Goal: Task Accomplishment & Management: Manage account settings

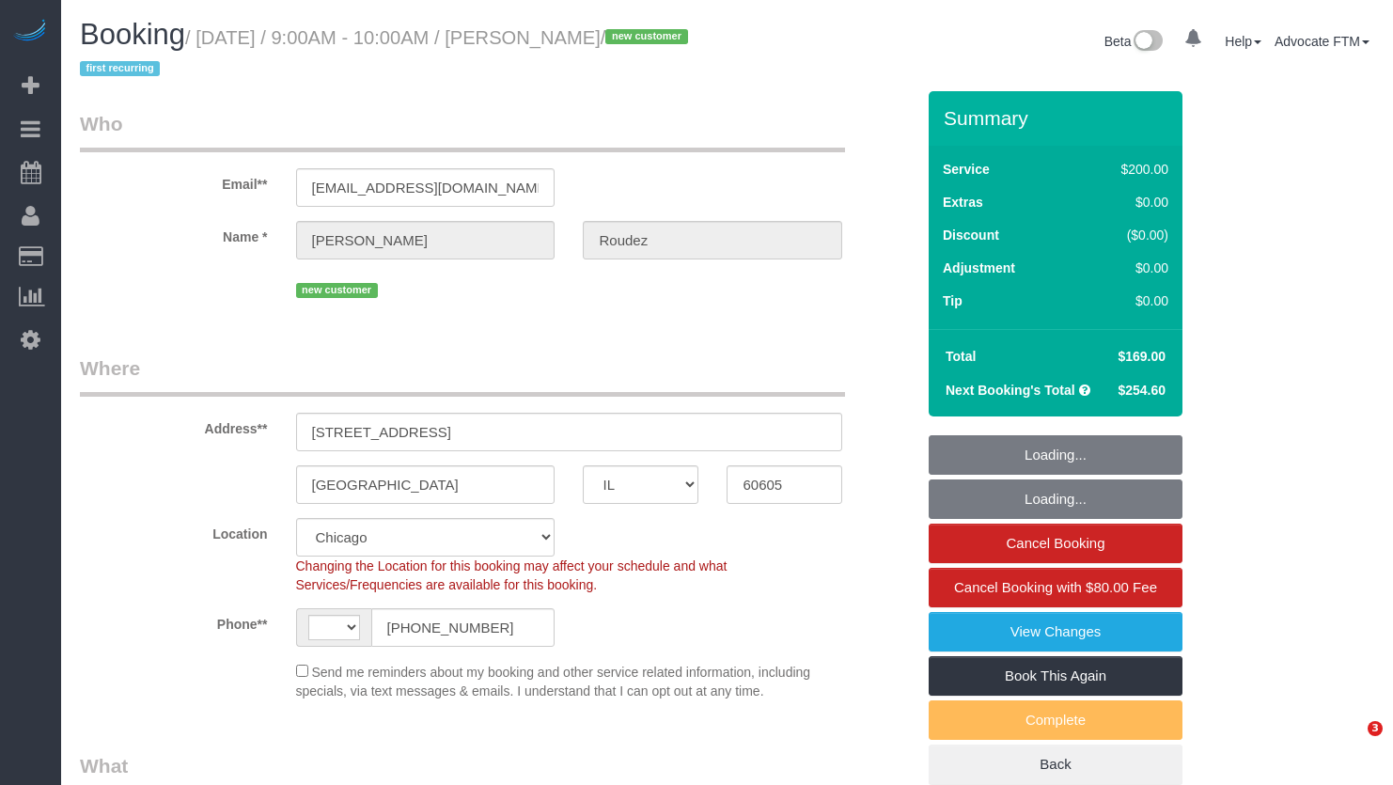
select select "IL"
select select "number:1"
select select "number:58"
select select "number:139"
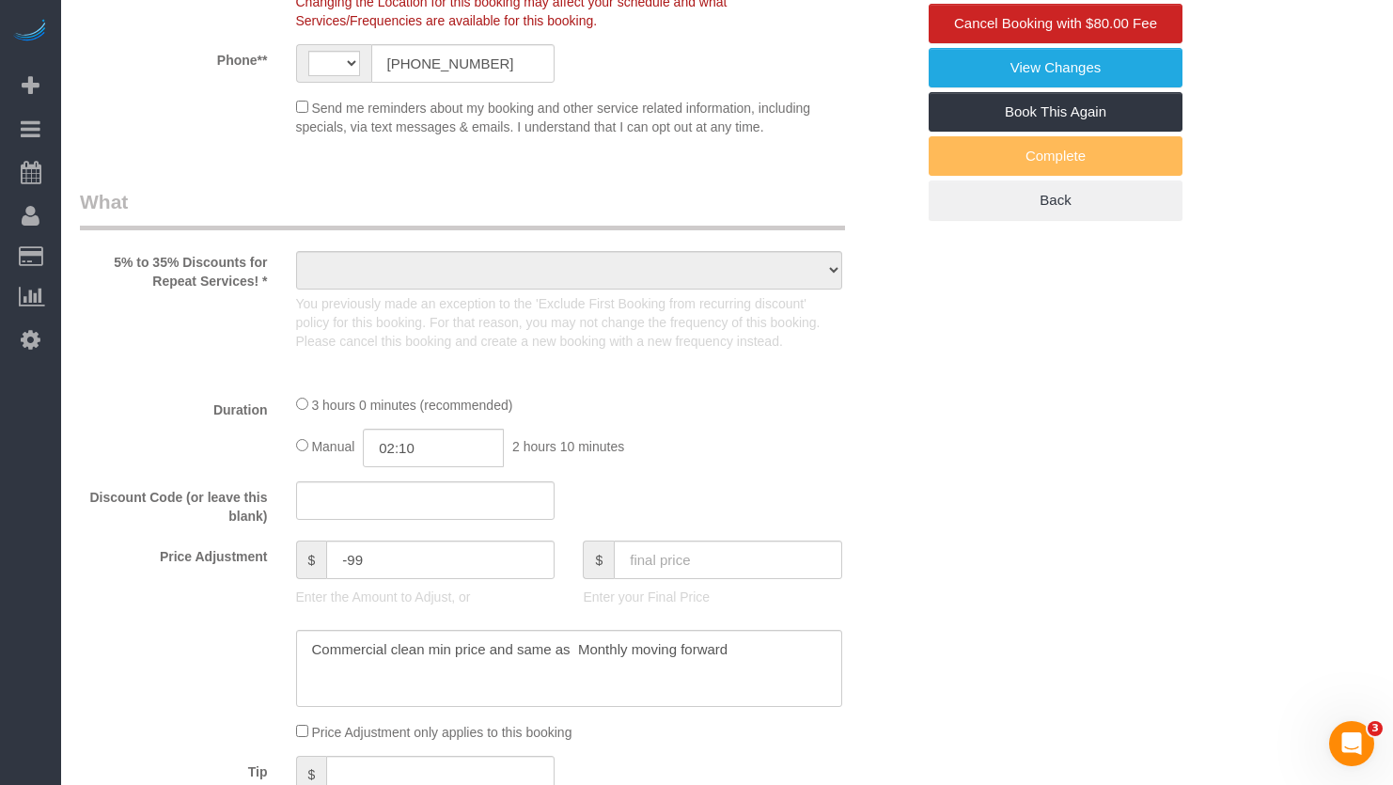
select select "string:[GEOGRAPHIC_DATA]"
select select "object:1171"
select select "512"
select select "5"
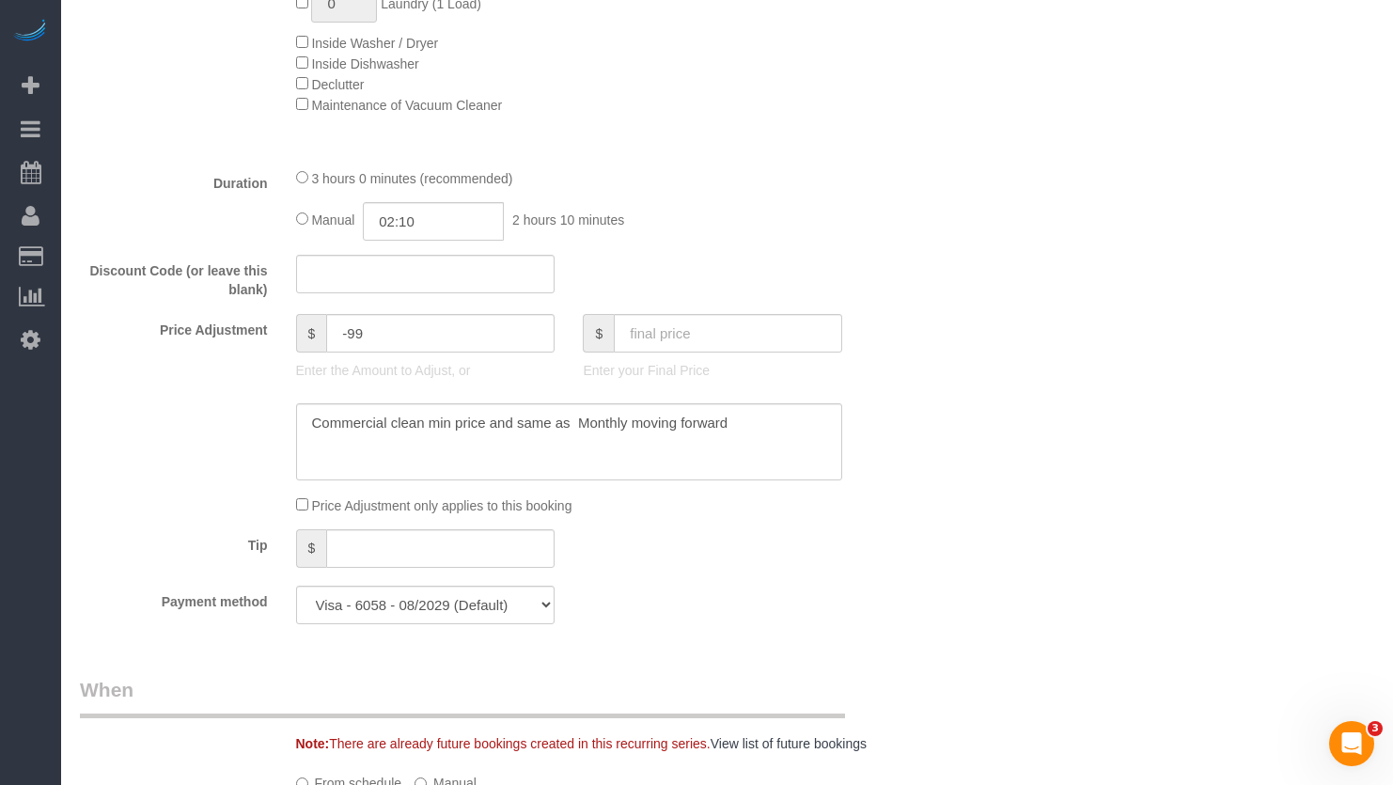
select select "5"
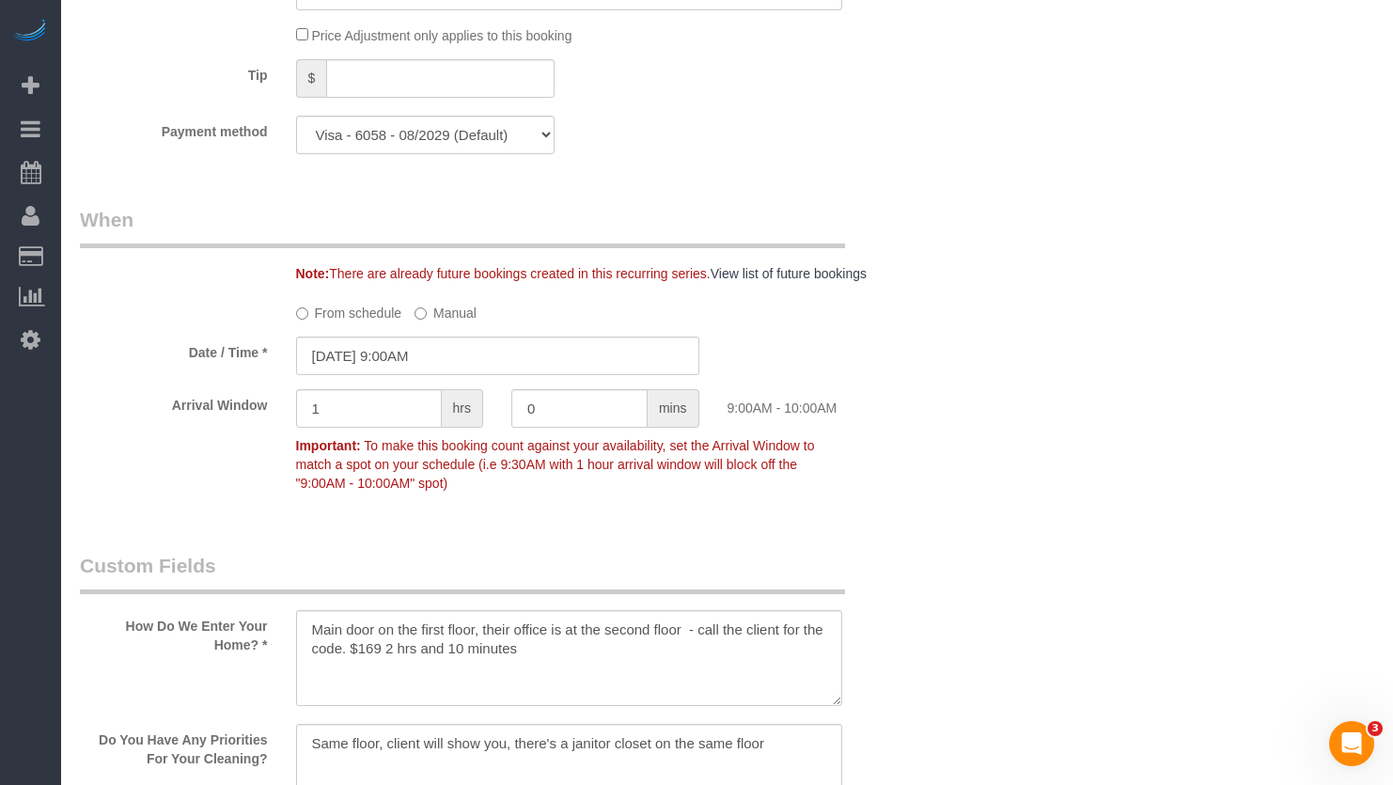
scroll to position [2162, 0]
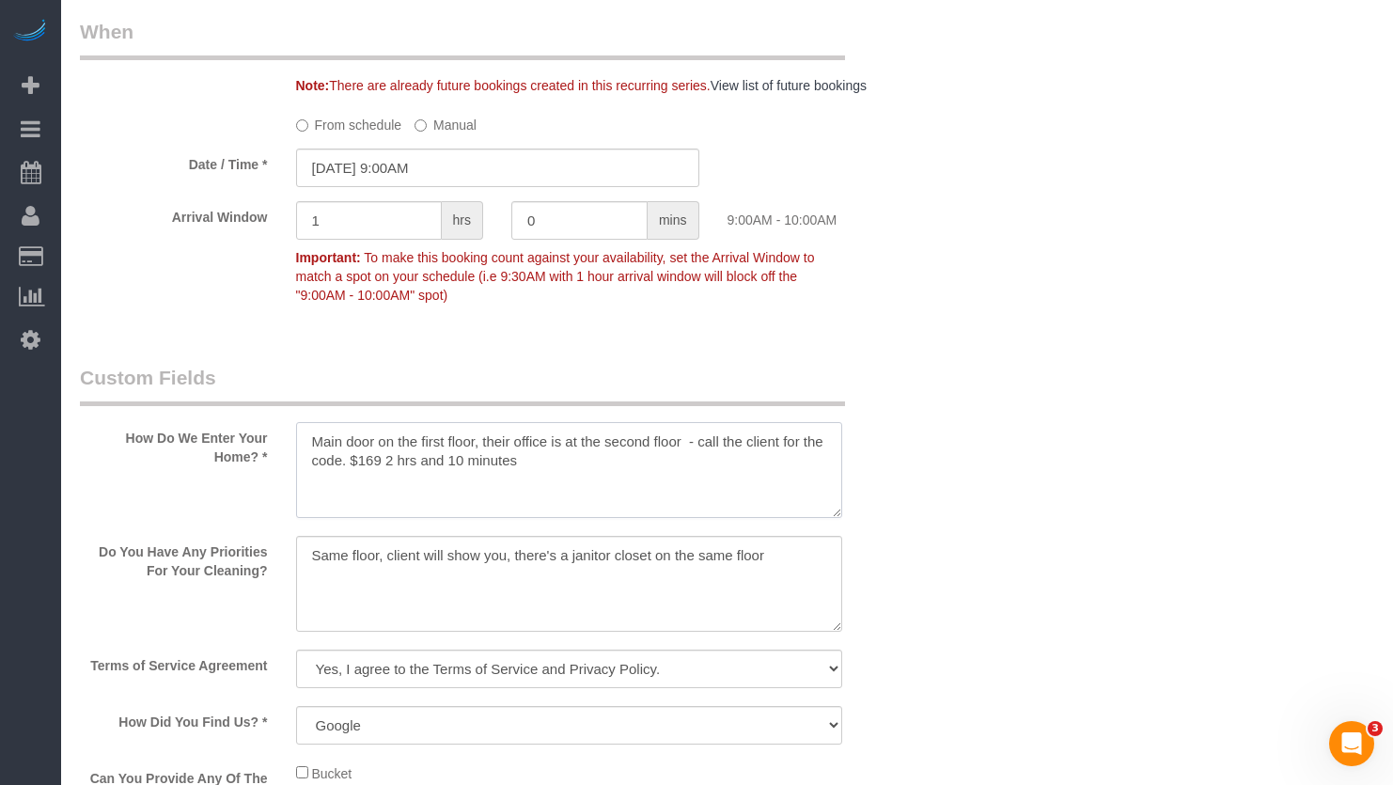
drag, startPoint x: 558, startPoint y: 466, endPoint x: 588, endPoint y: 478, distance: 32.5
click at [351, 464] on textarea at bounding box center [569, 470] width 547 height 96
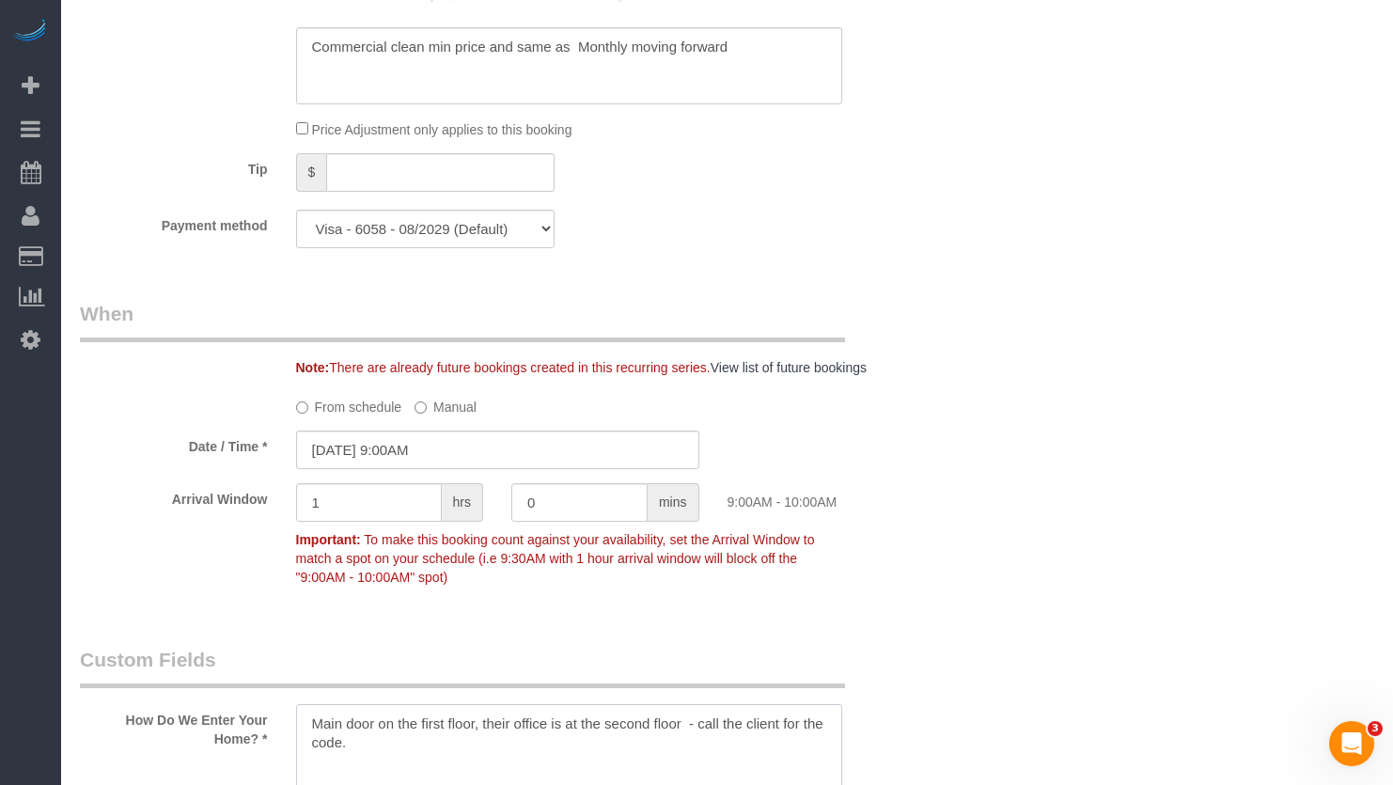
scroll to position [1786, 0]
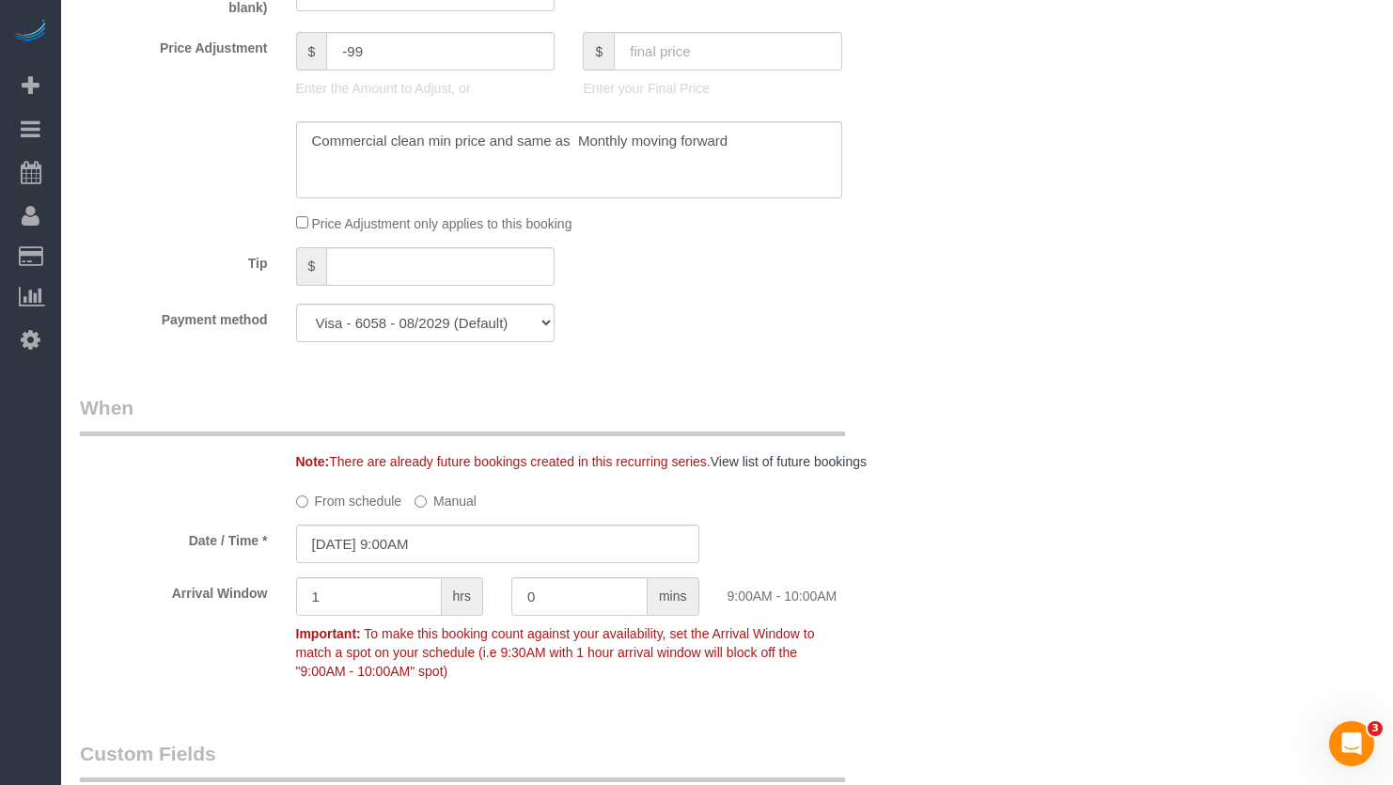
type textarea "Main door on the first floor, their office is at the second floor - call the cl…"
click at [776, 146] on textarea at bounding box center [569, 159] width 547 height 77
paste textarea "$169 2 hrs and 10 minutes"
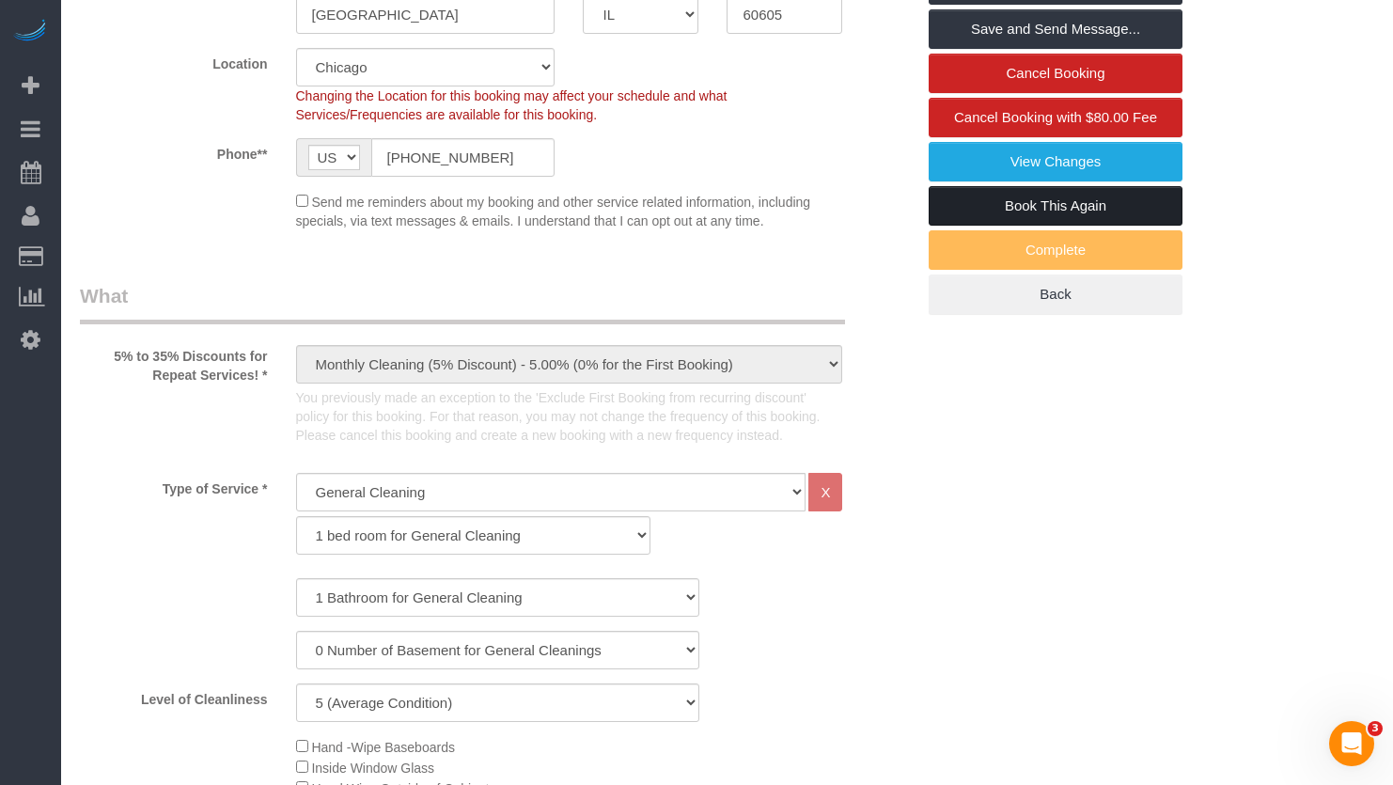
scroll to position [282, 0]
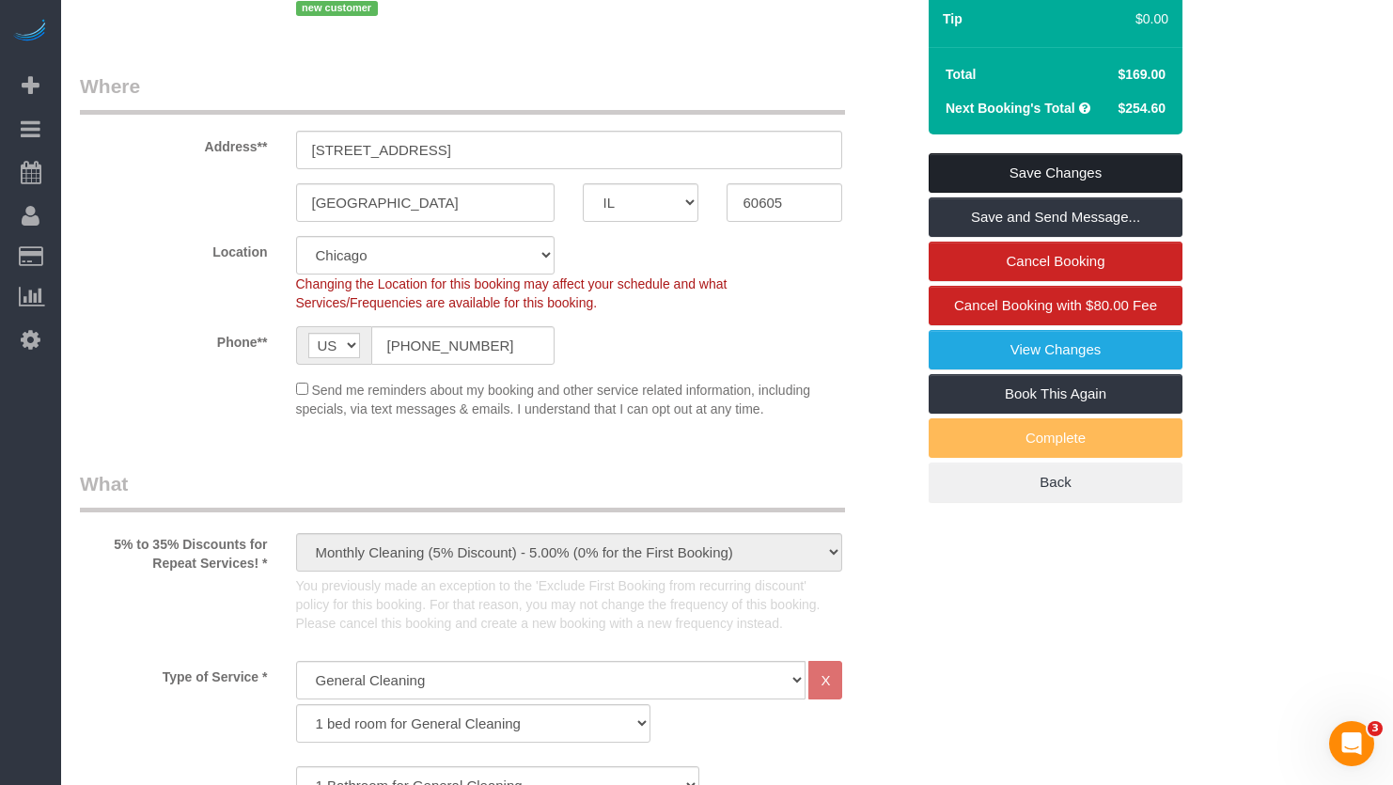
type textarea "Commercial clean min price and same as Monthly moving forward $169 2 hrs and 10…"
click at [1049, 174] on link "Save Changes" at bounding box center [1056, 172] width 254 height 39
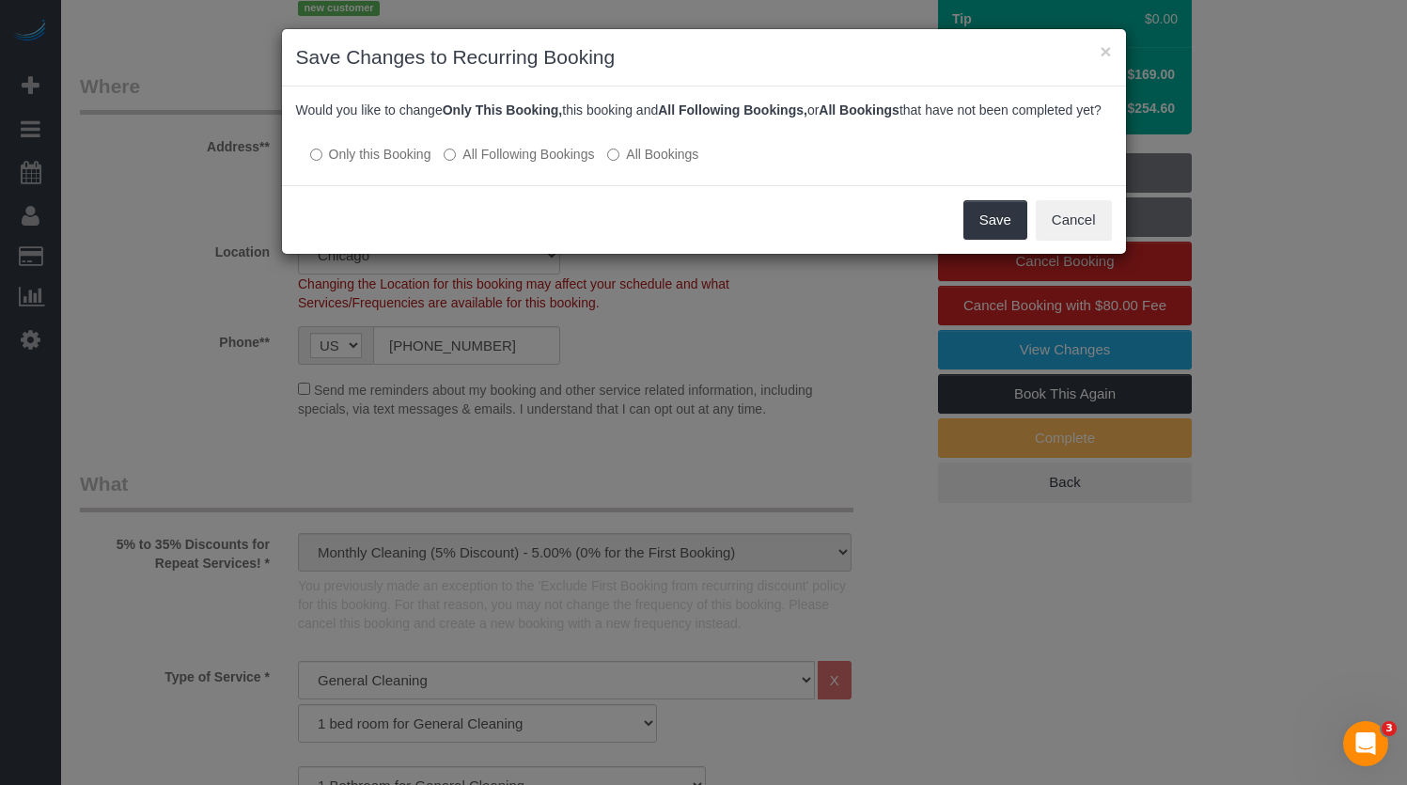
click at [628, 164] on label "All Bookings" at bounding box center [652, 154] width 91 height 19
click at [979, 240] on button "Save" at bounding box center [996, 219] width 64 height 39
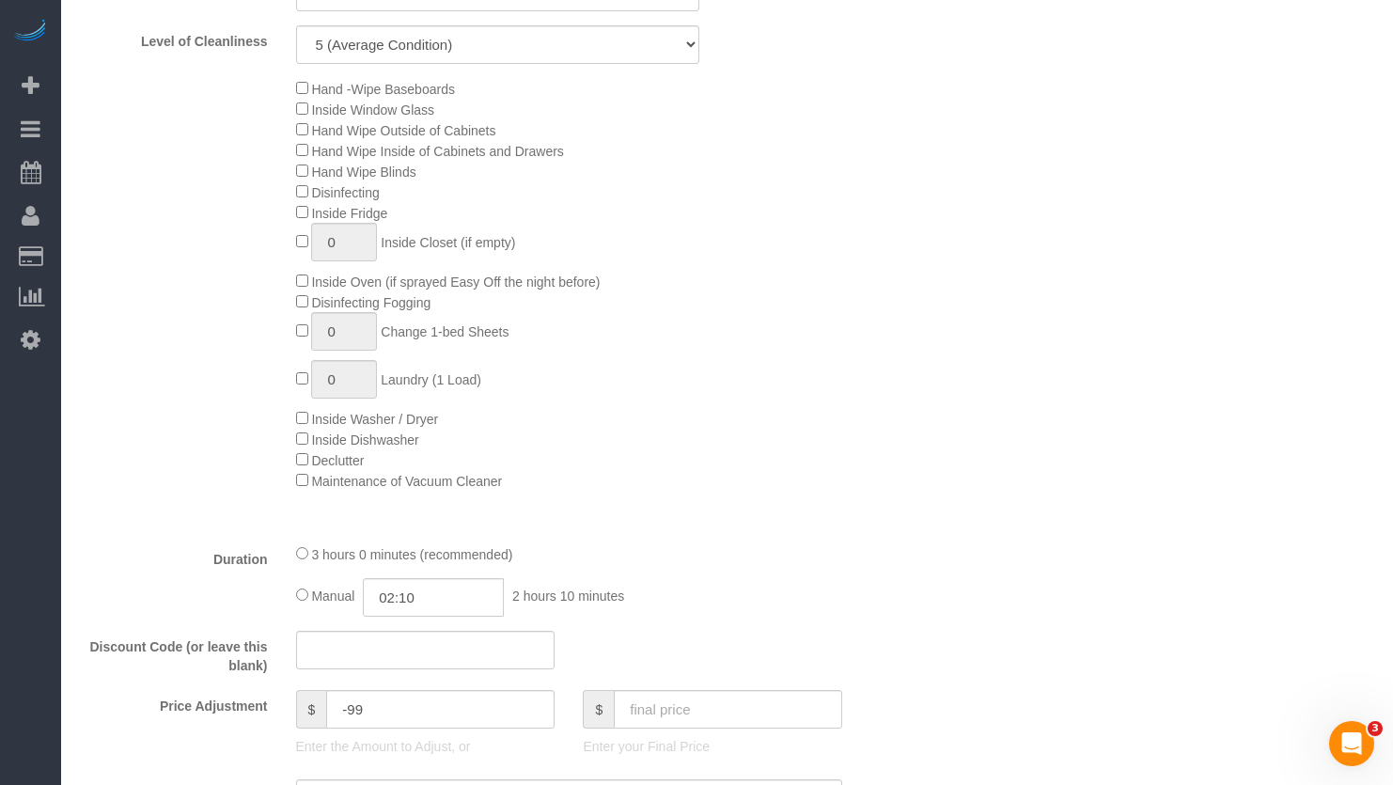
scroll to position [1410, 0]
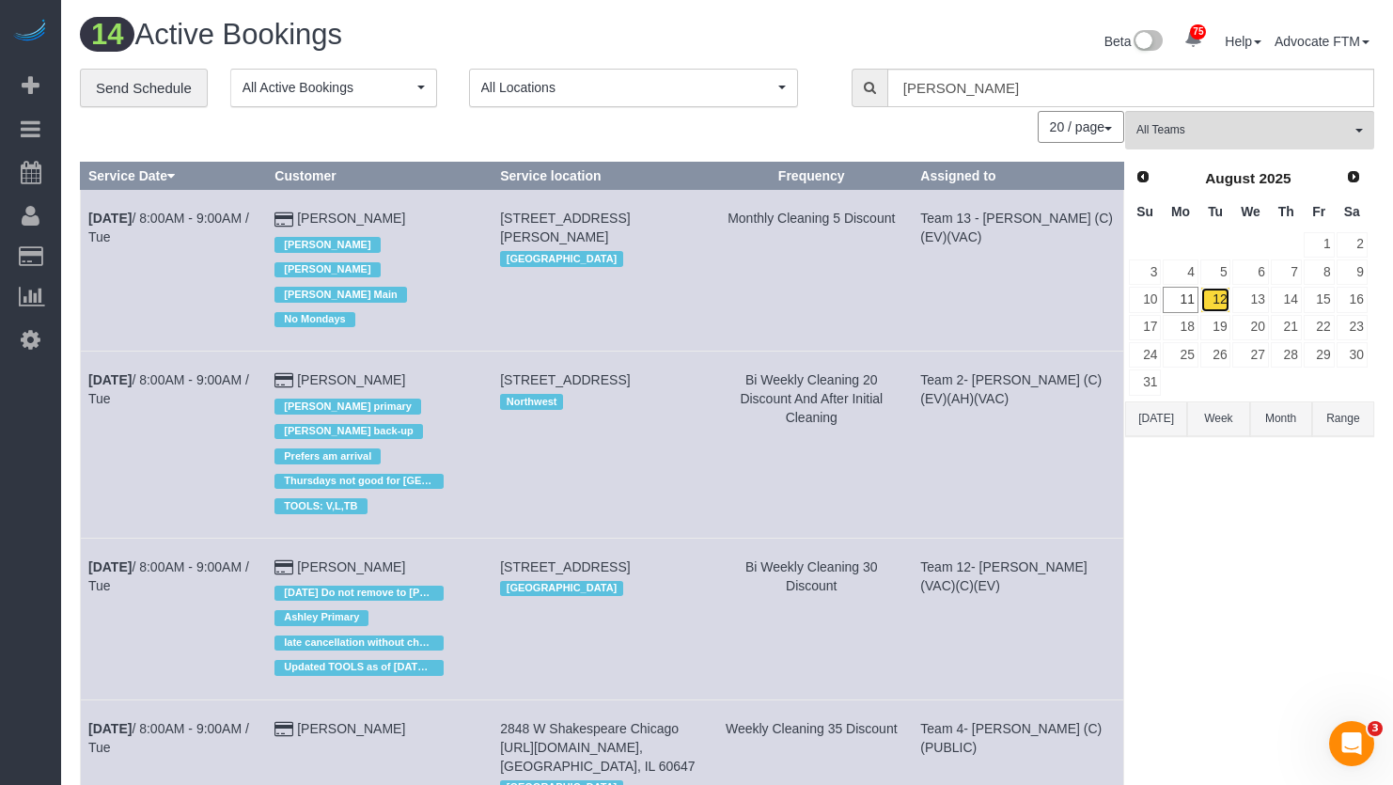
click at [1219, 307] on link "12" at bounding box center [1215, 299] width 31 height 25
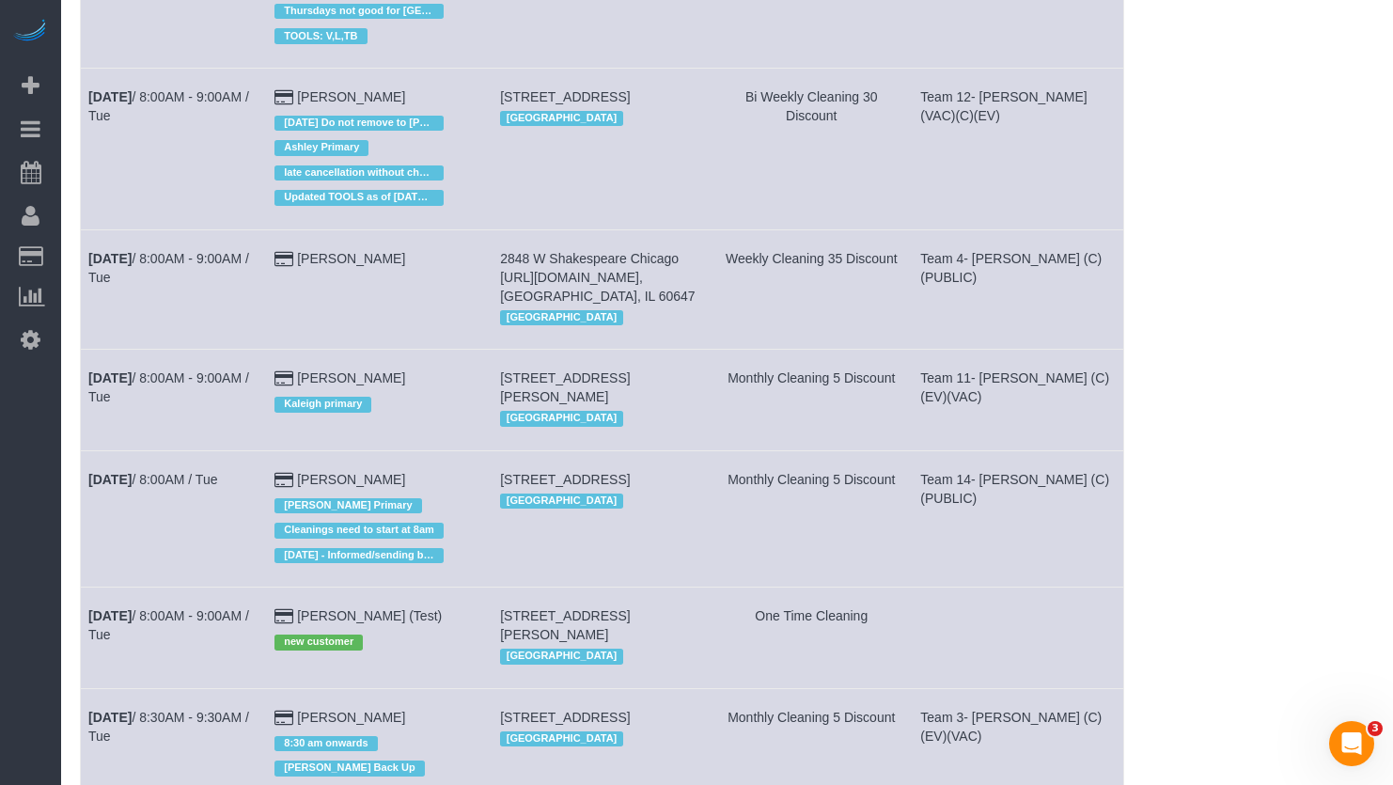
scroll to position [1383, 0]
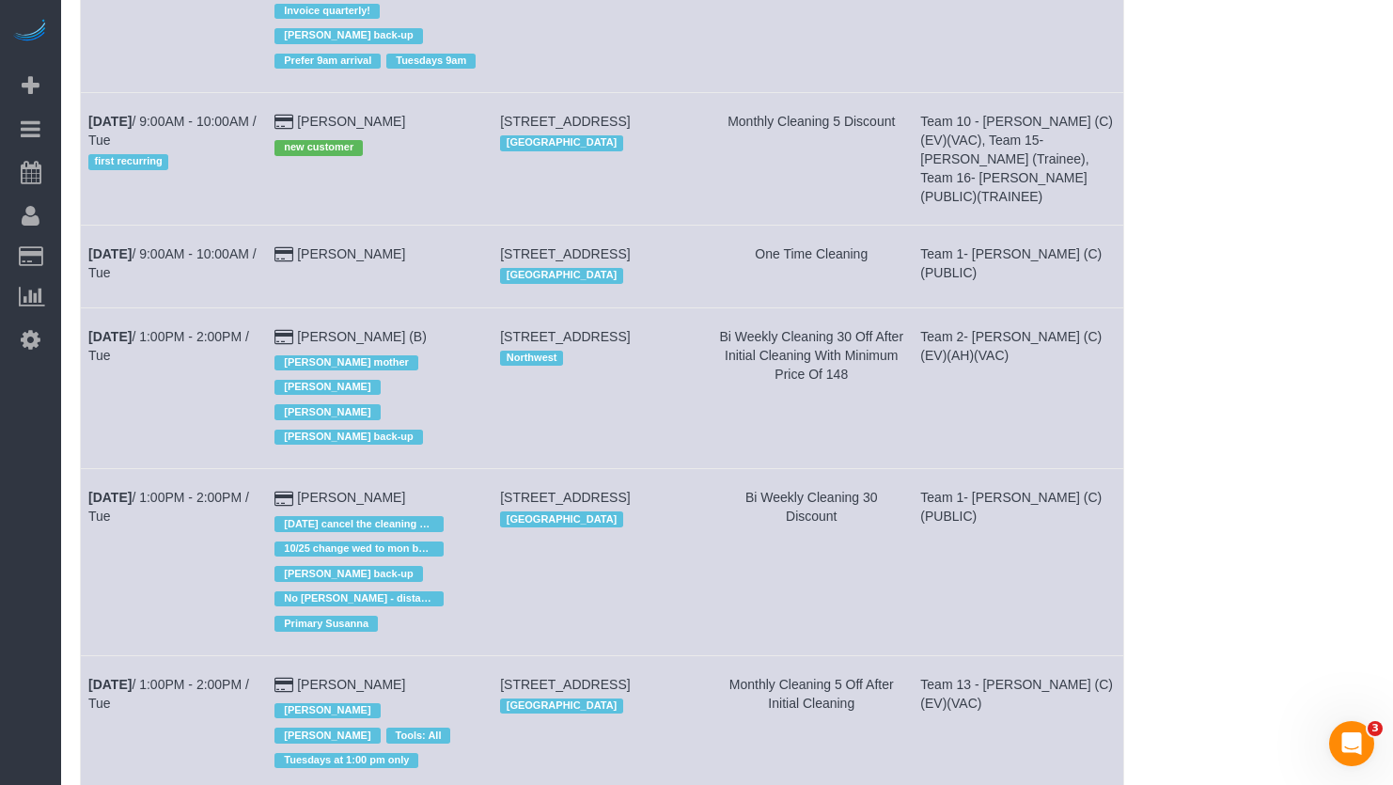
click at [375, 93] on td "Angela Roudez new customer" at bounding box center [380, 159] width 226 height 133
click at [375, 114] on link "Angela Roudez" at bounding box center [351, 121] width 108 height 15
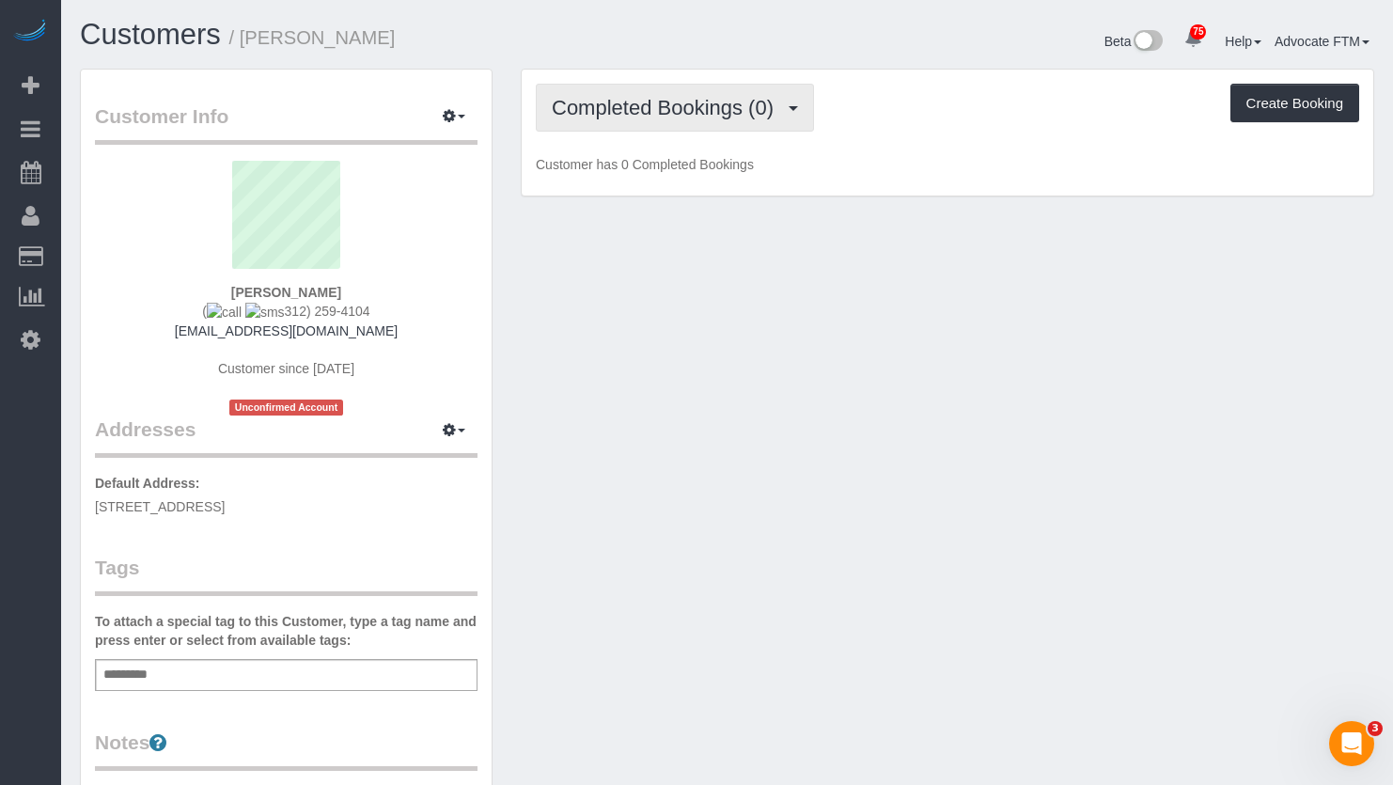
click at [765, 98] on span "Completed Bookings (0)" at bounding box center [667, 108] width 231 height 24
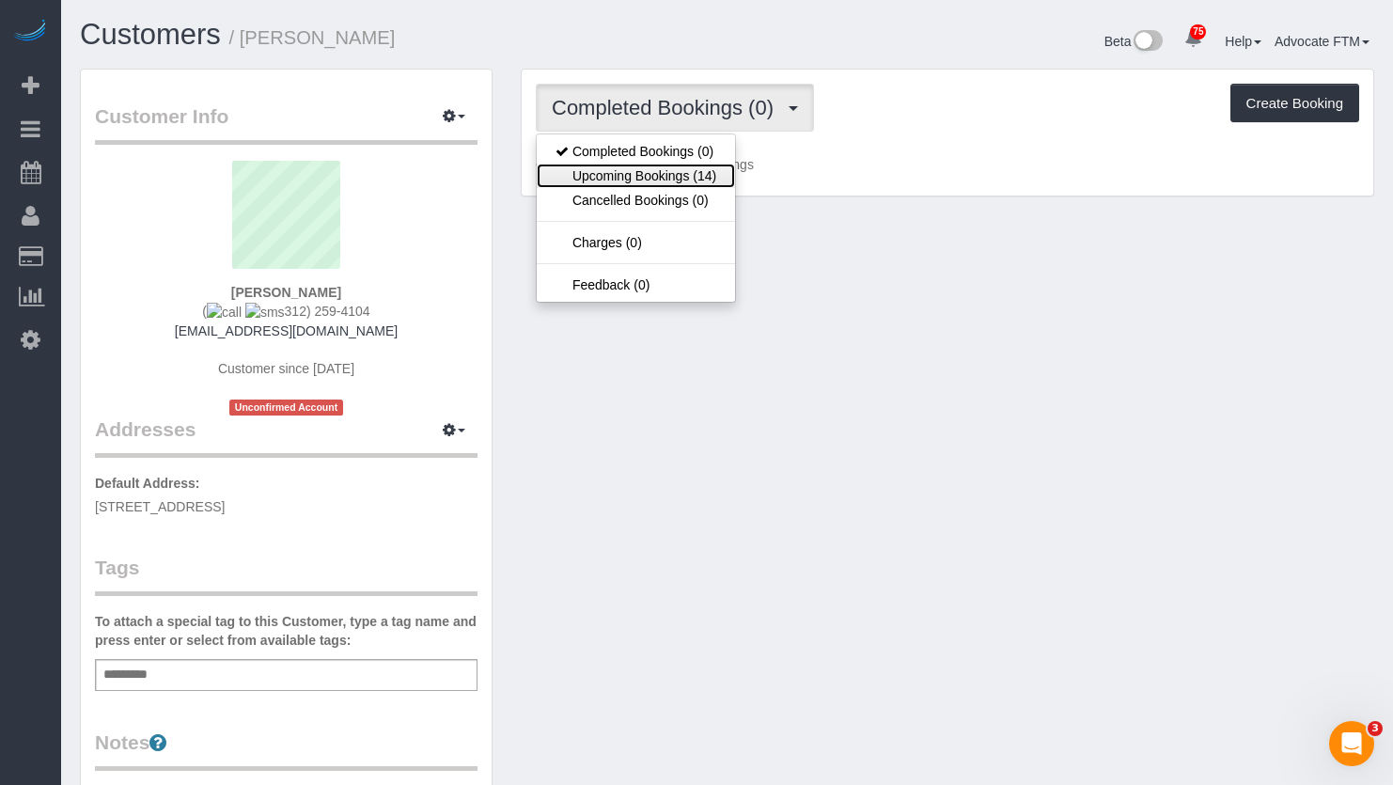
click at [694, 175] on link "Upcoming Bookings (14)" at bounding box center [636, 176] width 198 height 24
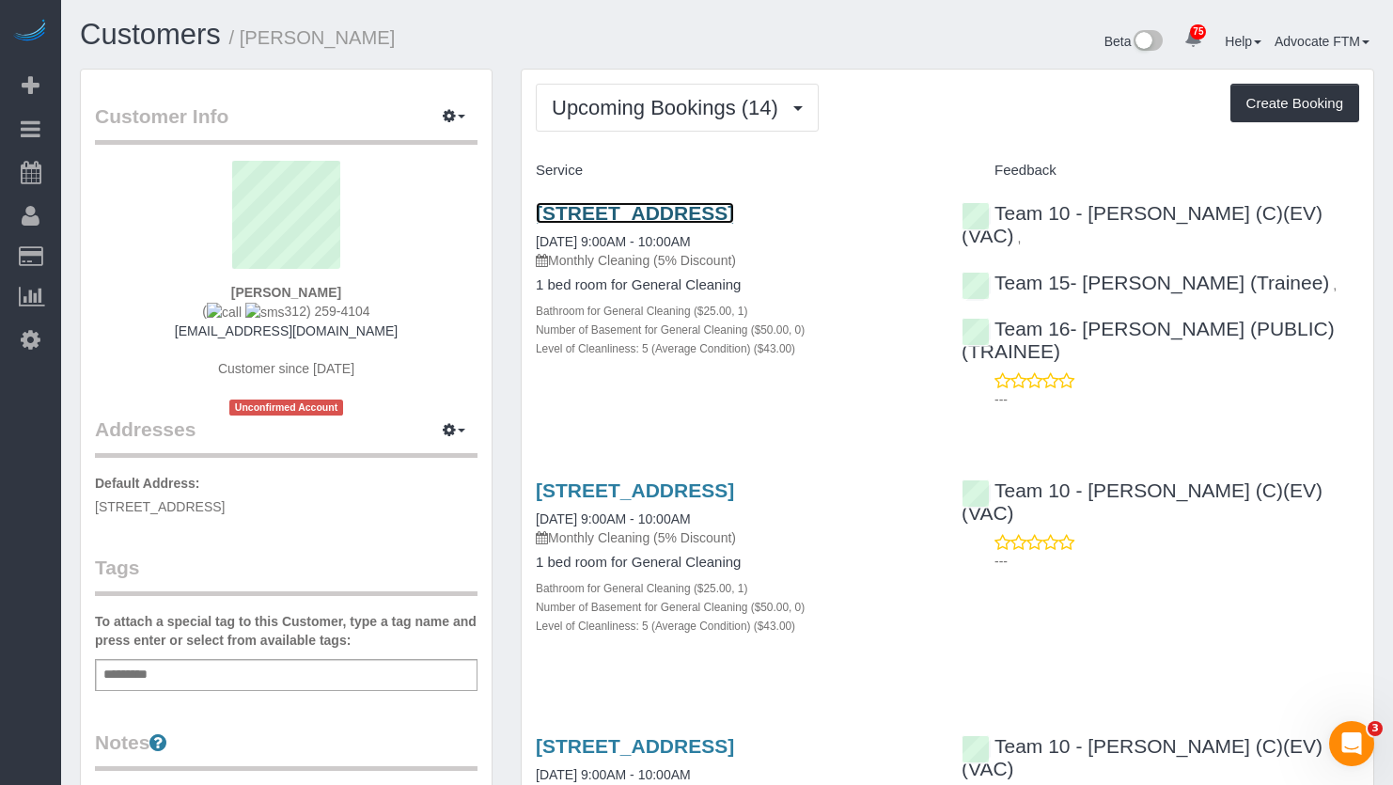
click at [613, 207] on link "1132 S Wabash Ave Ste 209, Chicago, IL 60605" at bounding box center [635, 213] width 198 height 22
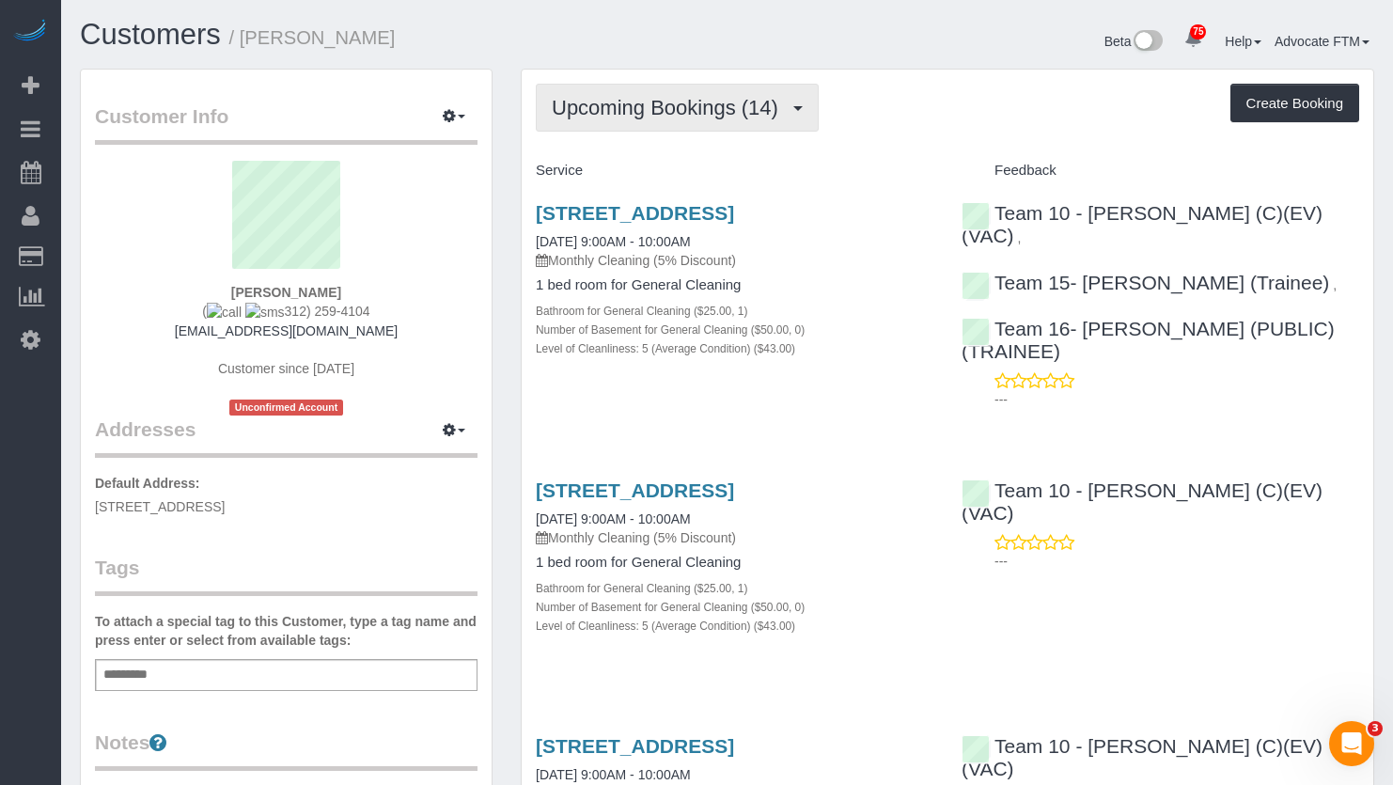
click at [714, 102] on span "Upcoming Bookings (14)" at bounding box center [670, 108] width 236 height 24
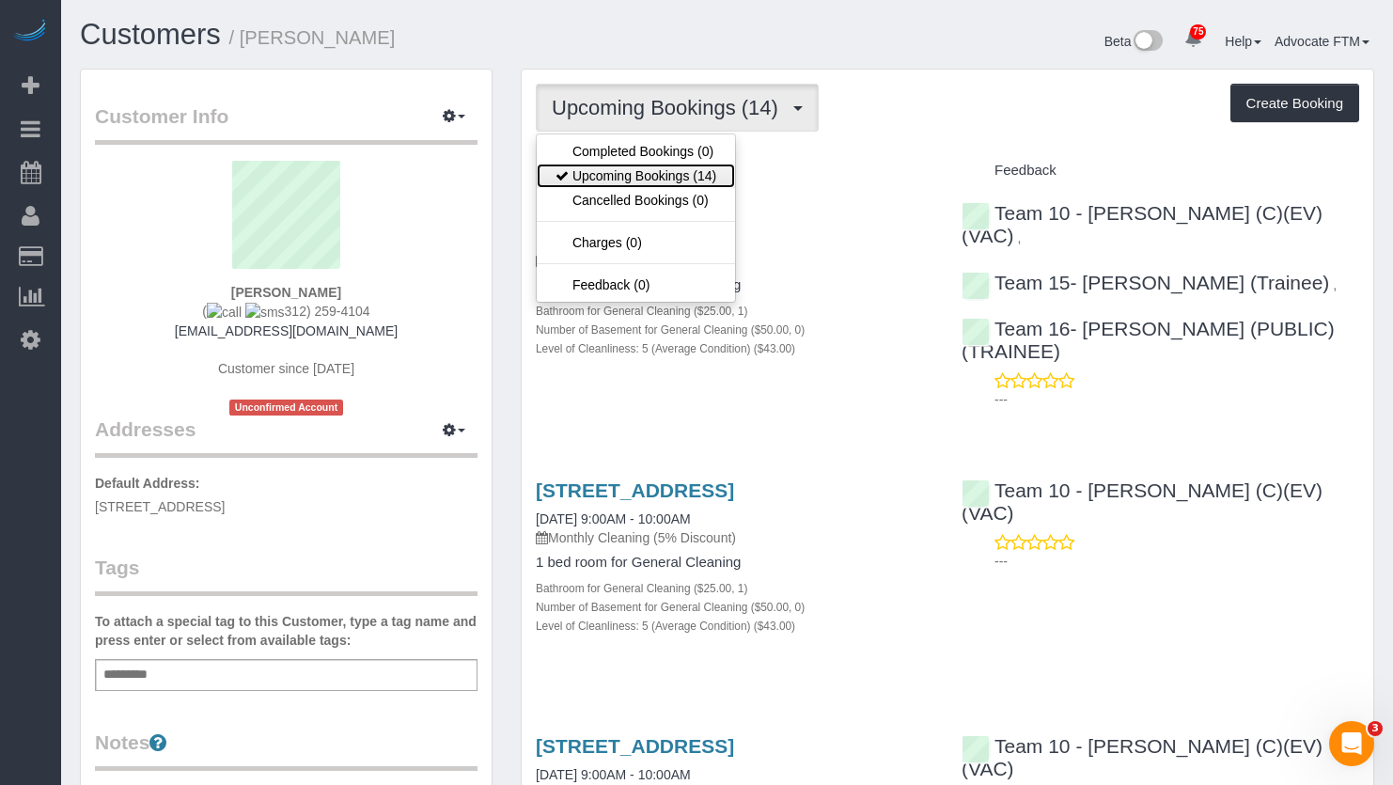
click at [668, 170] on link "Upcoming Bookings (14)" at bounding box center [636, 176] width 198 height 24
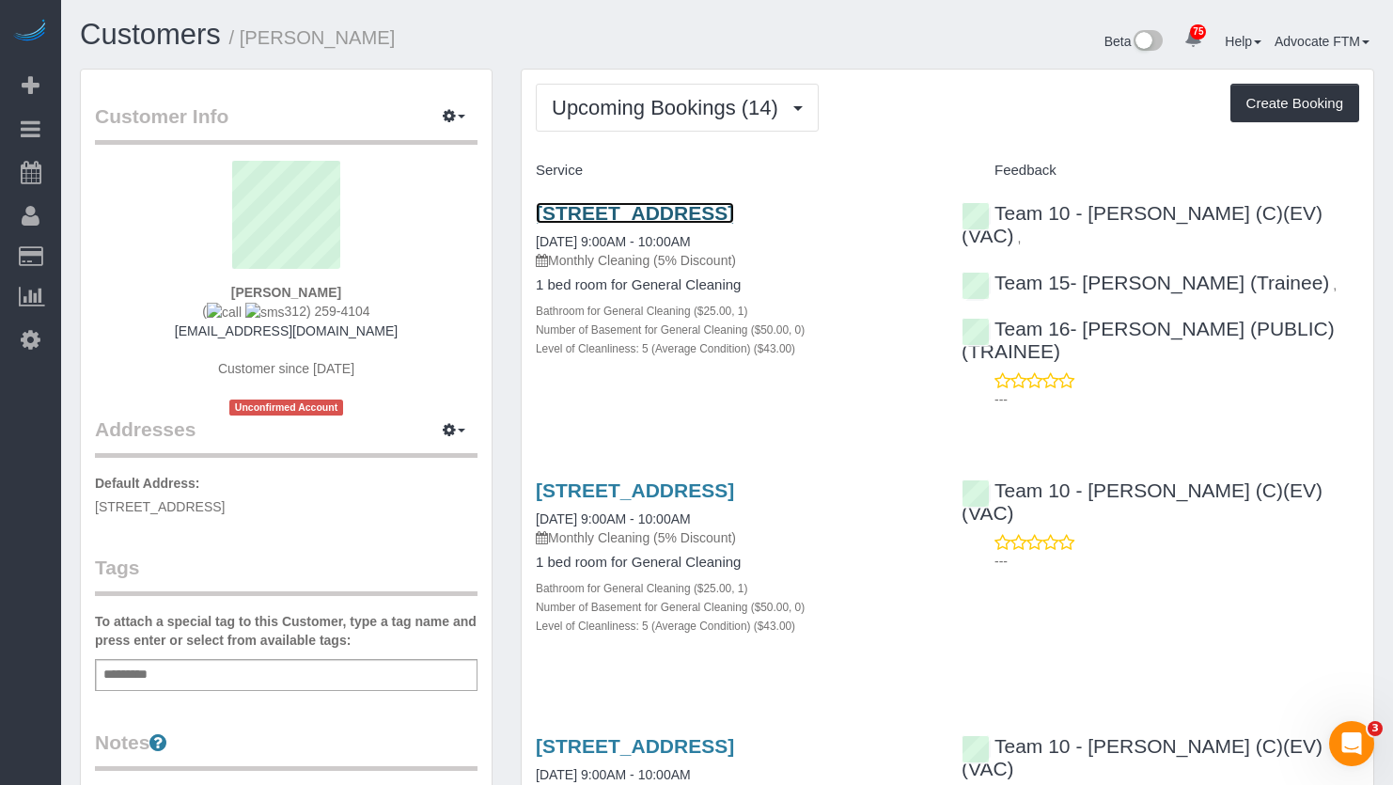
click at [734, 210] on link "1132 S Wabash Ave Ste 209, Chicago, IL 60605" at bounding box center [635, 213] width 198 height 22
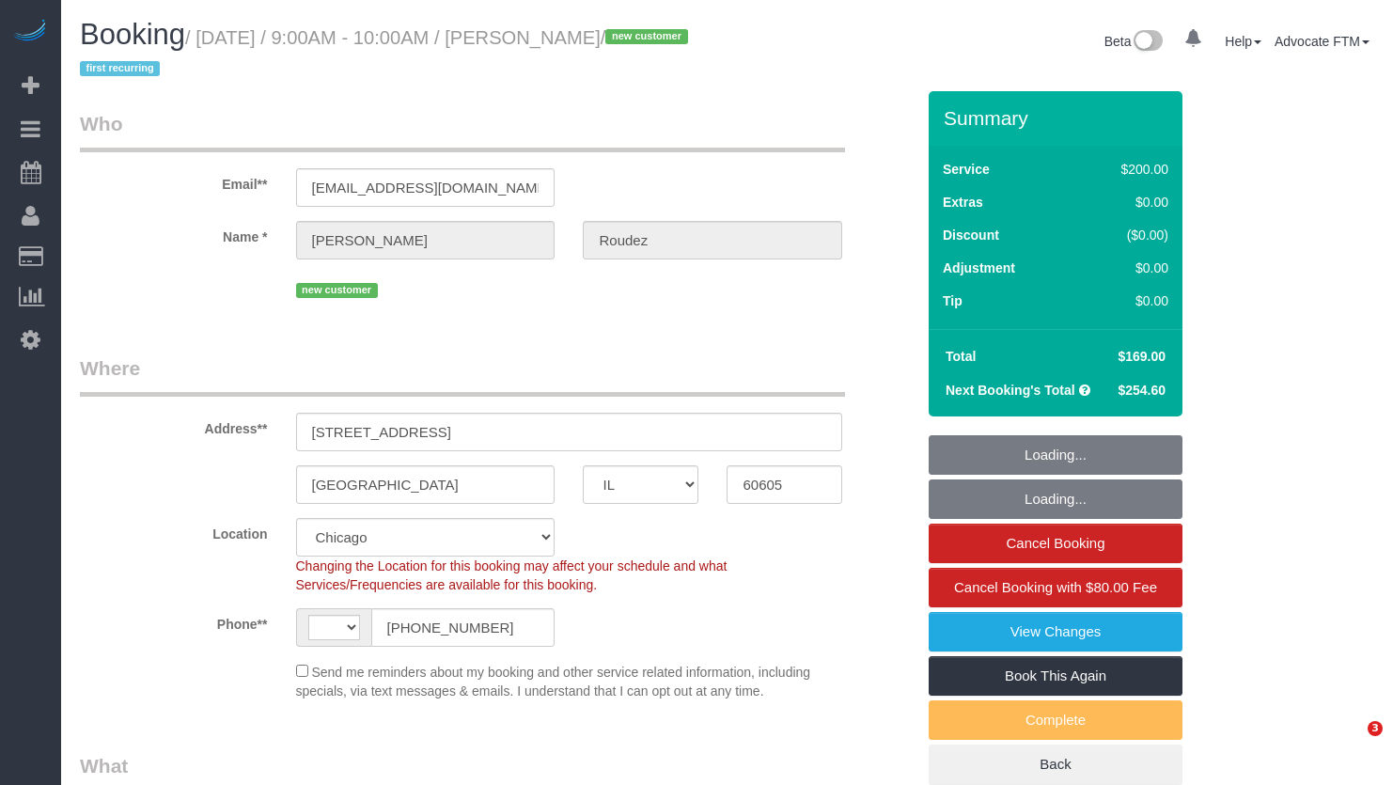
select select "IL"
select select "number:1"
select select "number:58"
select select "number:139"
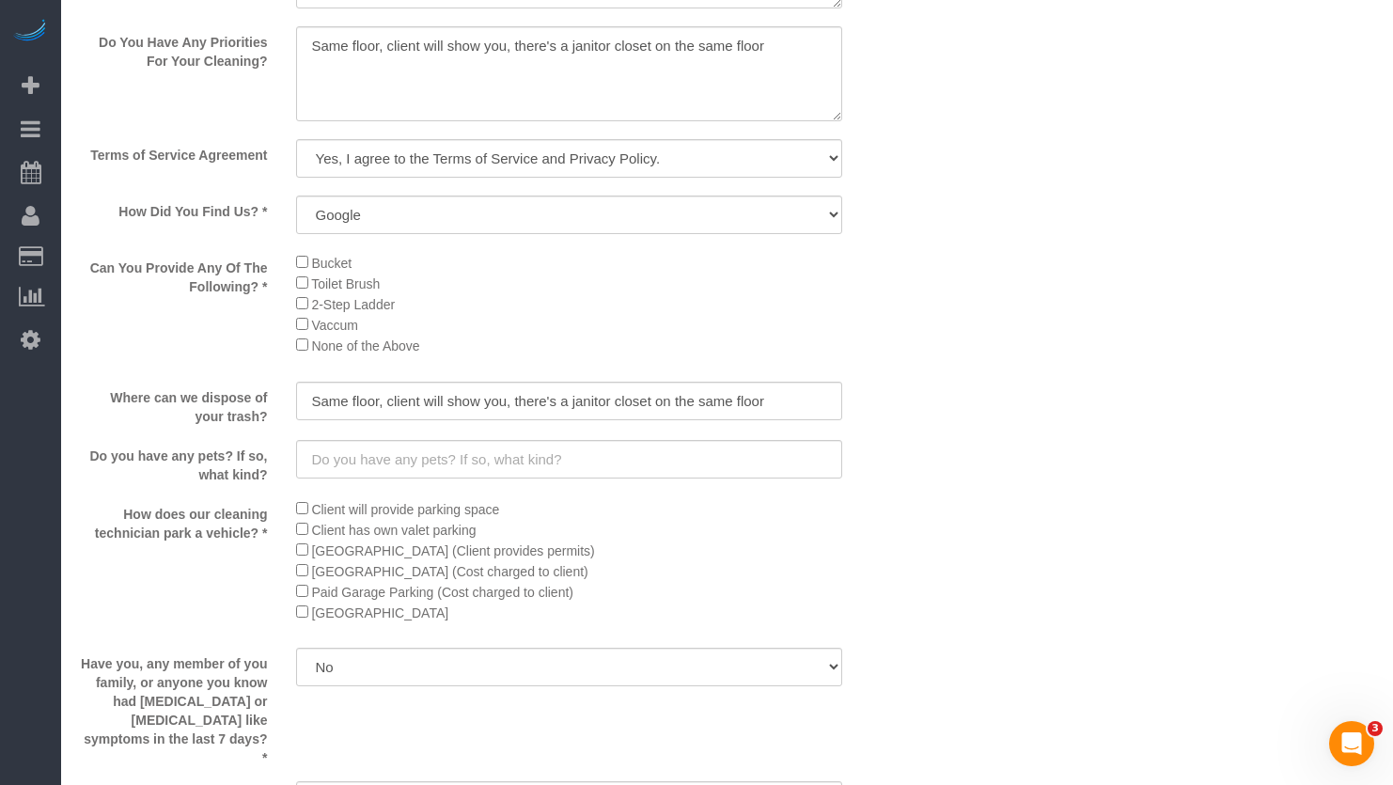
select select "string:[GEOGRAPHIC_DATA]"
select select "512"
select select "5"
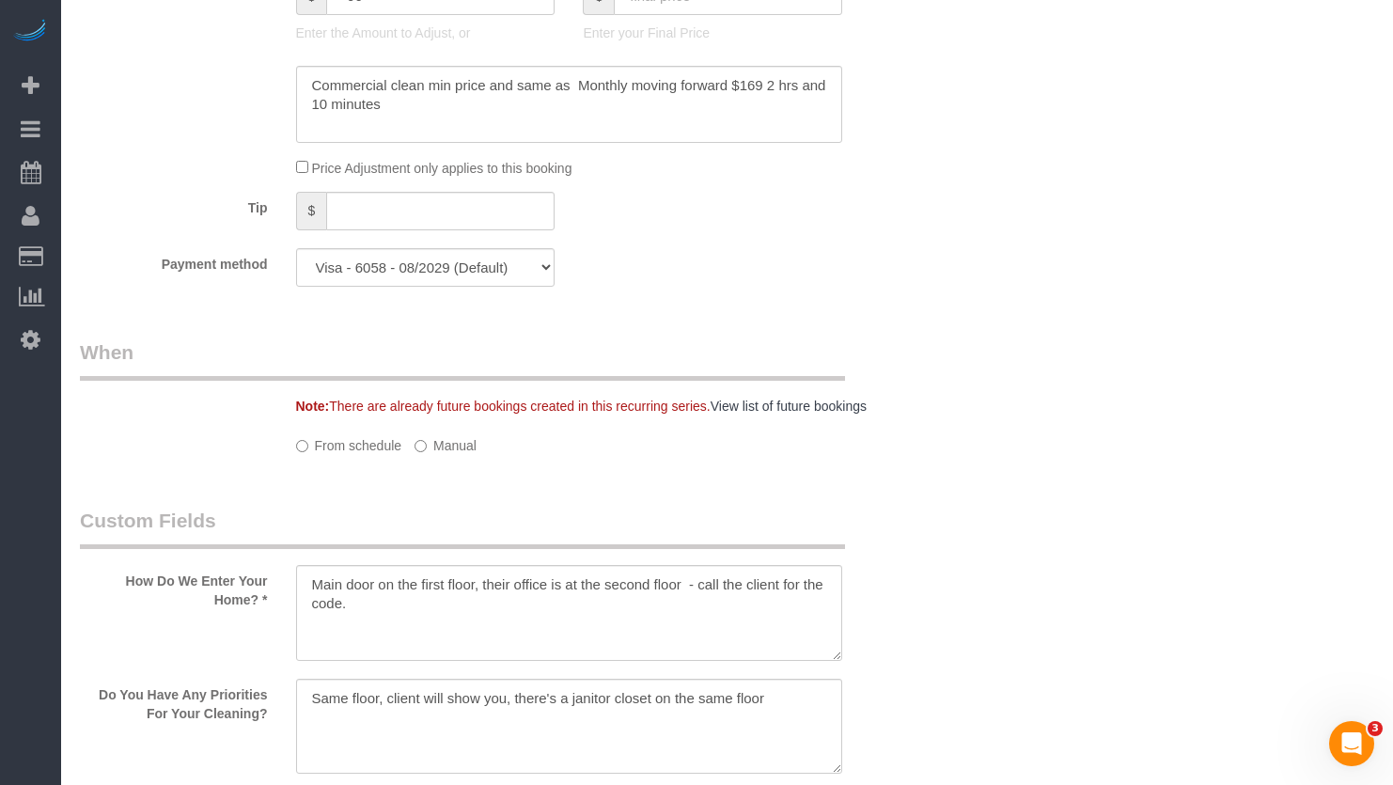
select select "object:1208"
select select "5"
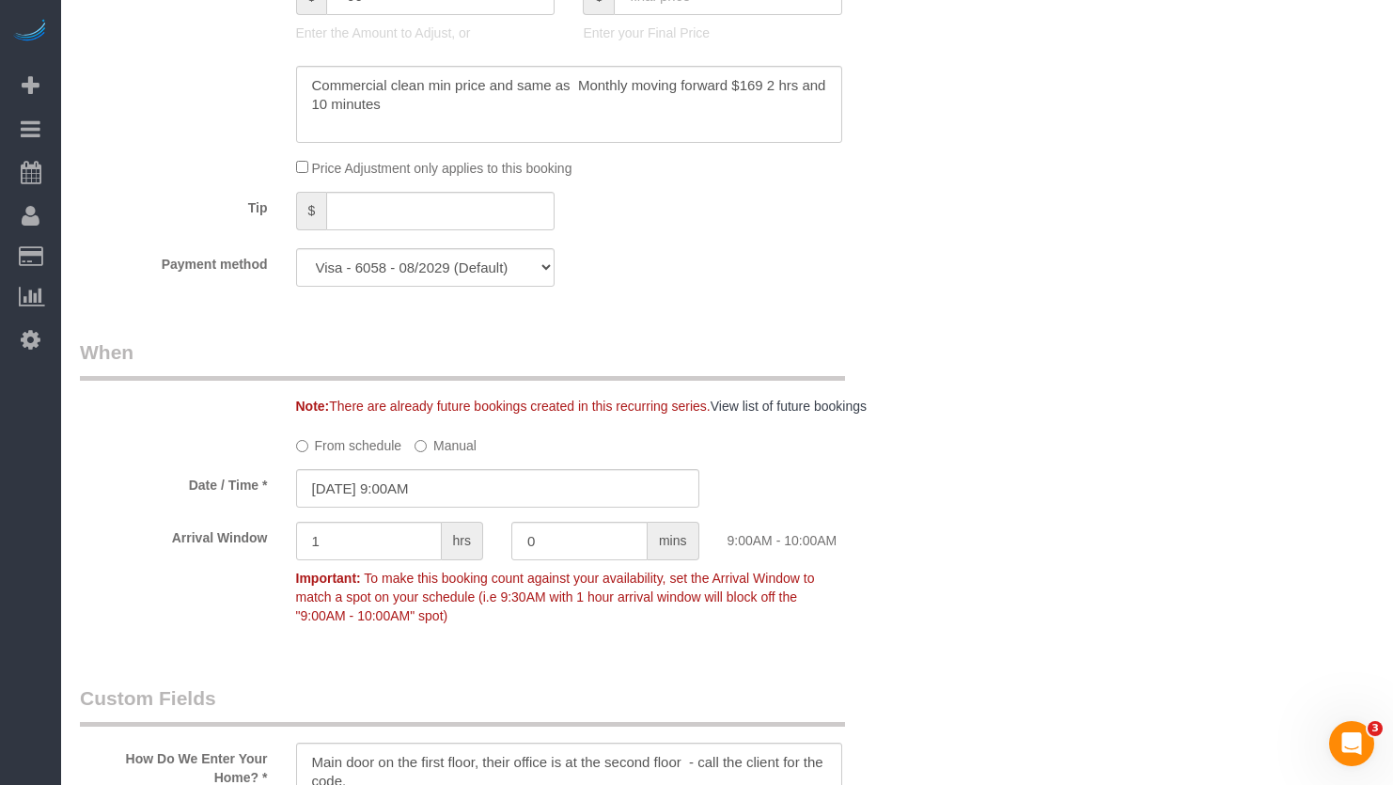
select select "object:1384"
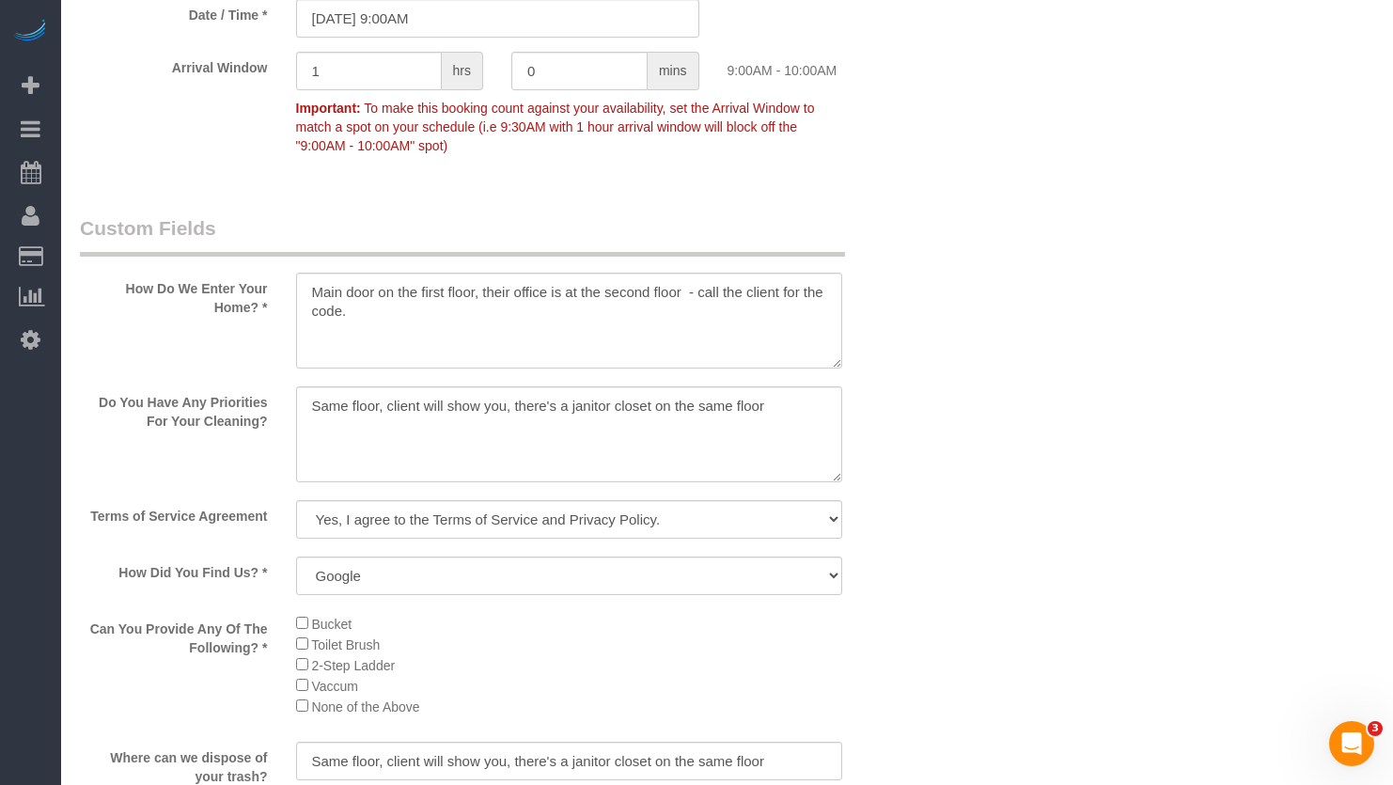
scroll to position [2500, 0]
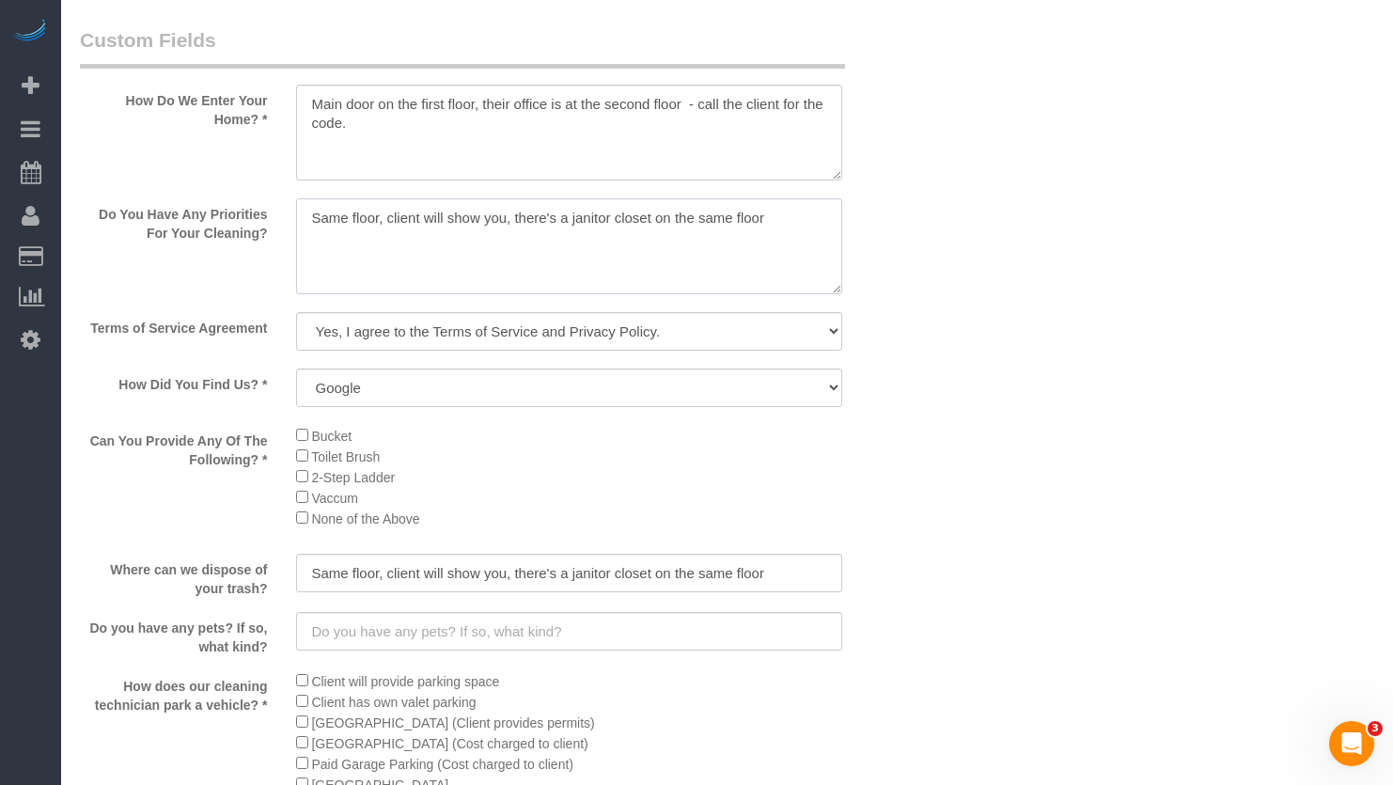
click at [725, 259] on textarea at bounding box center [569, 246] width 547 height 96
click at [801, 222] on textarea at bounding box center [569, 246] width 547 height 96
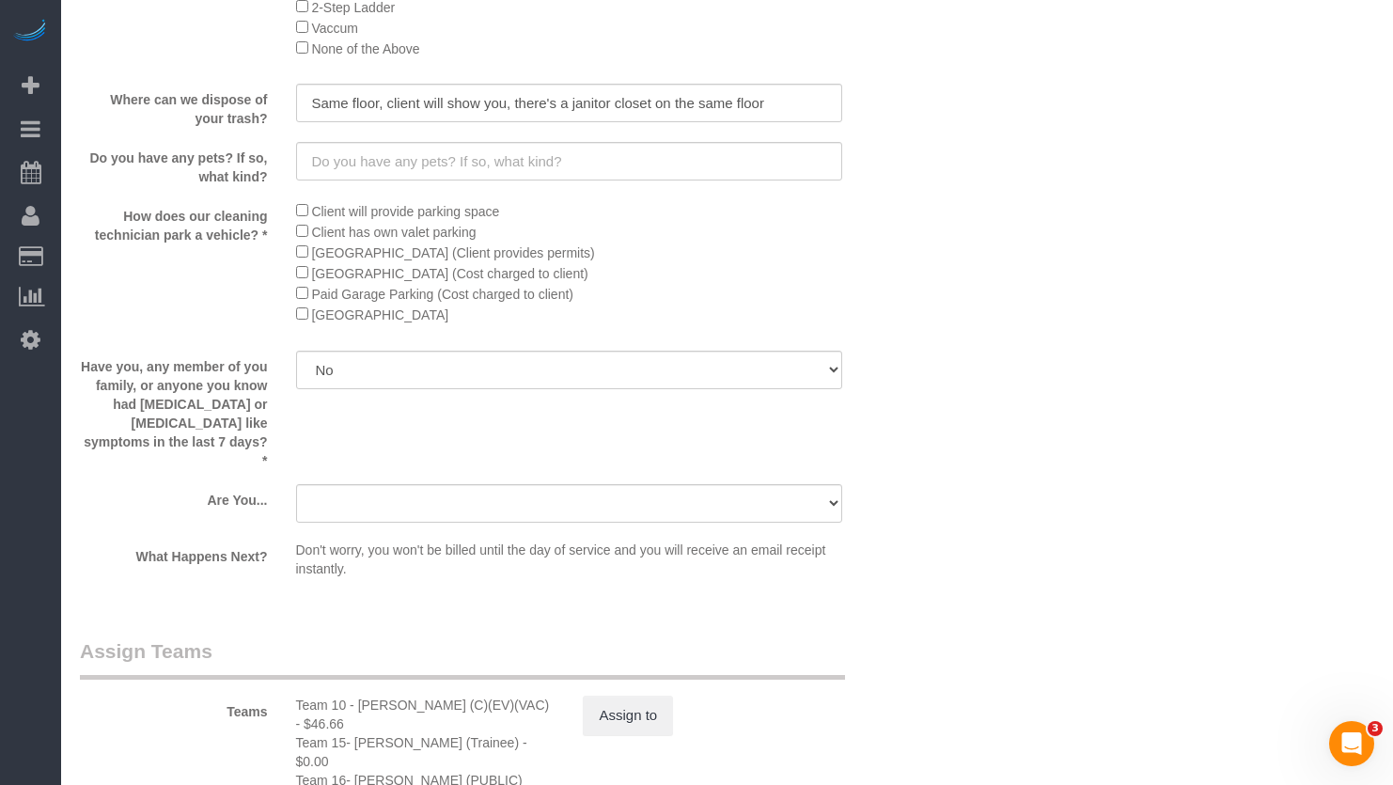
scroll to position [3064, 0]
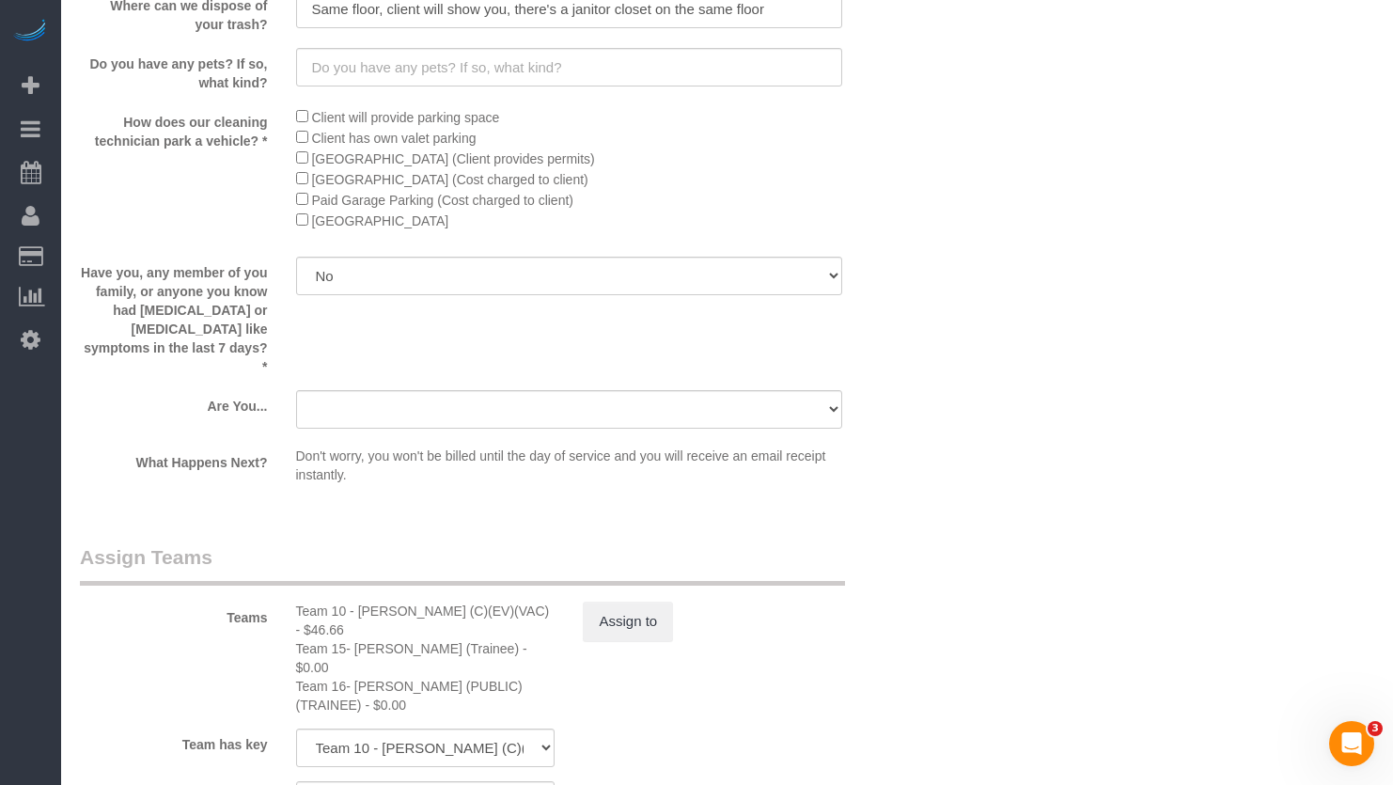
type textarea "Same floor, client will show you, there's a janitor closet on the same floor."
click at [675, 390] on select "A parent with kids living at home. A parent with kids out of home. A person loo…" at bounding box center [569, 409] width 547 height 39
select select "number:104"
click at [296, 390] on select "A parent with kids living at home. A parent with kids out of home. A person loo…" at bounding box center [569, 409] width 547 height 39
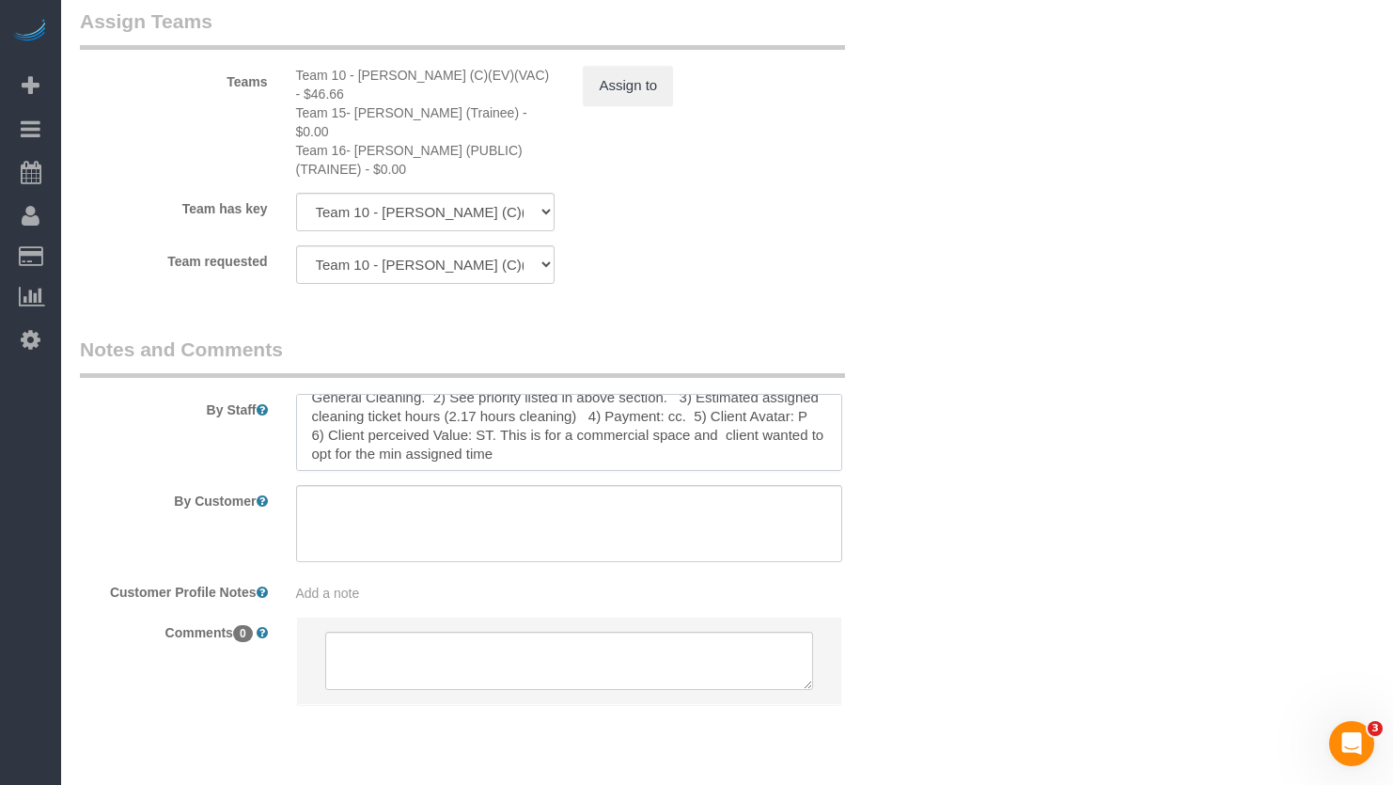
scroll to position [38, 0]
drag, startPoint x: 548, startPoint y: 392, endPoint x: 491, endPoint y: 378, distance: 59.1
click at [491, 394] on textarea at bounding box center [569, 432] width 547 height 77
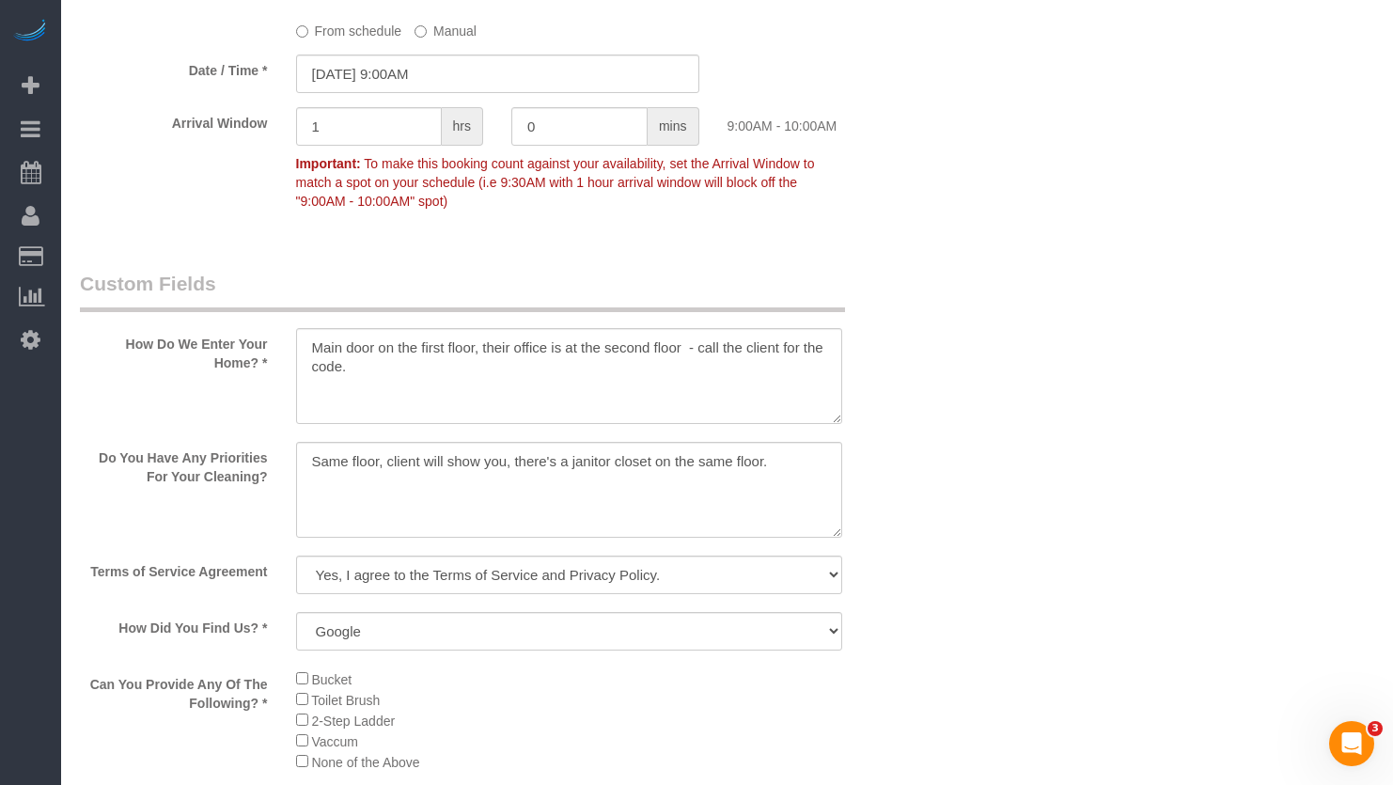
scroll to position [2444, 0]
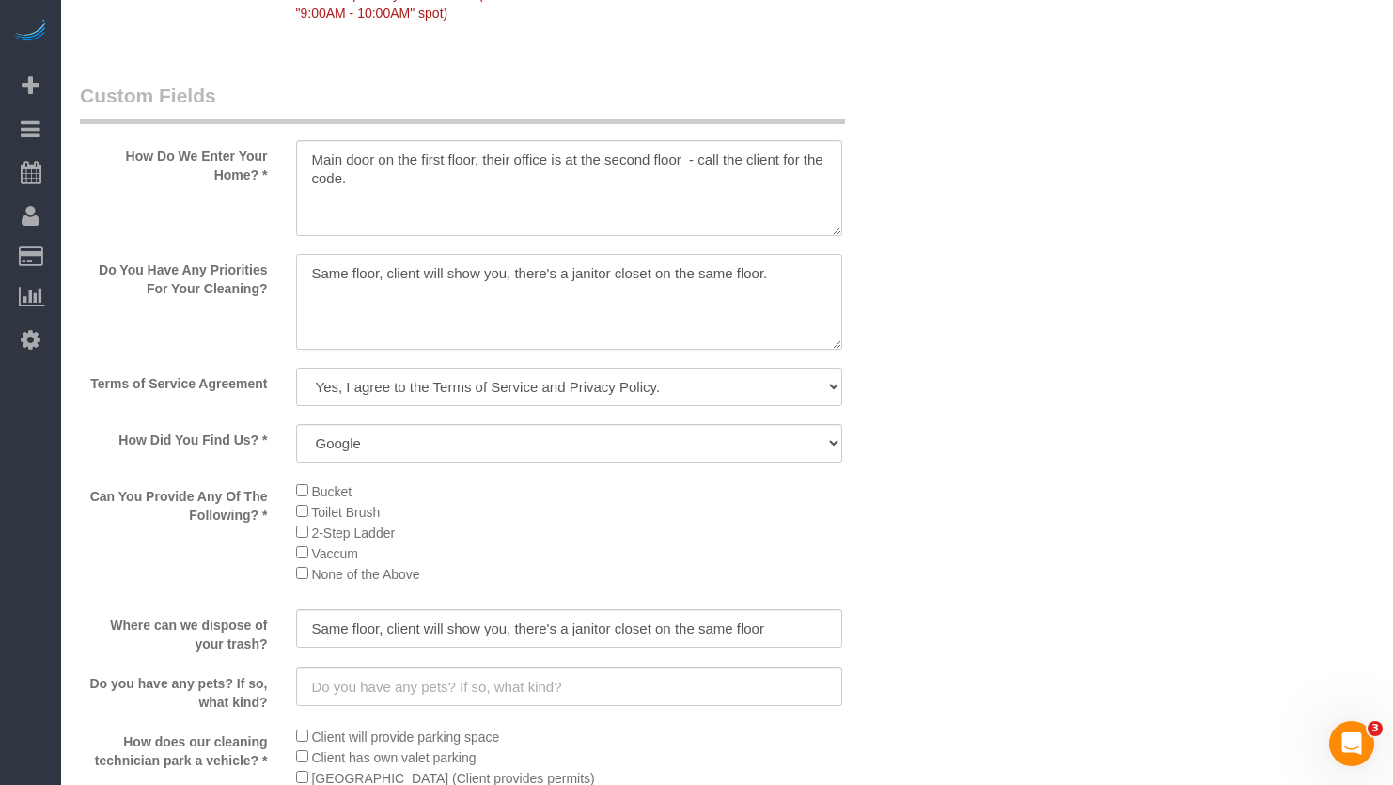
click at [626, 305] on textarea at bounding box center [569, 302] width 547 height 96
click at [837, 289] on textarea at bounding box center [569, 302] width 547 height 96
drag, startPoint x: 780, startPoint y: 277, endPoint x: 310, endPoint y: 275, distance: 470.0
click at [310, 275] on div "Do You Have Any Priorities For Your Cleaning?" at bounding box center [497, 304] width 863 height 100
click at [514, 290] on textarea at bounding box center [569, 302] width 547 height 96
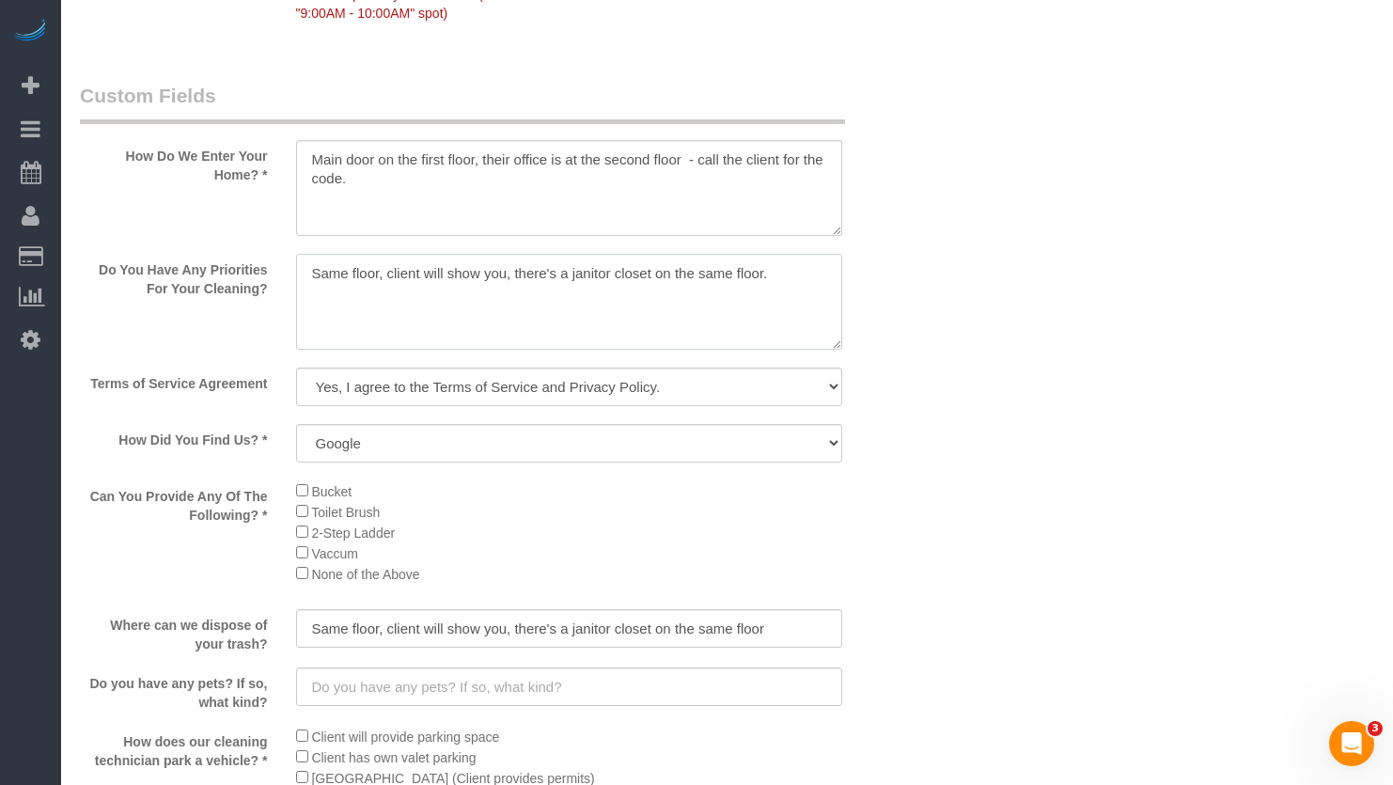
click at [783, 277] on textarea at bounding box center [569, 302] width 547 height 96
drag, startPoint x: 790, startPoint y: 275, endPoint x: 187, endPoint y: 288, distance: 602.7
click at [187, 288] on div "Do You Have Any Priorities For Your Cleaning?" at bounding box center [497, 304] width 863 height 100
paste textarea "No bathroom. No Kitchen. No stairs. Hardwood floor. 4 desk 1 conference room."
drag, startPoint x: 636, startPoint y: 274, endPoint x: 830, endPoint y: 283, distance: 193.8
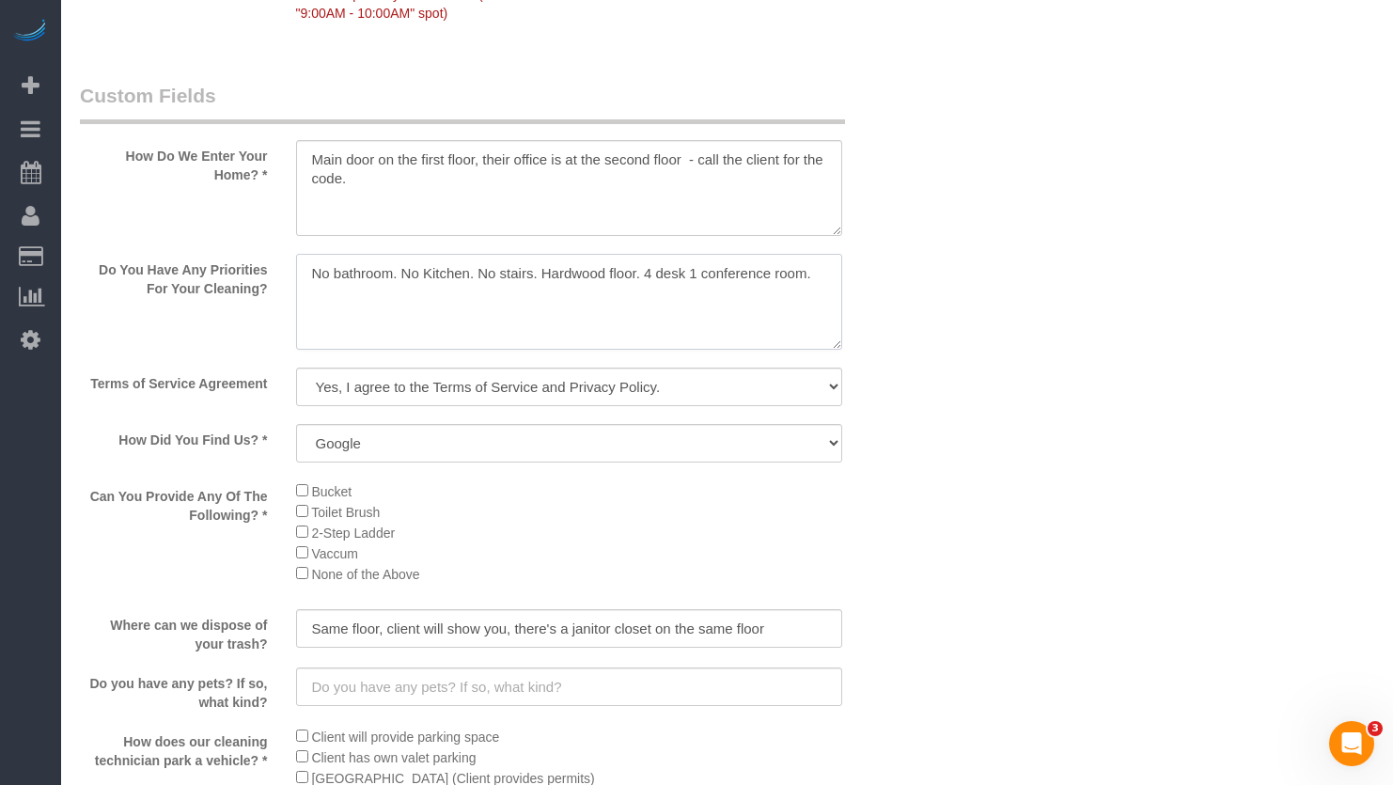
click at [830, 283] on textarea at bounding box center [569, 302] width 547 height 96
click at [659, 287] on textarea at bounding box center [569, 302] width 547 height 96
drag, startPoint x: 631, startPoint y: 271, endPoint x: 677, endPoint y: 322, distance: 69.2
click at [631, 272] on textarea at bounding box center [569, 302] width 547 height 96
click at [632, 273] on textarea at bounding box center [569, 302] width 547 height 96
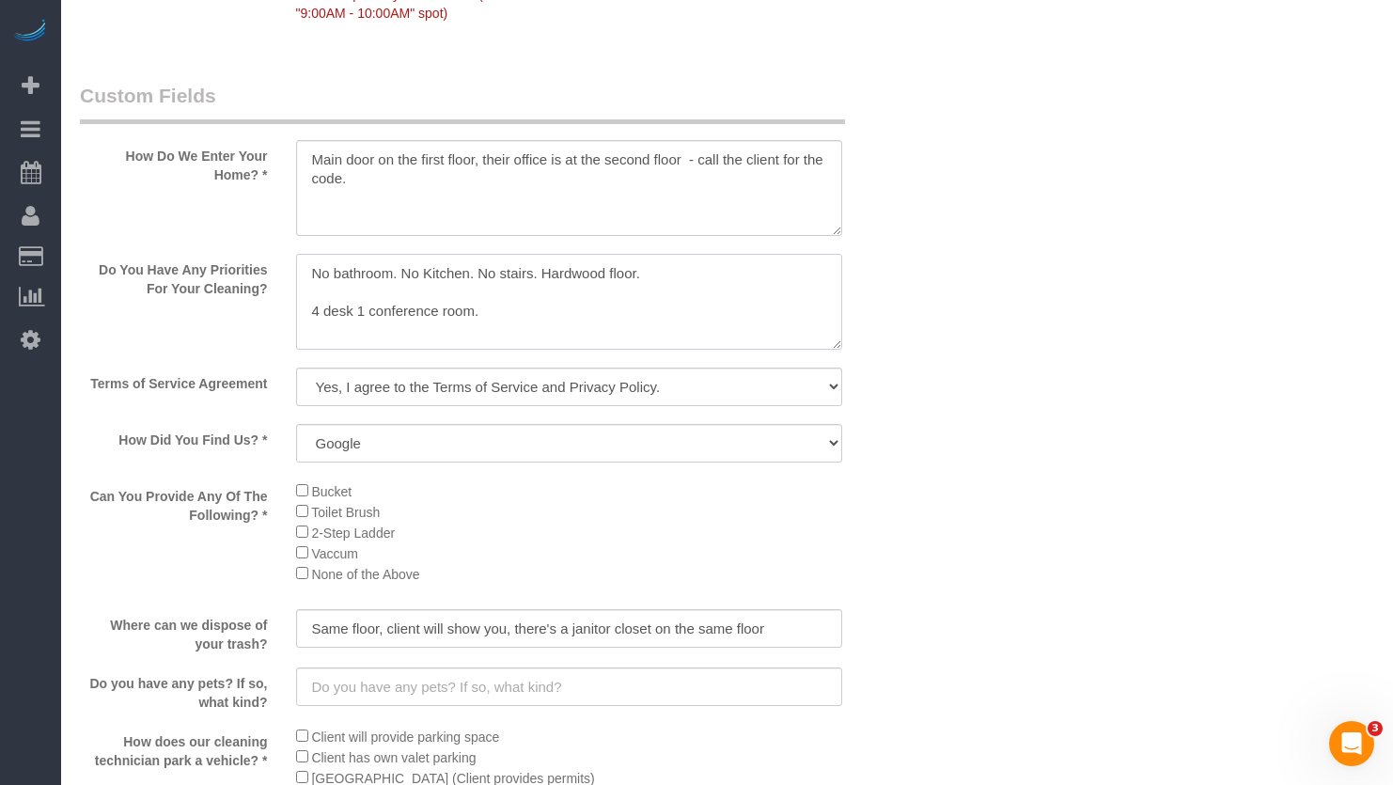
click at [392, 297] on textarea at bounding box center [569, 302] width 547 height 96
click at [659, 289] on textarea at bounding box center [569, 302] width 547 height 96
click at [591, 314] on textarea at bounding box center [569, 302] width 547 height 96
click at [320, 274] on textarea at bounding box center [569, 302] width 547 height 96
click at [315, 272] on textarea at bounding box center [569, 302] width 547 height 96
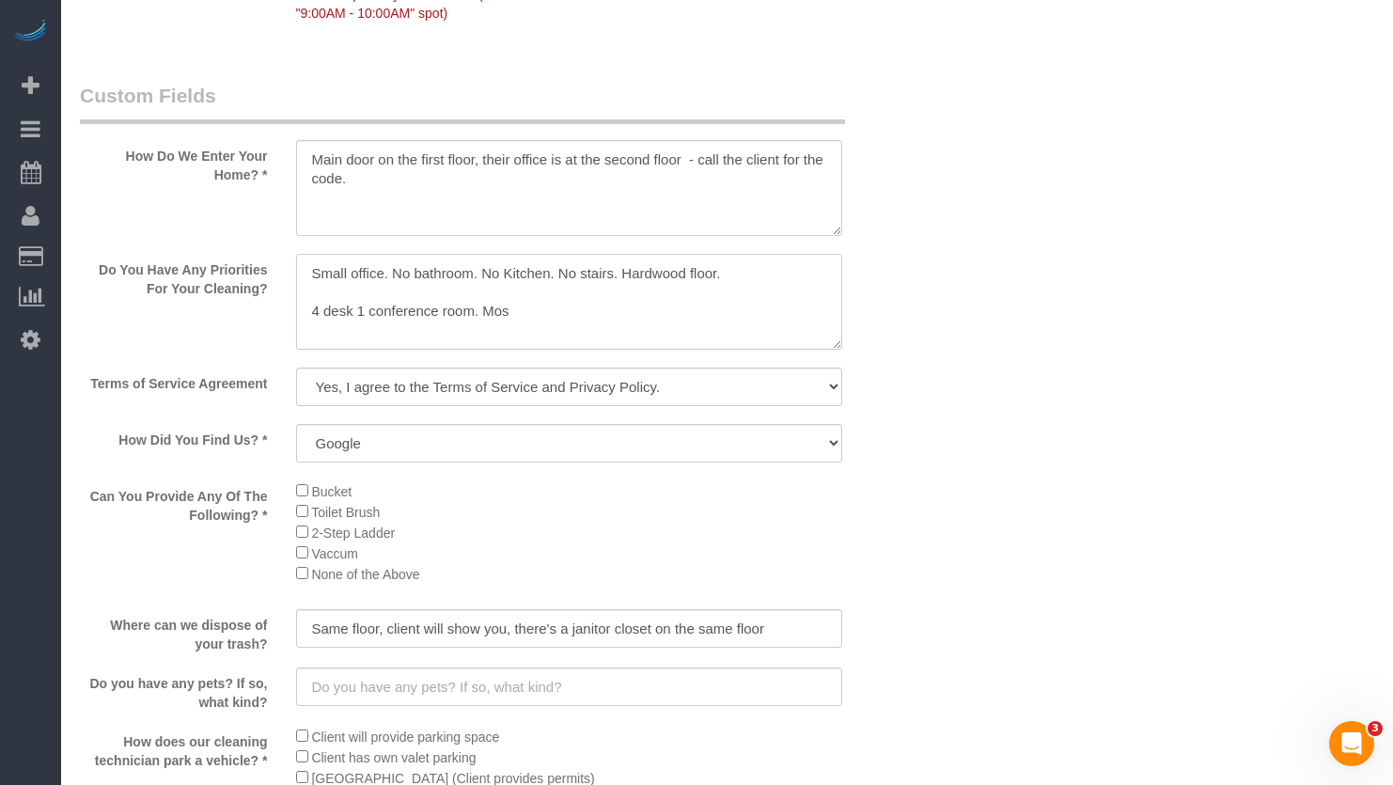
click at [577, 329] on textarea at bounding box center [569, 302] width 547 height 96
drag, startPoint x: 529, startPoint y: 321, endPoint x: 474, endPoint y: 318, distance: 55.6
click at [474, 318] on textarea at bounding box center [569, 302] width 547 height 96
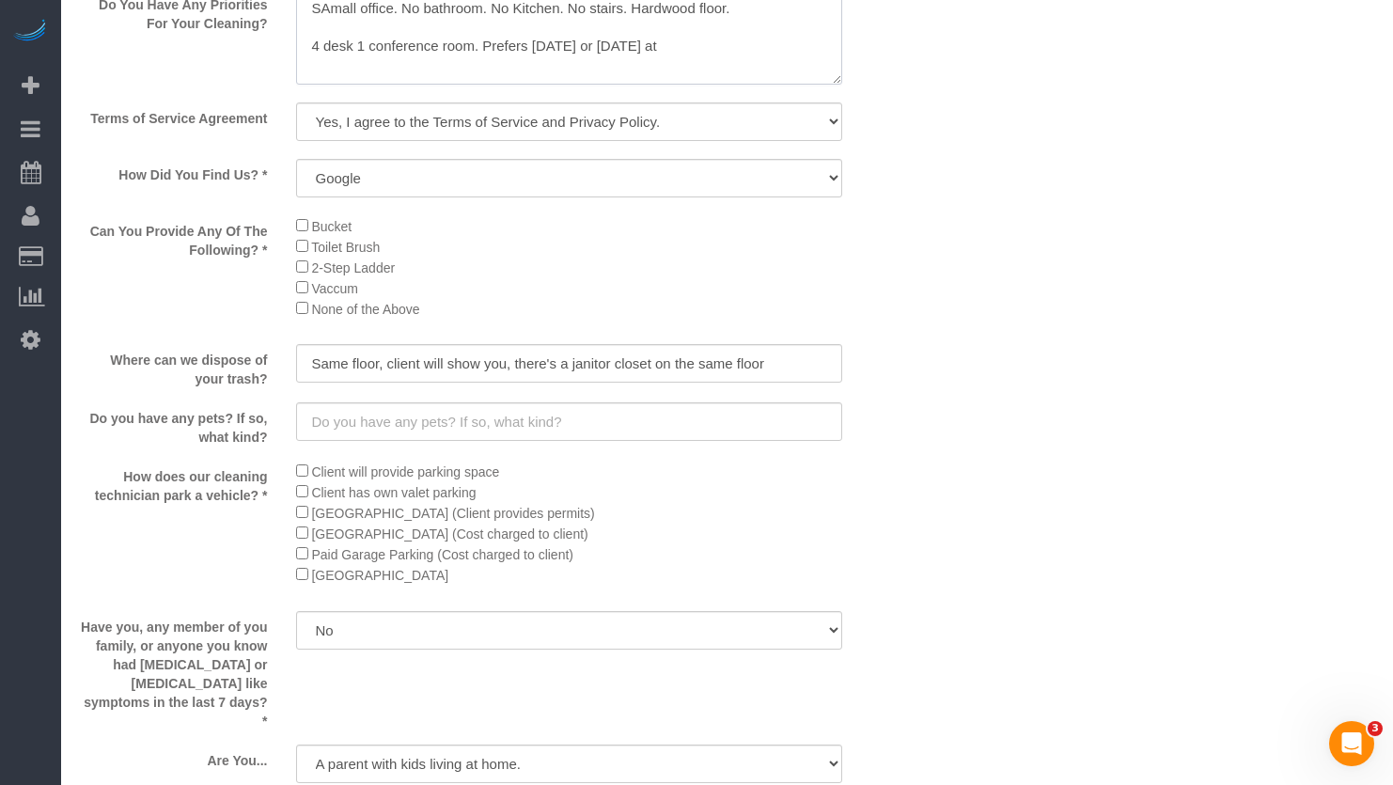
scroll to position [2615, 0]
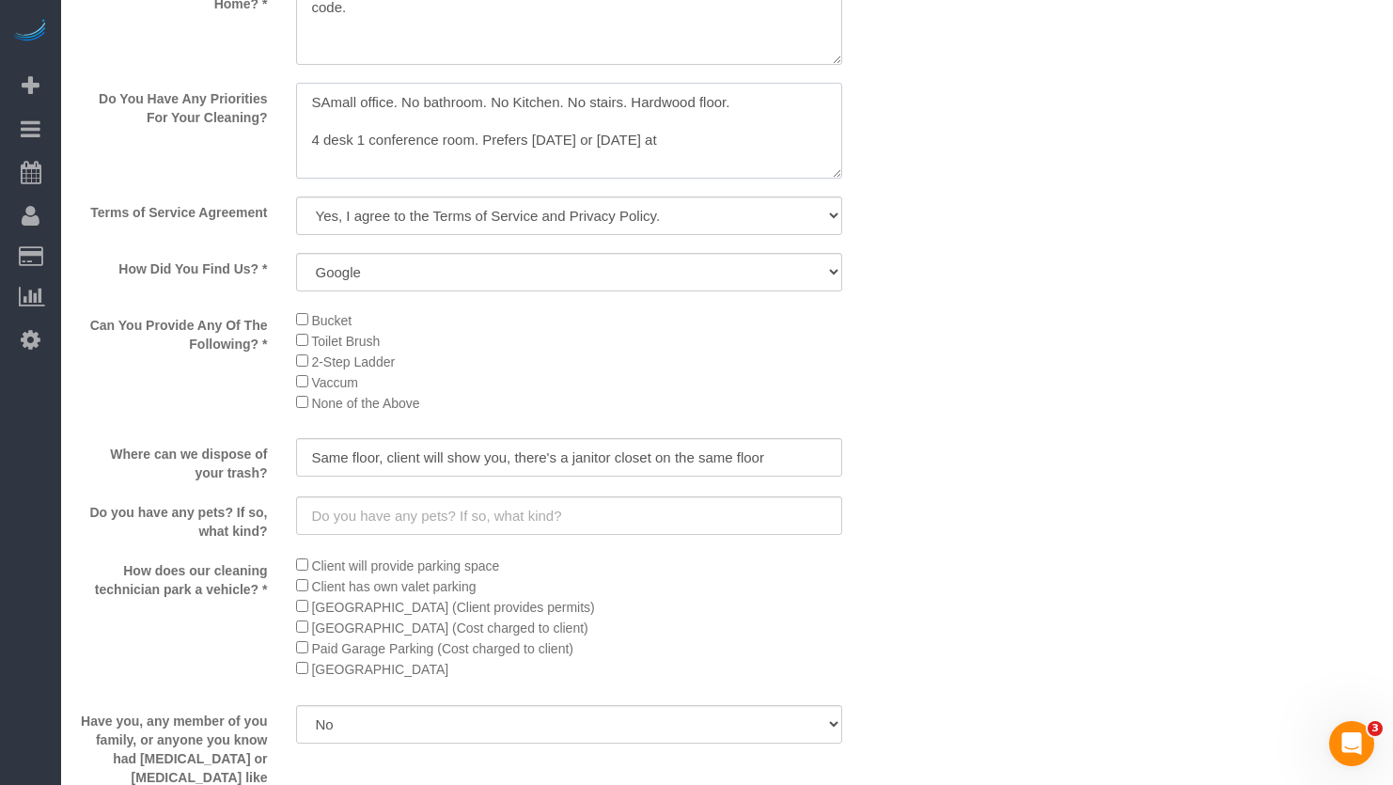
click at [722, 132] on textarea at bounding box center [569, 131] width 547 height 96
click at [321, 92] on textarea at bounding box center [569, 131] width 547 height 96
click at [330, 100] on textarea at bounding box center [569, 131] width 547 height 96
click at [793, 124] on textarea at bounding box center [569, 131] width 547 height 96
click at [633, 112] on textarea at bounding box center [569, 131] width 547 height 96
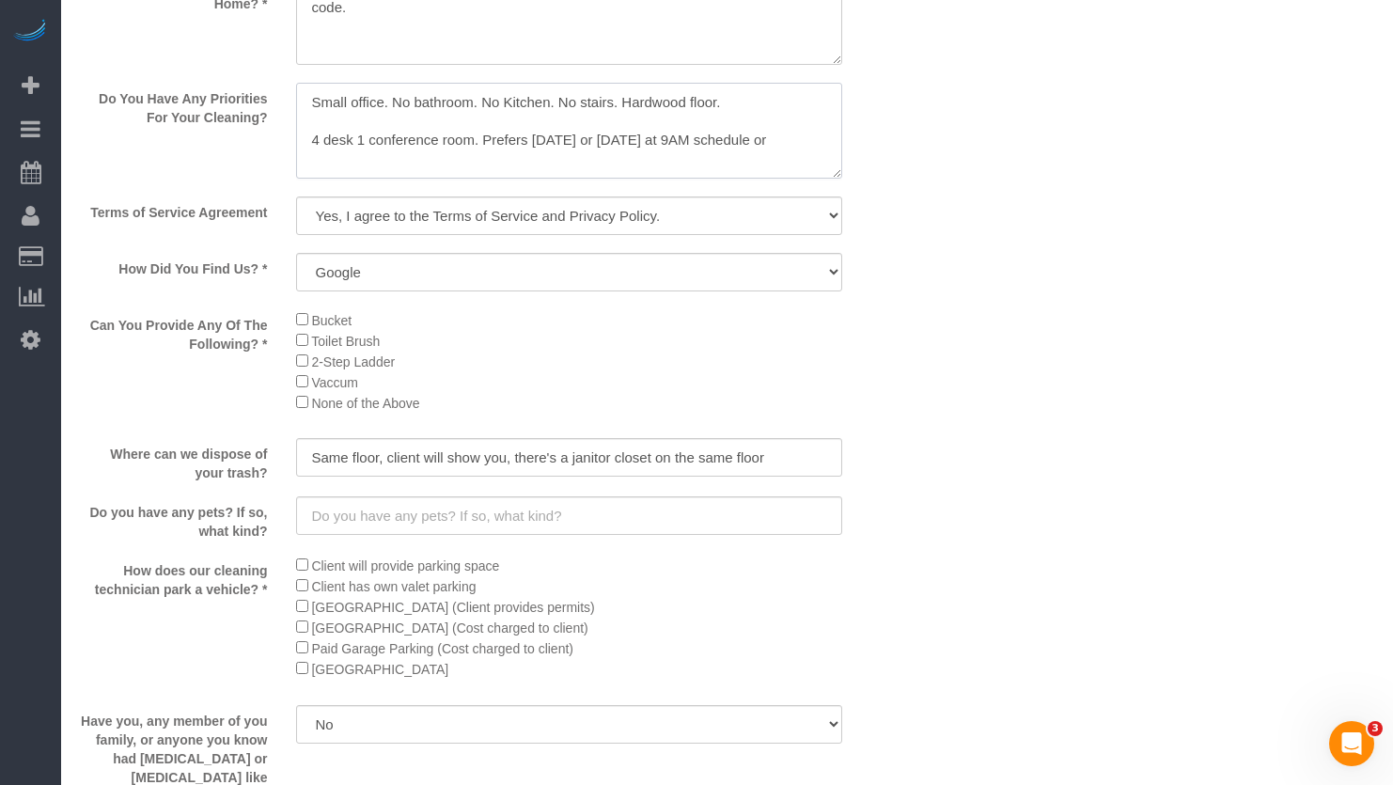
click at [608, 105] on textarea at bounding box center [569, 131] width 547 height 96
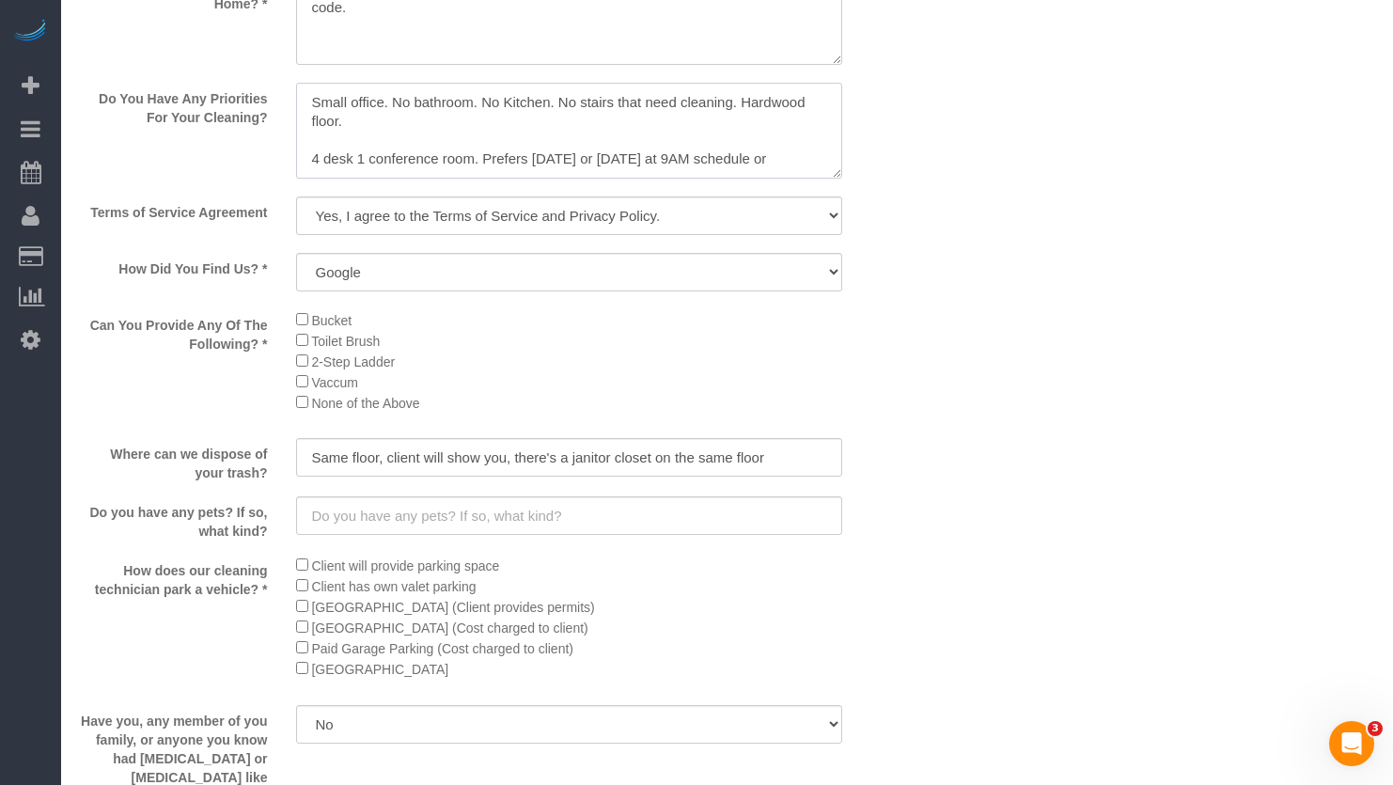
click at [665, 102] on textarea at bounding box center [569, 131] width 547 height 96
click at [770, 123] on textarea at bounding box center [569, 131] width 547 height 96
click at [776, 115] on textarea at bounding box center [569, 131] width 547 height 96
click at [620, 163] on textarea at bounding box center [569, 131] width 547 height 96
click at [896, 120] on div "Do You Have Any Priorities For Your Cleaning?" at bounding box center [497, 133] width 863 height 100
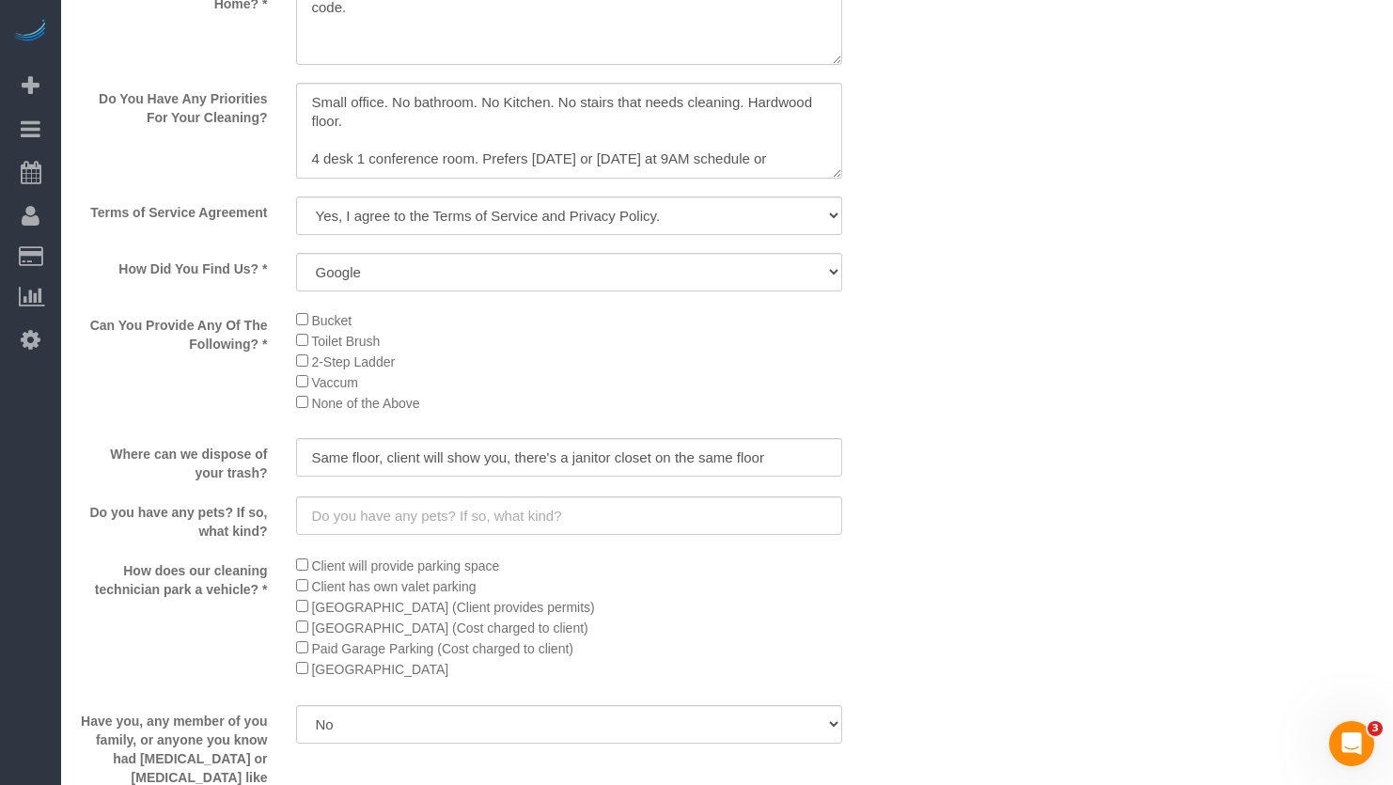
scroll to position [2709, 0]
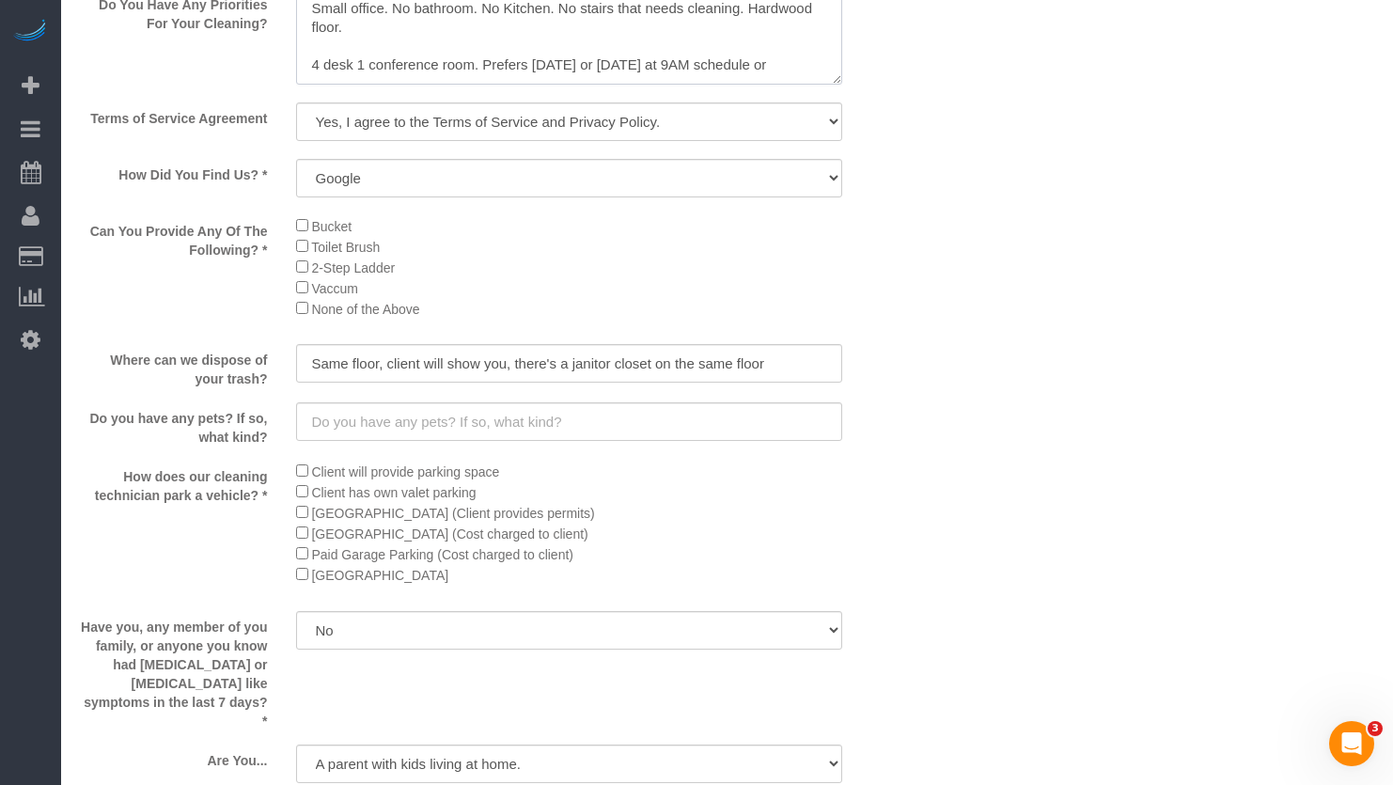
click at [787, 76] on textarea at bounding box center [569, 37] width 547 height 96
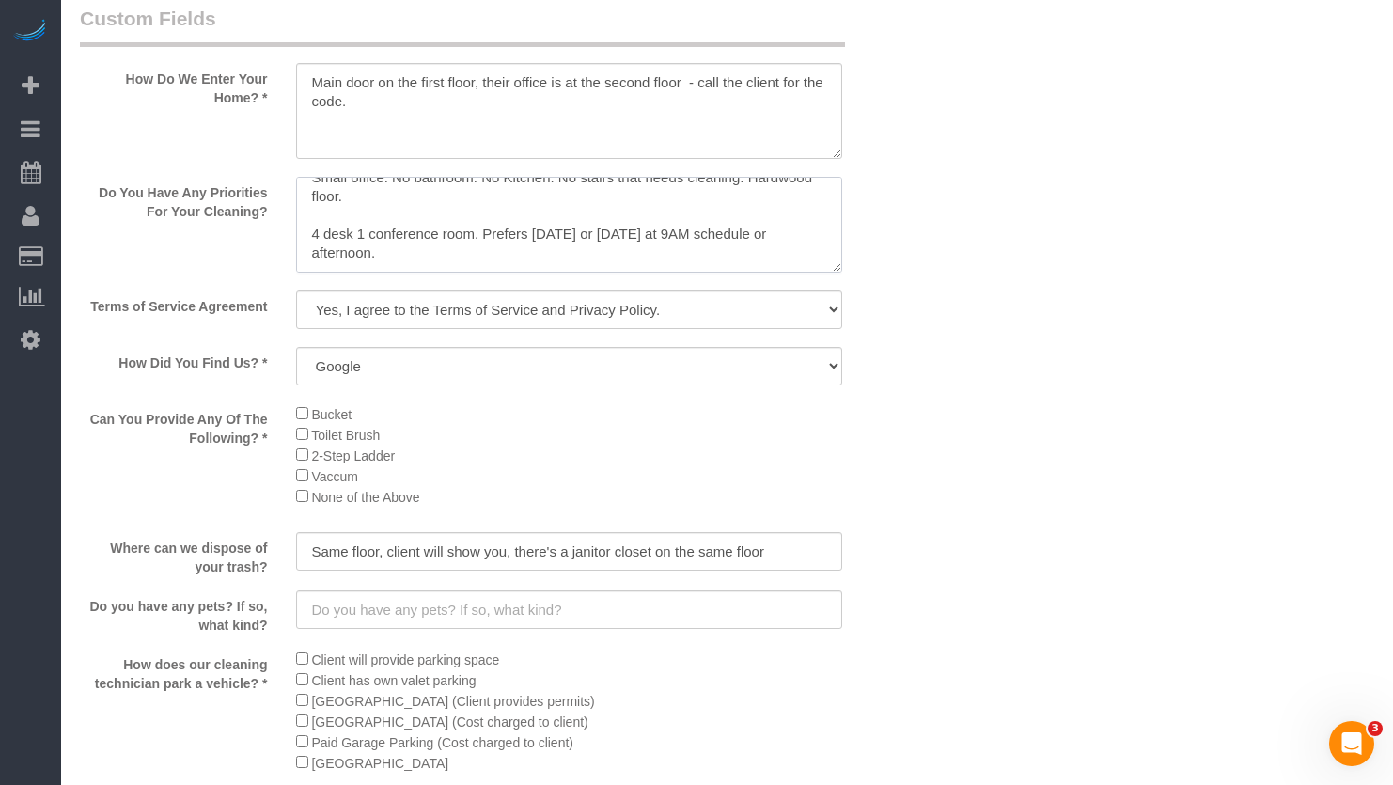
scroll to position [0, 0]
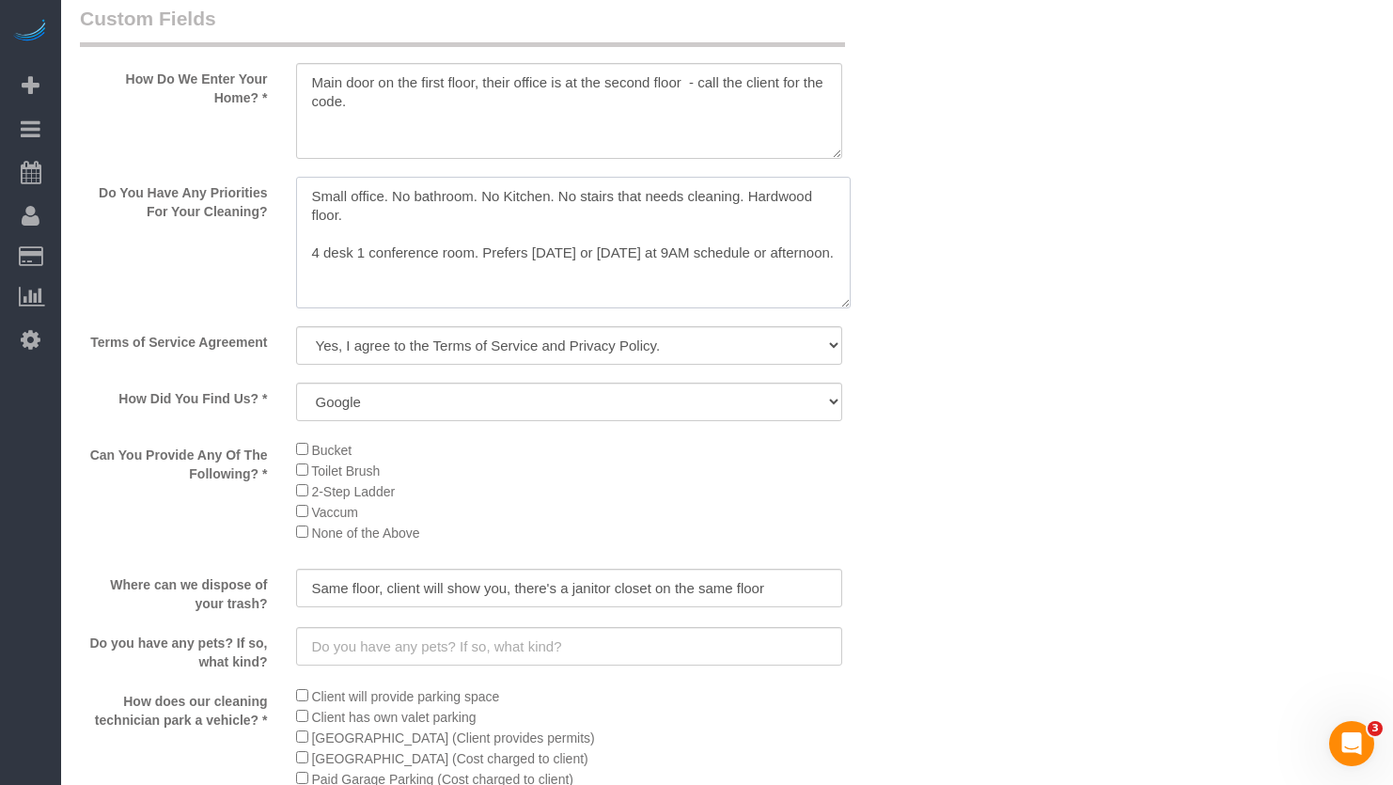
drag, startPoint x: 831, startPoint y: 266, endPoint x: 869, endPoint y: 379, distance: 118.9
click at [851, 308] on textarea at bounding box center [573, 243] width 555 height 132
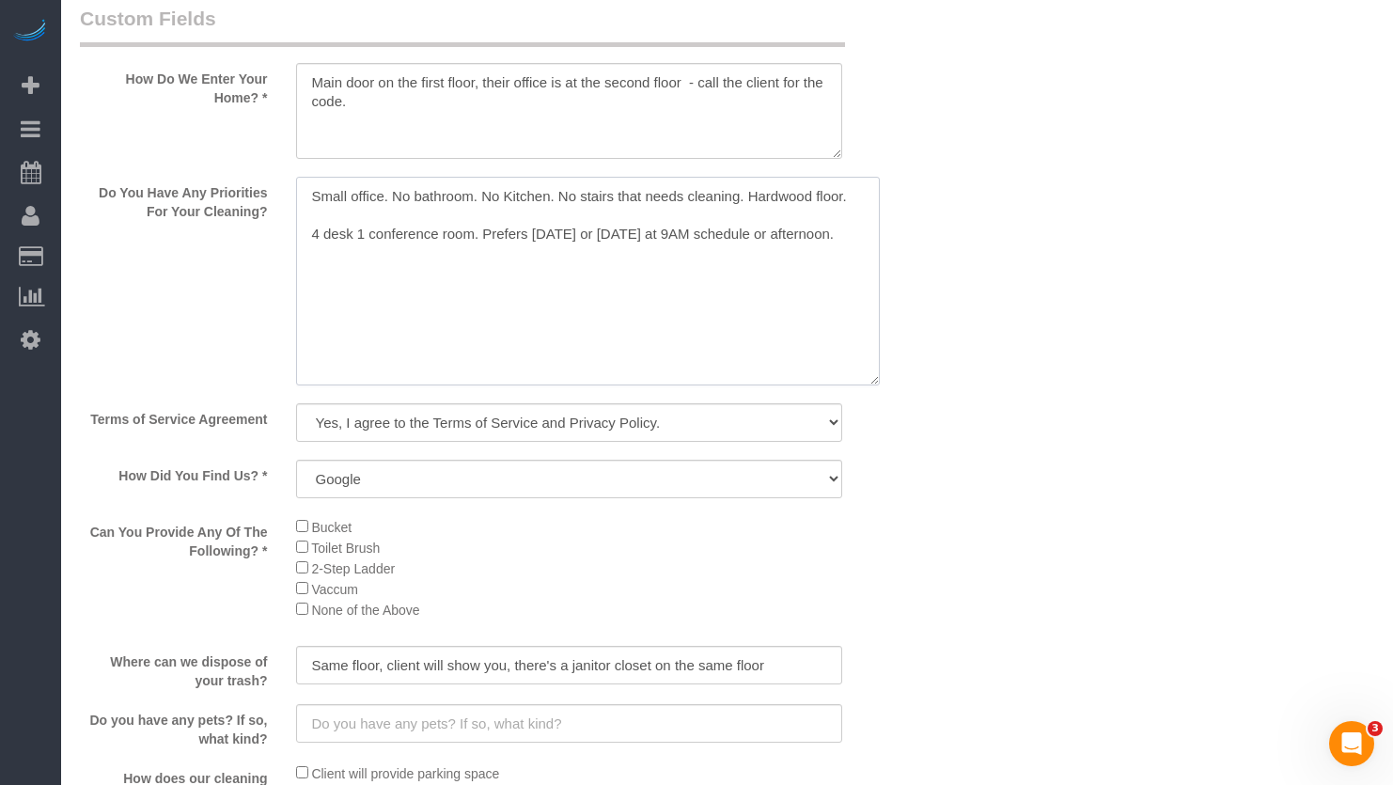
drag, startPoint x: 653, startPoint y: 265, endPoint x: 818, endPoint y: 250, distance: 165.2
click at [654, 265] on textarea at bounding box center [588, 281] width 584 height 209
click at [850, 243] on textarea at bounding box center [588, 281] width 584 height 209
drag, startPoint x: 860, startPoint y: 237, endPoint x: 177, endPoint y: 255, distance: 683.6
click at [177, 255] on div "Do You Have Any Priorities For Your Cleaning?" at bounding box center [497, 283] width 863 height 212
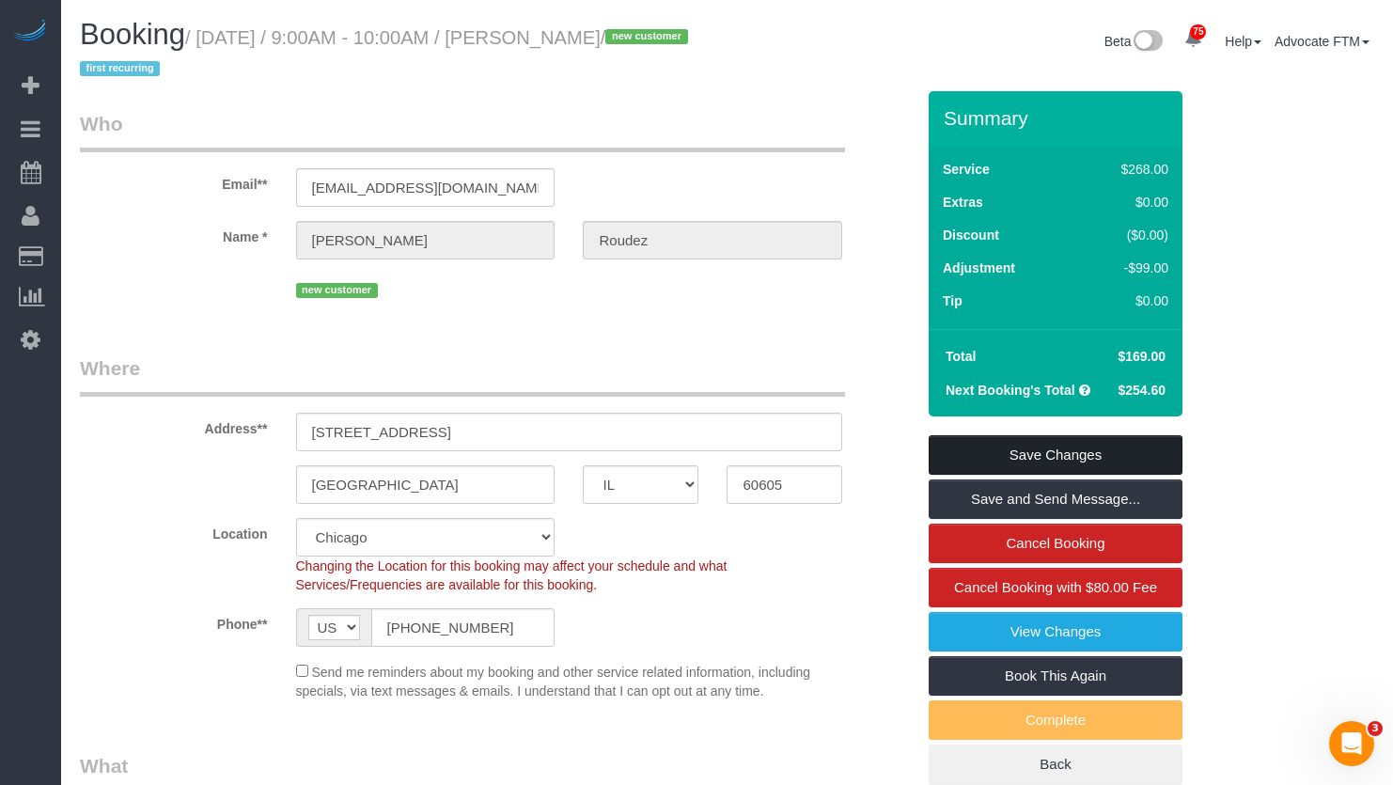
type textarea "Small office. No bathroom. No Kitchen. No stairs that needs cleaning. Hardwood …"
click at [1052, 452] on link "Save Changes" at bounding box center [1056, 454] width 254 height 39
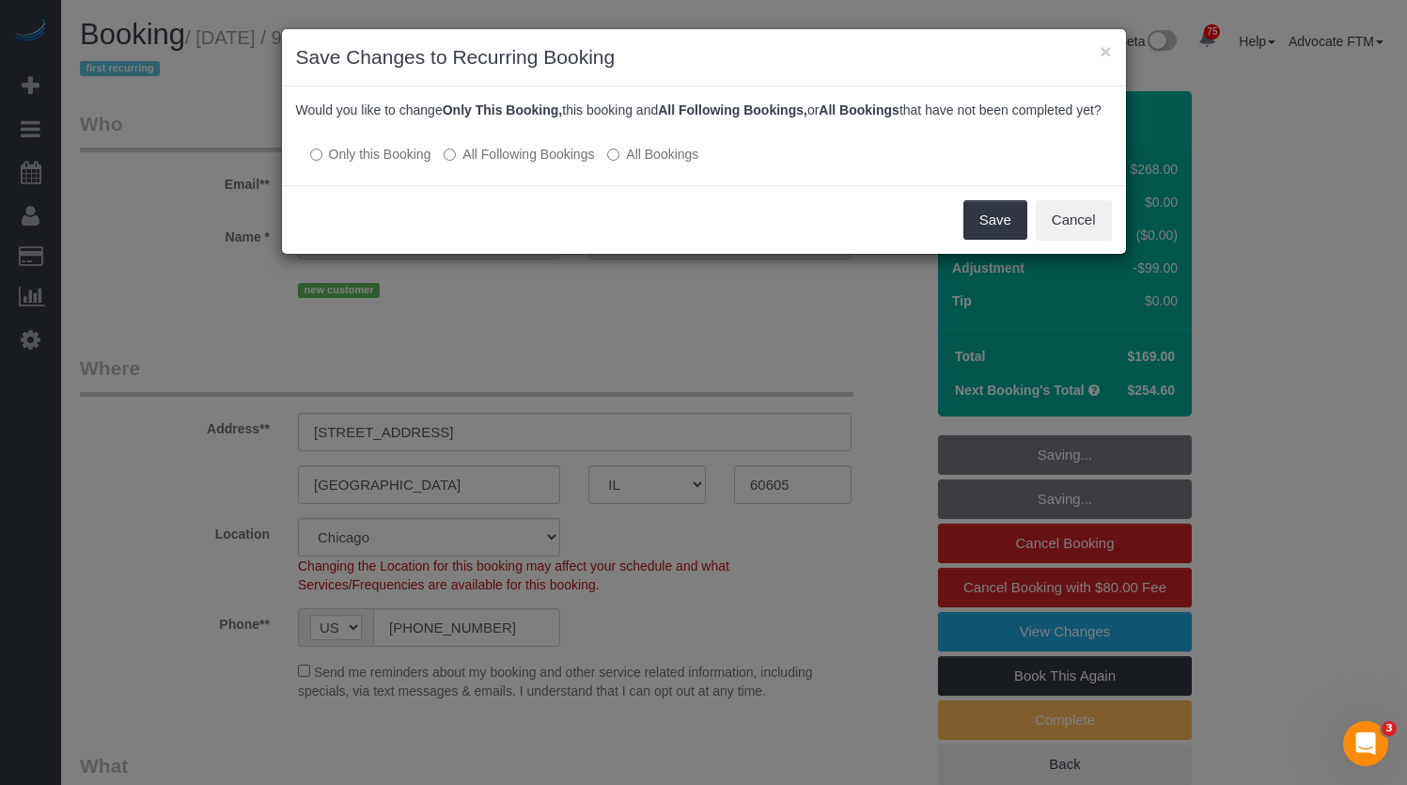
click at [635, 164] on label "All Bookings" at bounding box center [652, 154] width 91 height 19
click at [995, 238] on button "Save" at bounding box center [996, 219] width 64 height 39
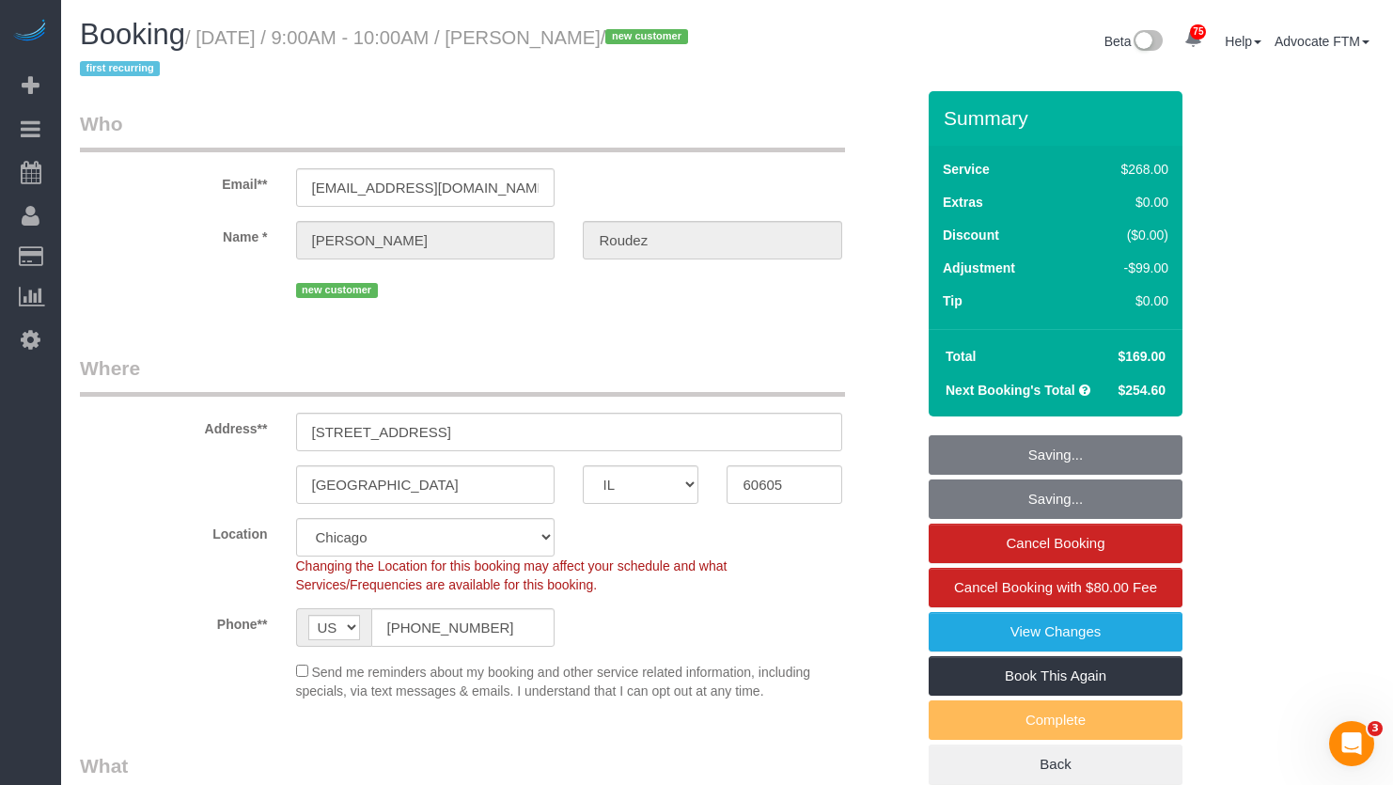
scroll to position [376, 0]
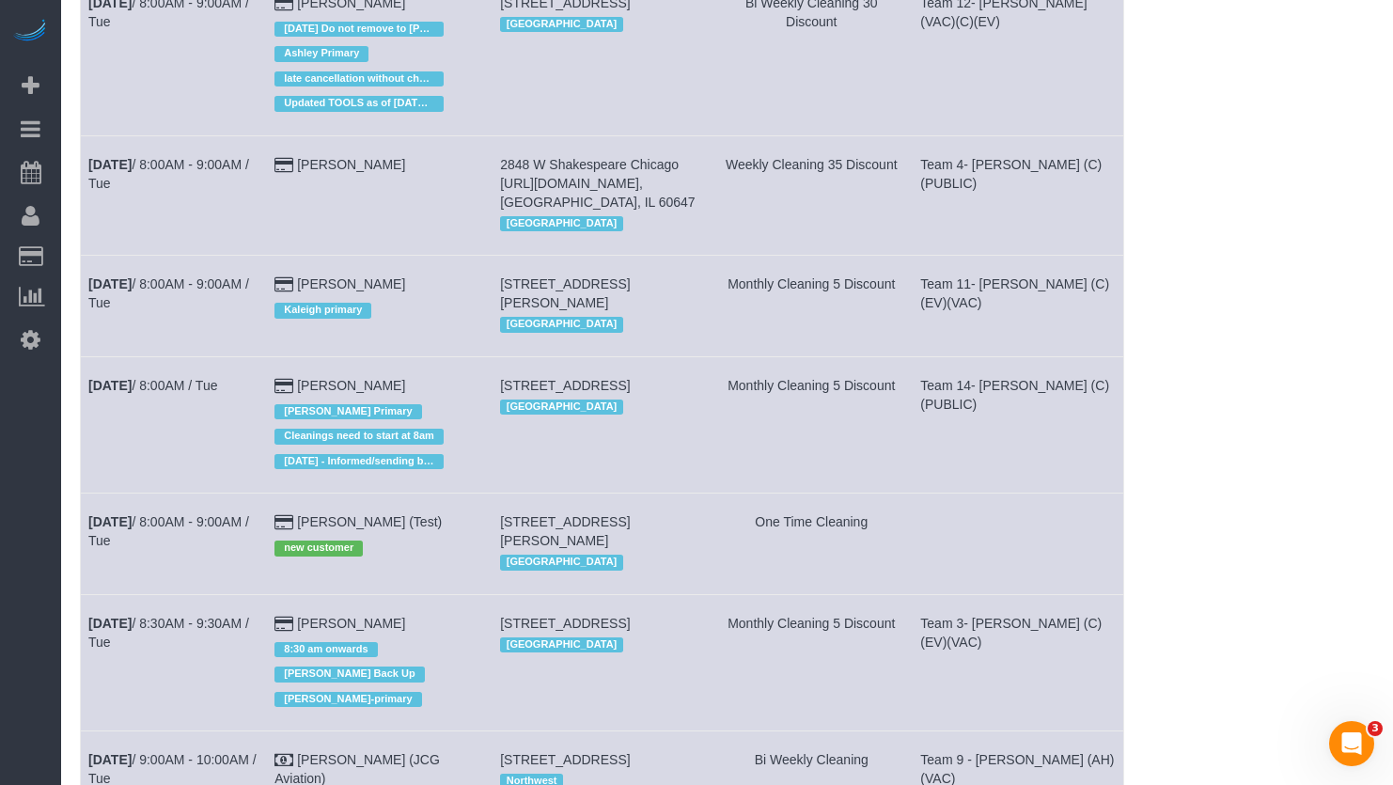
scroll to position [658, 0]
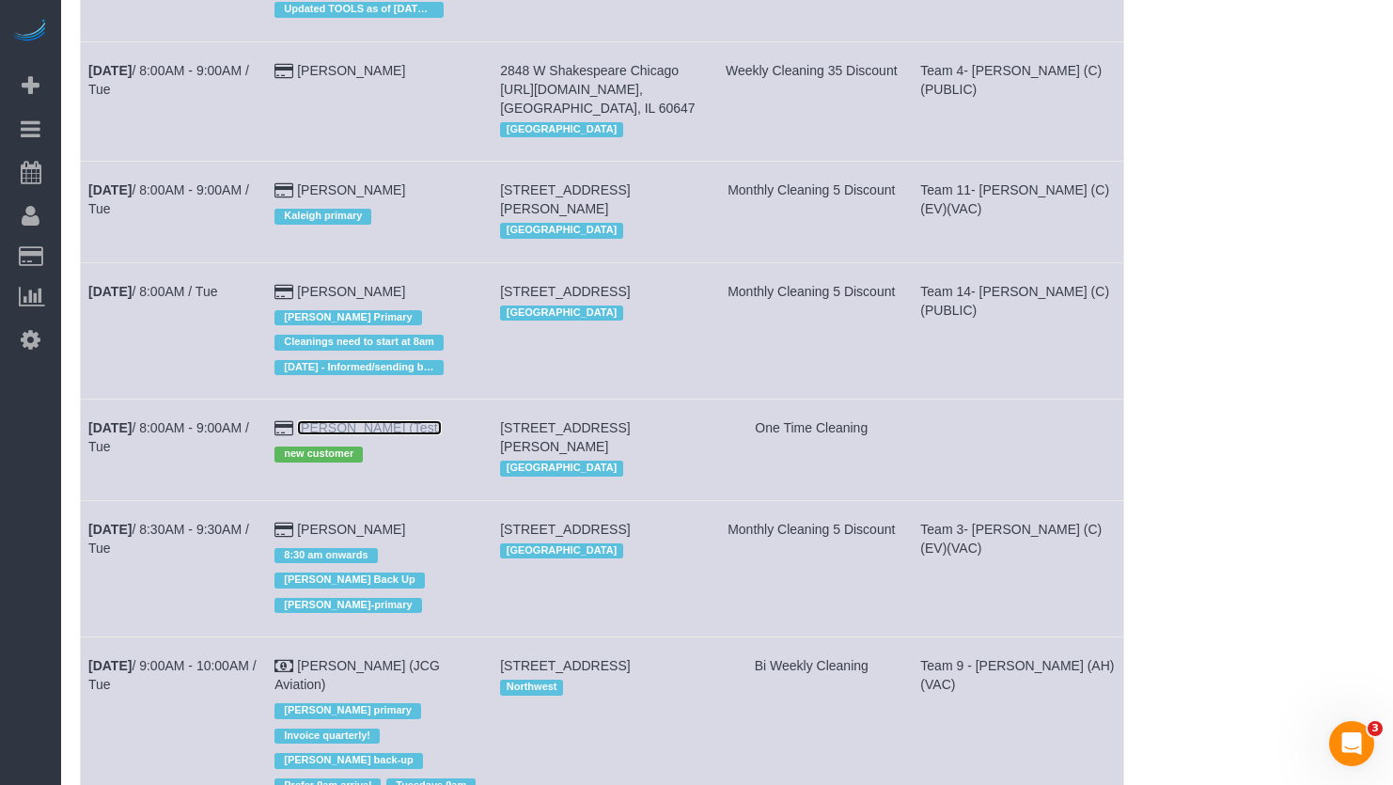
click at [335, 420] on link "John Doe (Test)" at bounding box center [369, 427] width 145 height 15
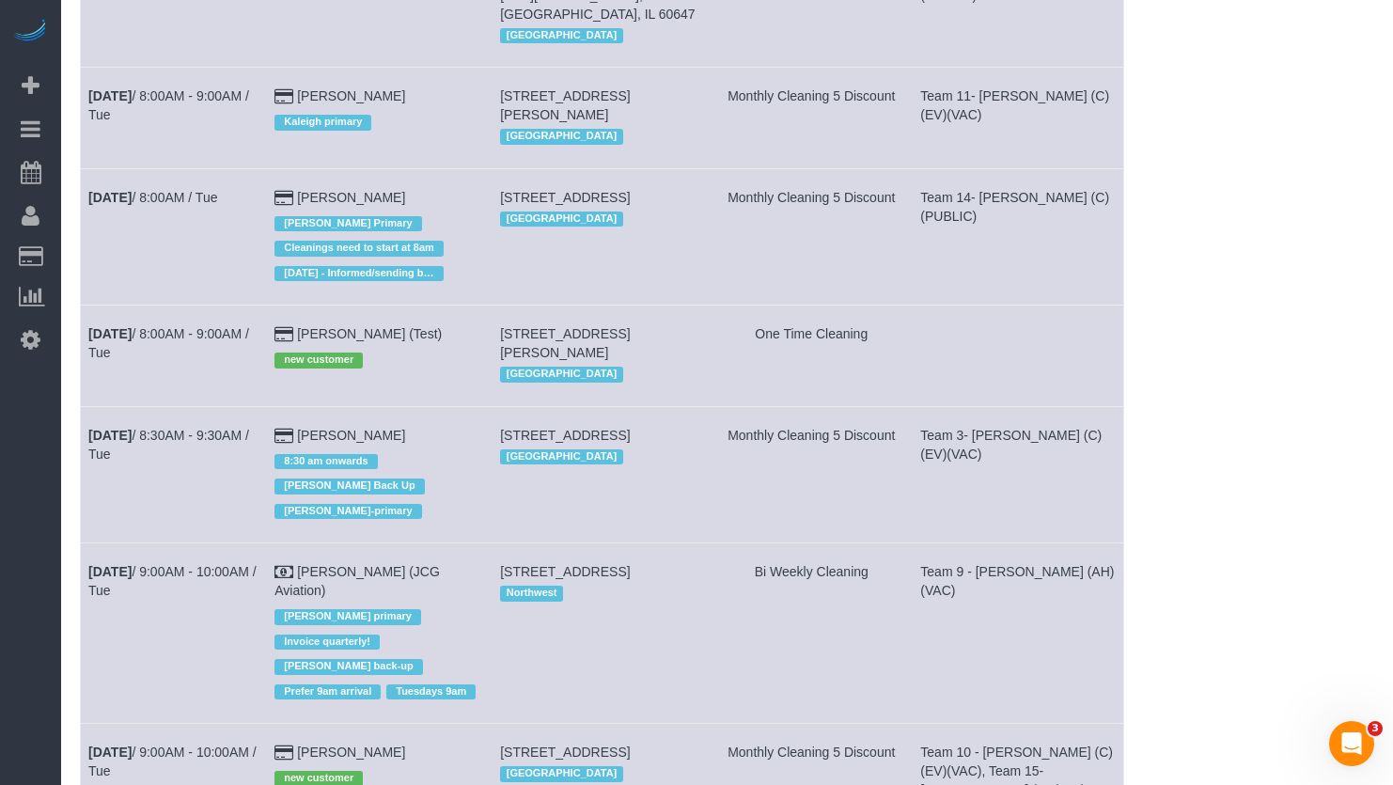
scroll to position [658, 0]
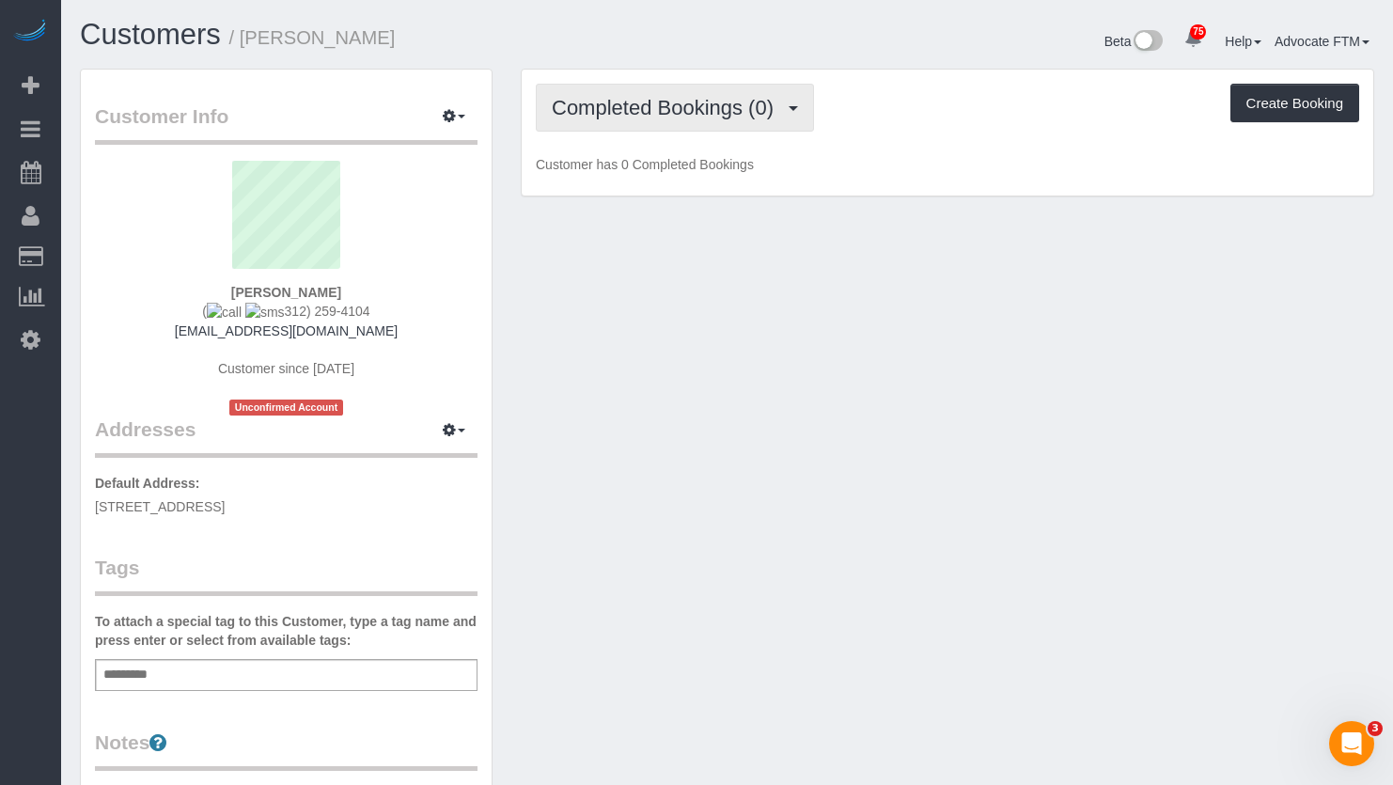
drag, startPoint x: 633, startPoint y: 97, endPoint x: 641, endPoint y: 201, distance: 104.7
click at [634, 99] on span "Completed Bookings (0)" at bounding box center [667, 108] width 231 height 24
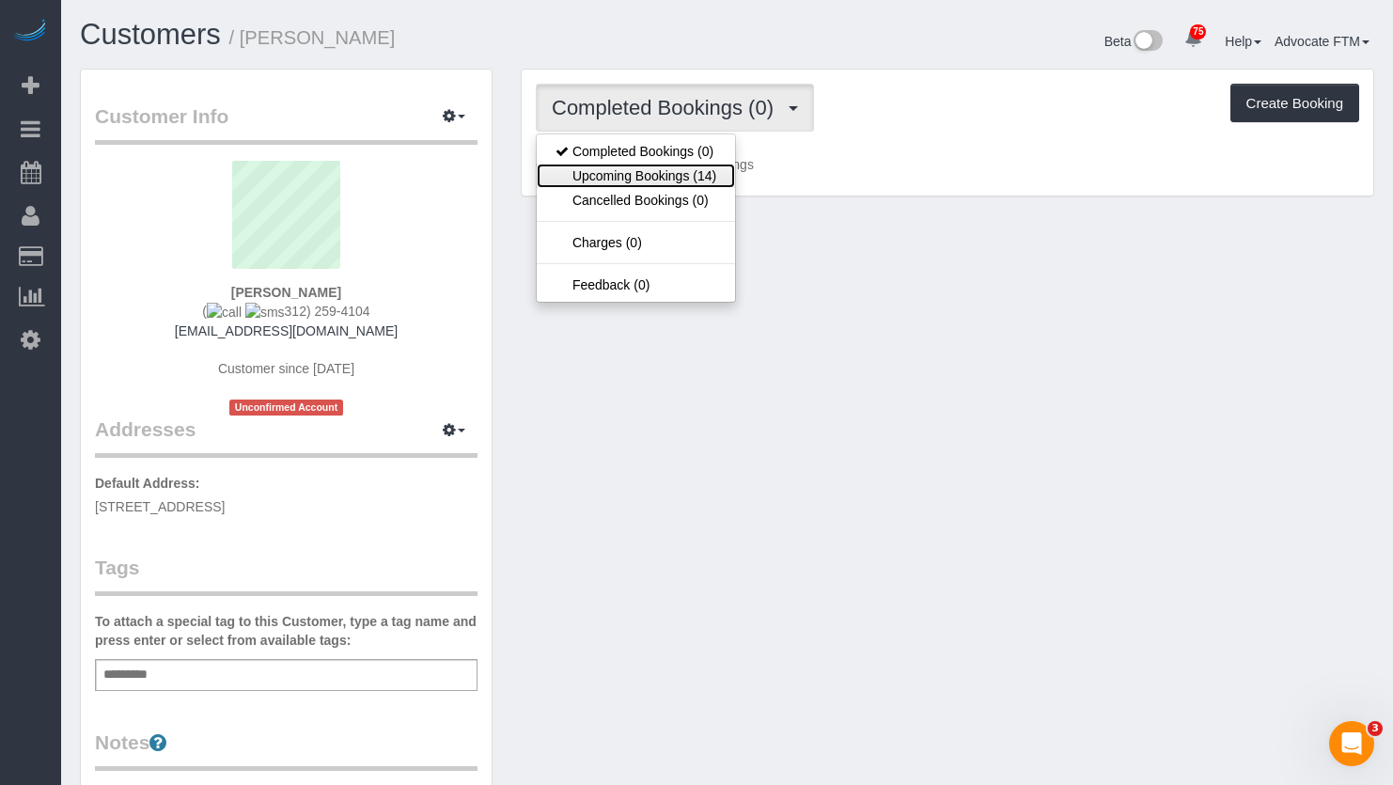
click at [625, 166] on link "Upcoming Bookings (14)" at bounding box center [636, 176] width 198 height 24
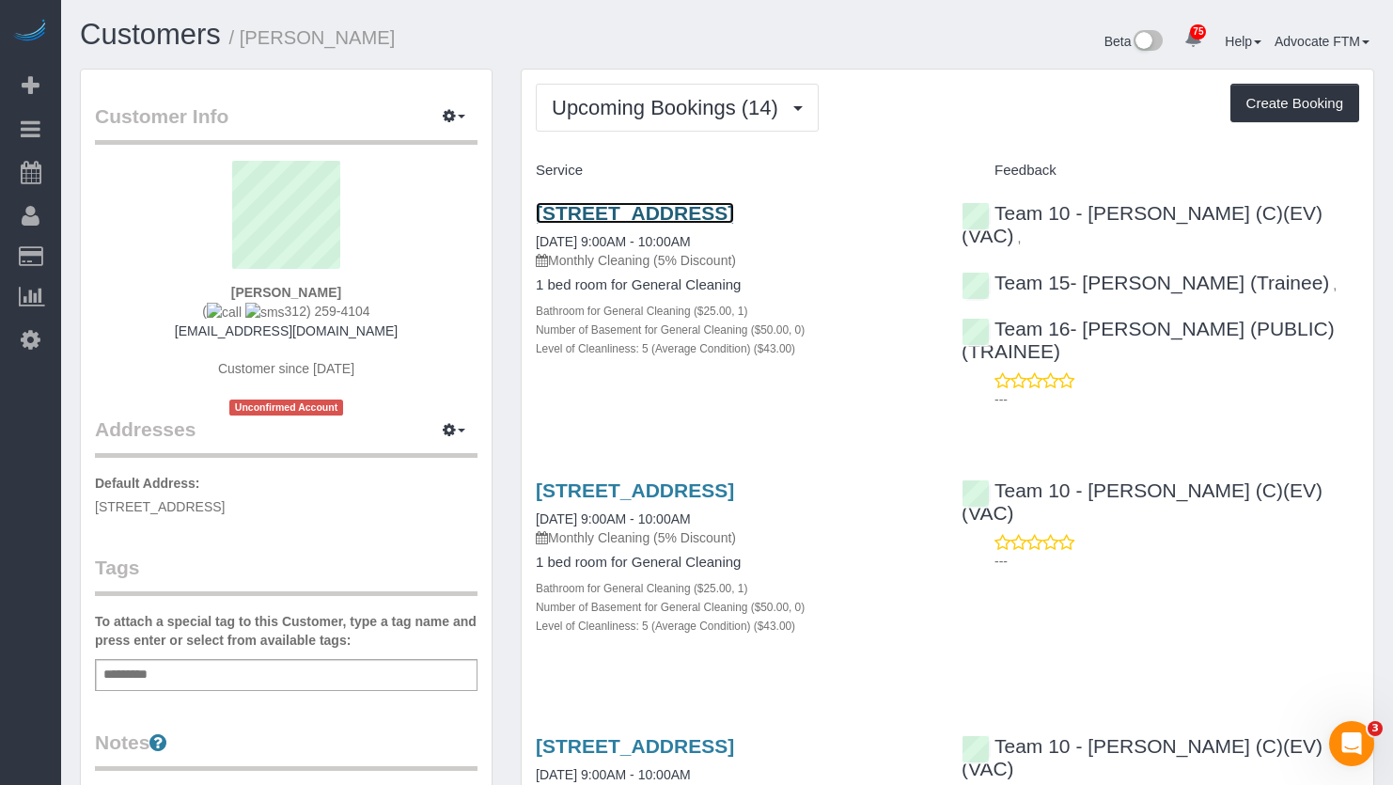
click at [670, 202] on link "1132 S Wabash Ave Ste 209, Chicago, IL 60605" at bounding box center [635, 213] width 198 height 22
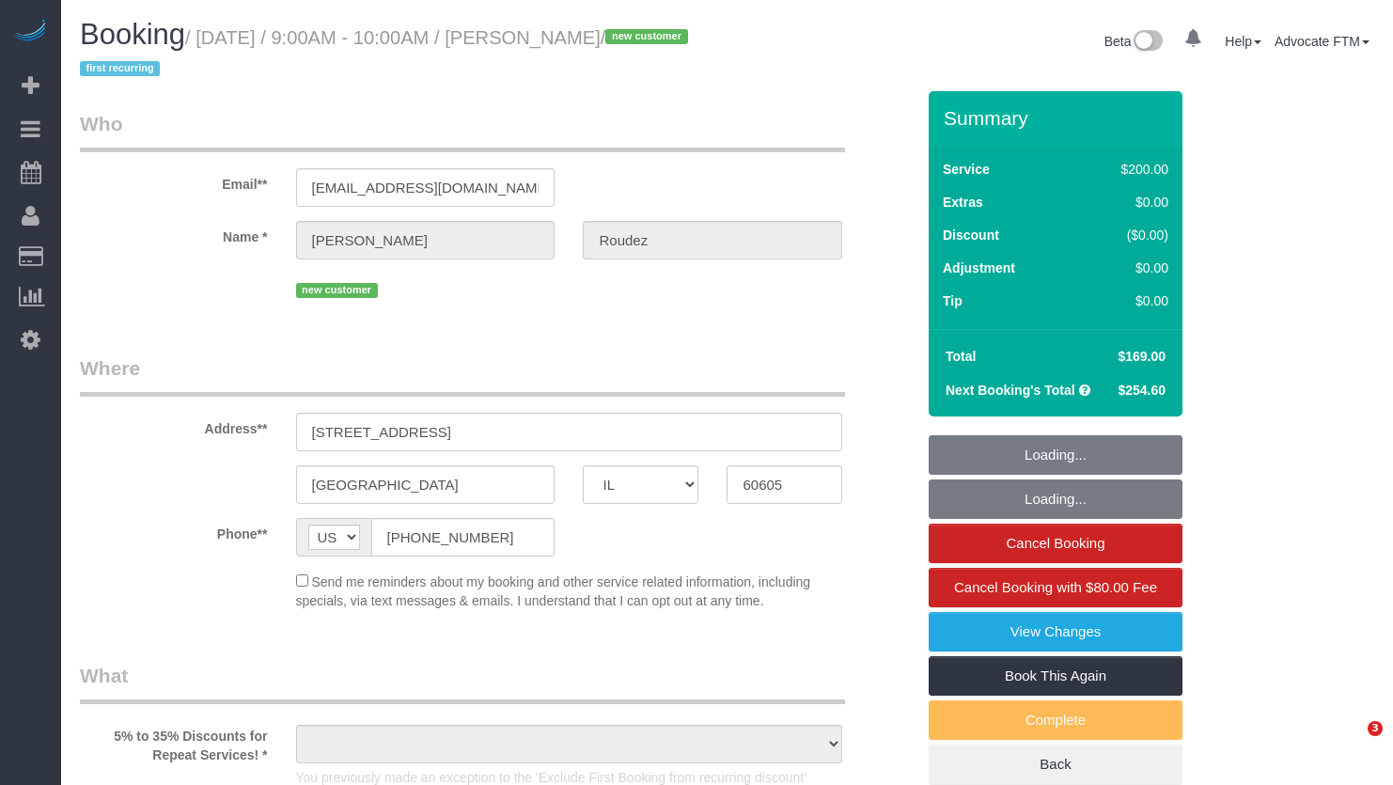
select select "IL"
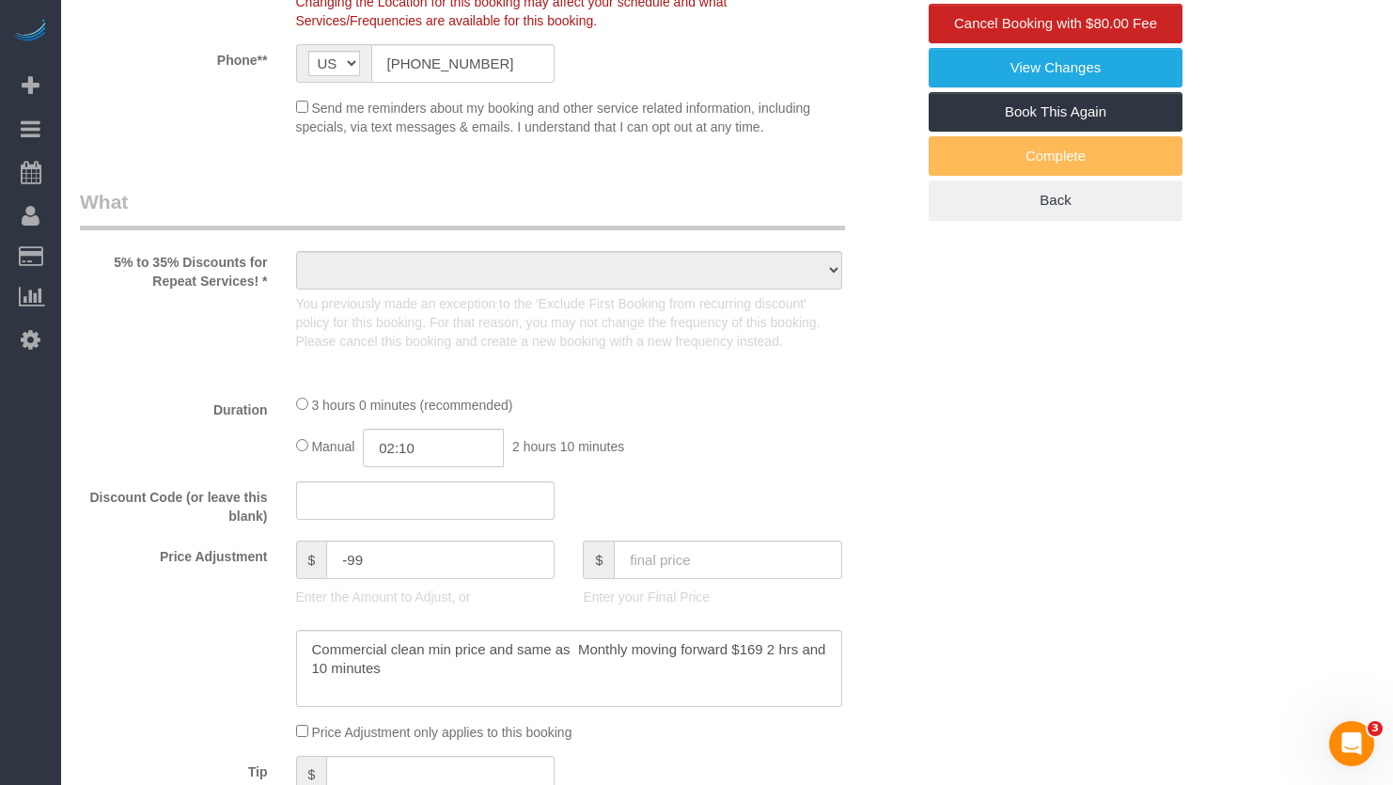
select select "number:1"
select select "number:58"
select select "number:139"
select select "number:104"
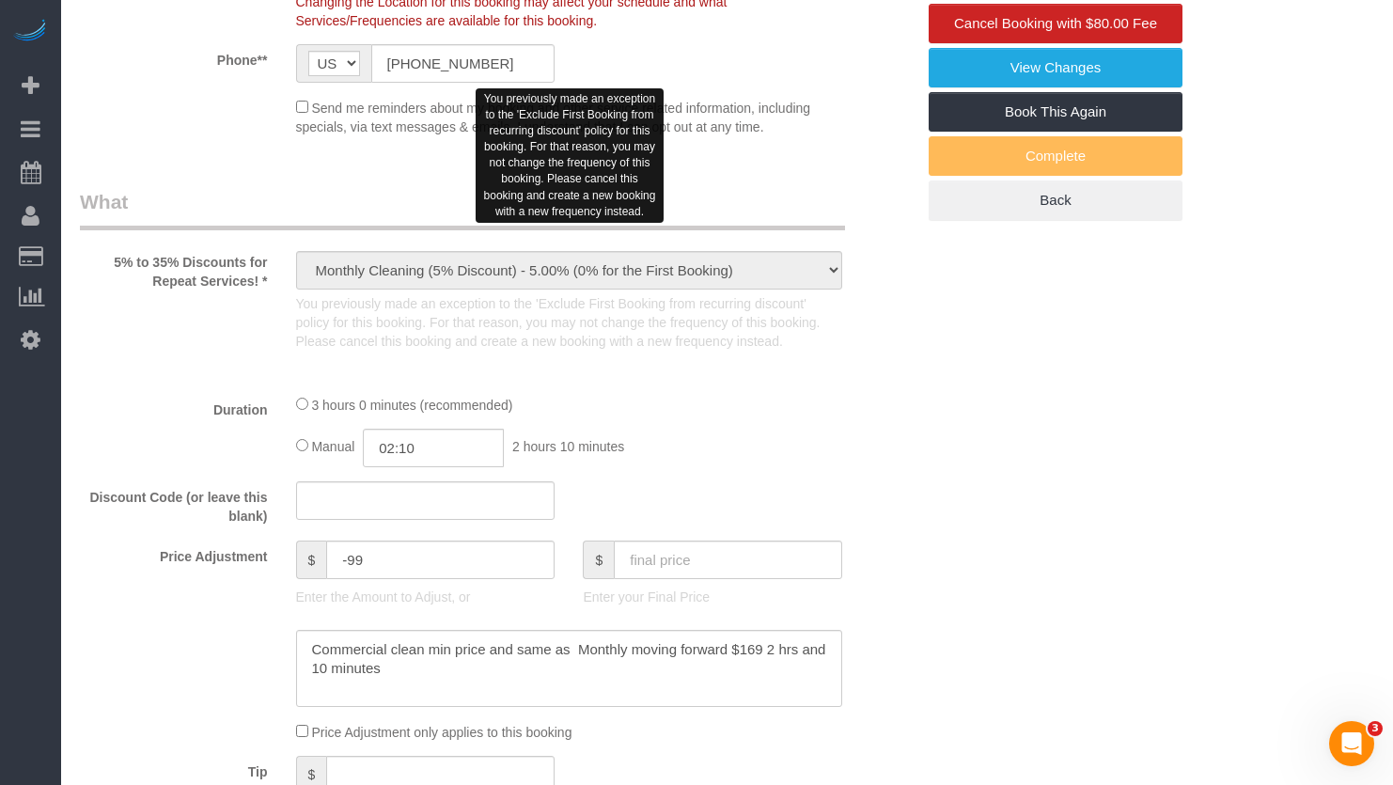
select select "object:1316"
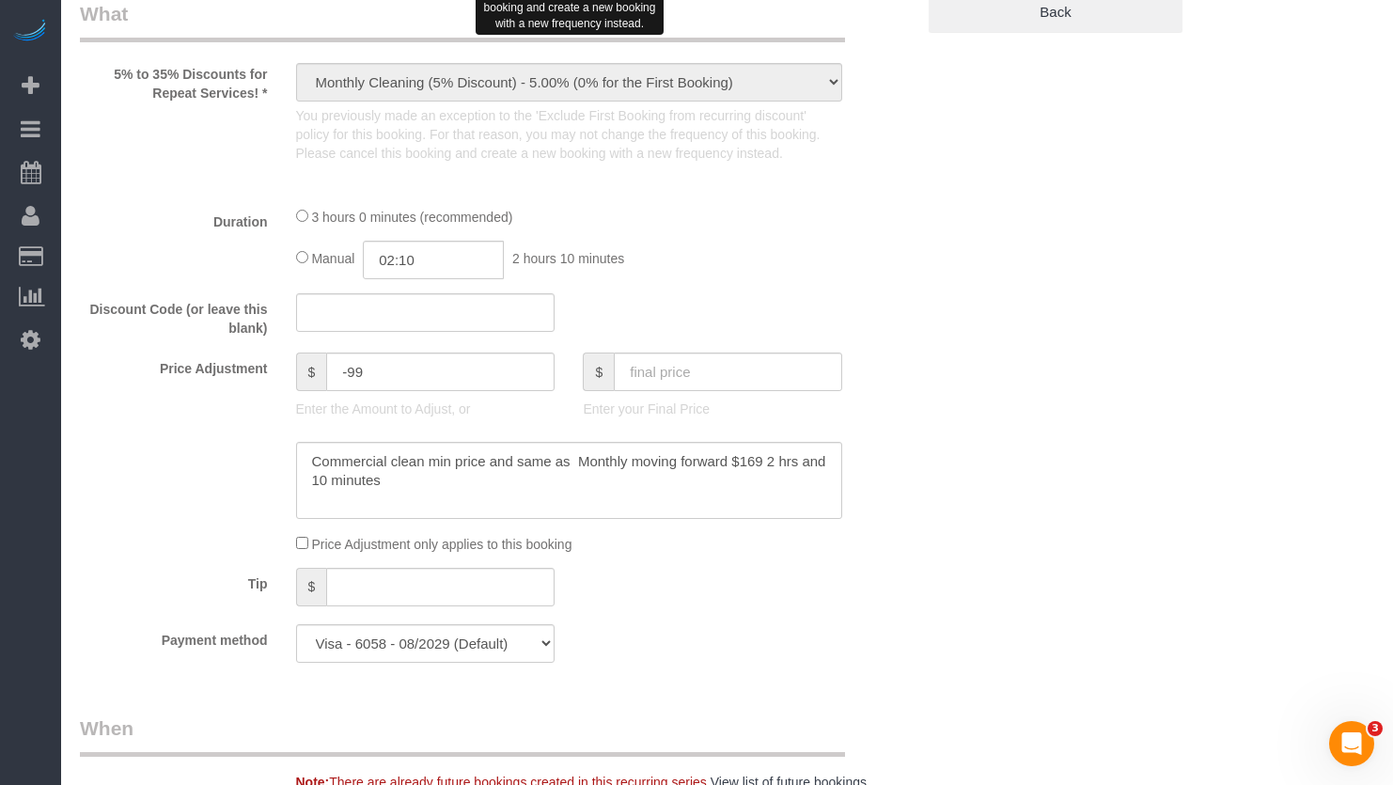
select select "512"
select select "5"
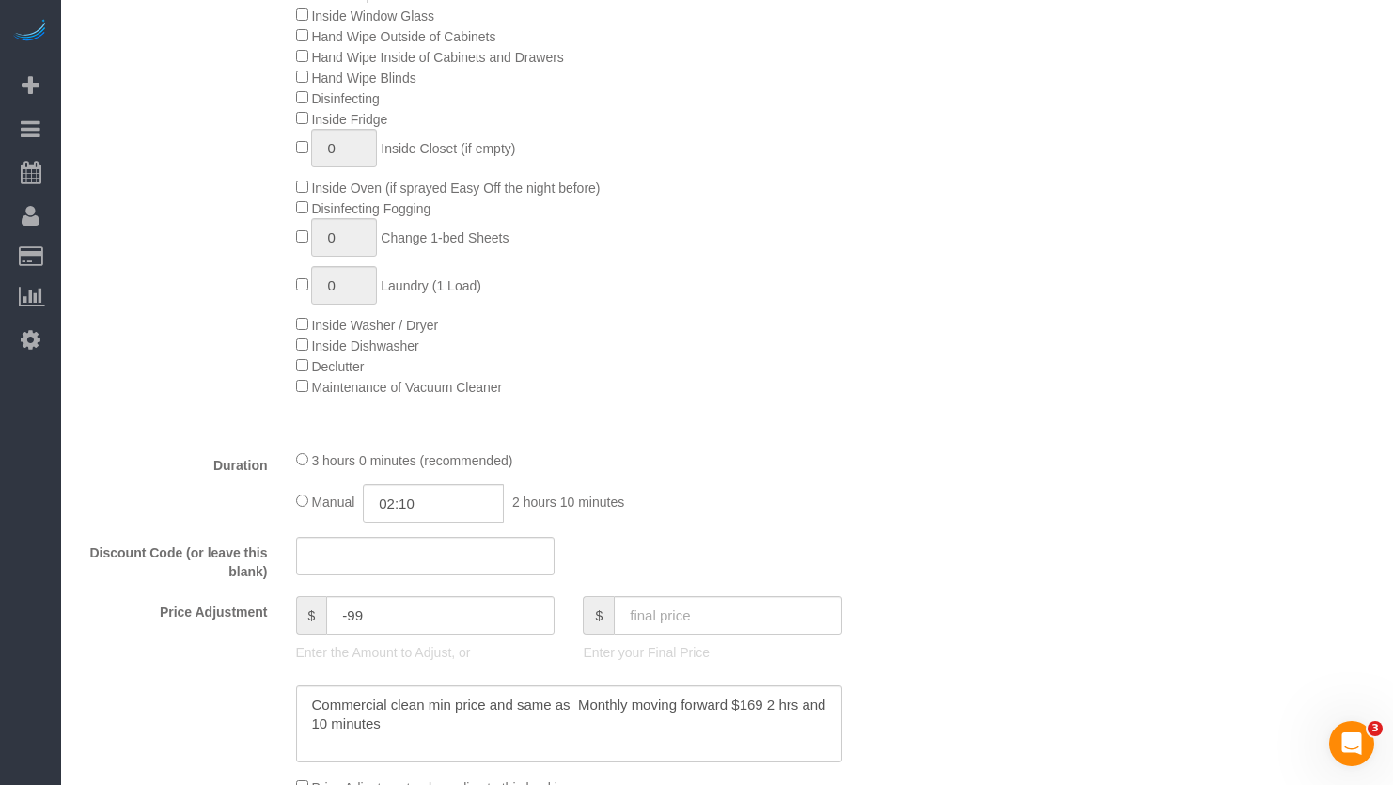
select select "5"
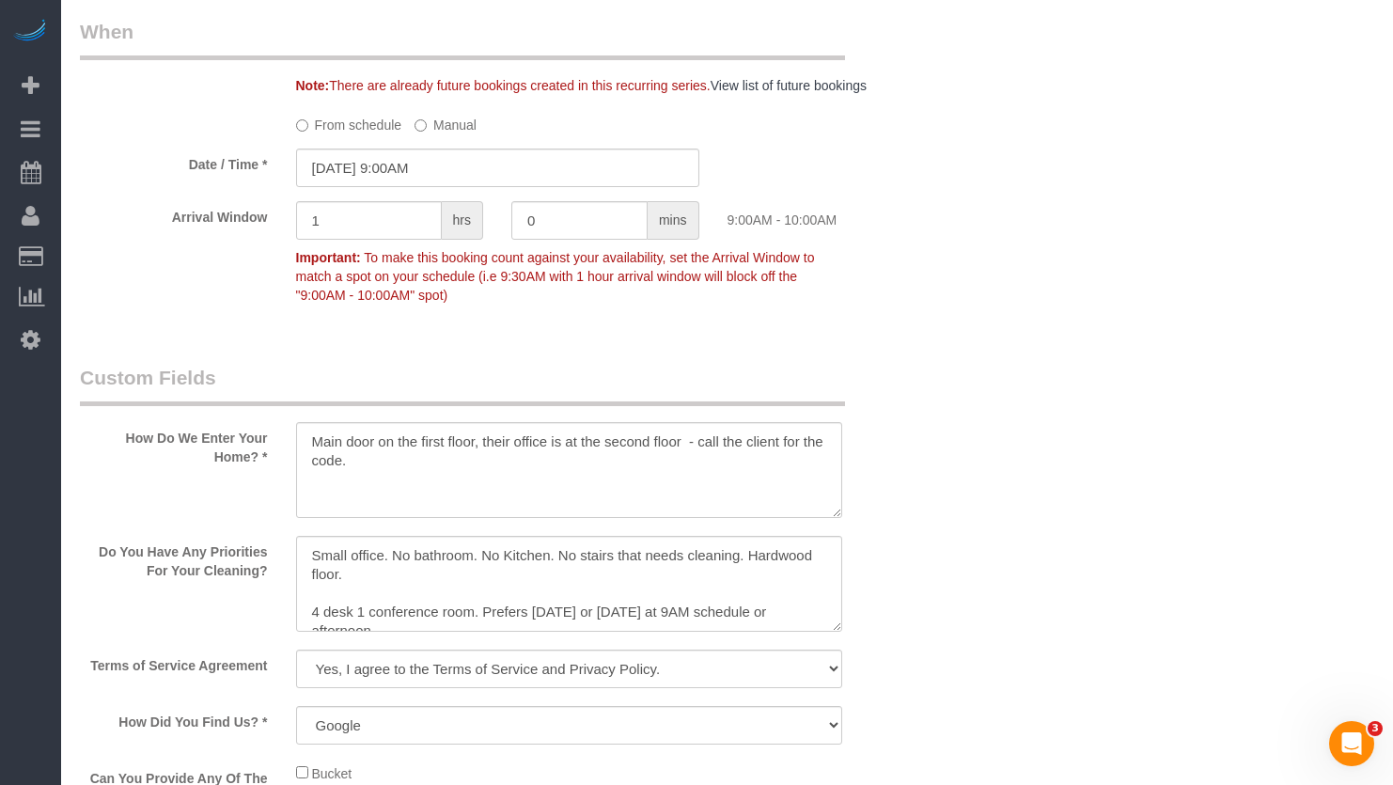
scroll to position [2350, 0]
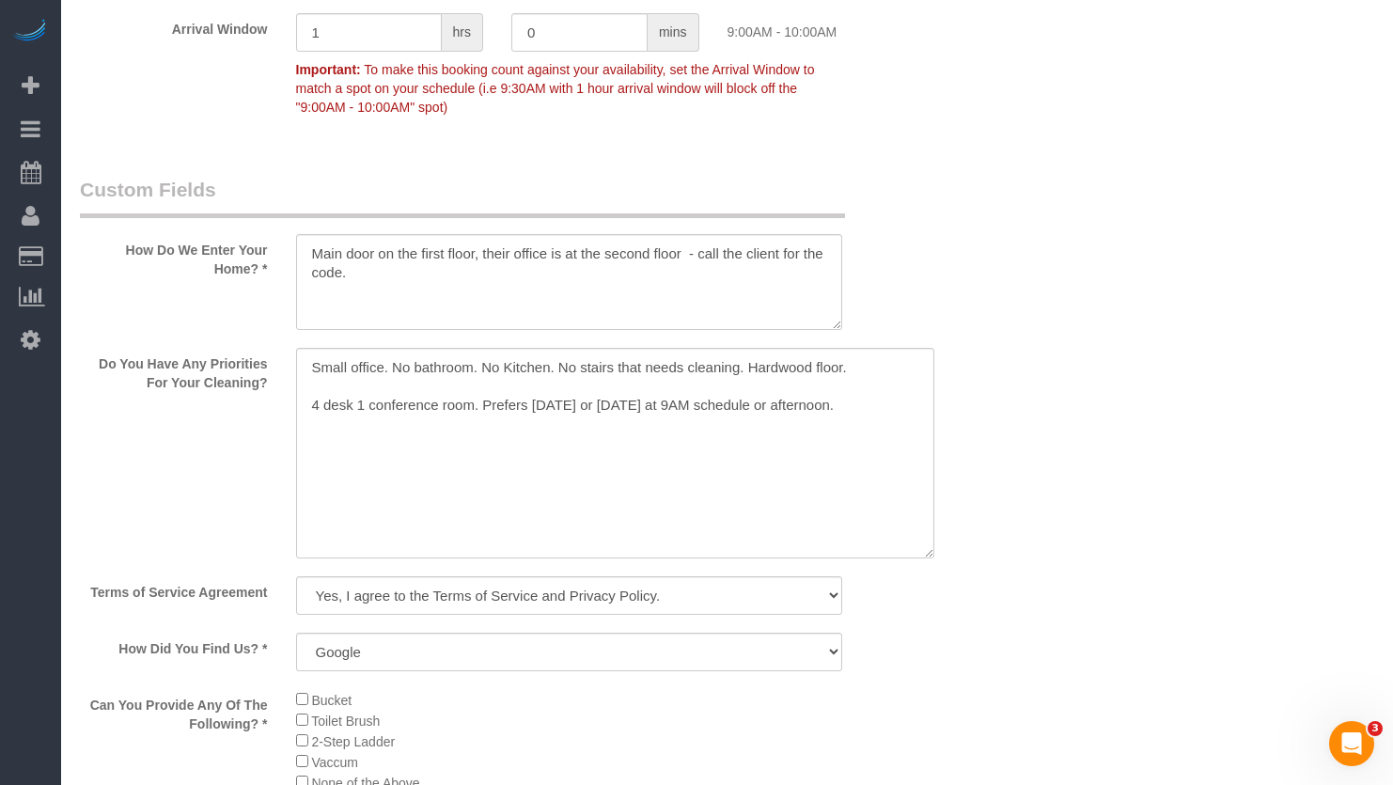
drag, startPoint x: 830, startPoint y: 431, endPoint x: 922, endPoint y: 545, distance: 147.1
click at [922, 545] on textarea at bounding box center [615, 453] width 638 height 211
click at [878, 422] on textarea at bounding box center [615, 453] width 638 height 211
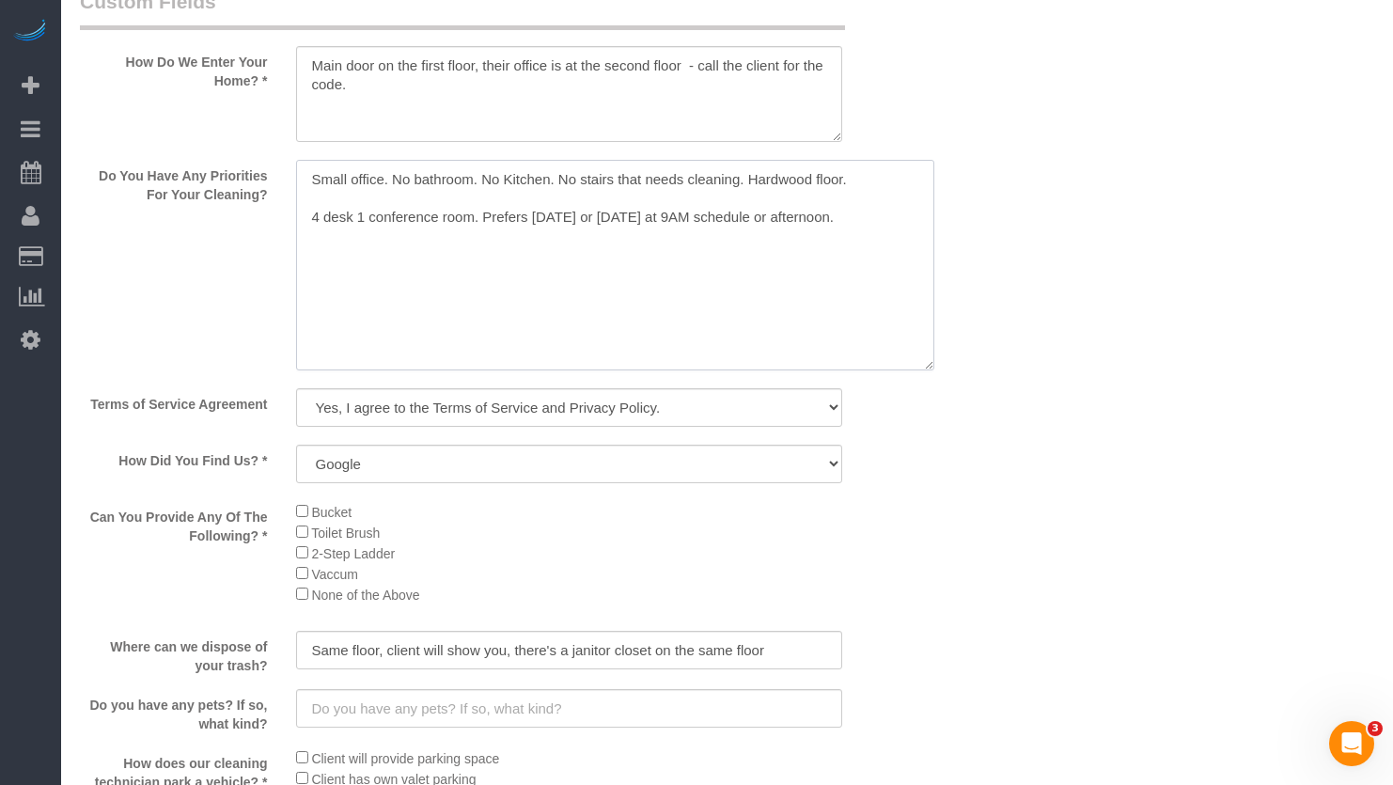
scroll to position [2632, 0]
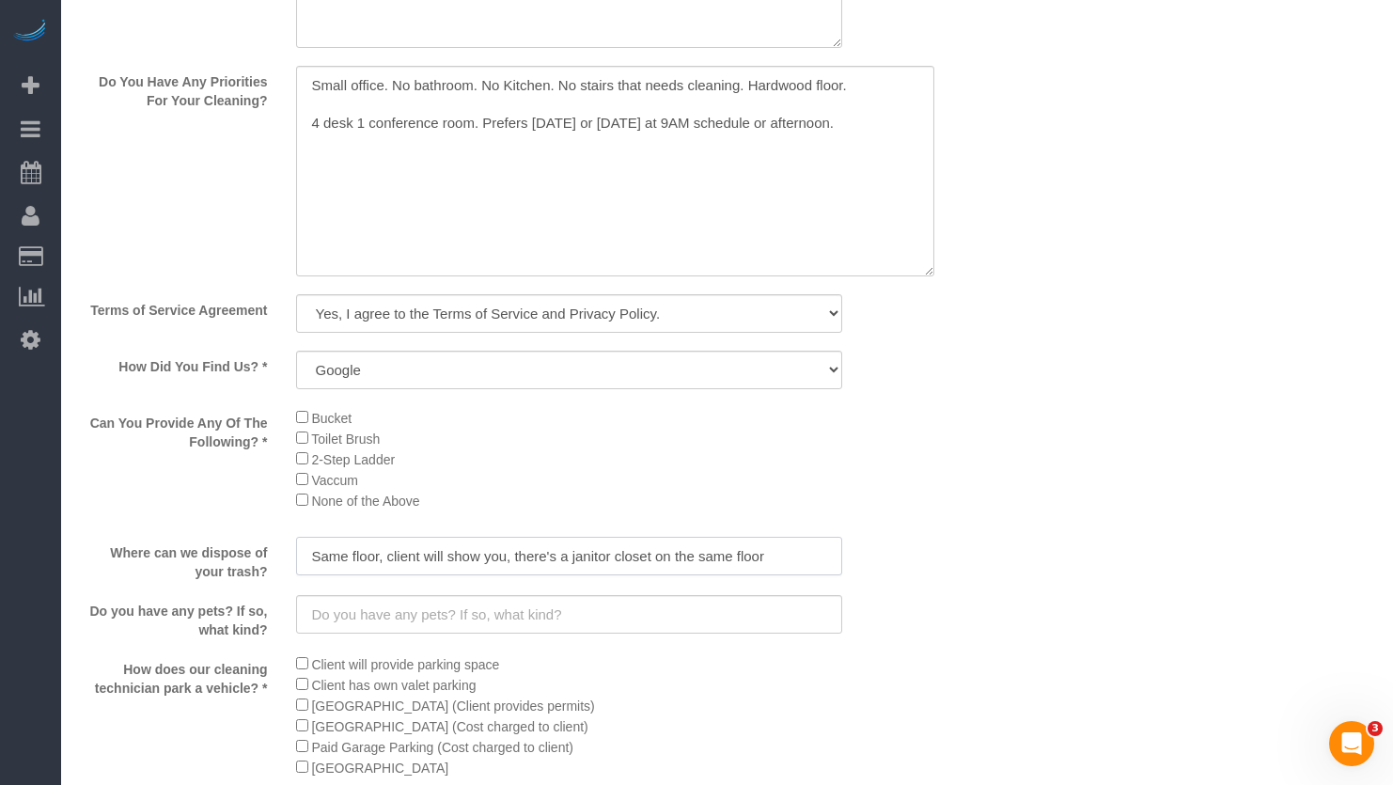
drag, startPoint x: 792, startPoint y: 557, endPoint x: 652, endPoint y: 565, distance: 139.4
click at [652, 565] on input "Same floor, client will show you, there's a janitor closet on the same floor" at bounding box center [569, 556] width 547 height 39
click at [402, 559] on input "Same floor, client will show you, there's a janitor closet on the same floor" at bounding box center [569, 556] width 547 height 39
drag, startPoint x: 386, startPoint y: 555, endPoint x: 504, endPoint y: 567, distance: 118.1
click at [504, 567] on input "Same floor, client will show you, there's a janitor closet on the same floor" at bounding box center [569, 556] width 547 height 39
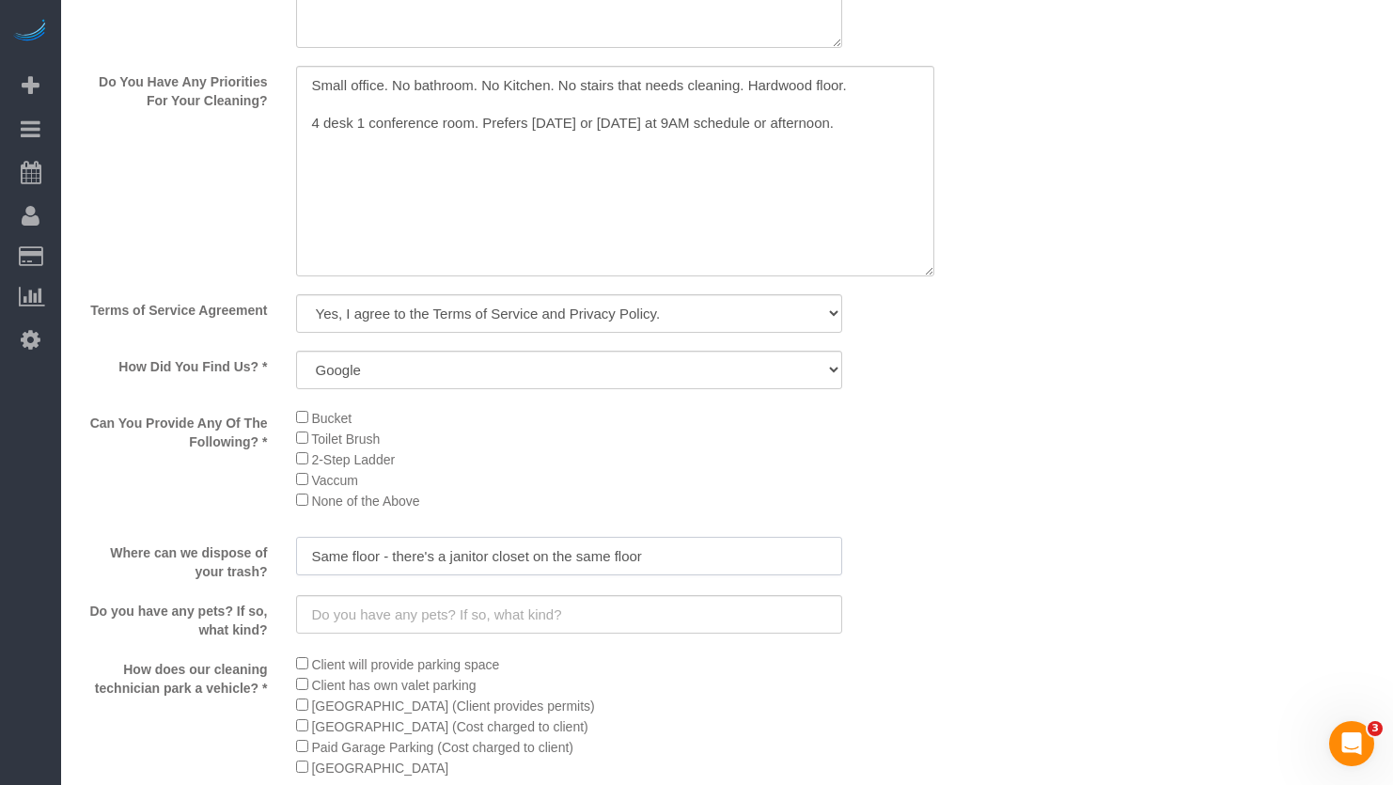
click at [668, 551] on input "Same floor - there's a janitor closet on the same floor" at bounding box center [569, 556] width 547 height 39
paste input "client will show you,"
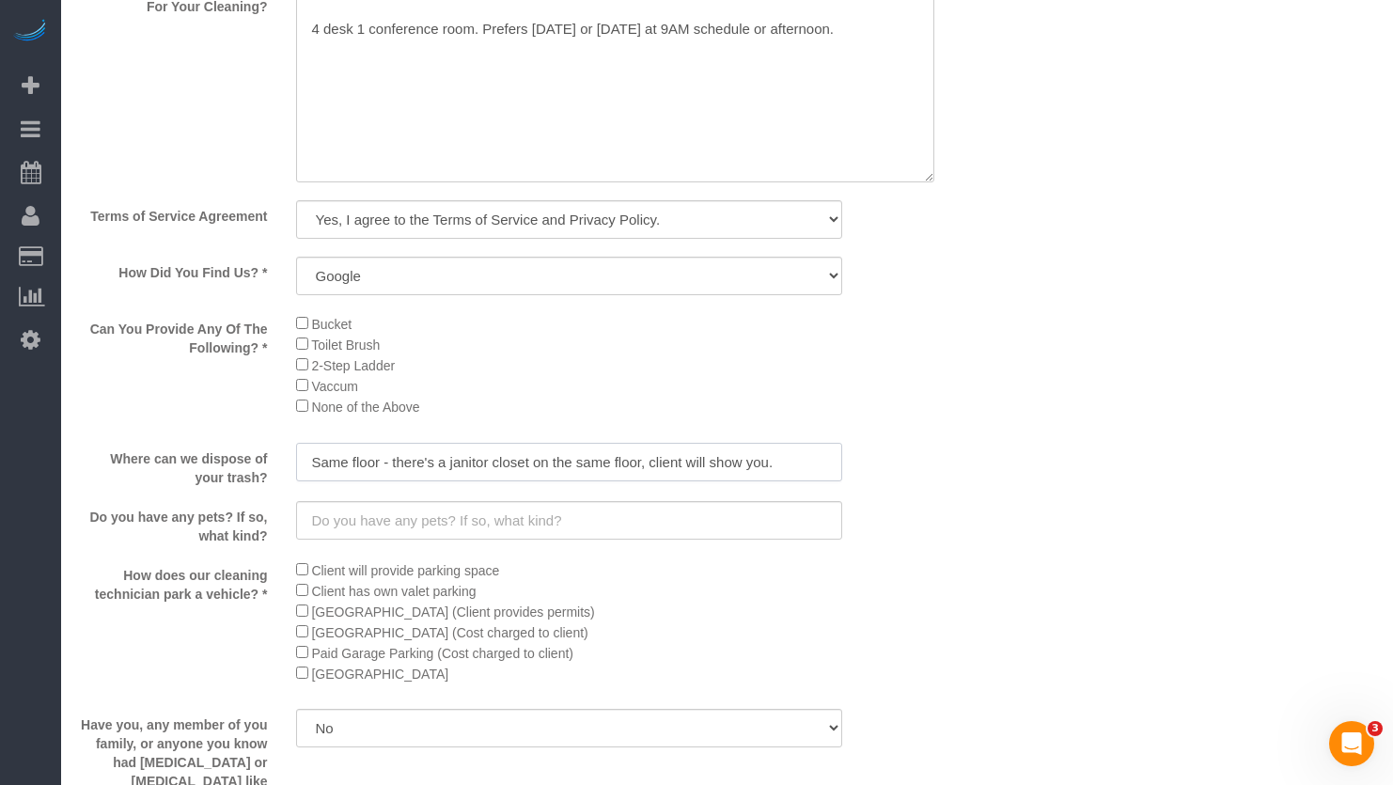
type input "Same floor - there's a janitor closet on the same floor, client will show you."
click at [293, 674] on div "Client will provide parking space Client has own valet parking Permit Street Pa…" at bounding box center [569, 627] width 575 height 136
click at [525, 521] on input "text" at bounding box center [569, 520] width 547 height 39
type input "n"
type input "None"
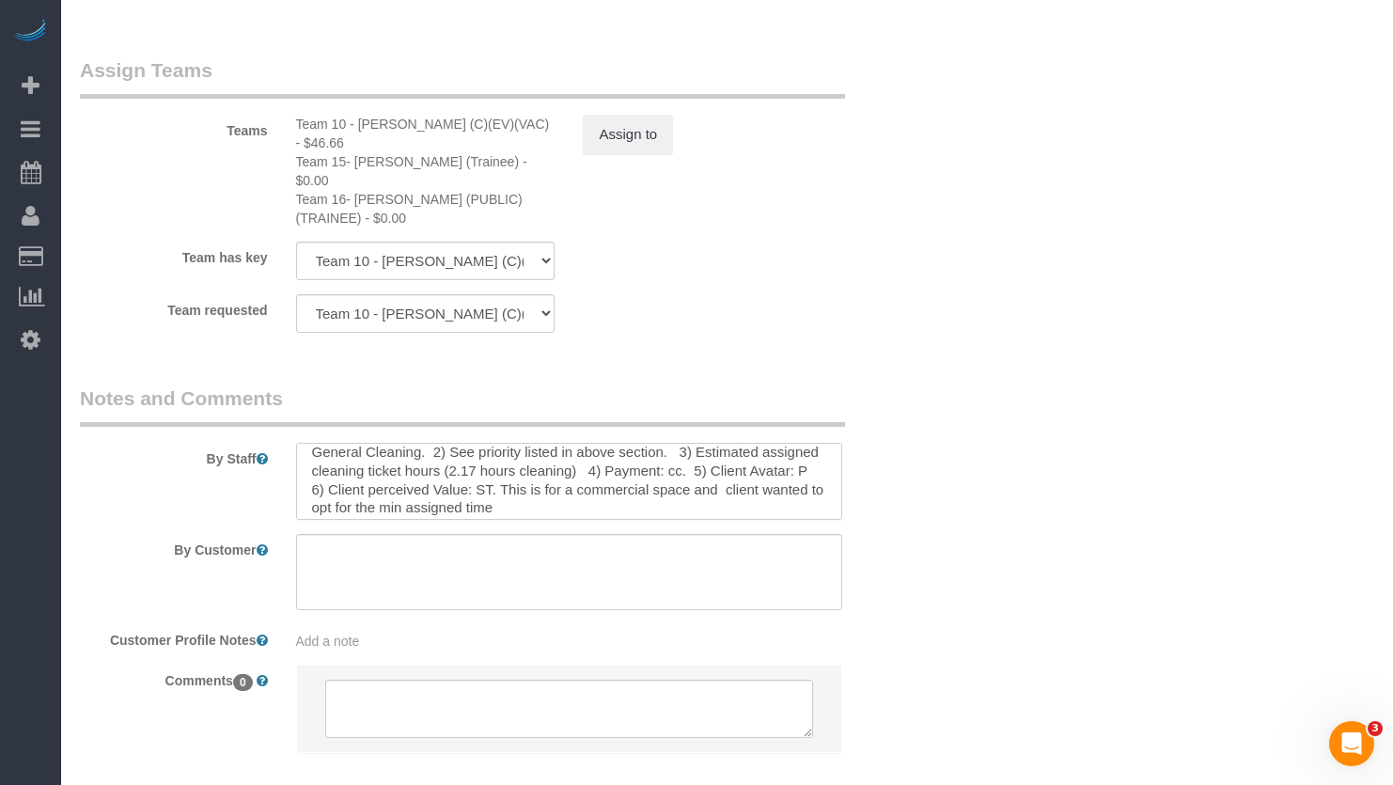
scroll to position [37, 0]
click at [509, 443] on textarea at bounding box center [569, 481] width 547 height 77
click at [520, 445] on textarea at bounding box center [569, 481] width 547 height 77
click at [503, 449] on textarea at bounding box center [569, 481] width 547 height 77
click at [506, 443] on textarea at bounding box center [569, 481] width 547 height 77
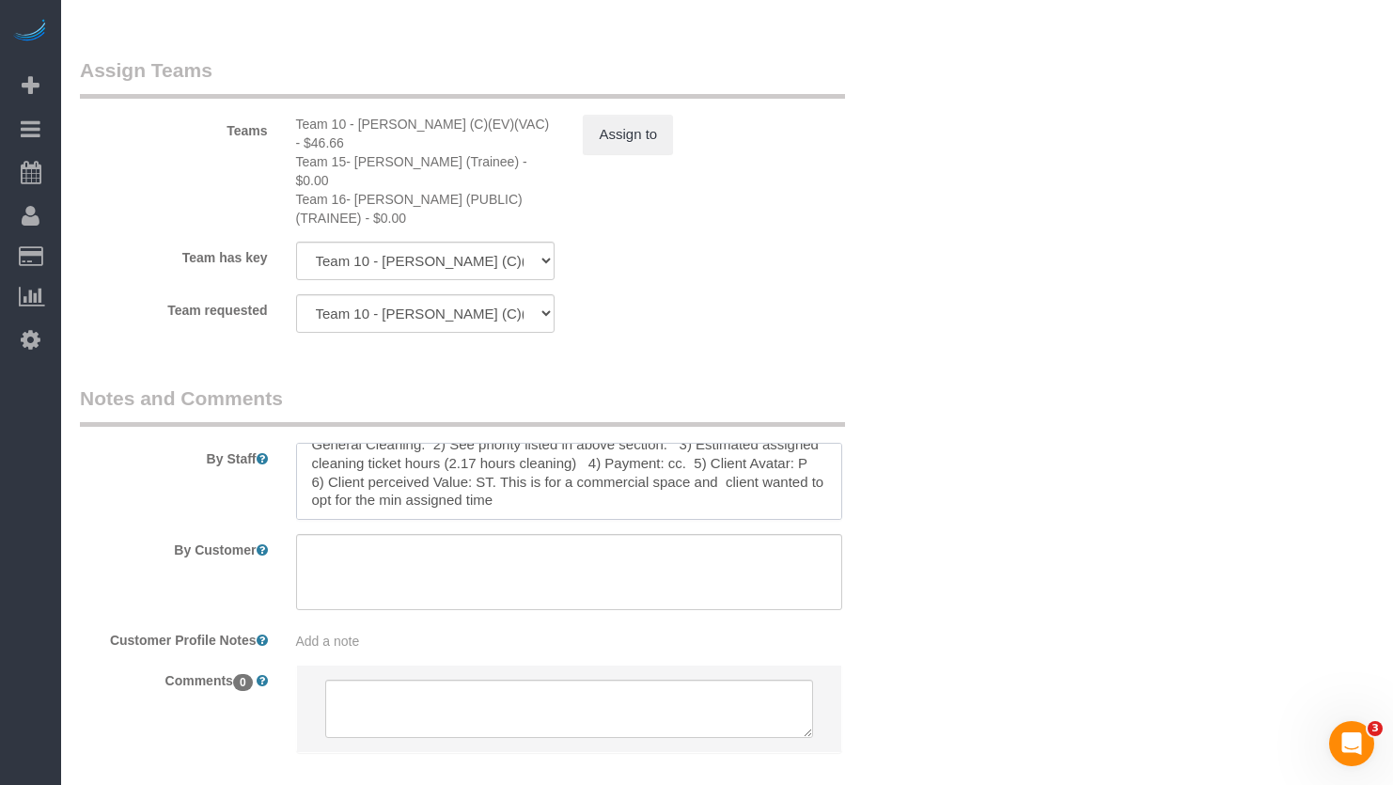
scroll to position [38, 0]
drag, startPoint x: 492, startPoint y: 451, endPoint x: 354, endPoint y: 463, distance: 137.8
click at [354, 463] on sui-booking-comments "By Staff By Customer Customer Profile Notes Add a note Comments 0" at bounding box center [497, 578] width 835 height 388
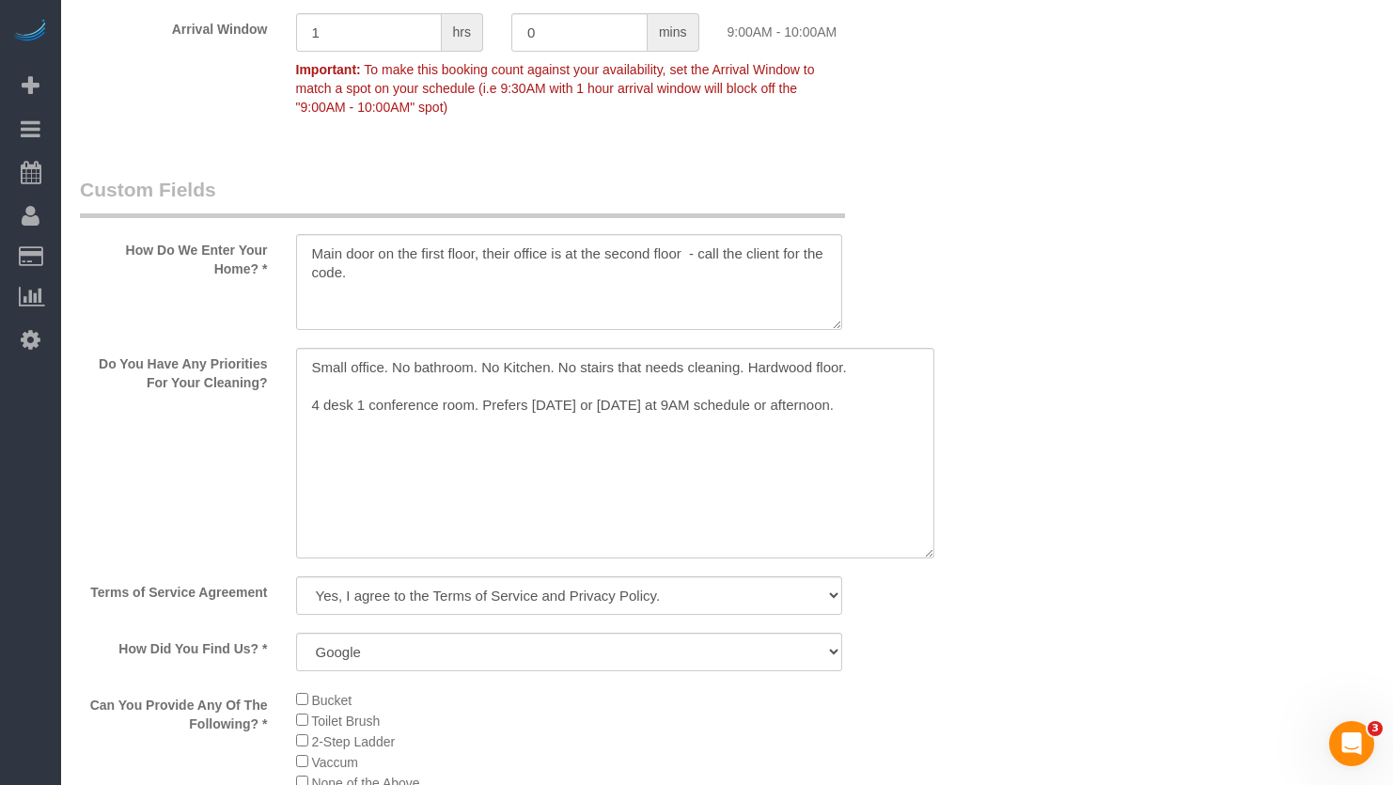
scroll to position [2162, 0]
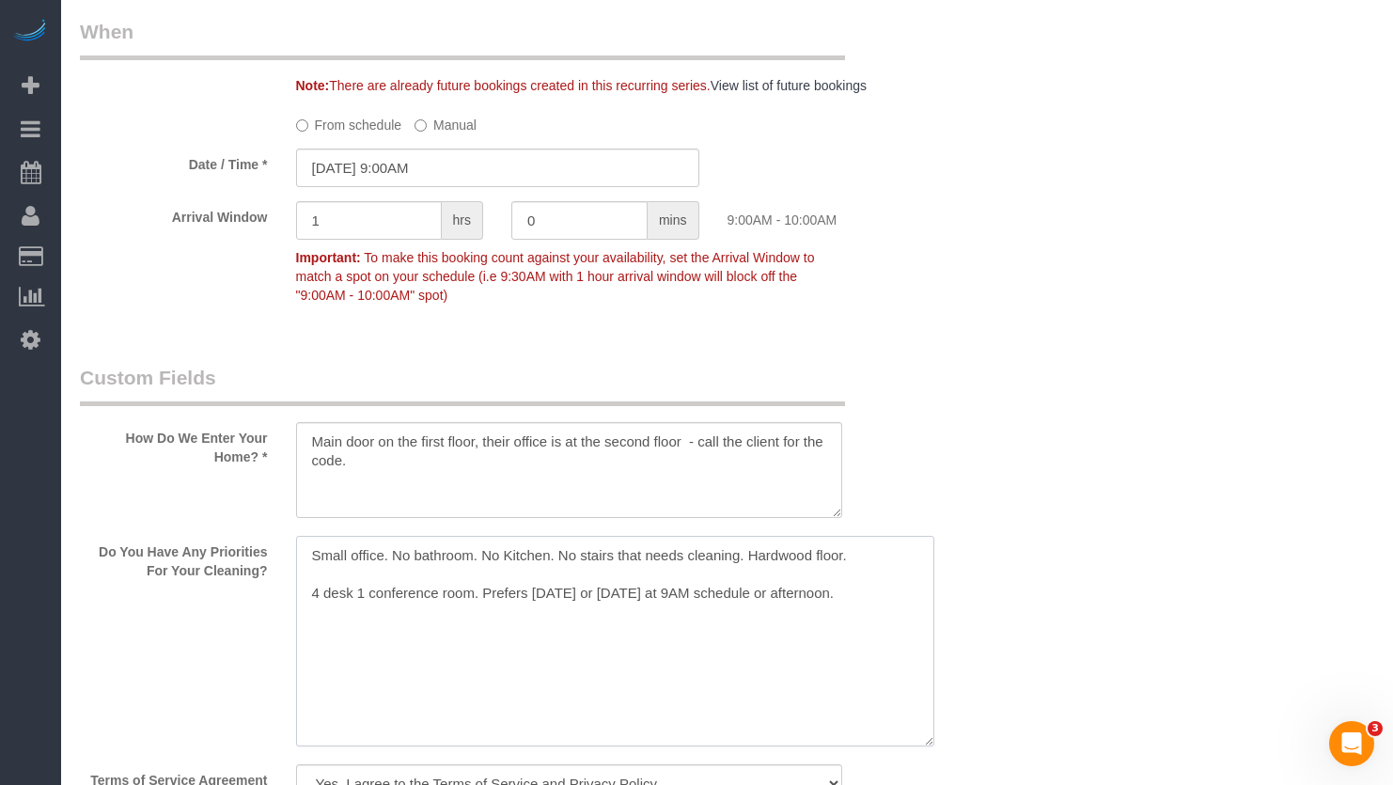
drag, startPoint x: 895, startPoint y: 590, endPoint x: 478, endPoint y: 605, distance: 416.7
click at [478, 605] on textarea at bounding box center [615, 641] width 638 height 211
click at [1065, 548] on div "Who Email** angelaroudez@gmail.com Name * Angela Roudez new customer Where Addr…" at bounding box center [727, 128] width 1294 height 4399
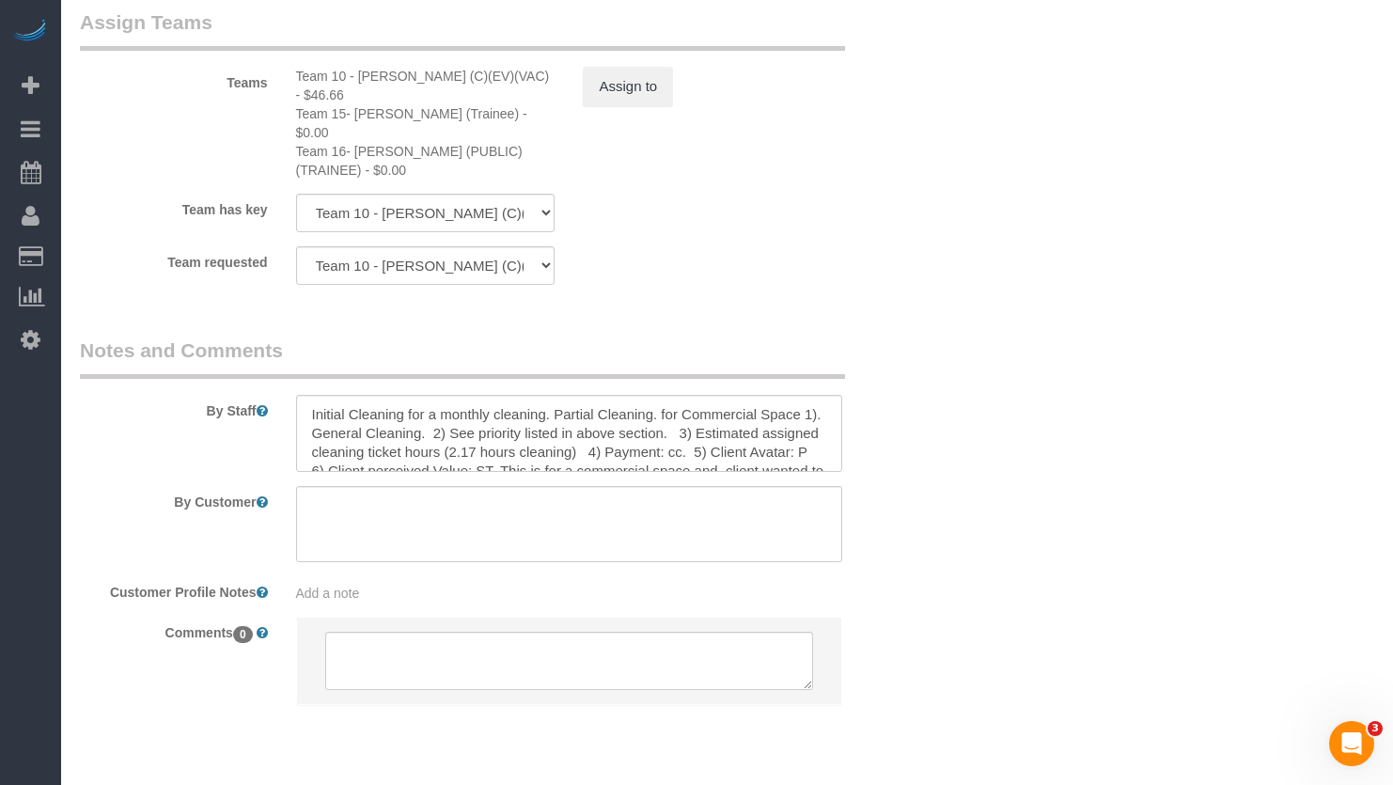
scroll to position [37, 0]
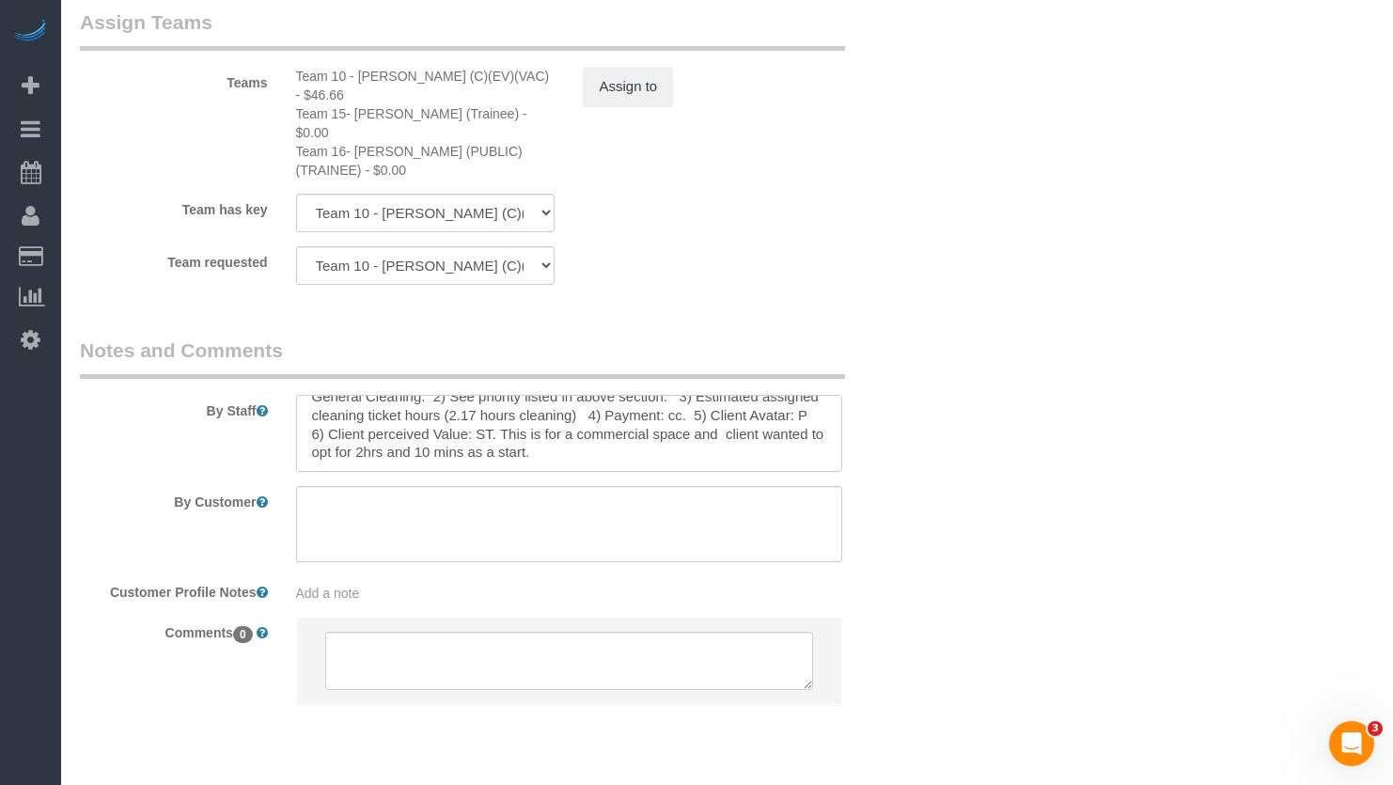
click at [709, 395] on textarea at bounding box center [569, 433] width 547 height 77
paste textarea "Prefers Tuesday or Thursday at 9AM schedule or afternoon."
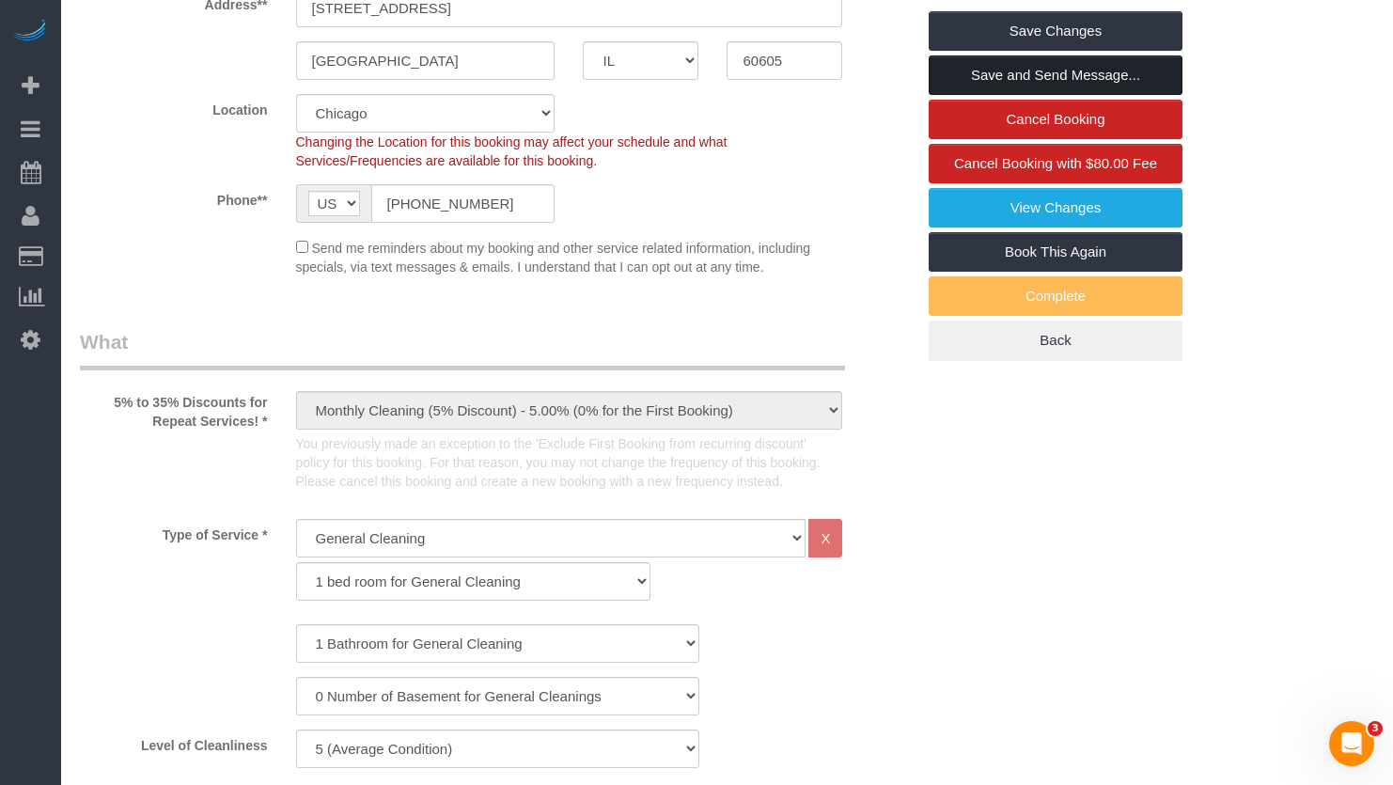
scroll to position [0, 0]
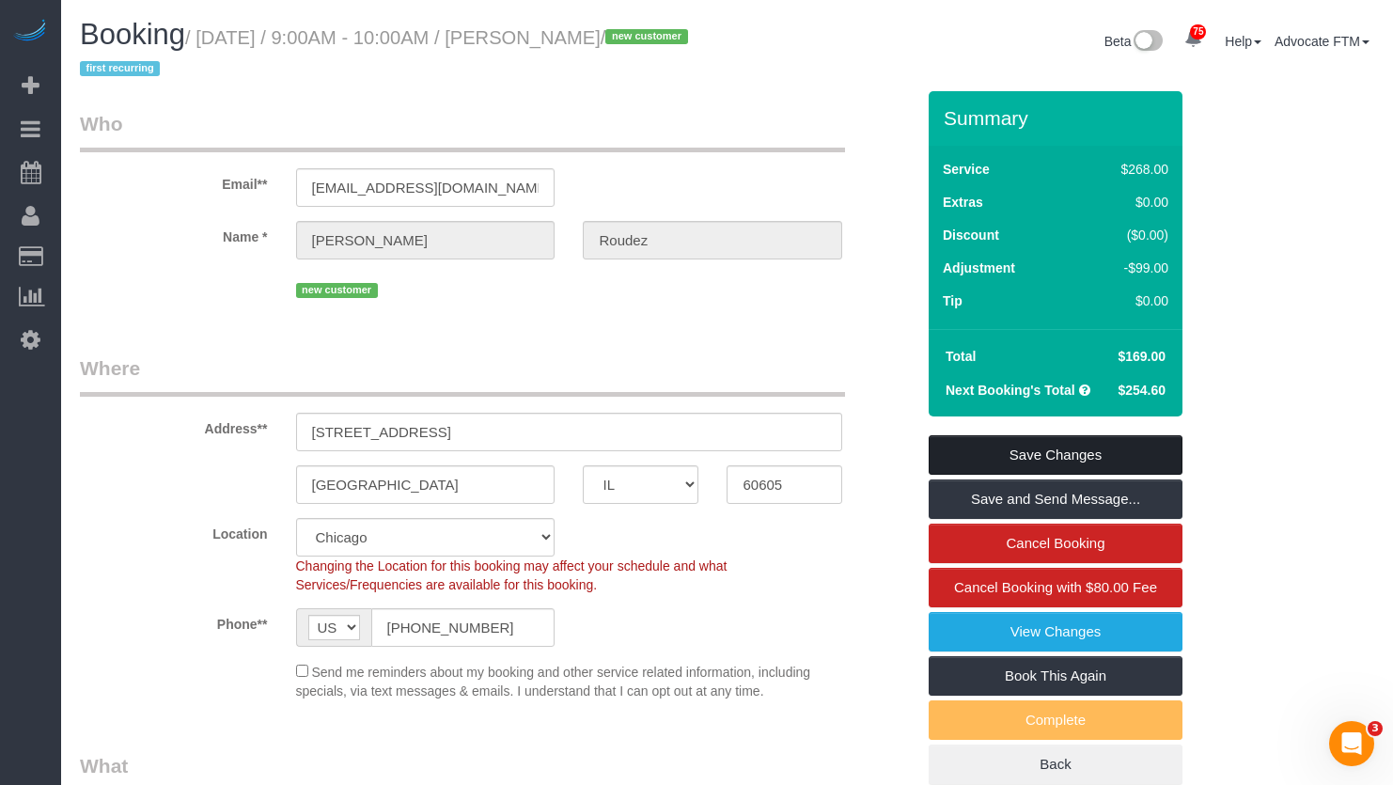
type textarea "Initial Cleaning for a monthly cleaning. Partial Cleaning. for Commercial Space…"
click at [1073, 465] on link "Save Changes" at bounding box center [1056, 454] width 254 height 39
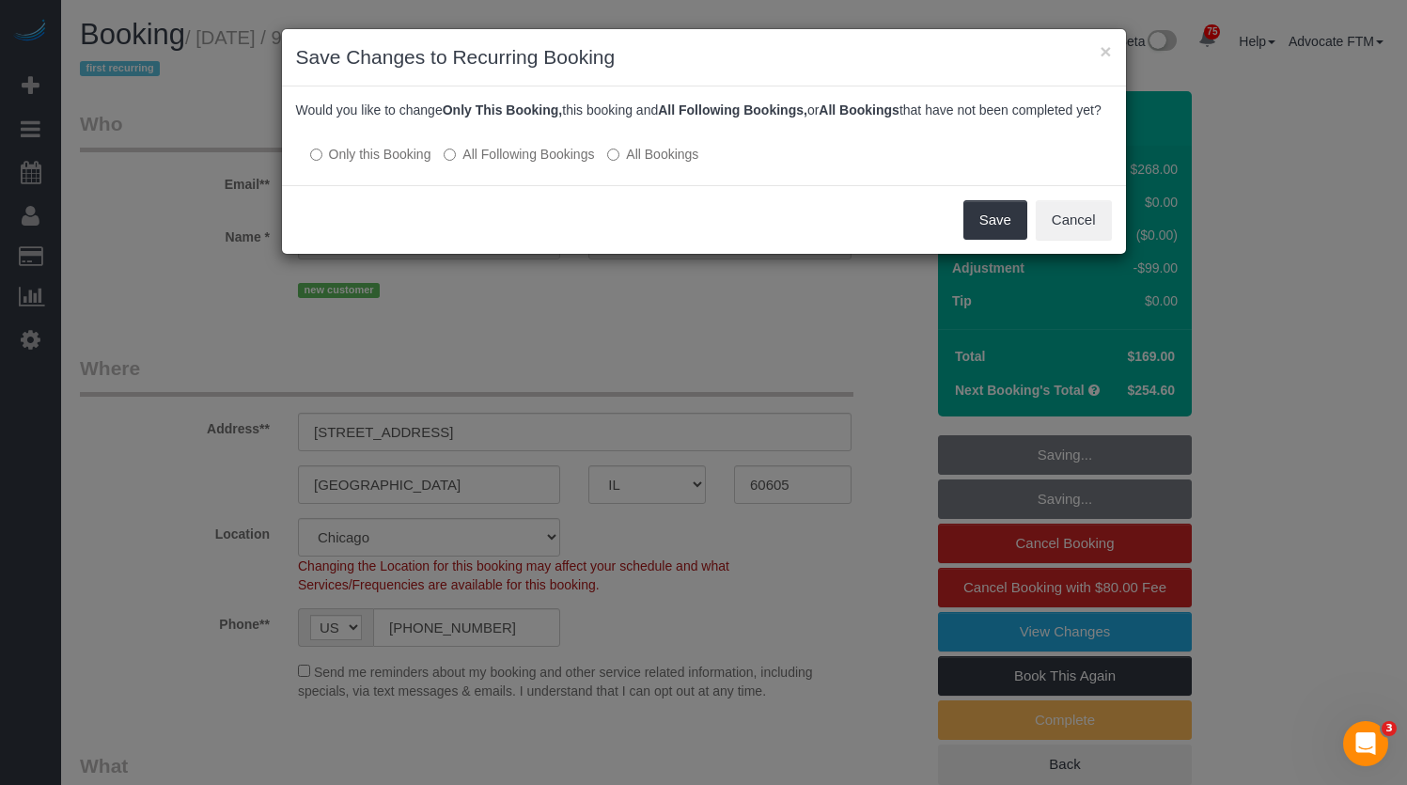
drag, startPoint x: 671, startPoint y: 169, endPoint x: 682, endPoint y: 171, distance: 10.5
click at [670, 164] on label "All Bookings" at bounding box center [652, 154] width 91 height 19
click at [996, 235] on button "Save" at bounding box center [996, 219] width 64 height 39
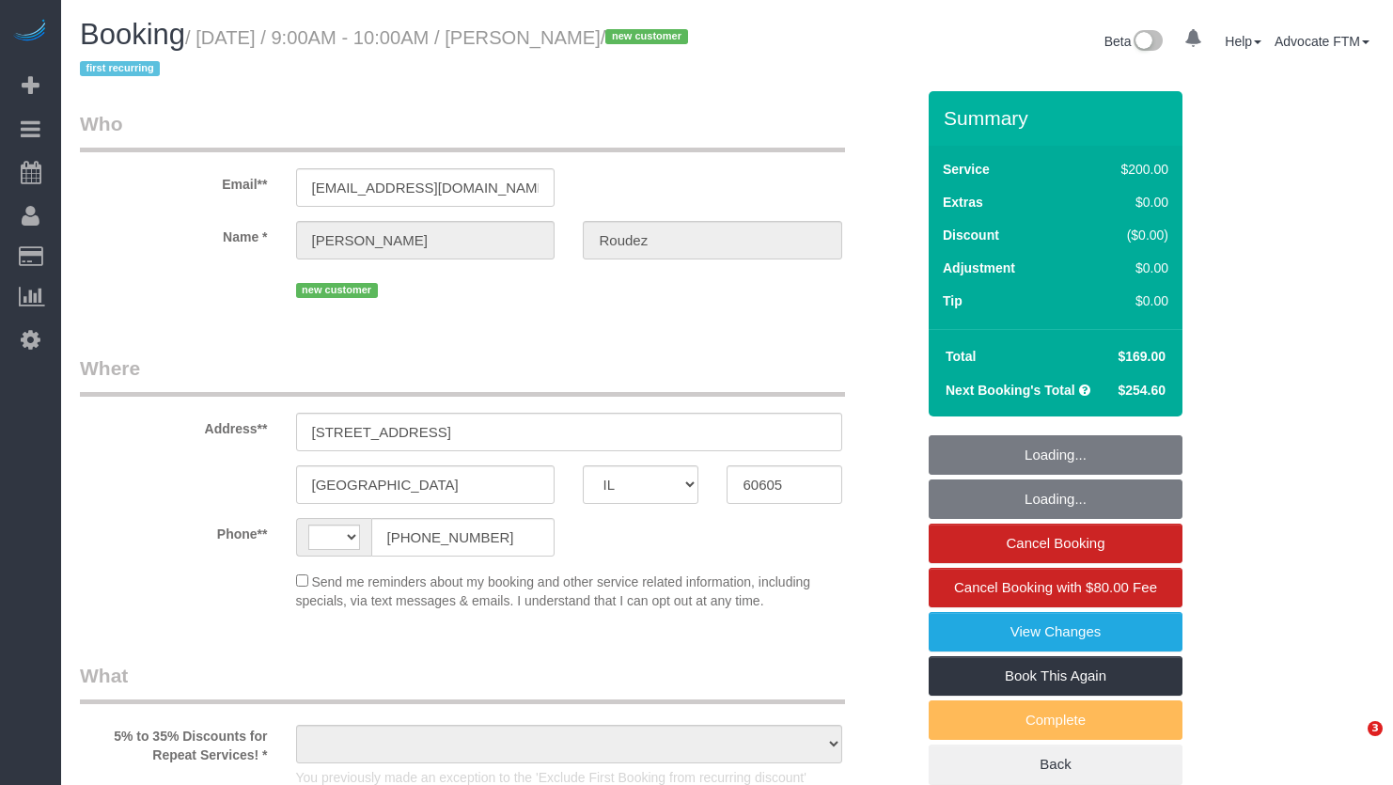
select select "IL"
select select "string:[GEOGRAPHIC_DATA]"
select select "string:fspay-4c43d54d-829b-47b1-8aa4-04b648ed5f83"
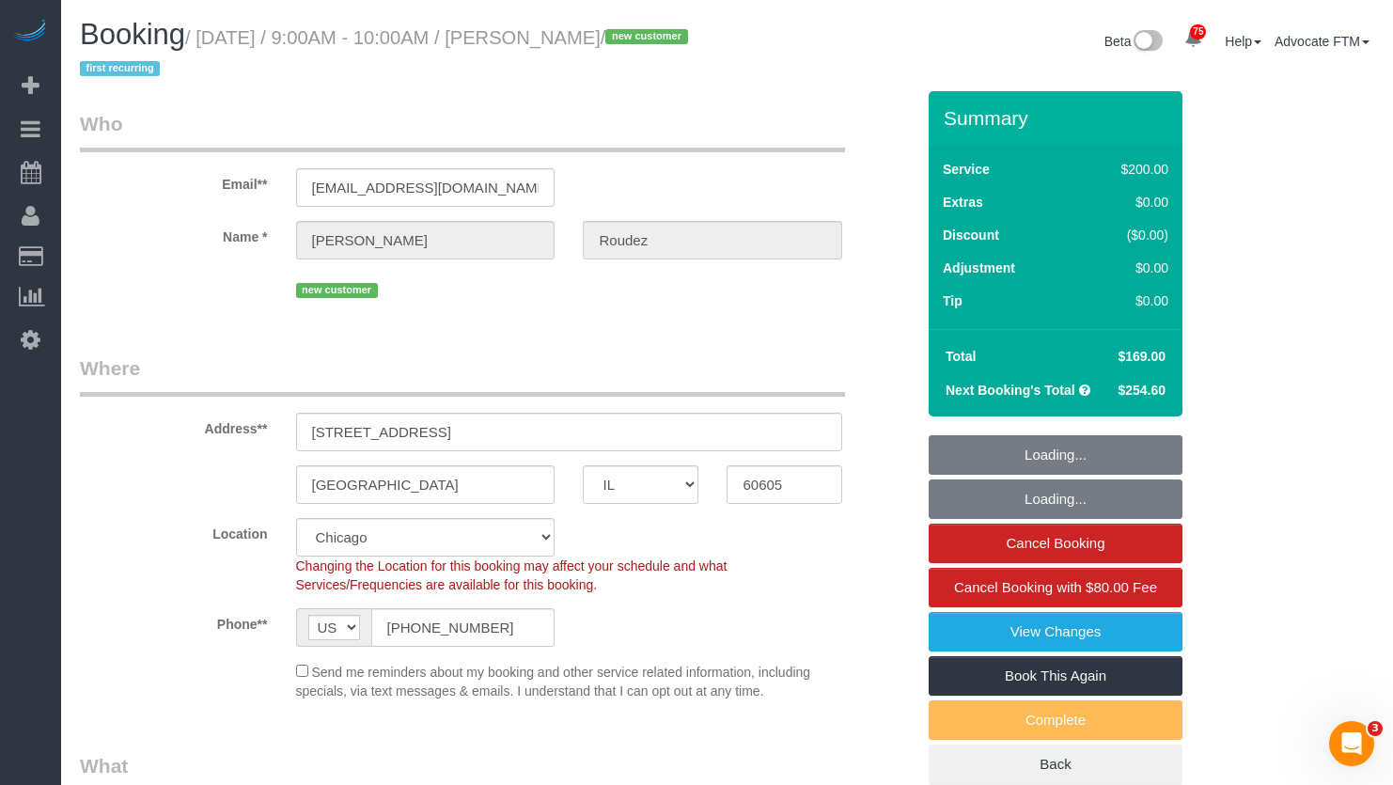
select select "object:1300"
select select "512"
select select "5"
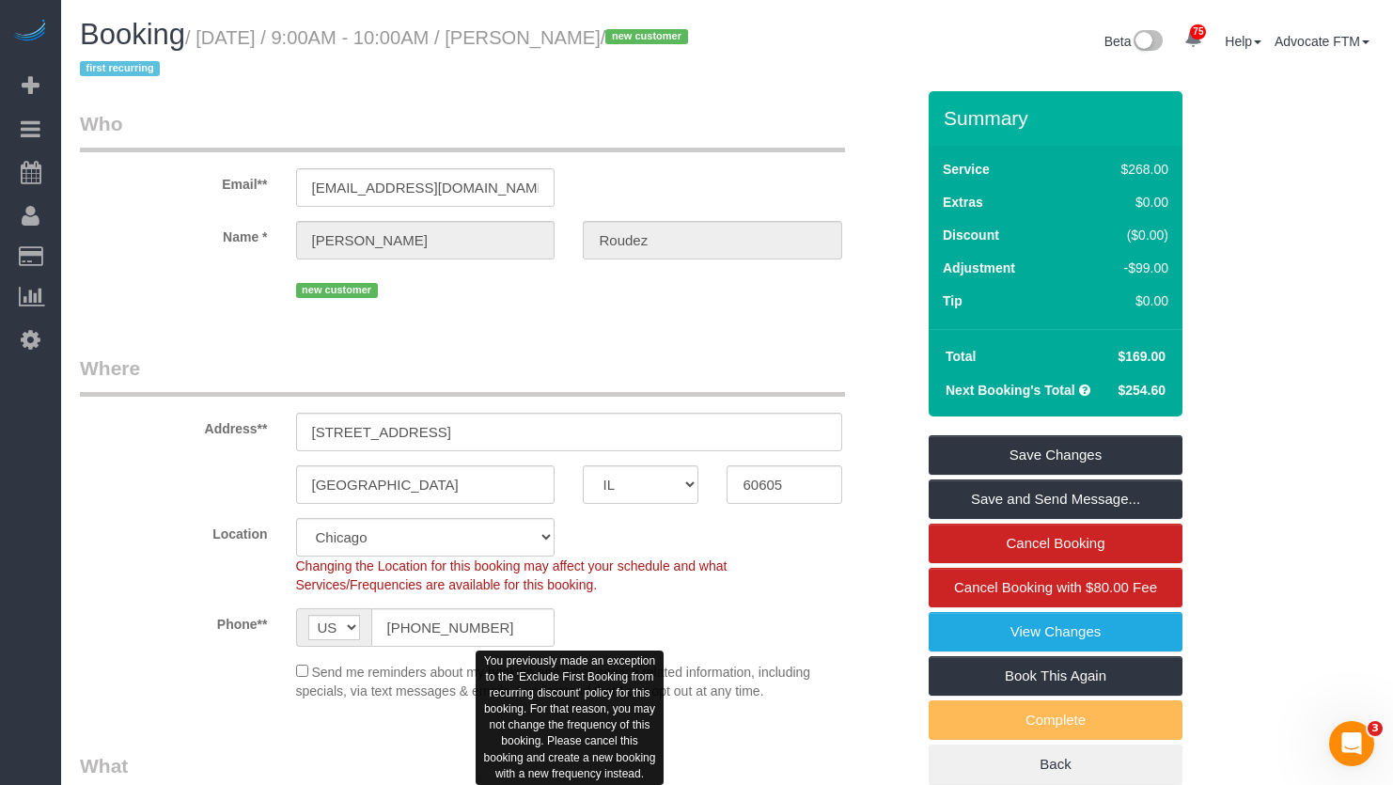
scroll to position [376, 0]
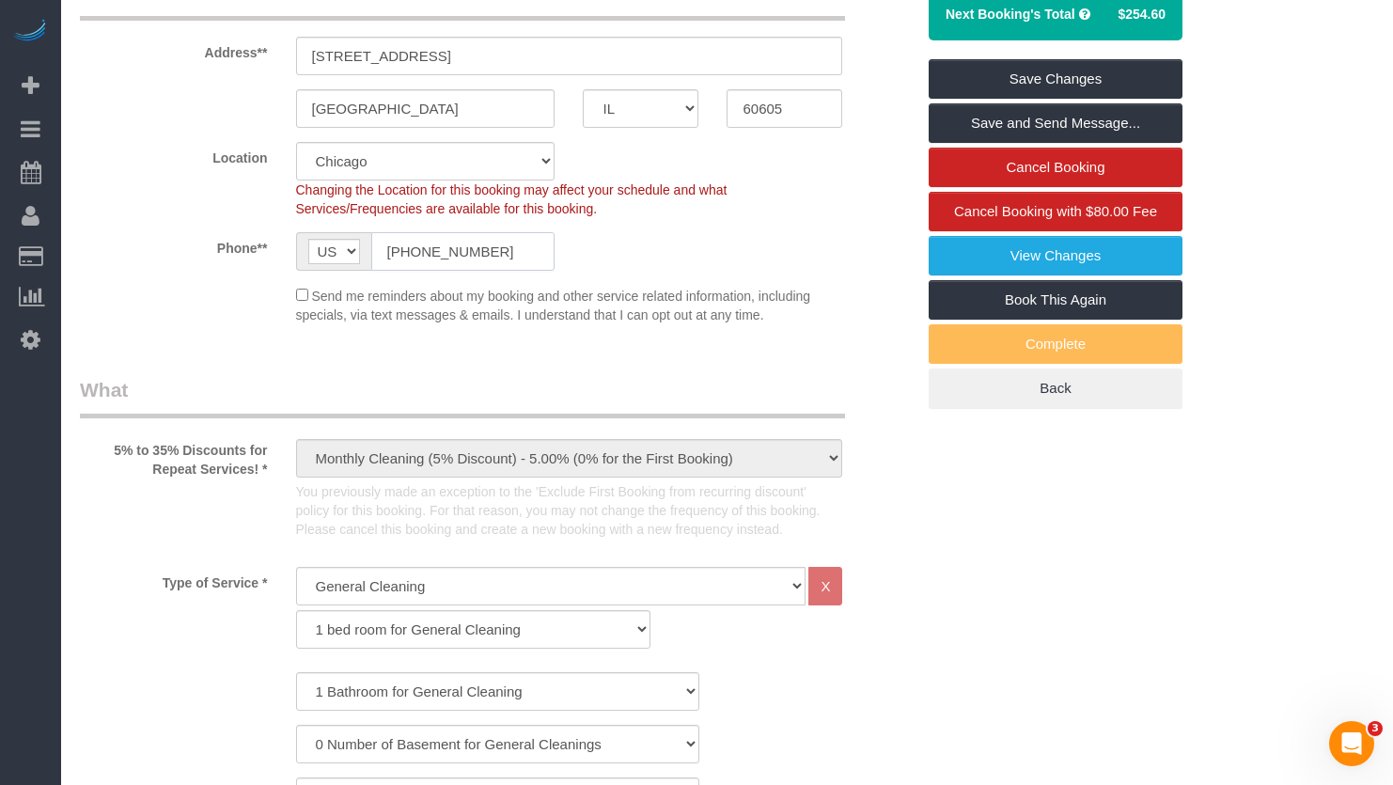
drag, startPoint x: 507, startPoint y: 256, endPoint x: 306, endPoint y: 249, distance: 200.3
click at [306, 249] on div "AF AL DZ AD AO AI AQ AG AR AM AW AU AT AZ BS BH BD BB BY BE BZ BJ BM BT BO BA B…" at bounding box center [425, 251] width 259 height 39
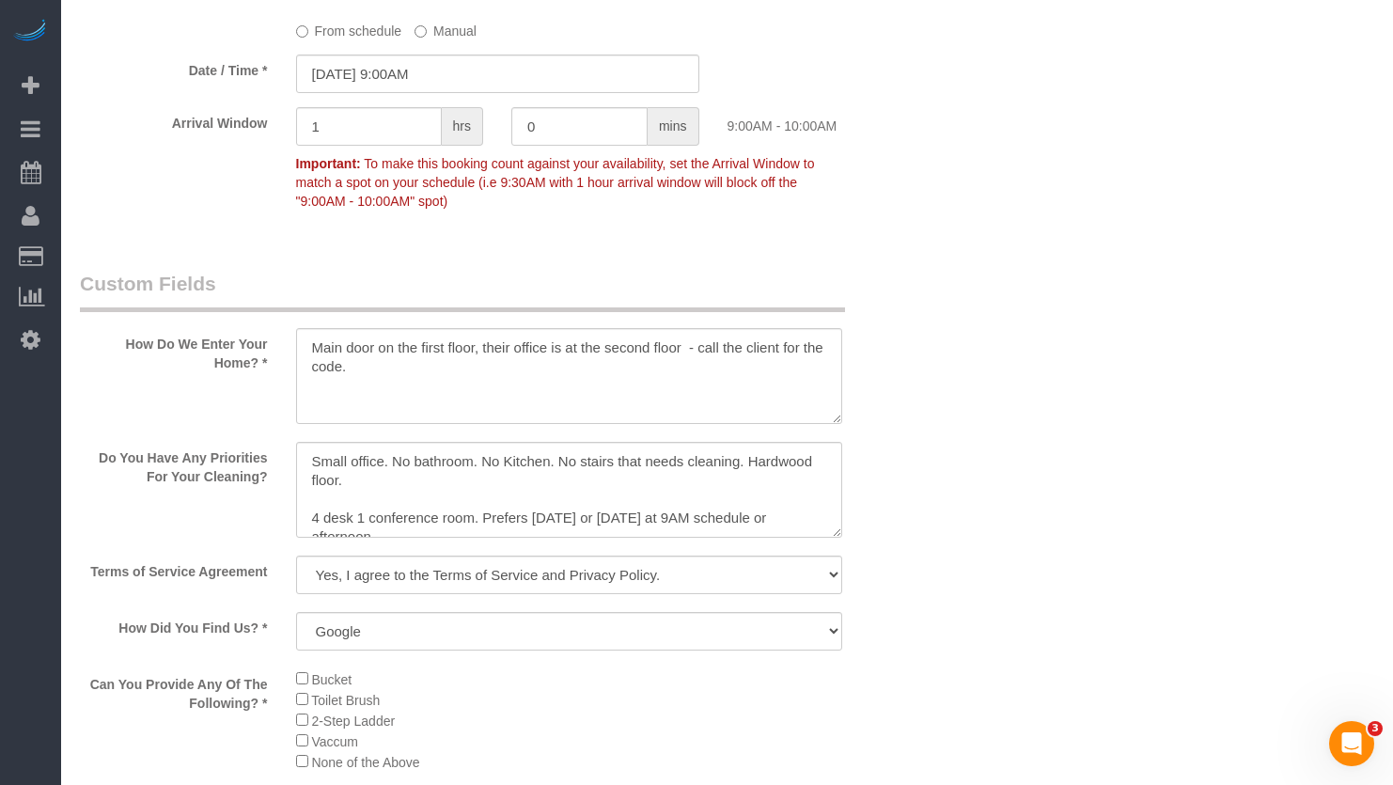
scroll to position [2350, 0]
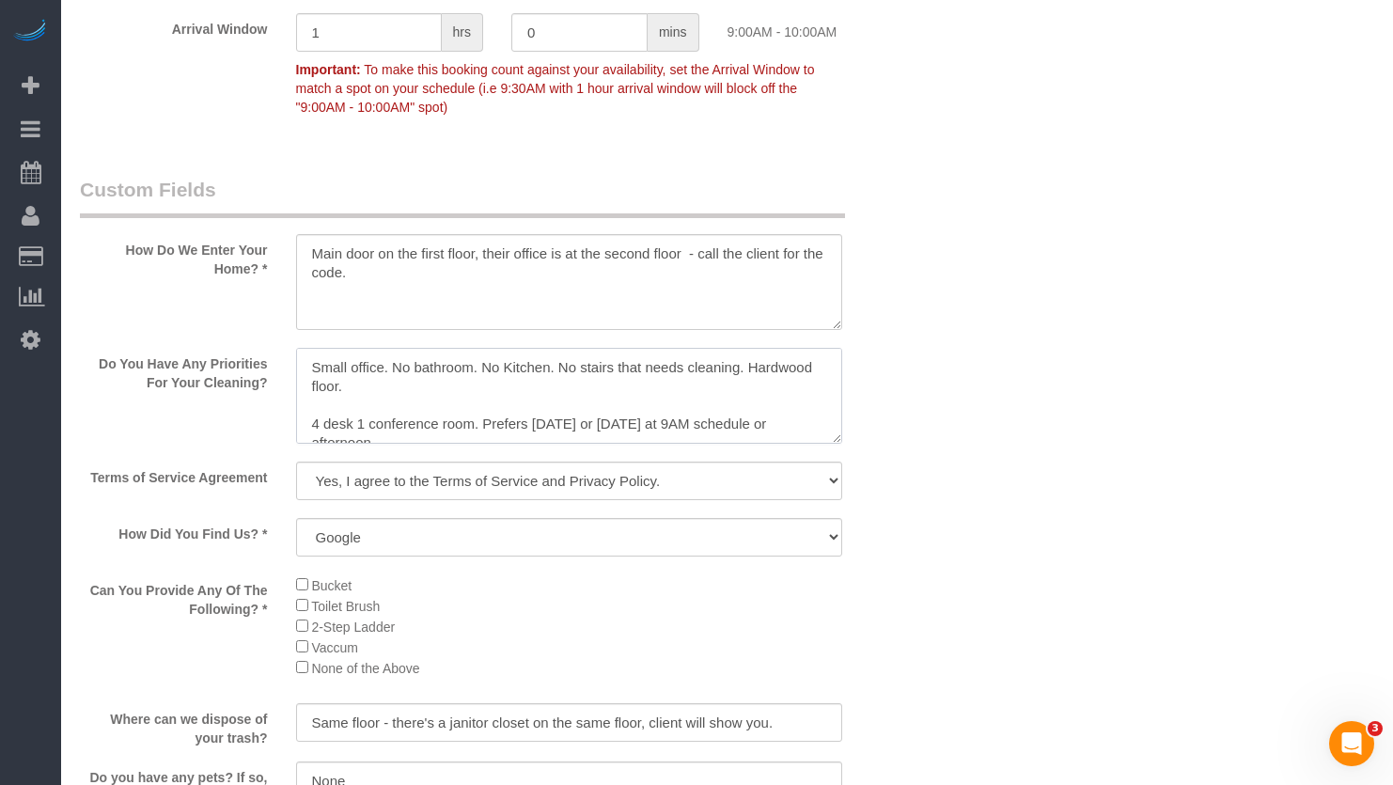
click at [478, 365] on textarea at bounding box center [569, 396] width 547 height 96
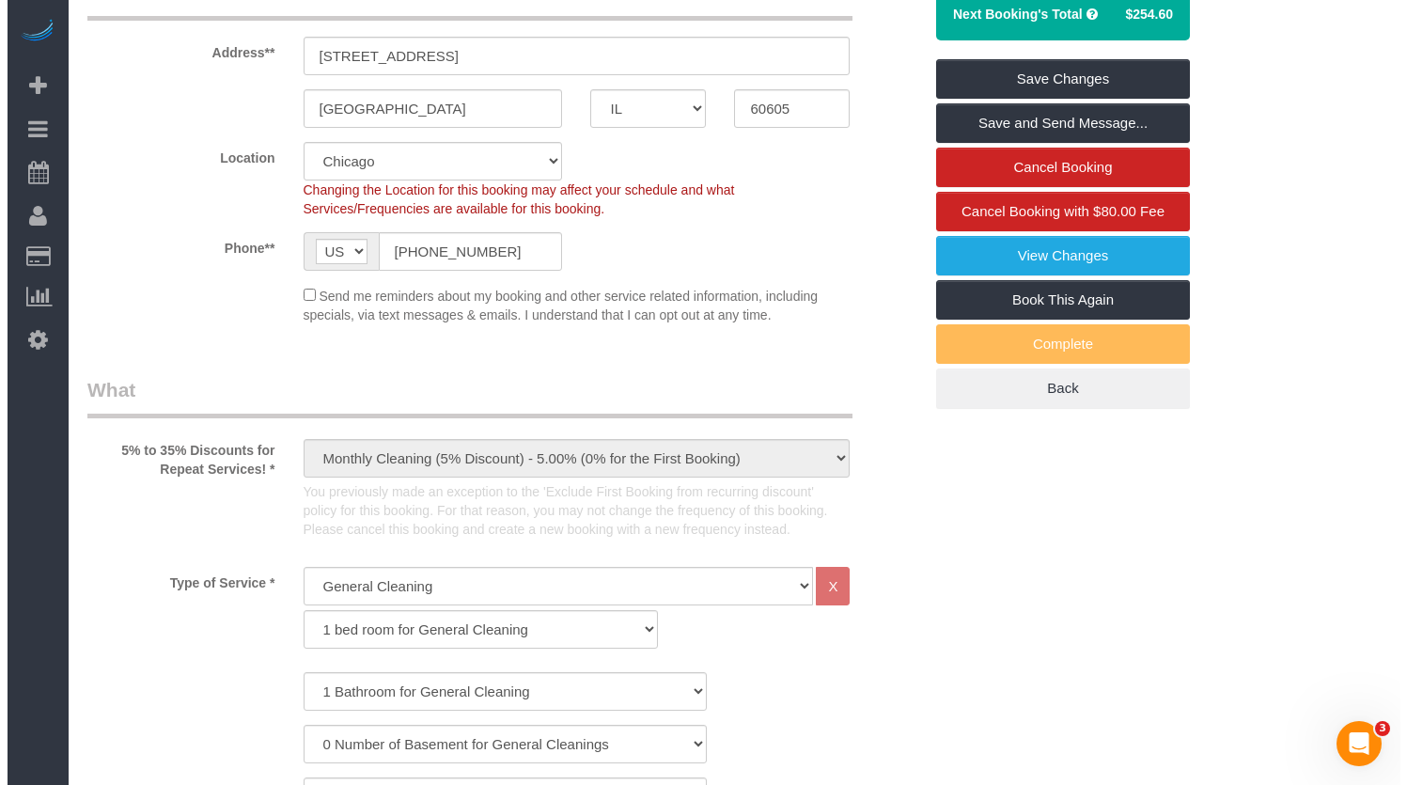
scroll to position [0, 0]
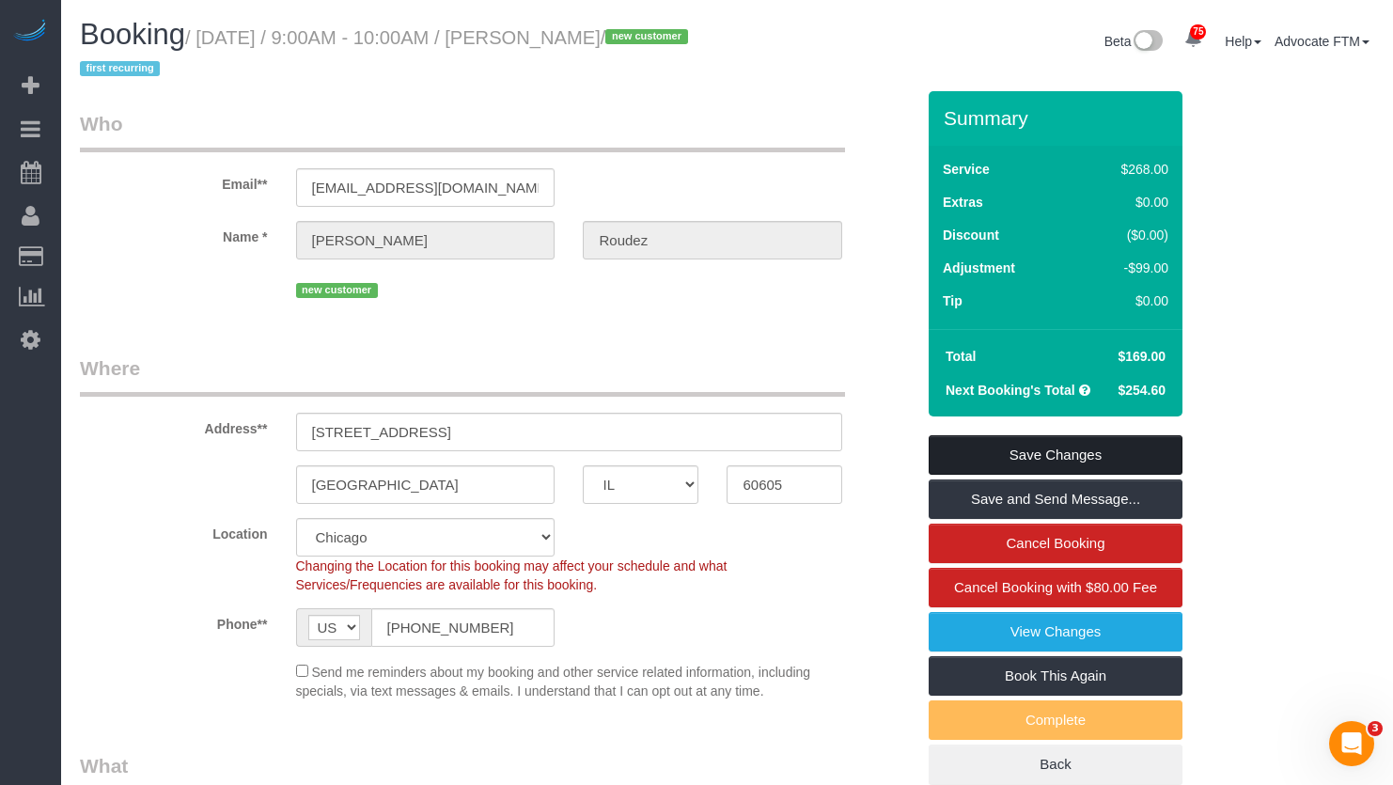
click at [1075, 457] on link "Save Changes" at bounding box center [1056, 454] width 254 height 39
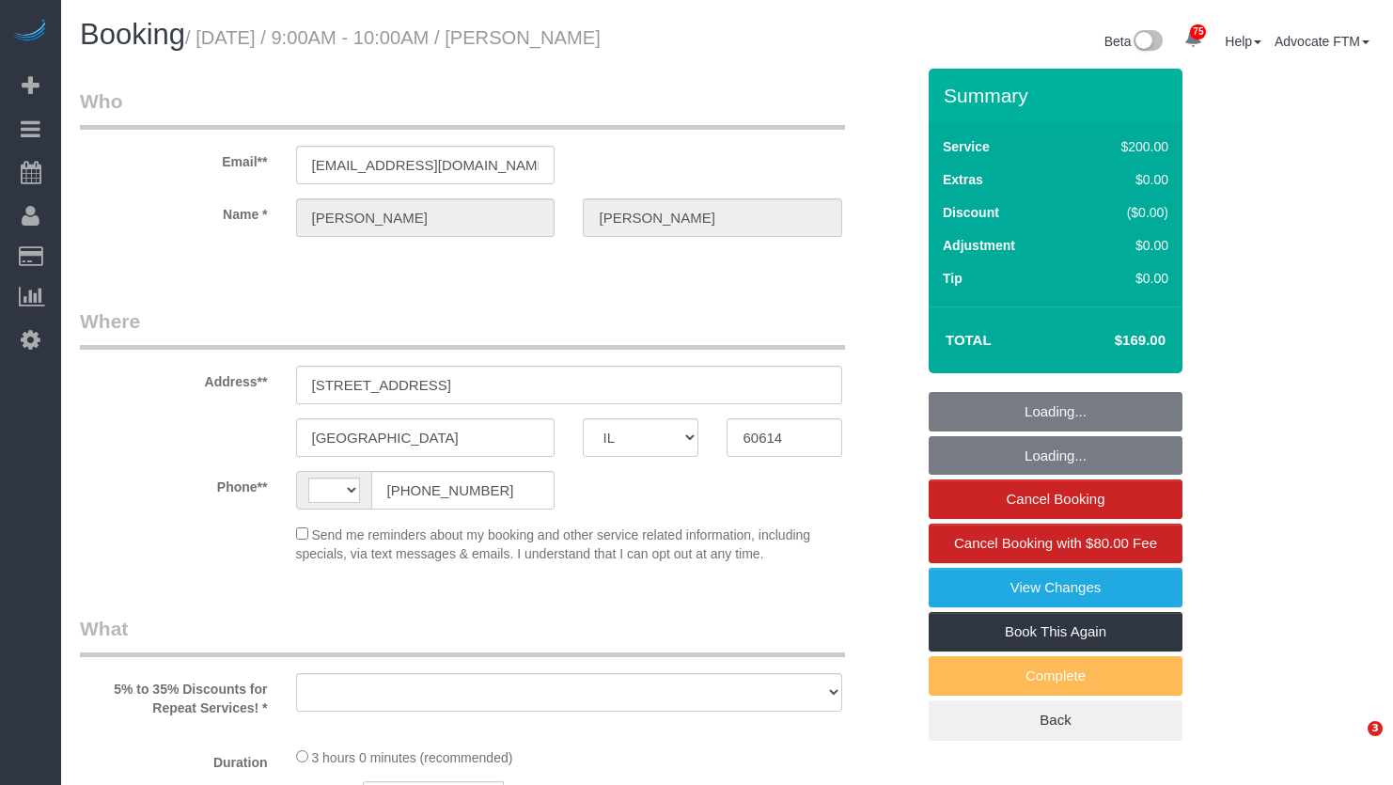
select select "IL"
select select "string:fspay-a3a8f1b1-4a6d-4fd2-ace4-8efe221dc530"
select select "number:1"
select select "number:65"
select select "number:139"
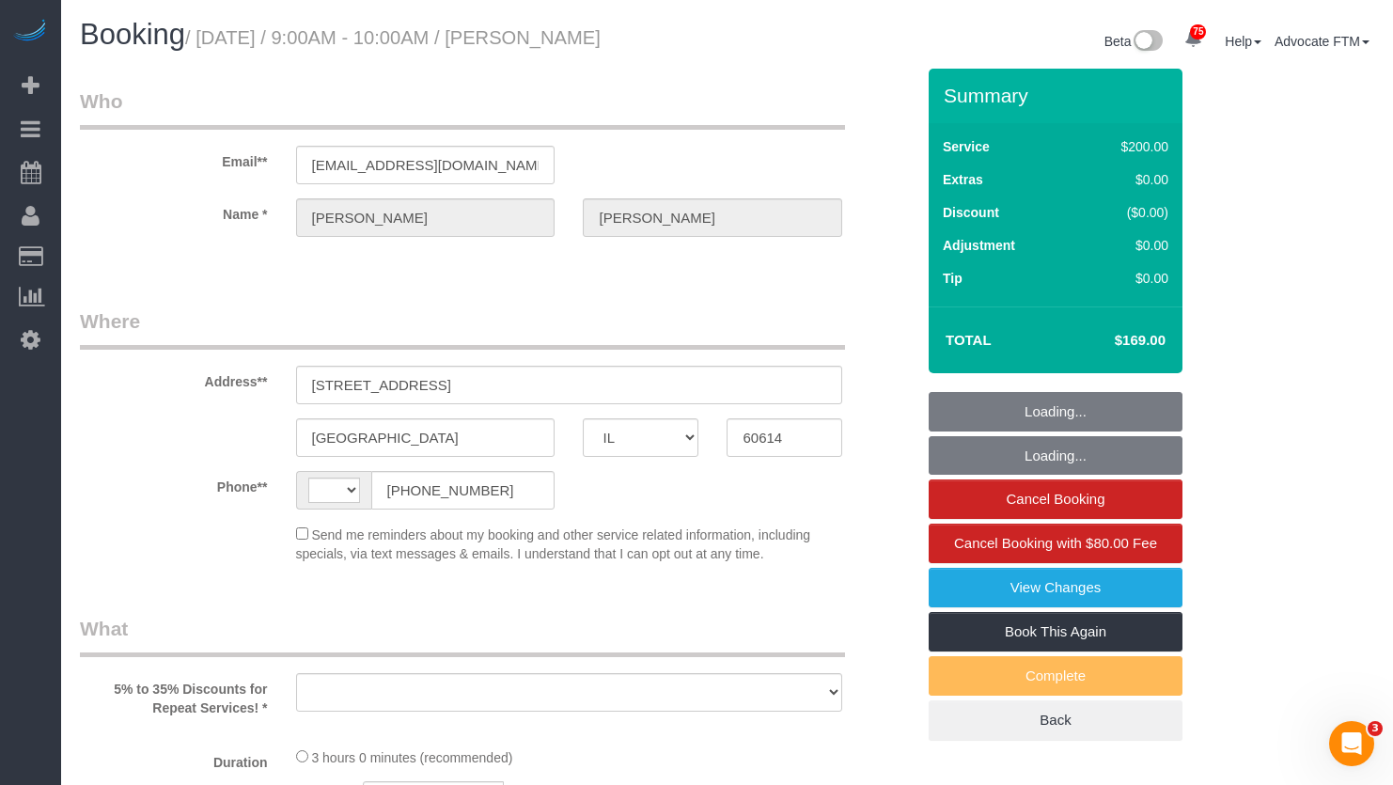
select select "number:105"
select select "string:[GEOGRAPHIC_DATA]"
select select "object:783"
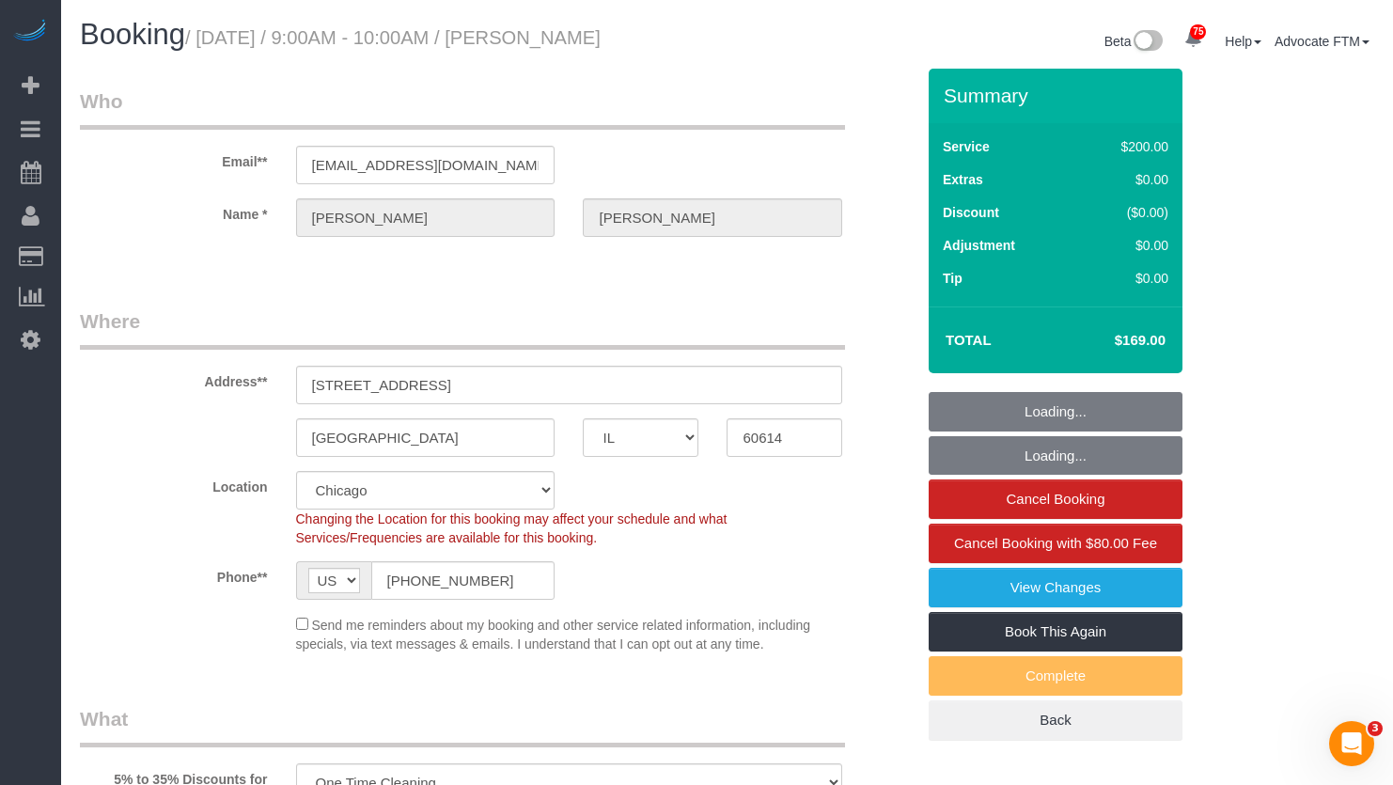
select select "512"
select select "object:1265"
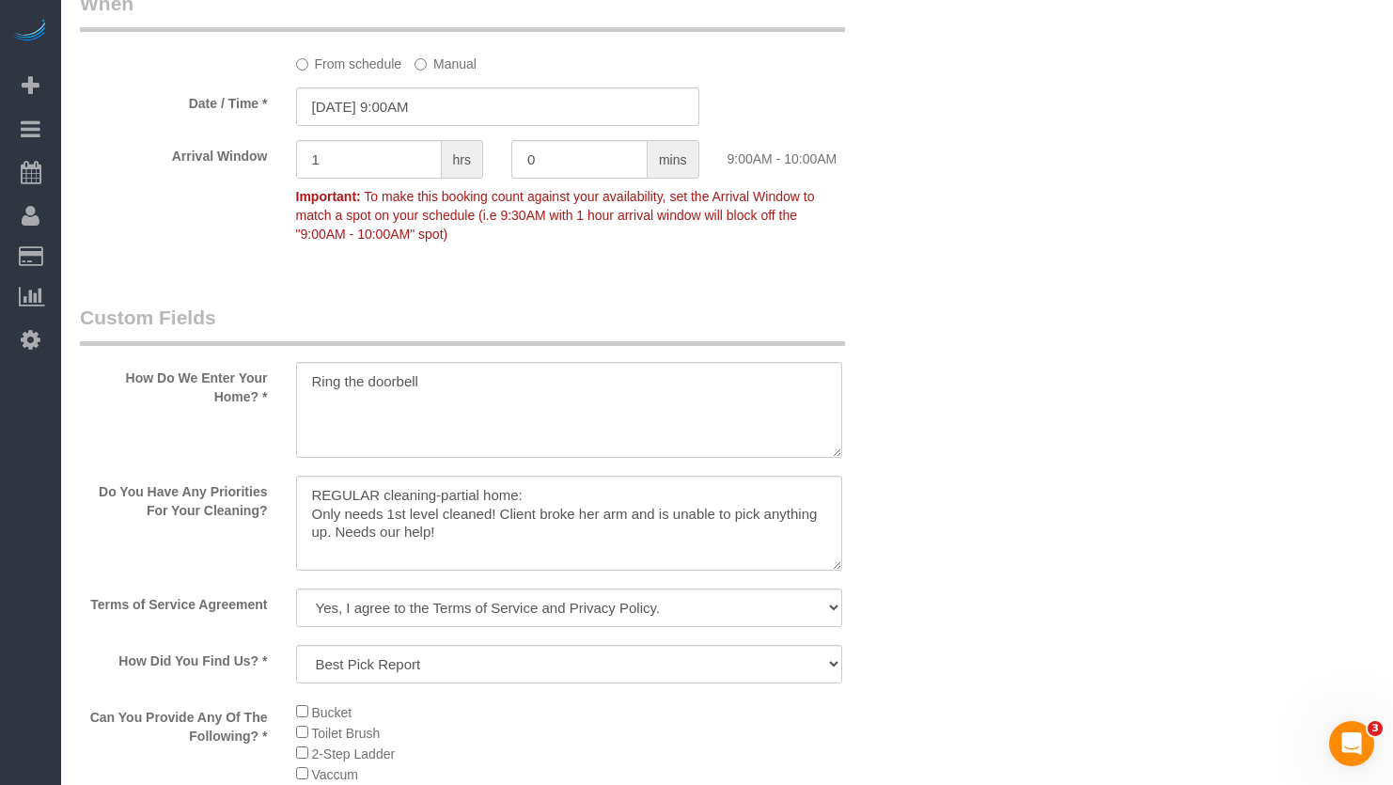
scroll to position [2162, 0]
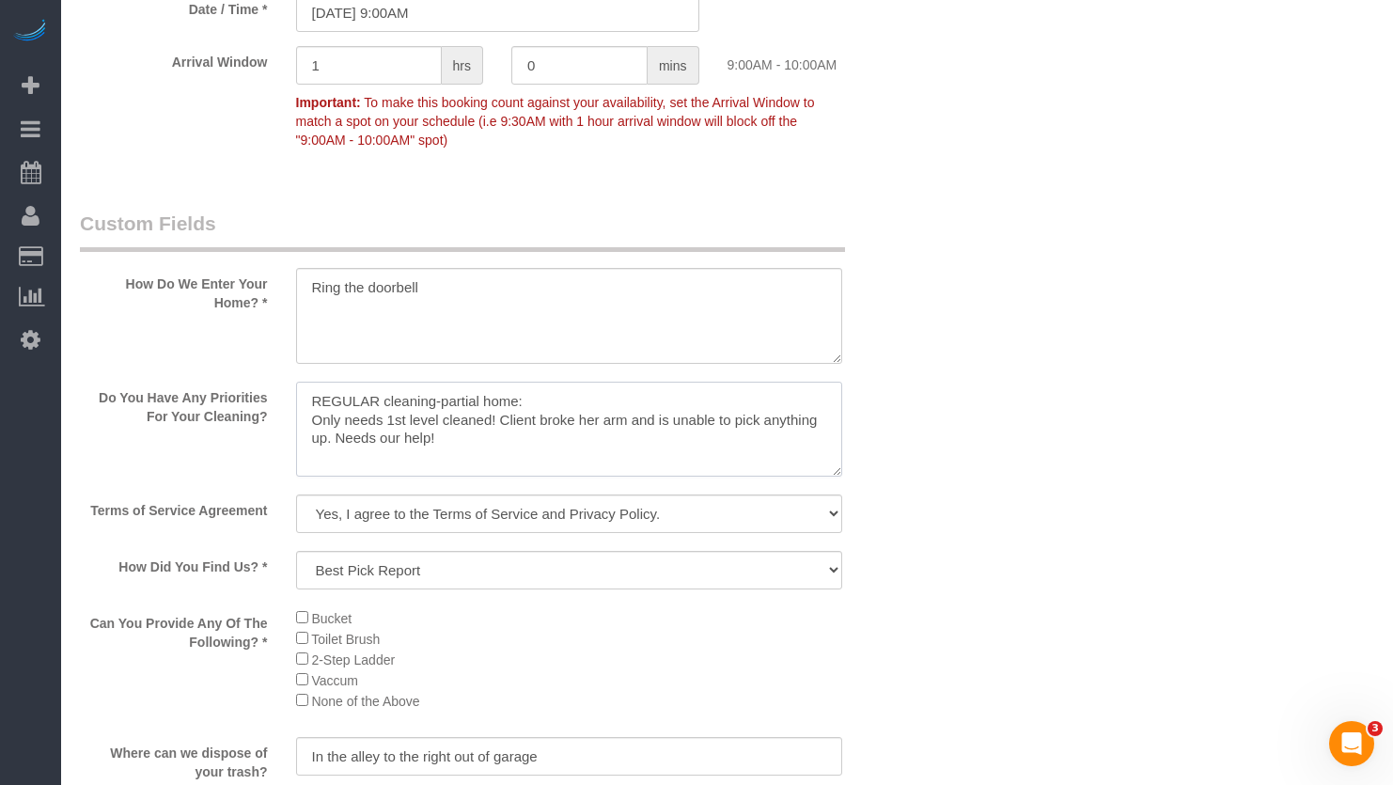
drag, startPoint x: 441, startPoint y: 445, endPoint x: 243, endPoint y: 360, distance: 215.6
click at [218, 399] on div "Do You Have Any Priorities For Your Cleaning?" at bounding box center [497, 432] width 863 height 100
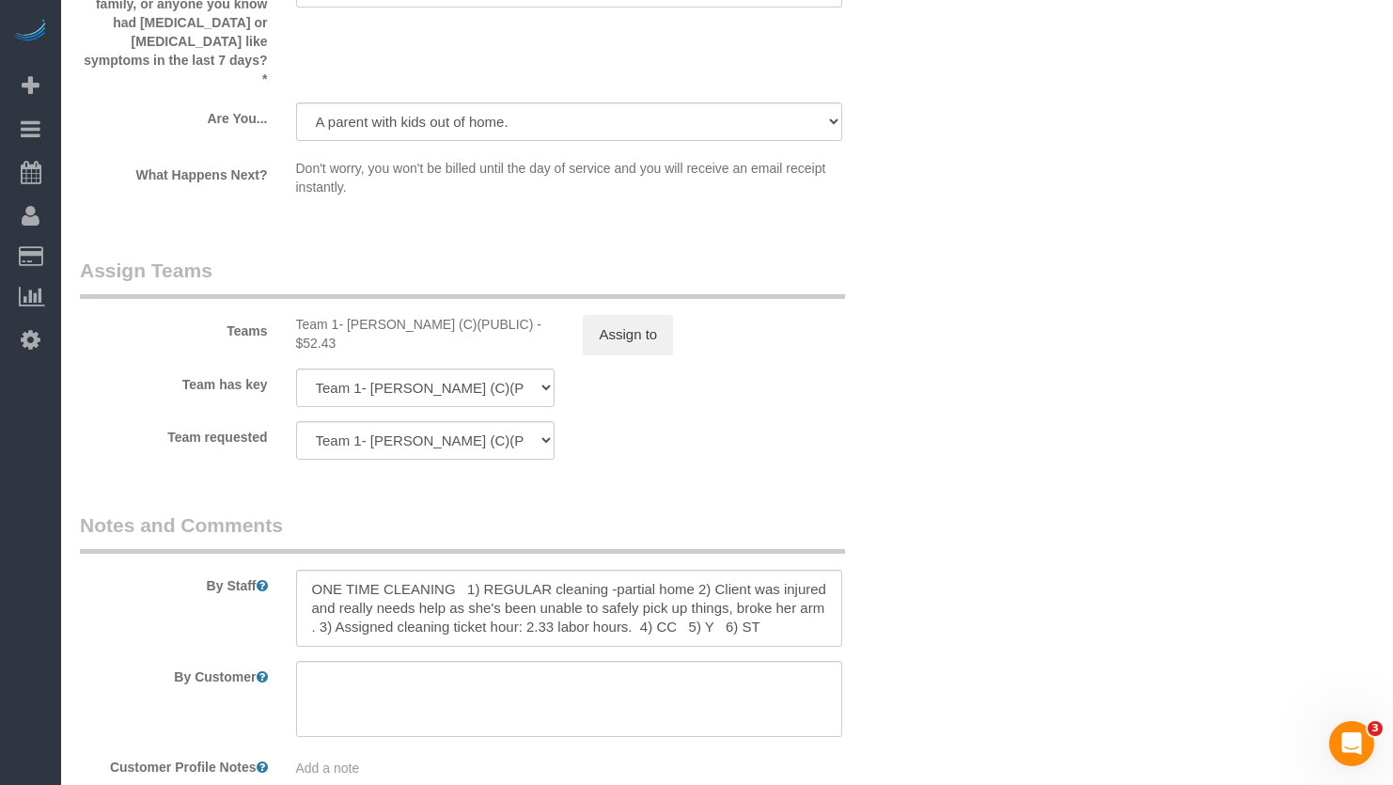
scroll to position [3290, 0]
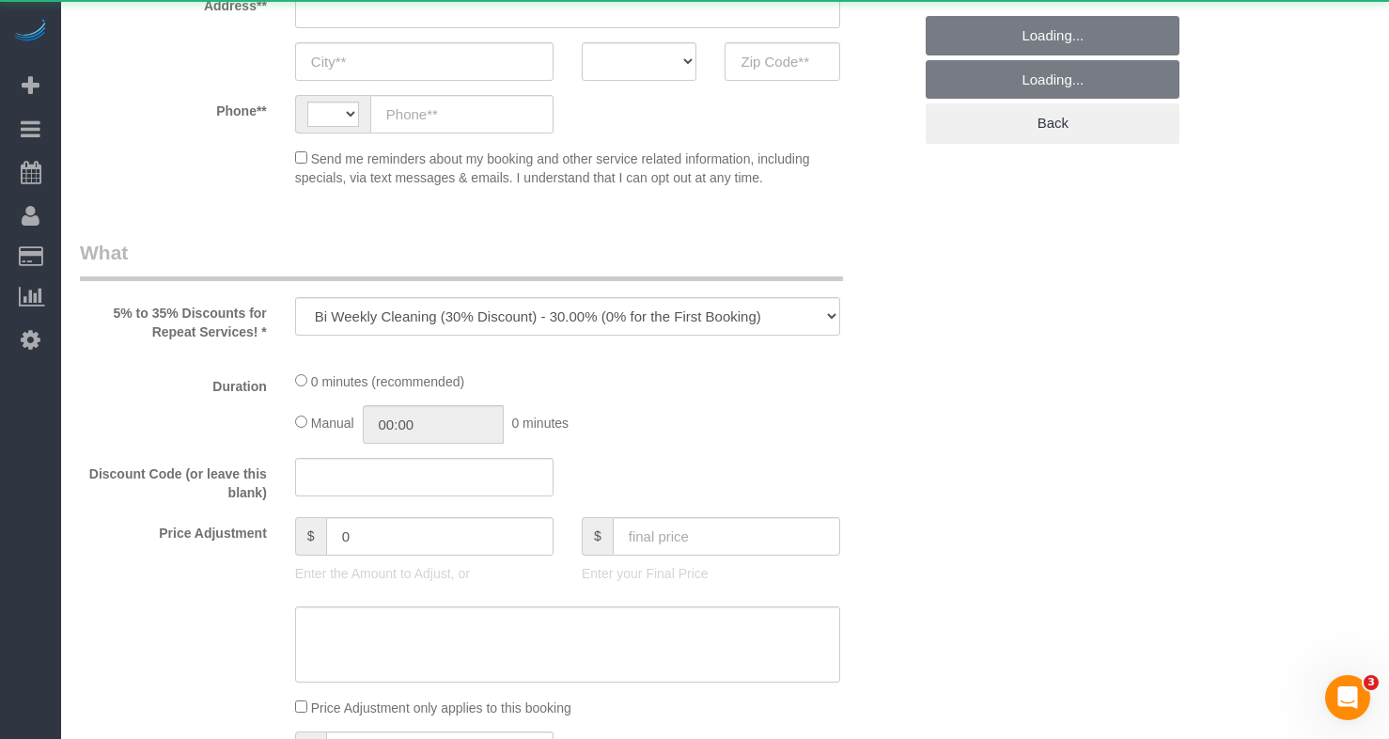
select select "string:[GEOGRAPHIC_DATA]"
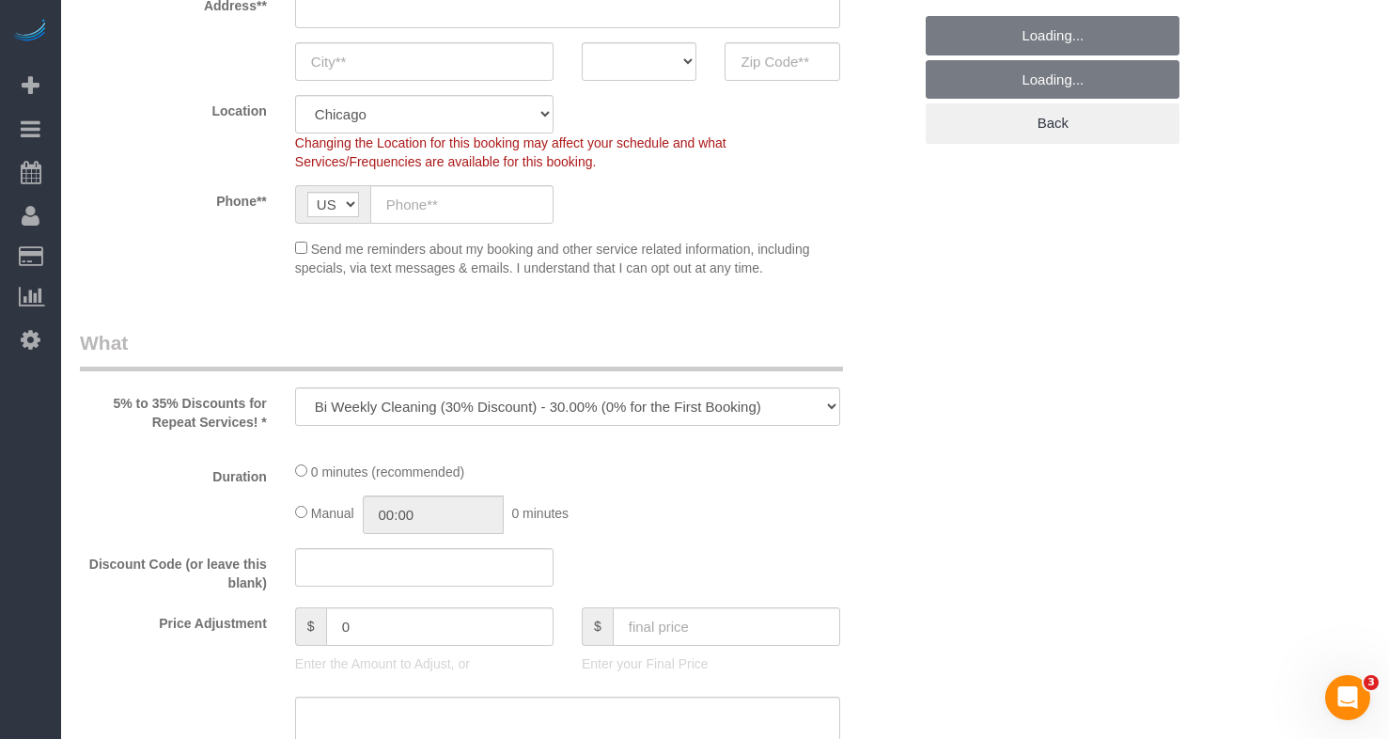
select select "object:1152"
select select "512"
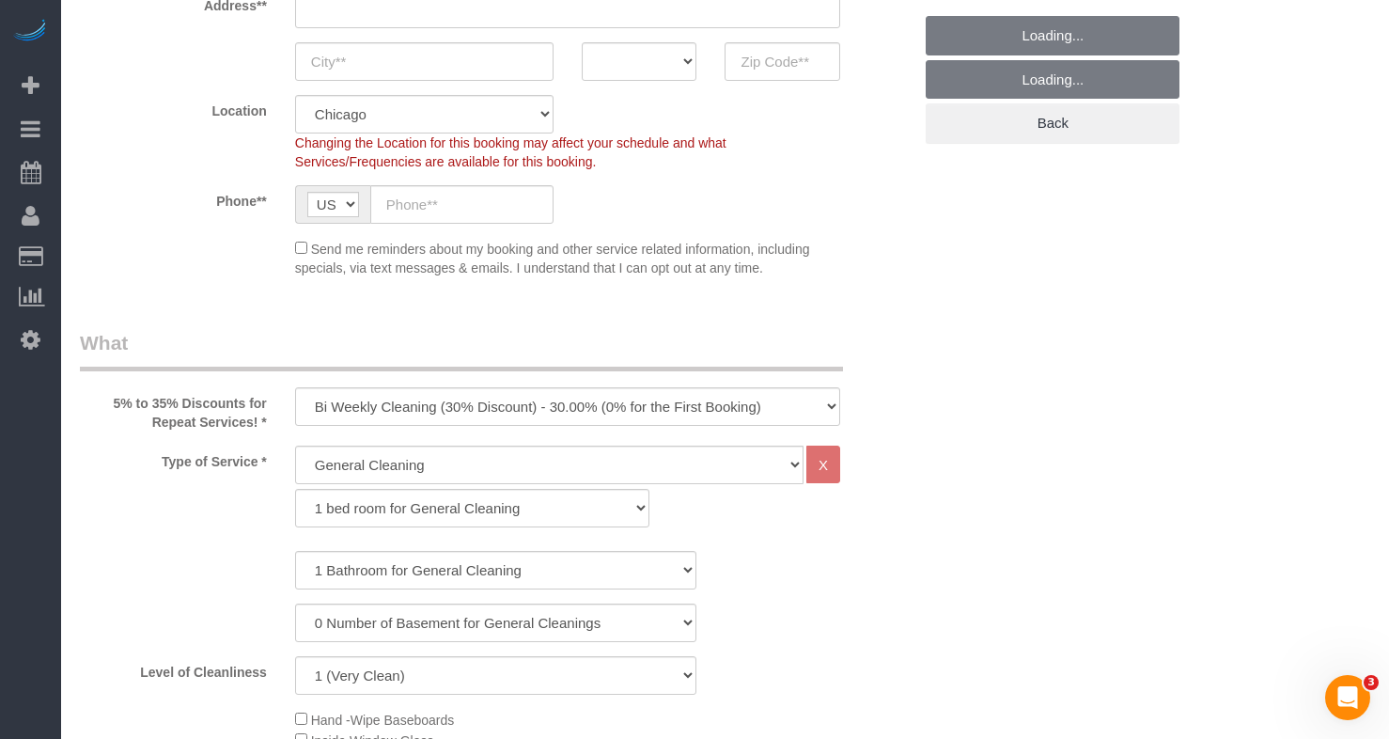
scroll to position [470, 0]
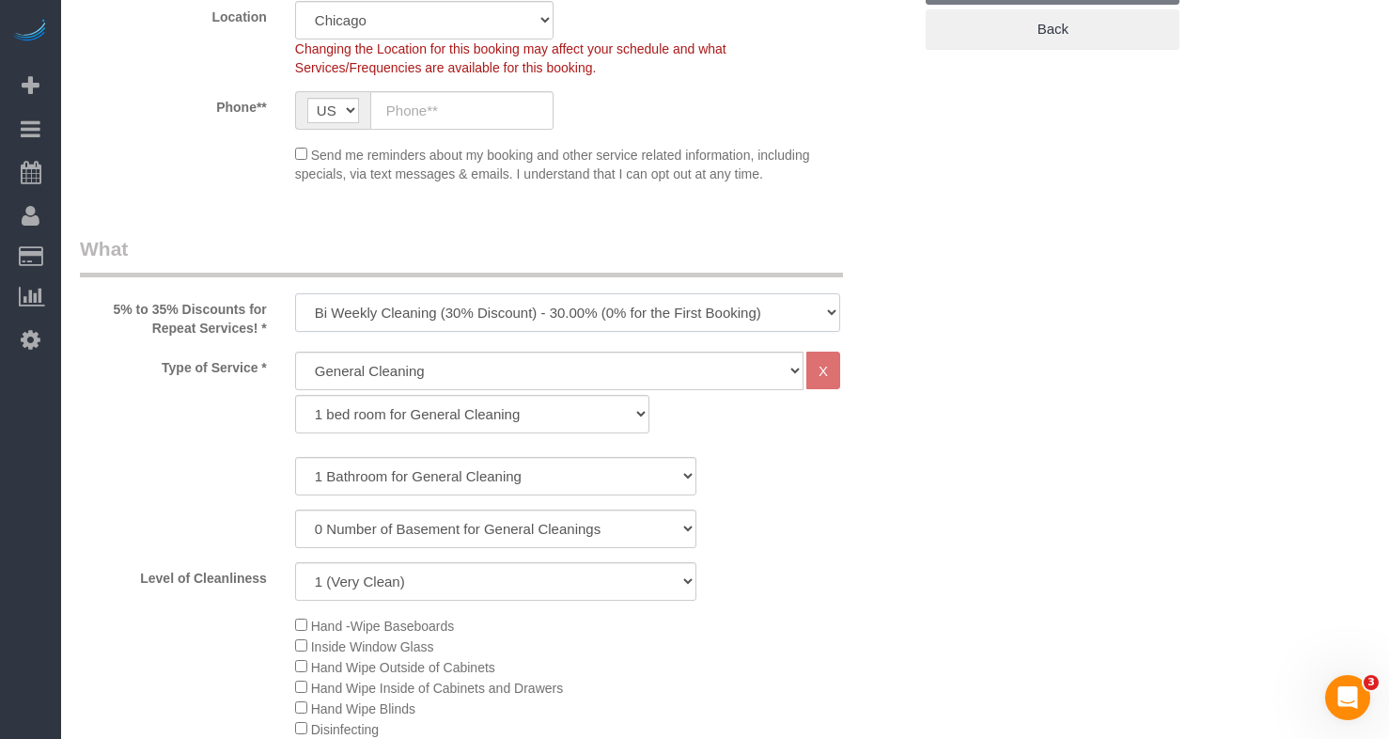
click at [399, 321] on select "One Time Cleaning Weekly Cleaning (35% Discount) - 35.00% (0% for the First Boo…" at bounding box center [567, 312] width 545 height 39
select select "object:1153"
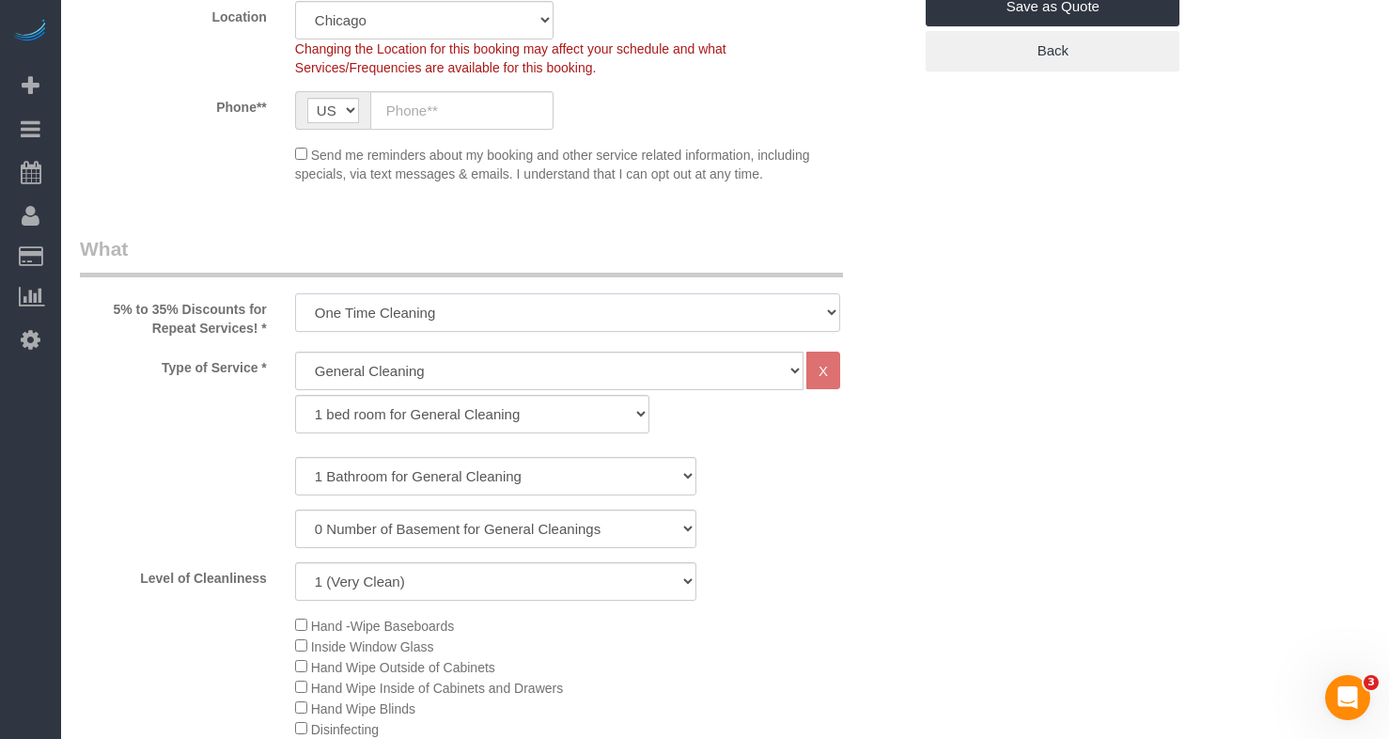
click at [295, 293] on select "One Time Cleaning Weekly Cleaning (35% Discount) - 35.00% (0% for the First Boo…" at bounding box center [567, 312] width 545 height 39
click at [392, 368] on select "General Cleaning Deep Cleaning Move-in / Move-out Cleaning COUNTS Cleaning" at bounding box center [549, 371] width 509 height 39
click at [295, 352] on select "General Cleaning Deep Cleaning Move-in / Move-out Cleaning COUNTS Cleaning" at bounding box center [549, 371] width 509 height 39
click at [370, 422] on select "1 bed room for General Cleaning 2 bed room for General Cleaning 3 bed room for …" at bounding box center [472, 414] width 354 height 39
select select "290"
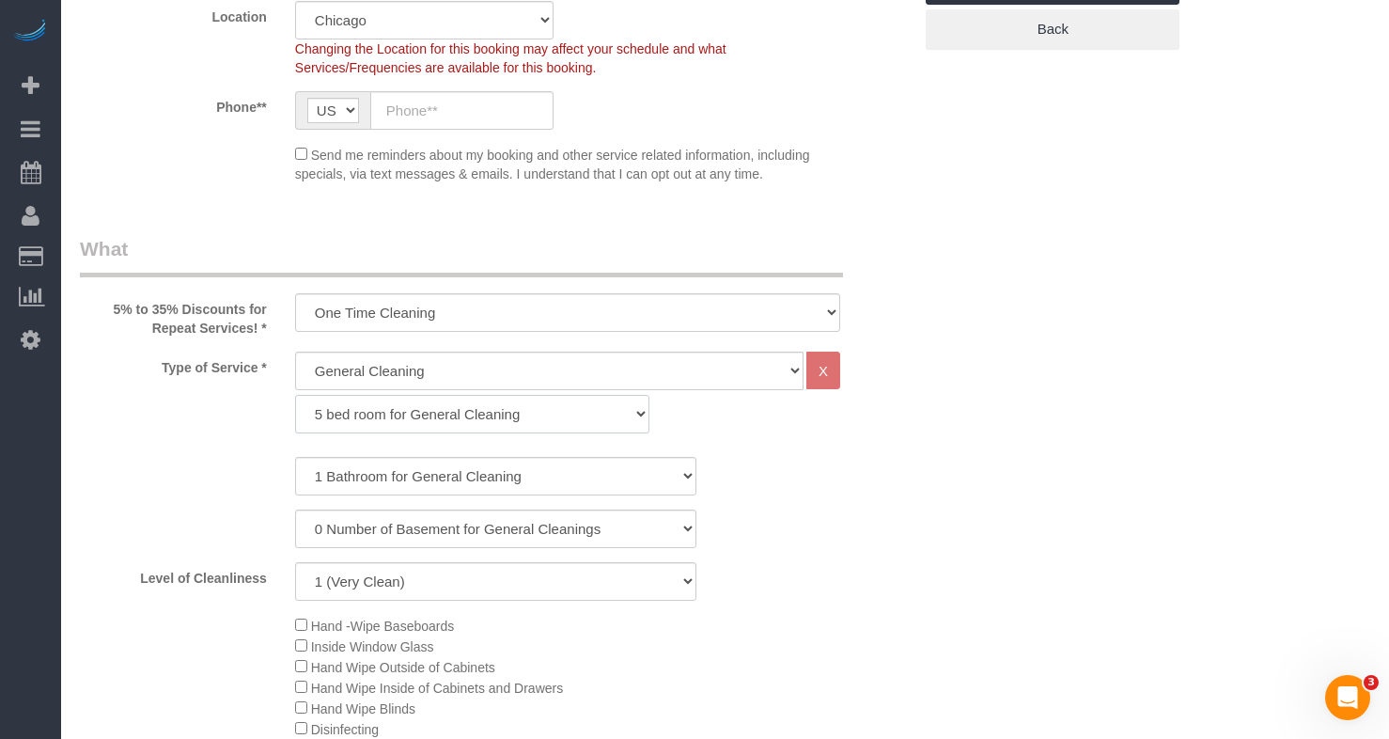
click at [295, 395] on select "1 bed room for General Cleaning 2 bed room for General Cleaning 3 bed room for …" at bounding box center [472, 414] width 354 height 39
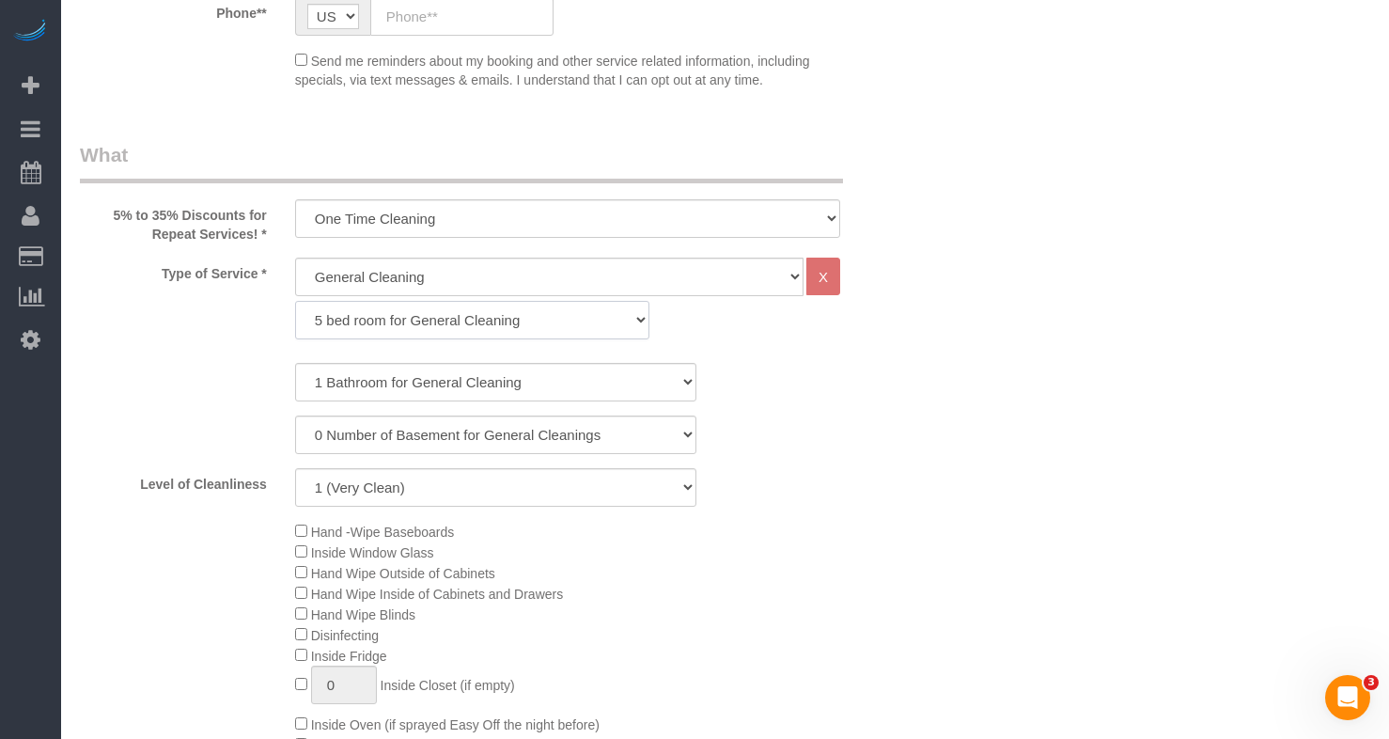
click at [363, 318] on select "1 bed room for General Cleaning 2 bed room for General Cleaning 3 bed room for …" at bounding box center [472, 320] width 354 height 39
click at [114, 448] on div "0 Number of Basement for General Cleanings 1 Number of Basement for General Cle…" at bounding box center [496, 434] width 860 height 39
click at [394, 381] on select "1 Bathroom for General Cleaning 2 Bathroom for General Cleanings 3 Bathroom for…" at bounding box center [496, 382] width 402 height 39
select select "4"
click at [295, 363] on select "1 Bathroom for General Cleaning 2 Bathroom for General Cleanings 3 Bathroom for…" at bounding box center [496, 382] width 402 height 39
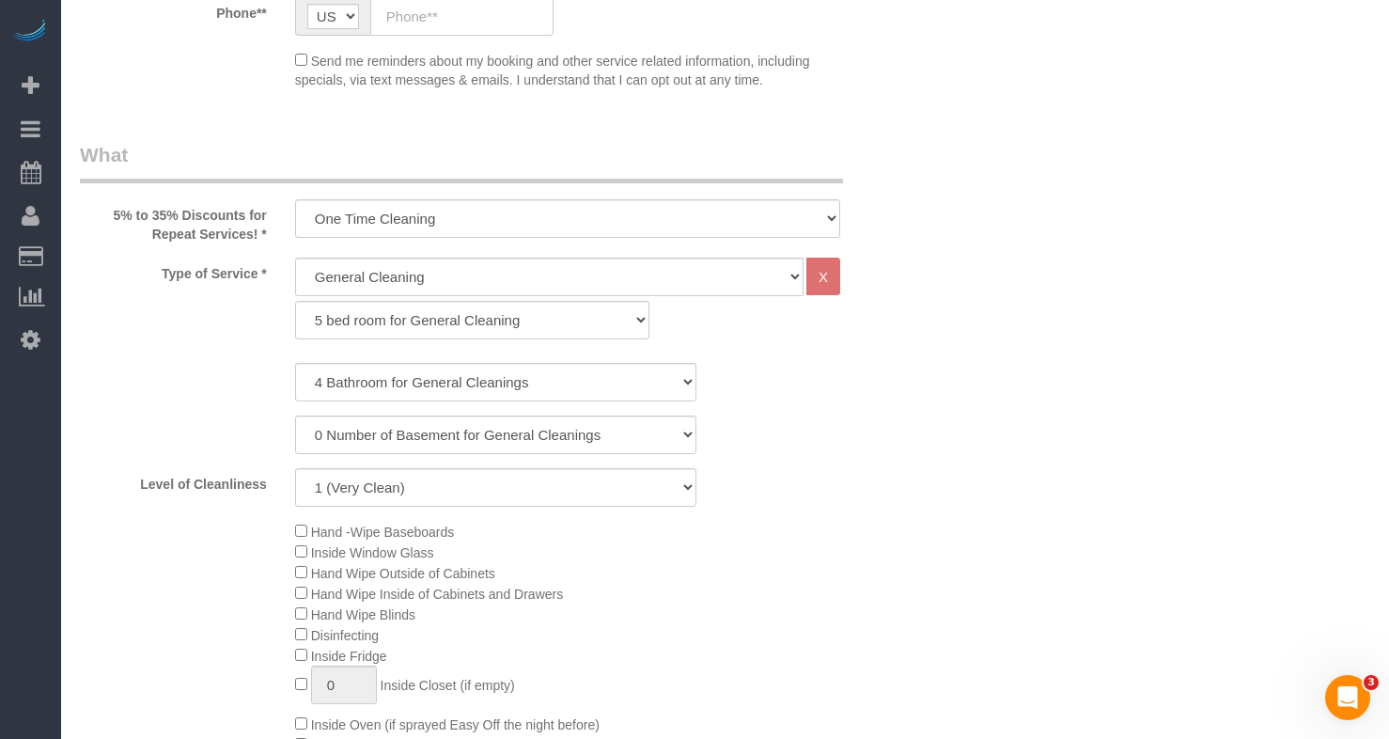
click at [221, 406] on div "1 Bathroom for General Cleaning 2 Bathroom for General Cleanings 3 Bathroom for…" at bounding box center [496, 435] width 832 height 144
click at [492, 498] on select "1 (Very Clean) 2 3 4 5 (Average Condition) 6 7 8 9 10 (Extremely Dirty)" at bounding box center [496, 487] width 402 height 39
select select "10"
click at [295, 468] on select "1 (Very Clean) 2 3 4 5 (Average Condition) 6 7 8 9 10 (Extremely Dirty)" at bounding box center [496, 487] width 402 height 39
click at [123, 380] on div "1 Bathroom for General Cleaning 2 Bathroom for General Cleanings 3 Bathroom for…" at bounding box center [496, 382] width 860 height 39
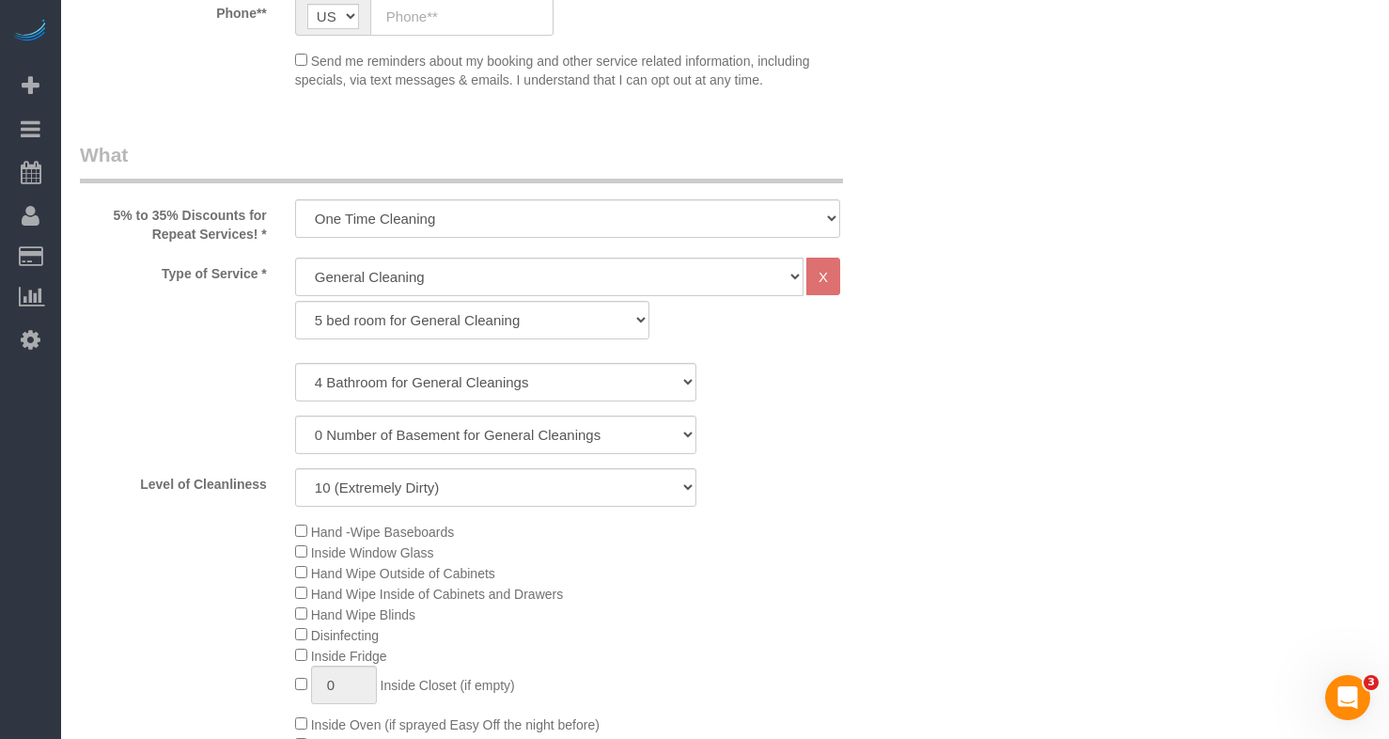
scroll to position [658, 0]
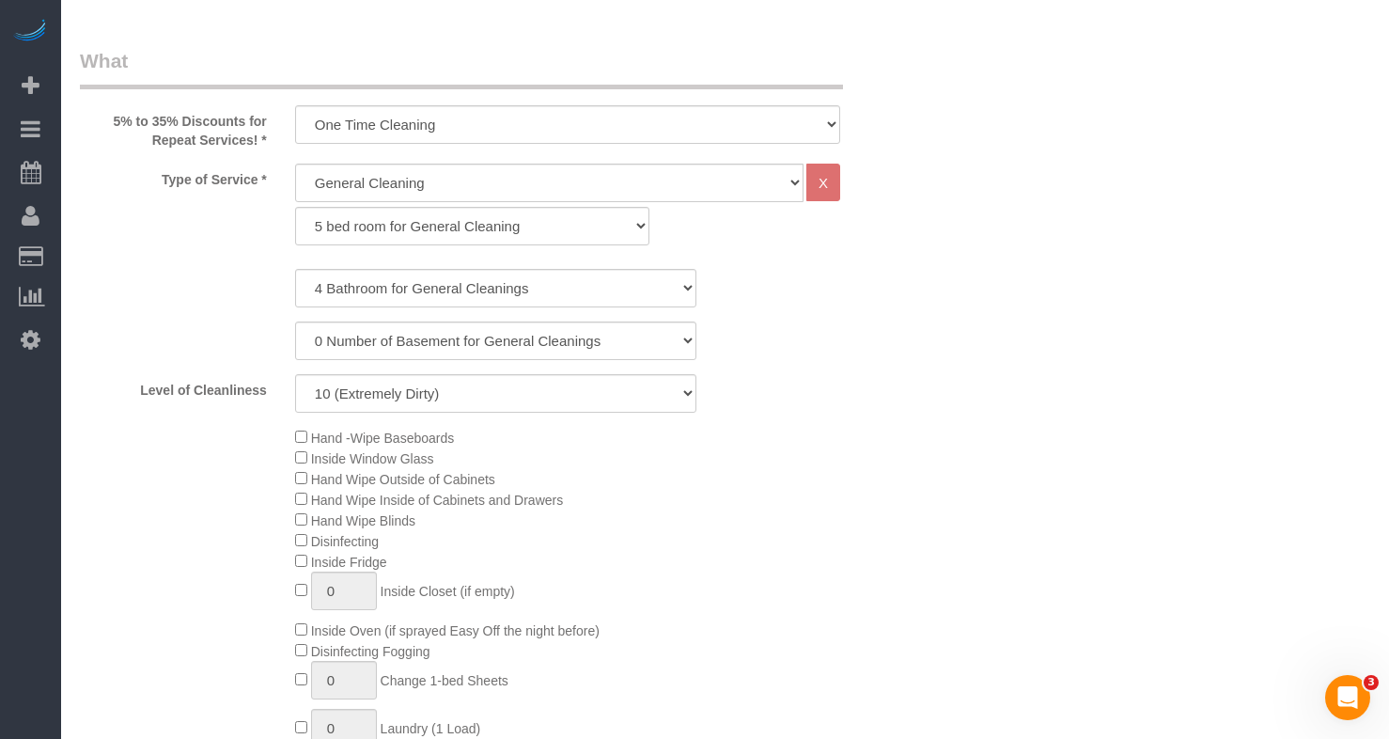
drag, startPoint x: 1047, startPoint y: 447, endPoint x: 829, endPoint y: 542, distance: 238.2
click at [753, 538] on div "Hand -Wipe Baseboards Inside Window Glass Hand Wipe Outside of Cabinets Hand Wi…" at bounding box center [603, 633] width 645 height 413
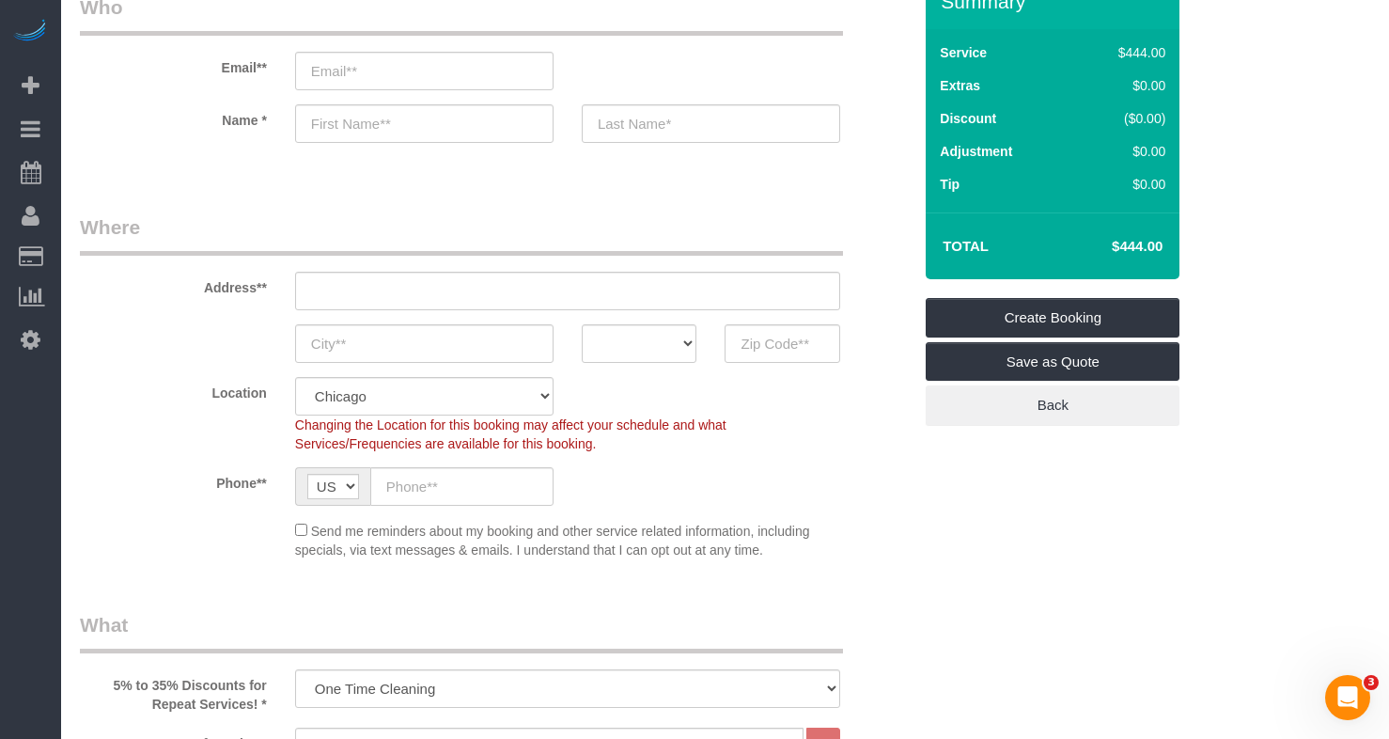
scroll to position [752, 0]
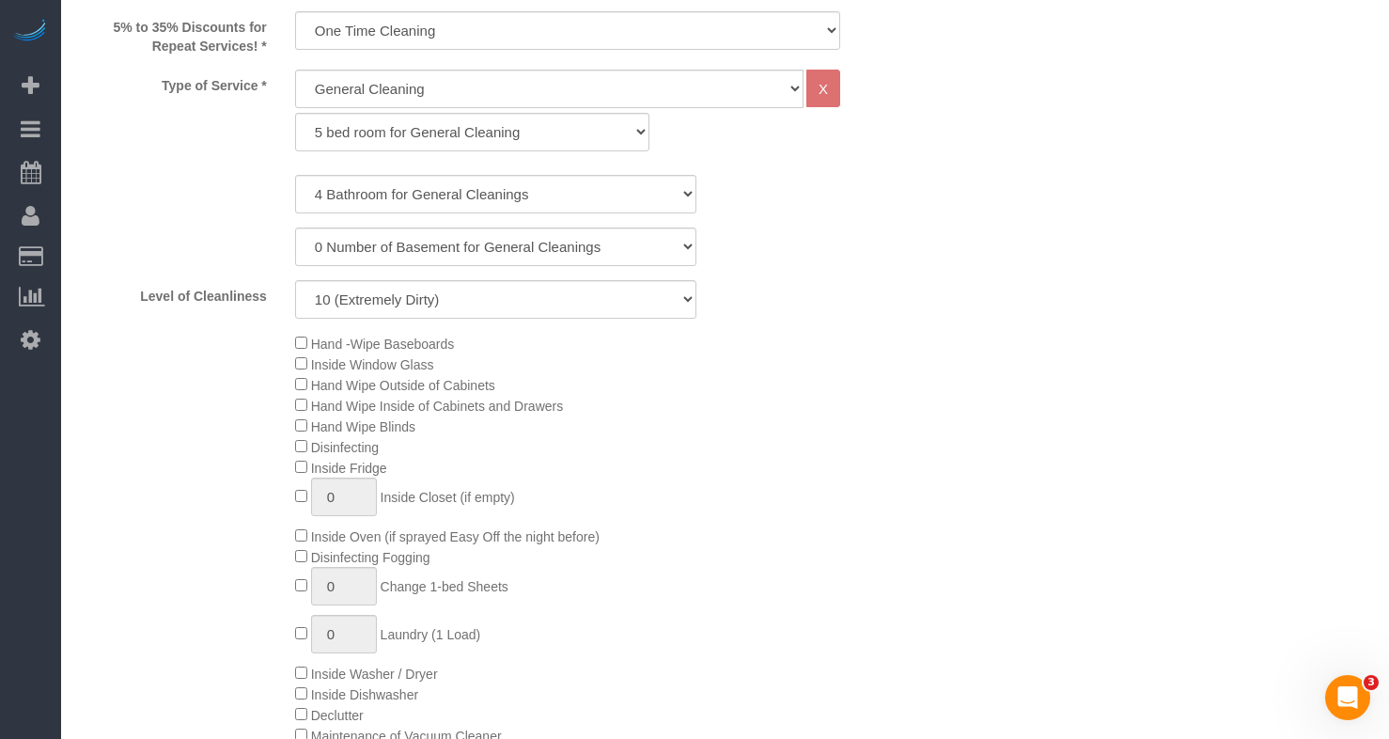
click at [368, 357] on span "Inside Window Glass" at bounding box center [372, 364] width 123 height 15
click at [290, 406] on div "Hand -Wipe Baseboards Inside Window Glass Hand Wipe Outside of Cabinets Hand Wi…" at bounding box center [603, 539] width 645 height 413
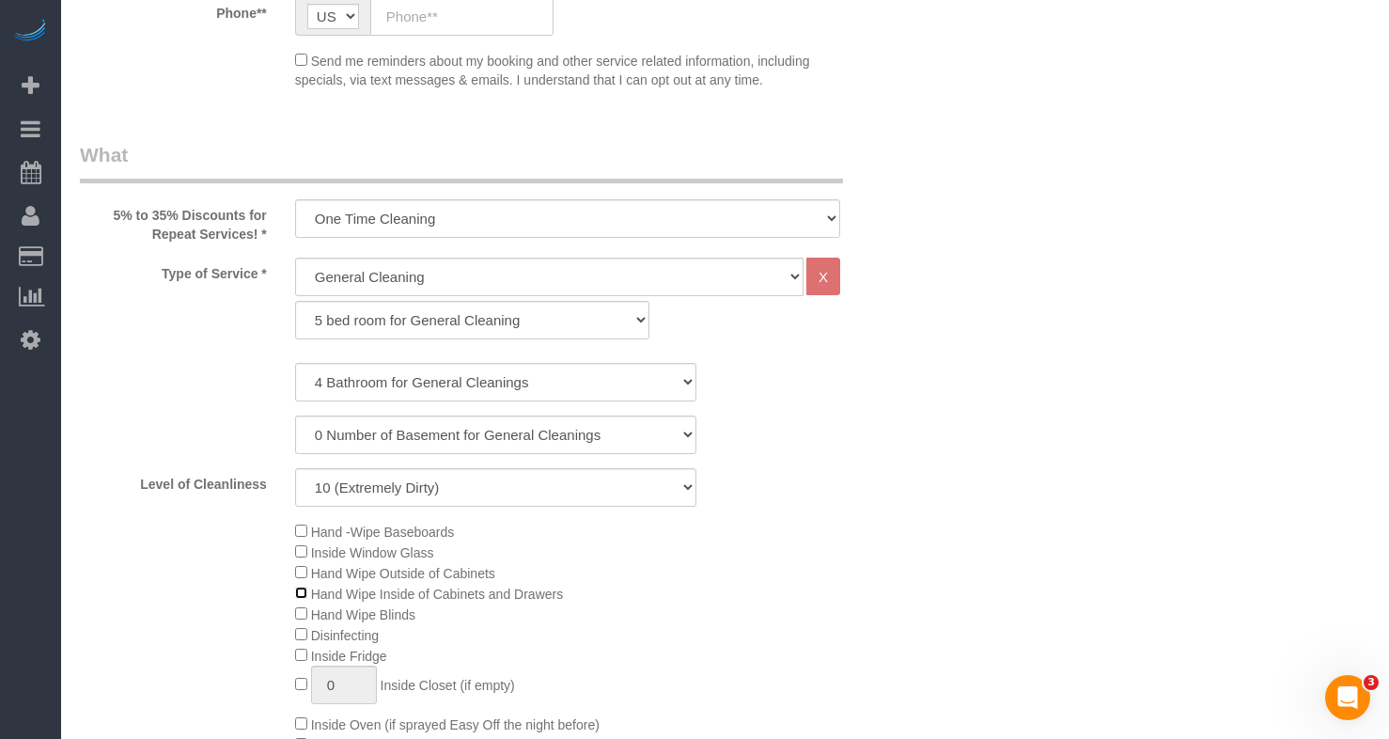
scroll to position [846, 0]
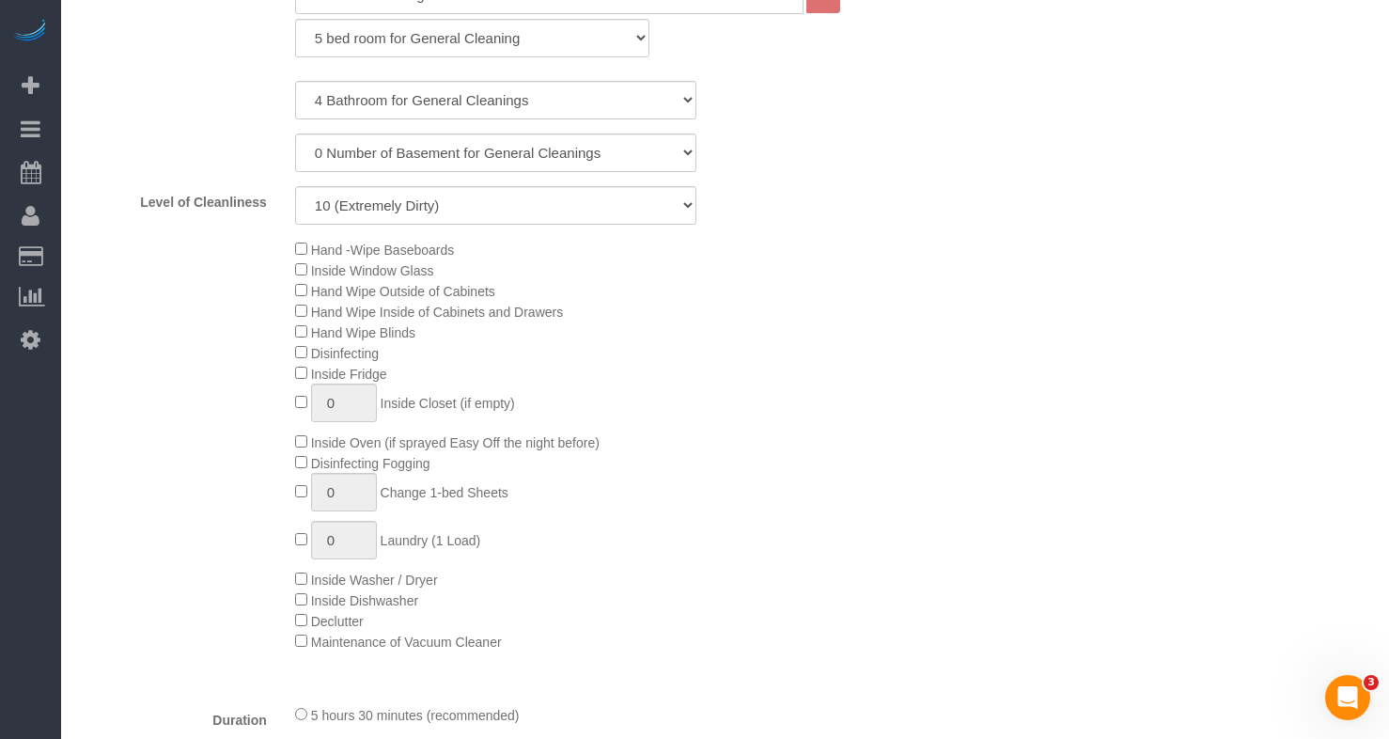
click at [872, 178] on div "1 Bathroom for General Cleaning 2 Bathroom for General Cleanings 3 Bathroom for…" at bounding box center [496, 153] width 832 height 144
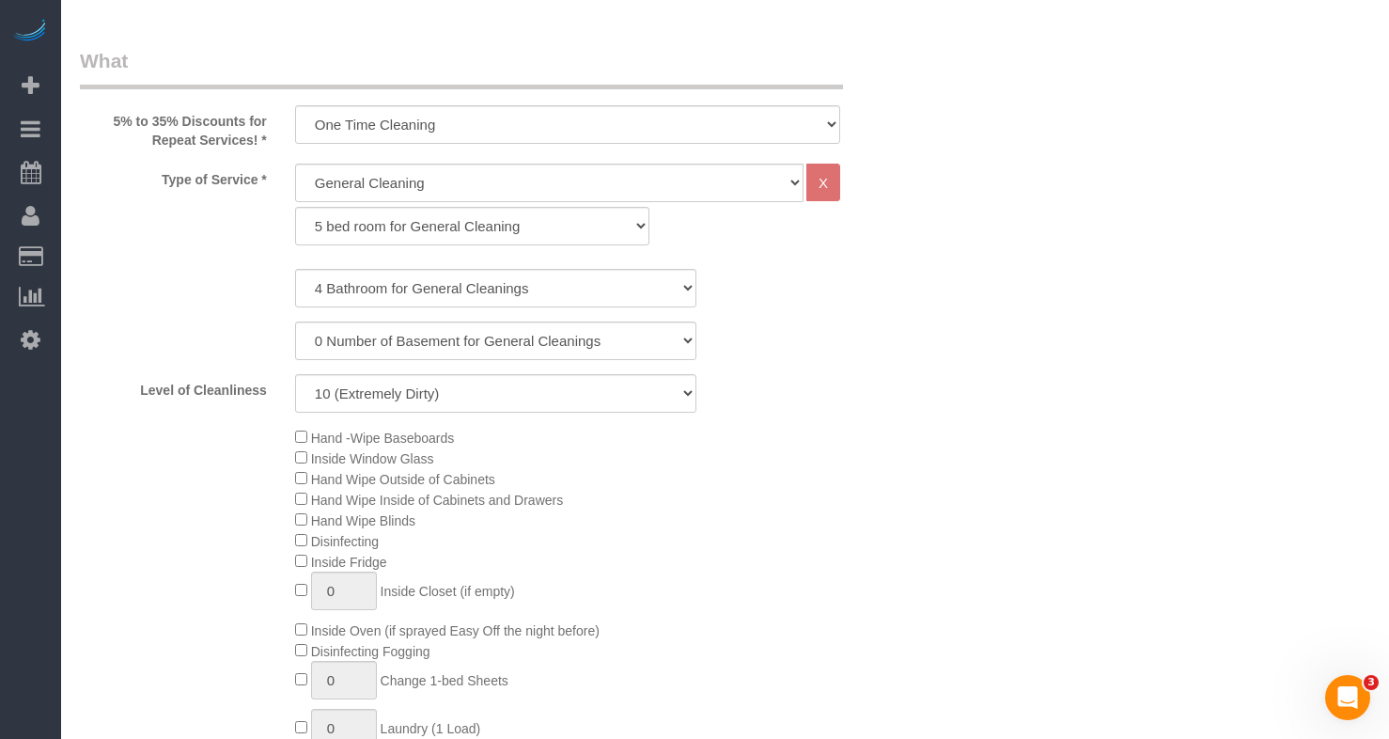
scroll to position [564, 0]
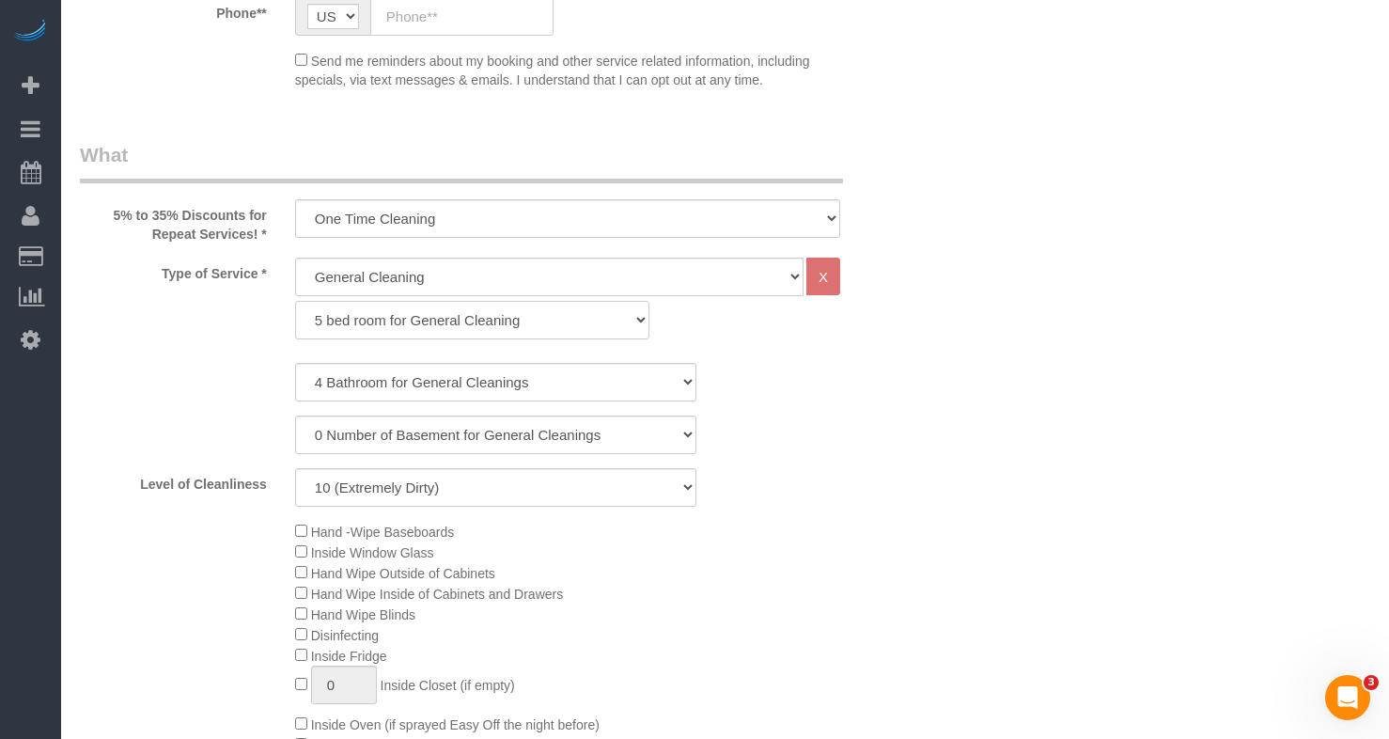
click at [480, 326] on select "1 bed room for General Cleaning 2 bed room for General Cleaning 3 bed room for …" at bounding box center [472, 320] width 354 height 39
click at [295, 301] on select "1 bed room for General Cleaning 2 bed room for General Cleaning 3 bed room for …" at bounding box center [472, 320] width 354 height 39
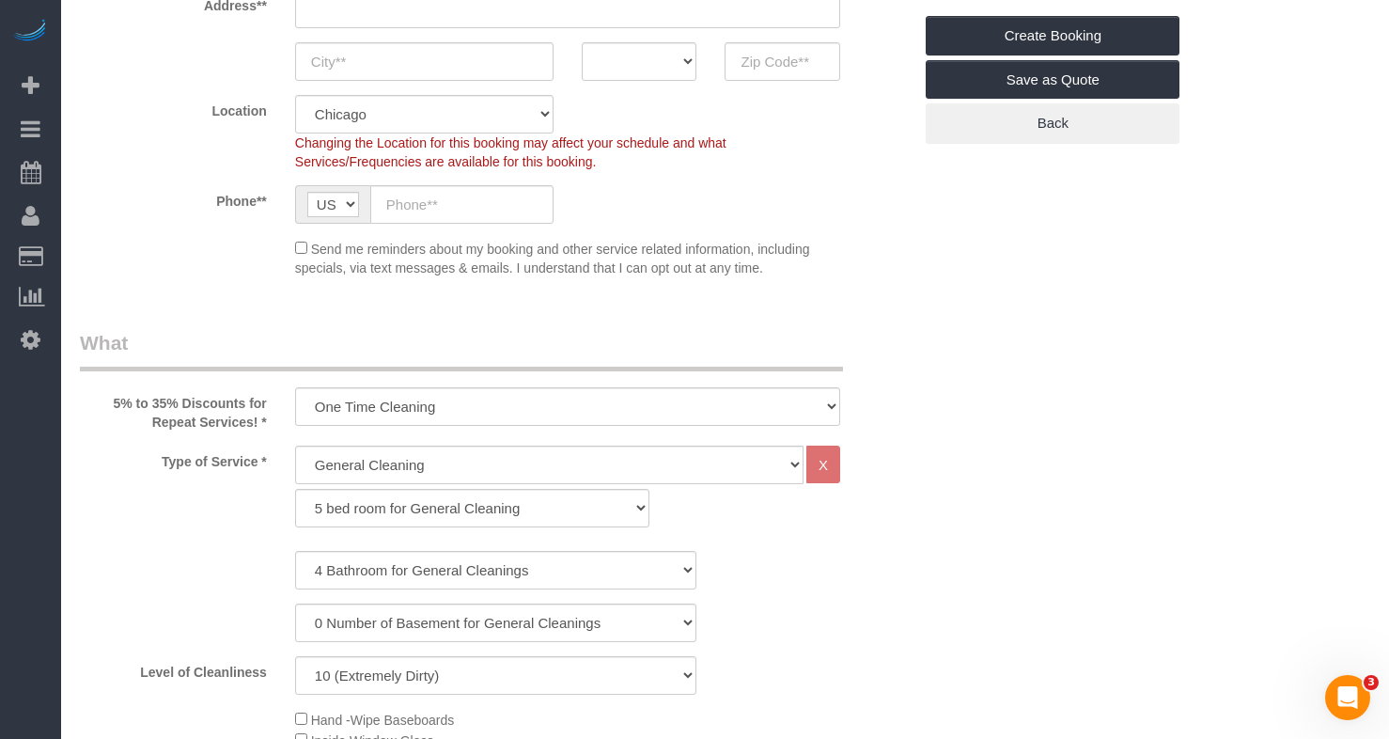
scroll to position [0, 0]
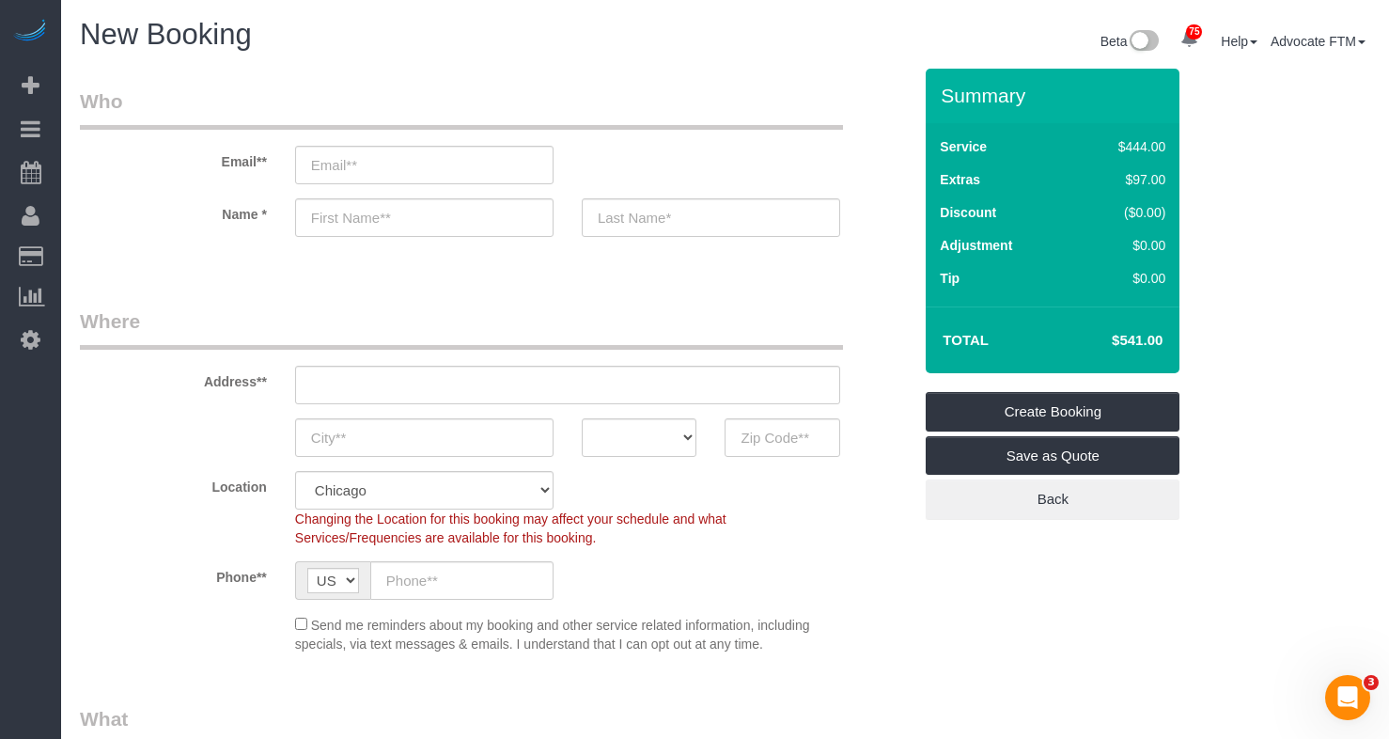
click at [701, 543] on div "Changing the Location for this booking may affect your schedule and what Servic…" at bounding box center [567, 529] width 573 height 38
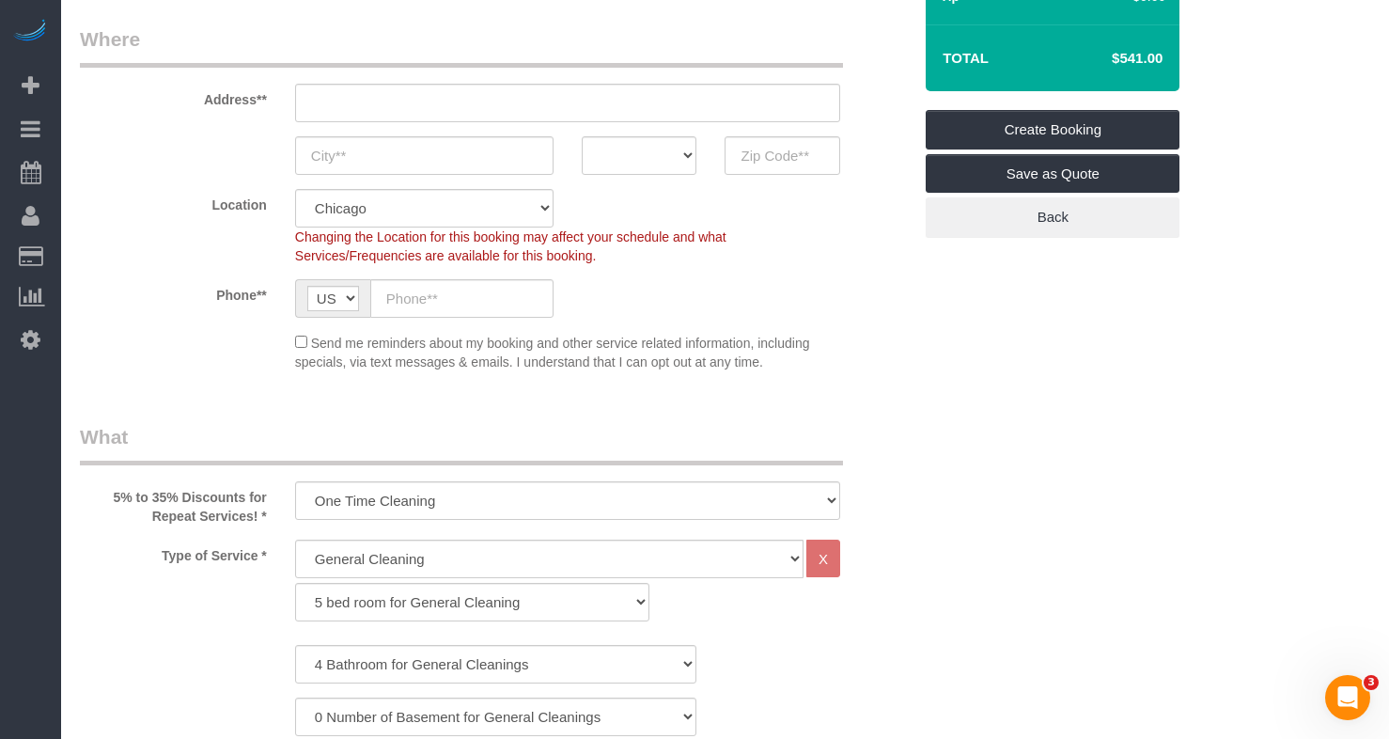
scroll to position [470, 0]
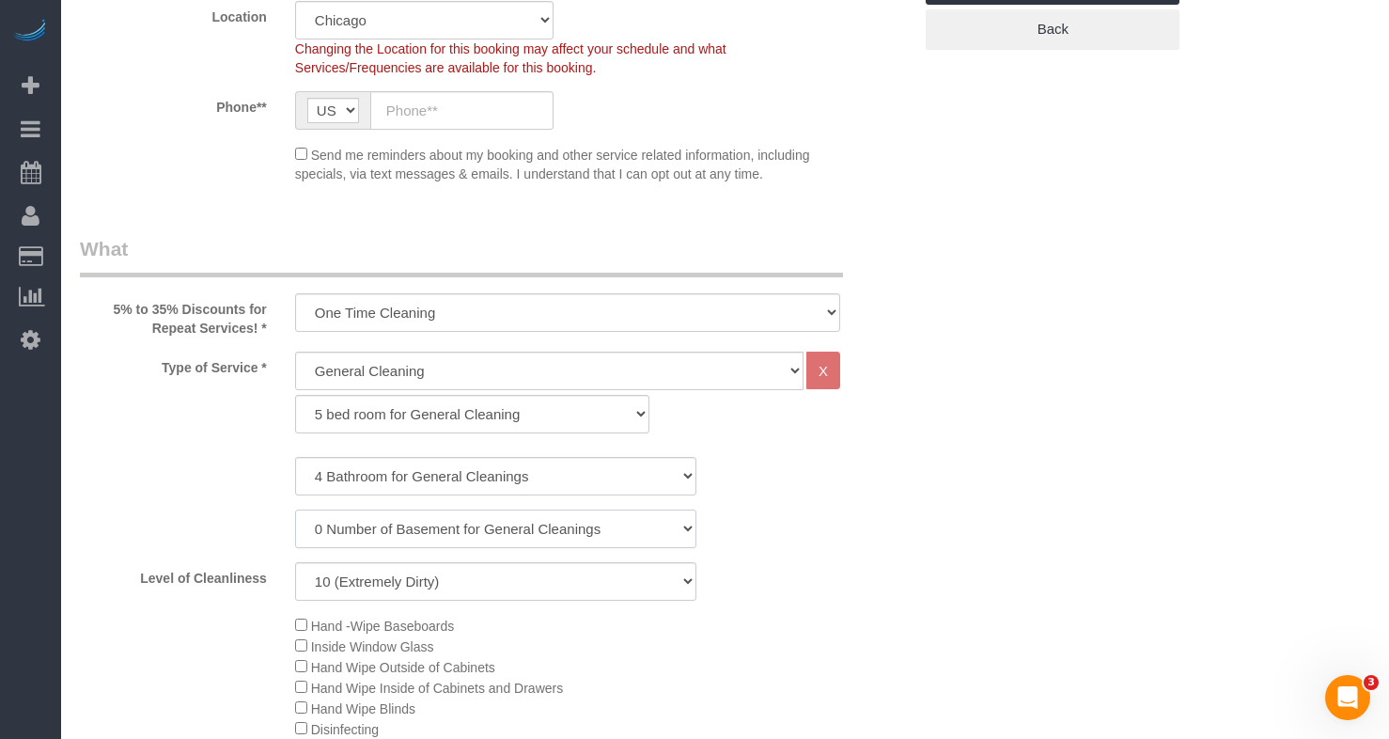
drag, startPoint x: 464, startPoint y: 542, endPoint x: 143, endPoint y: 476, distance: 328.4
click at [143, 476] on div "1 Bathroom for General Cleaning 2 Bathroom for General Cleanings 3 Bathroom for…" at bounding box center [496, 529] width 832 height 144
click at [143, 476] on div "1 Bathroom for General Cleaning 2 Bathroom for General Cleanings 3 Bathroom for…" at bounding box center [496, 476] width 860 height 39
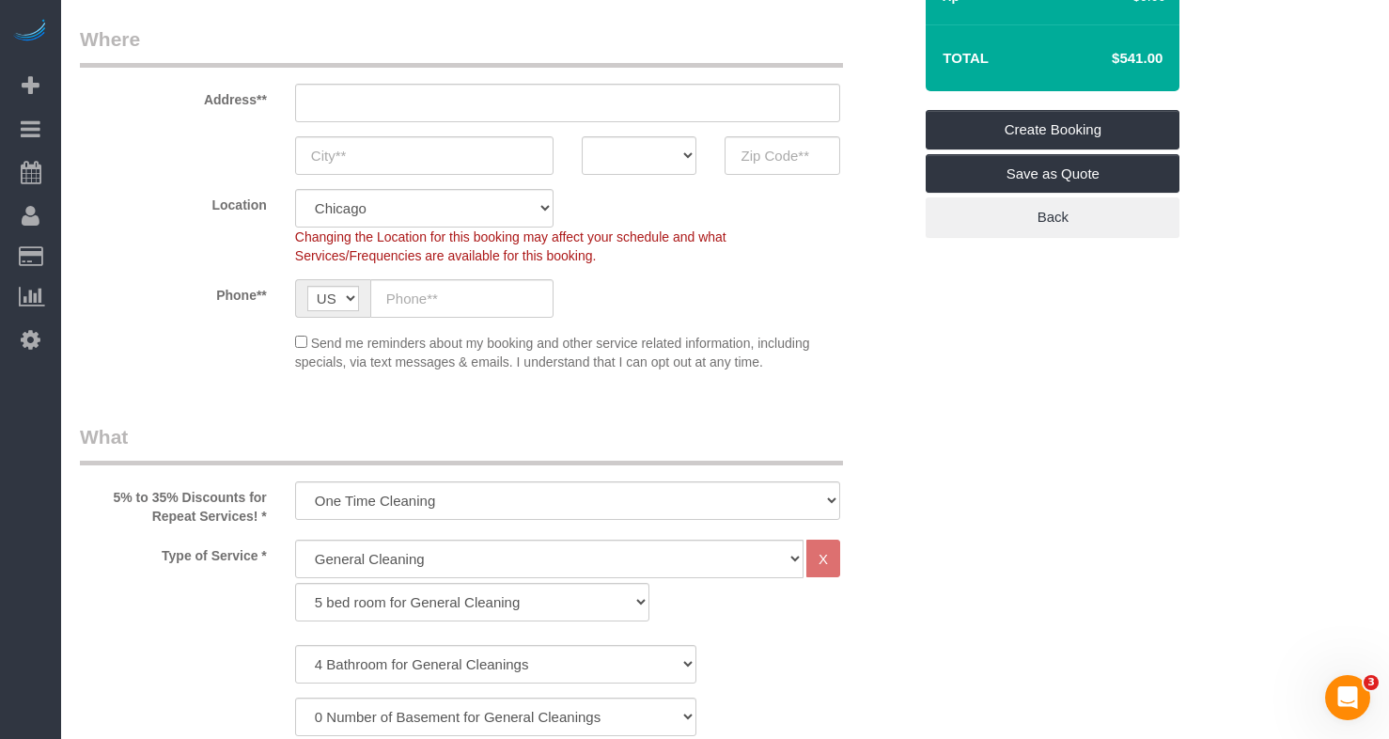
scroll to position [658, 0]
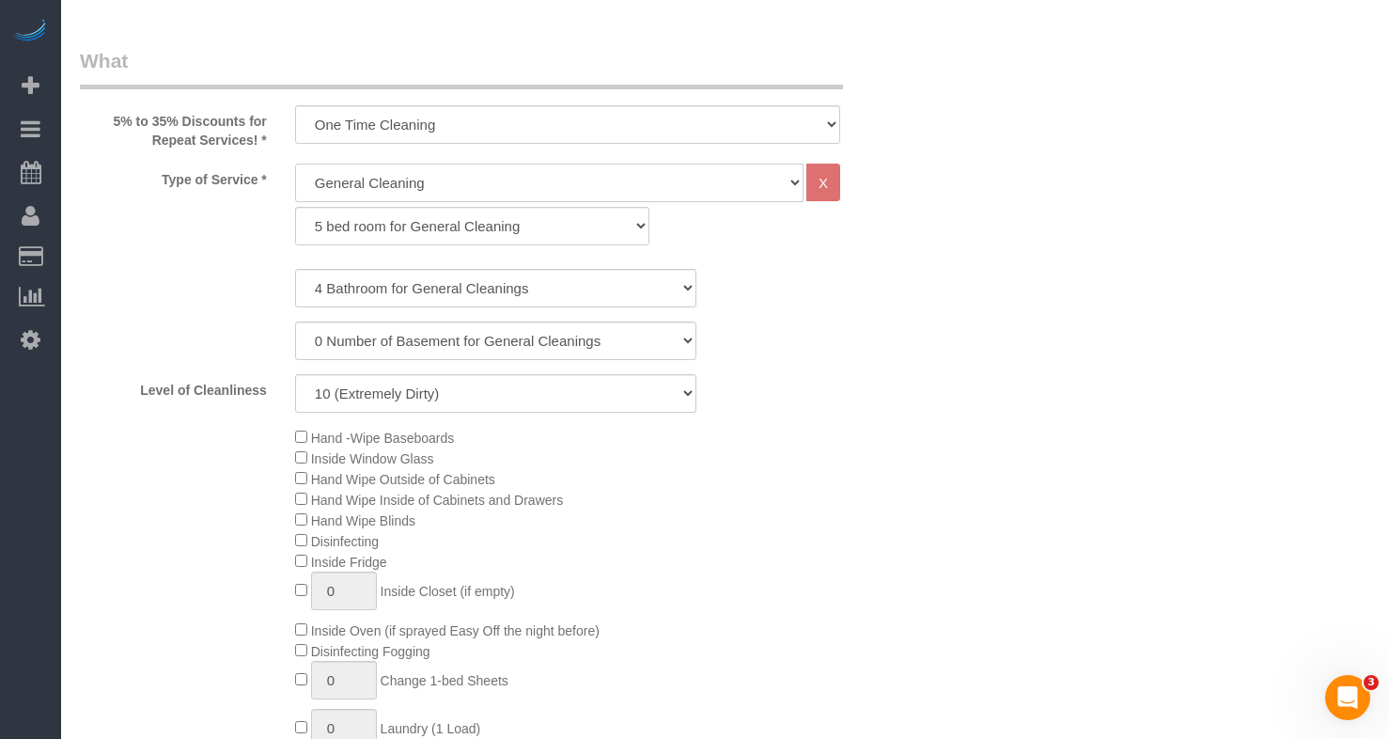
click at [398, 187] on select "General Cleaning Deep Cleaning Move-in / Move-out Cleaning COUNTS Cleaning" at bounding box center [549, 183] width 509 height 39
select select "513"
click at [295, 164] on select "General Cleaning Deep Cleaning Move-in / Move-out Cleaning COUNTS Cleaning" at bounding box center [549, 183] width 509 height 39
select select "291"
select select "10"
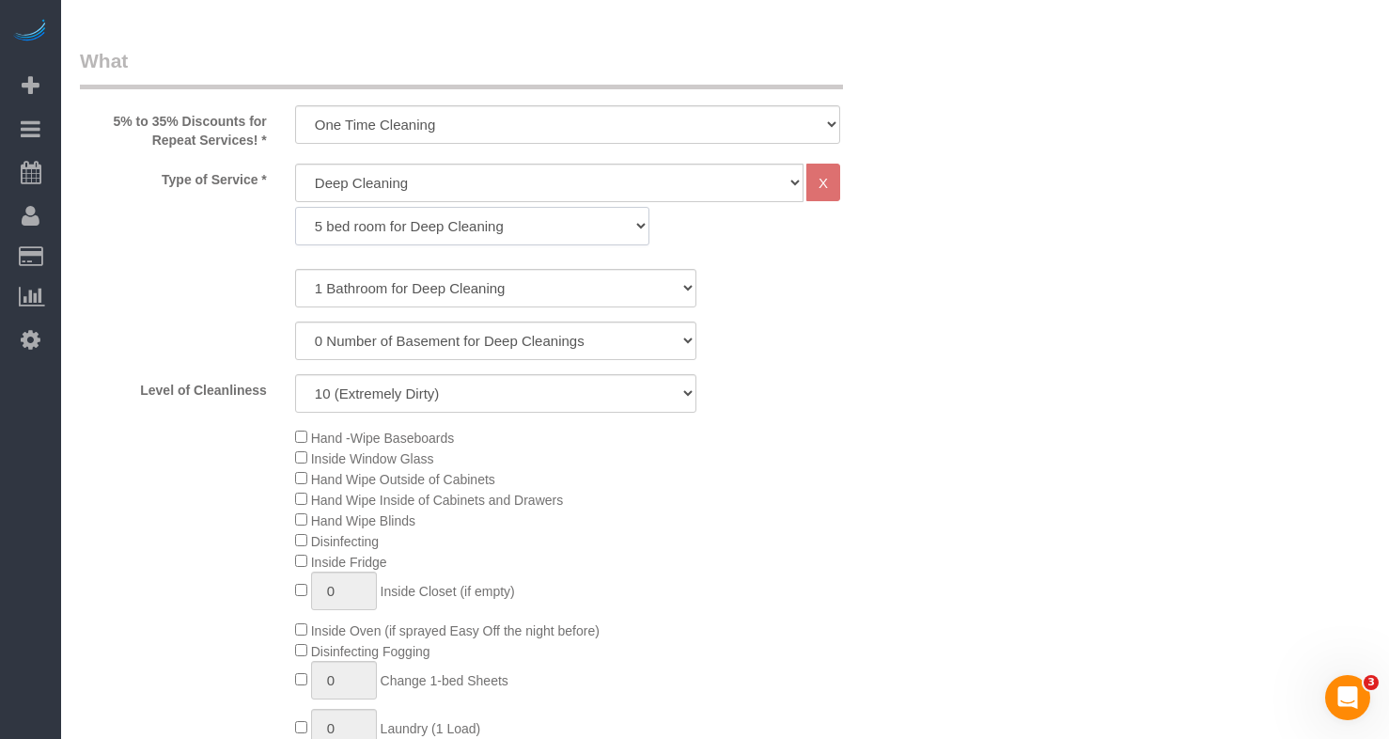
click at [467, 240] on select "1 bed room for Deep Cleaning 2 bed room for Deep Cleaning 3 bed room for Deep C…" at bounding box center [472, 226] width 354 height 39
select select "294"
click at [295, 207] on select "1 bed room for Deep Cleaning 2 bed room for Deep Cleaning 3 bed room for Deep C…" at bounding box center [472, 226] width 354 height 39
select select "10"
click at [404, 236] on select "1 bed room for Deep Cleaning 2 bed room for Deep Cleaning 3 bed room for Deep C…" at bounding box center [472, 226] width 354 height 39
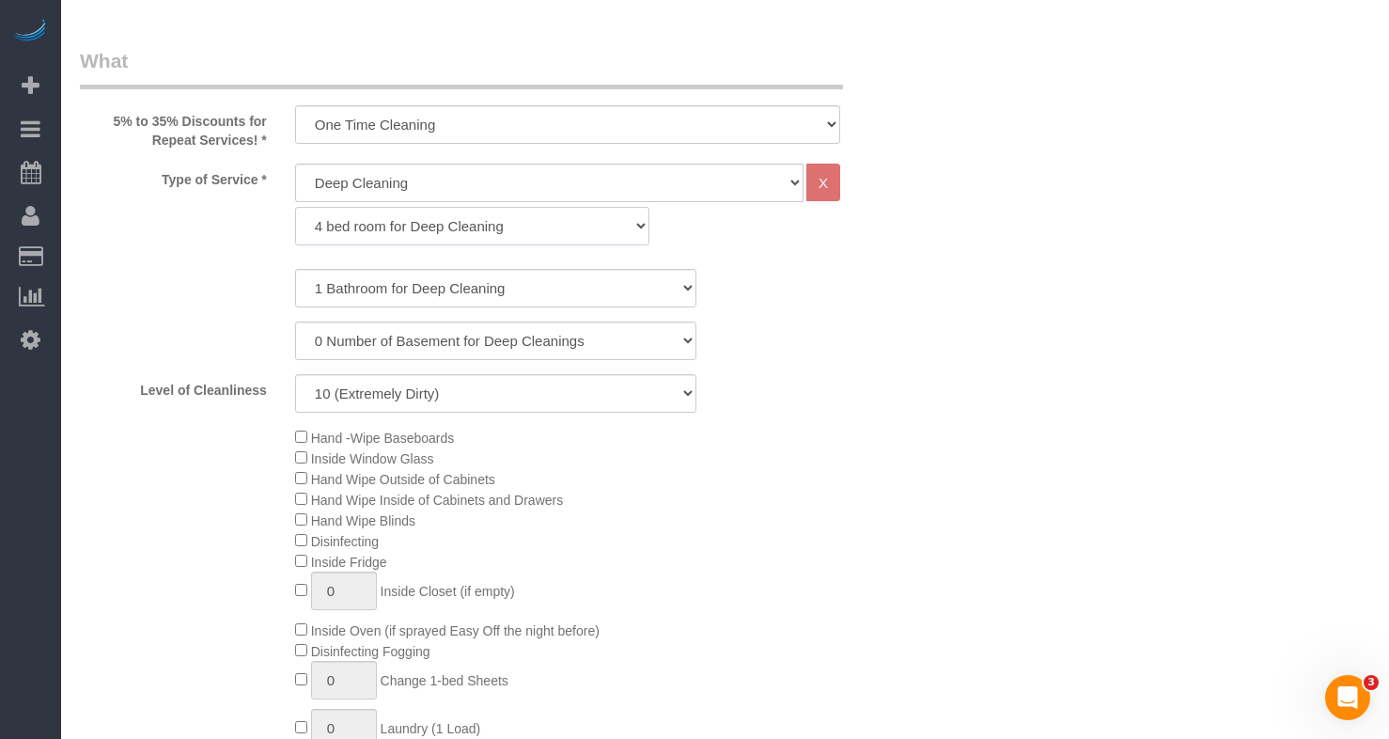
select select "295"
click at [295, 207] on select "1 bed room for Deep Cleaning 2 bed room for Deep Cleaning 3 bed room for Deep C…" at bounding box center [472, 226] width 354 height 39
select select "10"
click at [395, 288] on select "1 Bathroom for Deep Cleaning 2 Bathroom for Deep Cleanings 3 Bathroom for Deep …" at bounding box center [496, 288] width 402 height 39
select select "4"
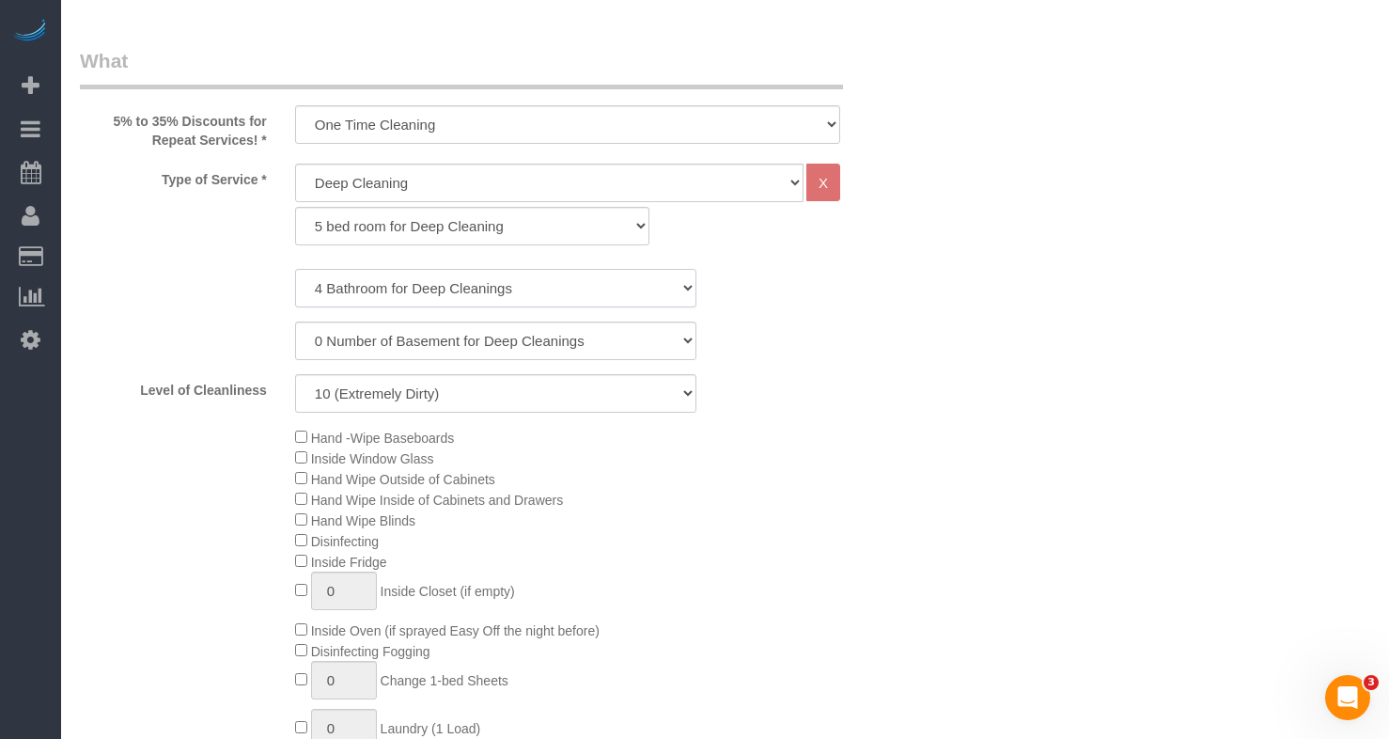
click at [295, 269] on select "1 Bathroom for Deep Cleaning 2 Bathroom for Deep Cleanings 3 Bathroom for Deep …" at bounding box center [496, 288] width 402 height 39
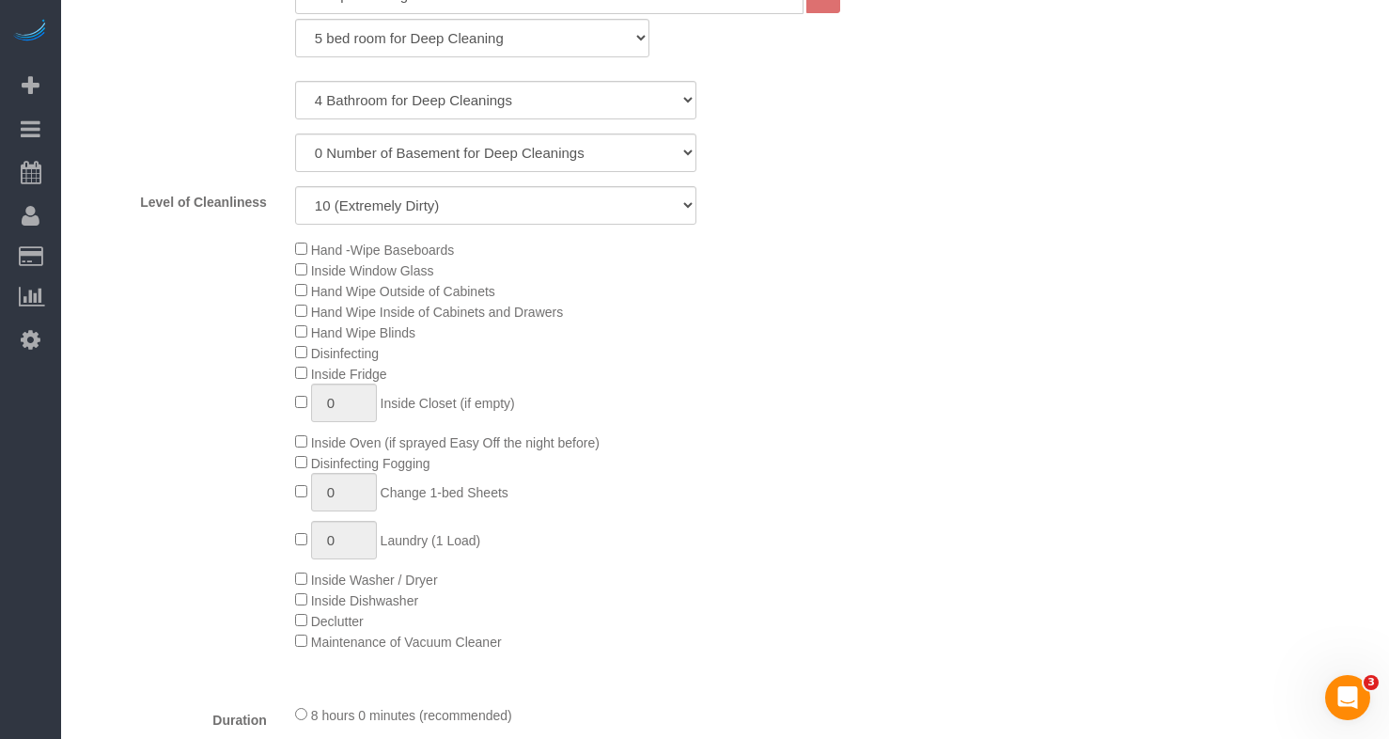
click at [299, 318] on span "Hand Wipe Inside of Cabinets and Drawers" at bounding box center [429, 312] width 268 height 15
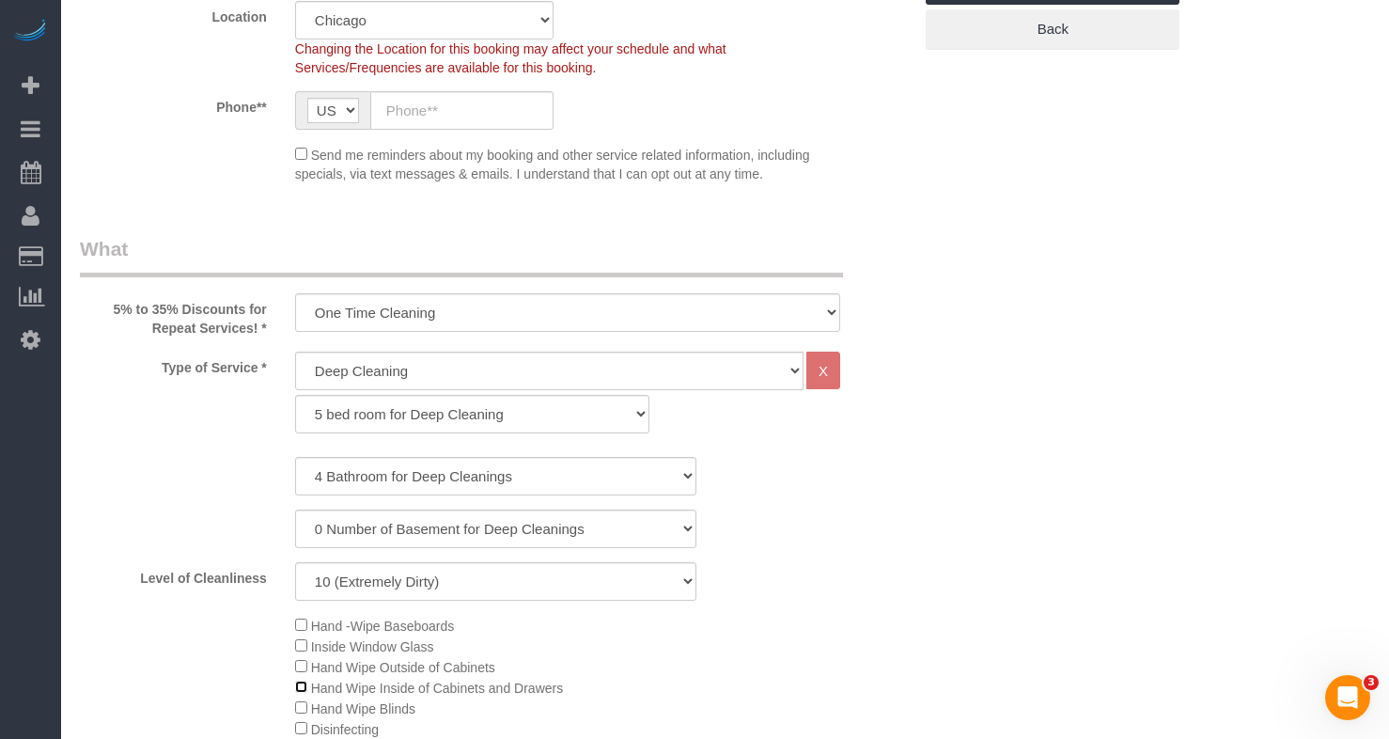
scroll to position [94, 0]
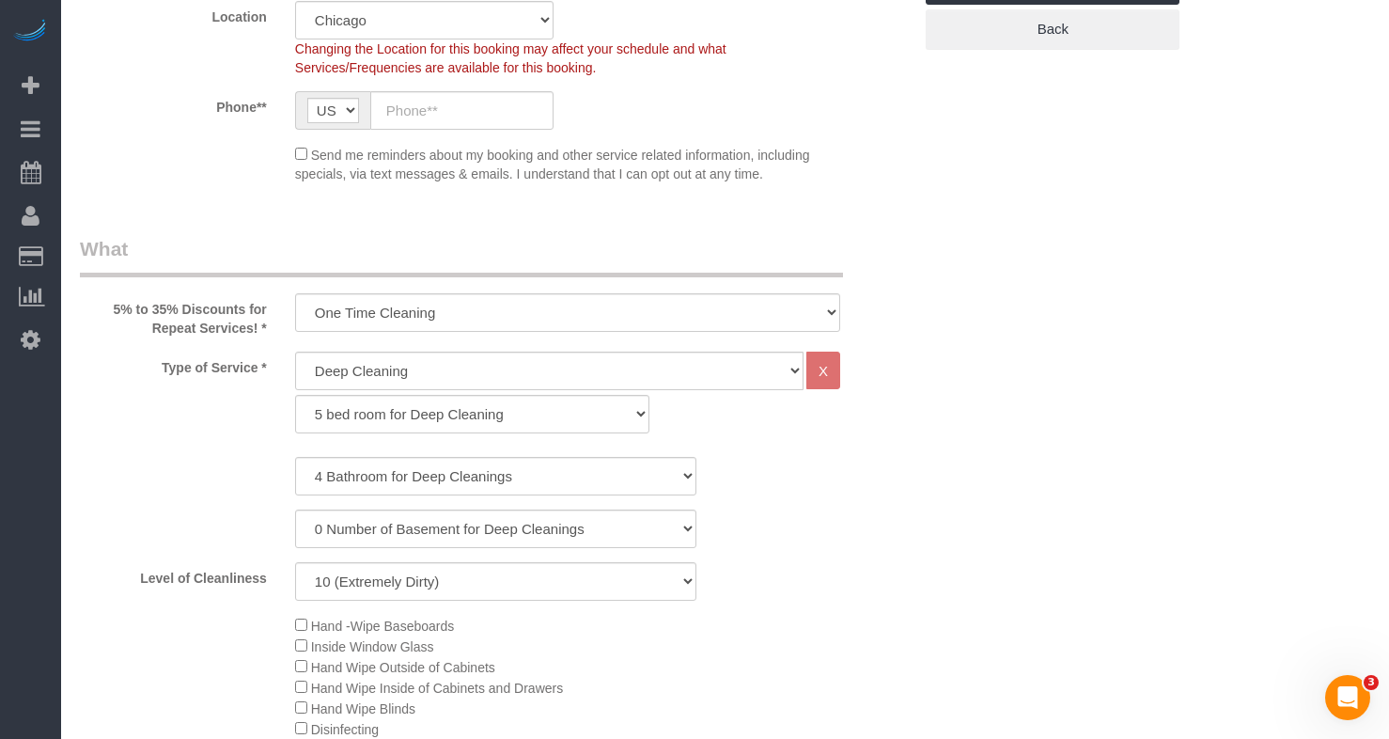
scroll to position [658, 0]
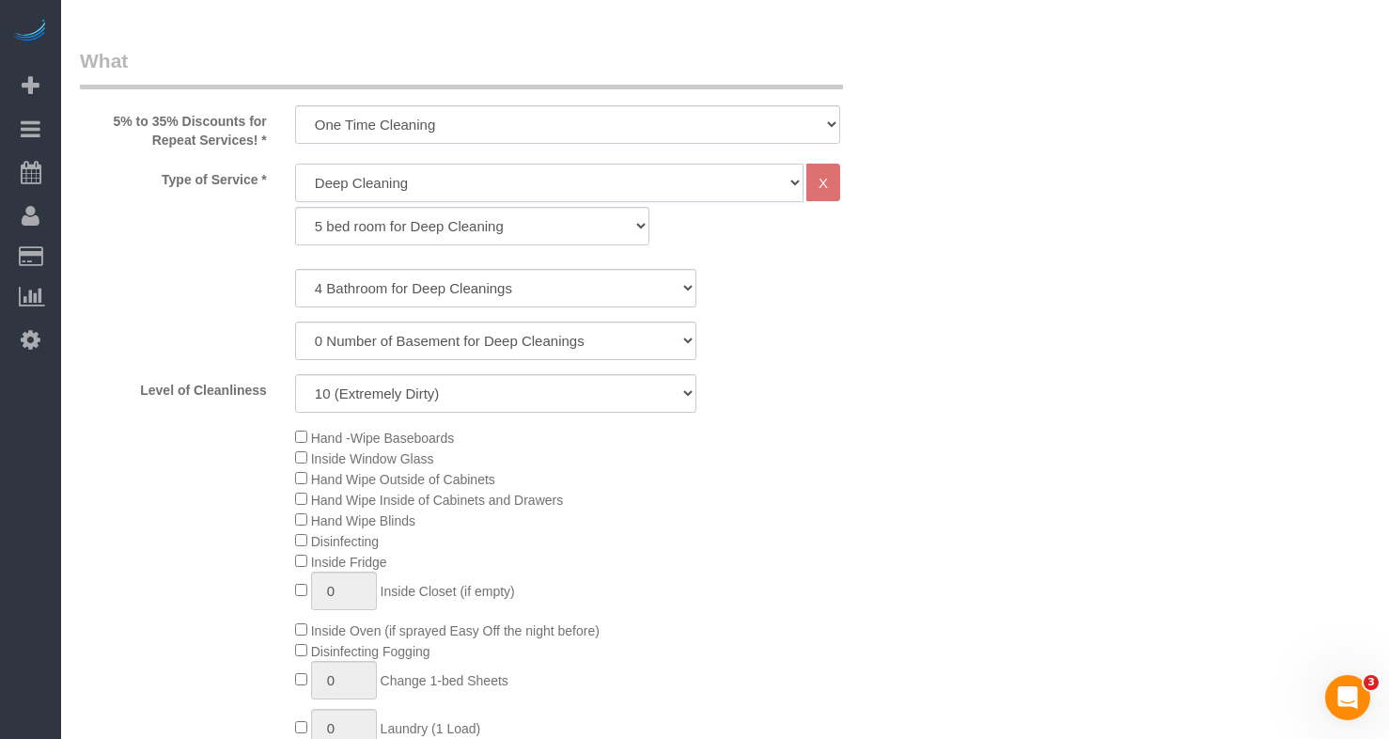
click at [407, 177] on select "General Cleaning Deep Cleaning Move-in / Move-out Cleaning COUNTS Cleaning" at bounding box center [549, 183] width 509 height 39
click at [387, 115] on select "One Time Cleaning Weekly Cleaning (35% Discount) - 35.00% (0% for the First Boo…" at bounding box center [567, 124] width 545 height 39
click at [472, 346] on select "0 Number of Basement for Deep Cleanings 1 Number of Basement for Deep Cleaning …" at bounding box center [496, 340] width 402 height 39
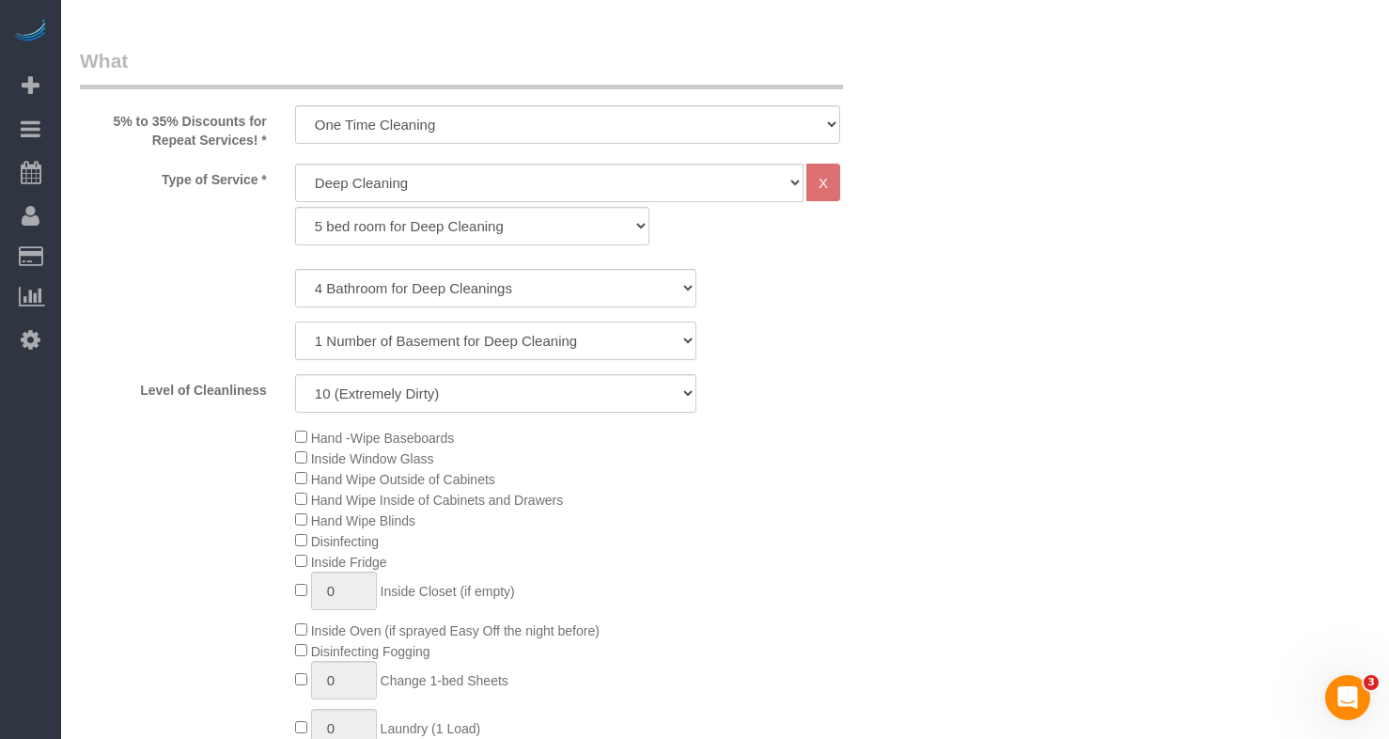
click at [295, 321] on select "0 Number of Basement for Deep Cleanings 1 Number of Basement for Deep Cleaning …" at bounding box center [496, 340] width 402 height 39
drag, startPoint x: 386, startPoint y: 338, endPoint x: 379, endPoint y: 346, distance: 10.6
click at [386, 338] on select "0 Number of Basement for Deep Cleanings 1 Number of Basement for Deep Cleaning …" at bounding box center [496, 340] width 402 height 39
select select "0"
click at [295, 321] on select "0 Number of Basement for Deep Cleanings 1 Number of Basement for Deep Cleaning …" at bounding box center [496, 340] width 402 height 39
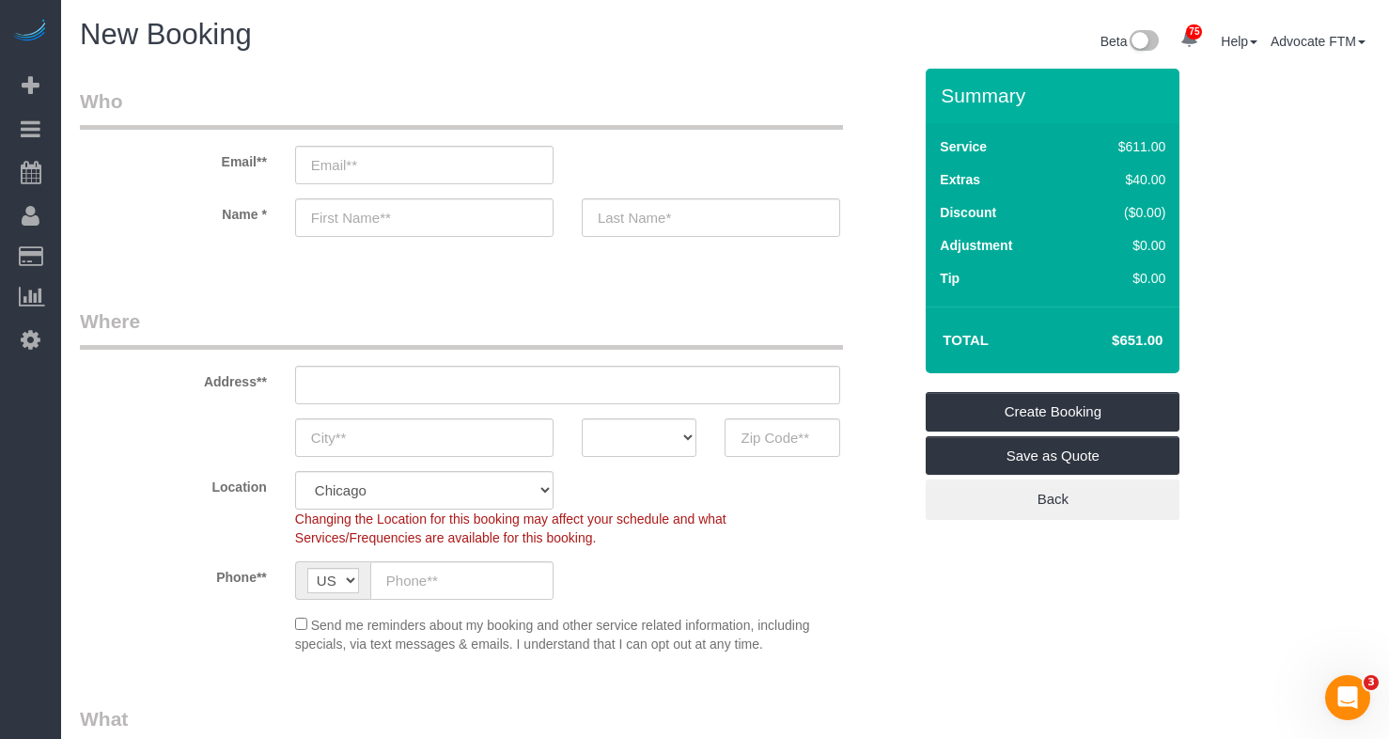
scroll to position [564, 0]
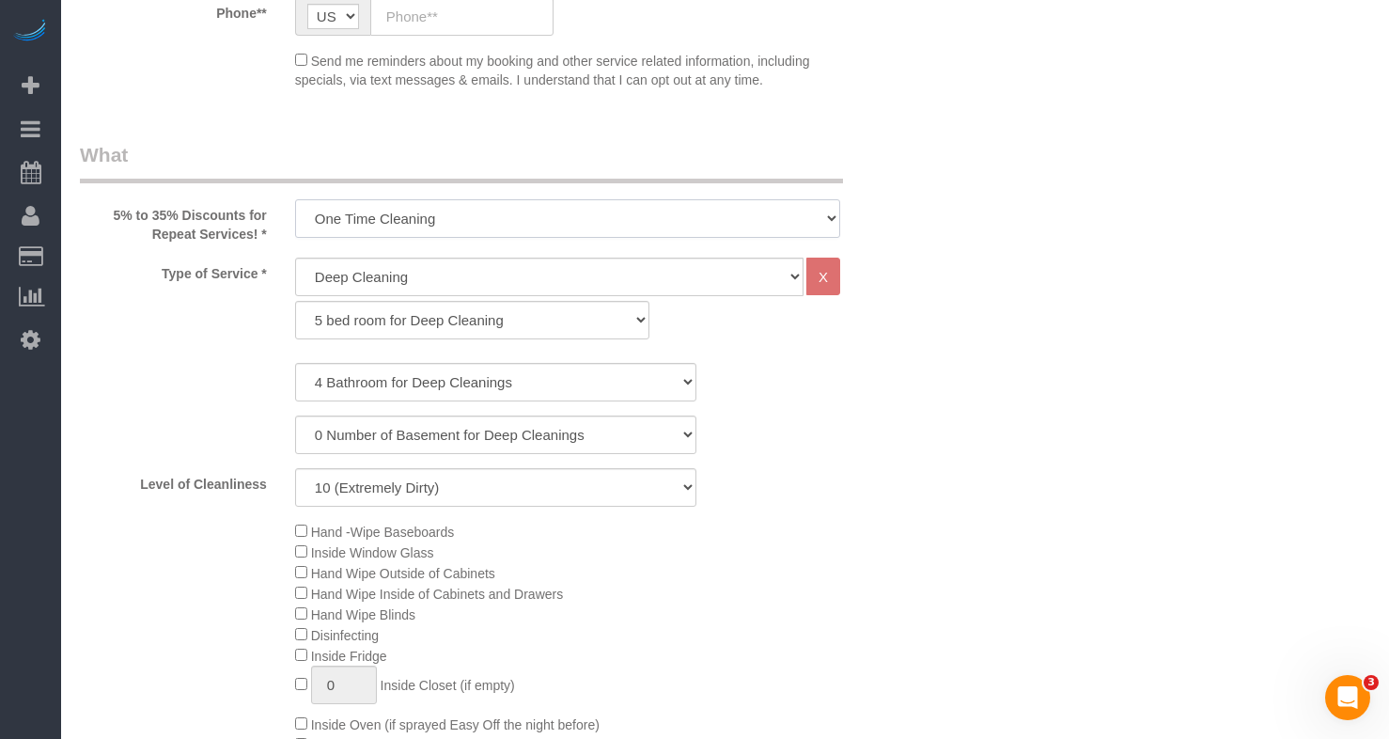
click at [411, 219] on select "One Time Cleaning Weekly Cleaning (35% Discount) - 35.00% (0% for the First Boo…" at bounding box center [567, 218] width 545 height 39
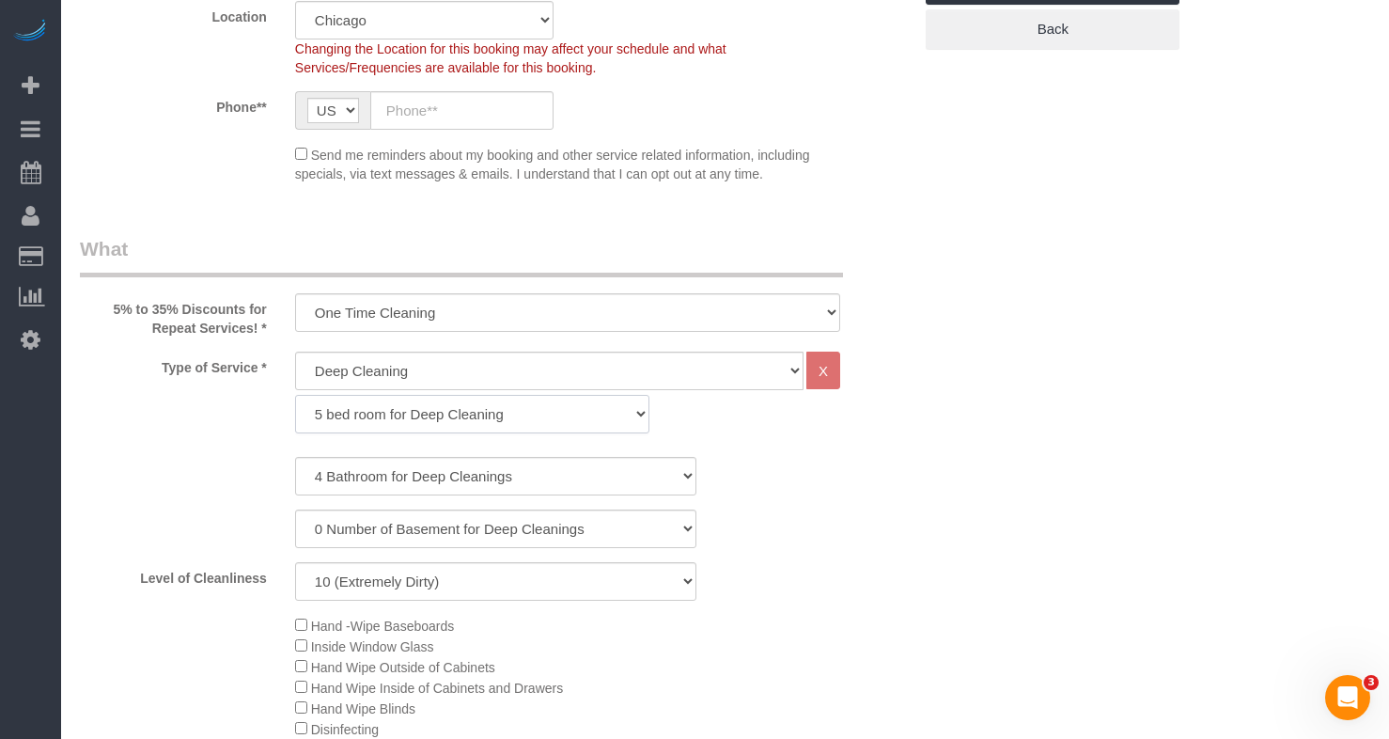
click at [384, 408] on select "1 bed room for Deep Cleaning 2 bed room for Deep Cleaning 3 bed room for Deep C…" at bounding box center [472, 414] width 354 height 39
click at [413, 373] on select "General Cleaning Deep Cleaning Move-in / Move-out Cleaning COUNTS Cleaning" at bounding box center [549, 371] width 509 height 39
select select "512"
click at [295, 352] on select "General Cleaning Deep Cleaning Move-in / Move-out Cleaning COUNTS Cleaning" at bounding box center [549, 371] width 509 height 39
select select "286"
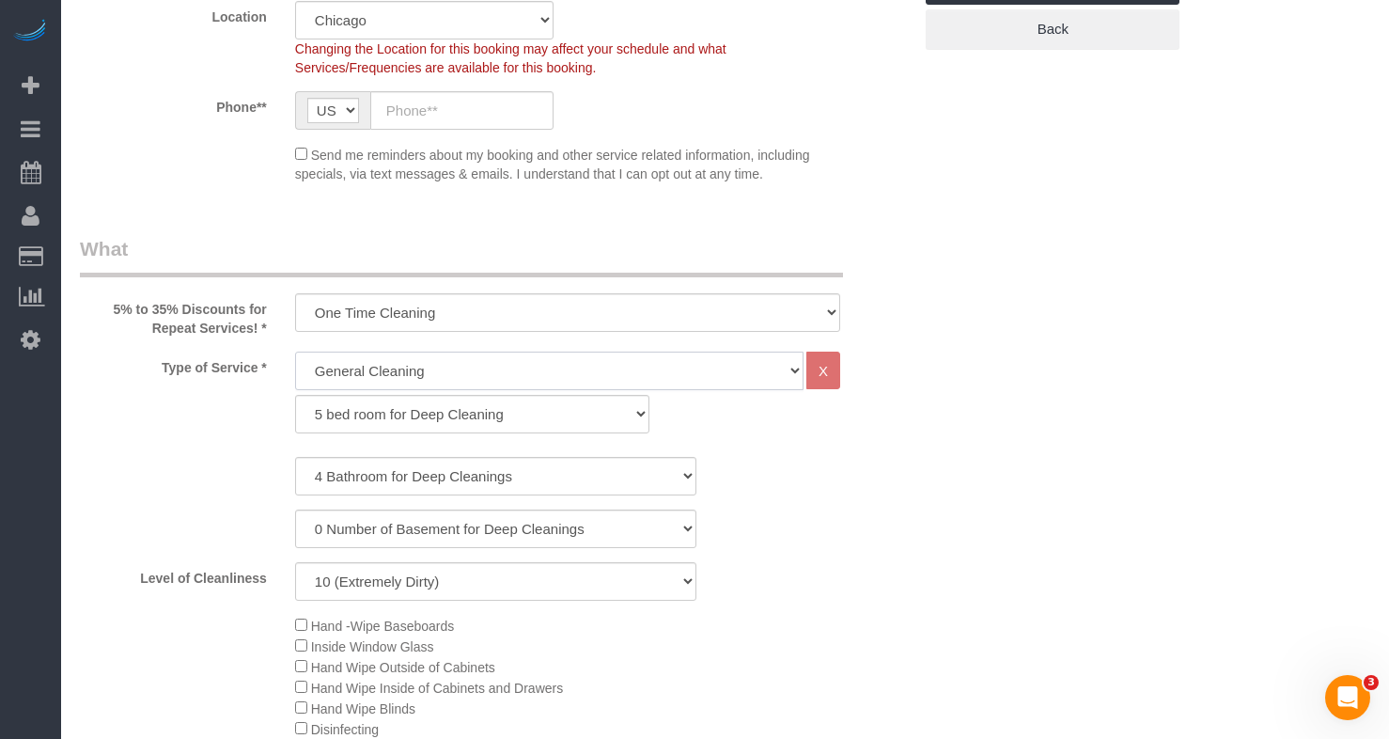
select select "10"
click at [383, 432] on select "1 bed room for General Cleaning 2 bed room for General Cleaning 3 bed room for …" at bounding box center [472, 414] width 354 height 39
select select "290"
click at [295, 395] on select "1 bed room for General Cleaning 2 bed room for General Cleaning 3 bed room for …" at bounding box center [472, 414] width 354 height 39
select select "10"
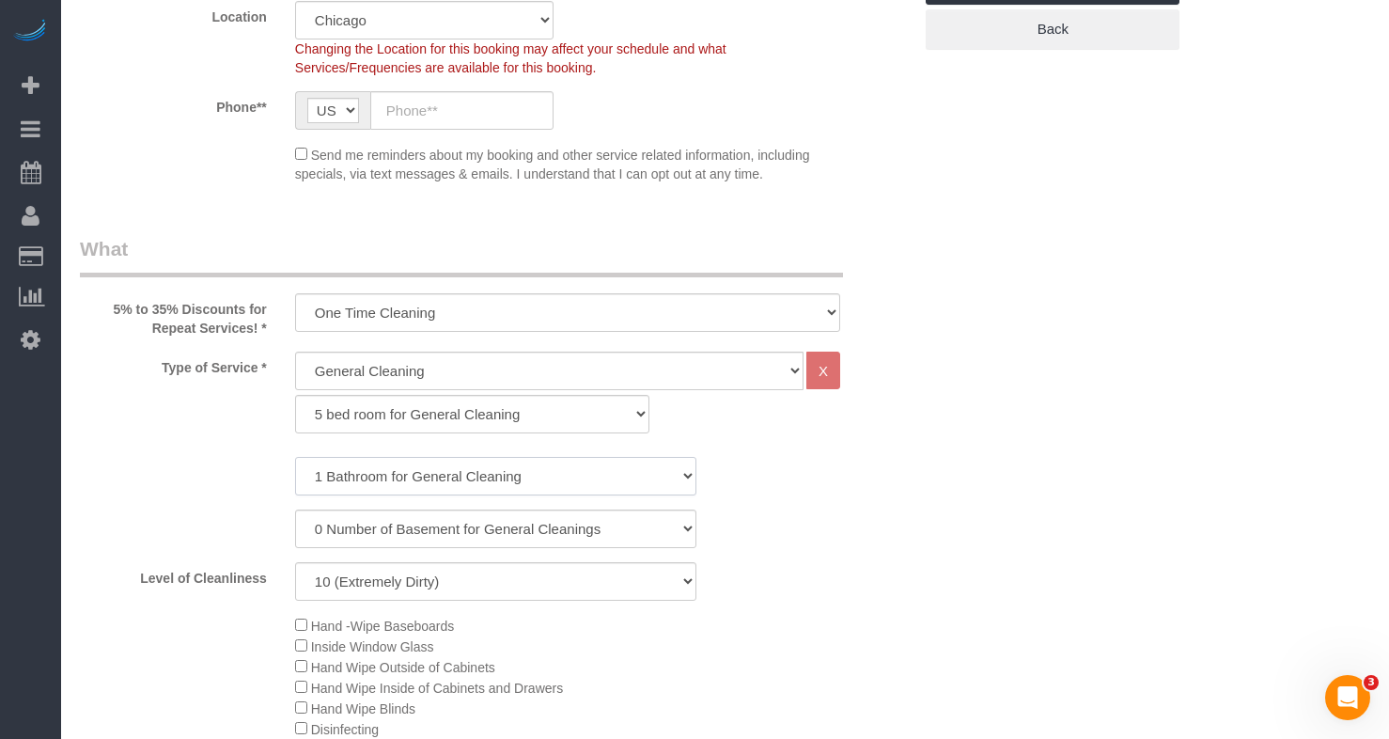
click at [369, 485] on select "1 Bathroom for General Cleaning 2 Bathroom for General Cleanings 3 Bathroom for…" at bounding box center [496, 476] width 402 height 39
click at [295, 457] on select "1 Bathroom for General Cleaning 2 Bathroom for General Cleanings 3 Bathroom for…" at bounding box center [496, 476] width 402 height 39
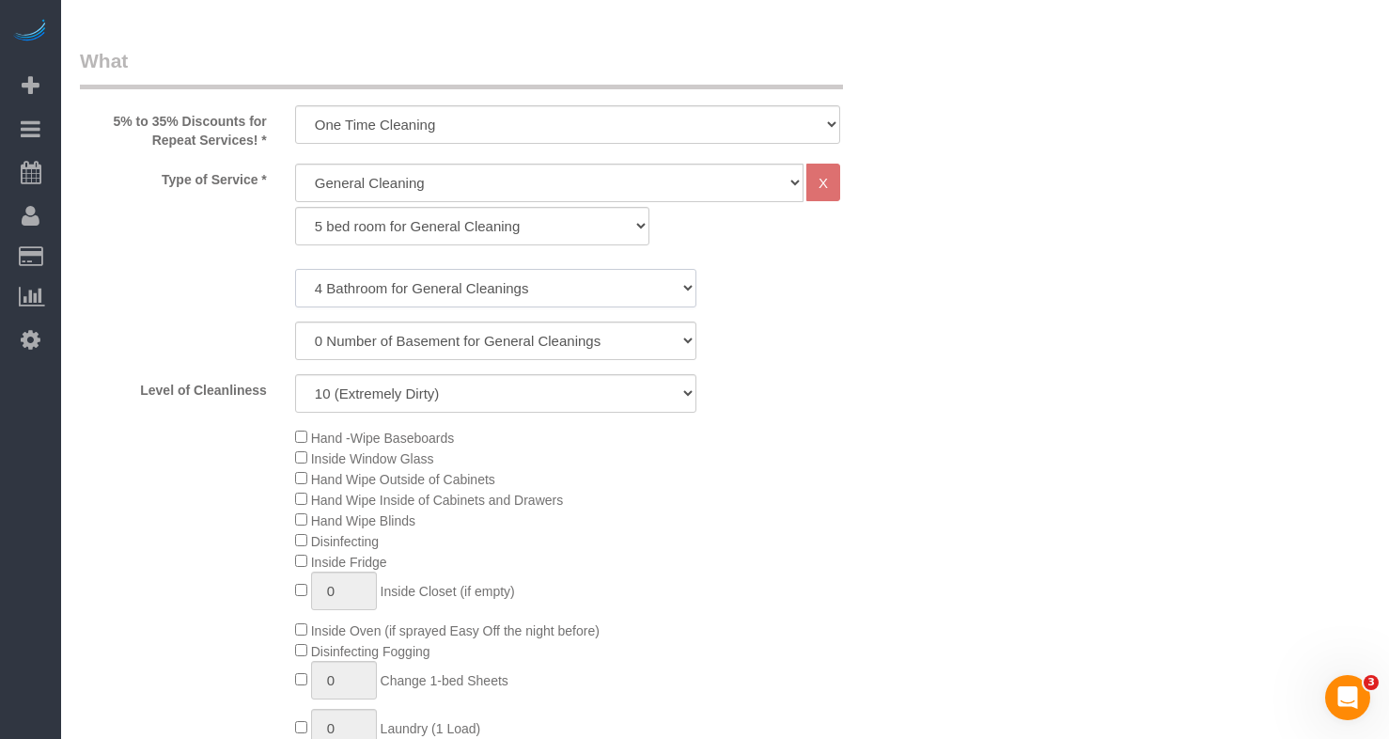
click at [428, 281] on select "1 Bathroom for General Cleaning 2 Bathroom for General Cleanings 3 Bathroom for…" at bounding box center [496, 288] width 402 height 39
select select "5"
click at [295, 269] on select "1 Bathroom for General Cleaning 2 Bathroom for General Cleanings 3 Bathroom for…" at bounding box center [496, 288] width 402 height 39
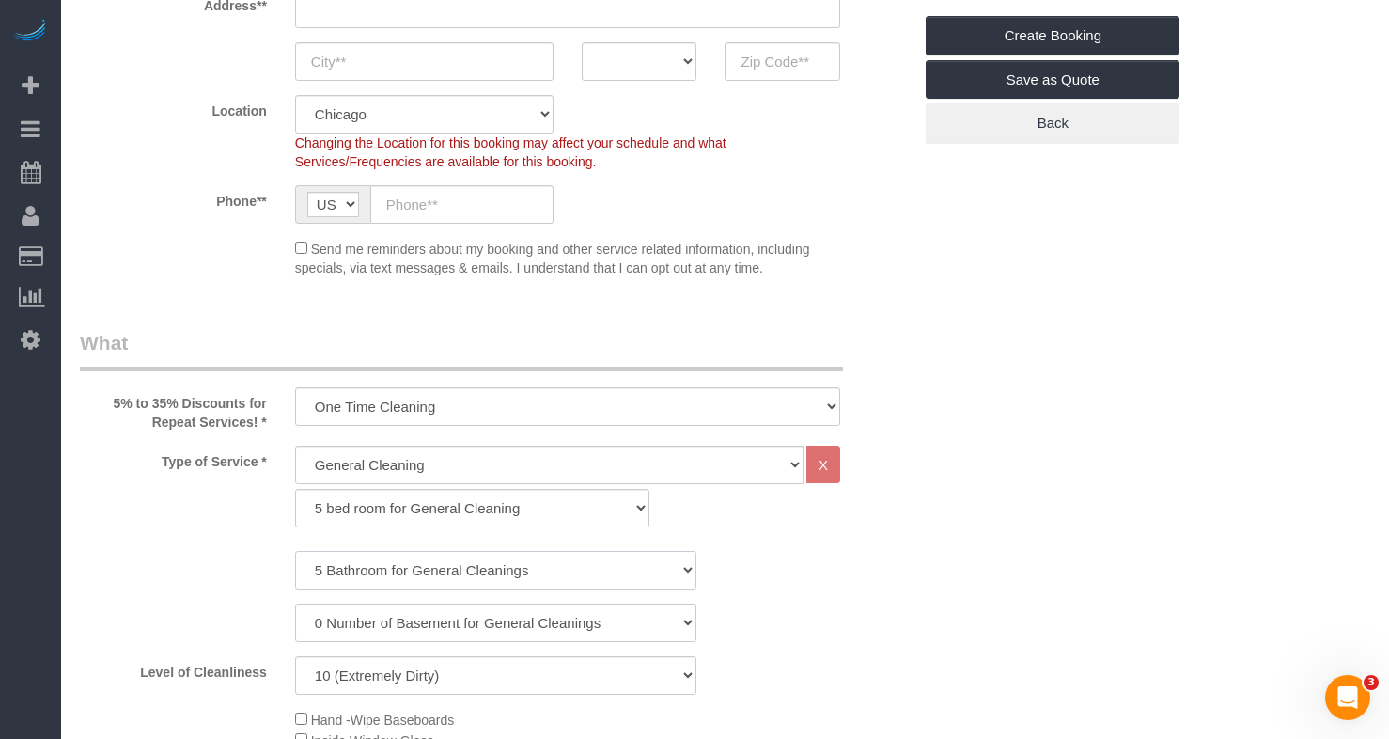
scroll to position [470, 0]
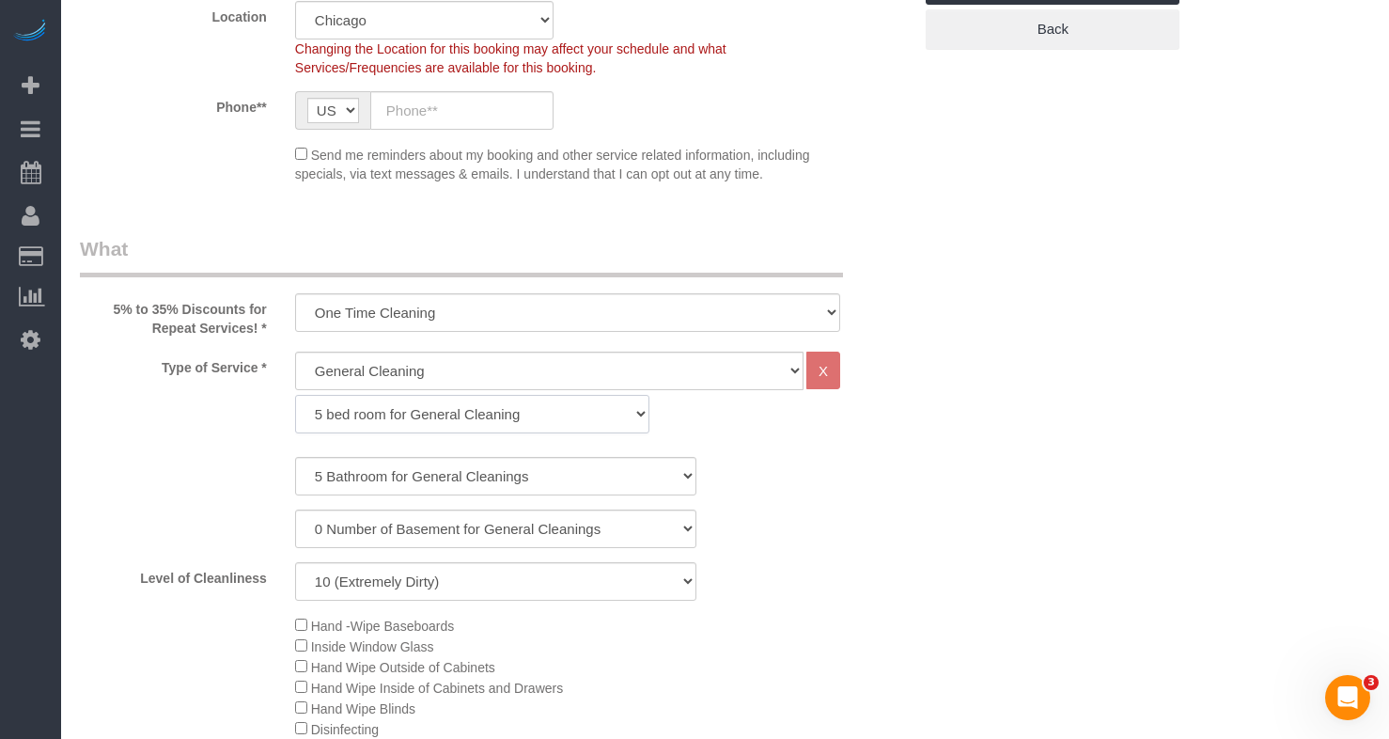
click at [412, 419] on select "1 bed room for General Cleaning 2 bed room for General Cleaning 3 bed room for …" at bounding box center [472, 414] width 354 height 39
select select "289"
click at [295, 395] on select "1 bed room for General Cleaning 2 bed room for General Cleaning 3 bed room for …" at bounding box center [472, 414] width 354 height 39
select select "5"
select select "10"
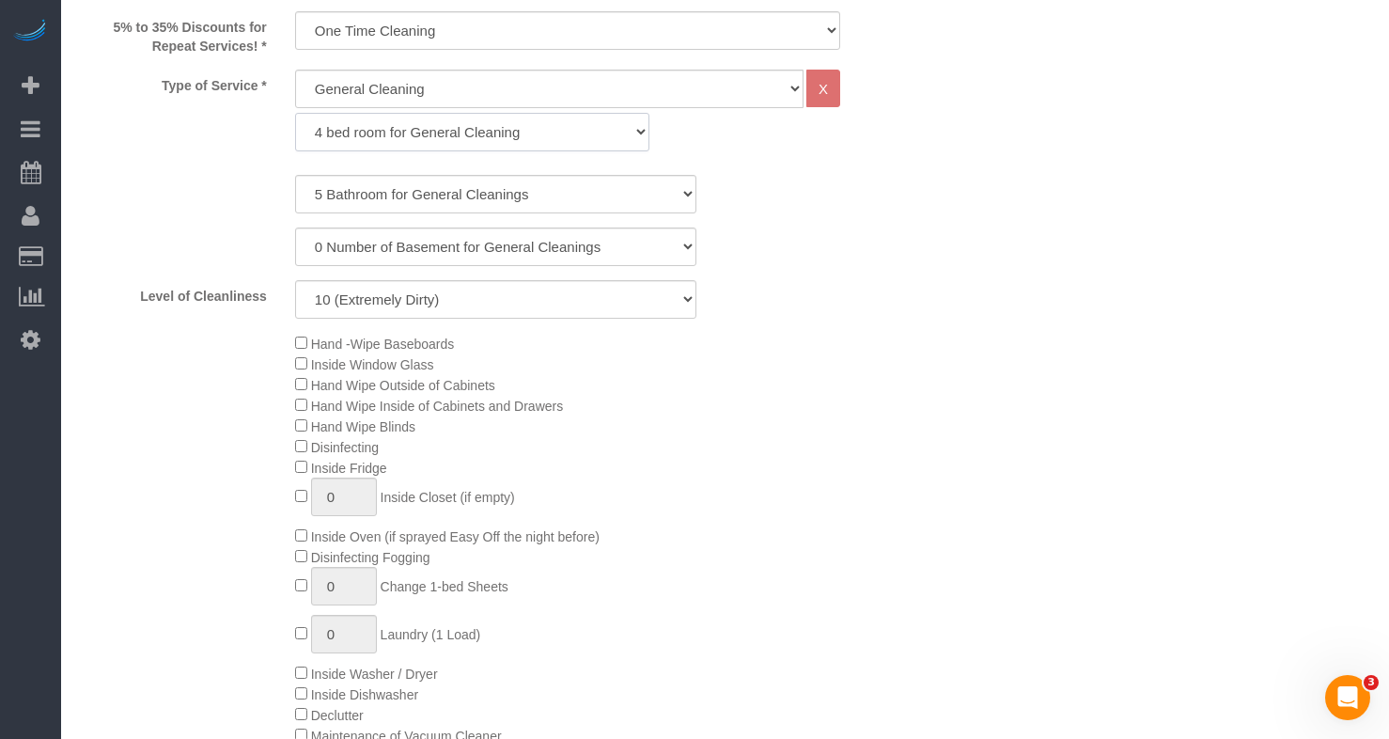
scroll to position [658, 0]
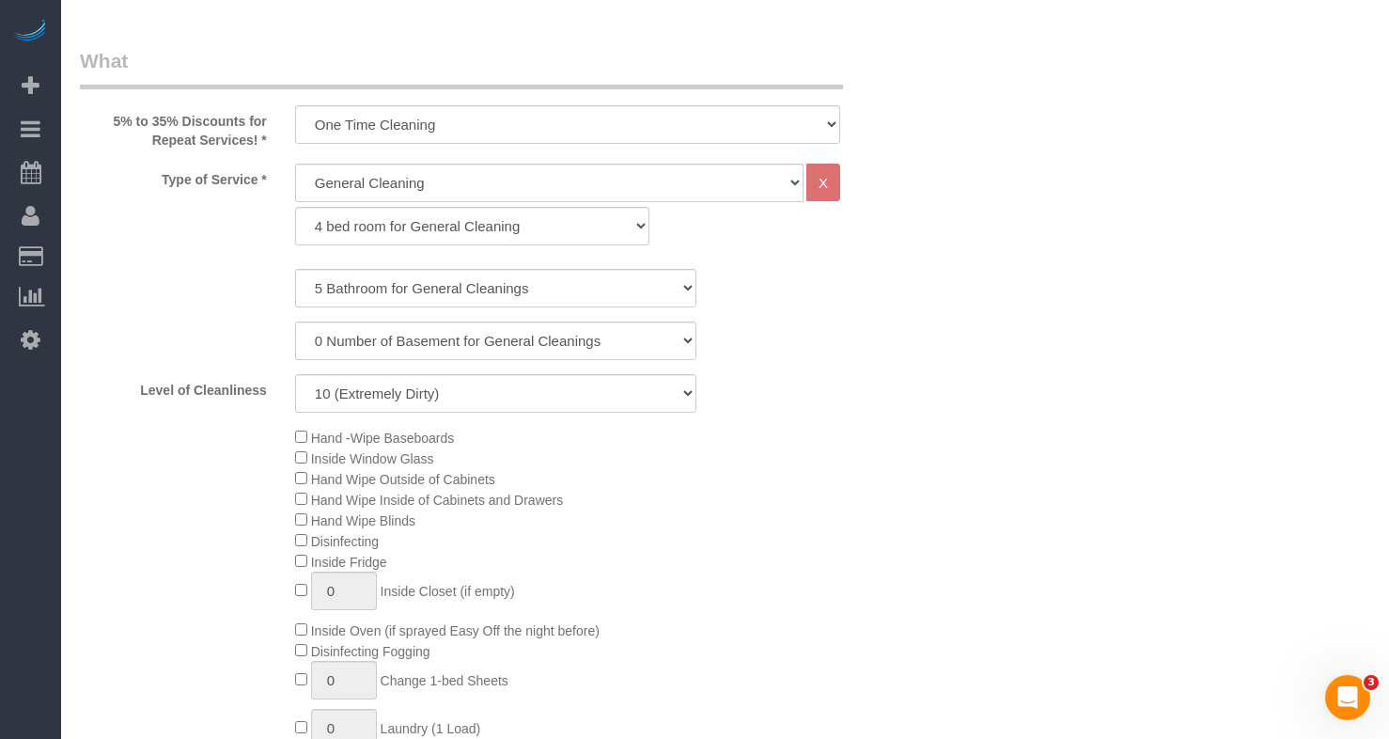
drag, startPoint x: 320, startPoint y: 503, endPoint x: 350, endPoint y: 512, distance: 31.5
click at [643, 497] on div "Hand -Wipe Baseboards Inside Window Glass Hand Wipe Outside of Cabinets Hand Wi…" at bounding box center [603, 633] width 645 height 413
copy span "Hand Wipe Inside of Cabinets and Drawers"
drag, startPoint x: 395, startPoint y: 565, endPoint x: 309, endPoint y: 570, distance: 85.7
click at [309, 570] on div "Hand -Wipe Baseboards Inside Window Glass Hand Wipe Outside of Cabinets Hand Wi…" at bounding box center [603, 633] width 645 height 413
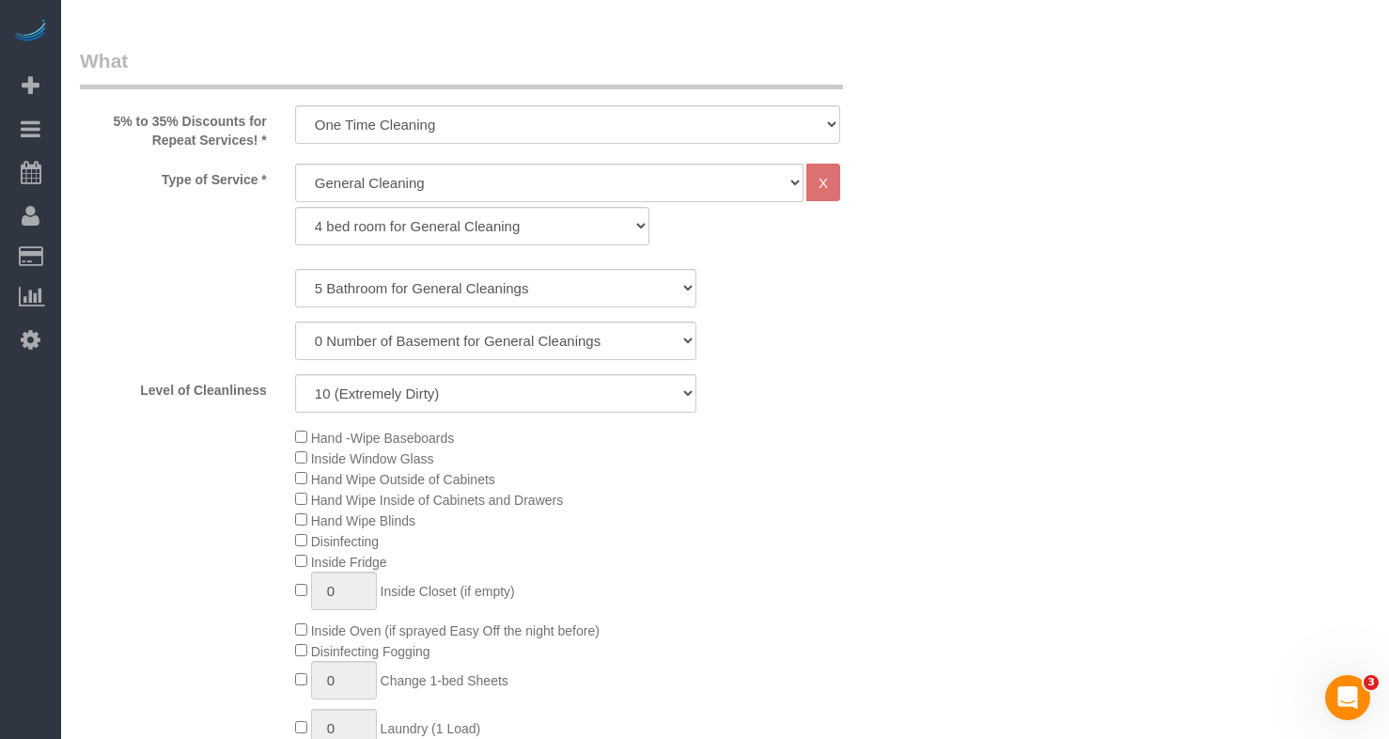
copy span "Inside Fridge"
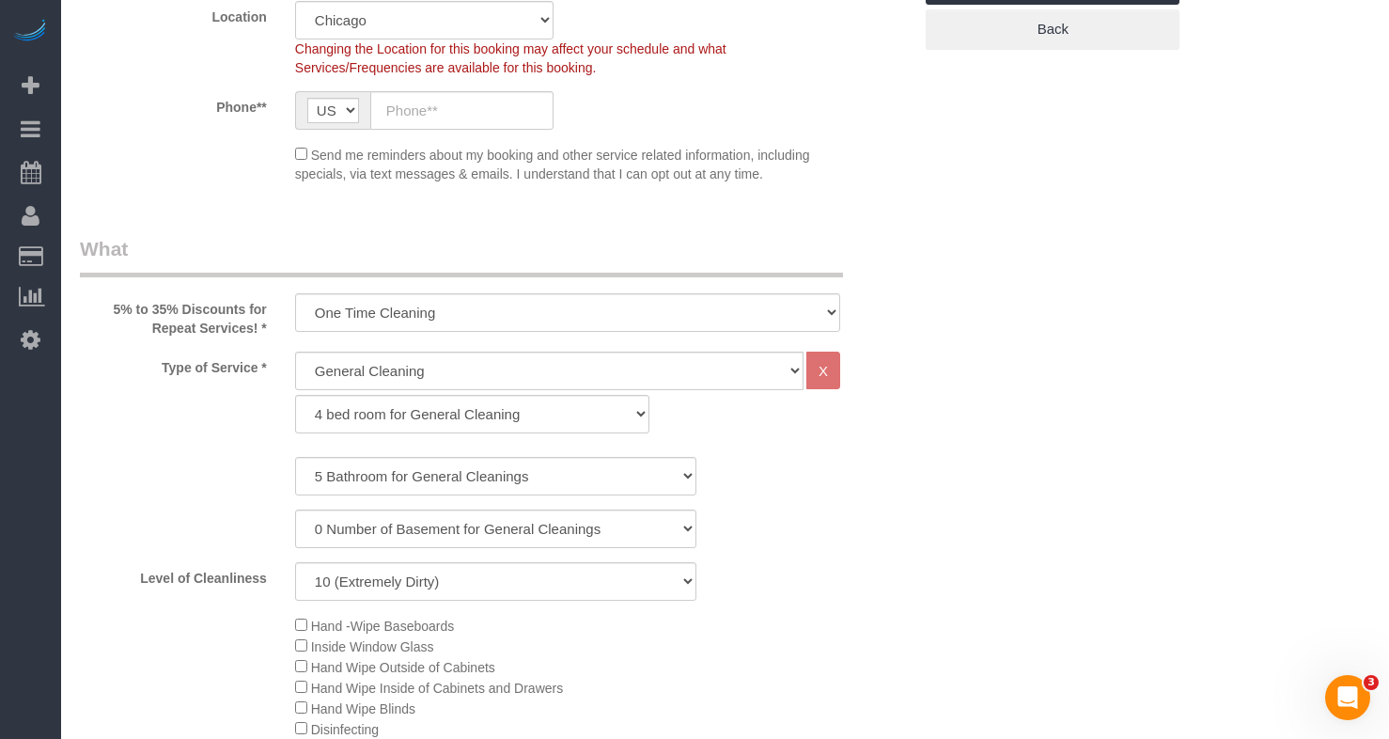
scroll to position [376, 0]
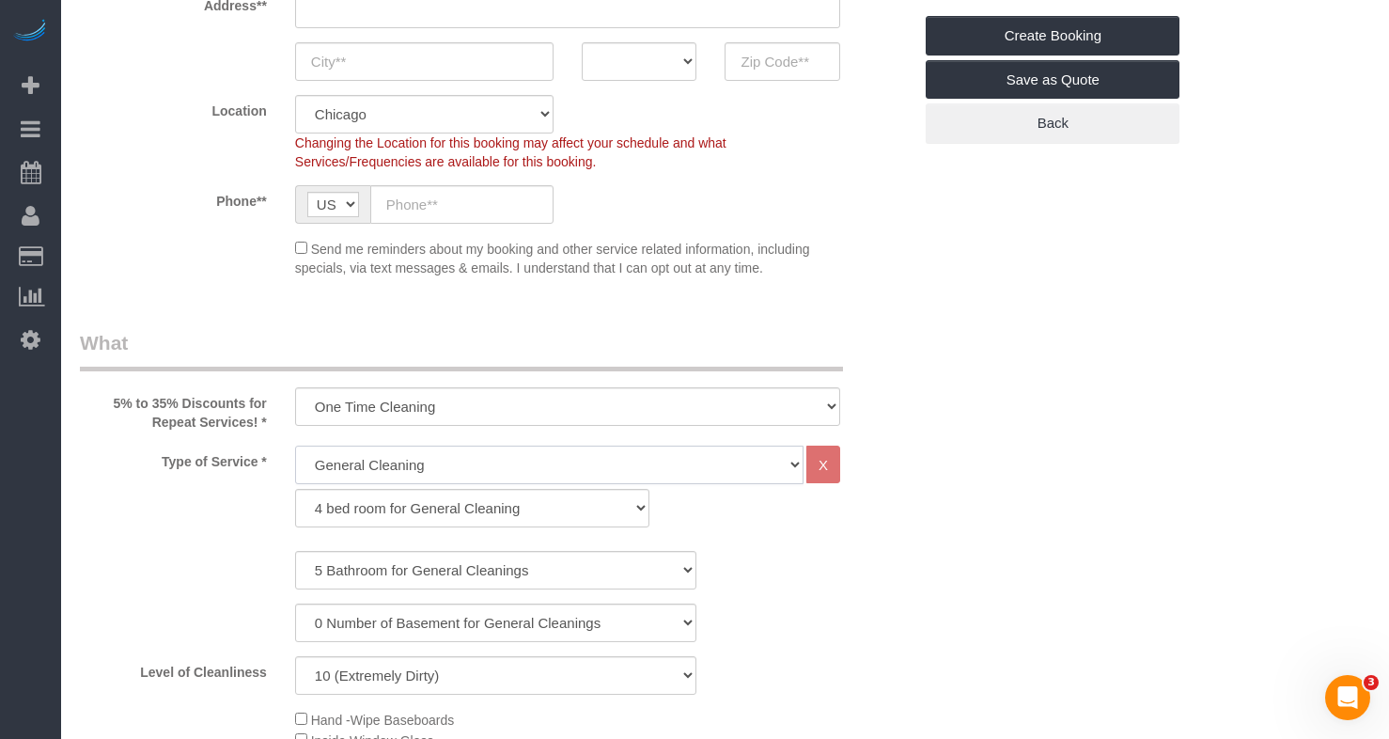
click at [484, 470] on select "General Cleaning Deep Cleaning Move-in / Move-out Cleaning COUNTS Cleaning" at bounding box center [549, 465] width 509 height 39
select select "513"
click at [295, 446] on select "General Cleaning Deep Cleaning Move-in / Move-out Cleaning COUNTS Cleaning" at bounding box center [549, 465] width 509 height 39
select select "291"
select select "10"
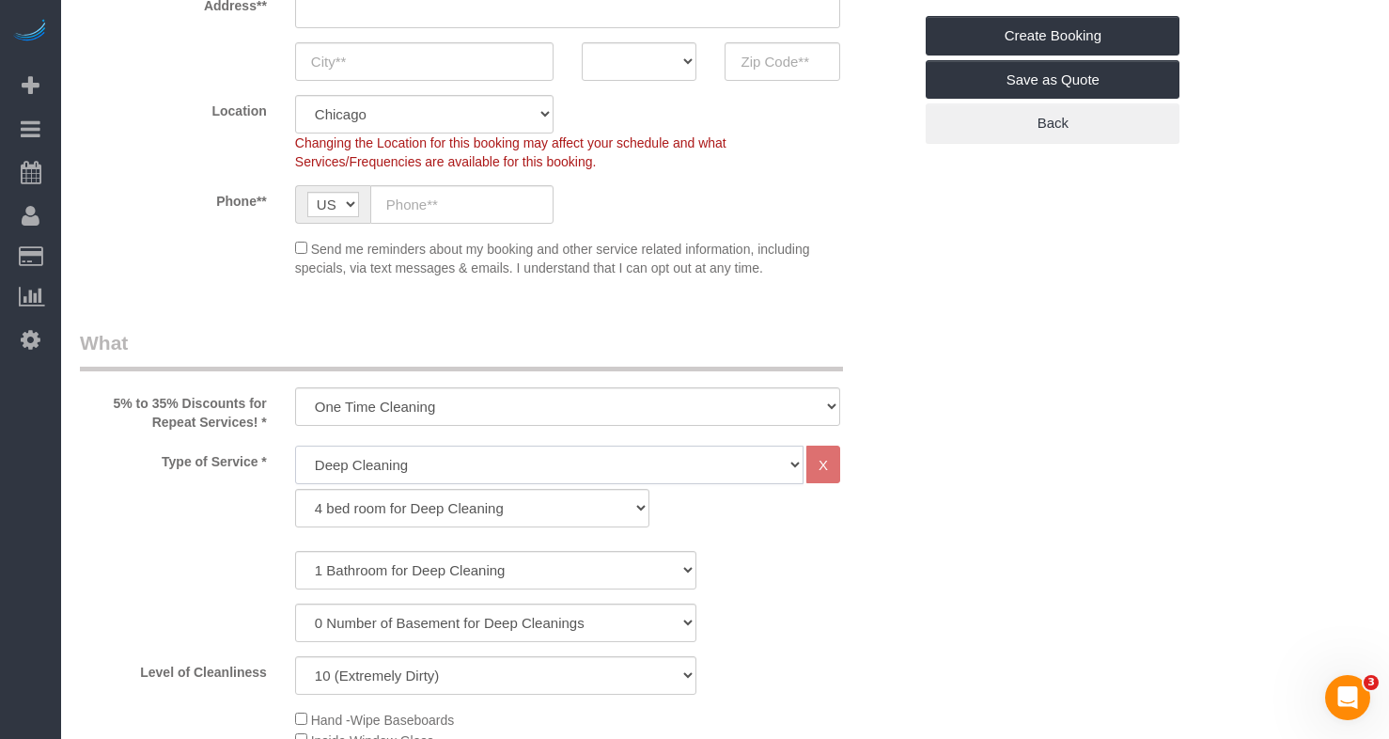
scroll to position [470, 0]
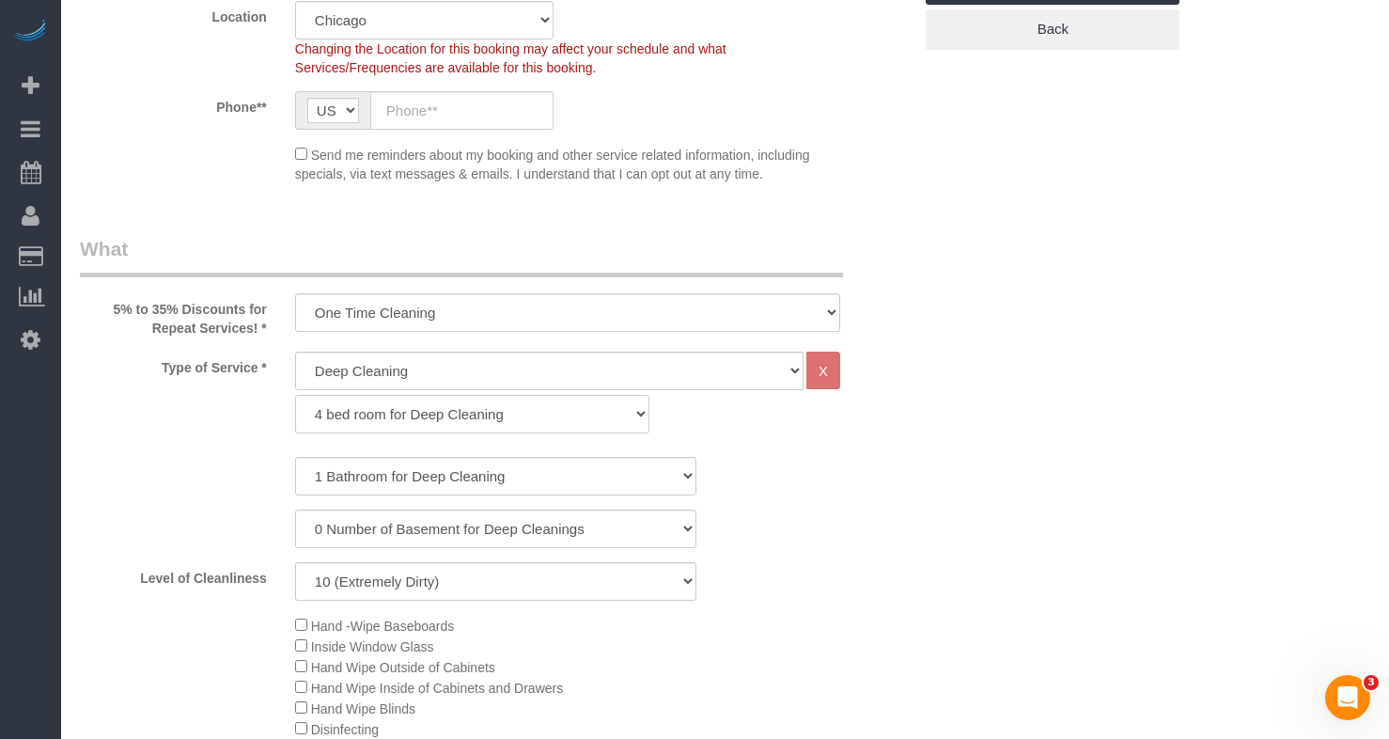
click at [342, 423] on select "1 bed room for Deep Cleaning 2 bed room for Deep Cleaning 3 bed room for Deep C…" at bounding box center [472, 414] width 354 height 39
click at [365, 412] on select "1 bed room for Deep Cleaning 2 bed room for Deep Cleaning 3 bed room for Deep C…" at bounding box center [472, 414] width 354 height 39
select select "295"
click at [295, 395] on select "1 bed room for Deep Cleaning 2 bed room for Deep Cleaning 3 bed room for Deep C…" at bounding box center [472, 414] width 354 height 39
select select "10"
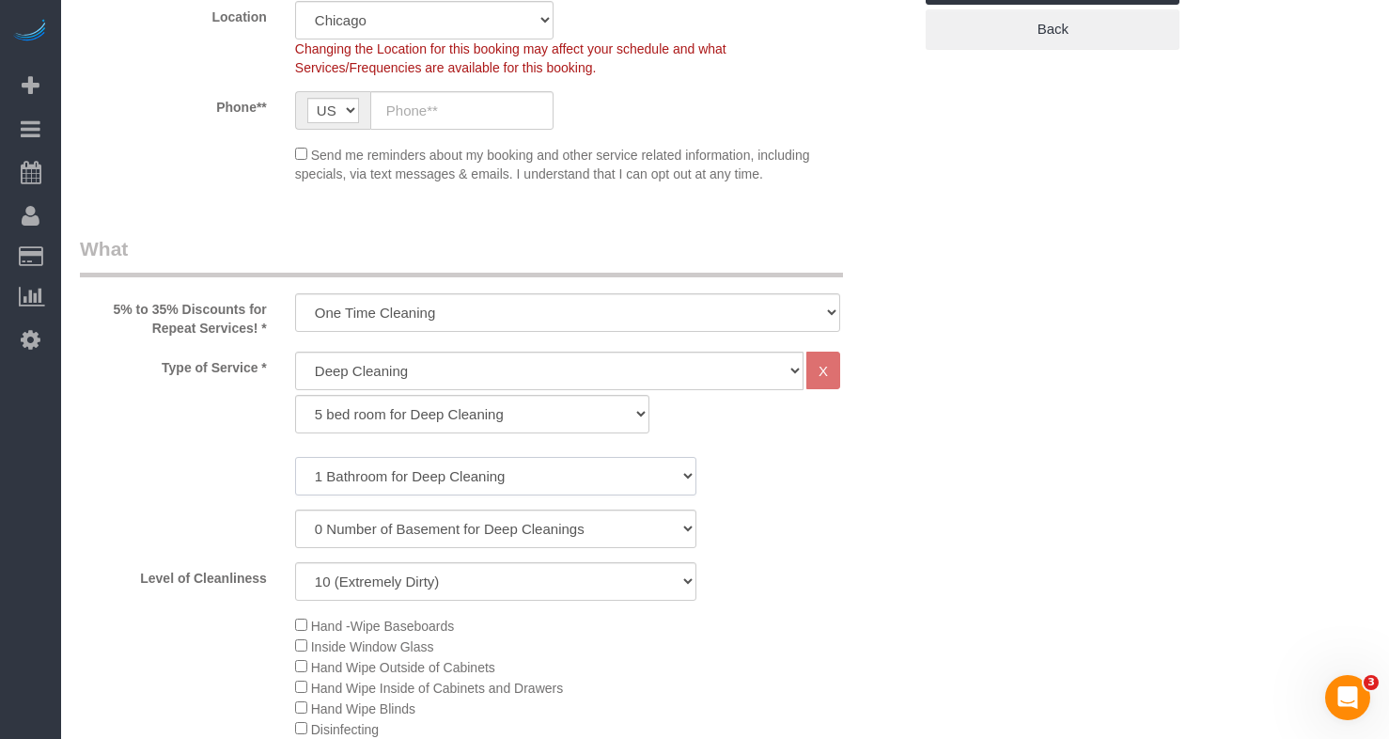
click at [370, 475] on select "1 Bathroom for Deep Cleaning 2 Bathroom for Deep Cleanings 3 Bathroom for Deep …" at bounding box center [496, 476] width 402 height 39
select select "4"
click at [295, 457] on select "1 Bathroom for Deep Cleaning 2 Bathroom for Deep Cleanings 3 Bathroom for Deep …" at bounding box center [496, 476] width 402 height 39
click at [375, 522] on select "0 Number of Basement for Deep Cleanings 1 Number of Basement for Deep Cleaning …" at bounding box center [496, 529] width 402 height 39
click at [227, 515] on div "0 Number of Basement for Deep Cleanings 1 Number of Basement for Deep Cleaning …" at bounding box center [496, 529] width 860 height 39
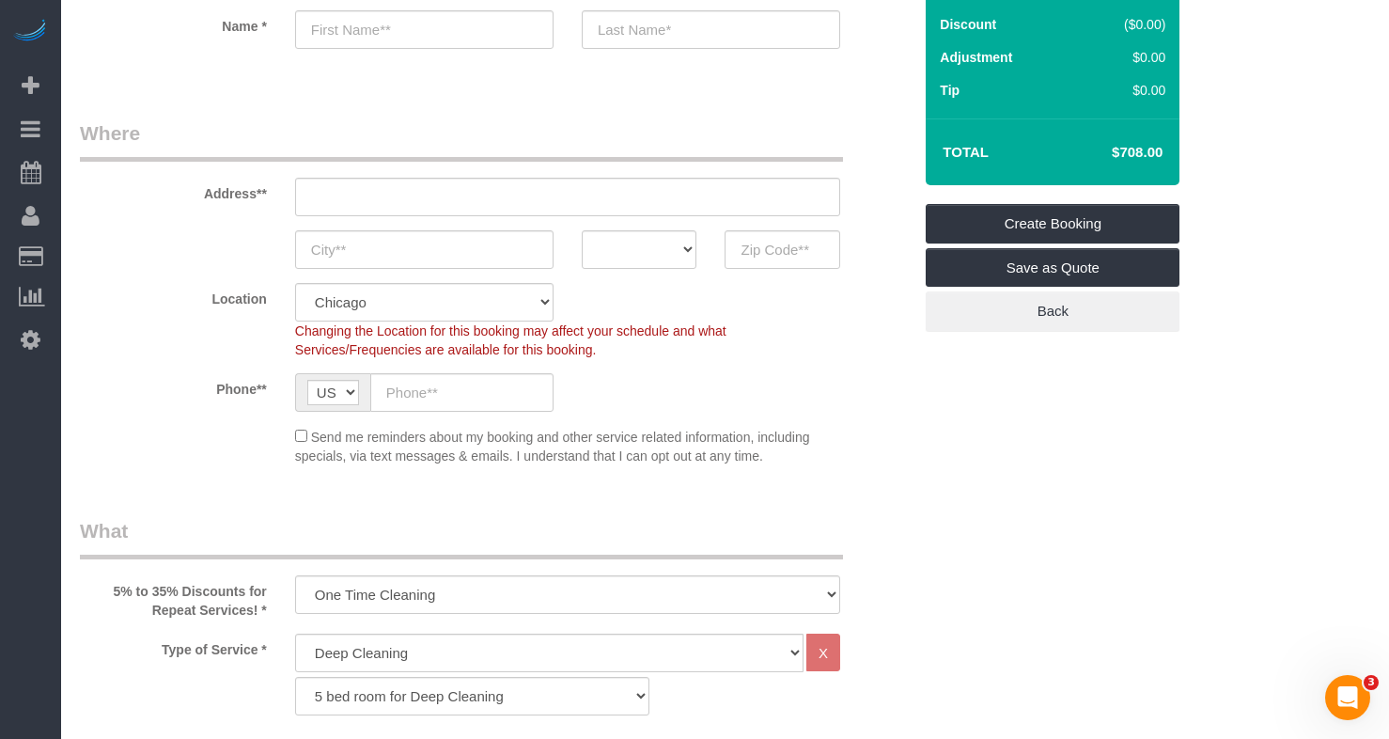
scroll to position [0, 0]
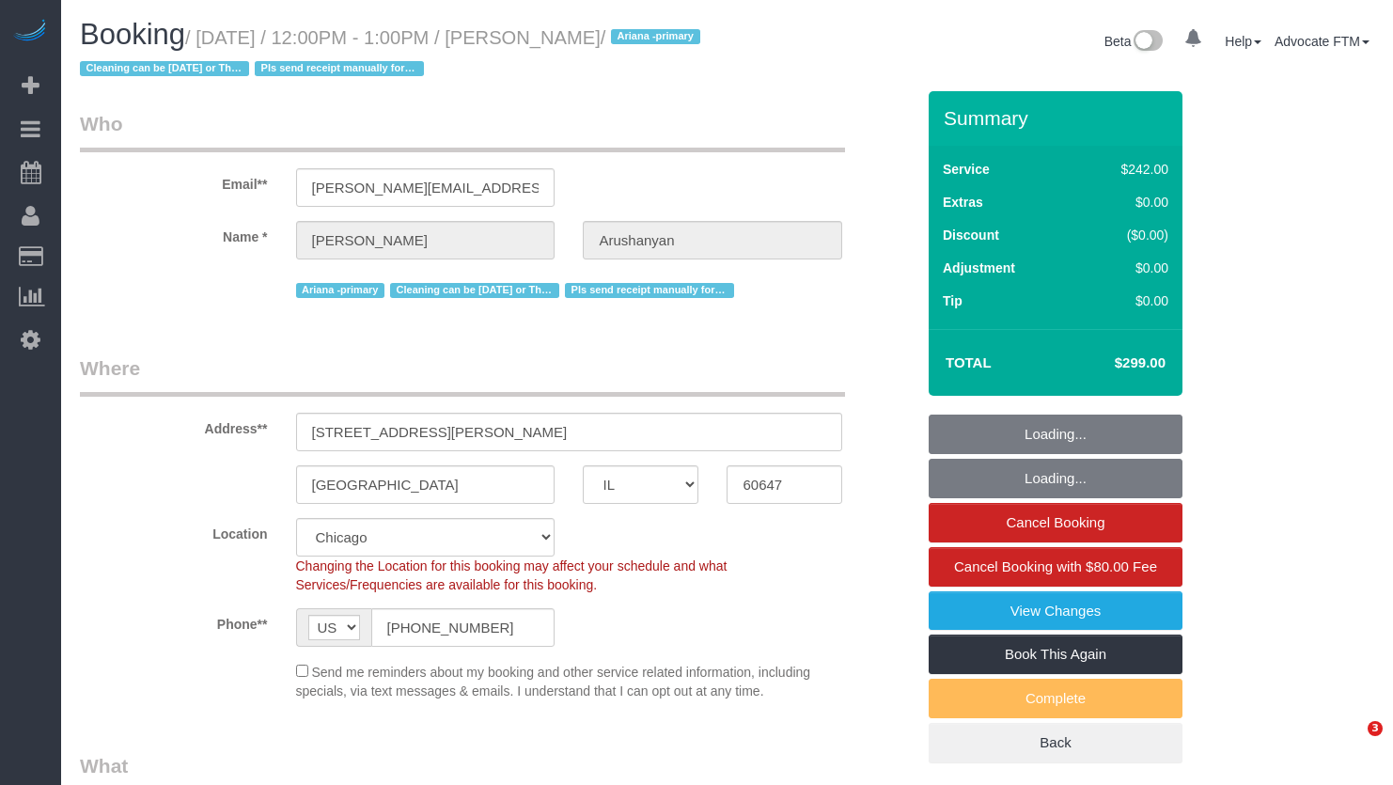
select select "IL"
select select "string:fspay-c613ac8d-bd02-4d00-acff-003807ce8702"
select select "number:1"
select select "number:58"
select select "number:139"
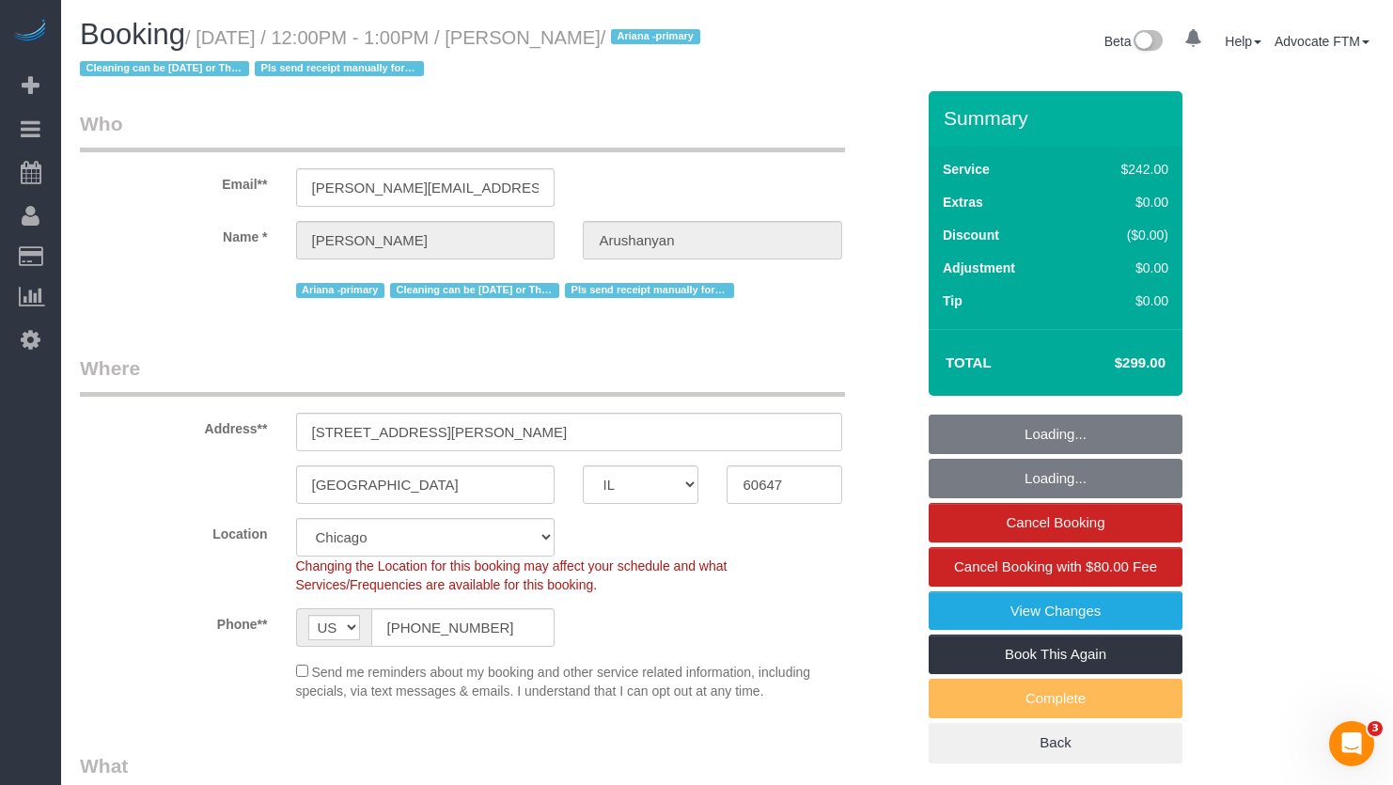
select select "number:108"
select select "object:1049"
select select "512"
select select "4"
select select "1"
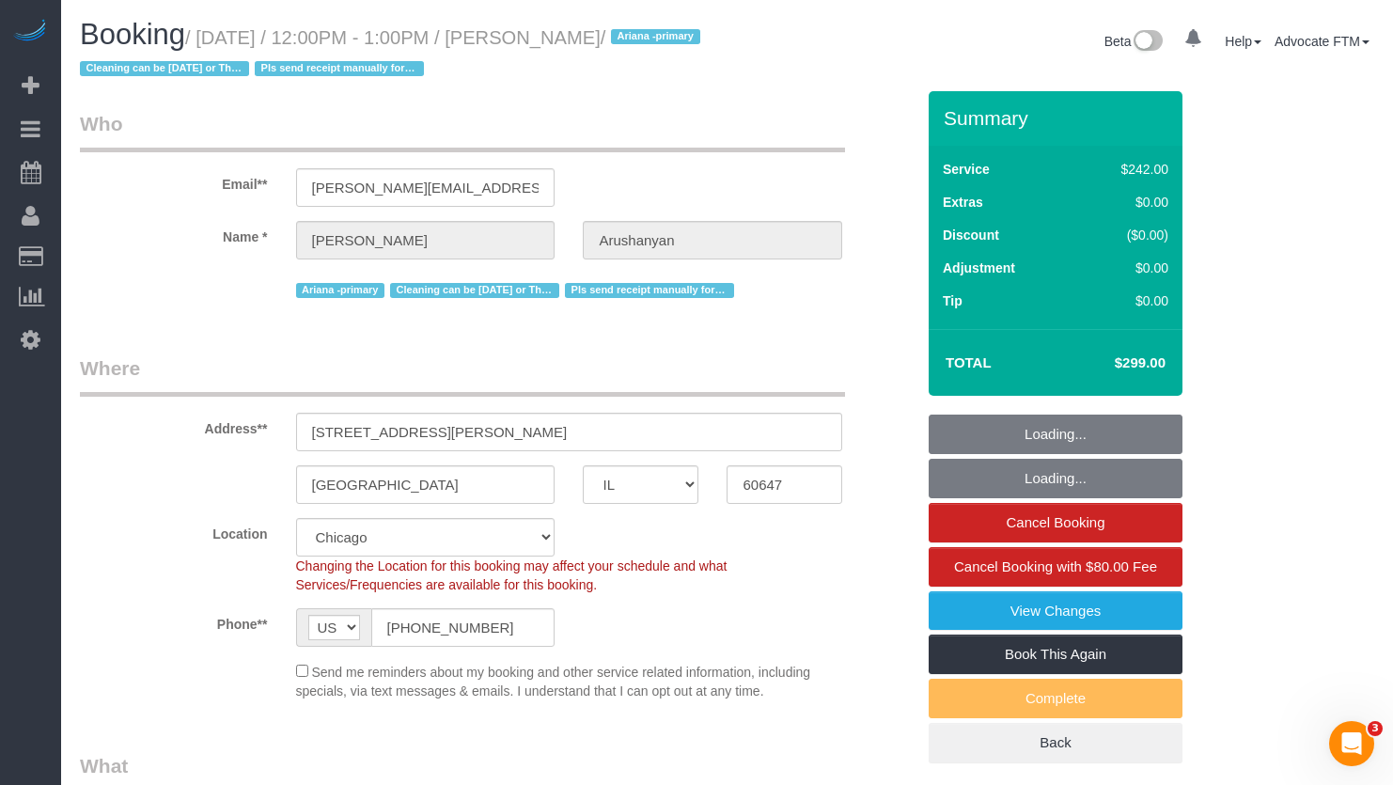
select select "5"
select select "object:1301"
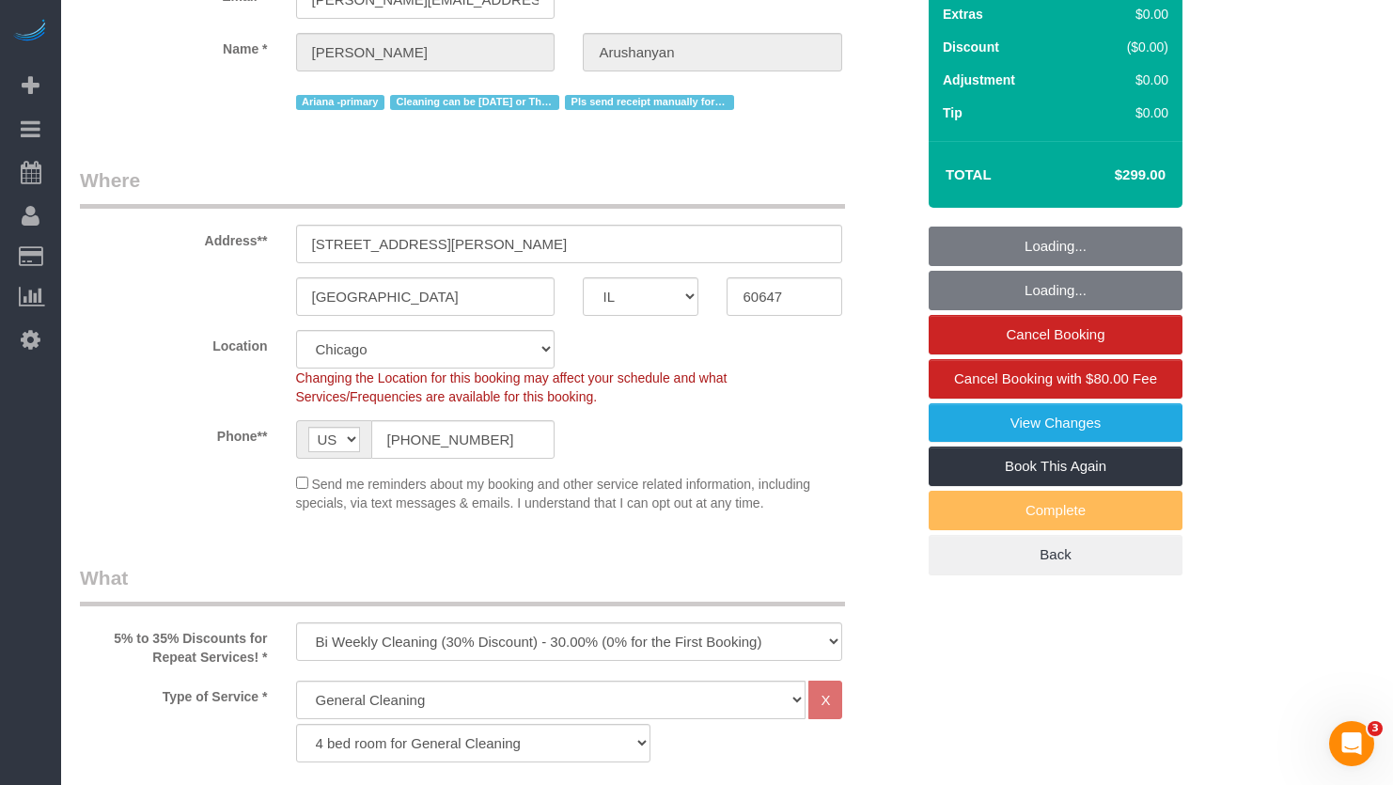
select select "4"
select select "1"
select select "5"
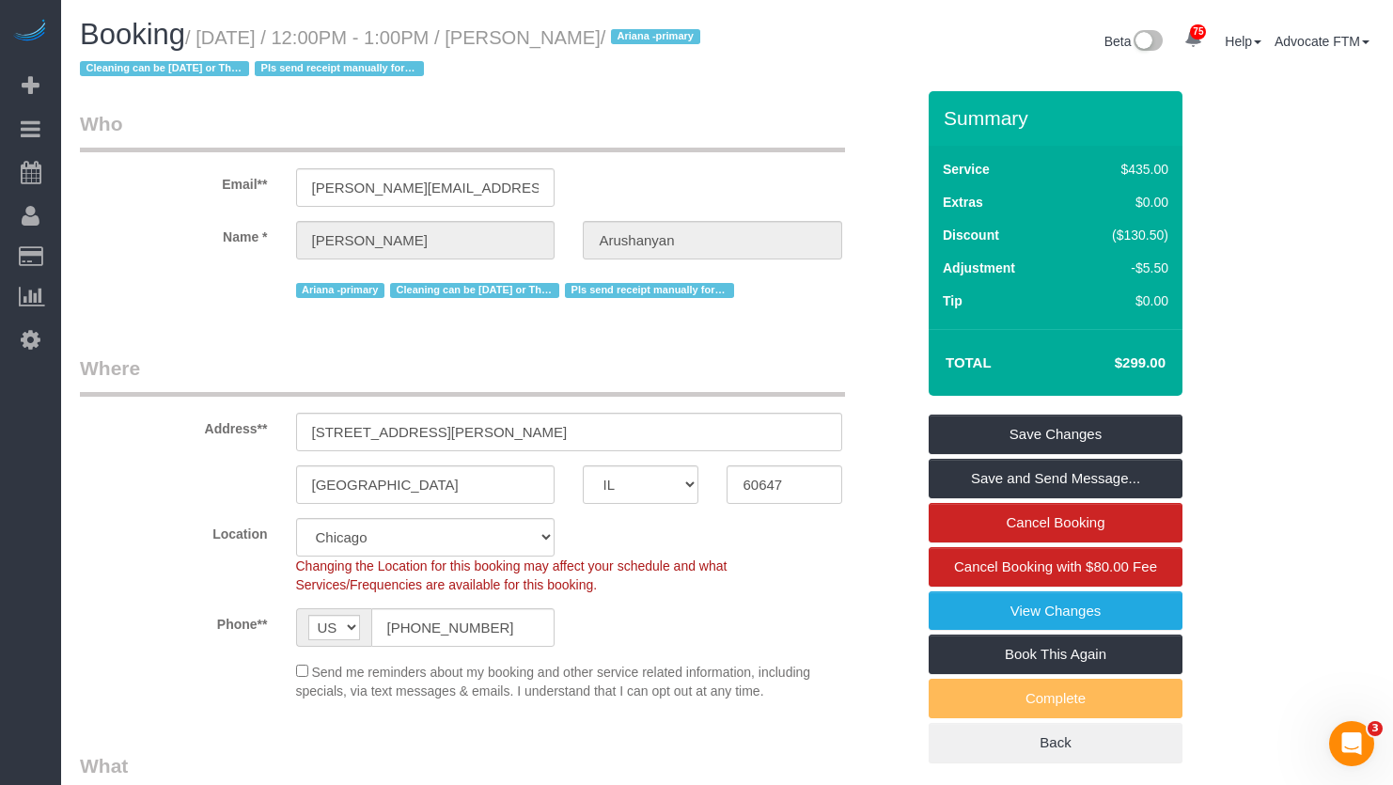
drag, startPoint x: 672, startPoint y: 35, endPoint x: 531, endPoint y: 39, distance: 141.1
click at [531, 39] on small "/ August 13, 2025 / 12:00PM - 1:00PM / Katie Arushanyan / Ariana -primary Clean…" at bounding box center [393, 53] width 626 height 53
copy small "Katie Arushanyan"
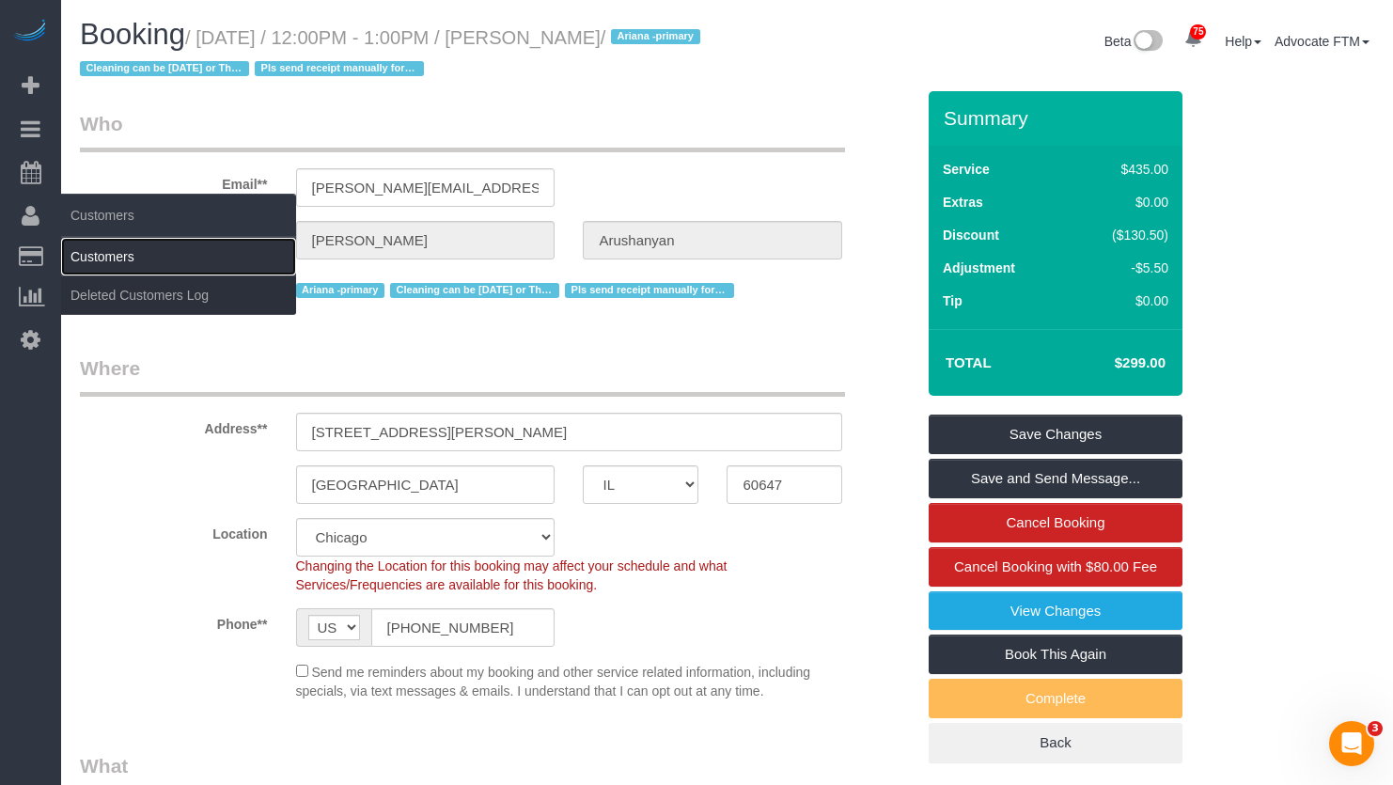
click at [118, 264] on link "Customers" at bounding box center [178, 257] width 235 height 38
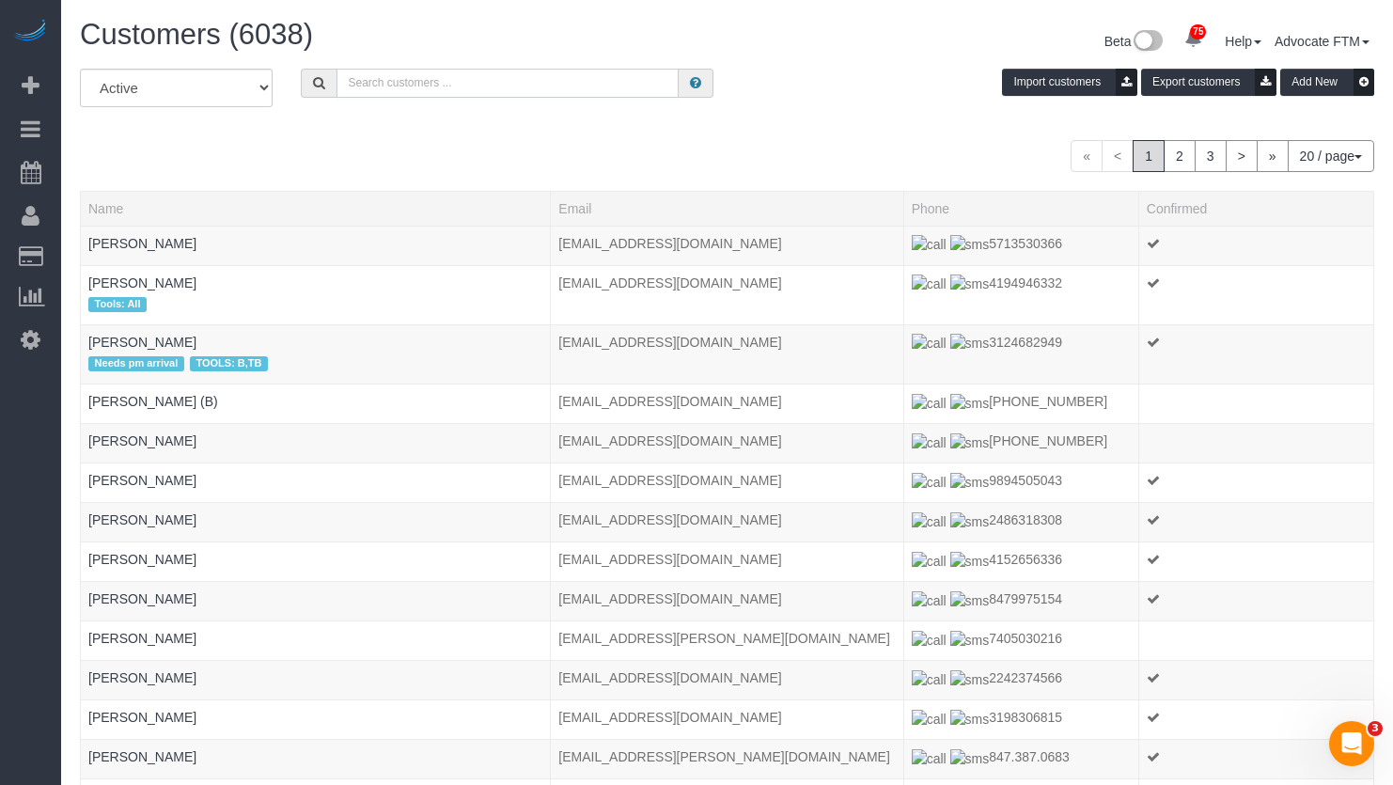
paste input "Katie Arushanyan"
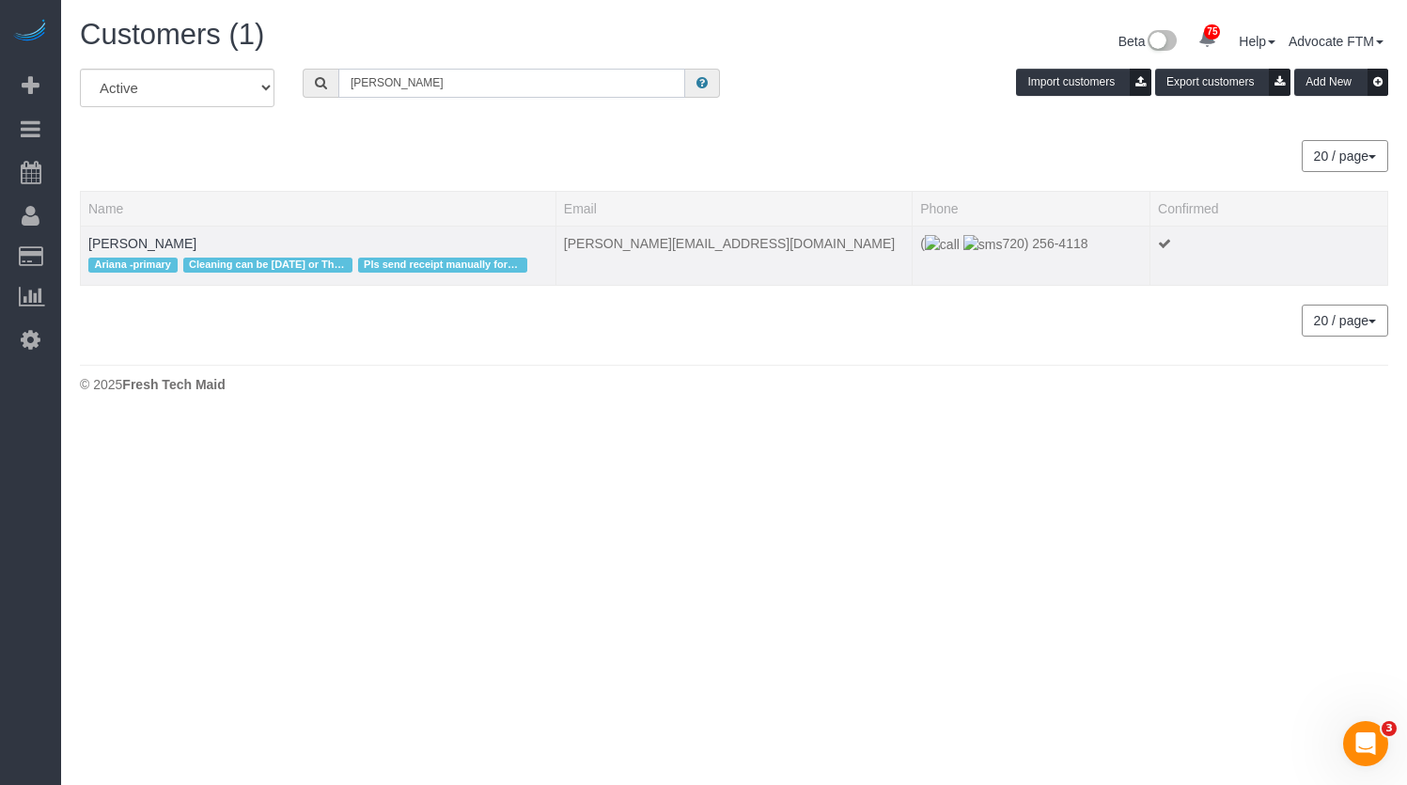
type input "Katie Arushanyan"
click at [154, 232] on td "Katie Arushanyan Ariana -primary Cleaning can be on Tues or Thurs if Ariana or …" at bounding box center [319, 255] width 476 height 59
click at [157, 239] on link "Katie Arushanyan" at bounding box center [142, 243] width 108 height 15
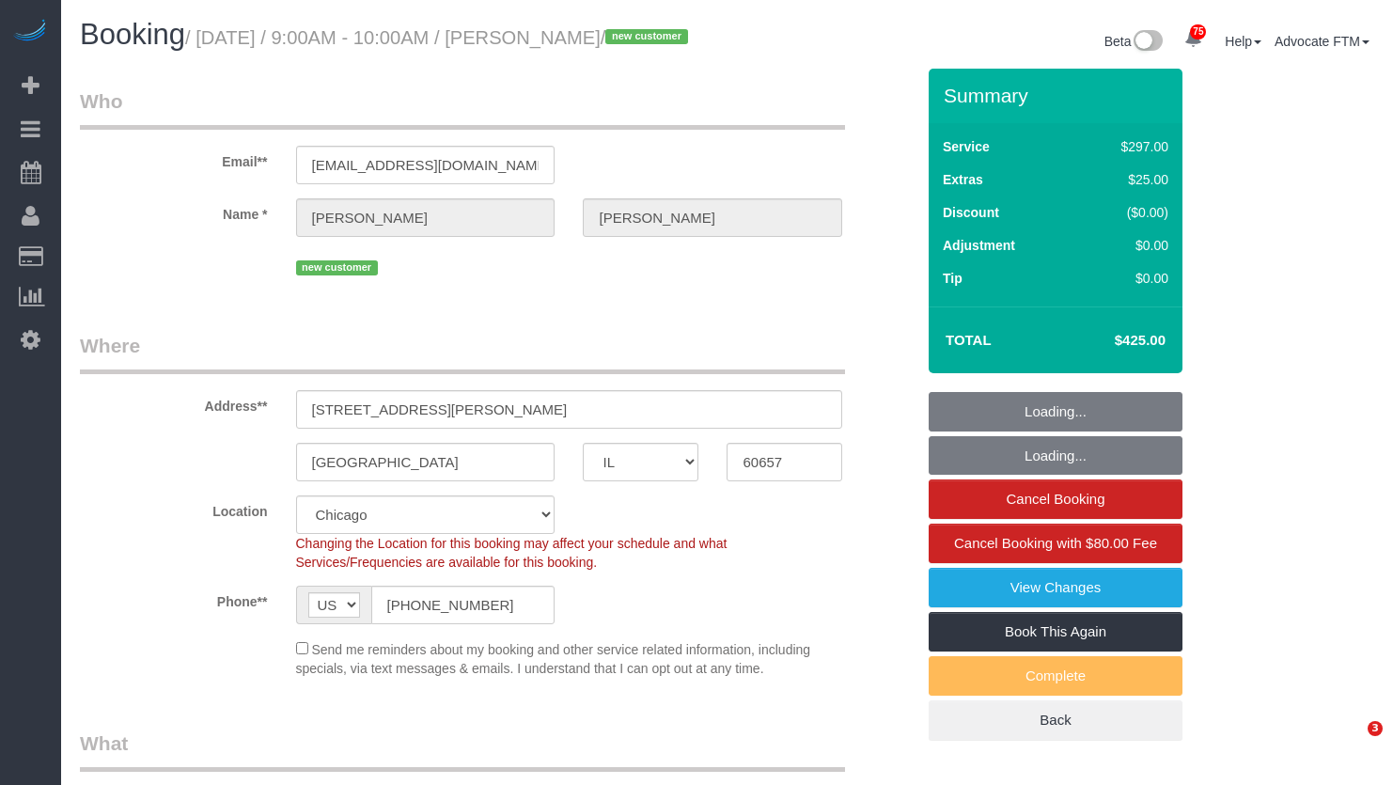
select select "IL"
select select "513"
select select "7"
select select "number:1"
select select "number:58"
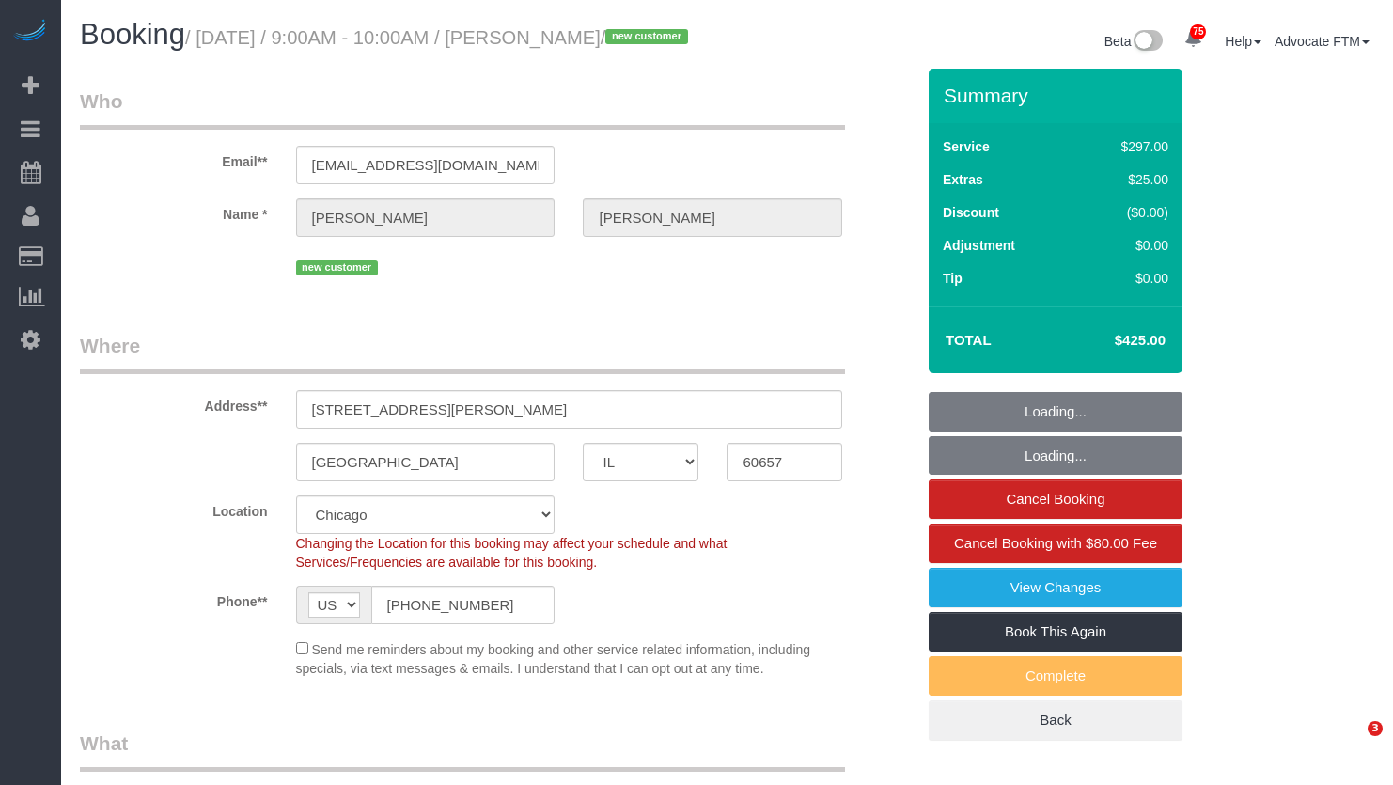
select select "number:139"
select select "number:104"
select select "spot1"
select select "object:1279"
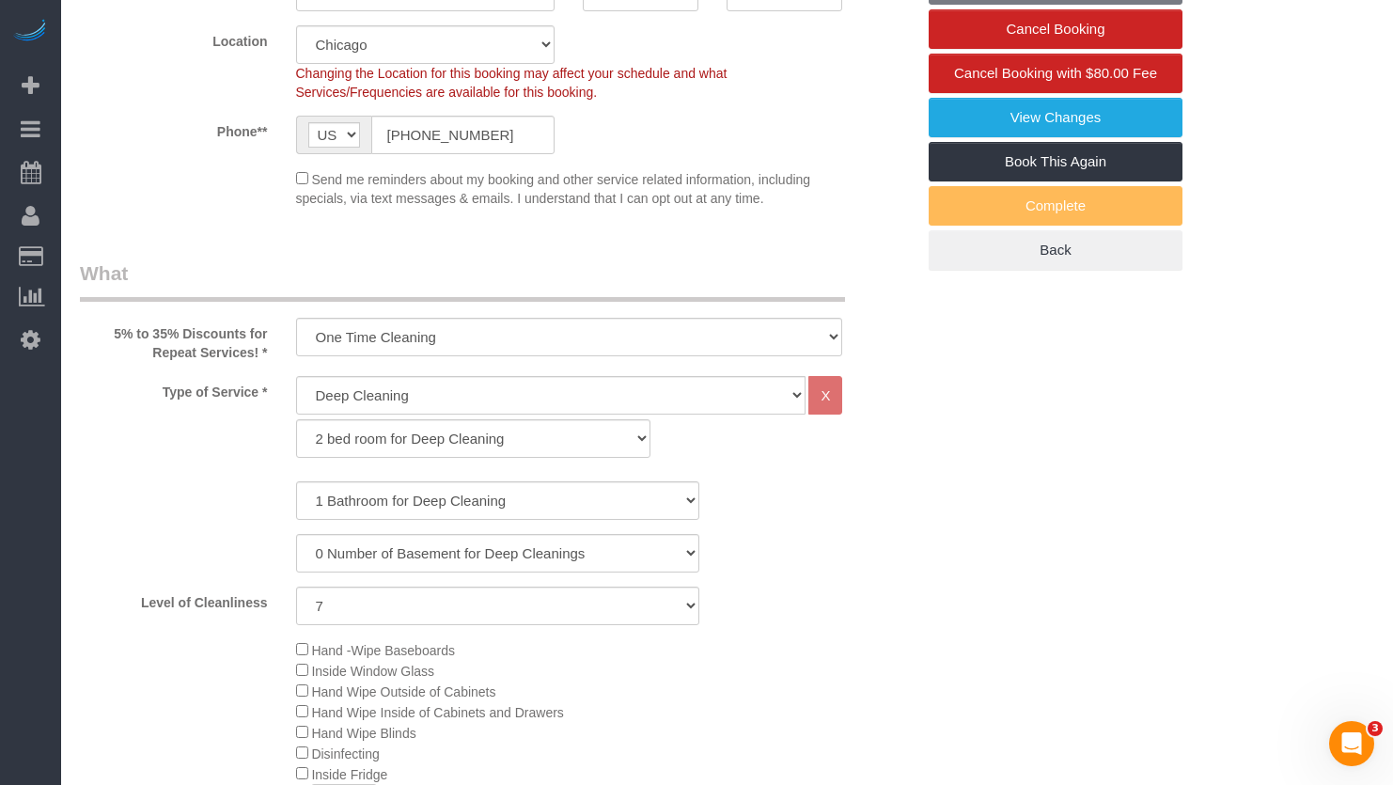
select select "7"
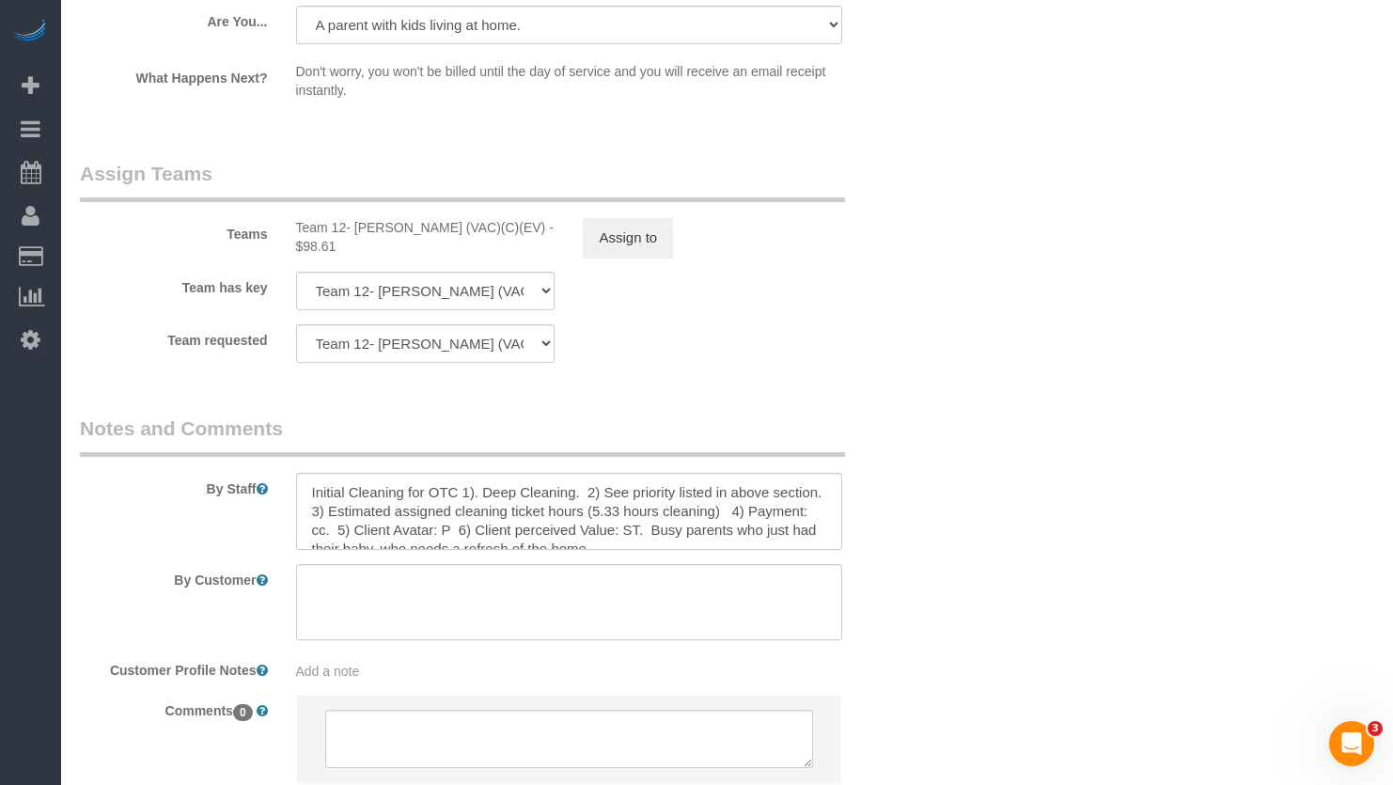
scroll to position [19, 0]
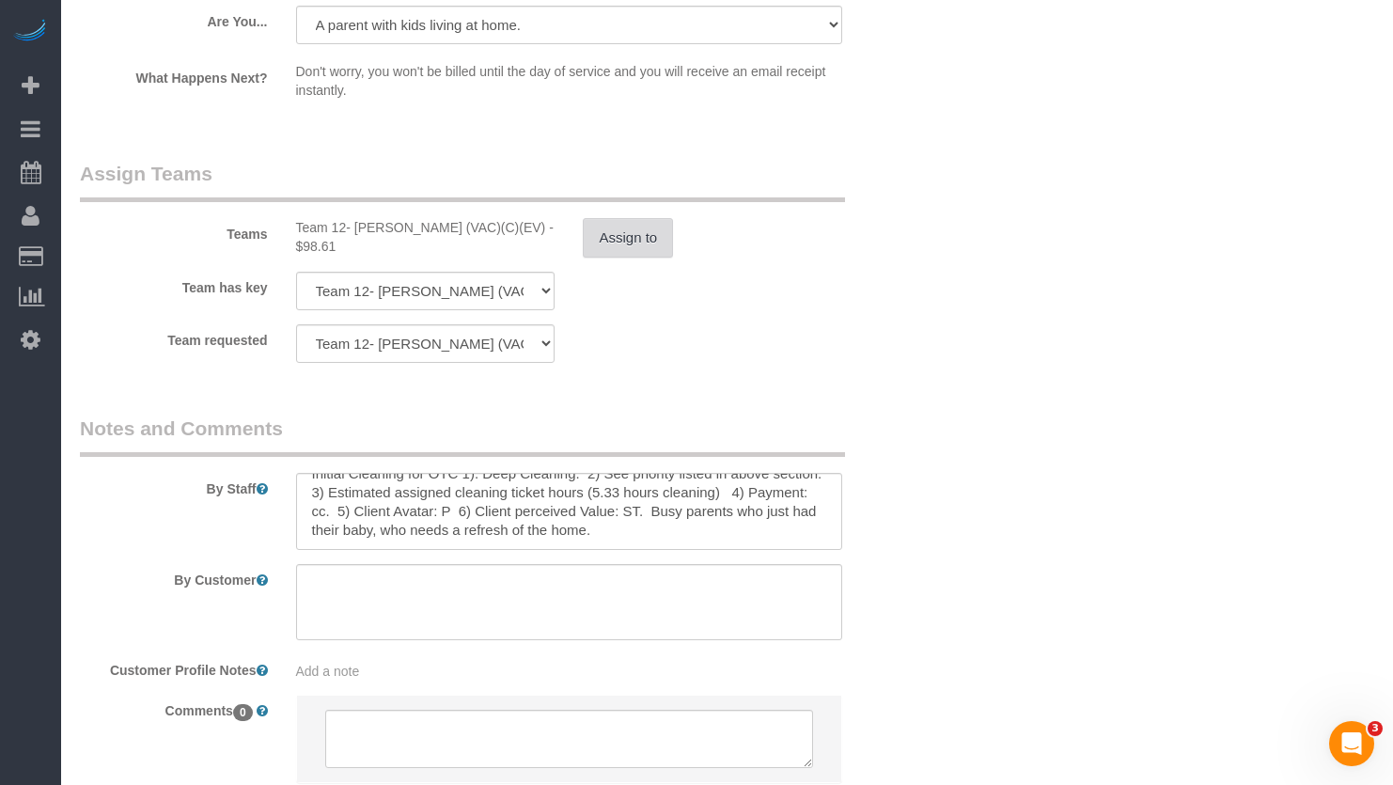
click at [639, 243] on button "Assign to" at bounding box center [628, 237] width 90 height 39
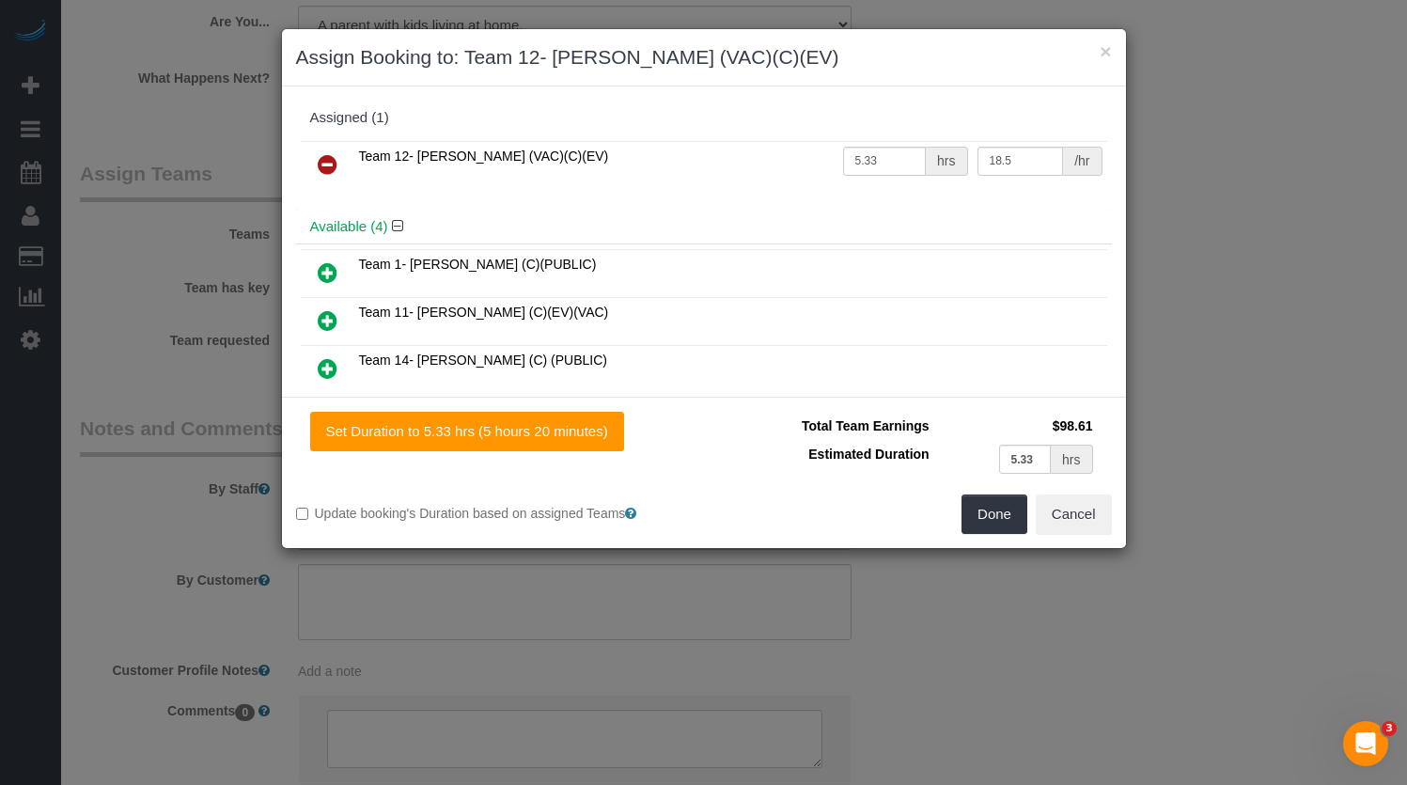
click at [320, 278] on icon at bounding box center [328, 272] width 20 height 23
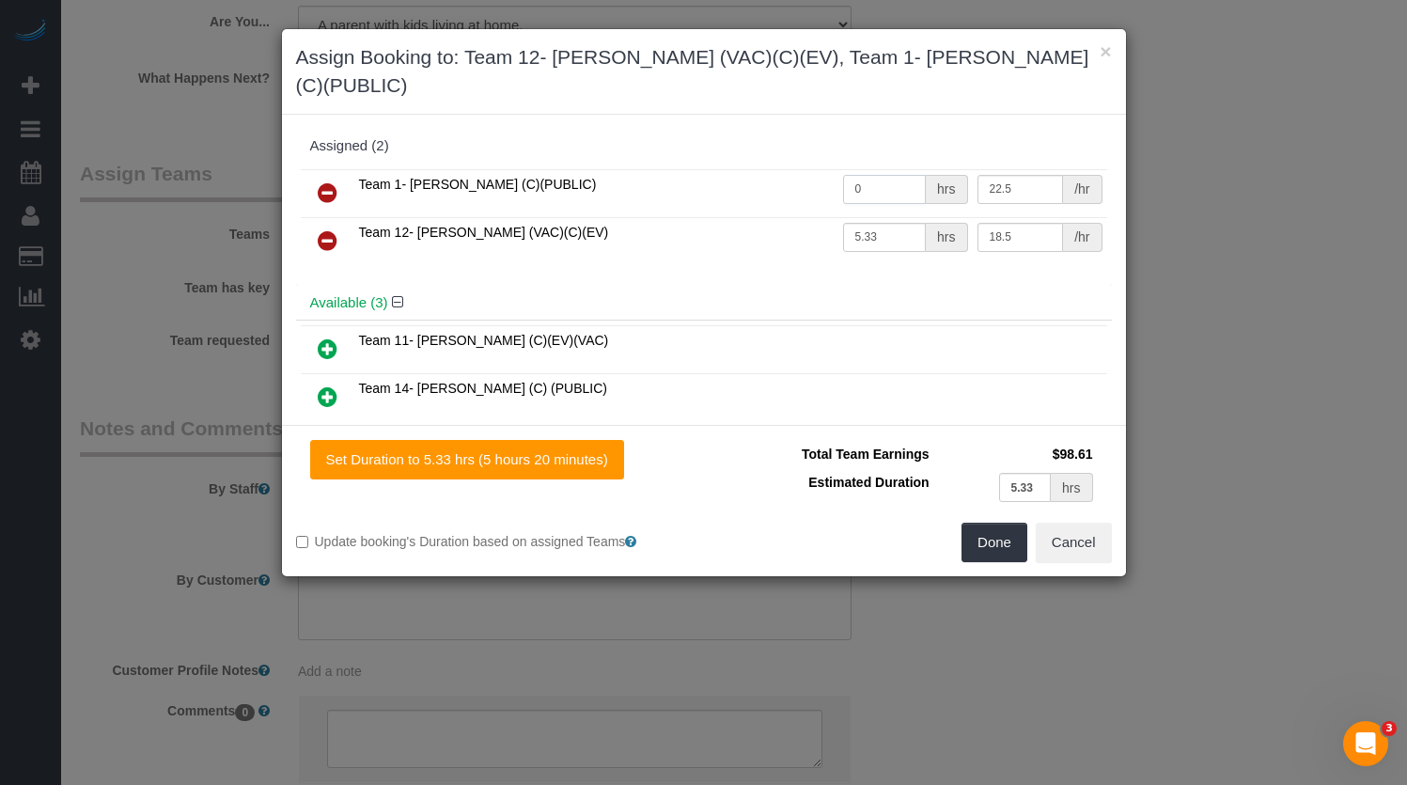
click at [885, 175] on input "0" at bounding box center [885, 189] width 84 height 29
drag, startPoint x: 857, startPoint y: 168, endPoint x: 794, endPoint y: 156, distance: 64.2
click at [799, 169] on tr "Team 1- [PERSON_NAME] (C)(PUBLIC) 0 hrs 22.5 /hr" at bounding box center [704, 193] width 807 height 48
type input "2"
click at [737, 165] on div "Team 1- Ariana (C)(PUBLIC) 2 hrs 22.5 /hr Team 12- Candice P. (VAC)(C)(EV) 5.33…" at bounding box center [704, 225] width 816 height 121
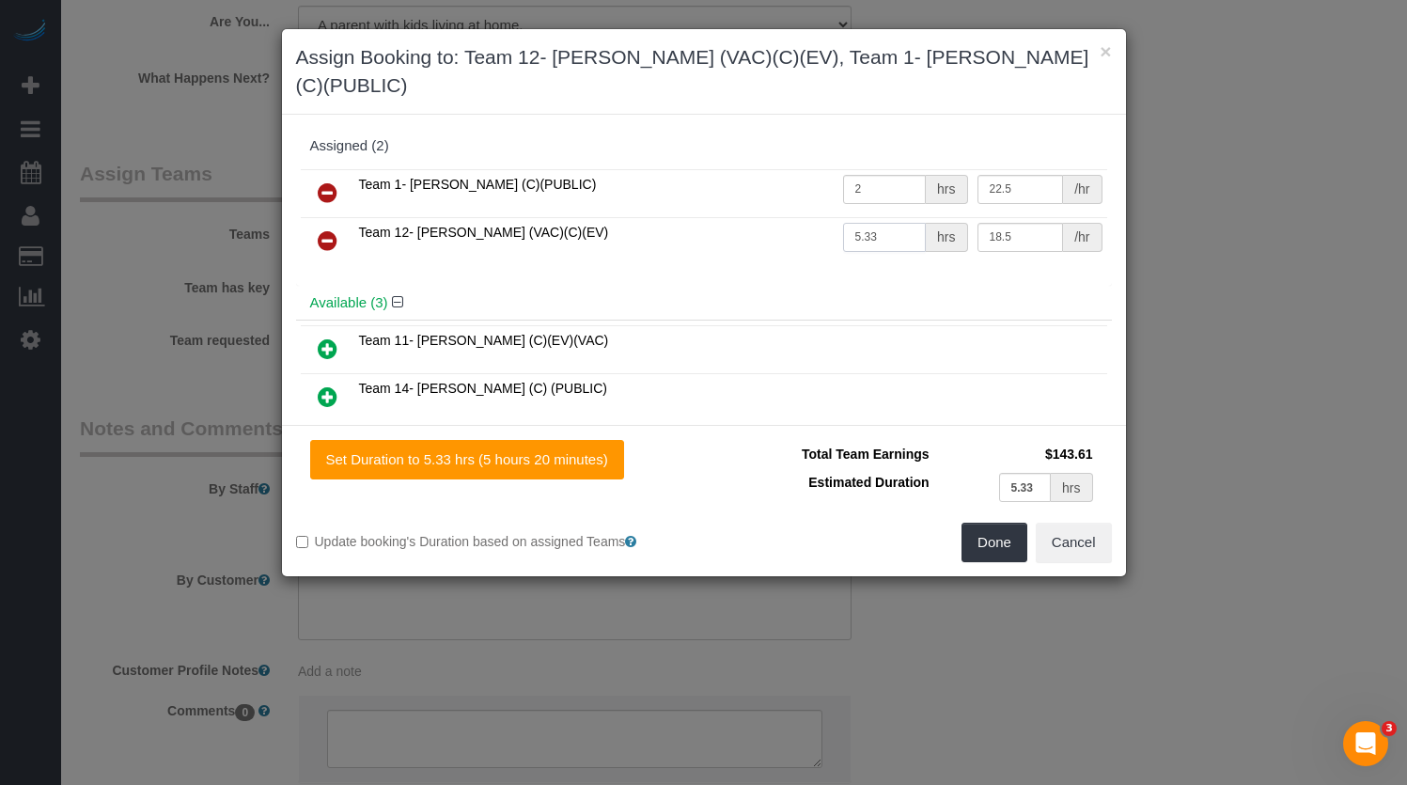
click at [878, 223] on input "5.33" at bounding box center [885, 237] width 84 height 29
drag, startPoint x: 891, startPoint y: 211, endPoint x: 760, endPoint y: 203, distance: 130.9
click at [751, 217] on tr "Team 12- Candice P. (VAC)(C)(EV) 5.33 hrs 18.5 /hr" at bounding box center [704, 241] width 807 height 48
type input "3.33"
click at [989, 523] on button "Done" at bounding box center [995, 542] width 66 height 39
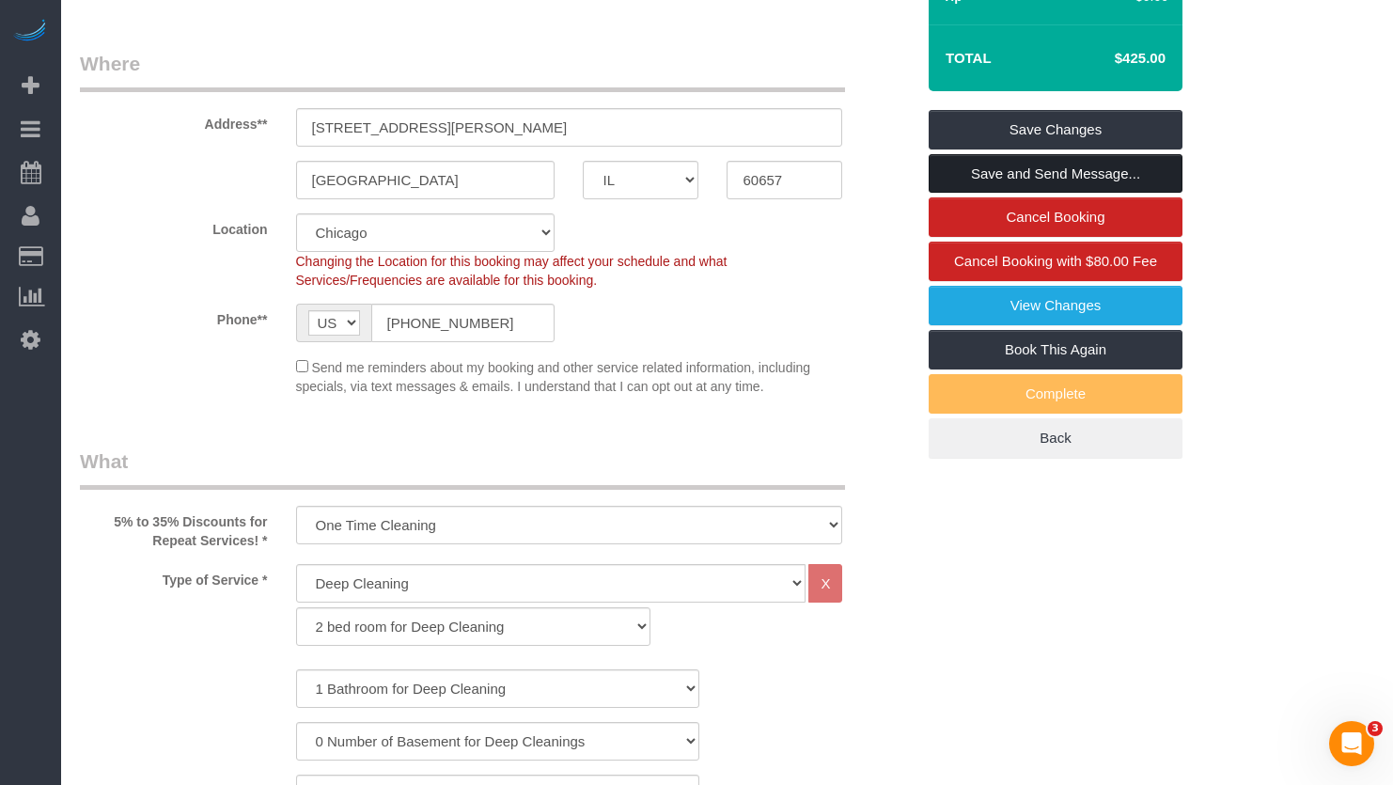
scroll to position [0, 0]
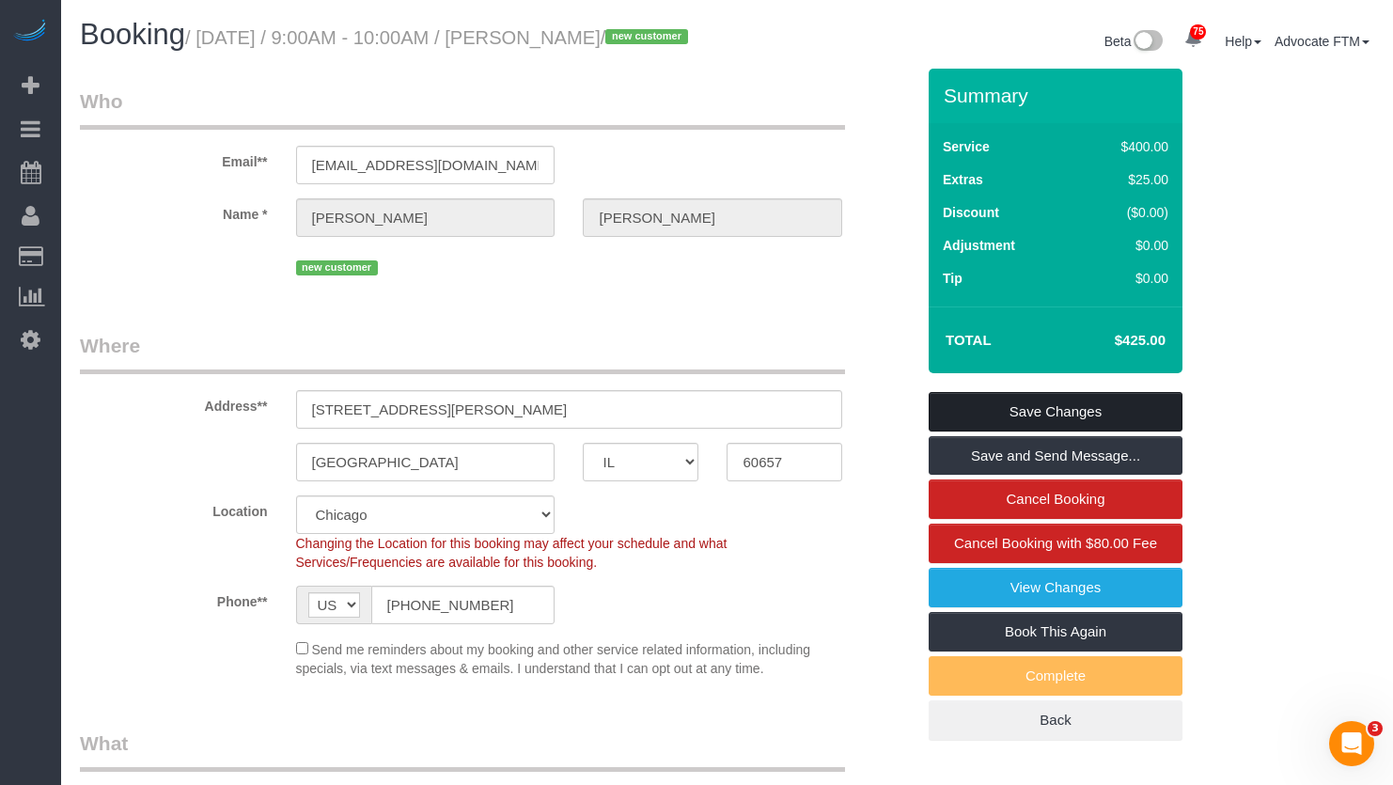
click at [1047, 431] on link "Save Changes" at bounding box center [1056, 411] width 254 height 39
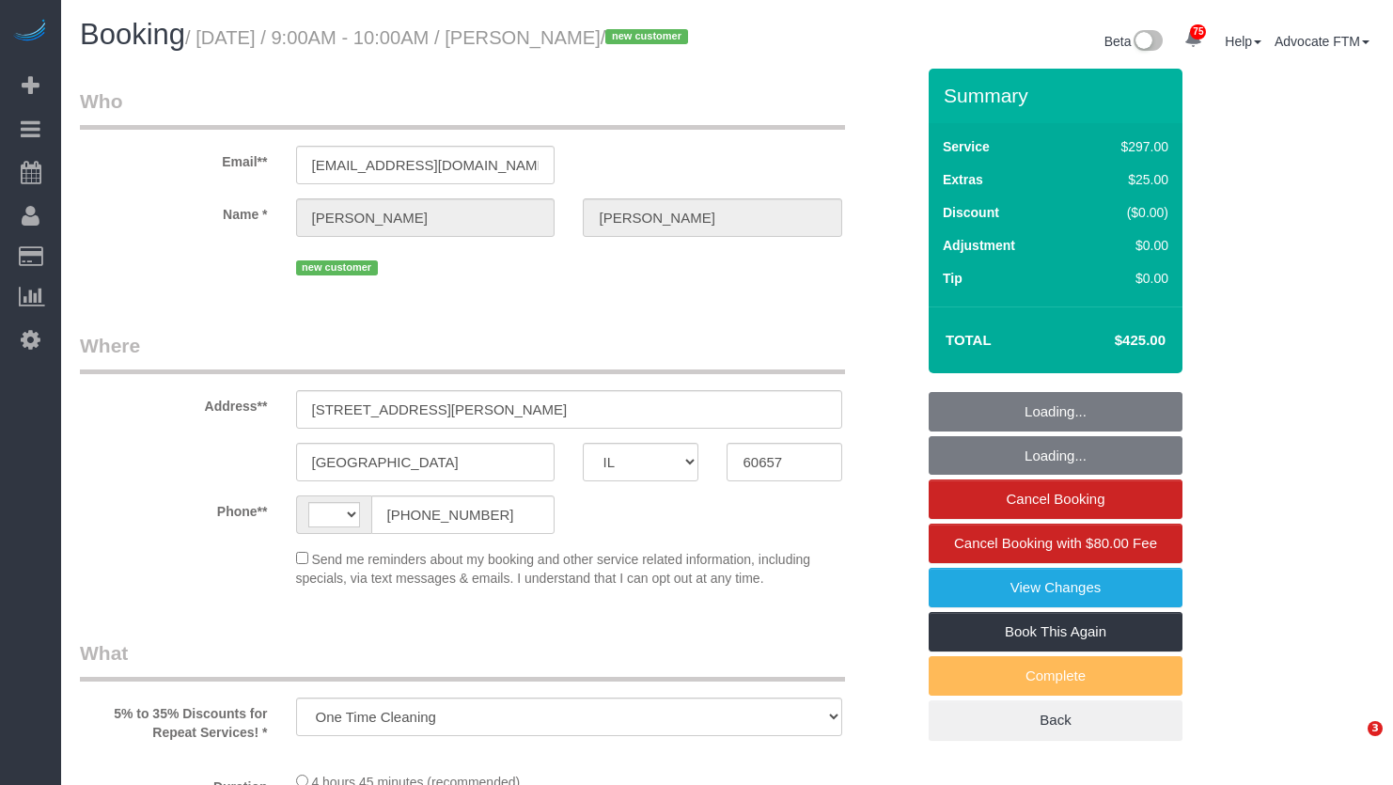
select select "IL"
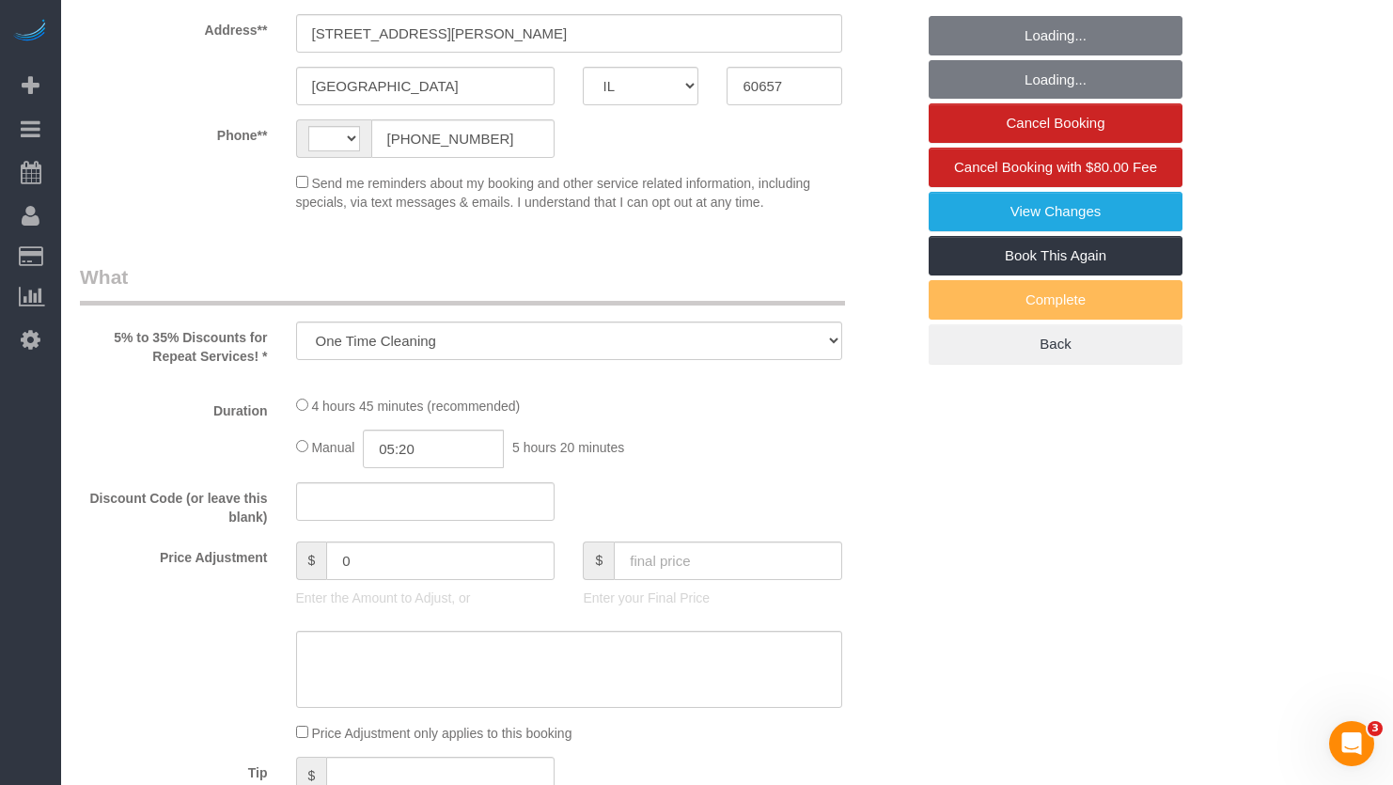
select select "number:1"
select select "number:58"
select select "number:139"
select select "number:104"
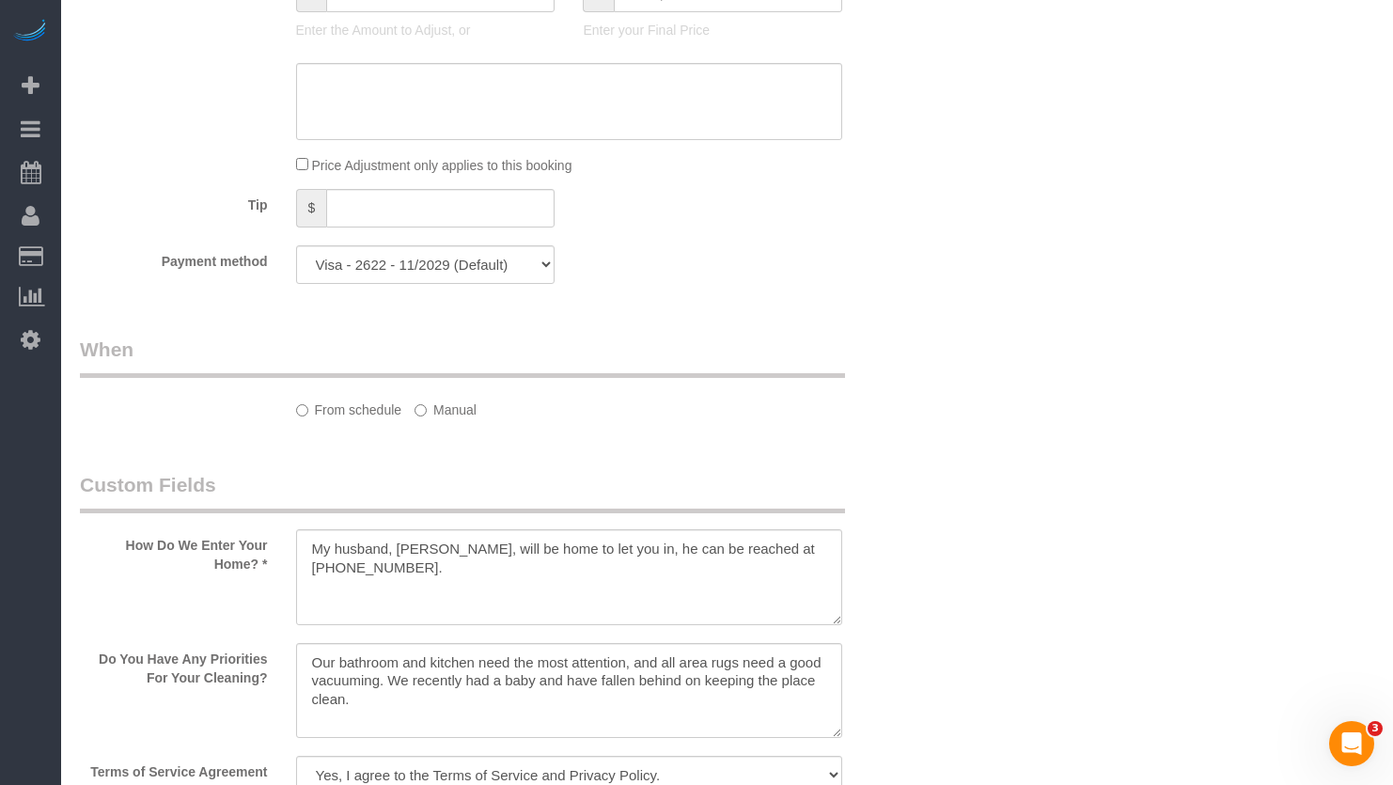
select select "513"
select select "7"
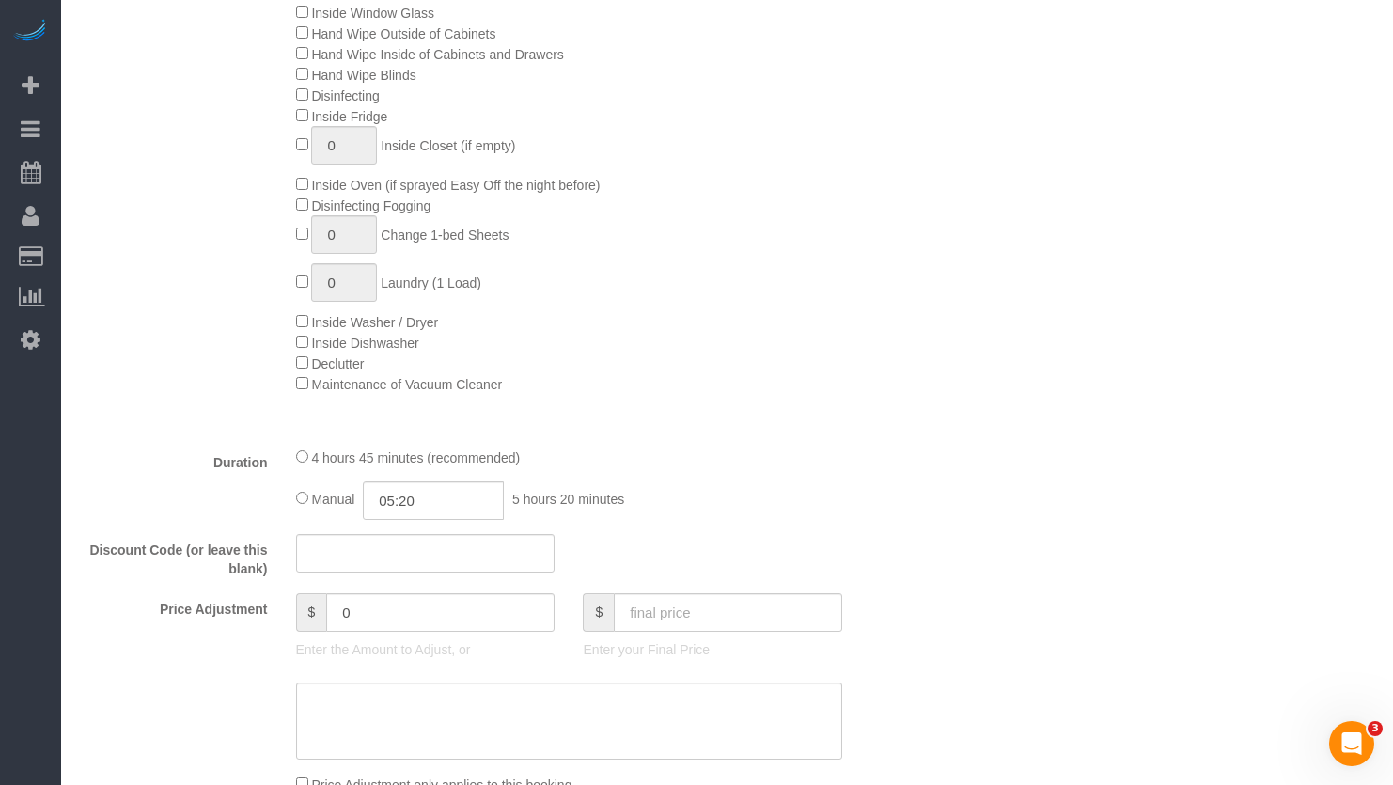
select select "object:1195"
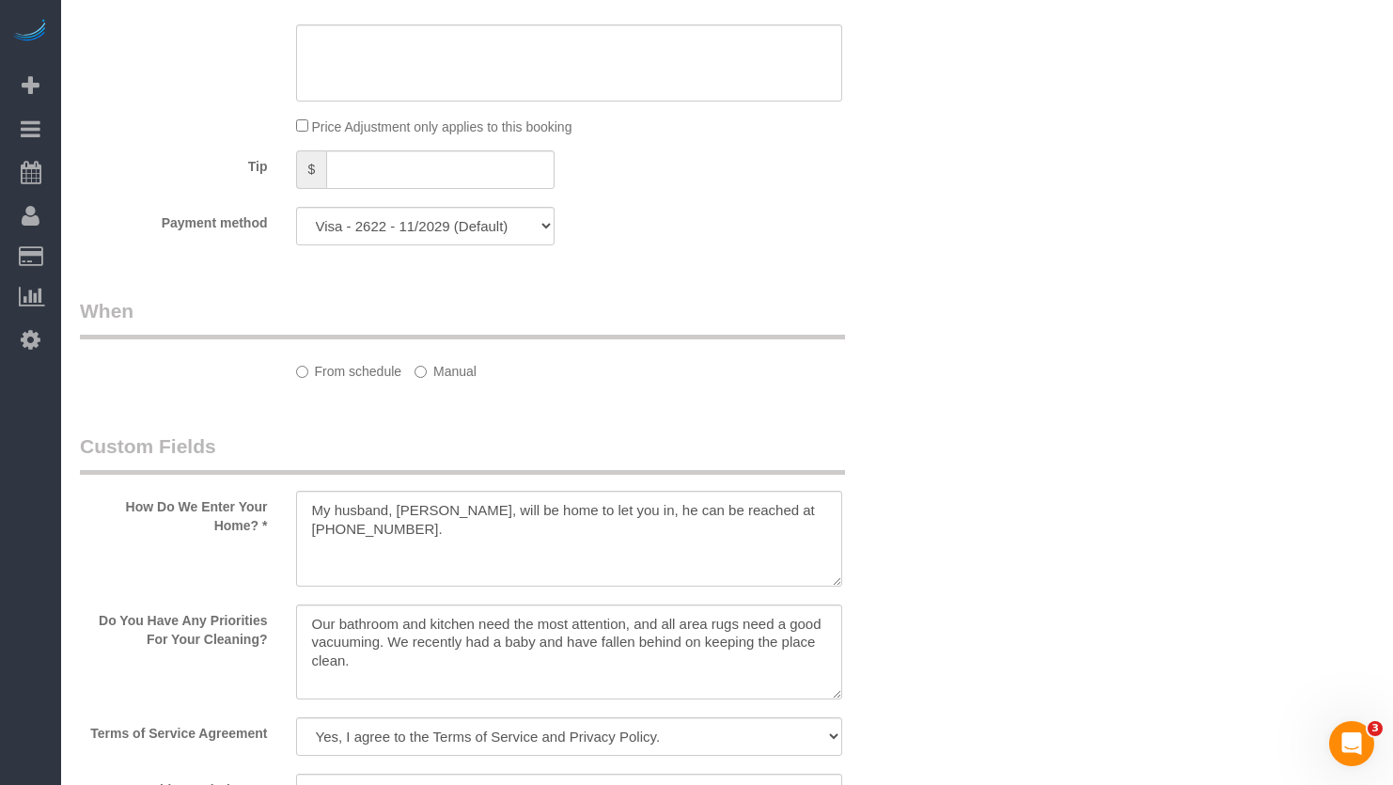
select select "string:[GEOGRAPHIC_DATA]"
select select "7"
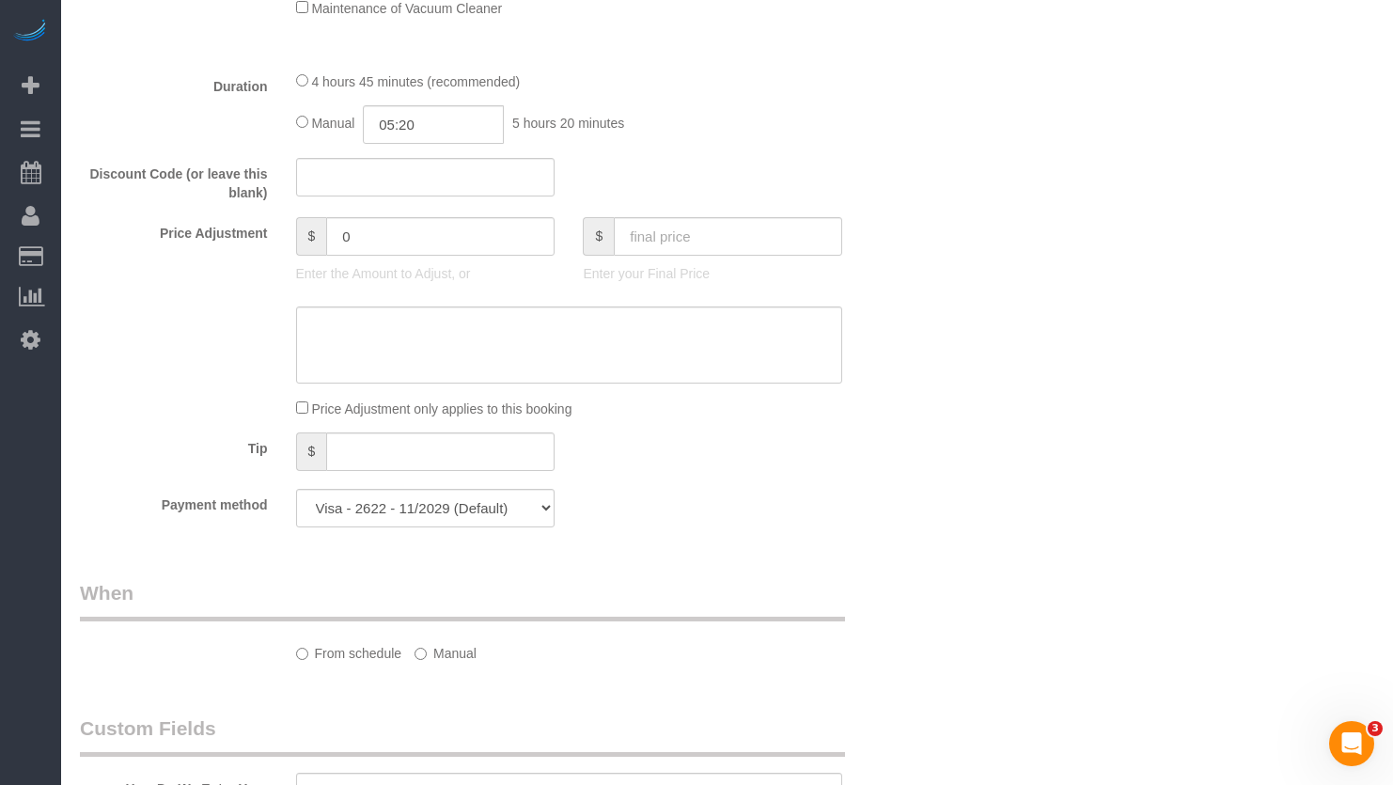
select select "spot1"
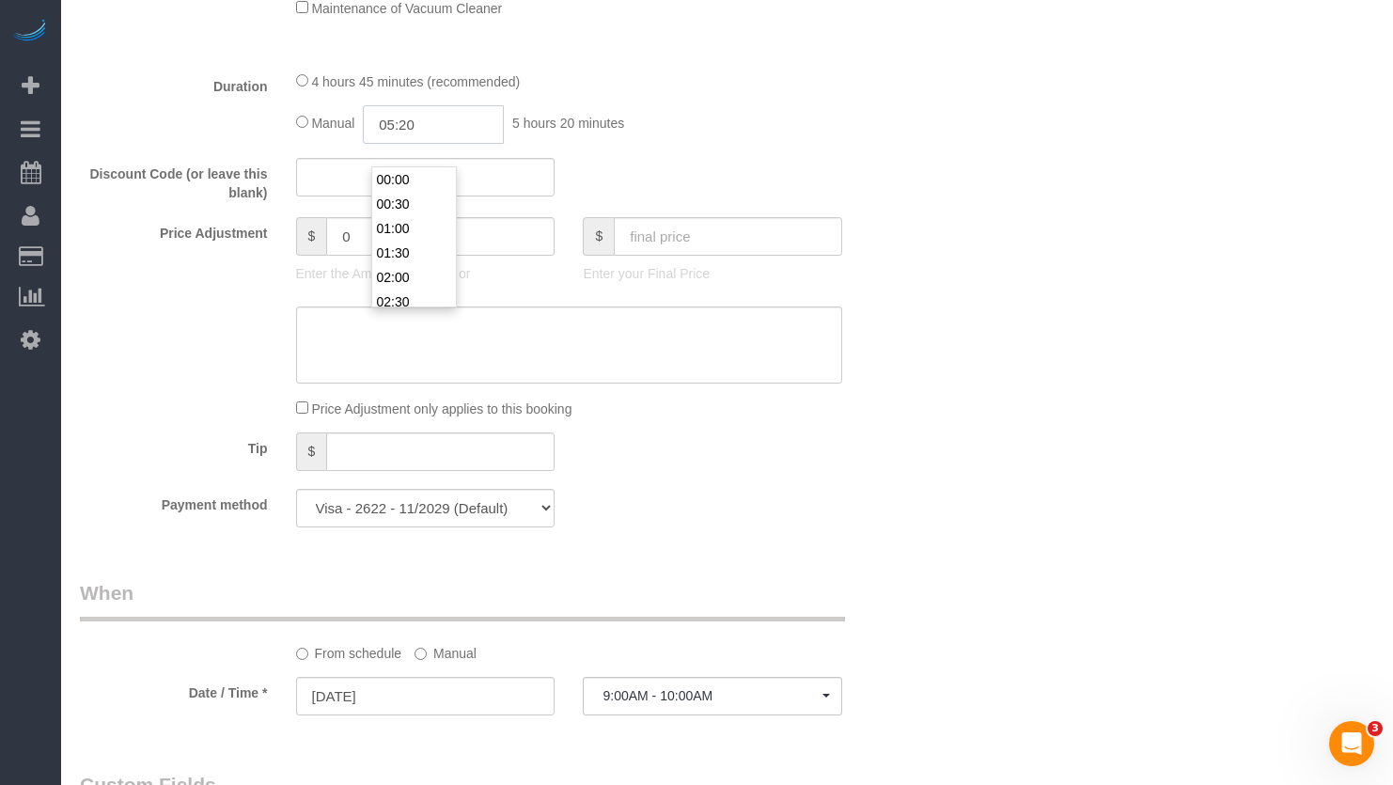
drag, startPoint x: 463, startPoint y: 147, endPoint x: 375, endPoint y: 145, distance: 88.4
click at [399, 144] on input "05:20" at bounding box center [433, 124] width 141 height 39
type input "0"
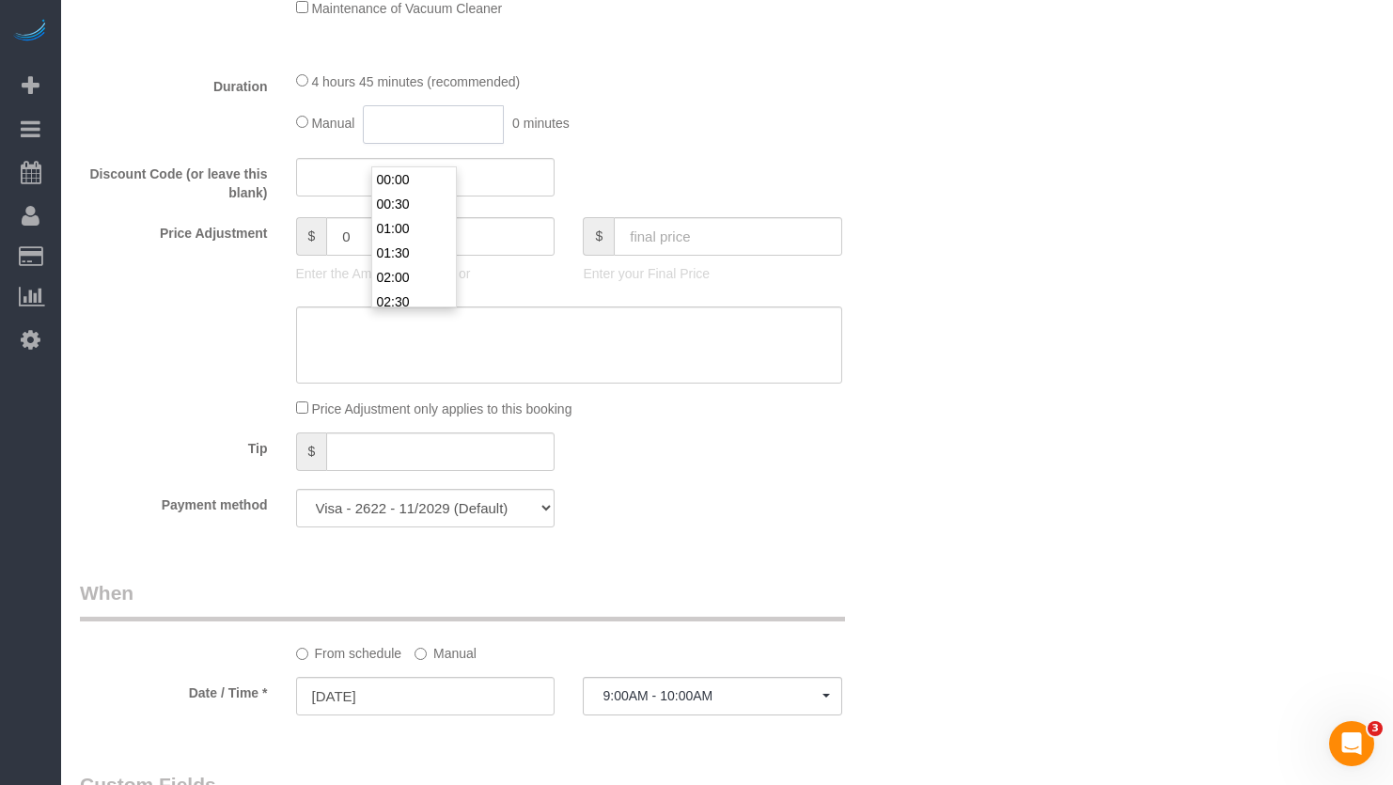
select select "spot6"
select select "spot11"
select select "spot16"
type input "3"
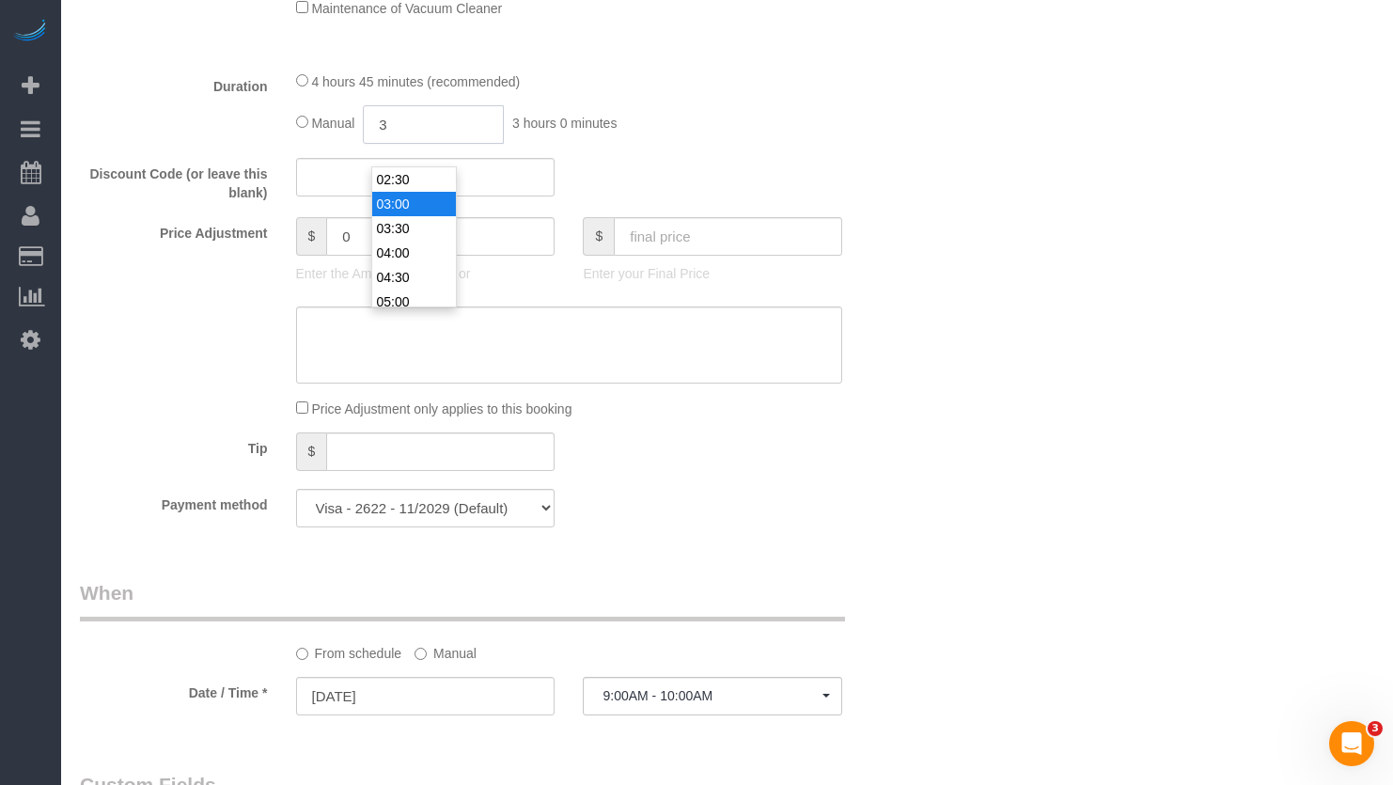
select select "spot21"
type input "3:20"
select select "spot26"
select select "spot31"
type input "03:20"
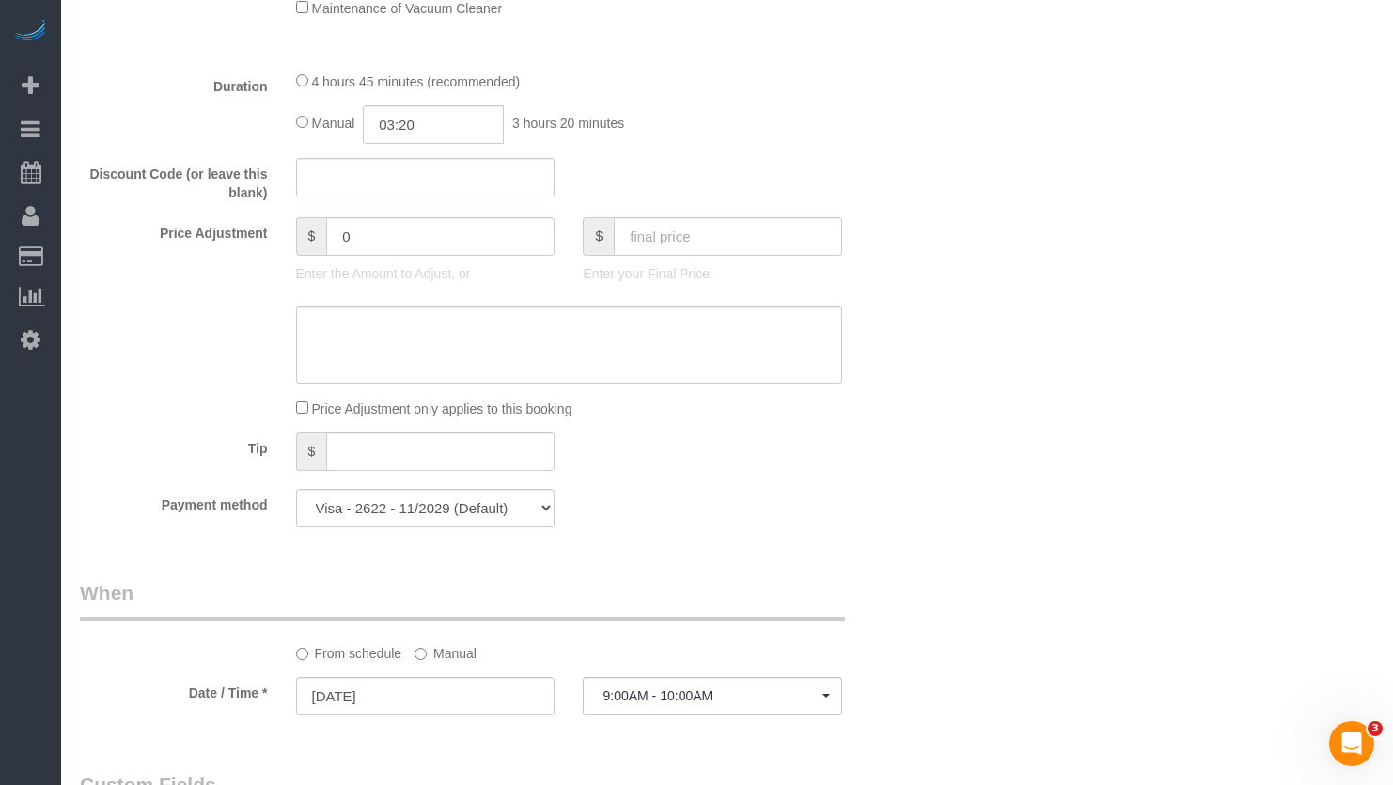
click at [1103, 279] on div "Who Email** [EMAIL_ADDRESS][DOMAIN_NAME] Name * [PERSON_NAME] new customer Wher…" at bounding box center [727, 574] width 1294 height 4018
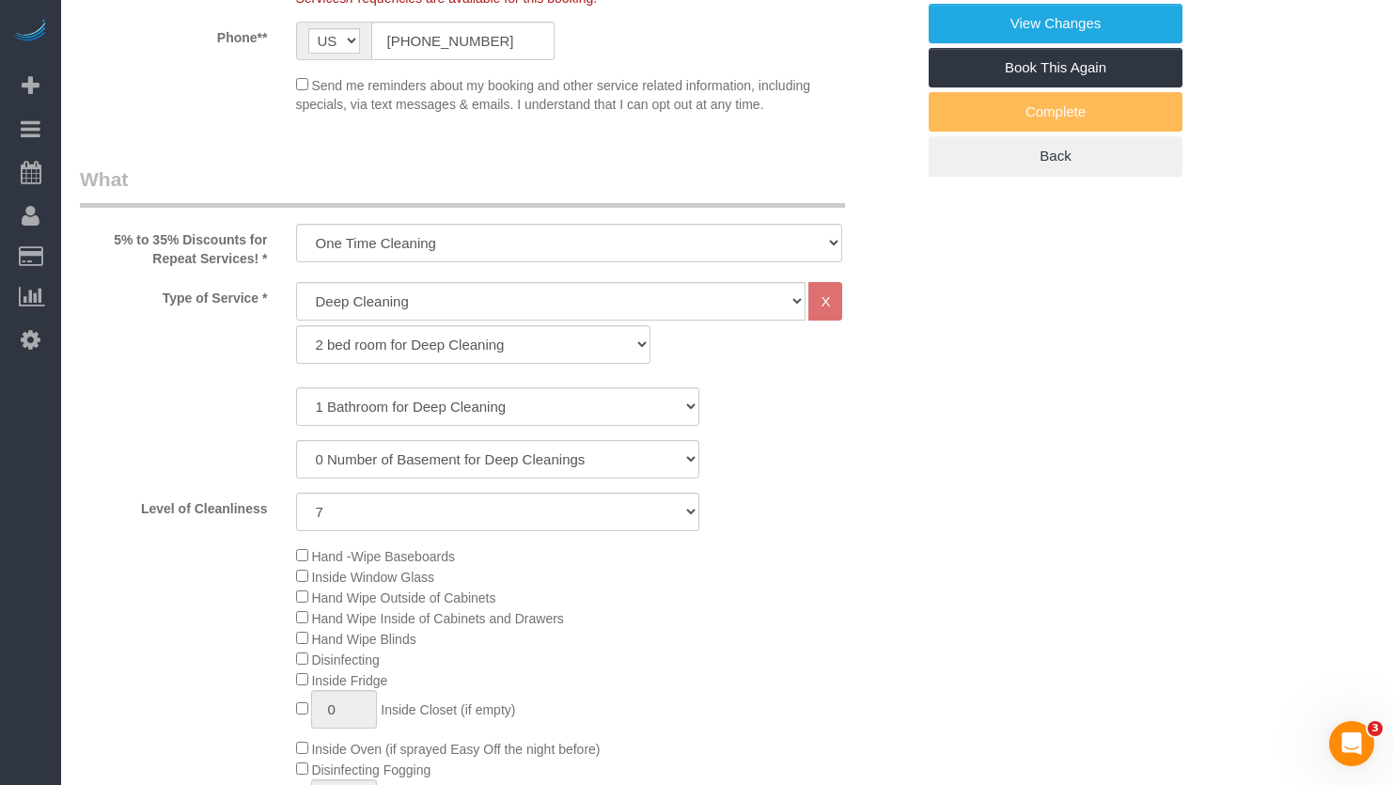
scroll to position [0, 0]
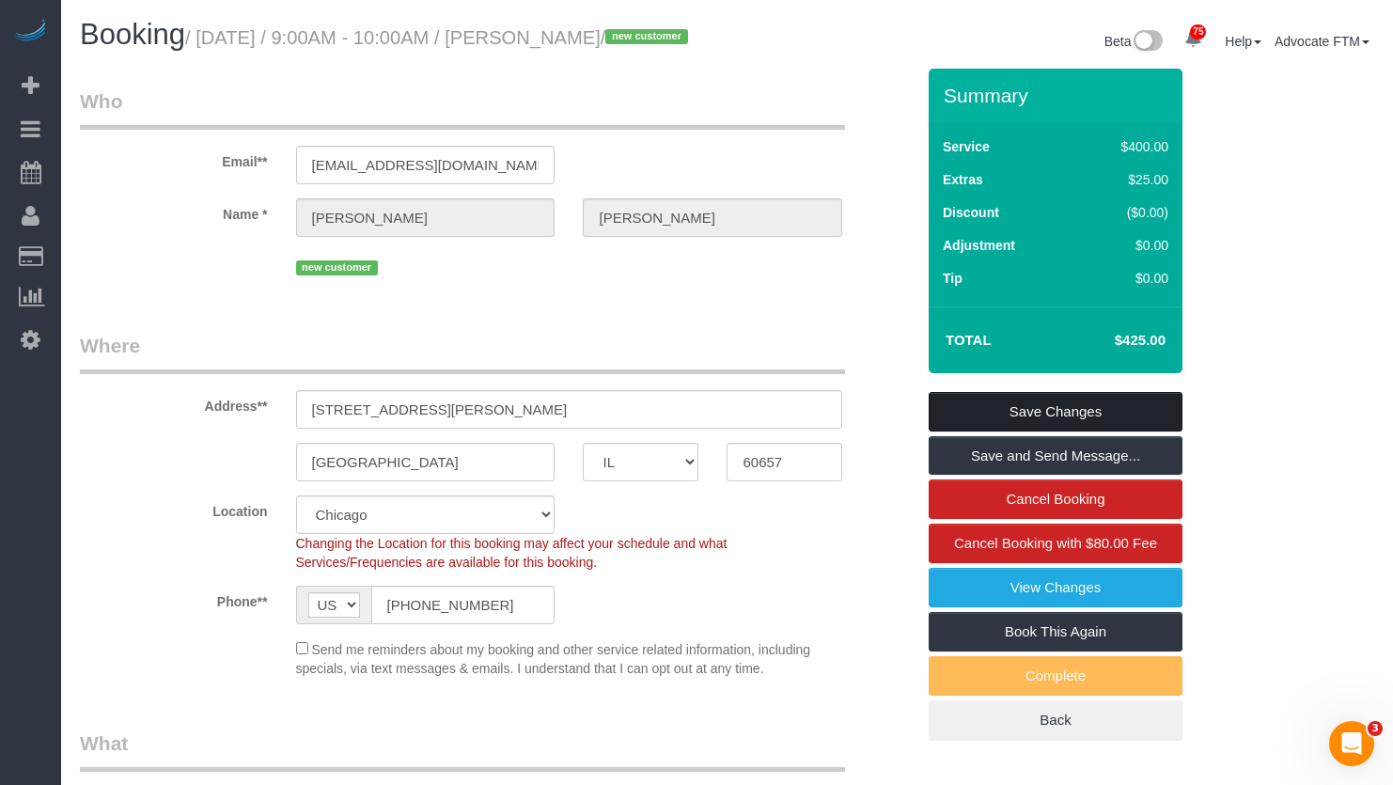
click at [1045, 431] on link "Save Changes" at bounding box center [1056, 411] width 254 height 39
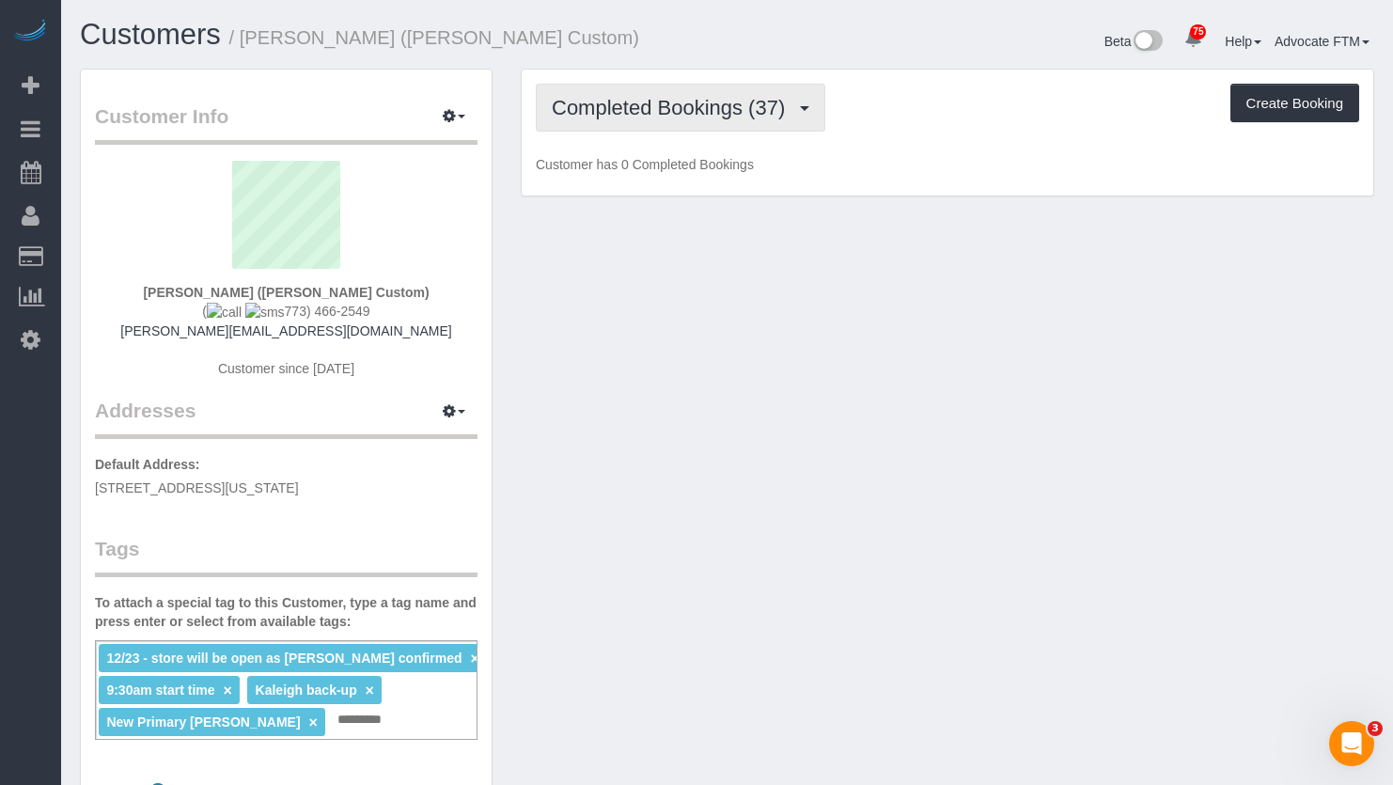
click at [683, 116] on span "Completed Bookings (37)" at bounding box center [673, 108] width 243 height 24
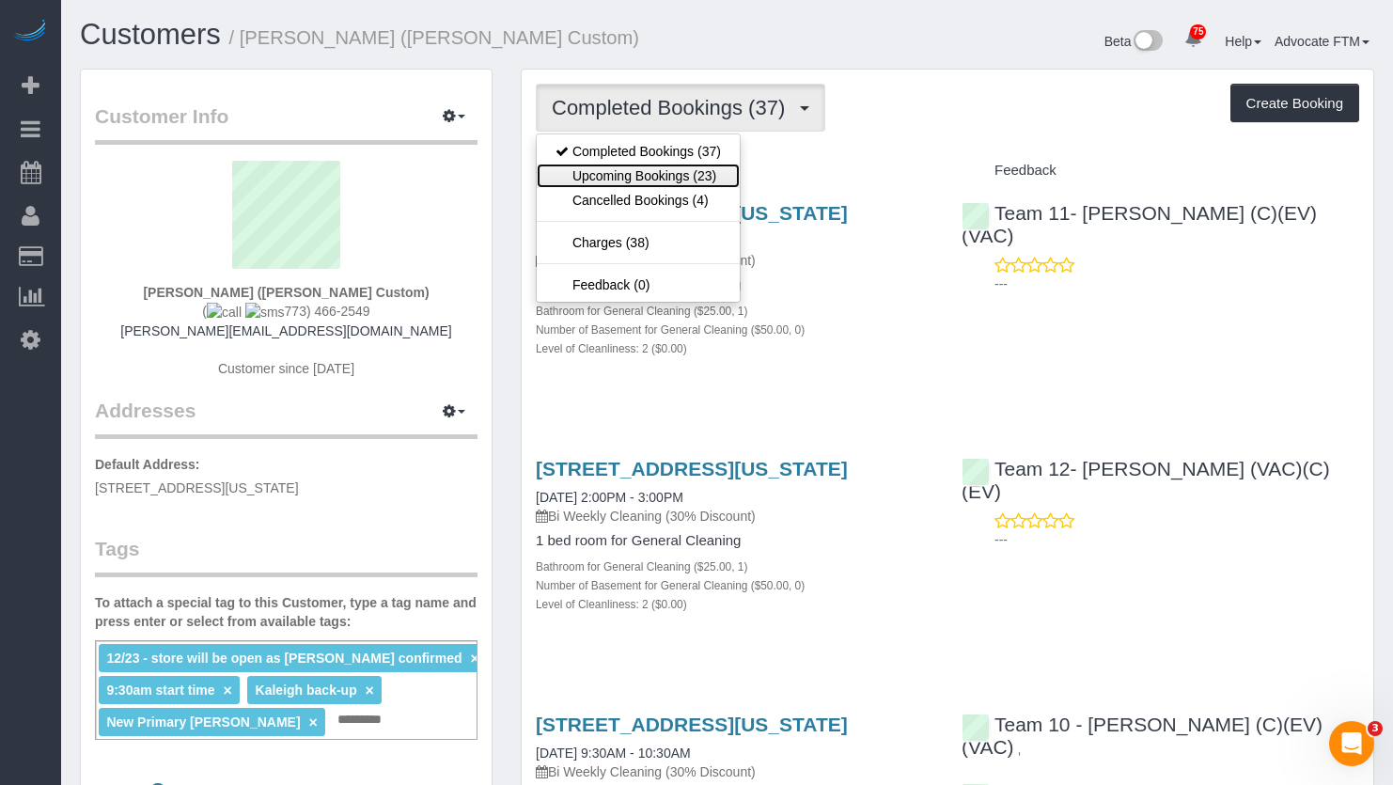
click at [710, 185] on link "Upcoming Bookings (23)" at bounding box center [638, 176] width 203 height 24
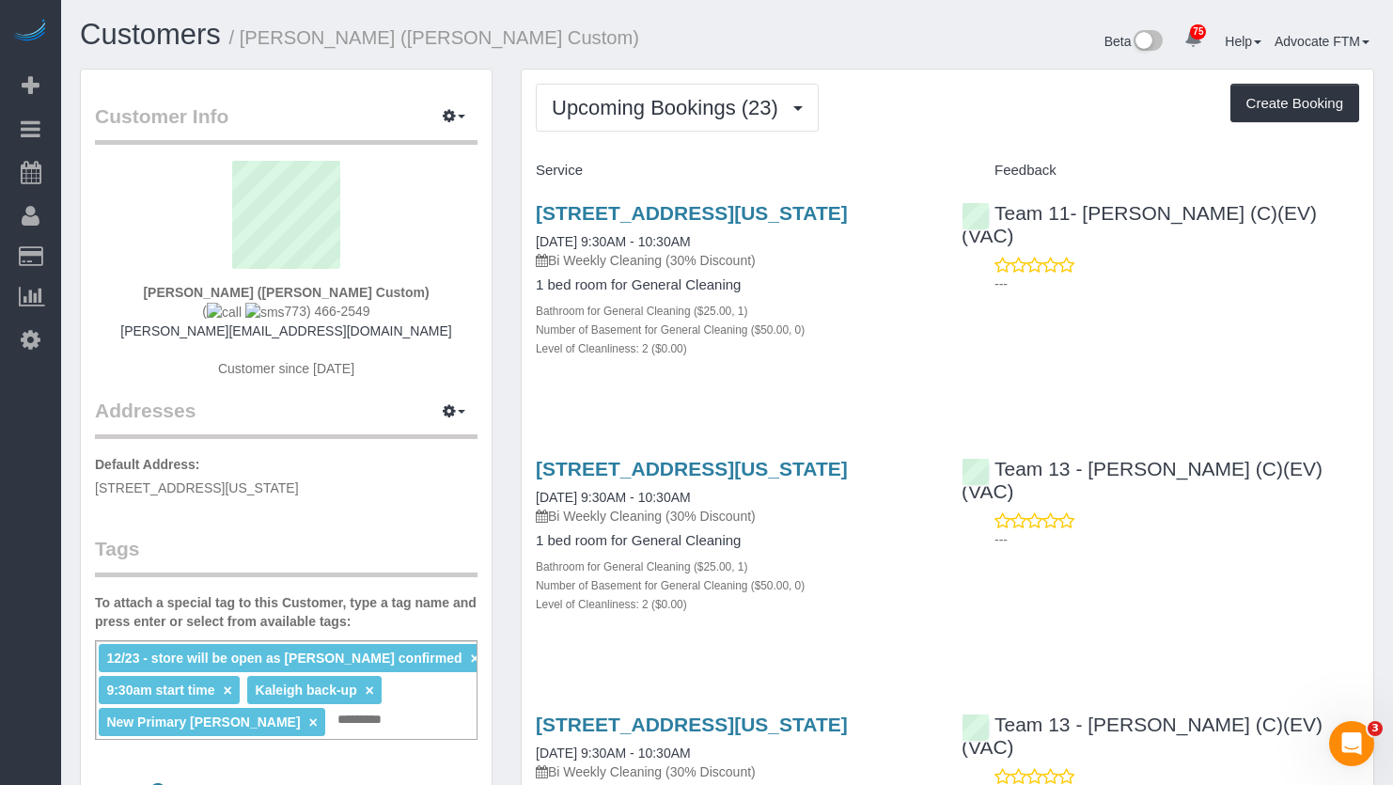
click at [1013, 356] on div "220 W Illinois St, #114, Chicago, IL 60654 08/14/2025 9:30AM - 10:30AM Bi Weekl…" at bounding box center [948, 290] width 852 height 209
click at [151, 55] on div "Customers / Ruth Um (Billy Reid Custom)" at bounding box center [397, 39] width 662 height 40
click at [149, 35] on link "Customers" at bounding box center [150, 34] width 141 height 33
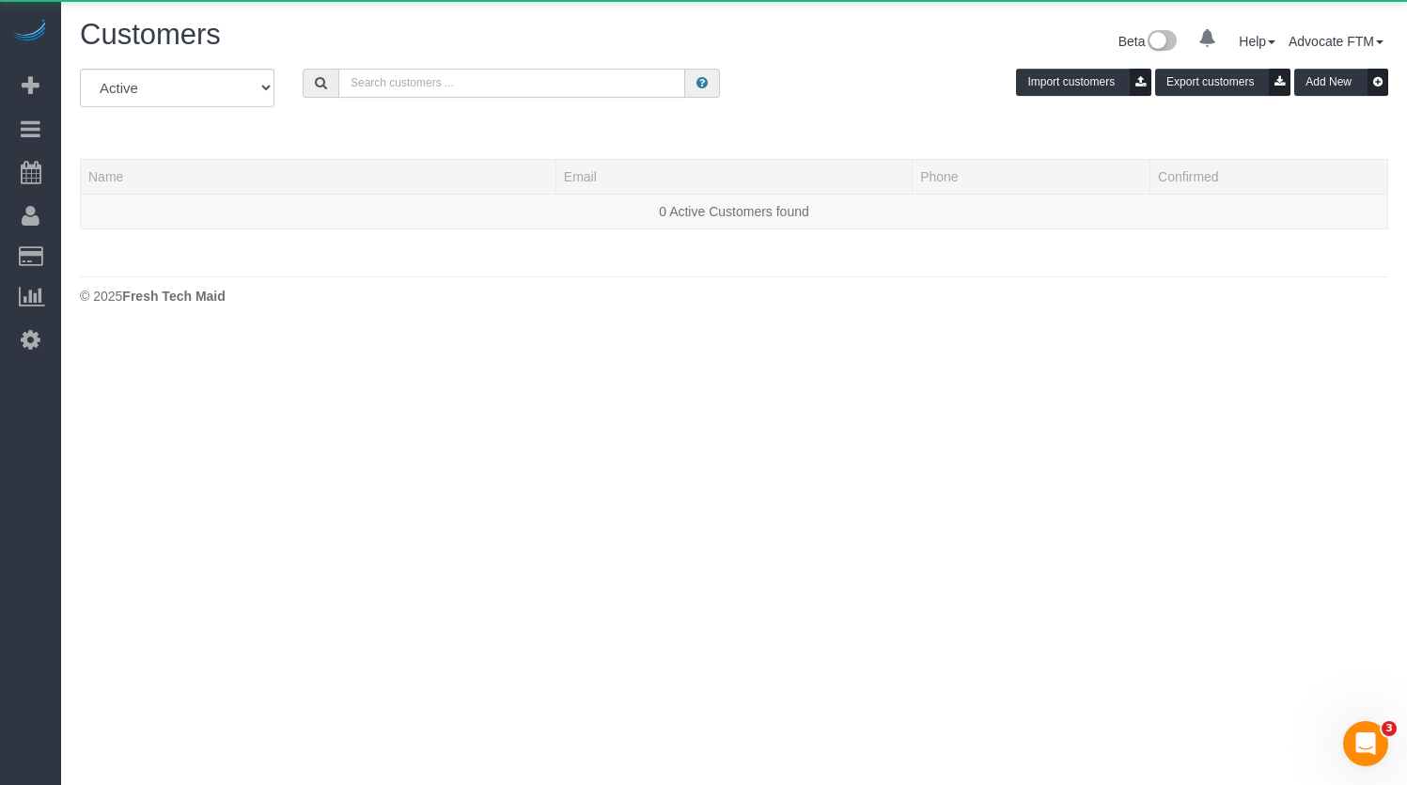
click at [409, 81] on input "text" at bounding box center [511, 83] width 347 height 29
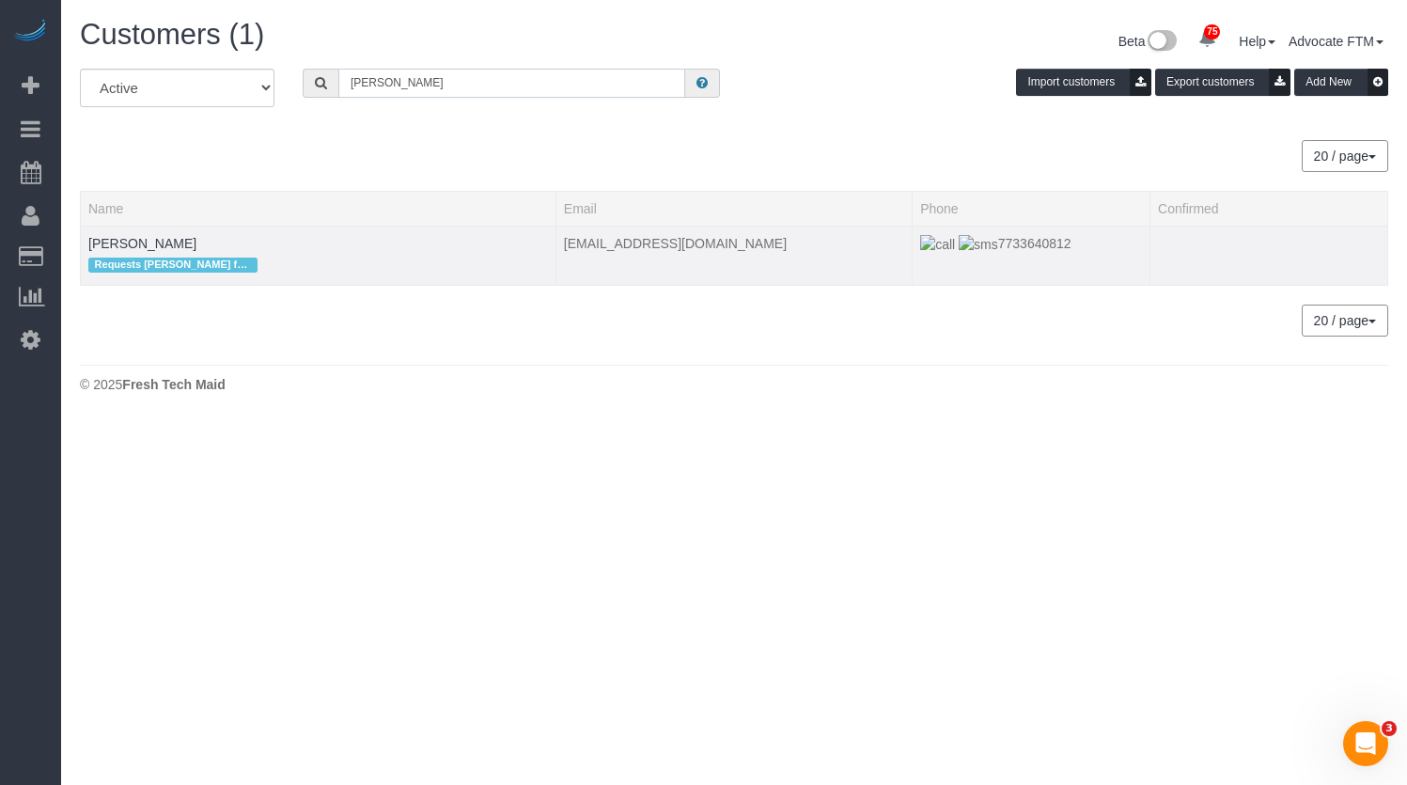
type input "Ellen Reynolds"
click at [173, 255] on div "Requests Ligia for OTC" at bounding box center [318, 265] width 460 height 24
click at [156, 245] on link "Ellen Reynolds" at bounding box center [142, 243] width 108 height 15
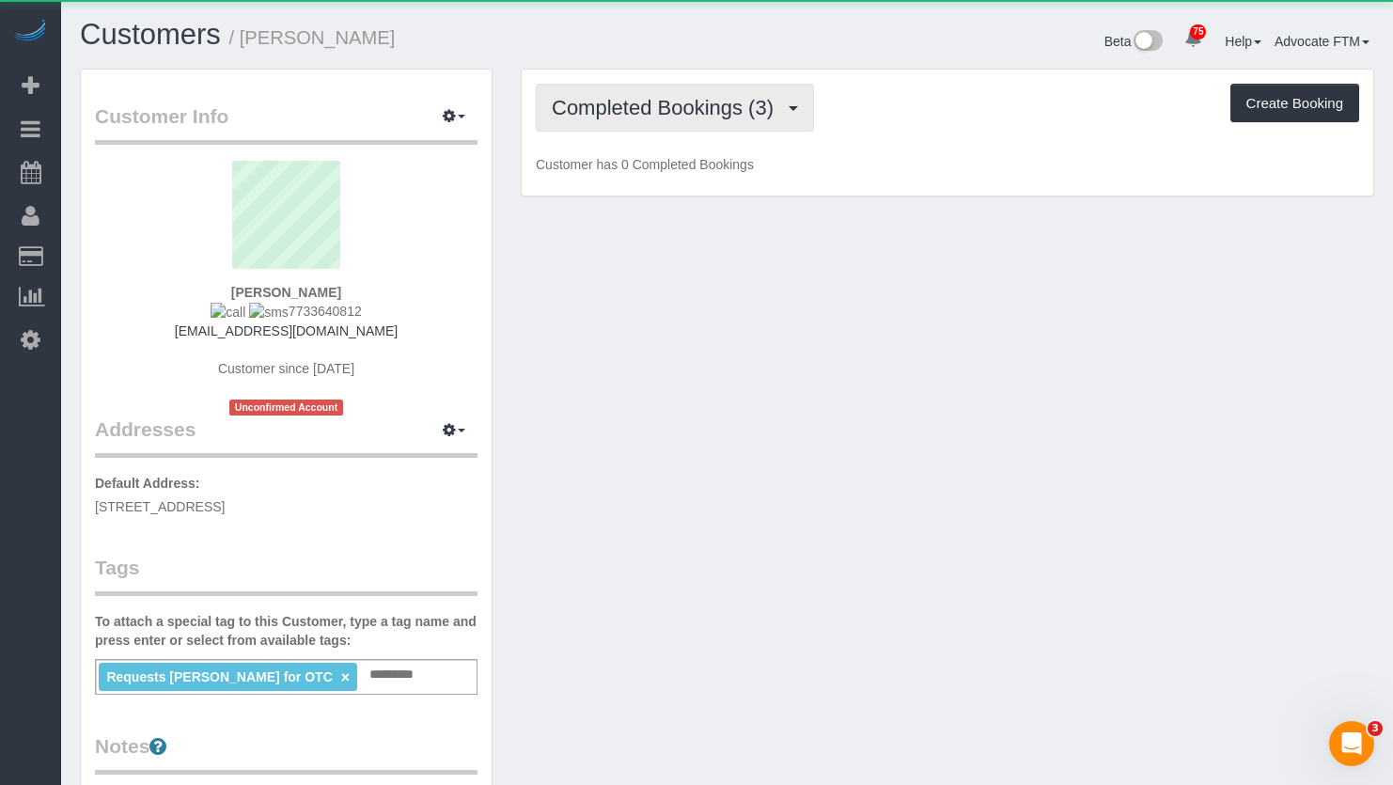
click at [639, 94] on button "Completed Bookings (3)" at bounding box center [675, 108] width 278 height 48
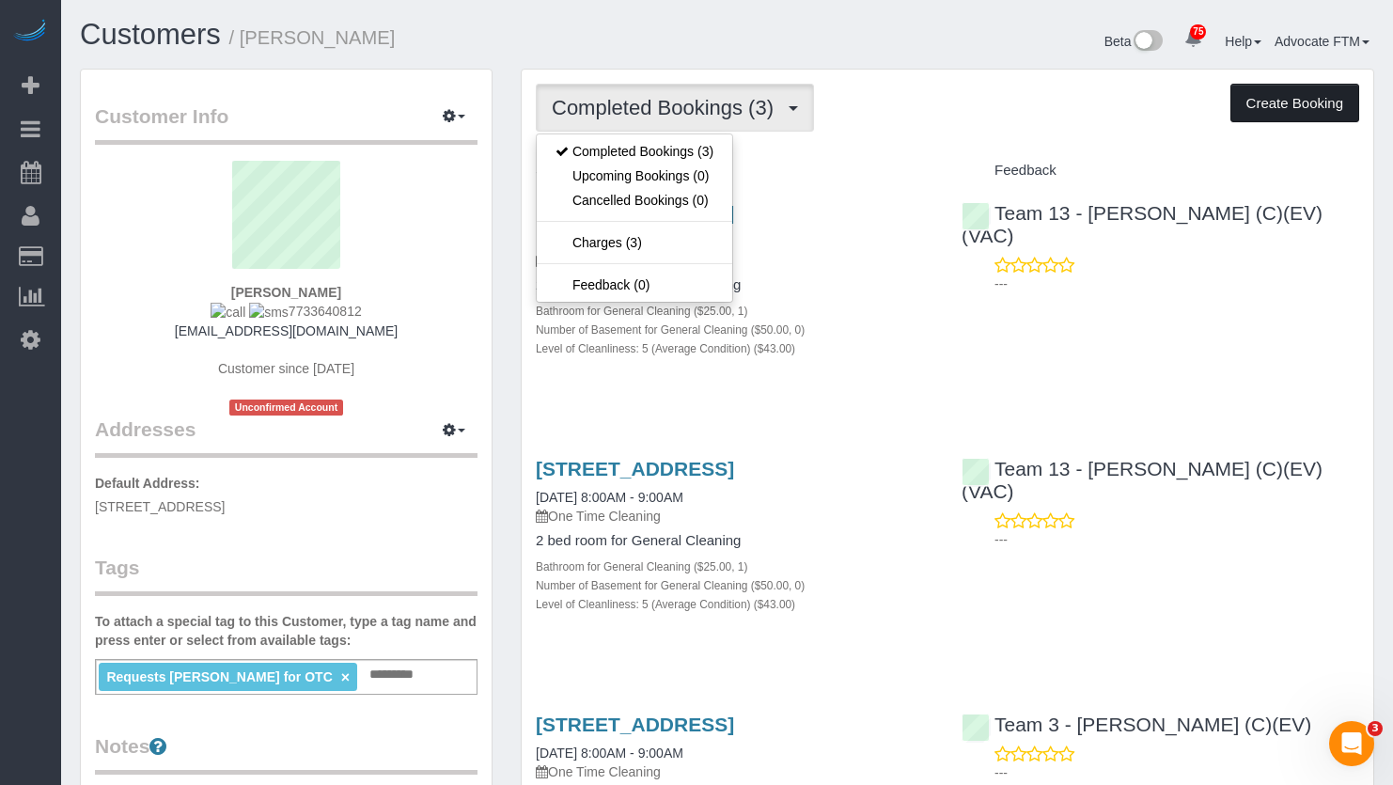
click at [1265, 96] on button "Create Booking" at bounding box center [1295, 103] width 129 height 39
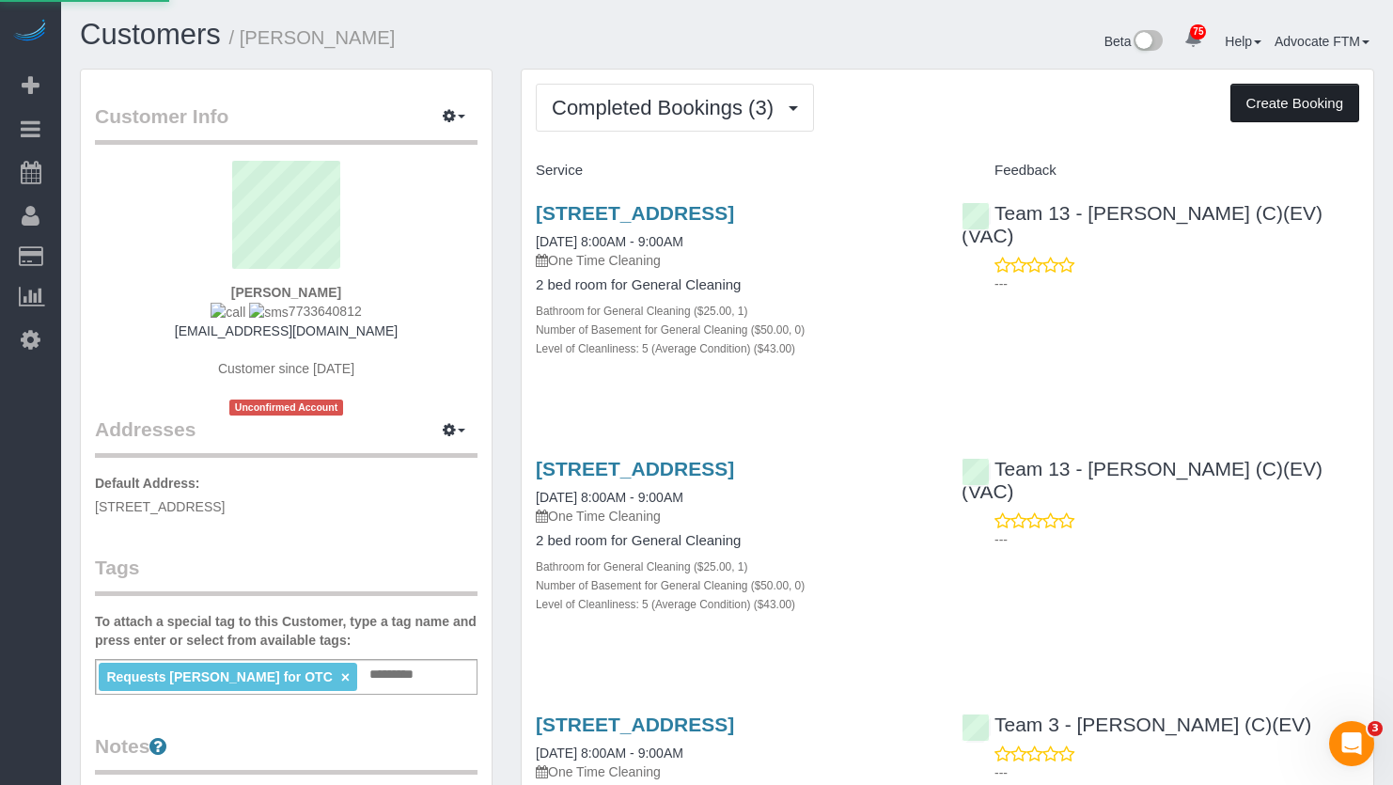
select select "IL"
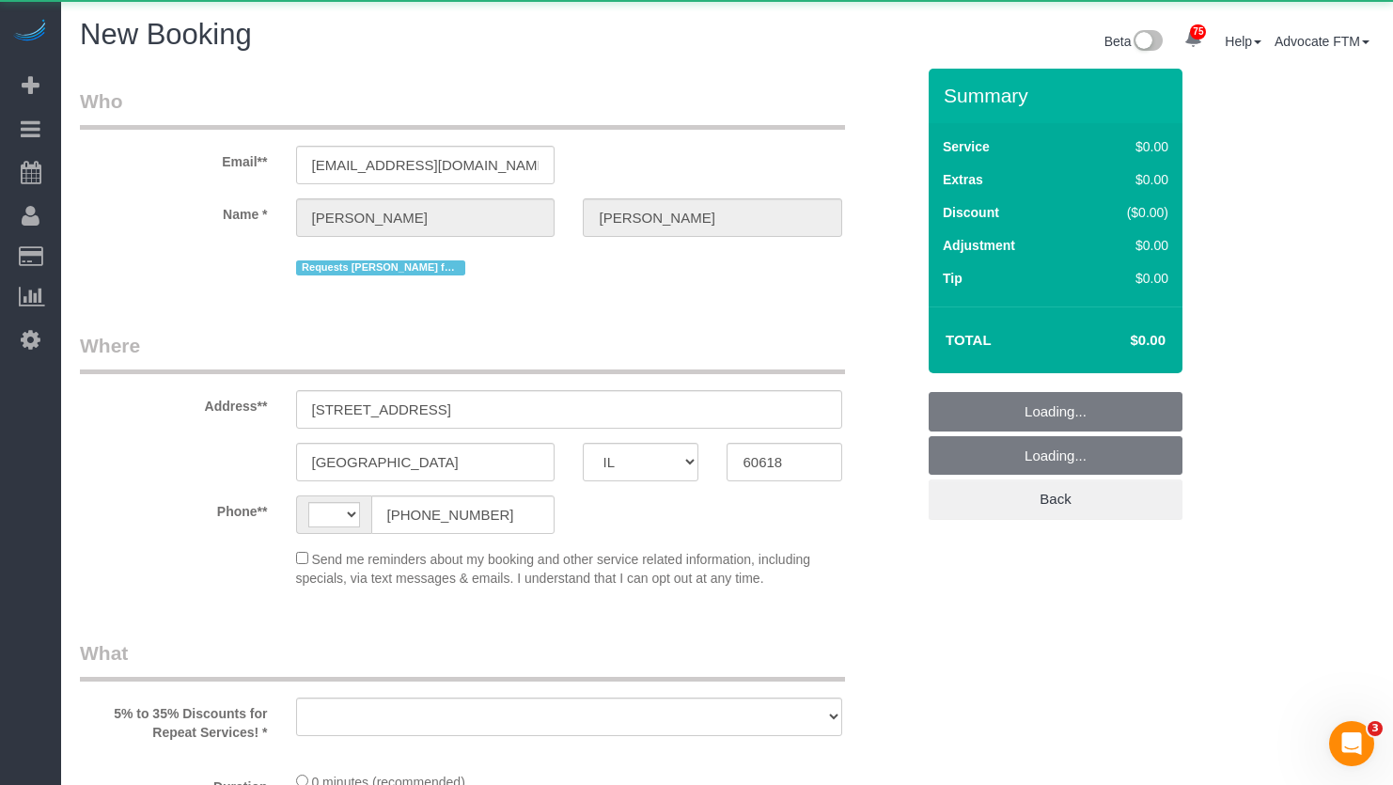
select select "string:US"
select select "string:fspay-8cf697b9-0158-4181-a9d1-c60ab1315c98"
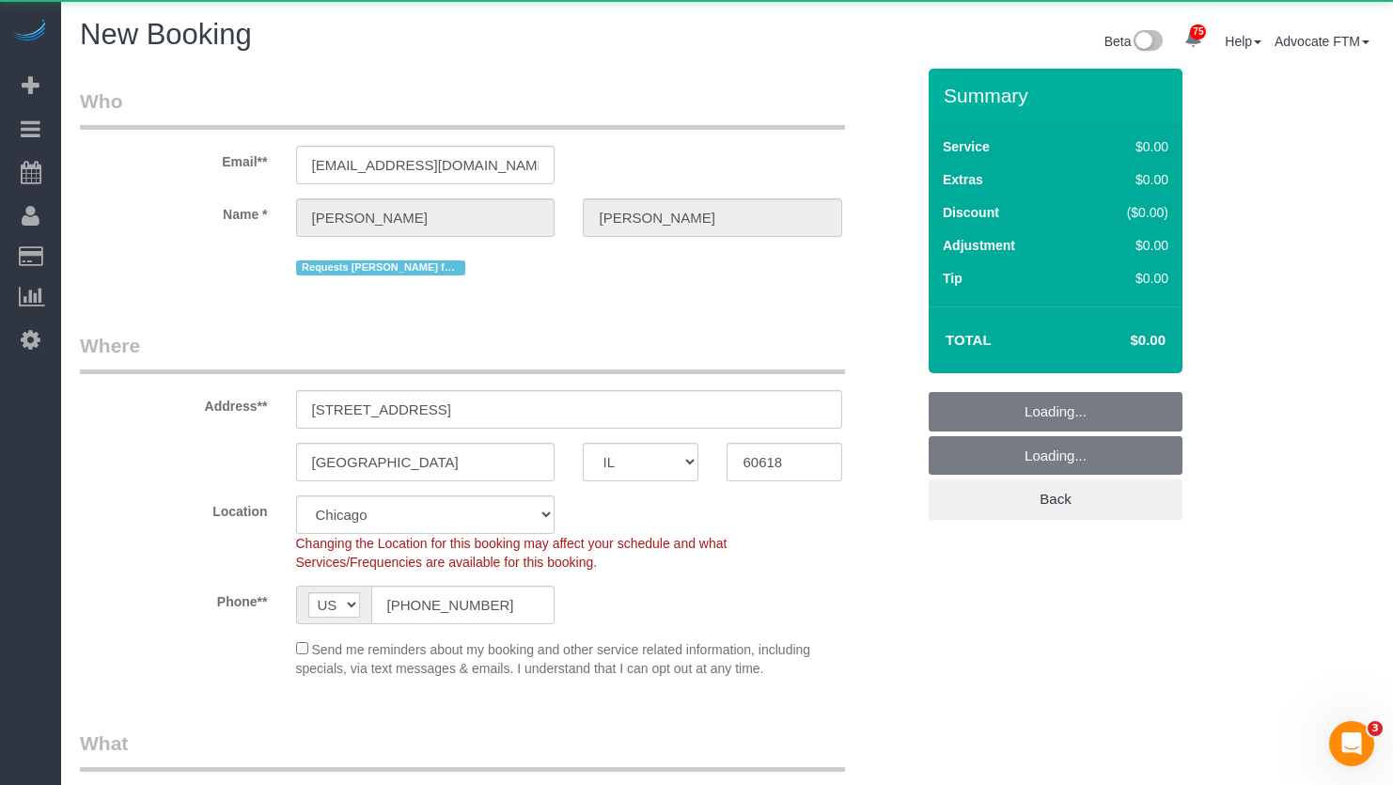
select select "512"
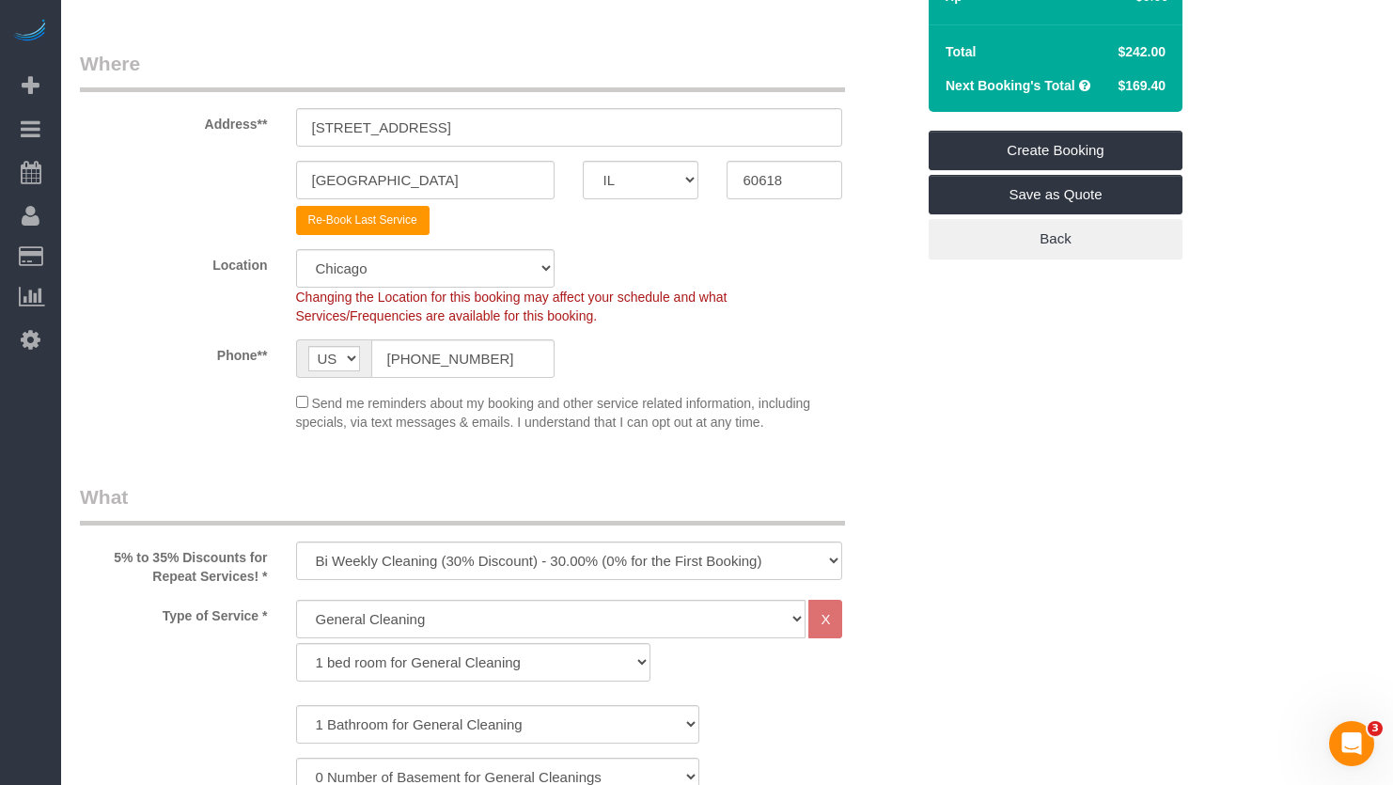
scroll to position [564, 0]
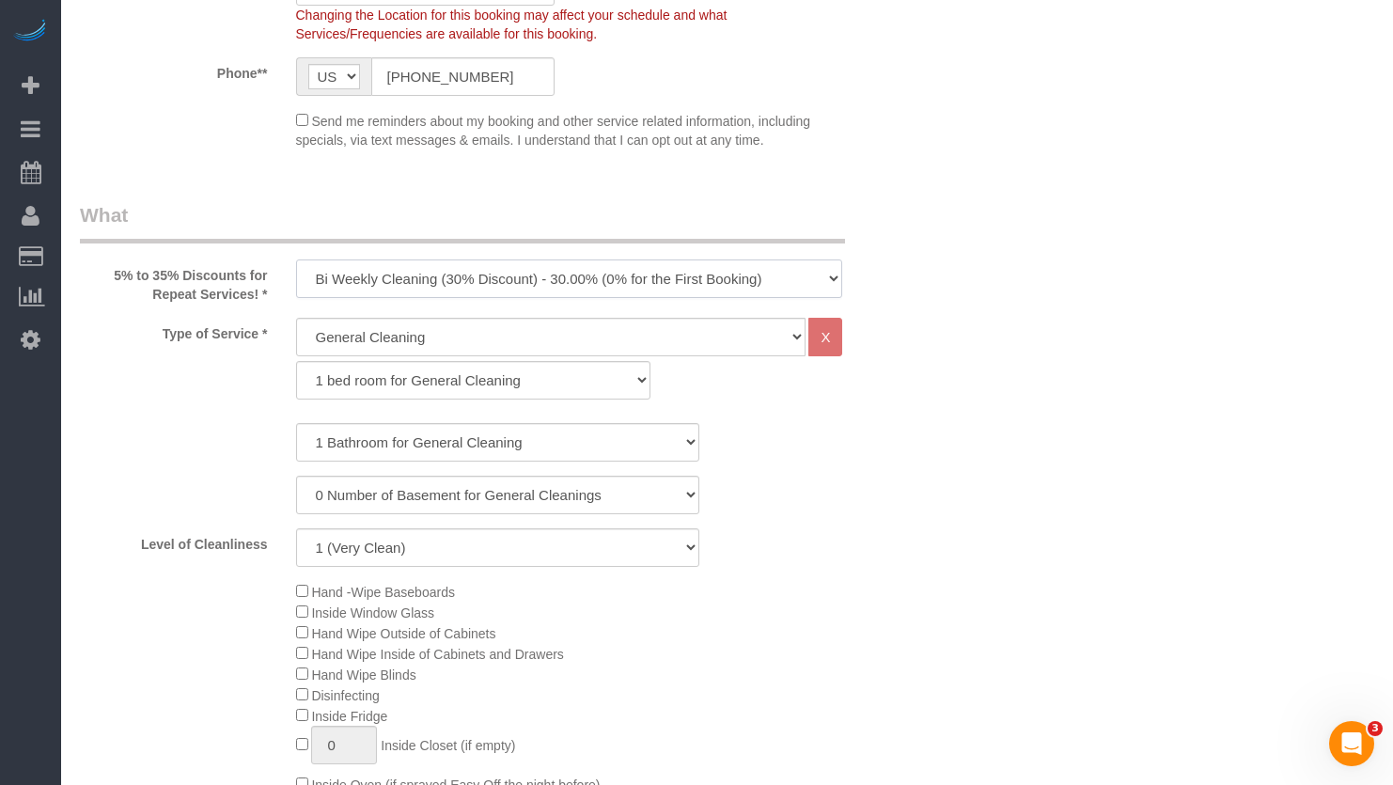
drag, startPoint x: 728, startPoint y: 285, endPoint x: 683, endPoint y: 296, distance: 45.6
click at [727, 285] on select "One Time Cleaning Weekly Cleaning (35% Discount) - 35.00% (0% for the First Boo…" at bounding box center [569, 278] width 547 height 39
select select "object:4570"
click at [296, 259] on select "One Time Cleaning Weekly Cleaning (35% Discount) - 35.00% (0% for the First Boo…" at bounding box center [569, 278] width 547 height 39
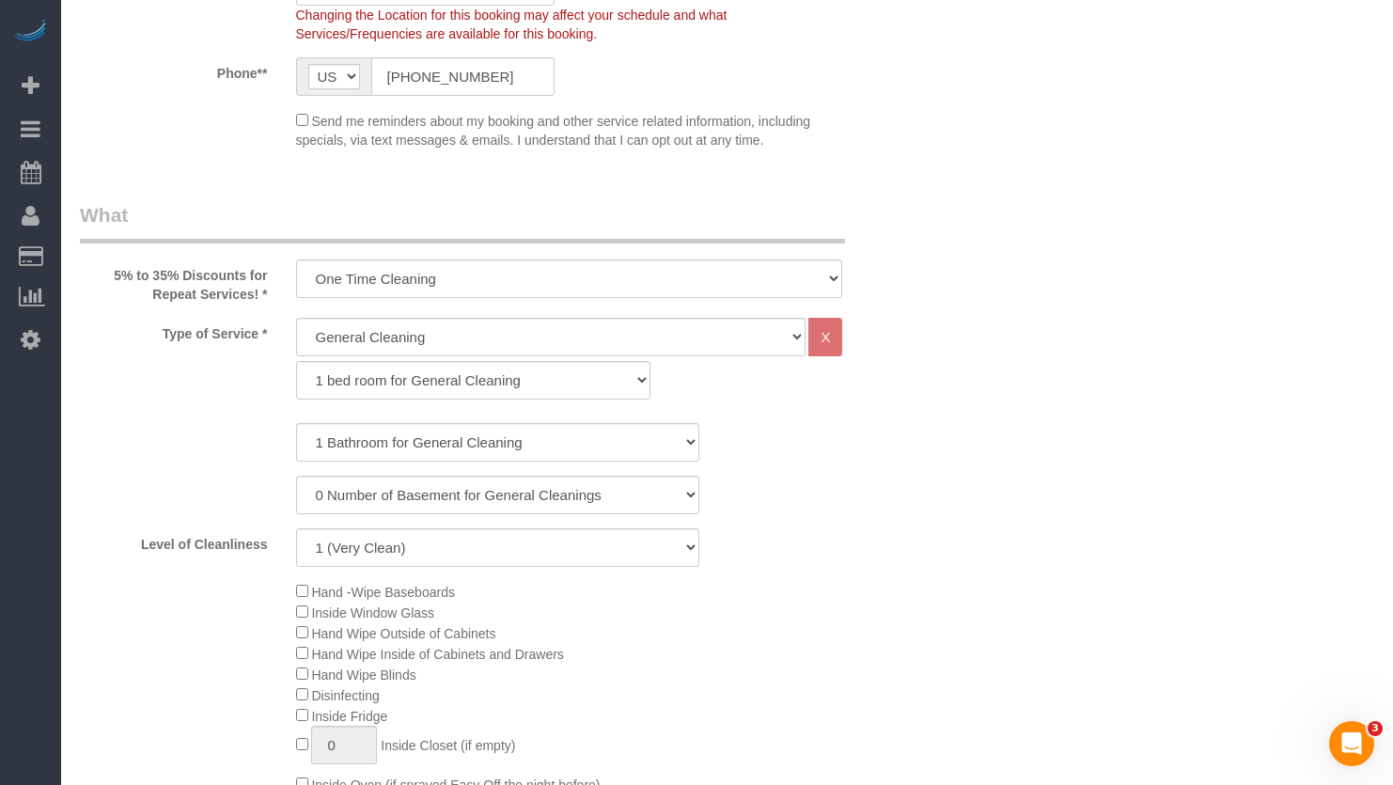
scroll to position [658, 0]
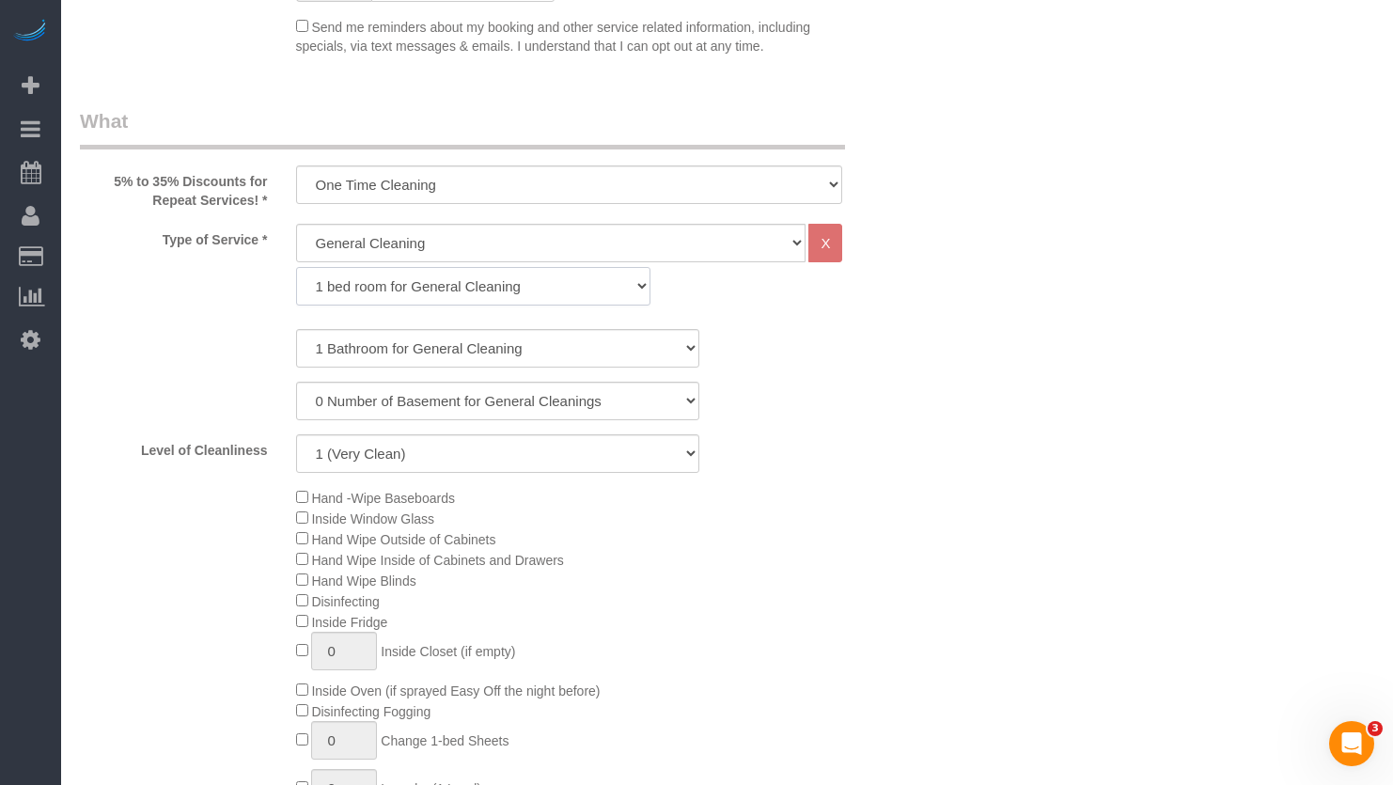
click at [435, 290] on select "1 bed room for General Cleaning 2 bed room for General Cleaning 3 bed room for …" at bounding box center [473, 286] width 355 height 39
select select "287"
click at [296, 267] on select "1 bed room for General Cleaning 2 bed room for General Cleaning 3 bed room for …" at bounding box center [473, 286] width 355 height 39
click at [491, 447] on select "1 (Very Clean) 2 3 4 5 (Average Condition) 6 7 8 9 10 (Extremely Dirty)" at bounding box center [497, 453] width 403 height 39
select select "5"
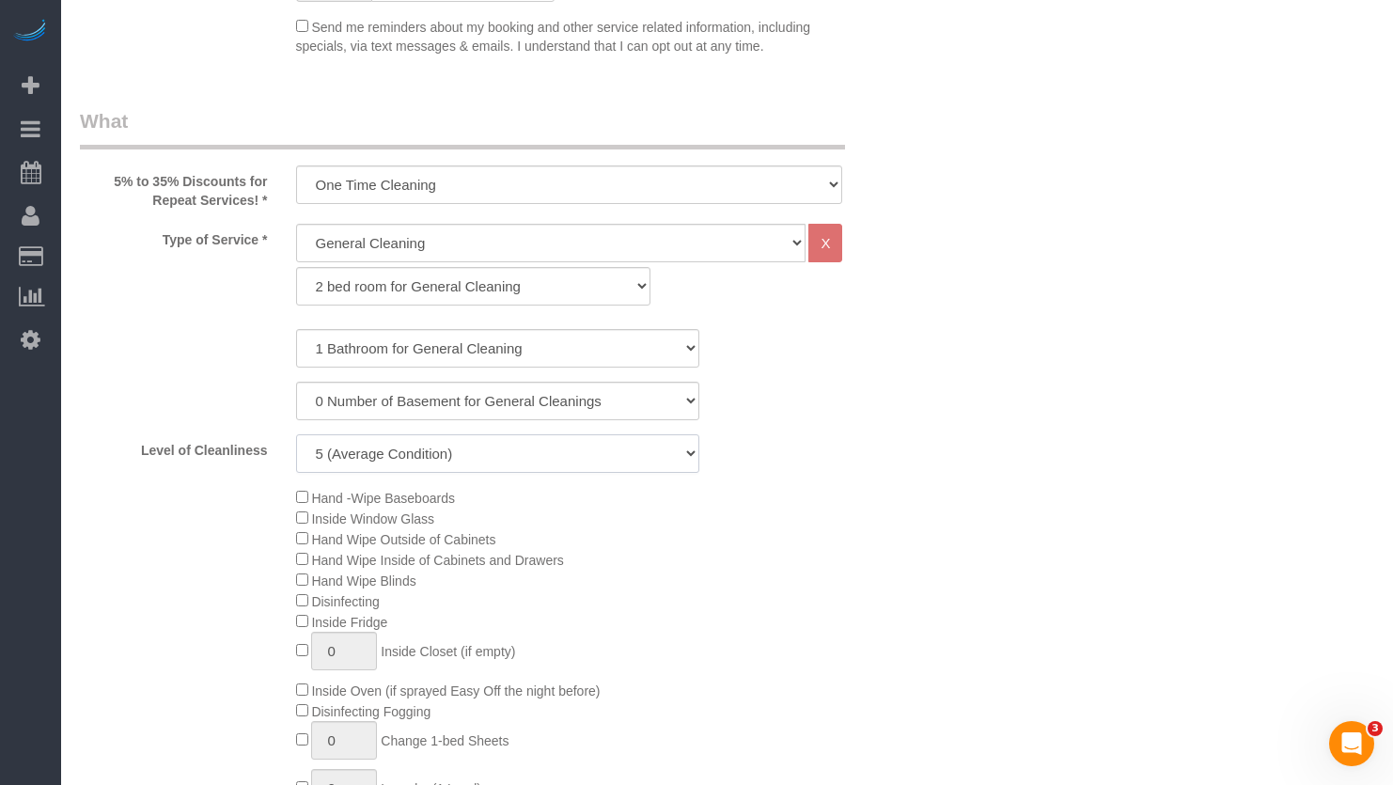
click at [296, 434] on select "1 (Very Clean) 2 3 4 5 (Average Condition) 6 7 8 9 10 (Extremely Dirty)" at bounding box center [497, 453] width 403 height 39
click at [825, 525] on div "Hand -Wipe Baseboards Inside Window Glass Hand Wipe Outside of Cabinets Hand Wi…" at bounding box center [606, 693] width 648 height 413
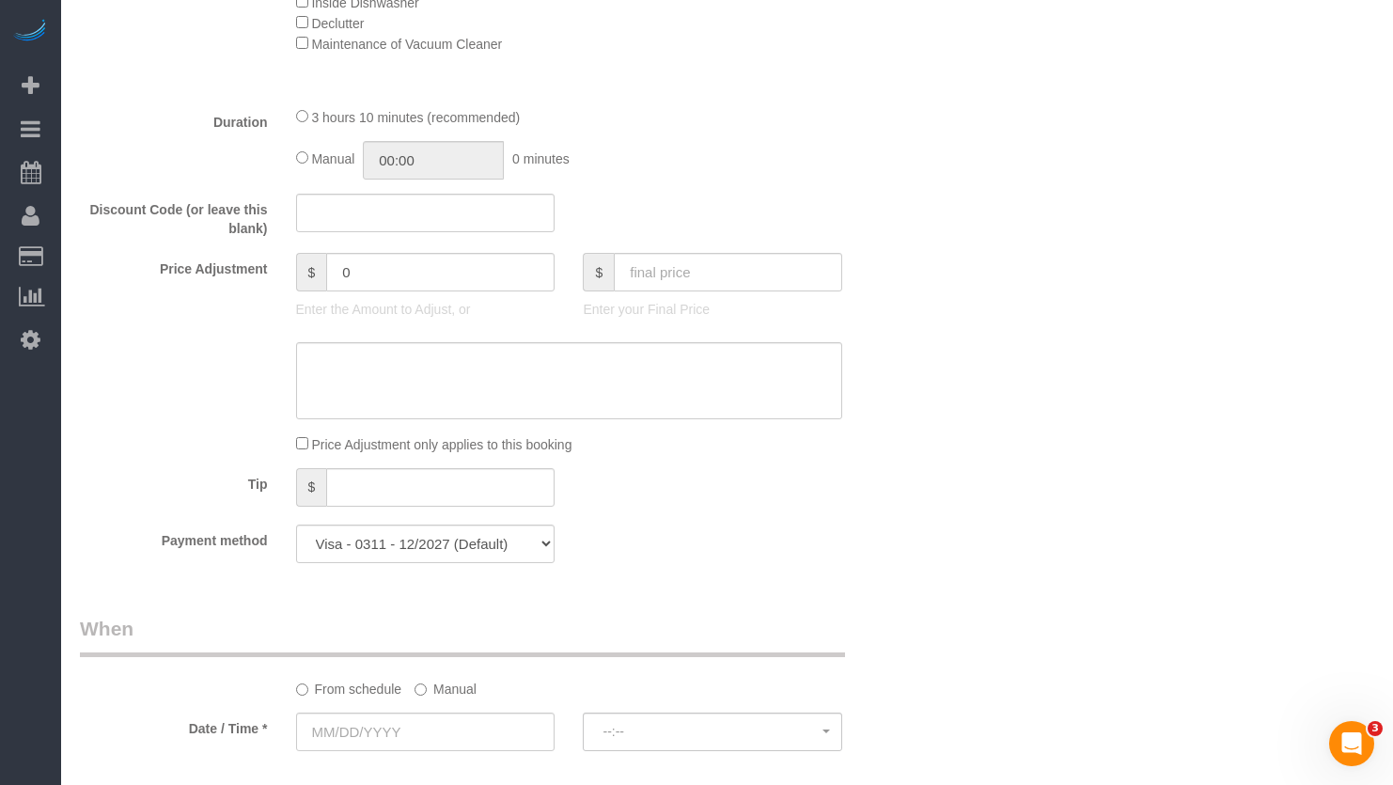
scroll to position [1598, 0]
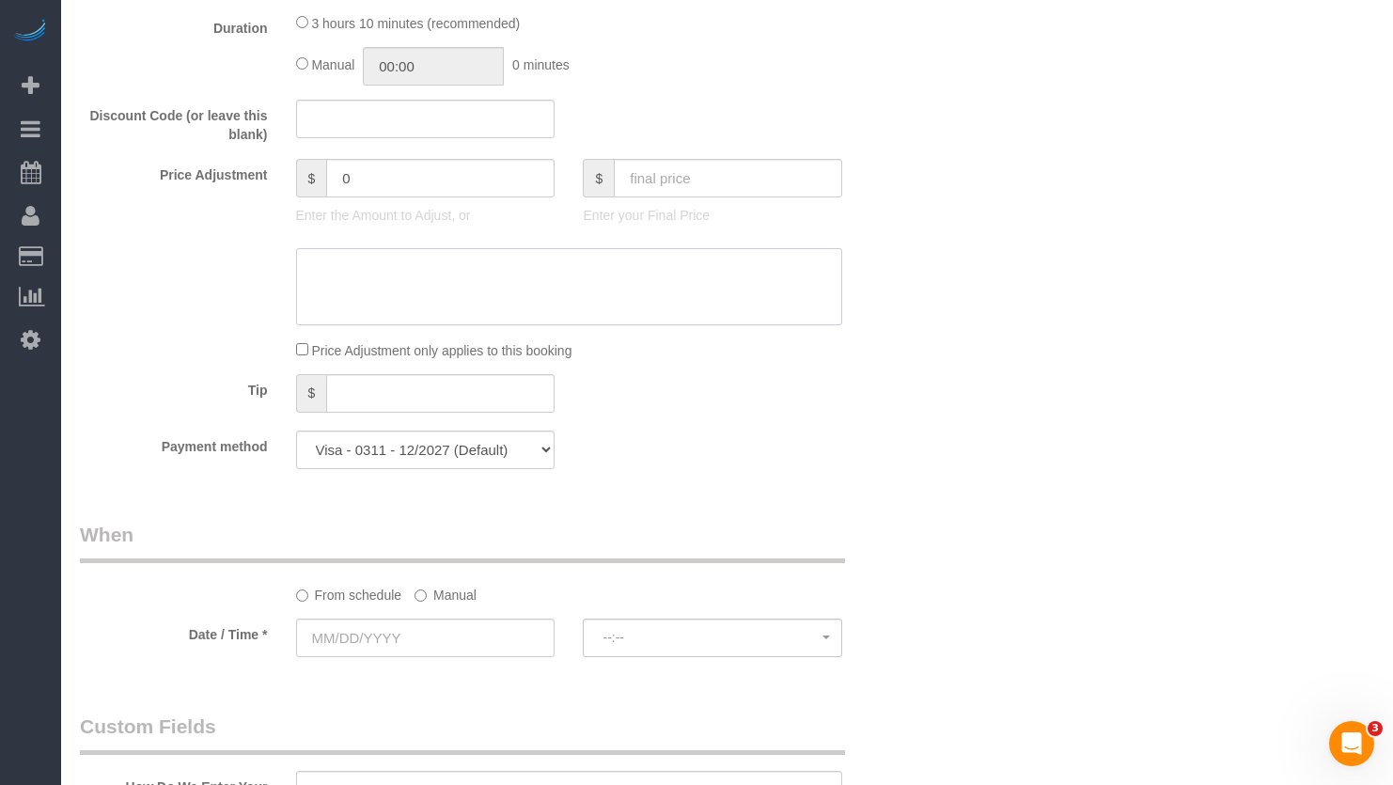
click at [493, 293] on textarea at bounding box center [569, 286] width 547 height 77
paste textarea "Applied $20 off manually, $262 (69.86/hr)"
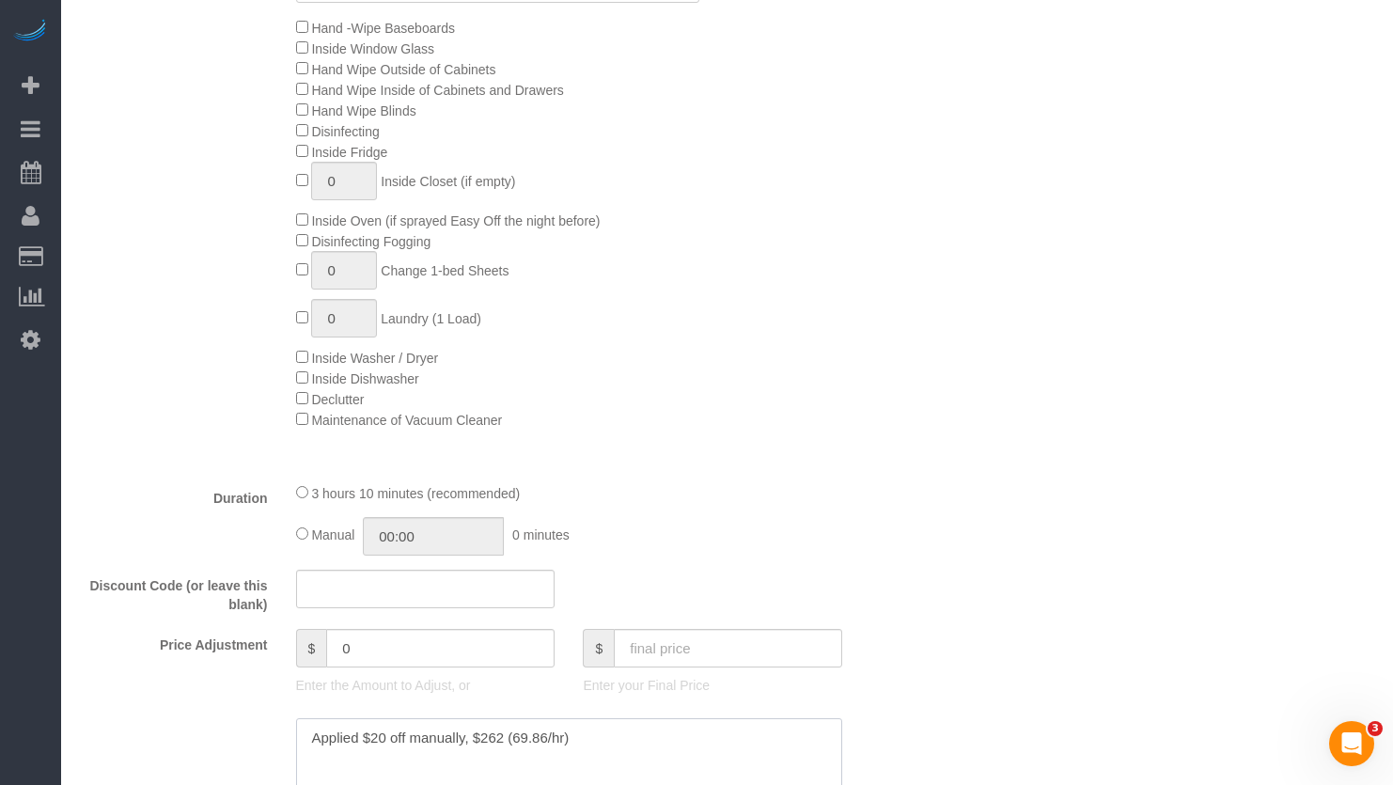
scroll to position [1222, 0]
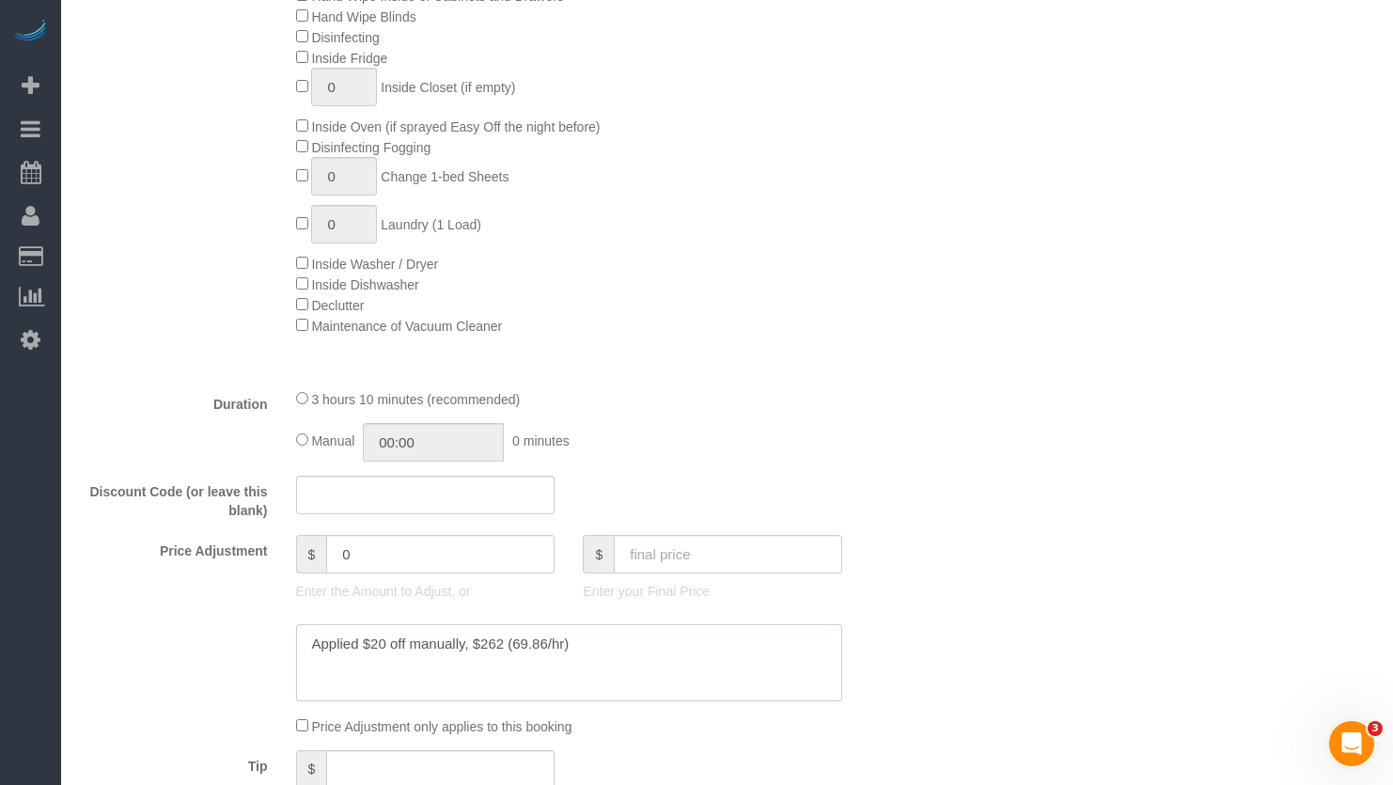
type textarea "Applied $20 off manually, $262 (69.86/hr)"
click at [692, 558] on input "text" at bounding box center [728, 554] width 228 height 39
type input "262"
click at [1213, 390] on div "Who Email** ereynolds7@comcast.net Name * Ellen Reynolds Requests Ligia for OTC…" at bounding box center [727, 795] width 1294 height 3896
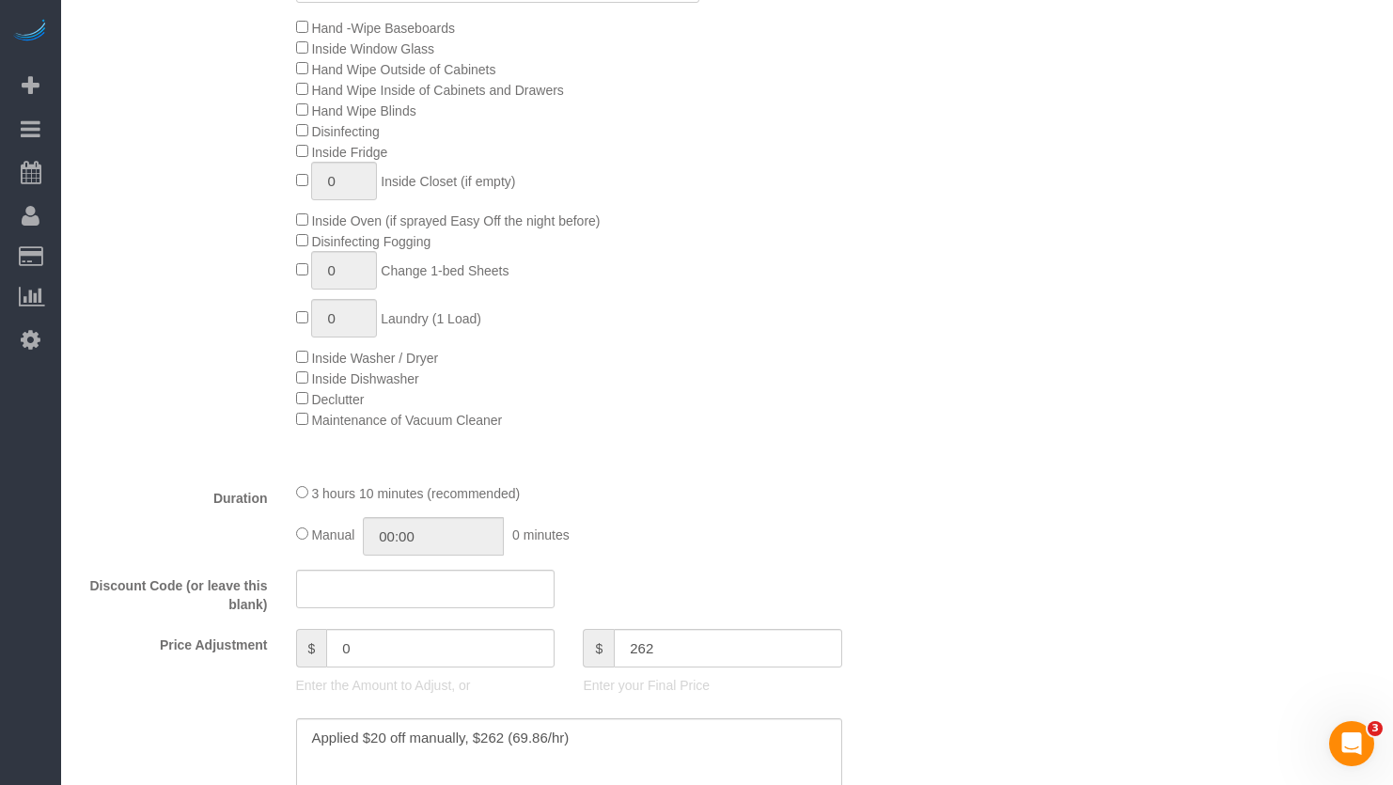
type input "-20"
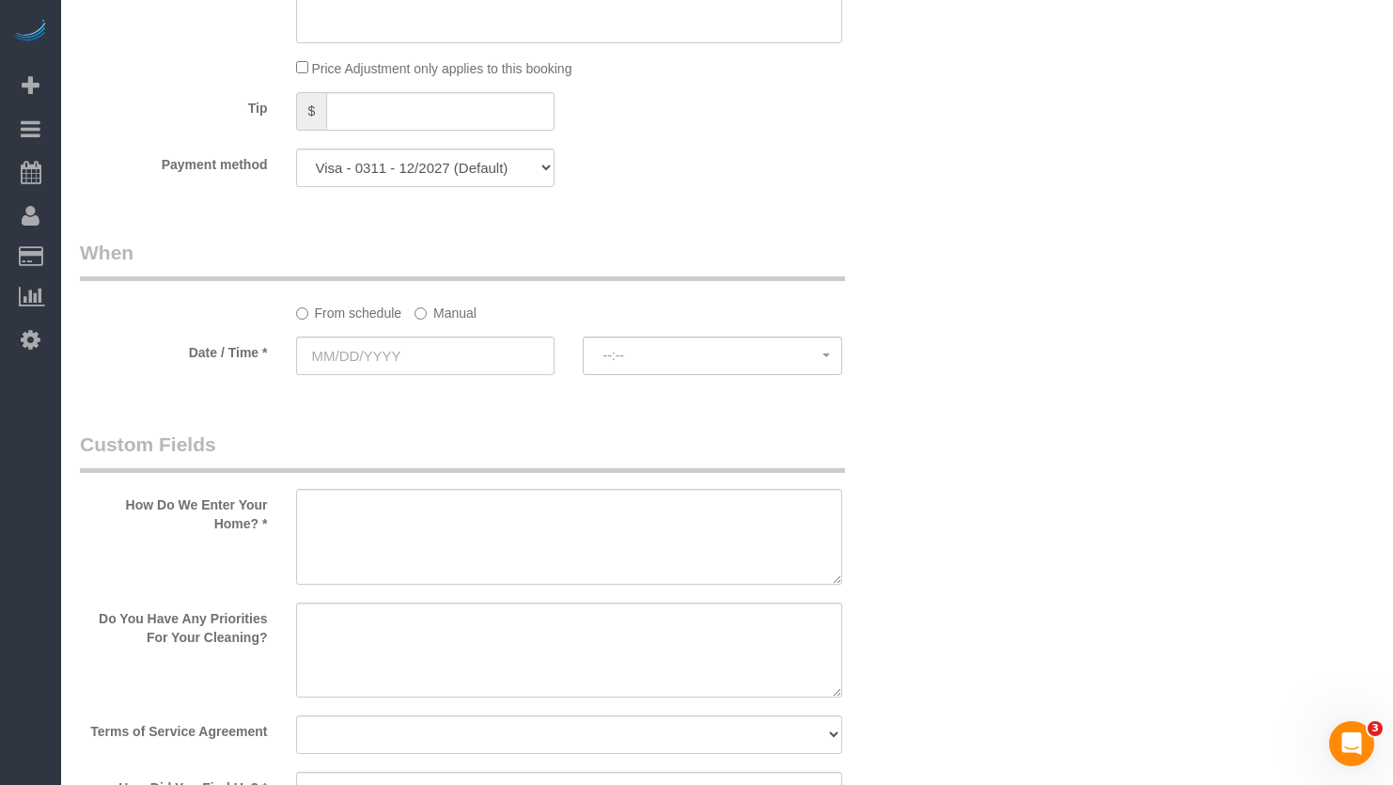
scroll to position [1974, 0]
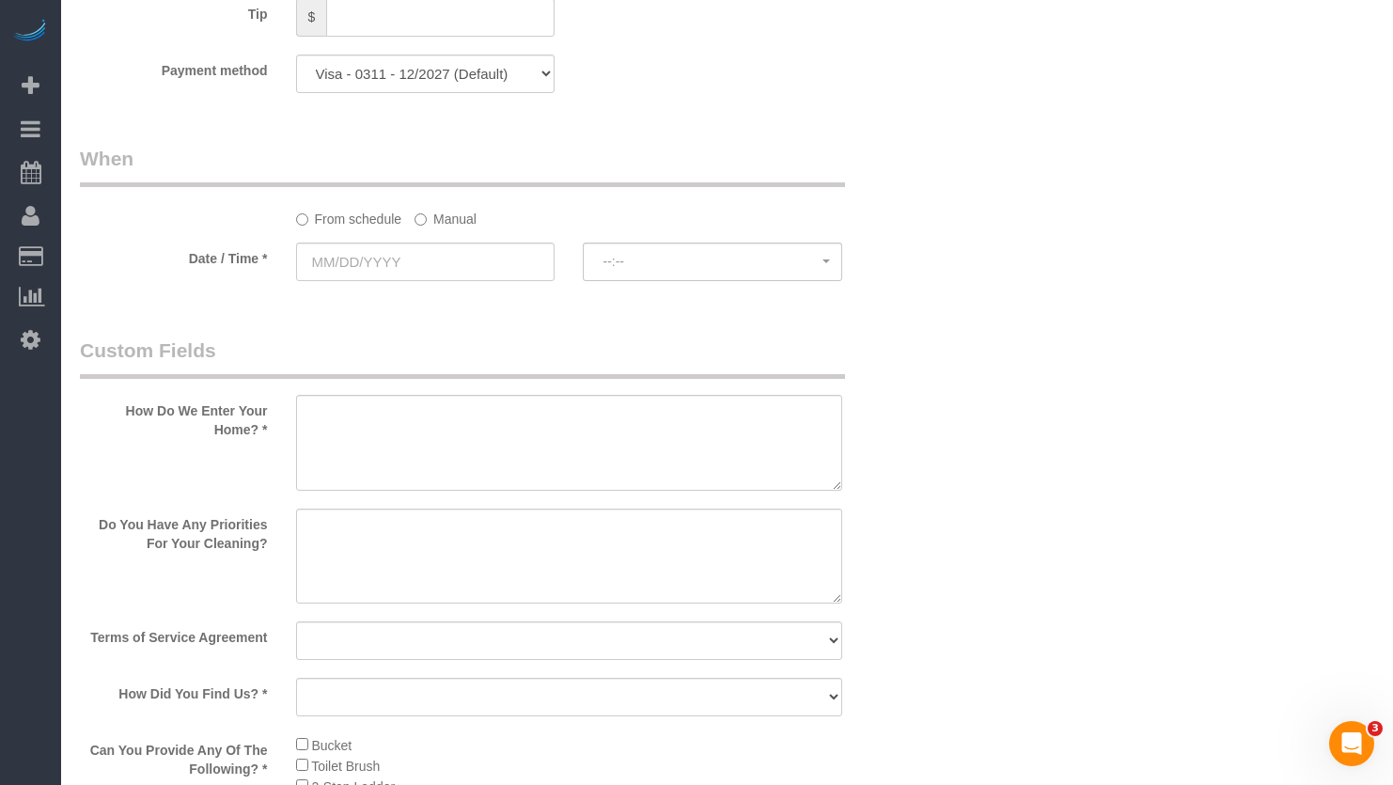
click at [465, 219] on label "Manual" at bounding box center [446, 215] width 62 height 25
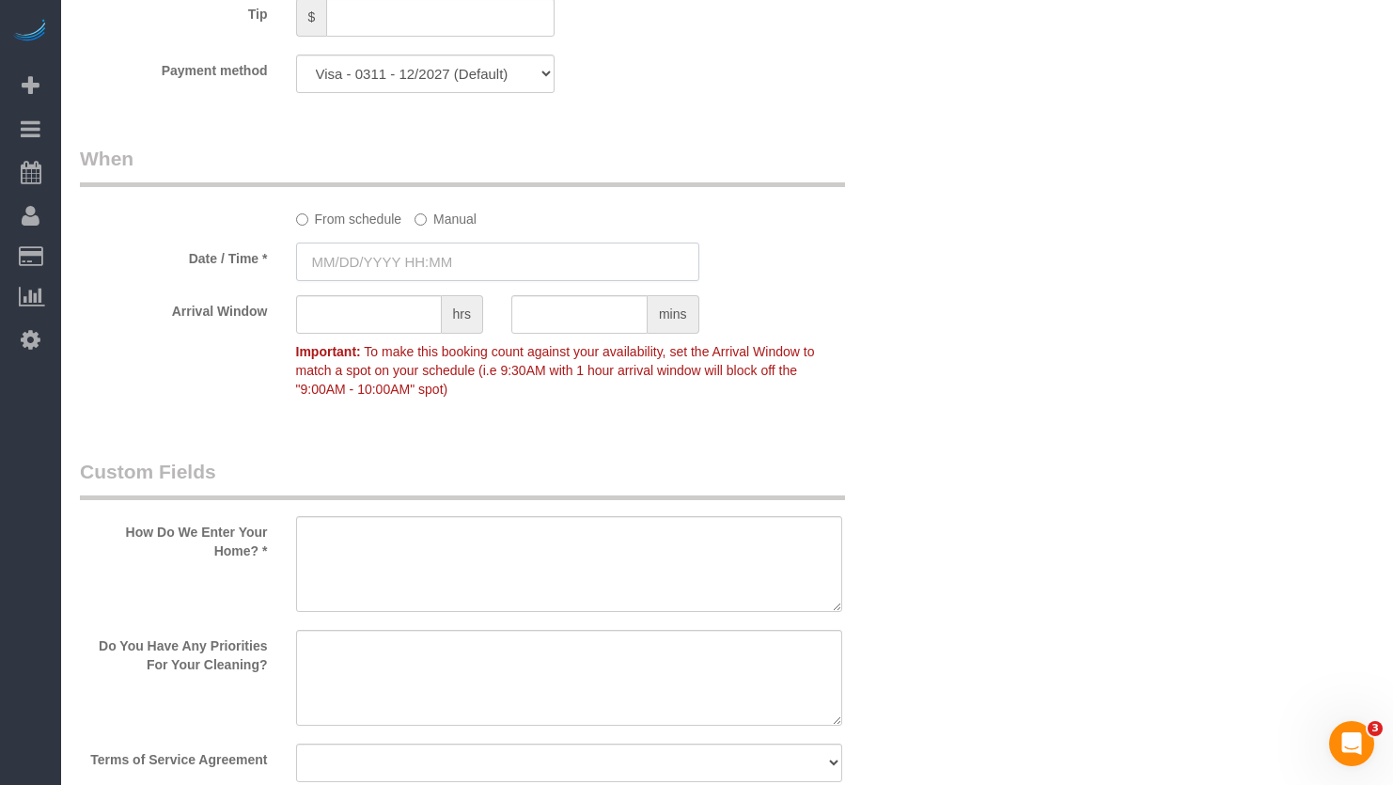
click at [447, 277] on input "text" at bounding box center [497, 262] width 403 height 39
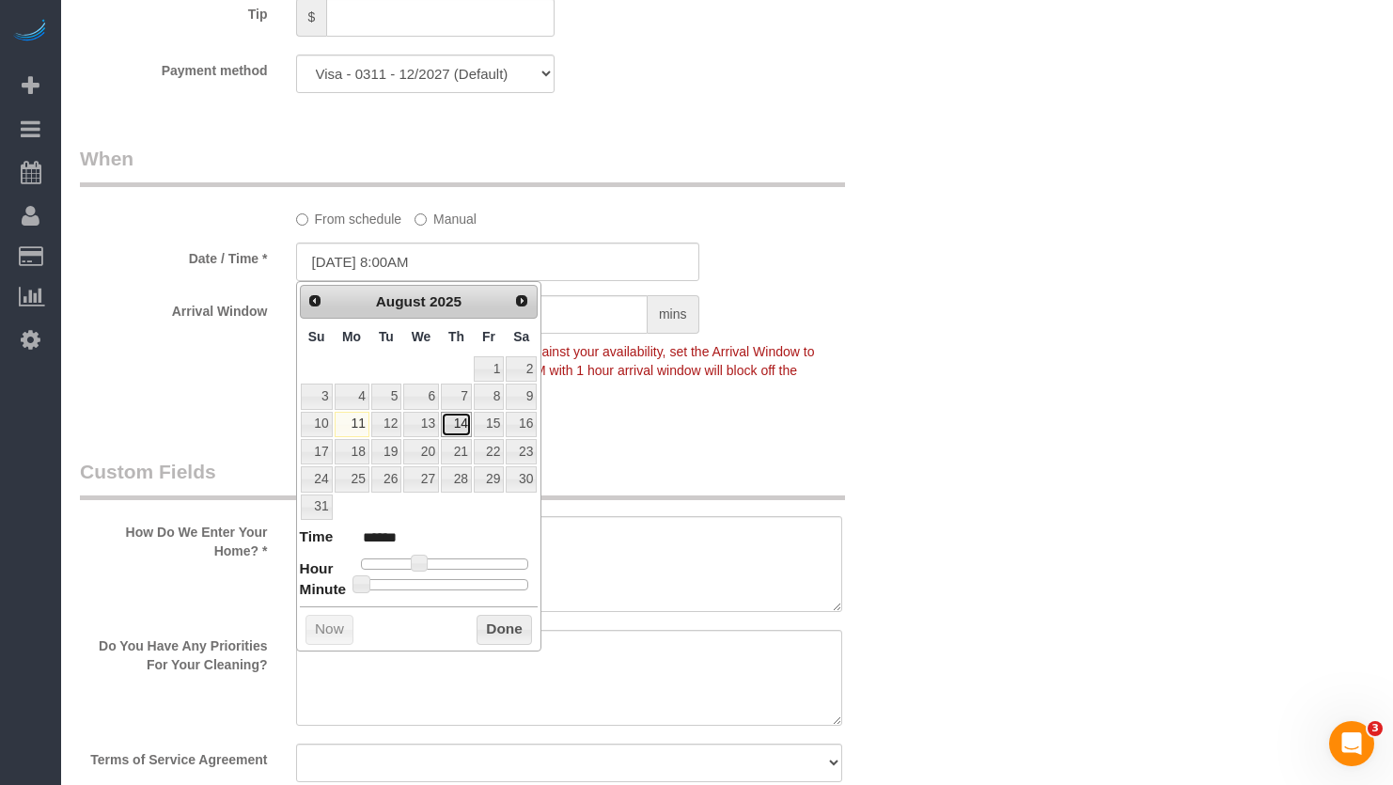
click at [455, 415] on link "14" at bounding box center [456, 424] width 31 height 25
type input "08/14/2025 9:00AM"
type input "******"
type input "08/14/2025 10:00AM"
type input "*******"
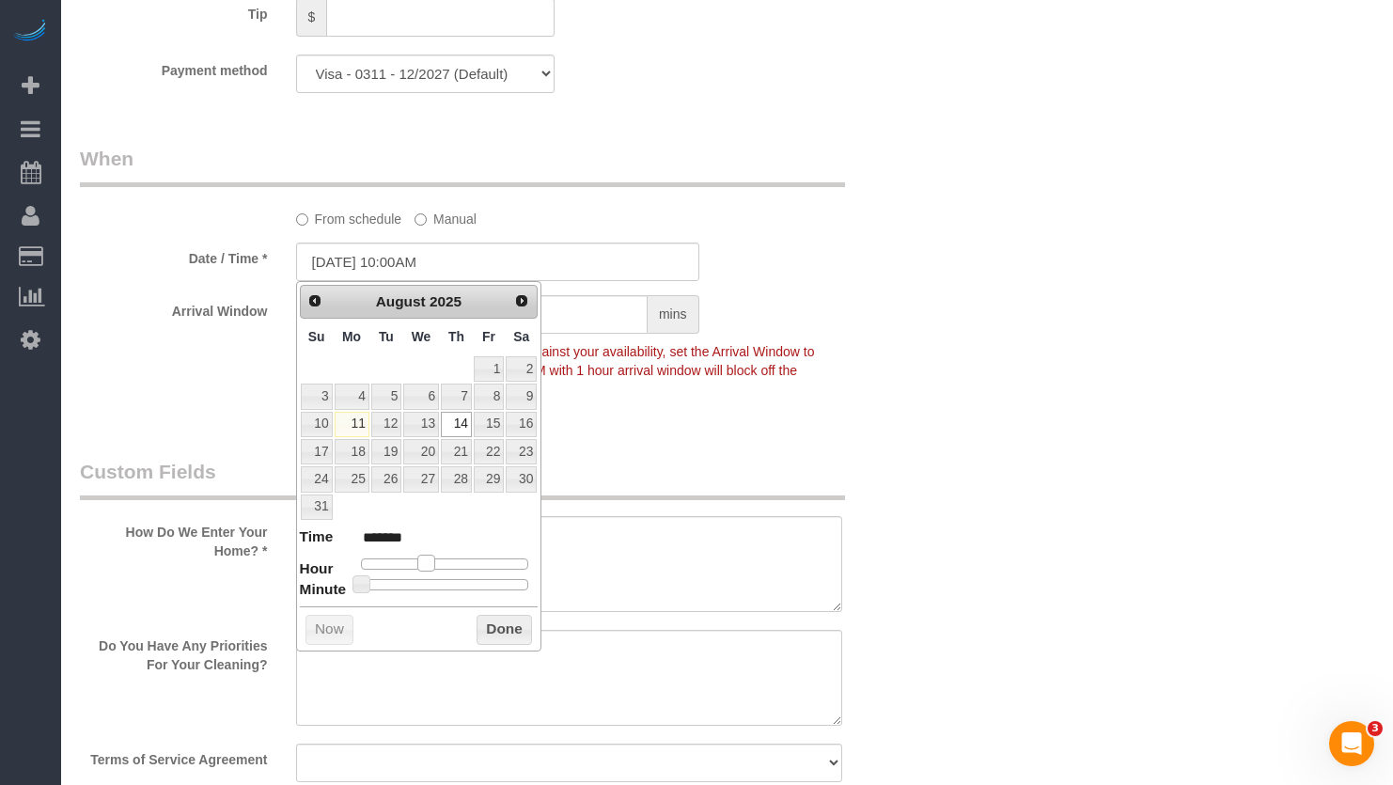
type input "08/14/2025 11:00AM"
type input "*******"
type input "08/14/2025 12:00PM"
type input "*******"
type input "08/14/2025 1:00PM"
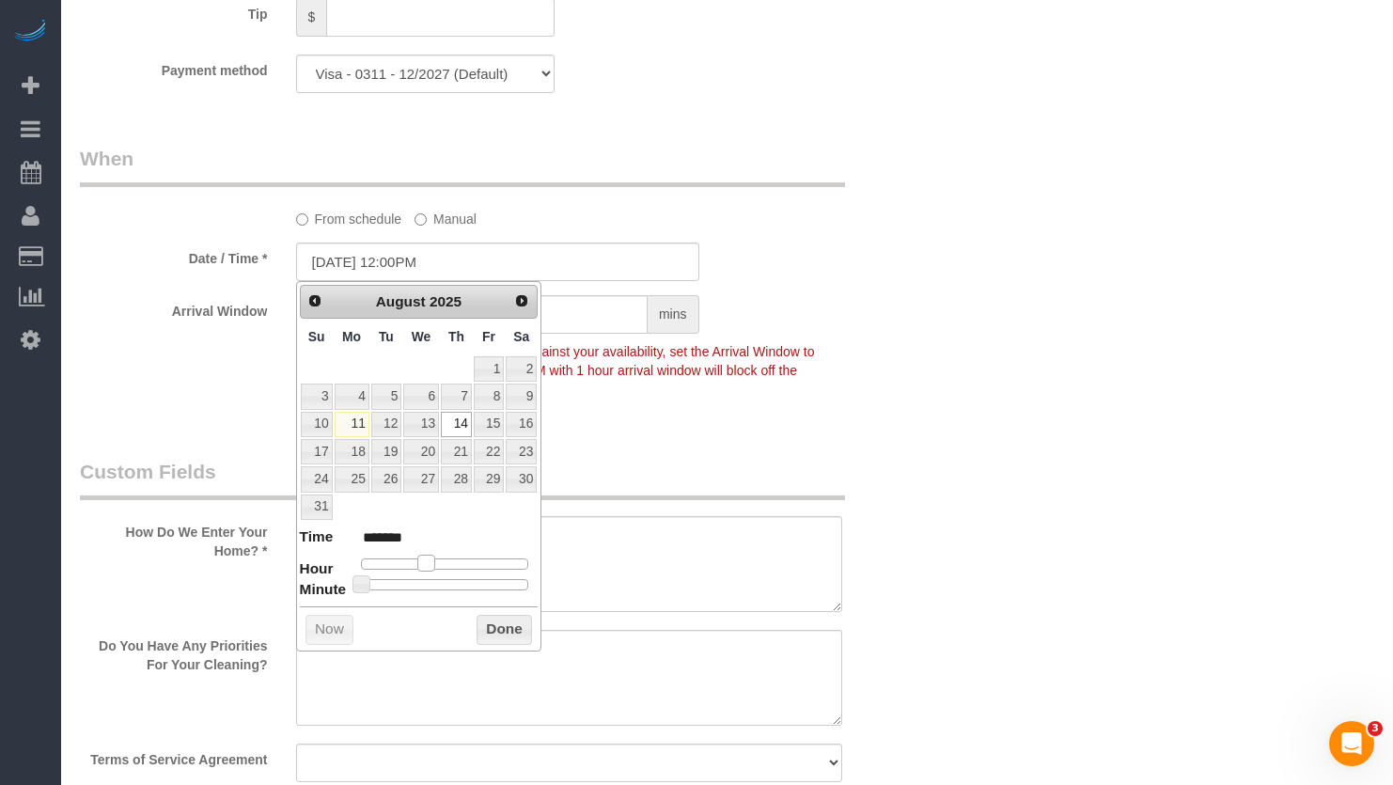
type input "******"
type input "08/14/2025 2:00PM"
type input "******"
type input "08/14/2025 1:00PM"
type input "******"
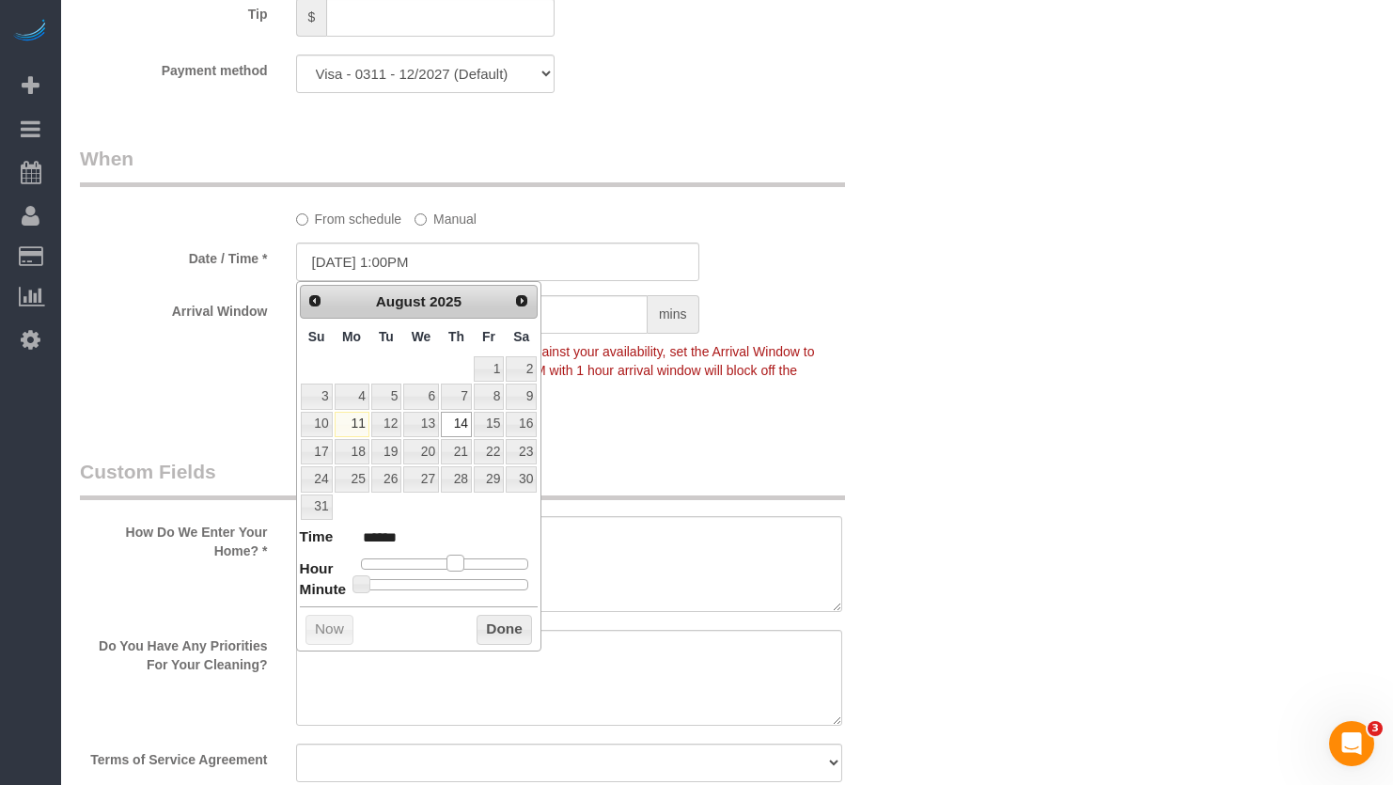
drag, startPoint x: 426, startPoint y: 564, endPoint x: 459, endPoint y: 569, distance: 33.2
click at [459, 569] on span at bounding box center [455, 563] width 17 height 17
click at [512, 623] on button "Done" at bounding box center [504, 630] width 55 height 30
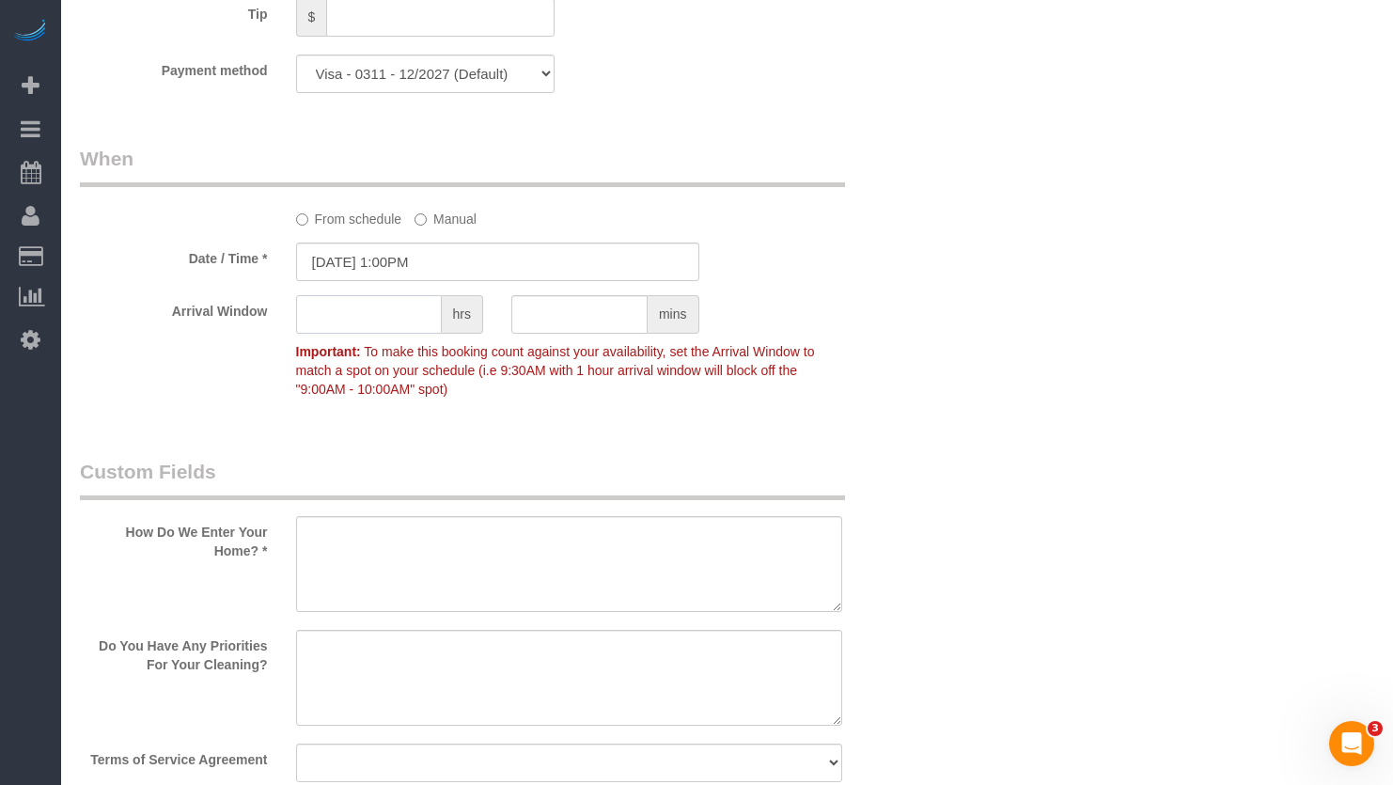
click at [393, 324] on input "text" at bounding box center [369, 314] width 146 height 39
type input "1"
click at [1322, 468] on div "Who Email** ereynolds7@comcast.net Name * Ellen Reynolds Requests Ligia for OTC…" at bounding box center [727, 104] width 1294 height 4019
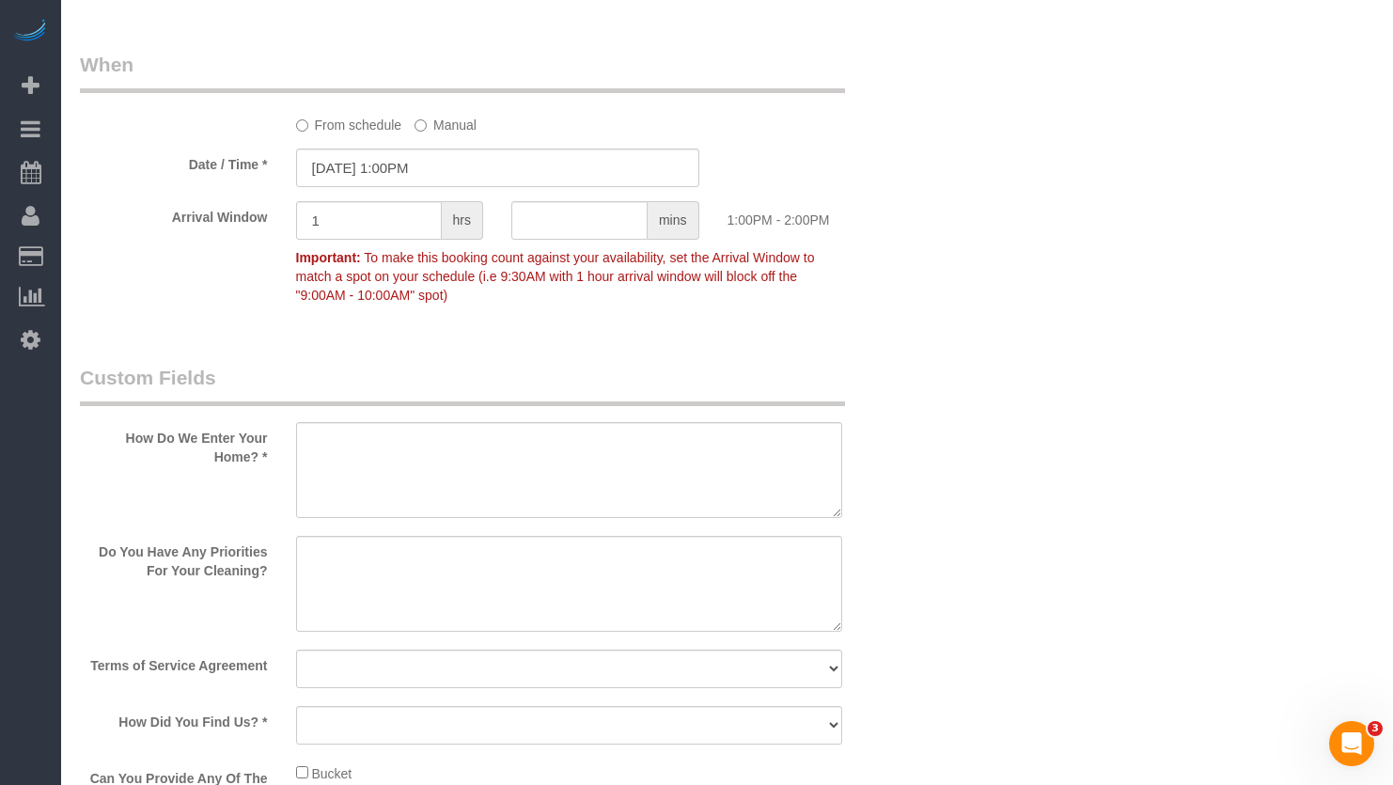
scroll to position [2162, 0]
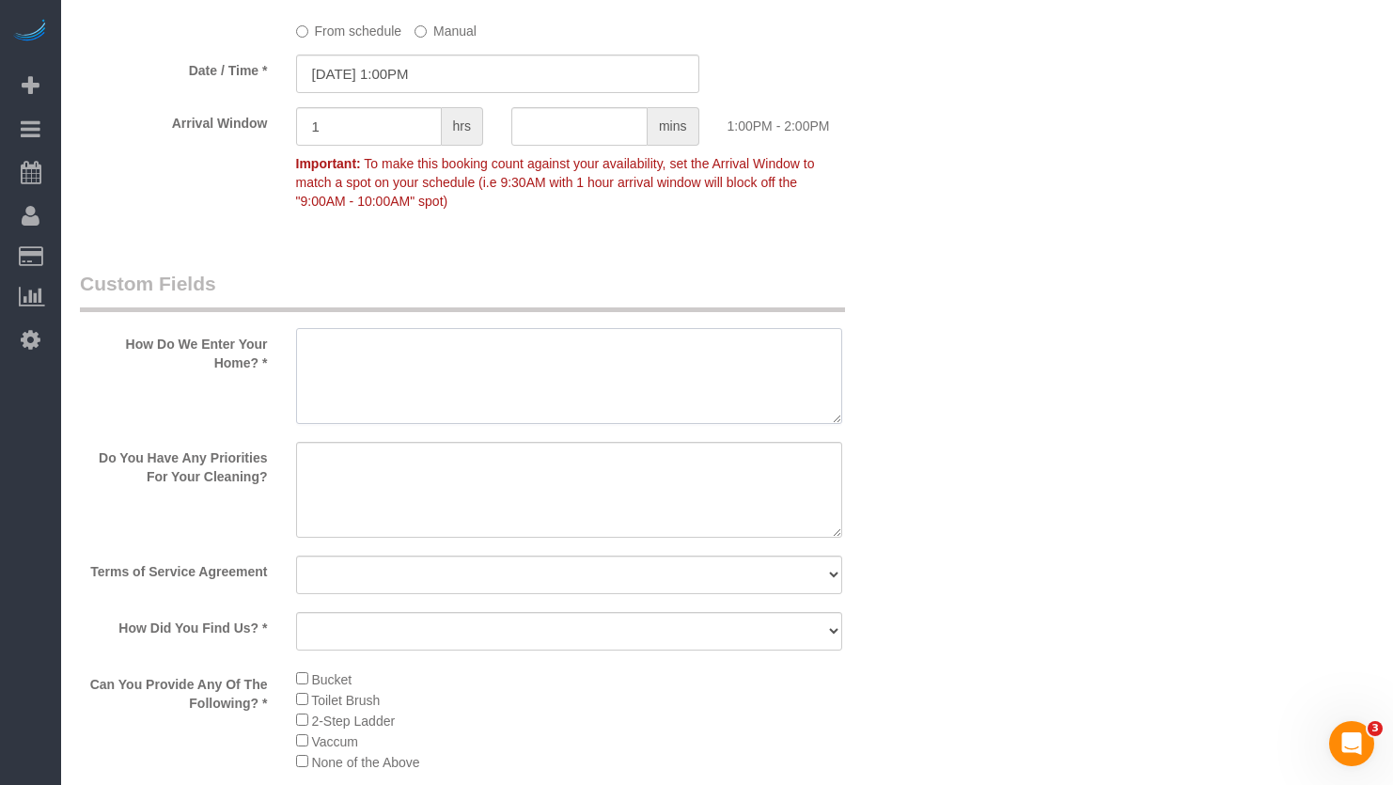
click at [593, 354] on textarea at bounding box center [569, 376] width 547 height 96
paste textarea "Ring the doorbell Easy street parking"
type textarea "Ring the doorbell Easy street parking"
click at [609, 500] on textarea at bounding box center [569, 490] width 547 height 96
paste textarea "**********"
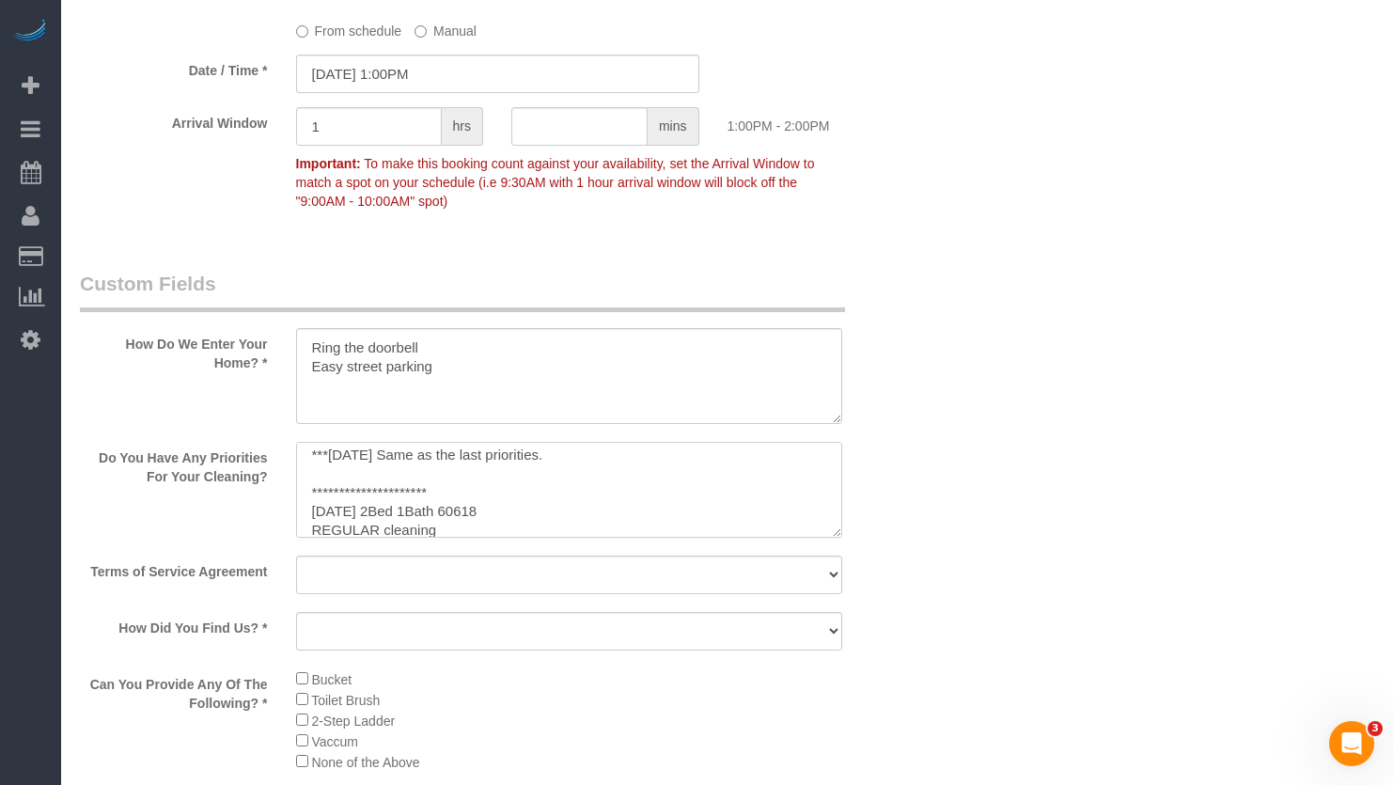
scroll to position [0, 0]
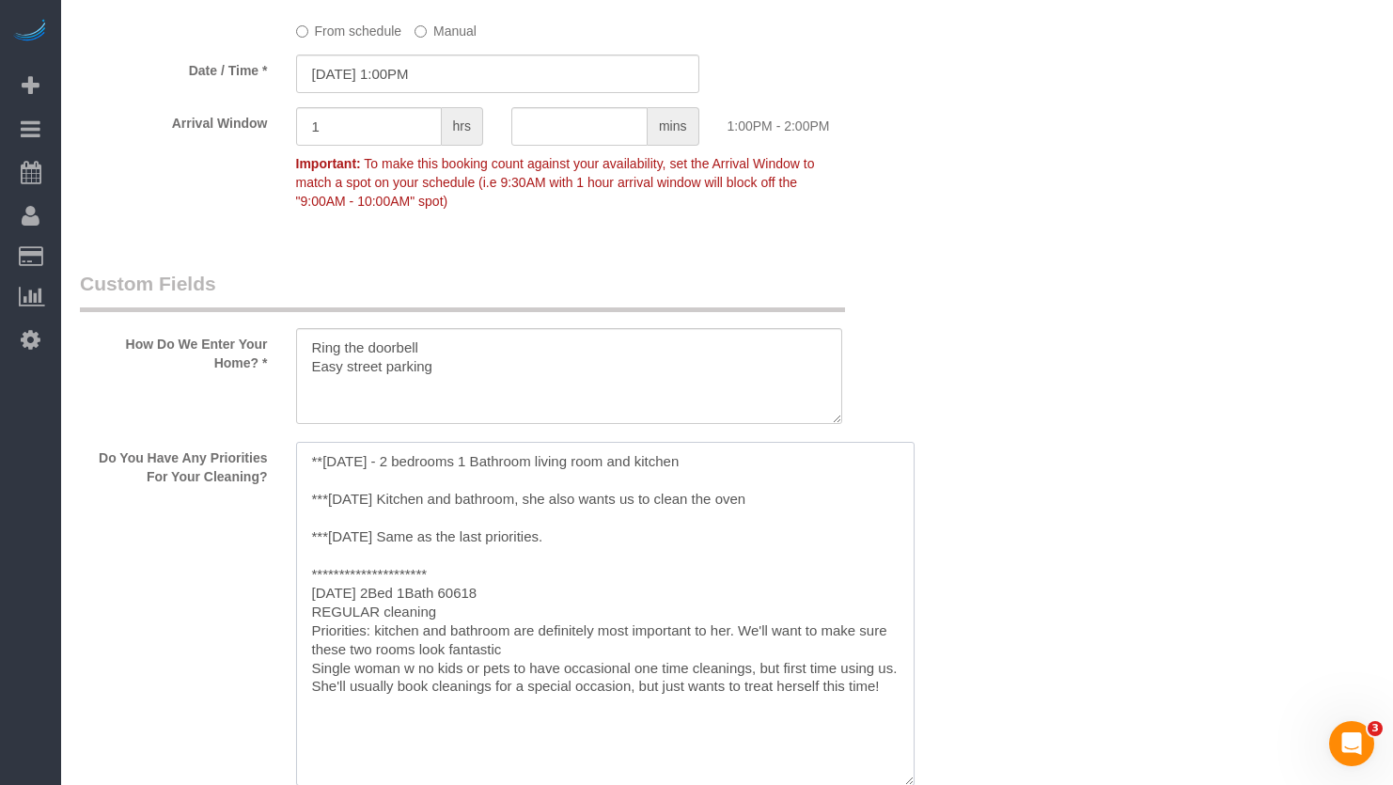
drag, startPoint x: 834, startPoint y: 534, endPoint x: 1027, endPoint y: 684, distance: 244.5
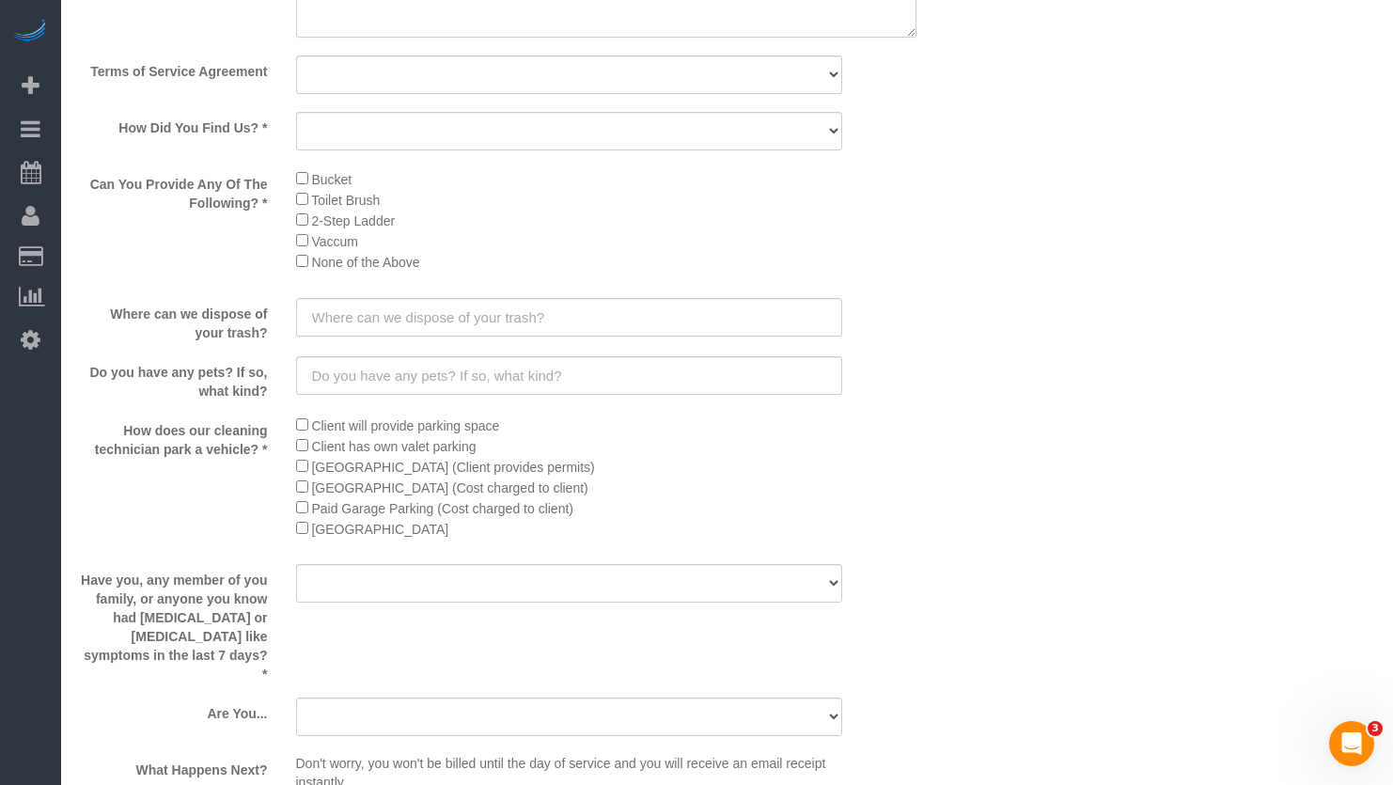
scroll to position [2820, 0]
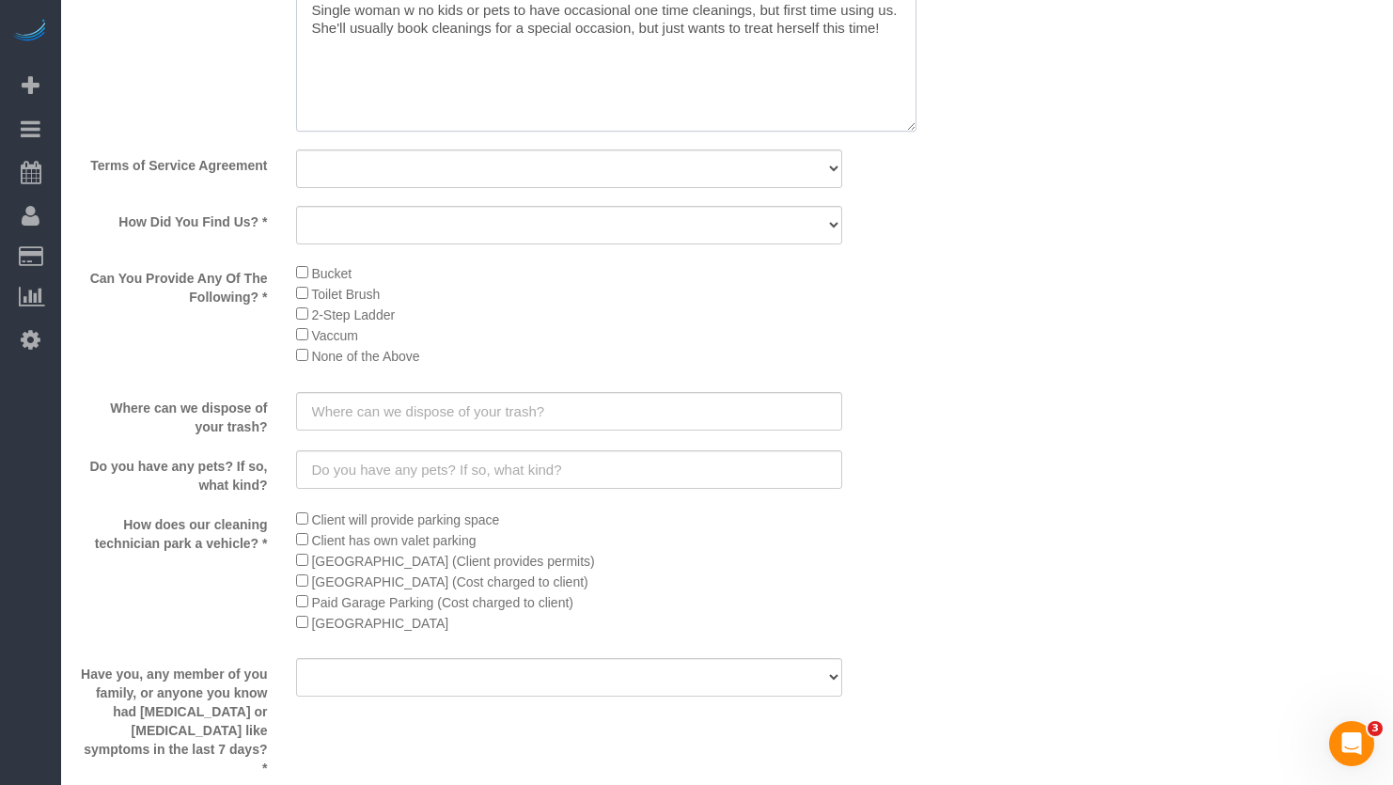
type textarea "**********"
click at [510, 169] on select "Yes, I agree to the Terms of Service and Privacy Policy. No. I disagree with th…" at bounding box center [569, 168] width 547 height 39
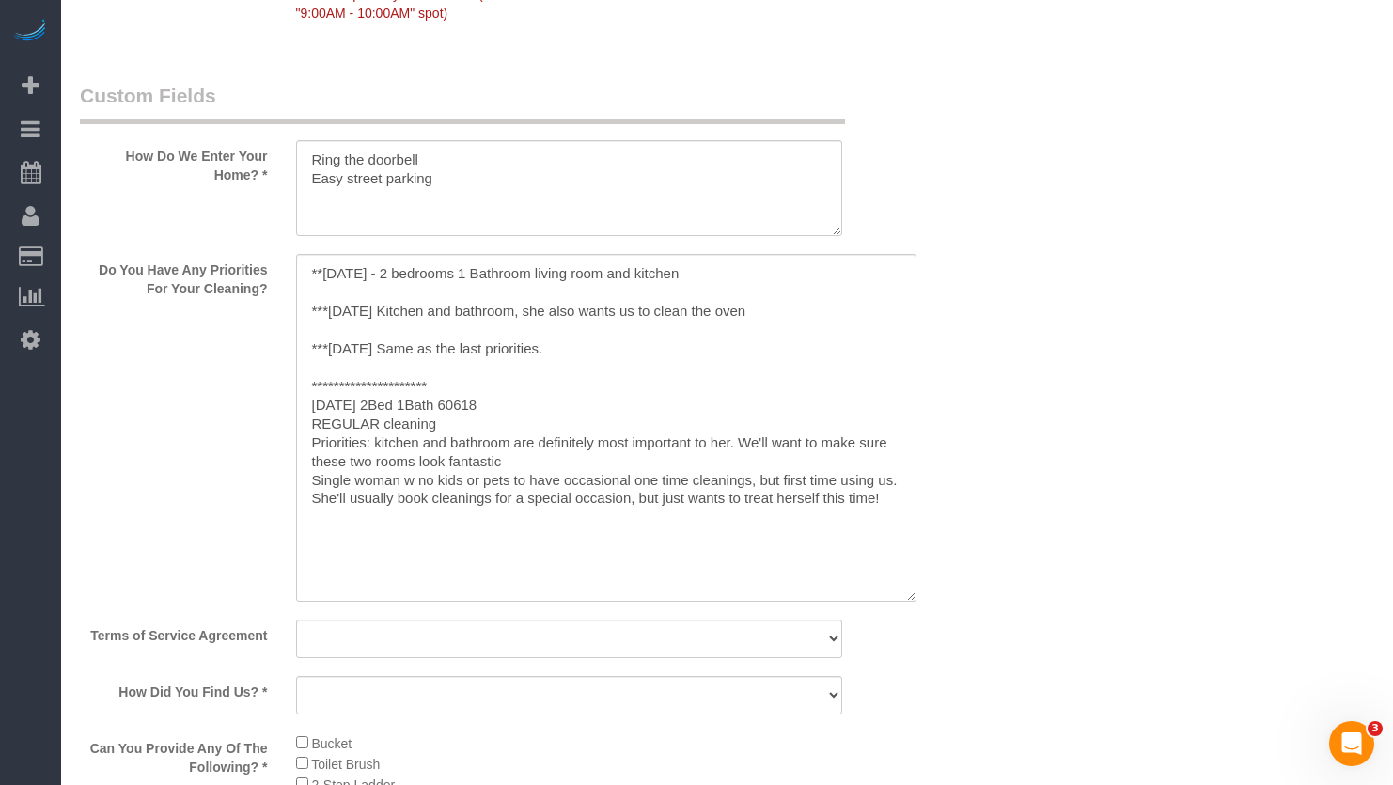
scroll to position [2256, 0]
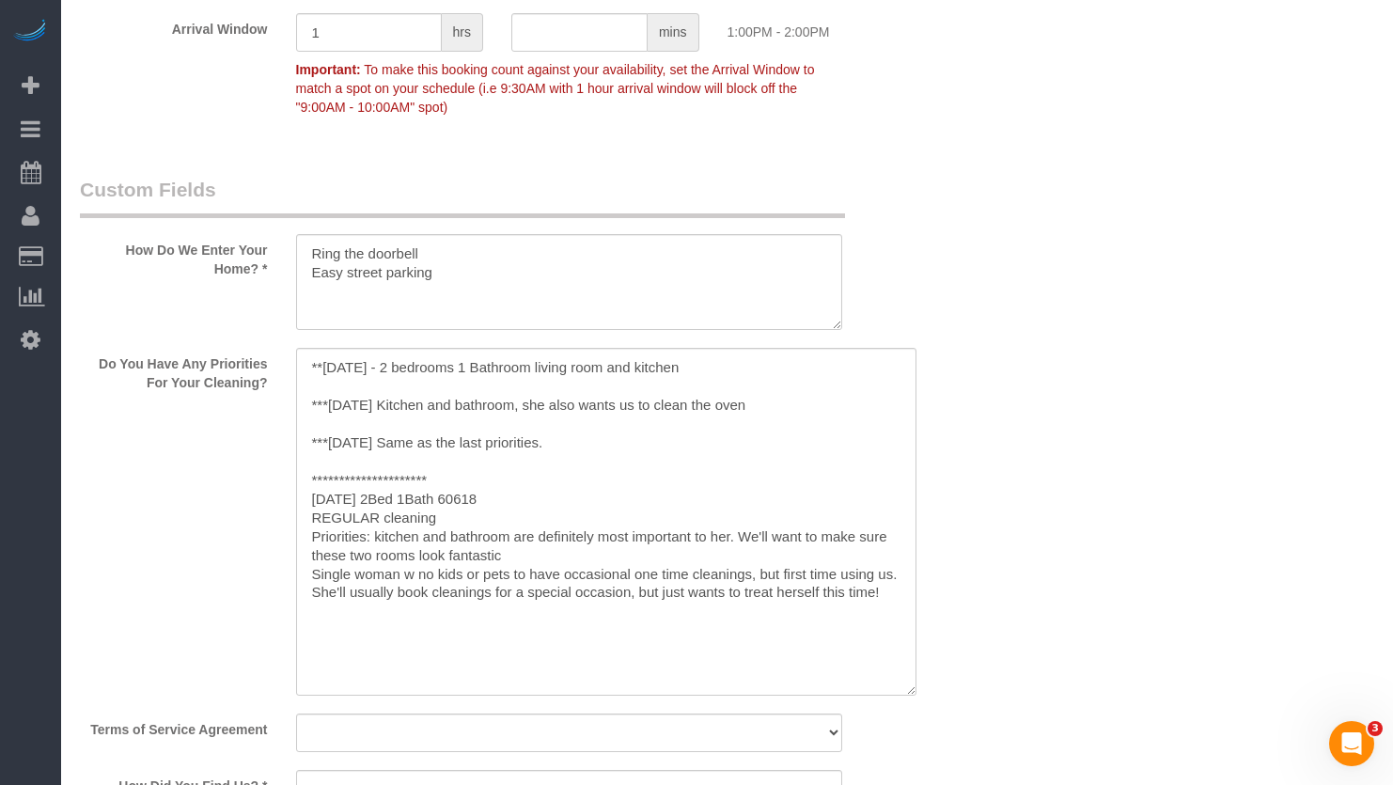
click at [350, 367] on textarea at bounding box center [606, 522] width 620 height 348
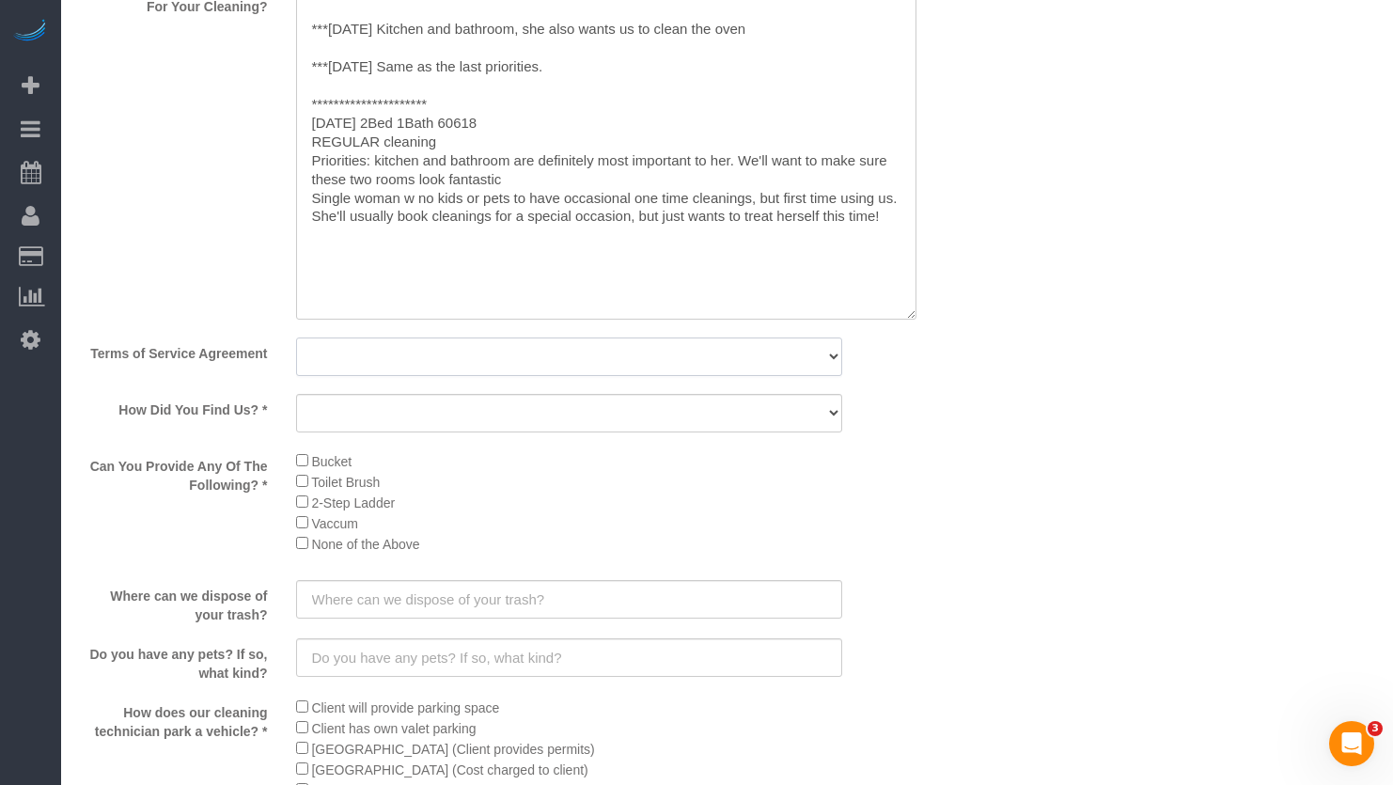
click at [596, 370] on select "Yes, I agree to the Terms of Service and Privacy Policy. No. I disagree with th…" at bounding box center [569, 356] width 547 height 39
drag, startPoint x: 584, startPoint y: 365, endPoint x: 576, endPoint y: 374, distance: 12.0
click at [584, 365] on select "Yes, I agree to the Terms of Service and Privacy Policy. No. I disagree with th…" at bounding box center [569, 356] width 547 height 39
select select "number:1"
click at [296, 337] on select "Yes, I agree to the Terms of Service and Privacy Policy. No. I disagree with th…" at bounding box center [569, 356] width 547 height 39
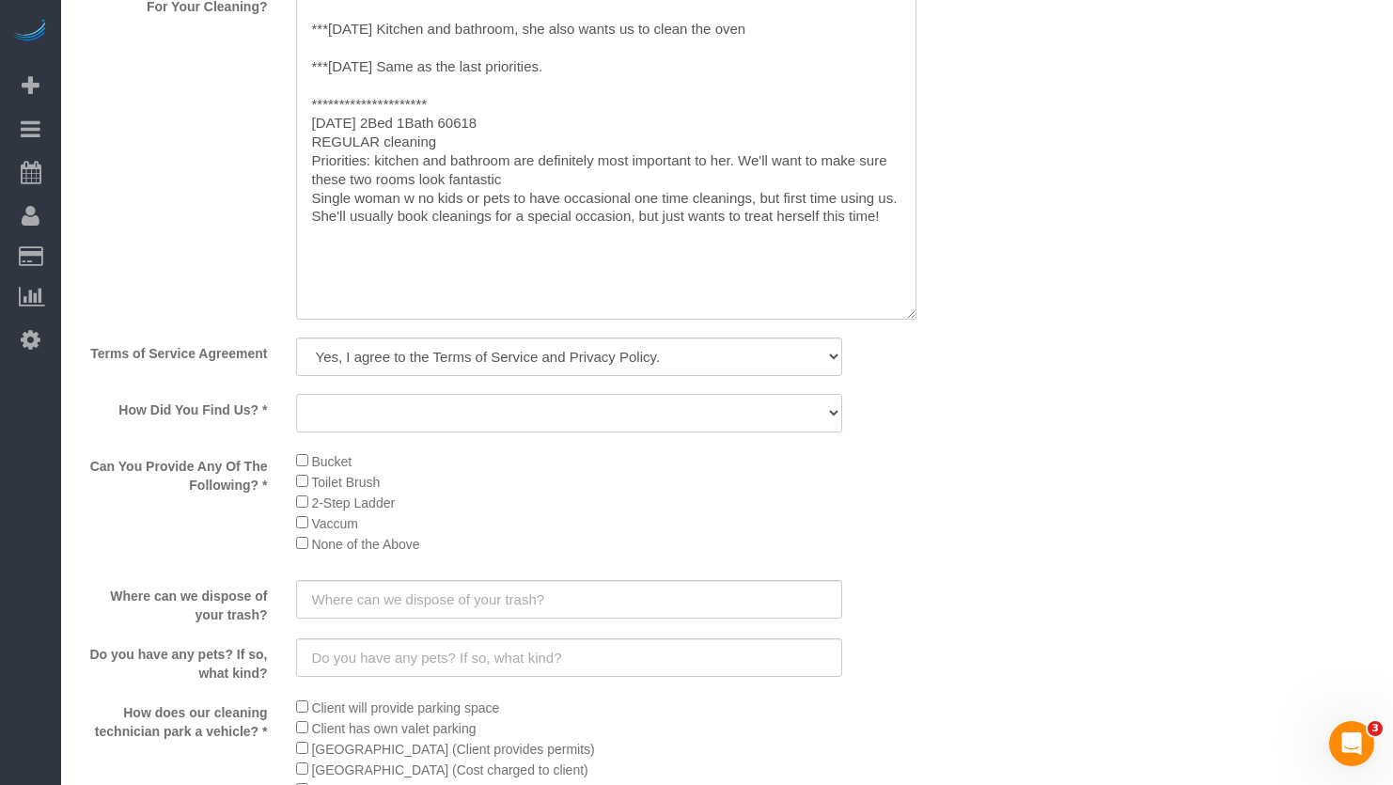
click at [557, 412] on select "Yelp Google Facebook Pinterest Alternative Social Media SMS Message Email Best …" at bounding box center [569, 413] width 547 height 39
click at [558, 594] on input "text" at bounding box center [569, 599] width 547 height 39
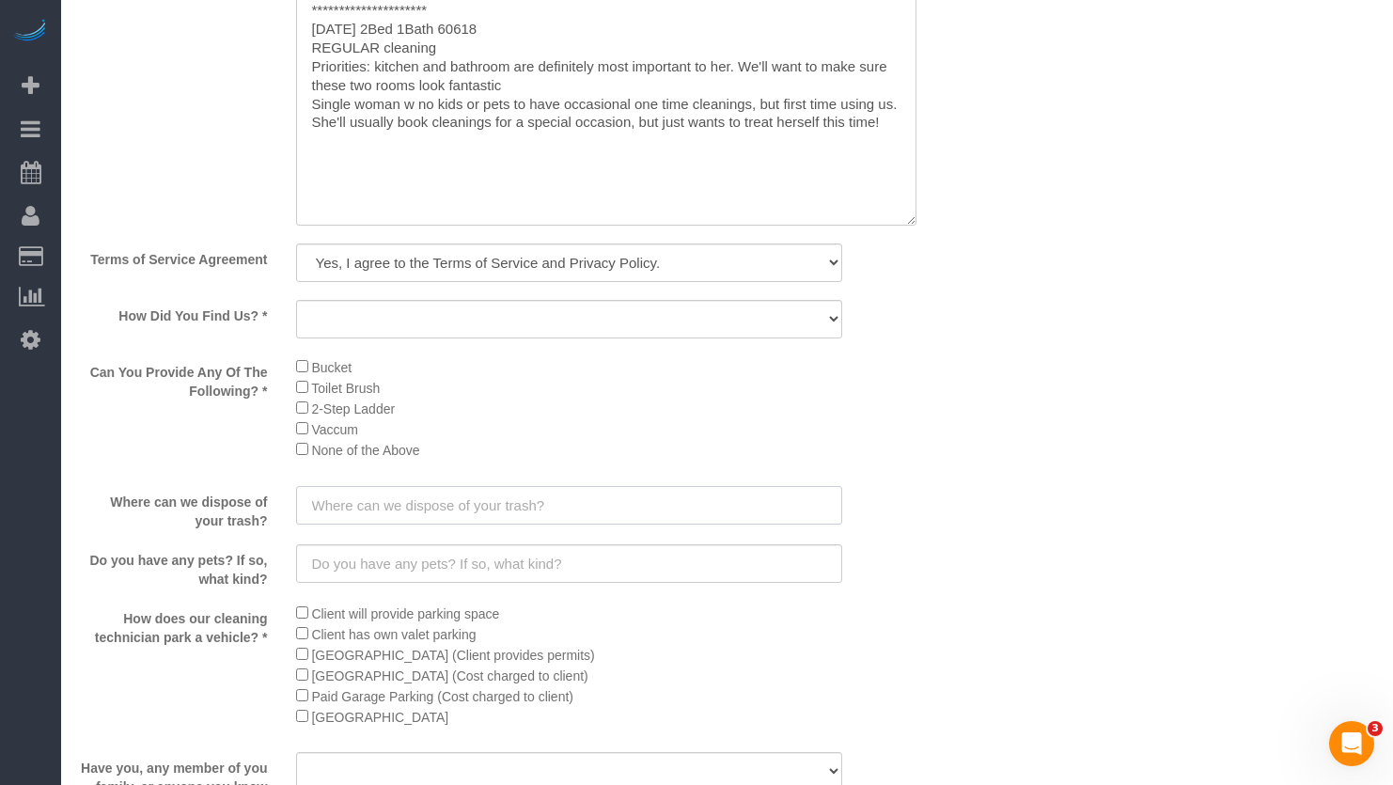
scroll to position [2820, 0]
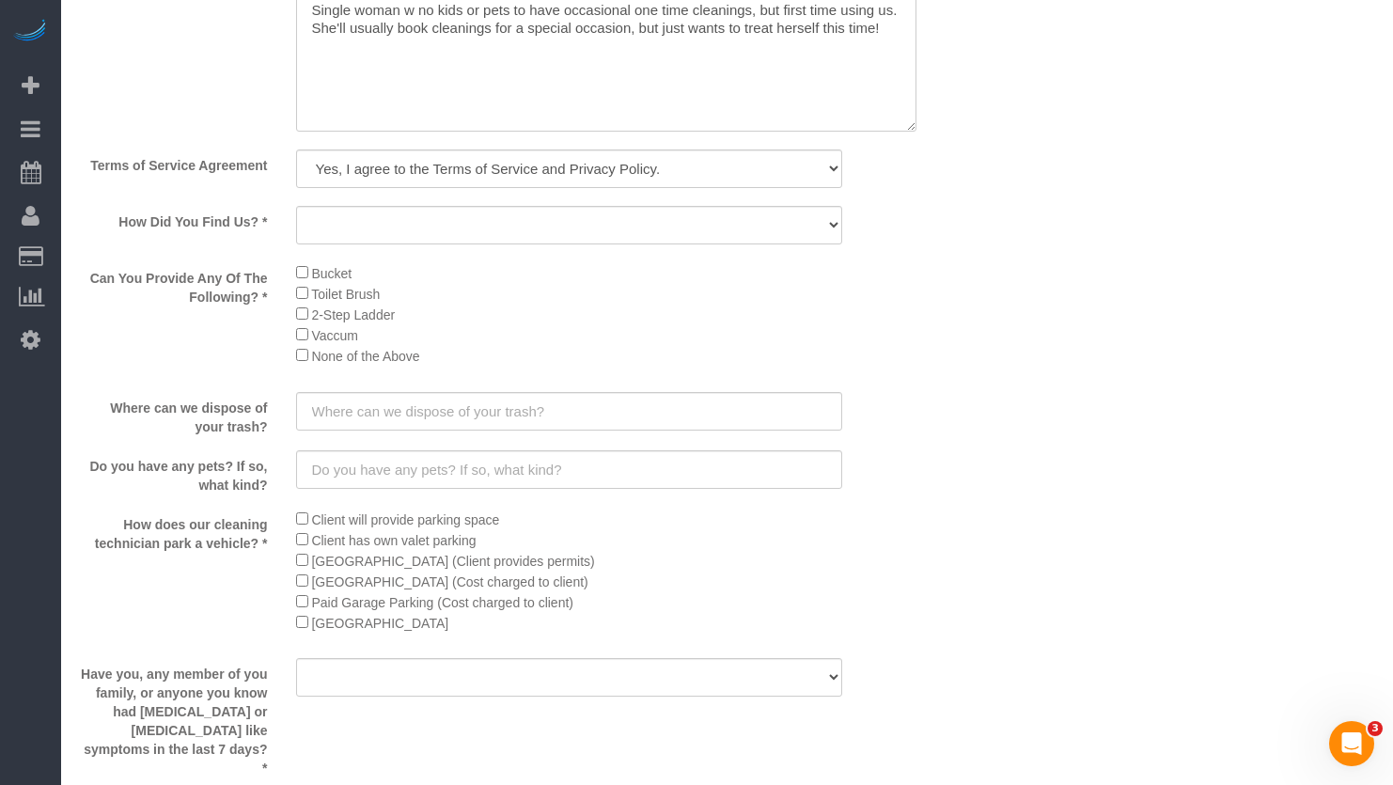
click at [488, 205] on sui-booking-custom-fields "How Do We Enter Your Home? * Do You Have Any Priorities For Your Cleaning? Term…" at bounding box center [497, 252] width 835 height 1281
click at [488, 212] on select "Yelp Google Facebook Pinterest Alternative Social Media SMS Message Email Best …" at bounding box center [569, 225] width 547 height 39
select select "number:65"
click at [296, 206] on select "Yelp Google Facebook Pinterest Alternative Social Media SMS Message Email Best …" at bounding box center [569, 225] width 547 height 39
drag, startPoint x: 502, startPoint y: 420, endPoint x: 570, endPoint y: 463, distance: 80.3
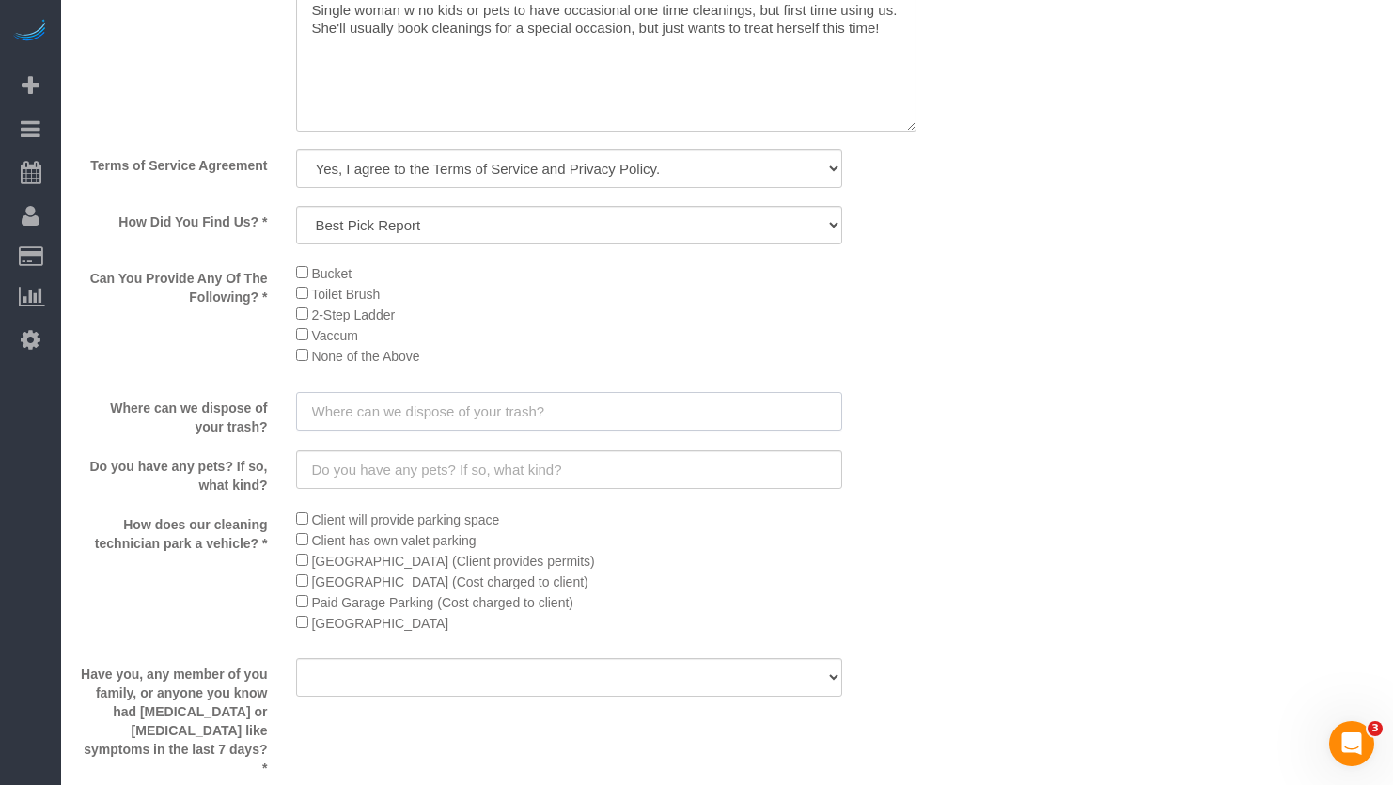
click at [506, 428] on input "text" at bounding box center [569, 411] width 547 height 39
click at [486, 415] on input "text" at bounding box center [569, 411] width 547 height 39
paste input "In the alley"
type input "In the alley"
click at [384, 467] on input "text" at bounding box center [569, 469] width 547 height 39
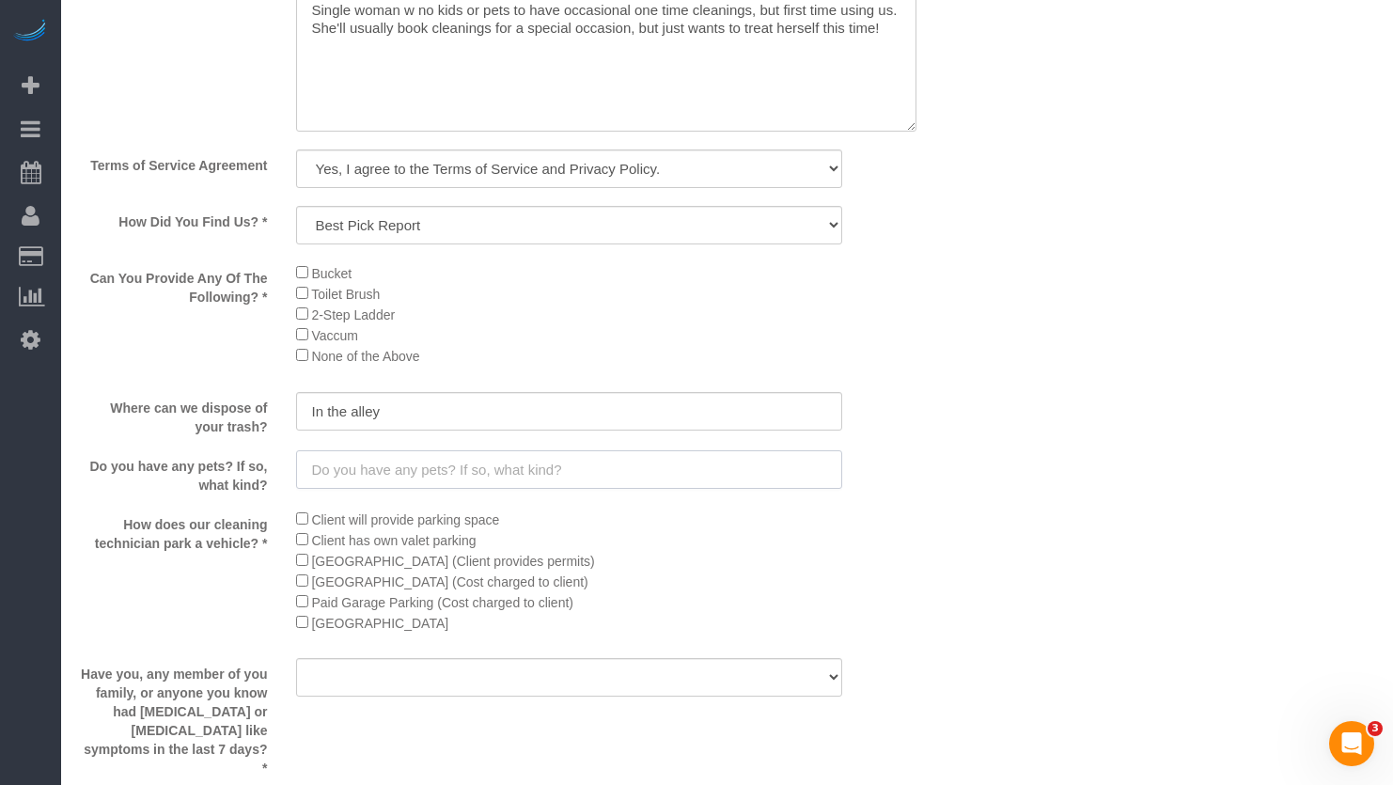
paste input "None"
type input "None"
click at [296, 521] on div "Client will provide parking space Client has own valet parking Permit Street Pa…" at bounding box center [569, 577] width 575 height 136
click at [298, 617] on ul "Client will provide parking space Client has own valet parking Permit Street Pa…" at bounding box center [569, 571] width 547 height 124
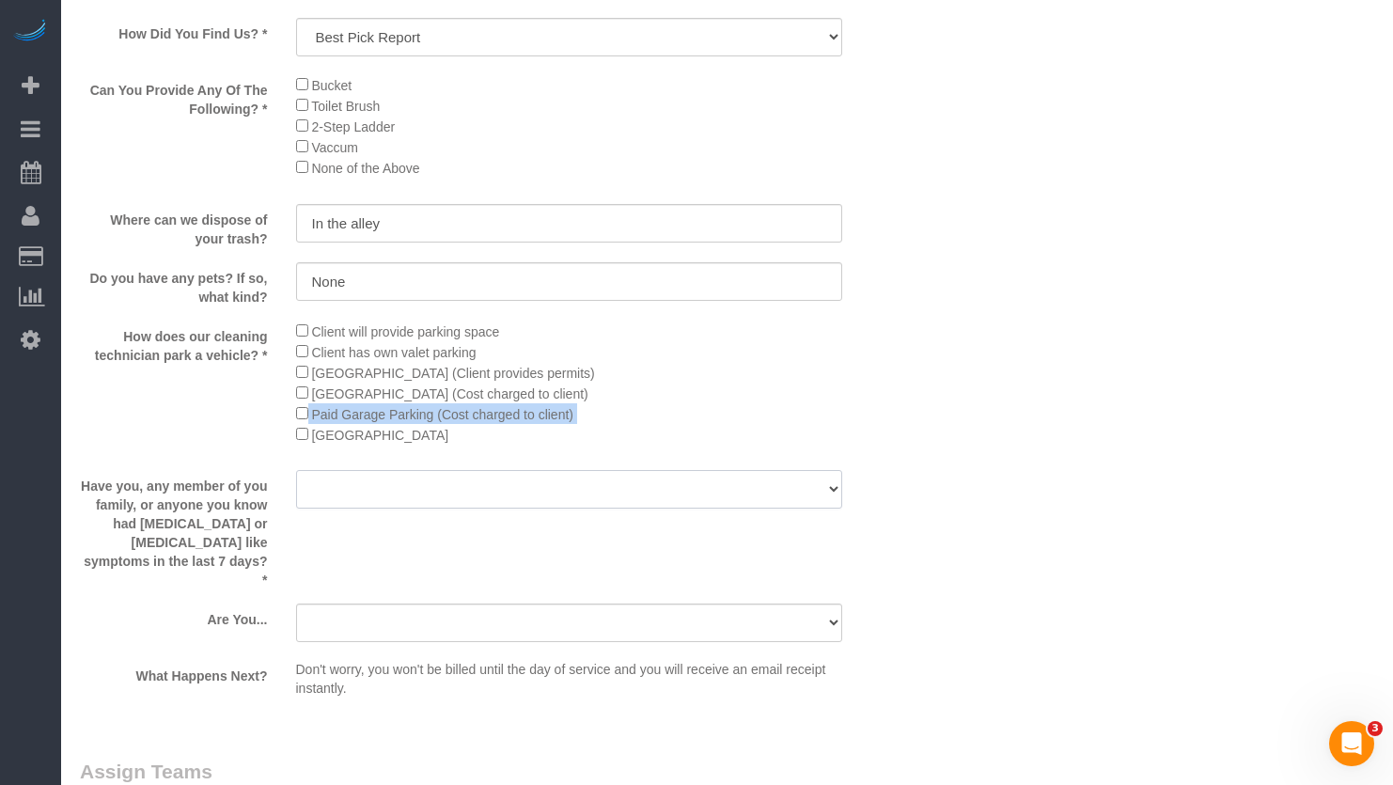
click at [478, 473] on select "Yes No" at bounding box center [569, 489] width 547 height 39
click at [296, 470] on select "Yes No" at bounding box center [569, 489] width 547 height 39
click at [480, 494] on select "Yes No" at bounding box center [569, 489] width 547 height 39
select select "number:139"
click at [296, 470] on select "Yes No" at bounding box center [569, 489] width 547 height 39
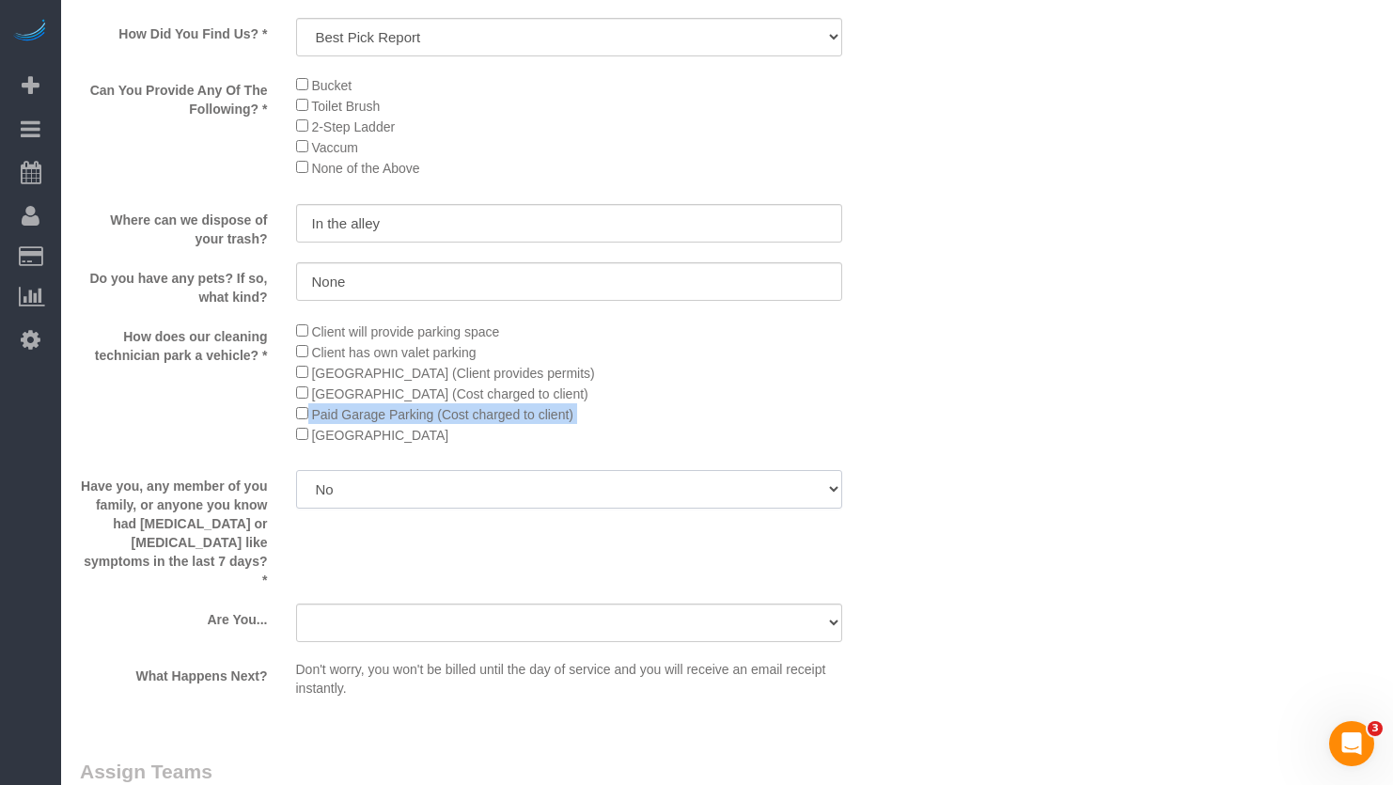
click at [441, 483] on select "Yes No" at bounding box center [569, 489] width 547 height 39
drag, startPoint x: 1054, startPoint y: 541, endPoint x: 798, endPoint y: 610, distance: 265.0
click at [605, 629] on sui-booking-custom-fields "How Do We Enter Your Home? * Do You Have Any Priorities For Your Cleaning? Term…" at bounding box center [497, 64] width 835 height 1281
click at [583, 607] on select "A parent with kids living at home. A parent with kids out of home. A person loo…" at bounding box center [569, 623] width 547 height 39
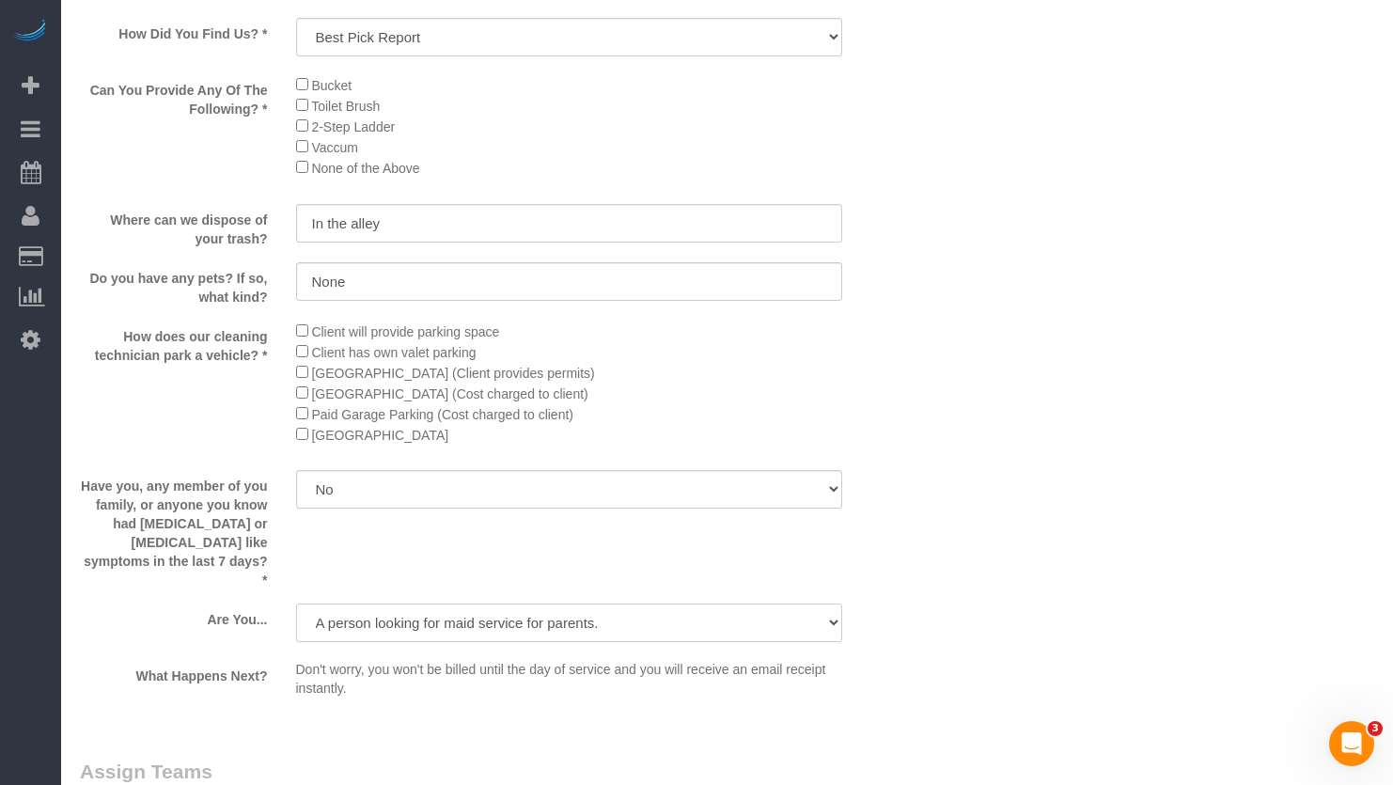
click at [296, 604] on select "A parent with kids living at home. A parent with kids out of home. A person loo…" at bounding box center [569, 623] width 547 height 39
click at [524, 604] on select "A parent with kids living at home. A parent with kids out of home. A person loo…" at bounding box center [569, 623] width 547 height 39
select select "number:106"
click at [296, 604] on select "A parent with kids living at home. A parent with kids out of home. A person loo…" at bounding box center [569, 623] width 547 height 39
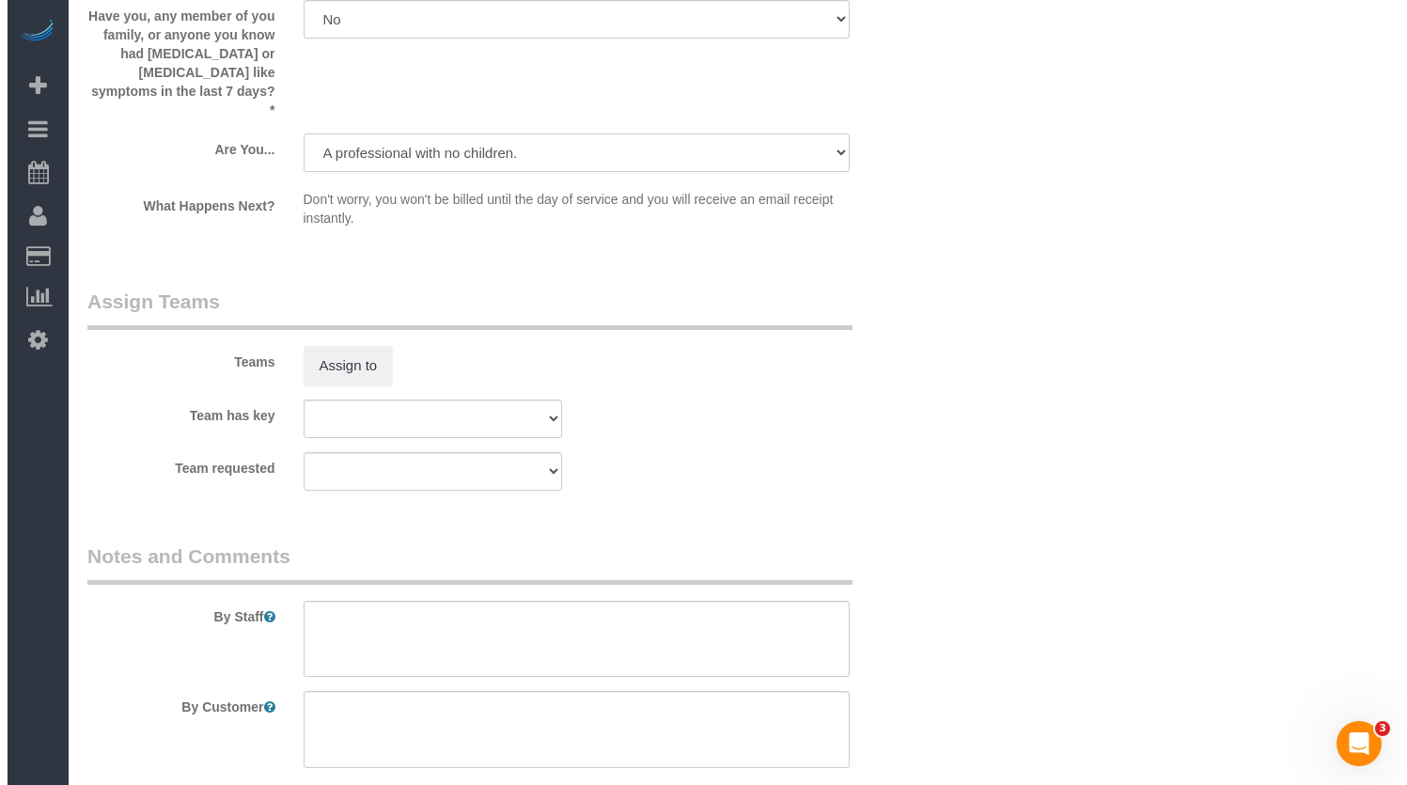
scroll to position [3572, 0]
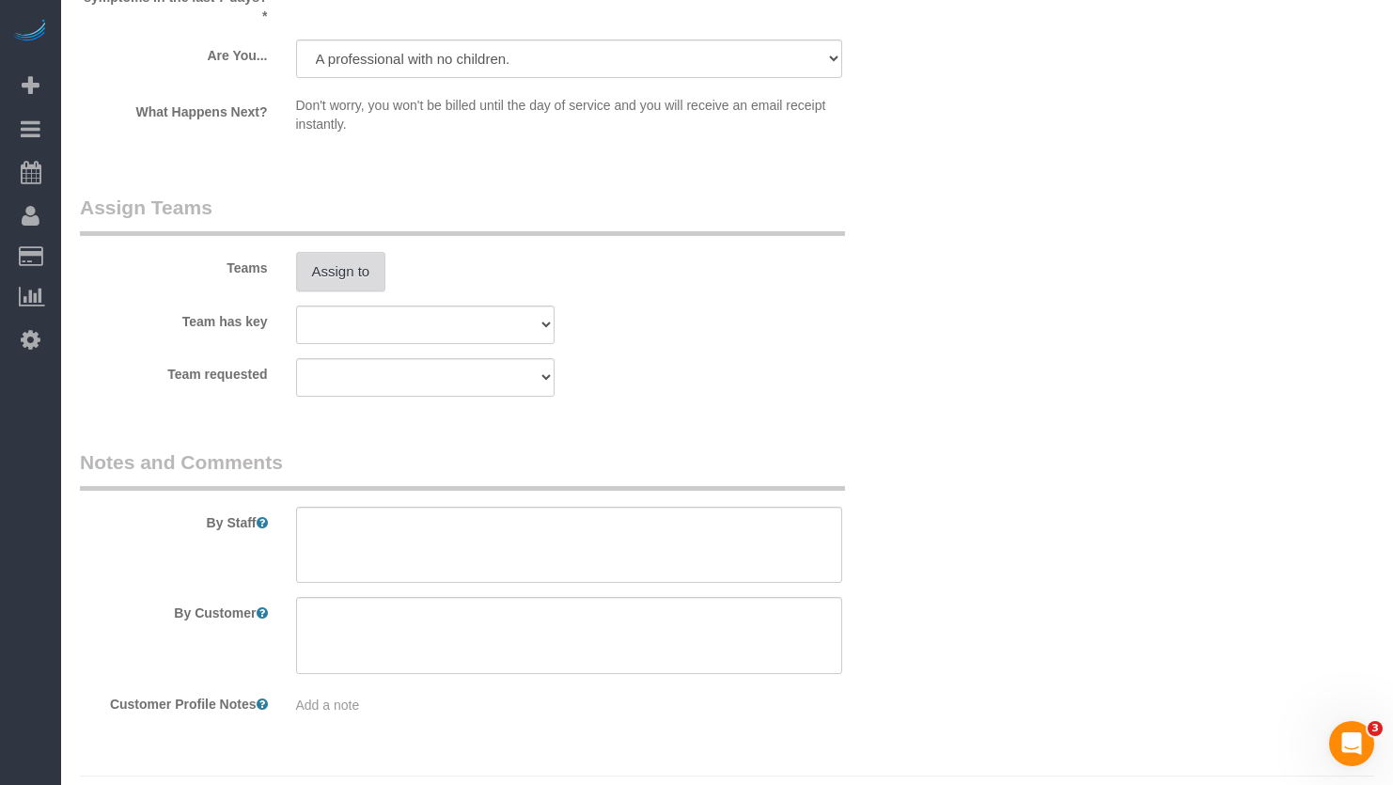
click at [335, 252] on button "Assign to" at bounding box center [341, 271] width 90 height 39
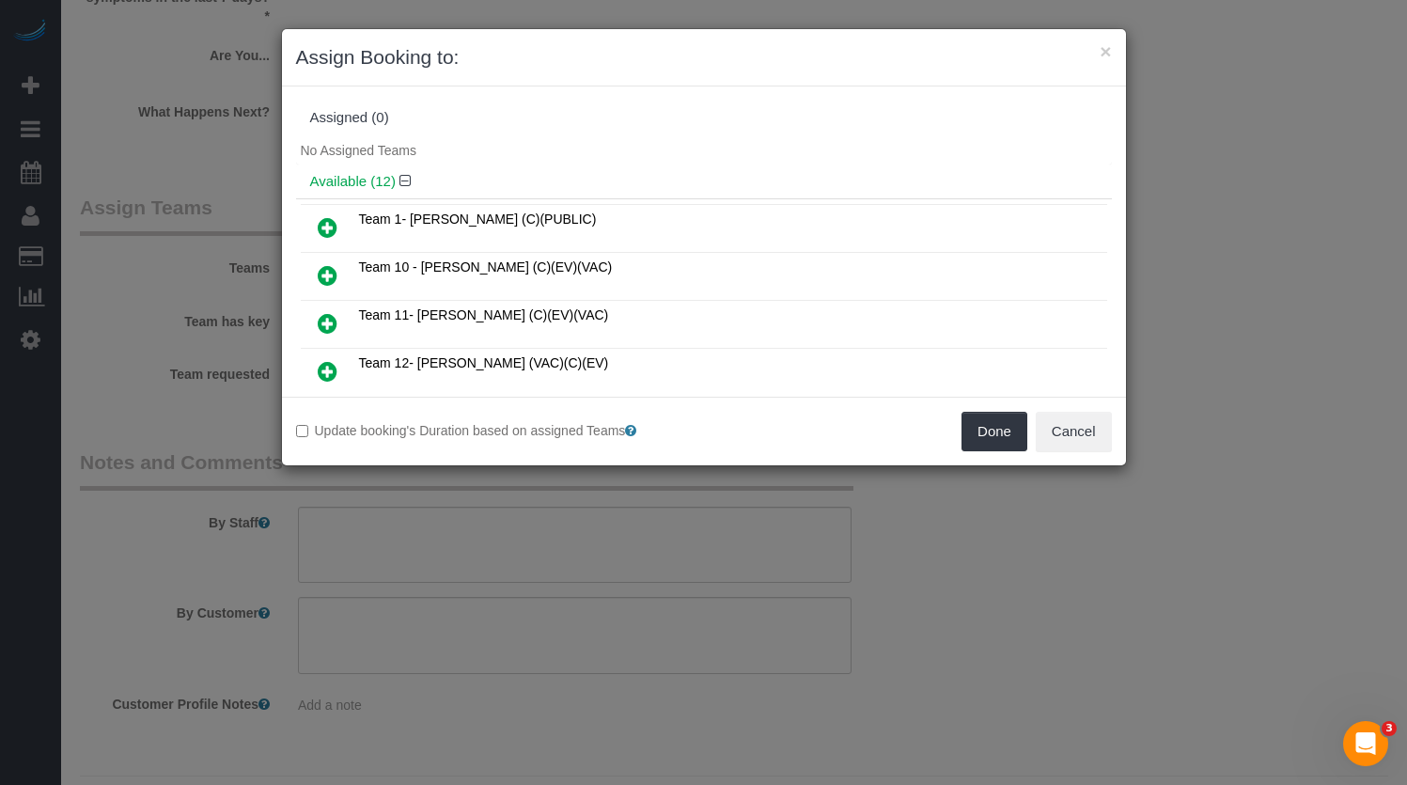
scroll to position [94, 0]
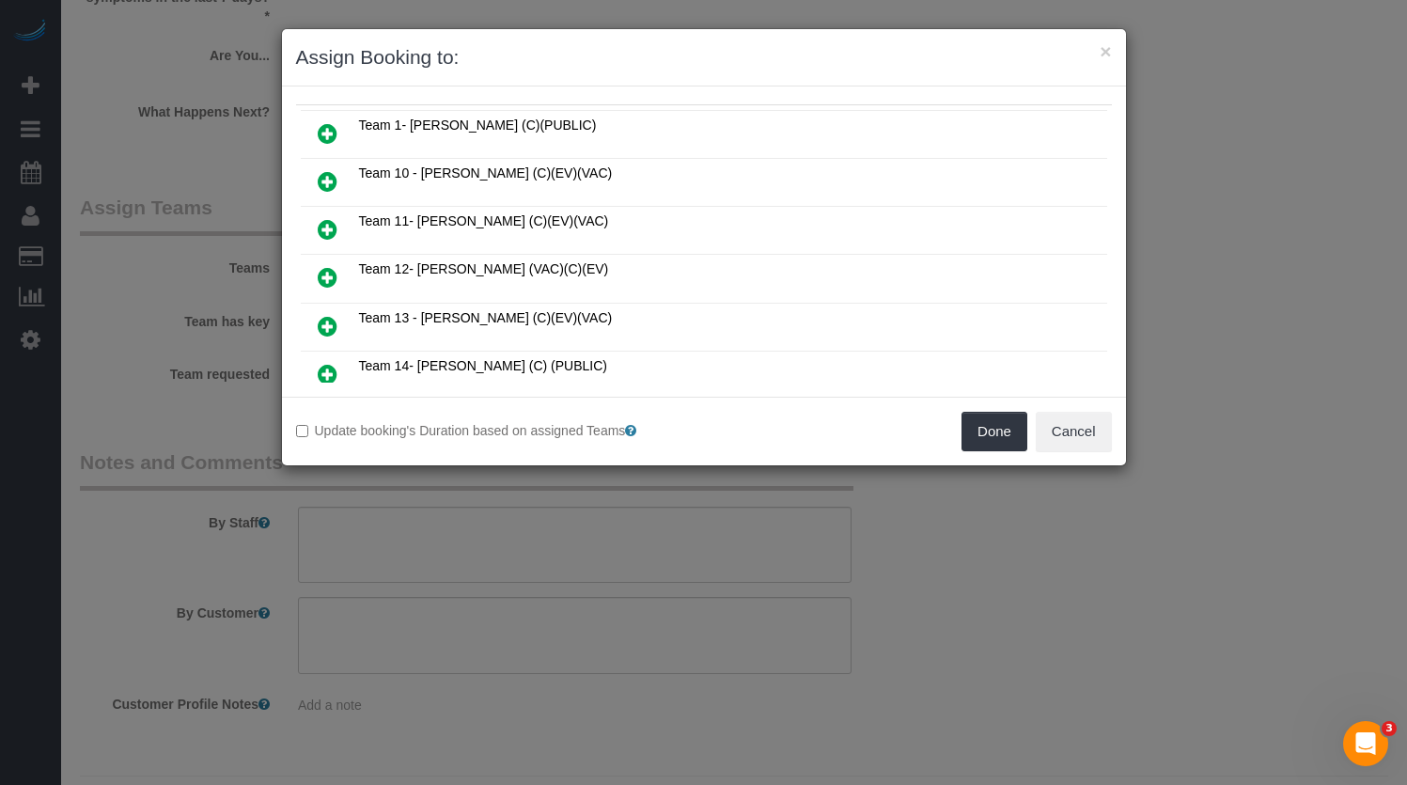
click at [324, 321] on icon at bounding box center [328, 326] width 20 height 23
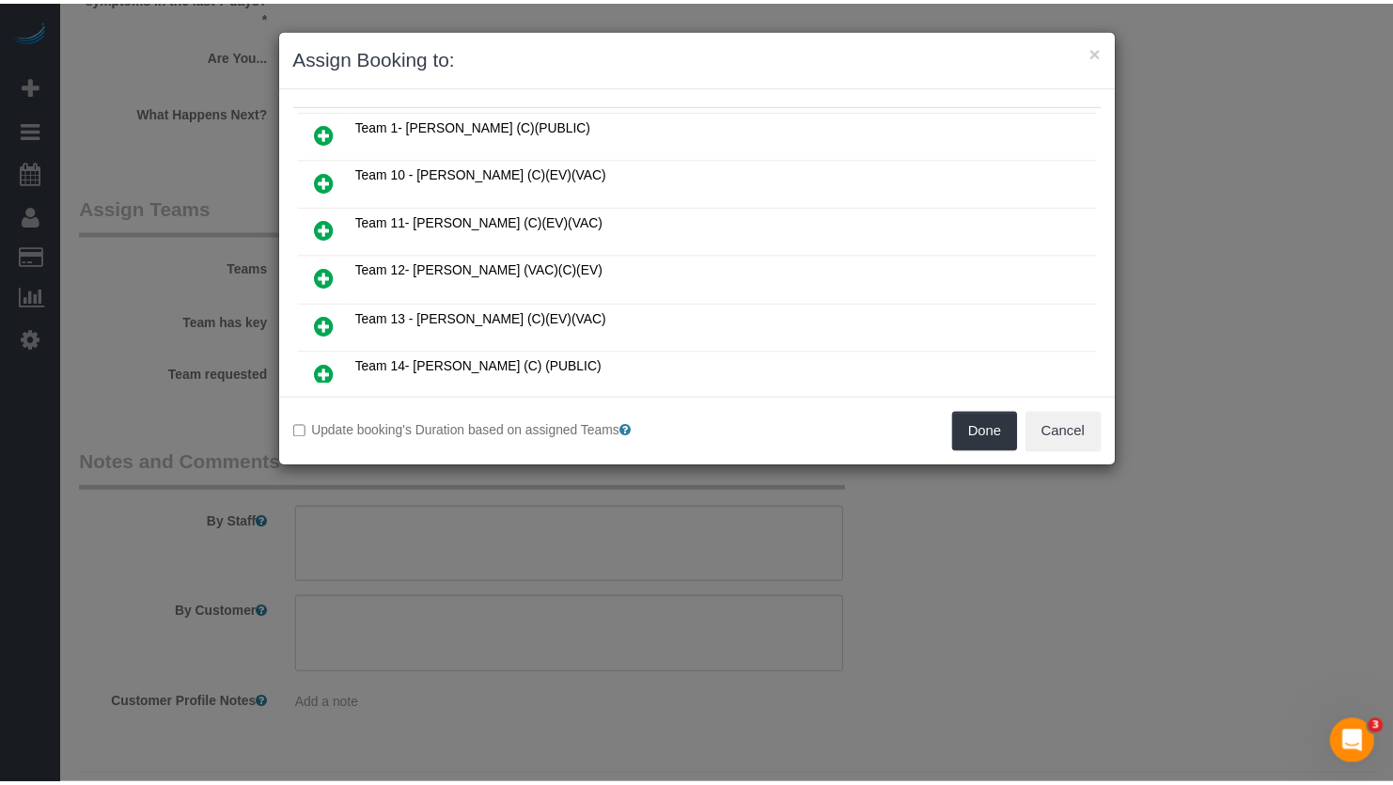
scroll to position [138, 0]
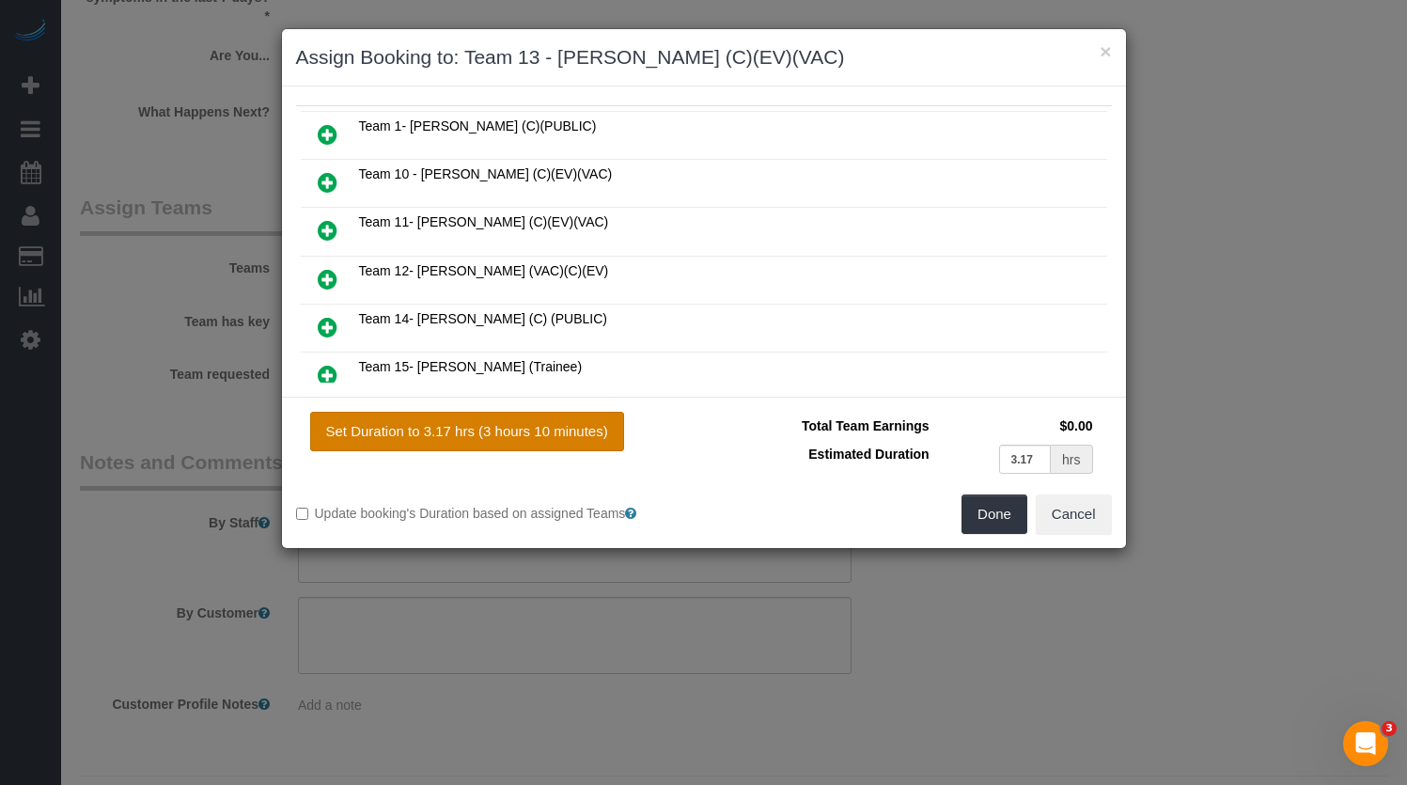
click at [572, 430] on button "Set Duration to 3.17 hrs (3 hours 10 minutes)" at bounding box center [467, 431] width 314 height 39
type input "3.17"
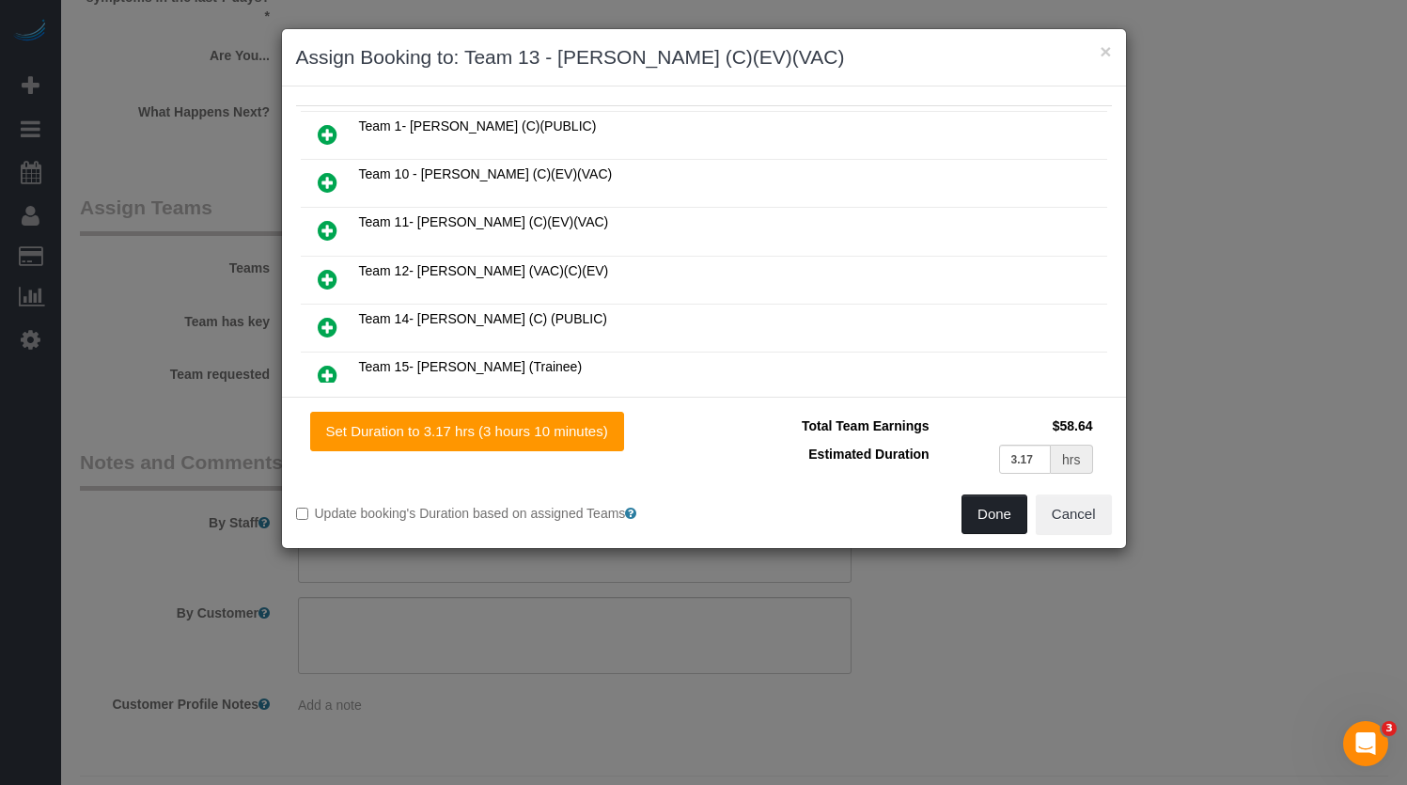
click at [1004, 520] on button "Done" at bounding box center [995, 513] width 66 height 39
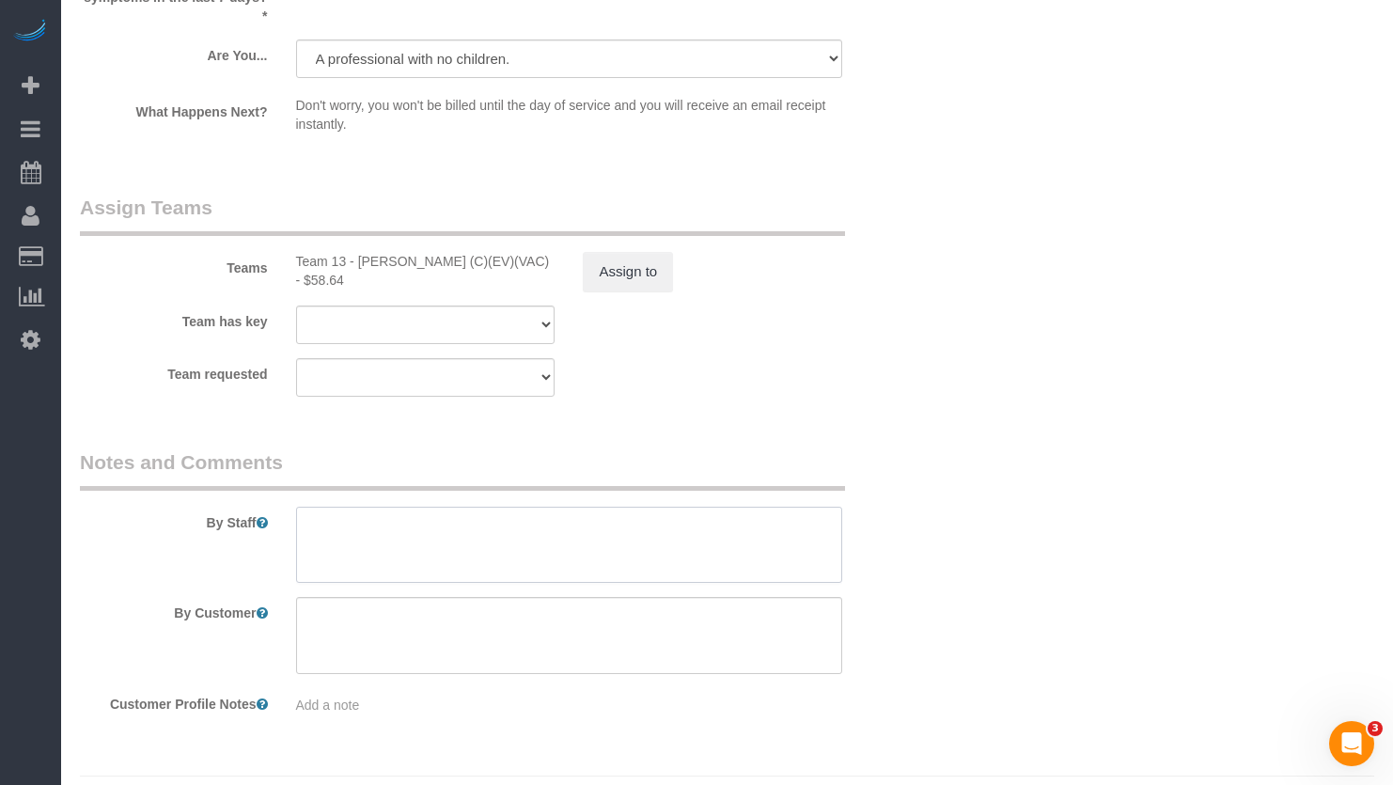
click at [557, 540] on textarea at bounding box center [569, 545] width 547 height 77
paste textarea "INITIAL One time CLEANING 1) Gen cleaning 2) Client likes to occasionally treat…"
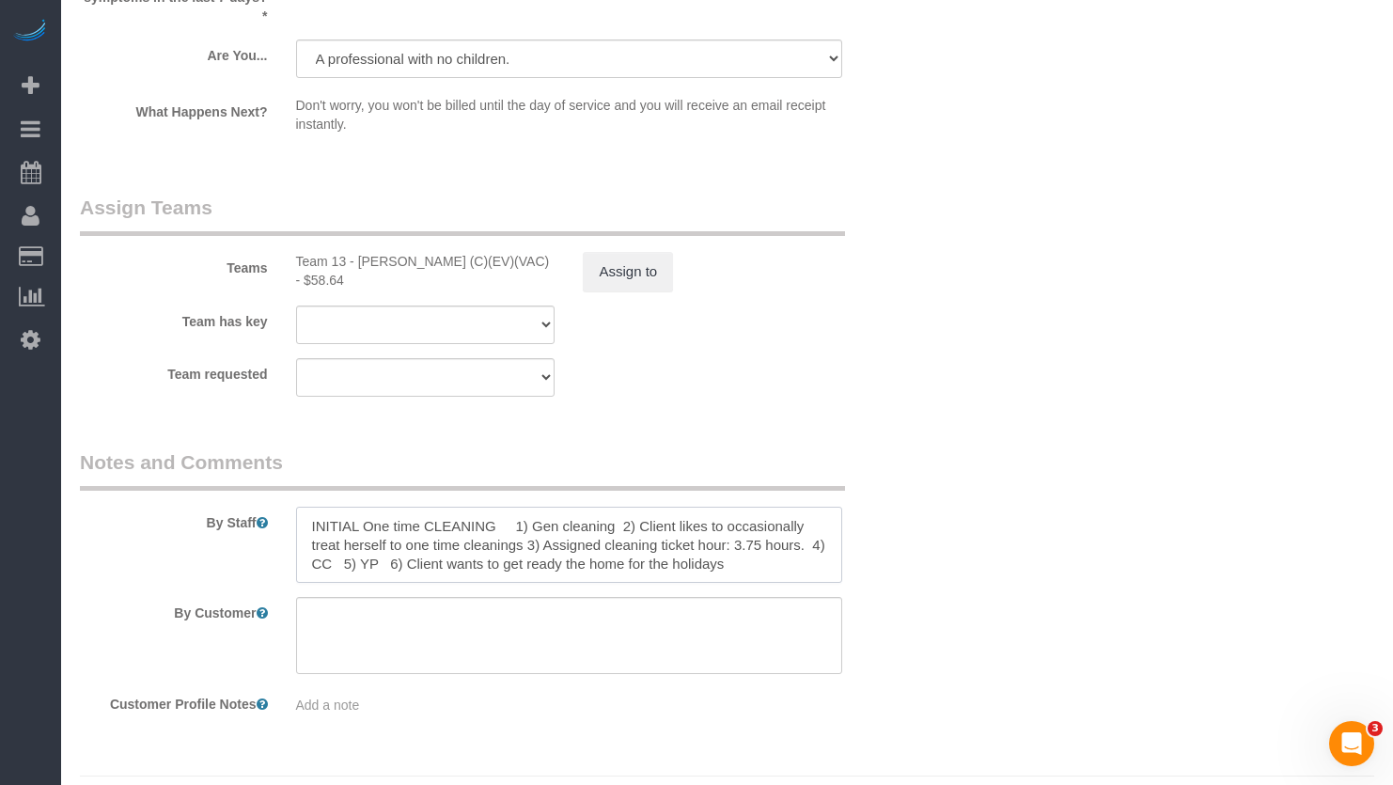
click at [703, 536] on textarea at bounding box center [569, 545] width 547 height 77
drag, startPoint x: 730, startPoint y: 546, endPoint x: 356, endPoint y: 563, distance: 374.5
click at [356, 563] on textarea at bounding box center [569, 545] width 547 height 77
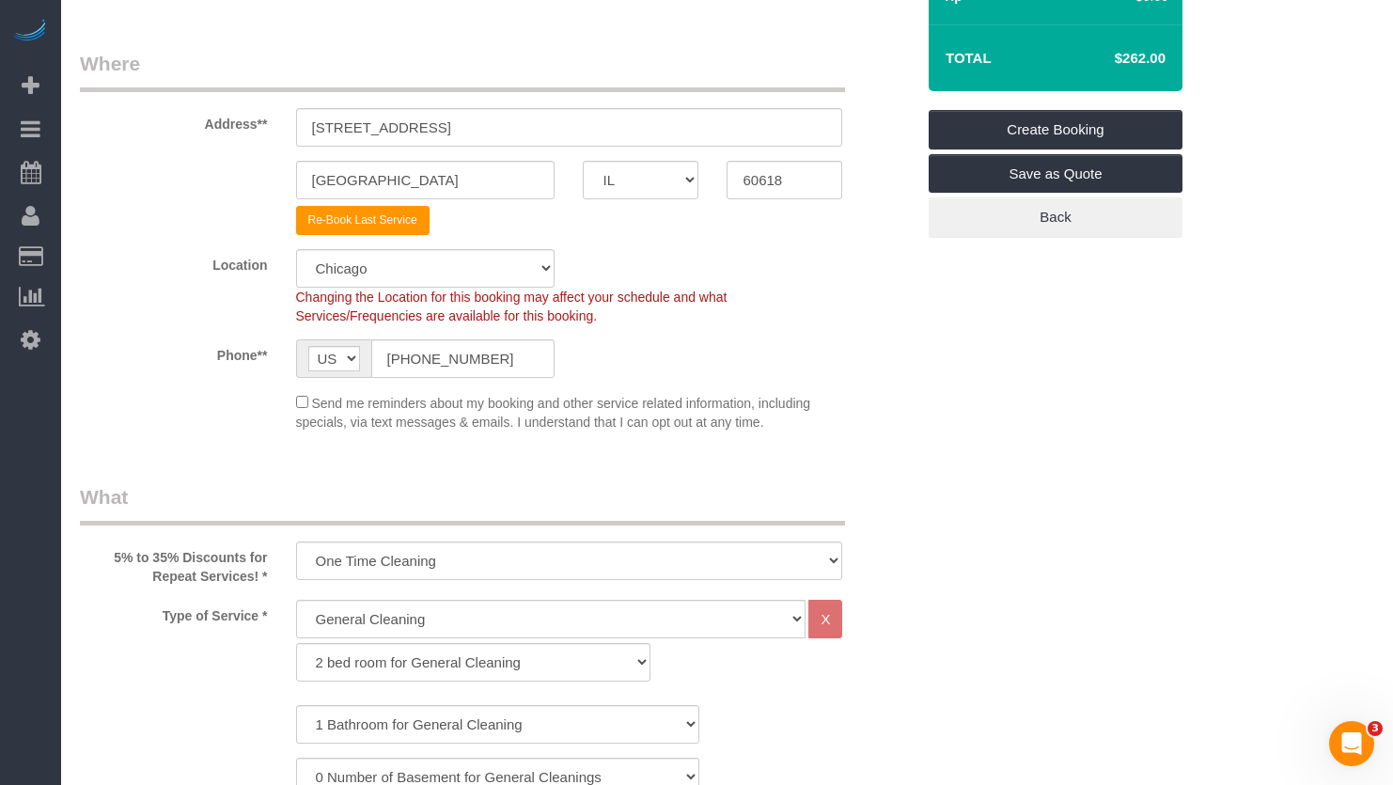
scroll to position [0, 0]
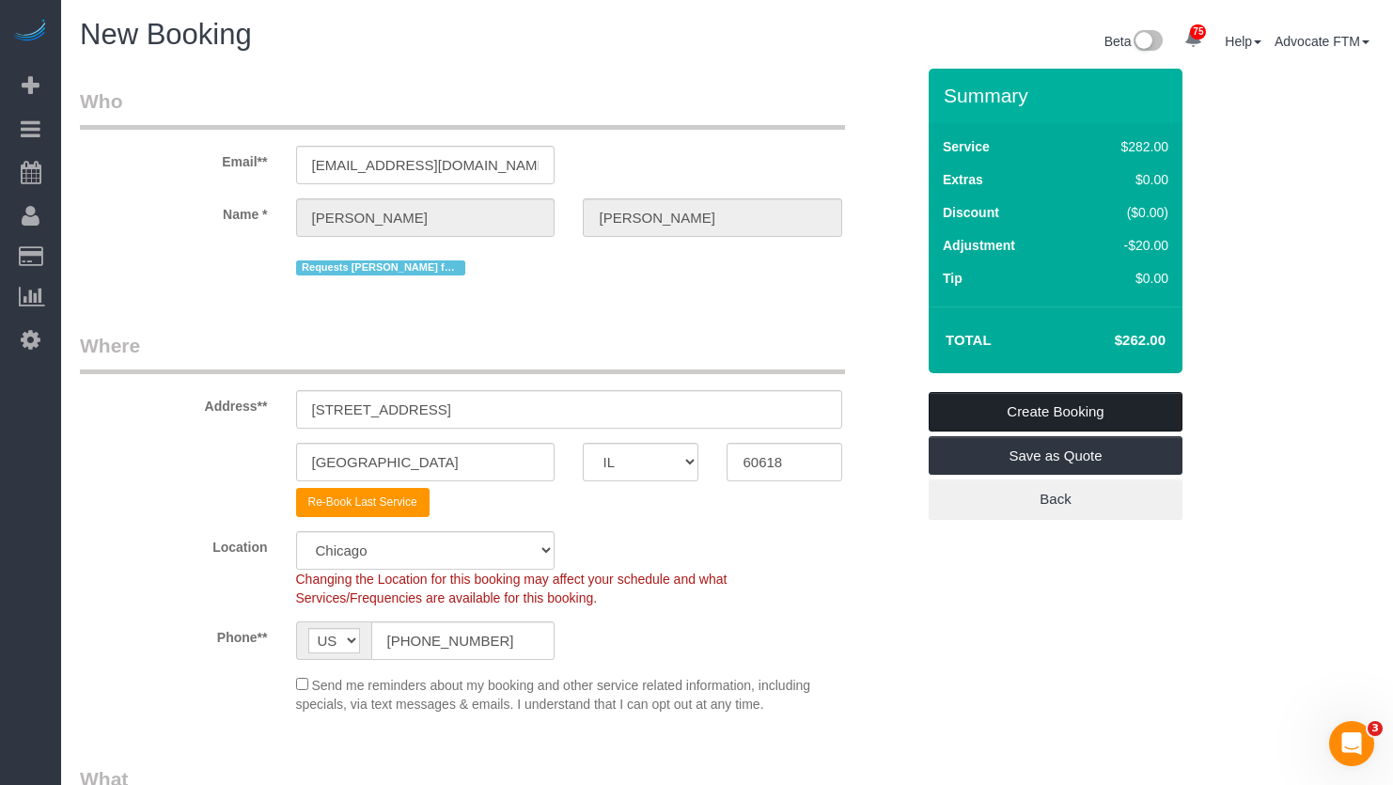
type textarea "INITIAL One time CLEANING 1) Gen cleaning 2) Client likes to occasionally treat…"
click at [1029, 415] on link "Create Booking" at bounding box center [1056, 411] width 254 height 39
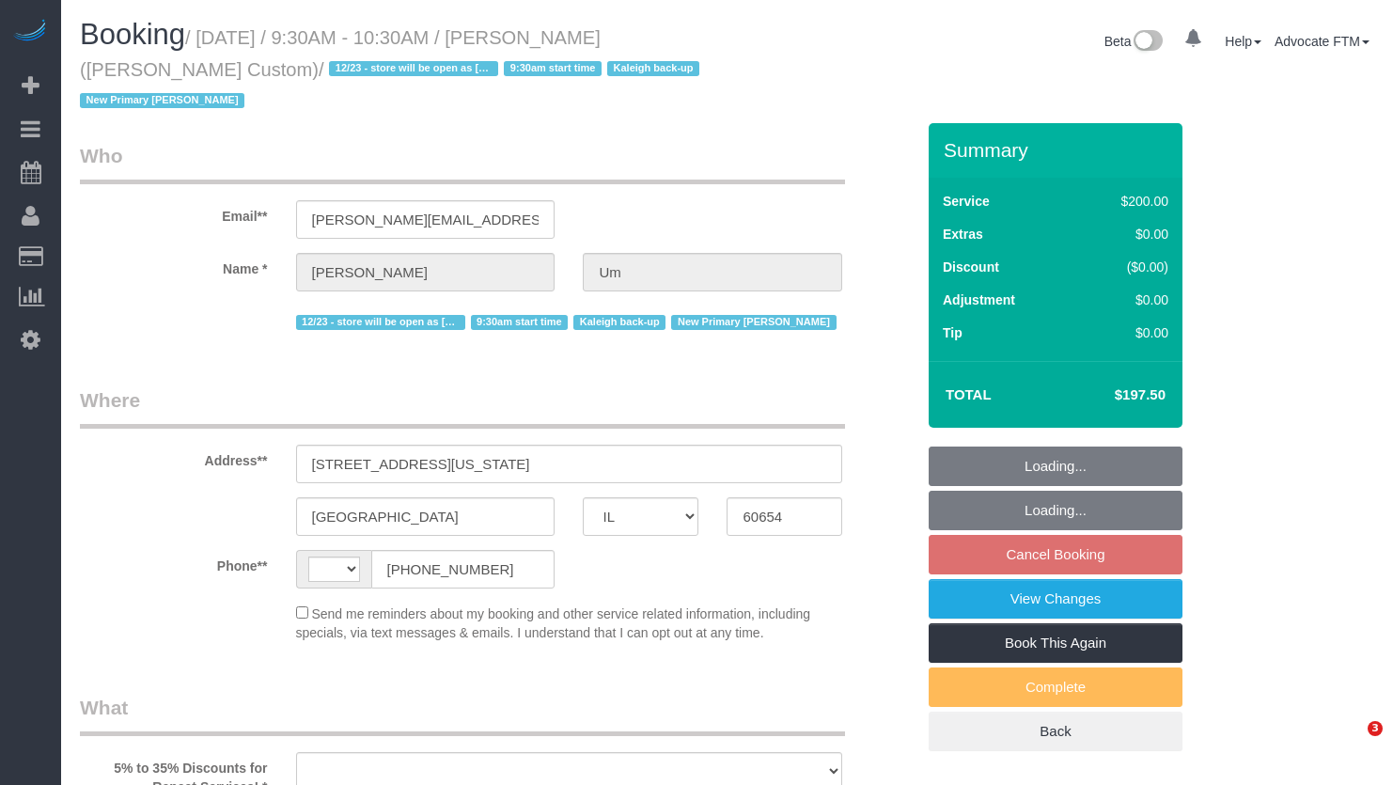
select select "IL"
select select "string:[GEOGRAPHIC_DATA]"
select select "string:fspay-02be4c91-19f8-4229-8070-9e16dee21cb8"
select select "512"
select select "2"
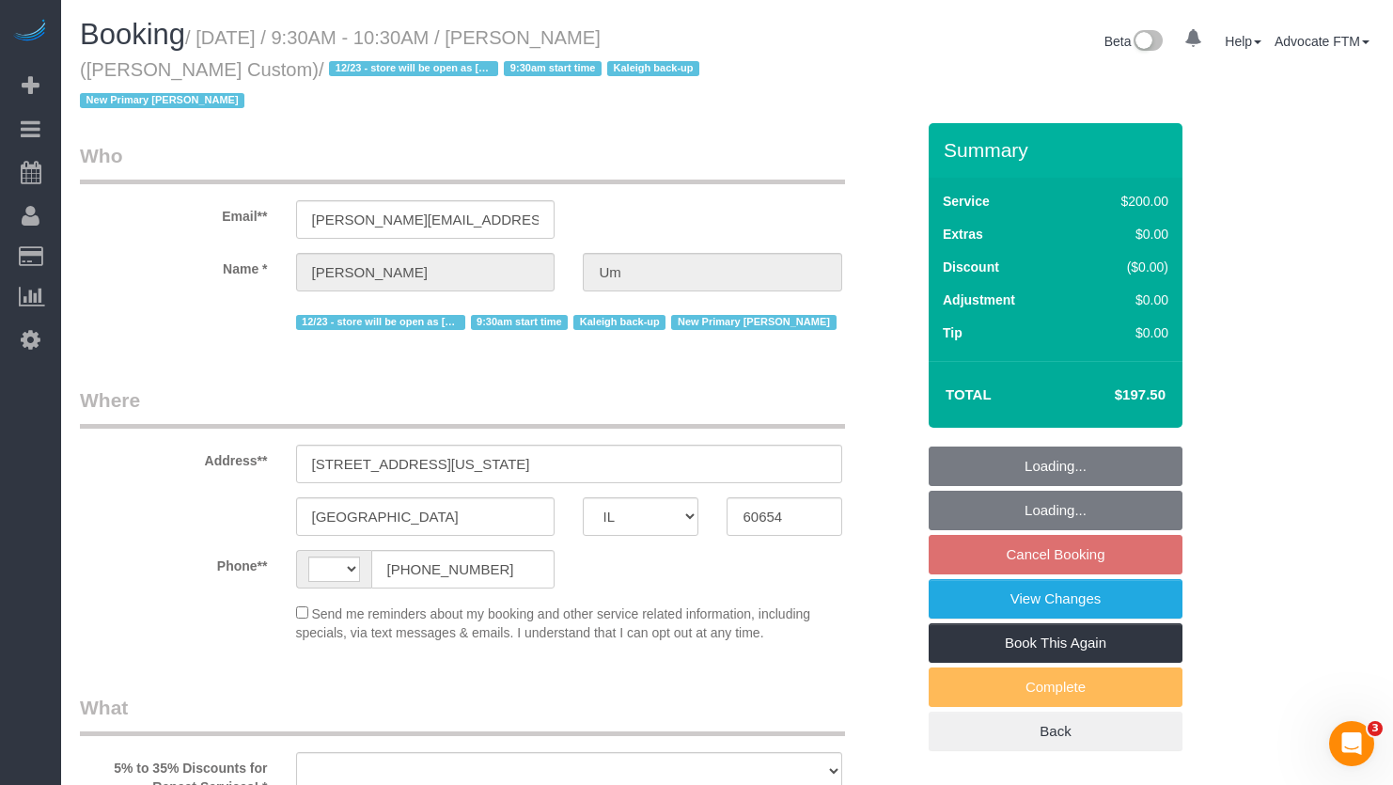
select select "number:1"
select select "number:58"
select select "number:139"
select select "number:108"
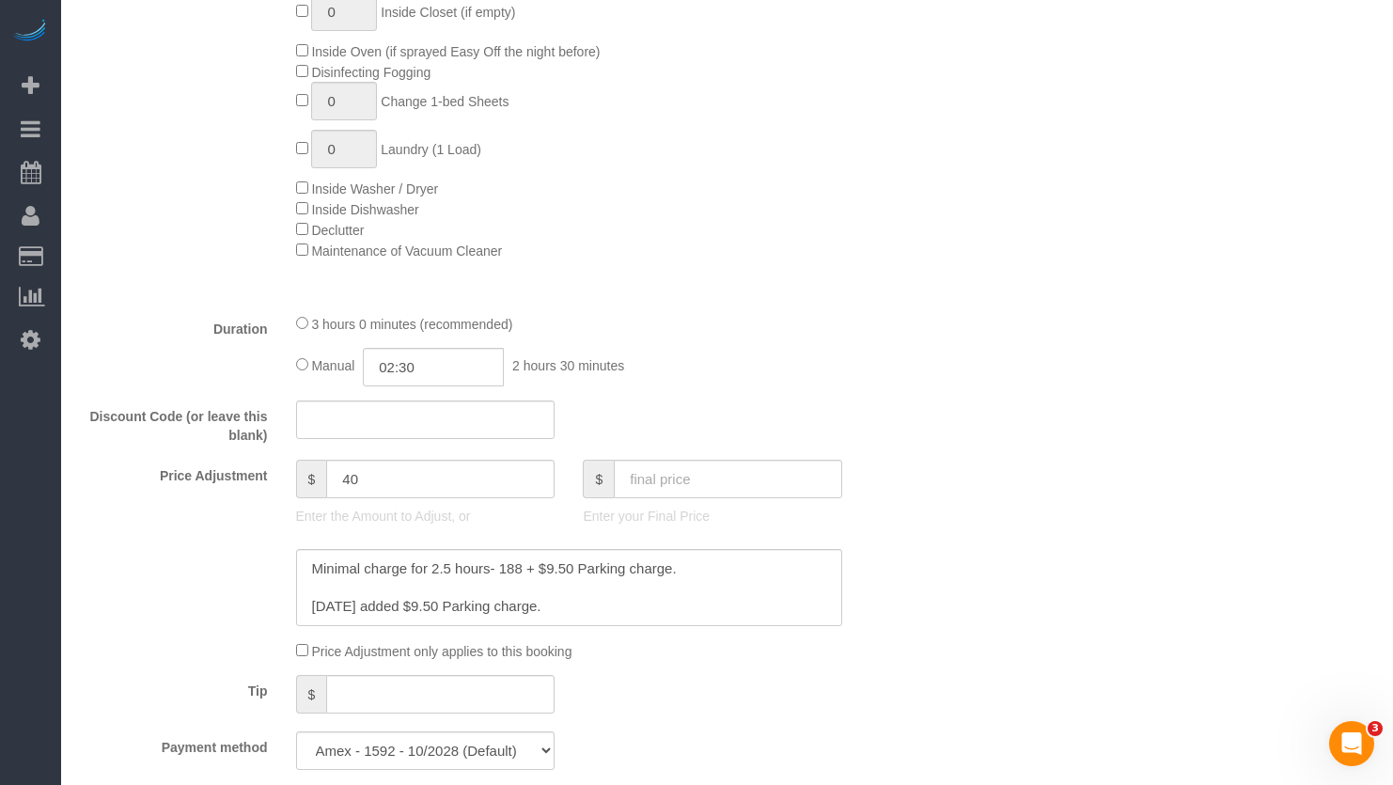
select select "object:1301"
select select "2"
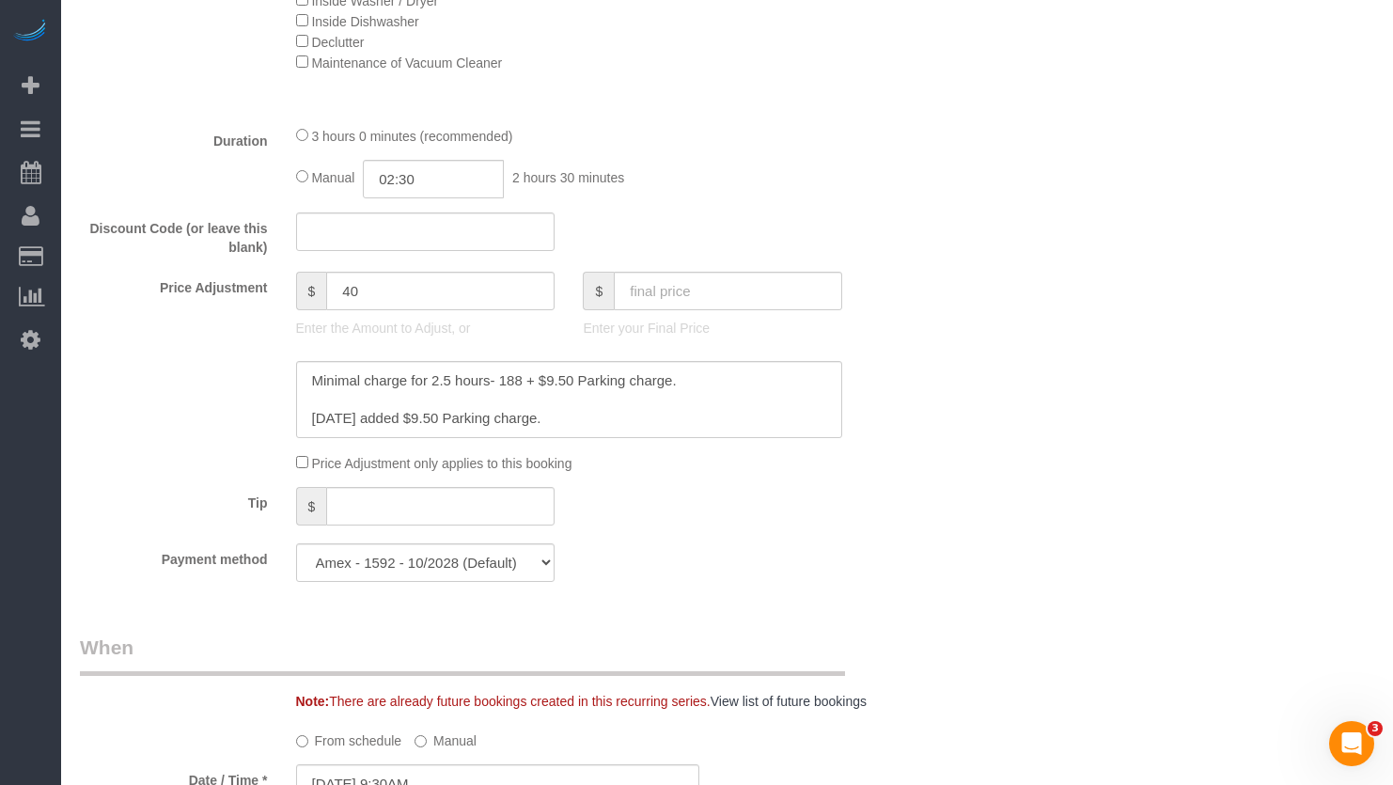
scroll to position [1786, 0]
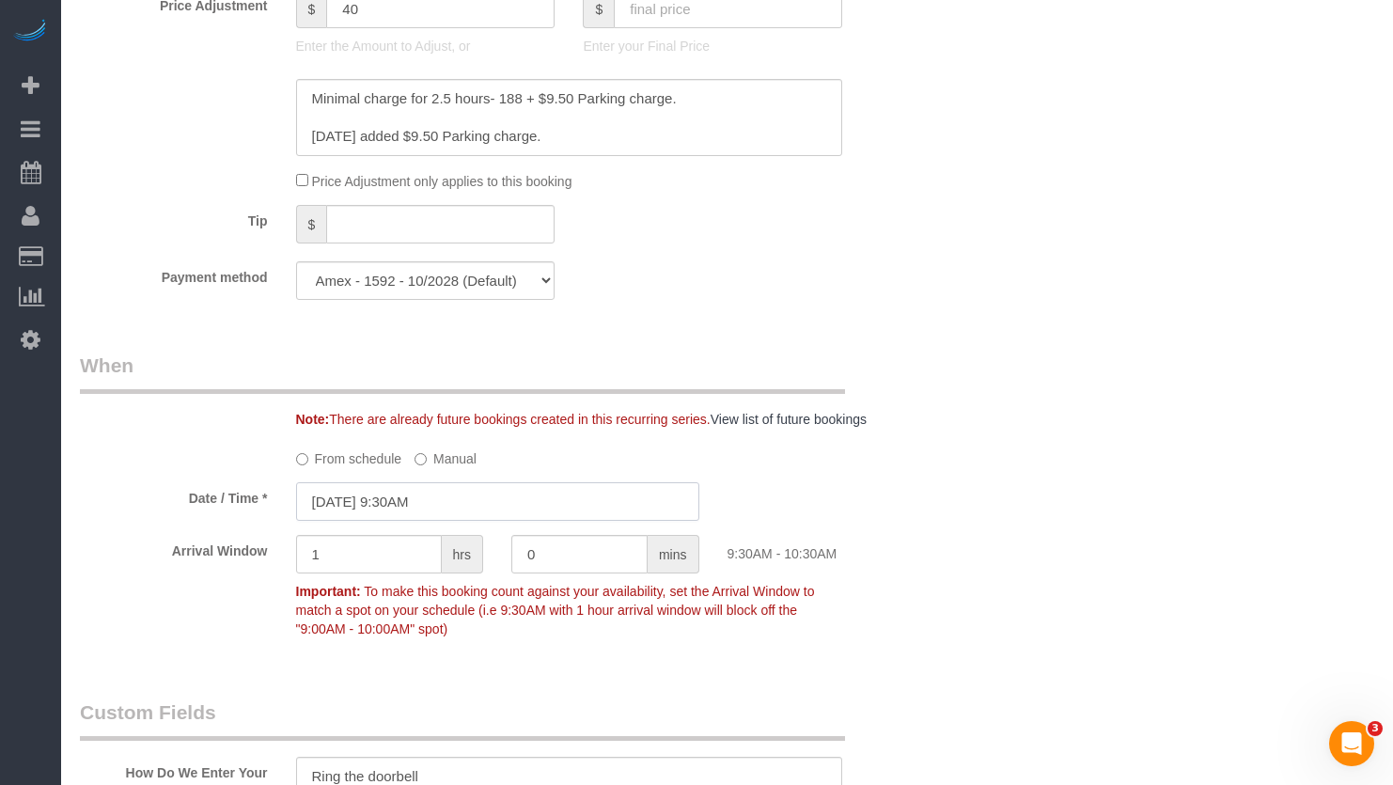
click at [433, 482] on input "[DATE] 9:30AM" at bounding box center [497, 501] width 403 height 39
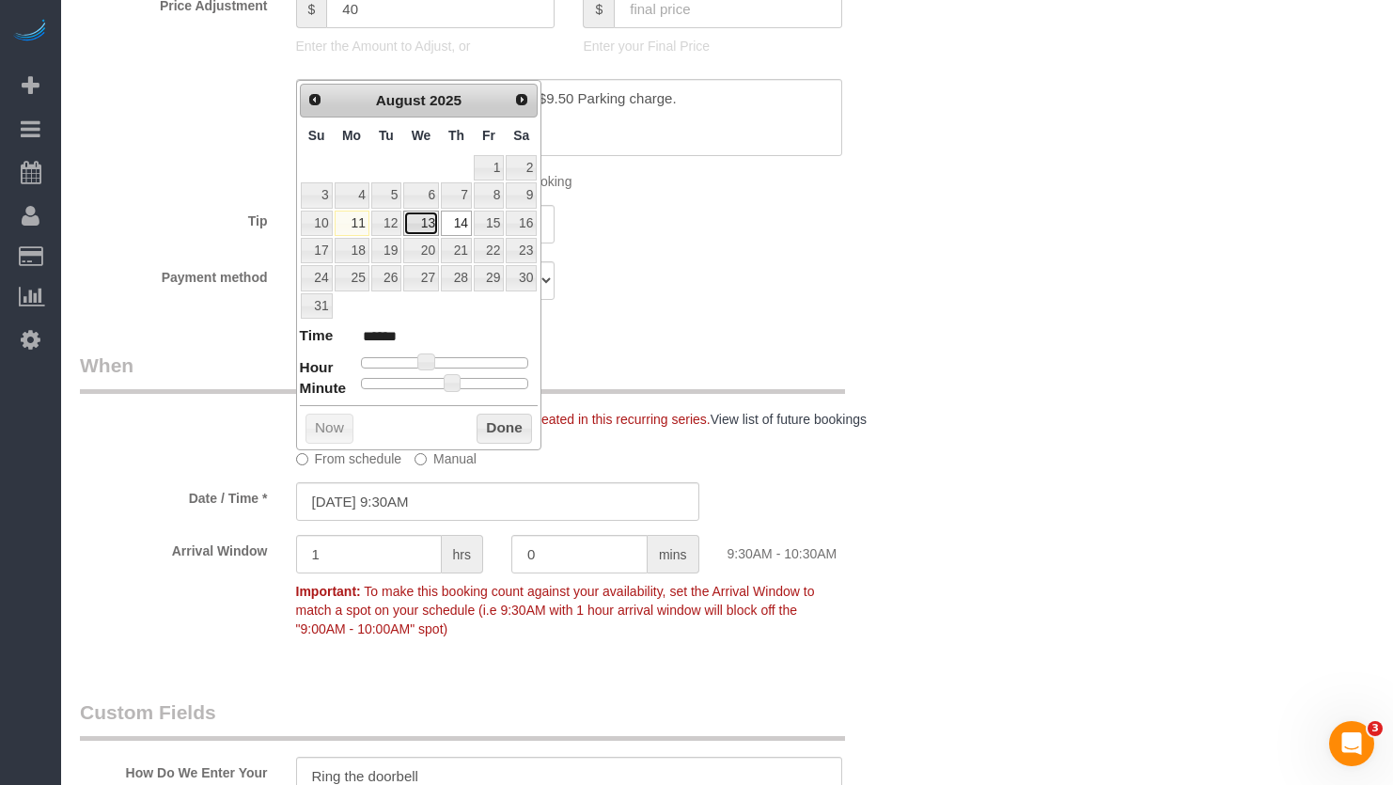
click at [433, 227] on link "13" at bounding box center [421, 223] width 36 height 25
type input "08/13/2025 9:30AM"
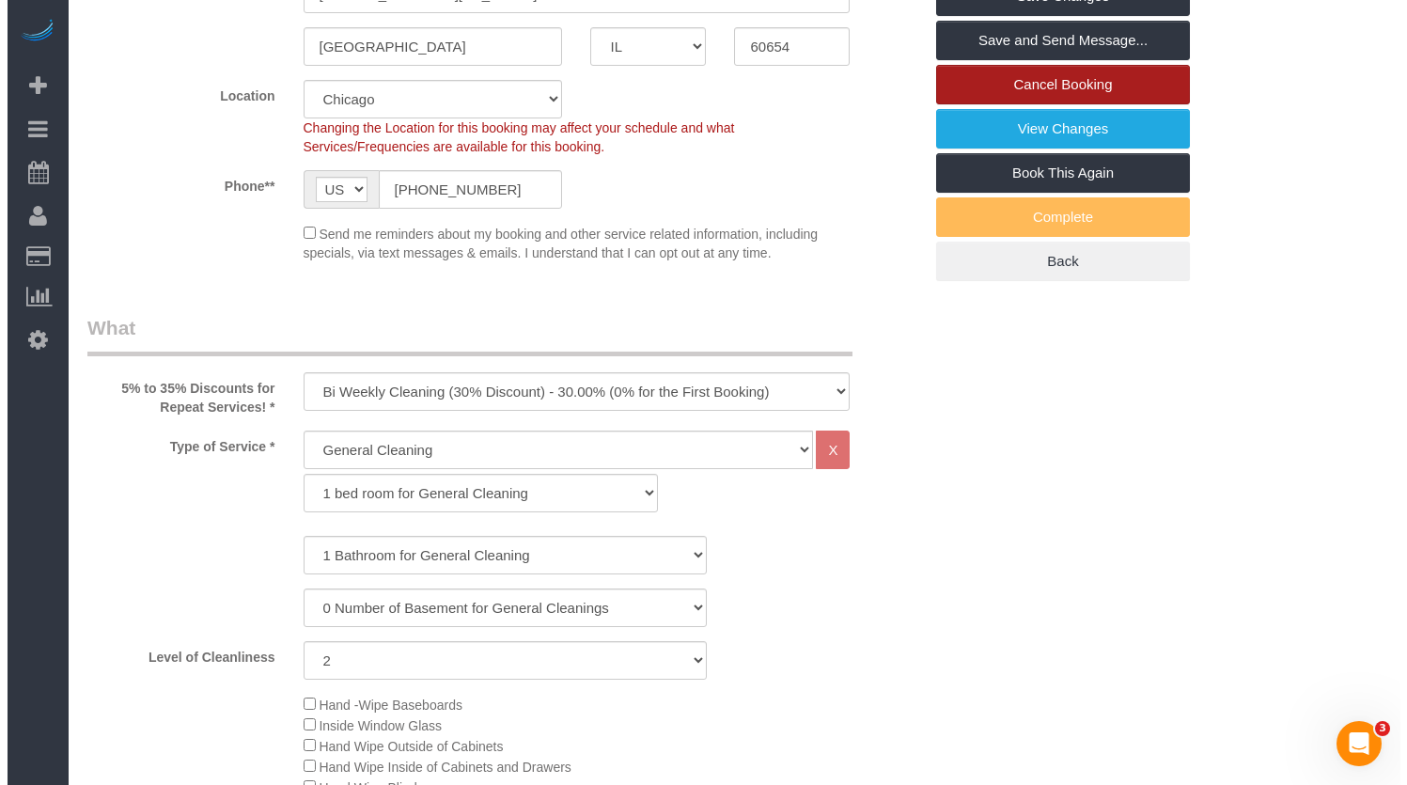
scroll to position [0, 0]
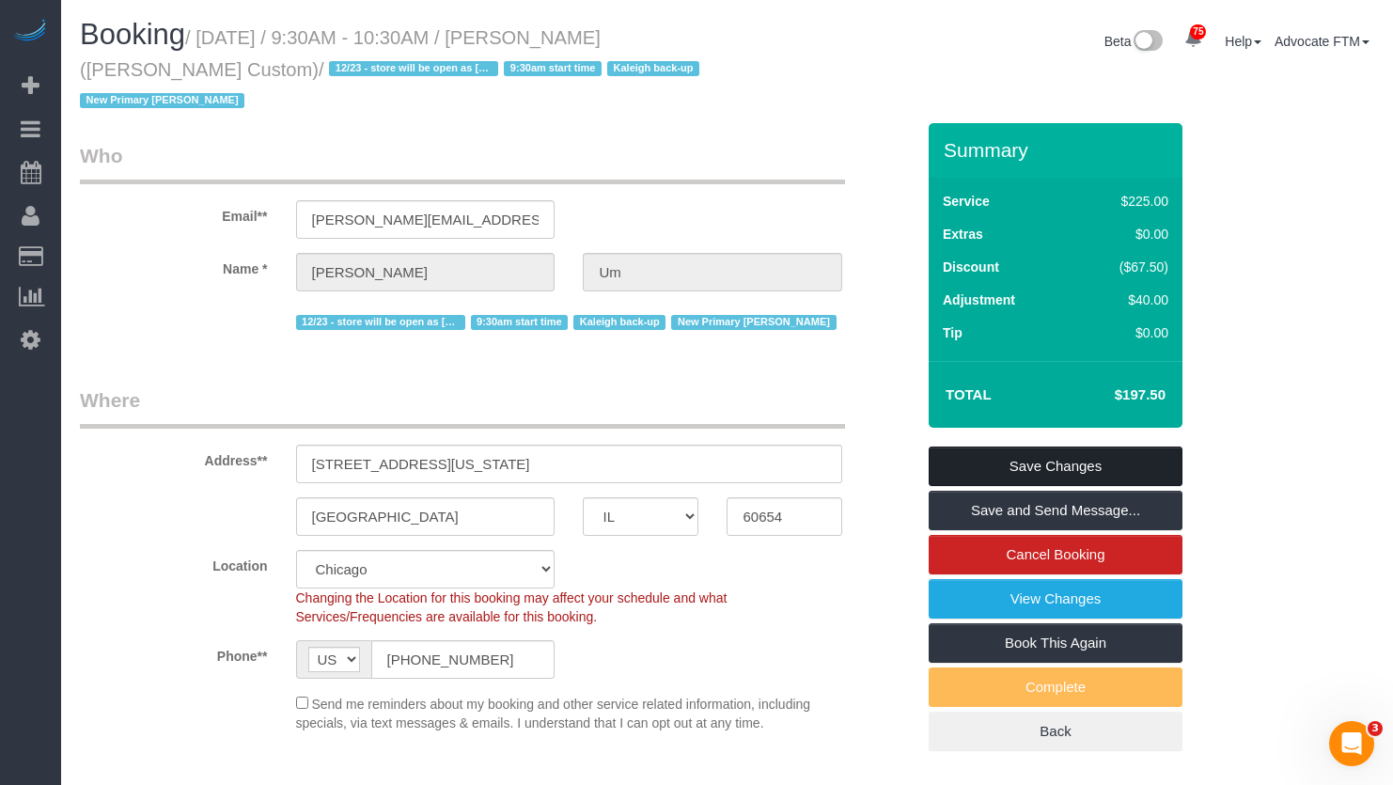
click at [1016, 447] on link "Save Changes" at bounding box center [1056, 466] width 254 height 39
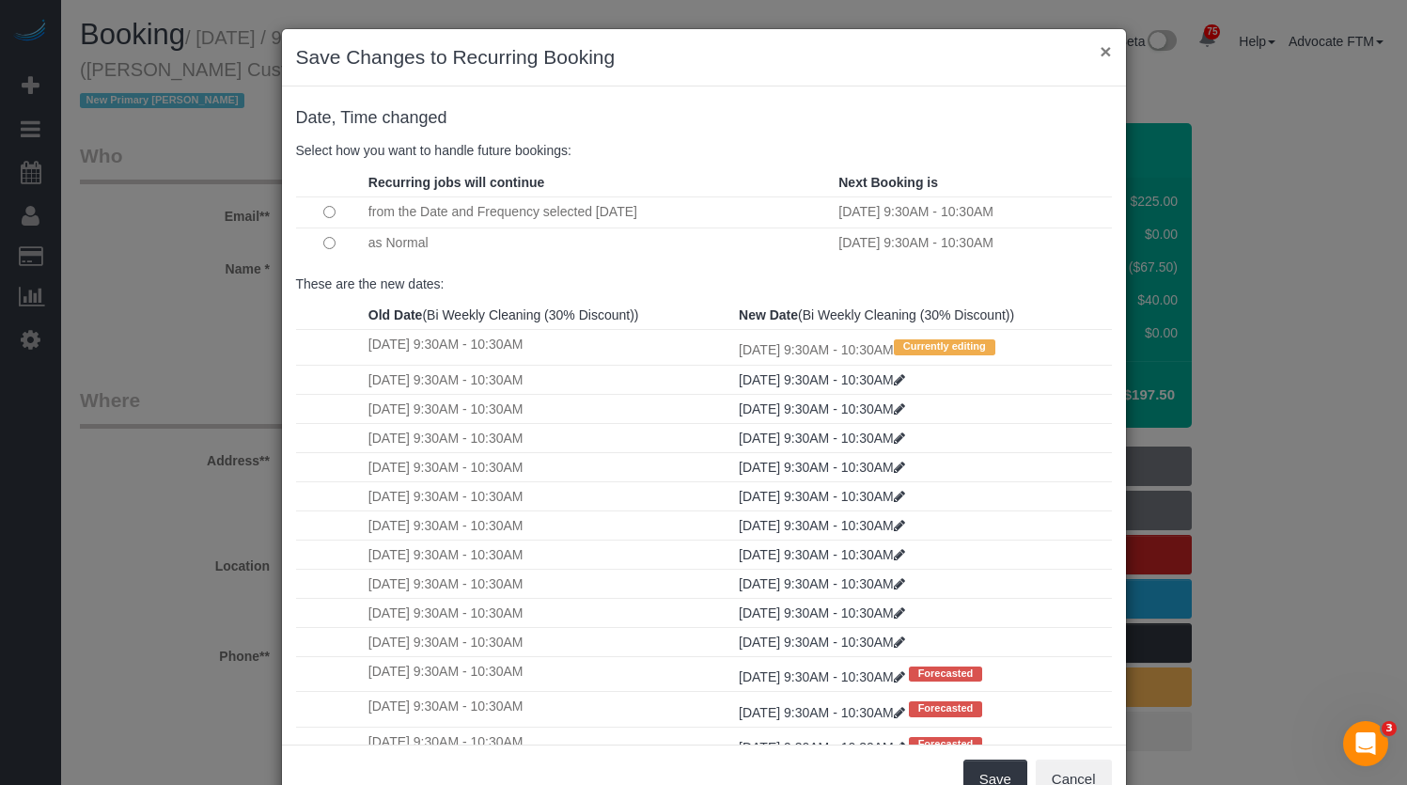
click at [1100, 53] on button "×" at bounding box center [1105, 51] width 11 height 20
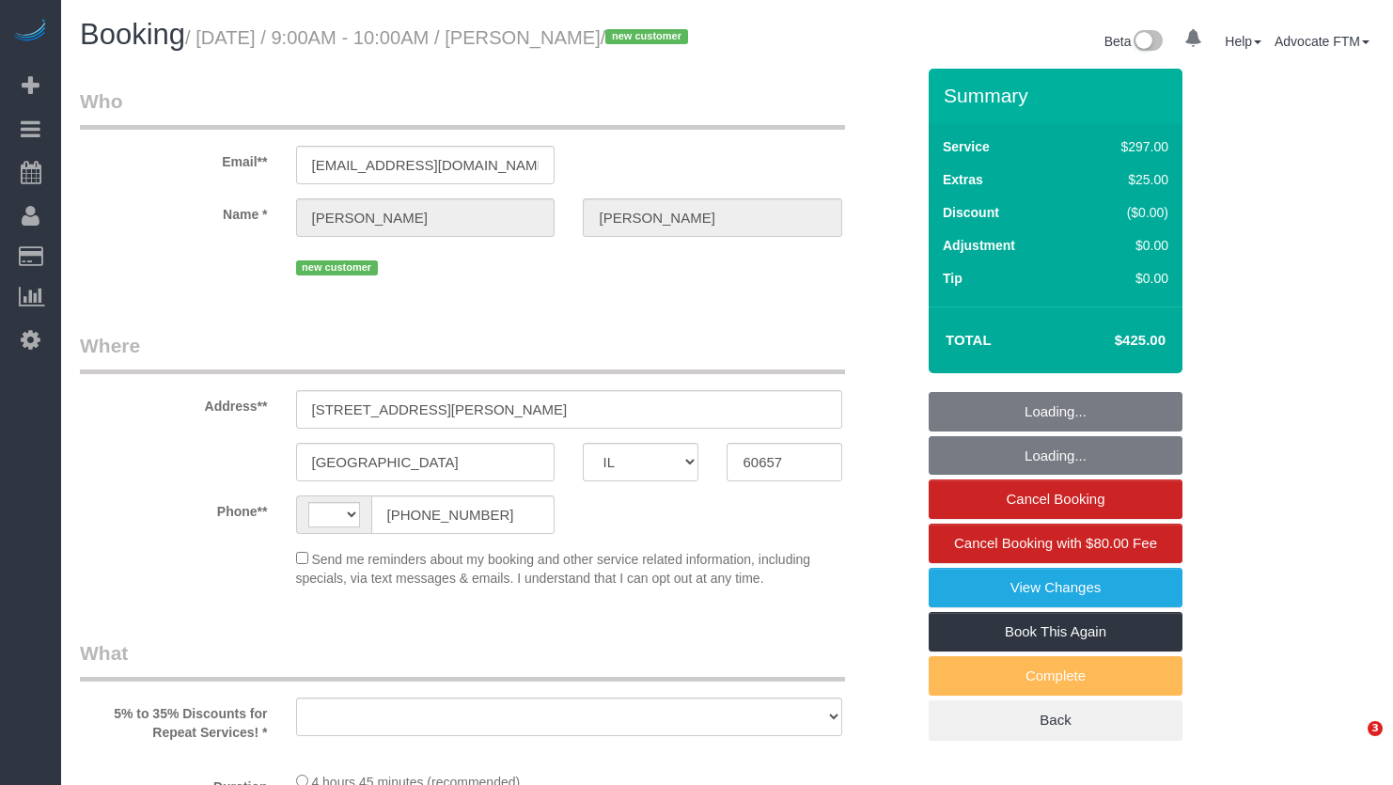
select select "IL"
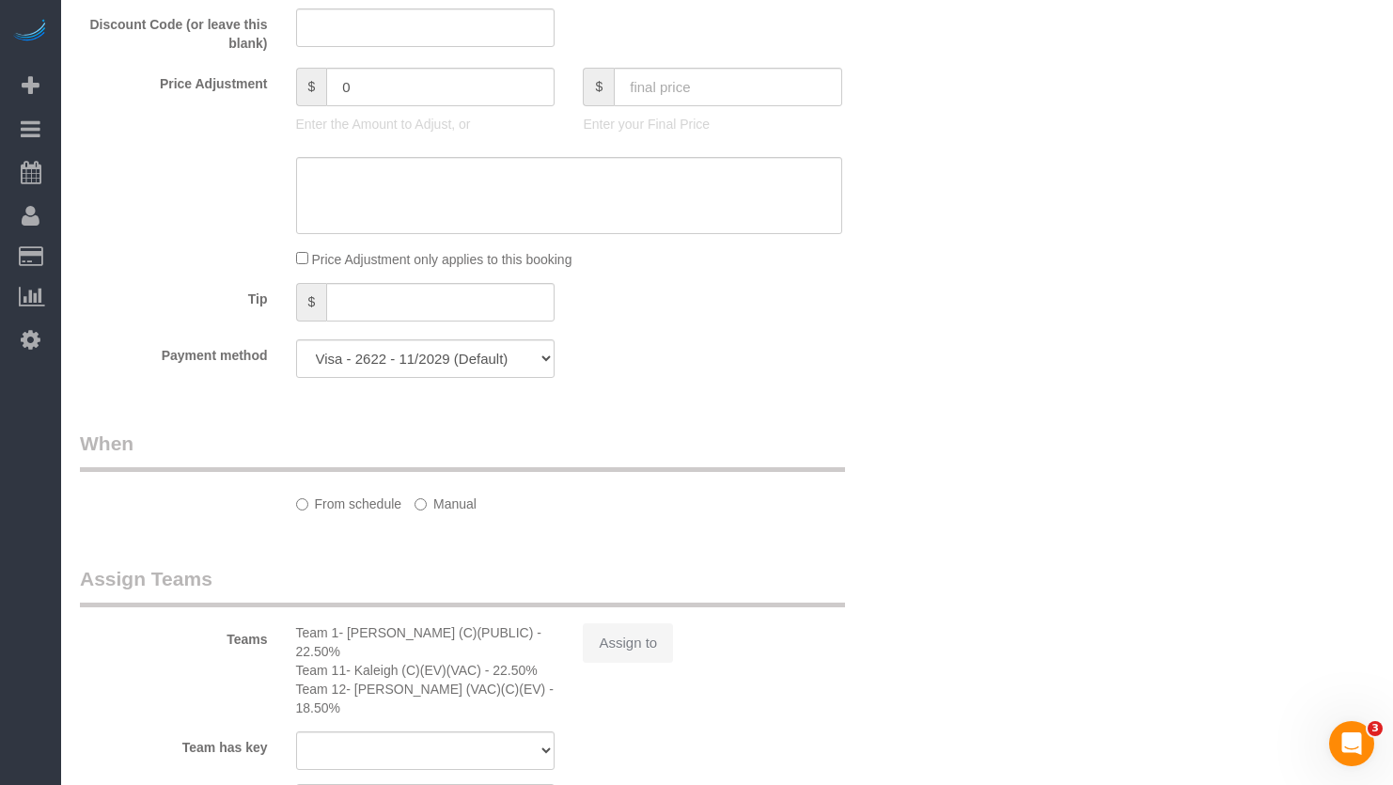
select select "513"
select select "7"
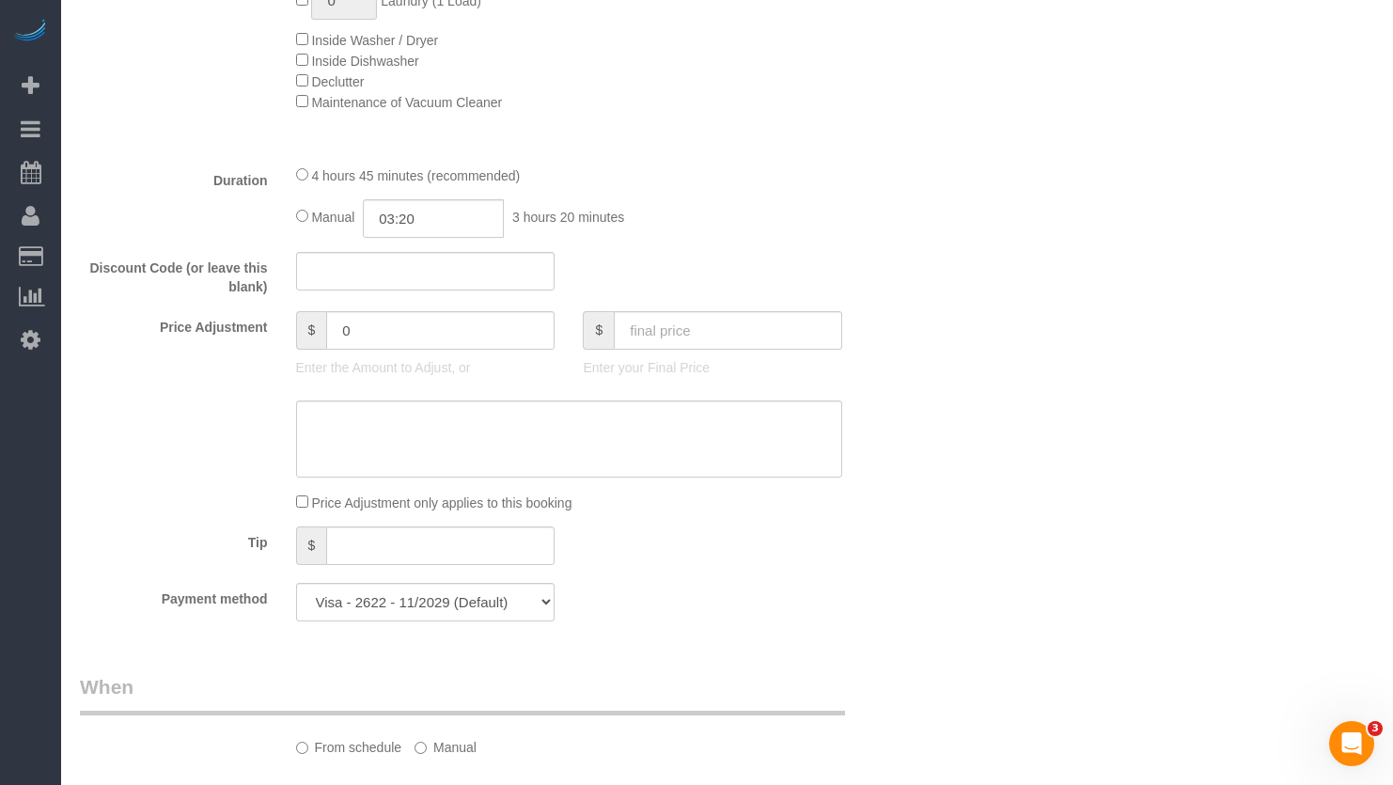
select select "string:[GEOGRAPHIC_DATA]"
select select "object:1357"
select select "spot1"
select select "number:1"
select select "number:58"
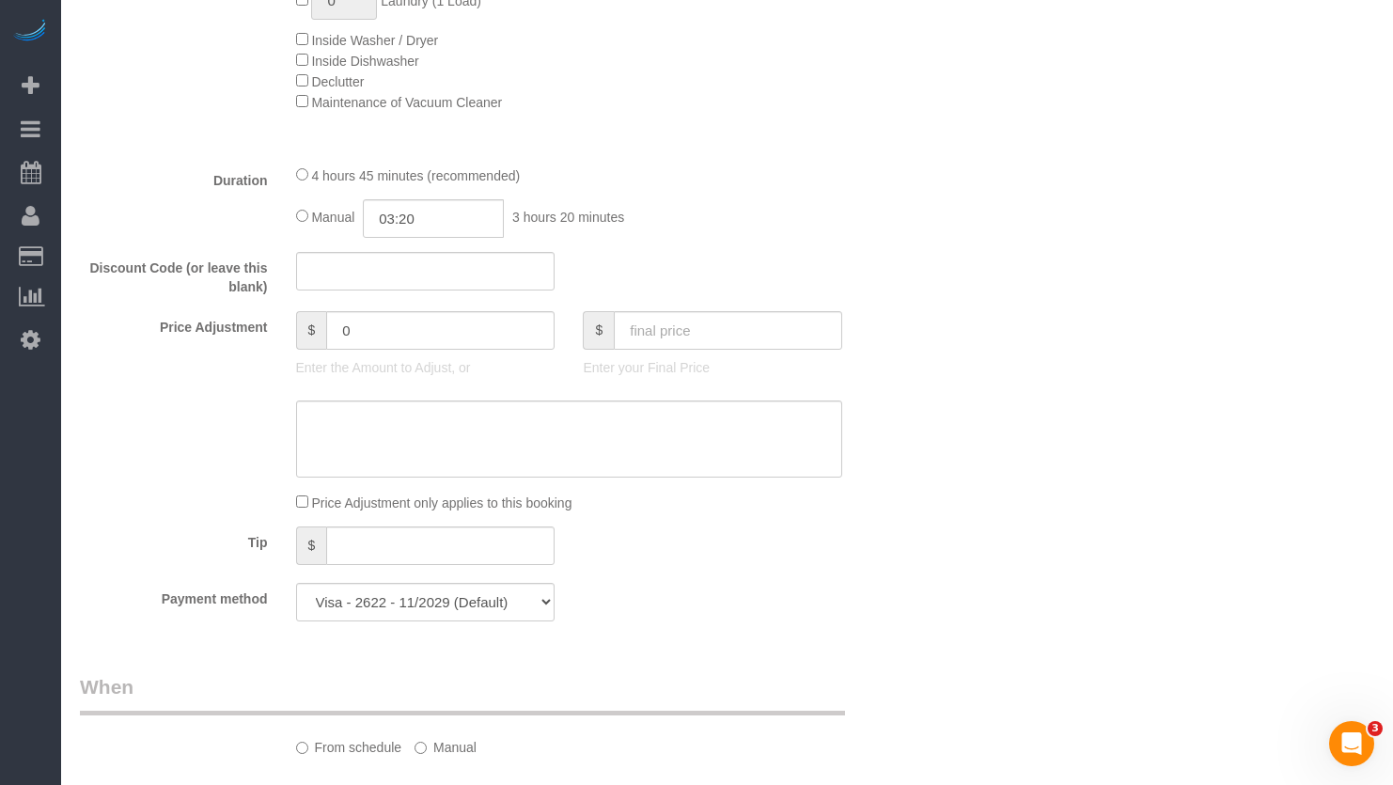
select select "number:139"
select select "number:104"
select select "7"
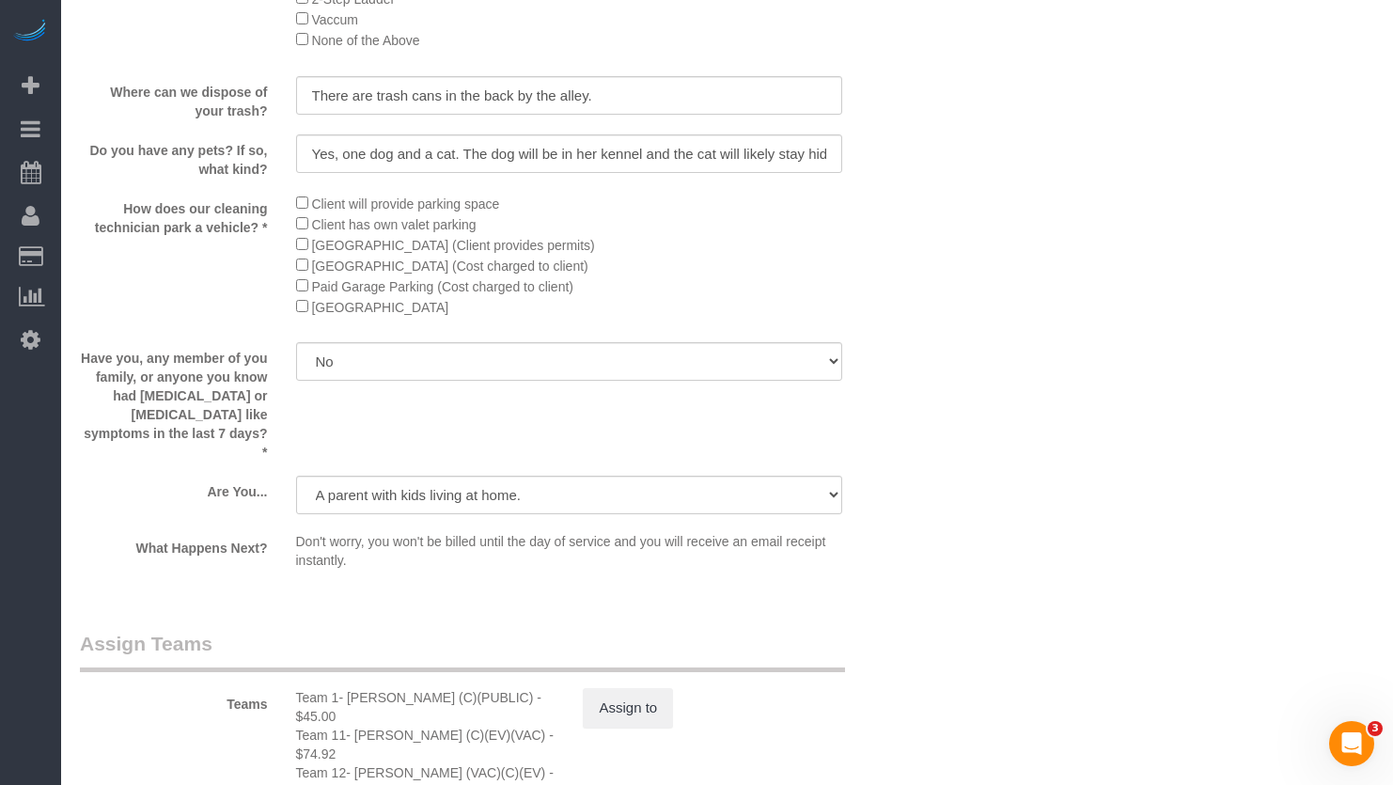
scroll to position [2914, 0]
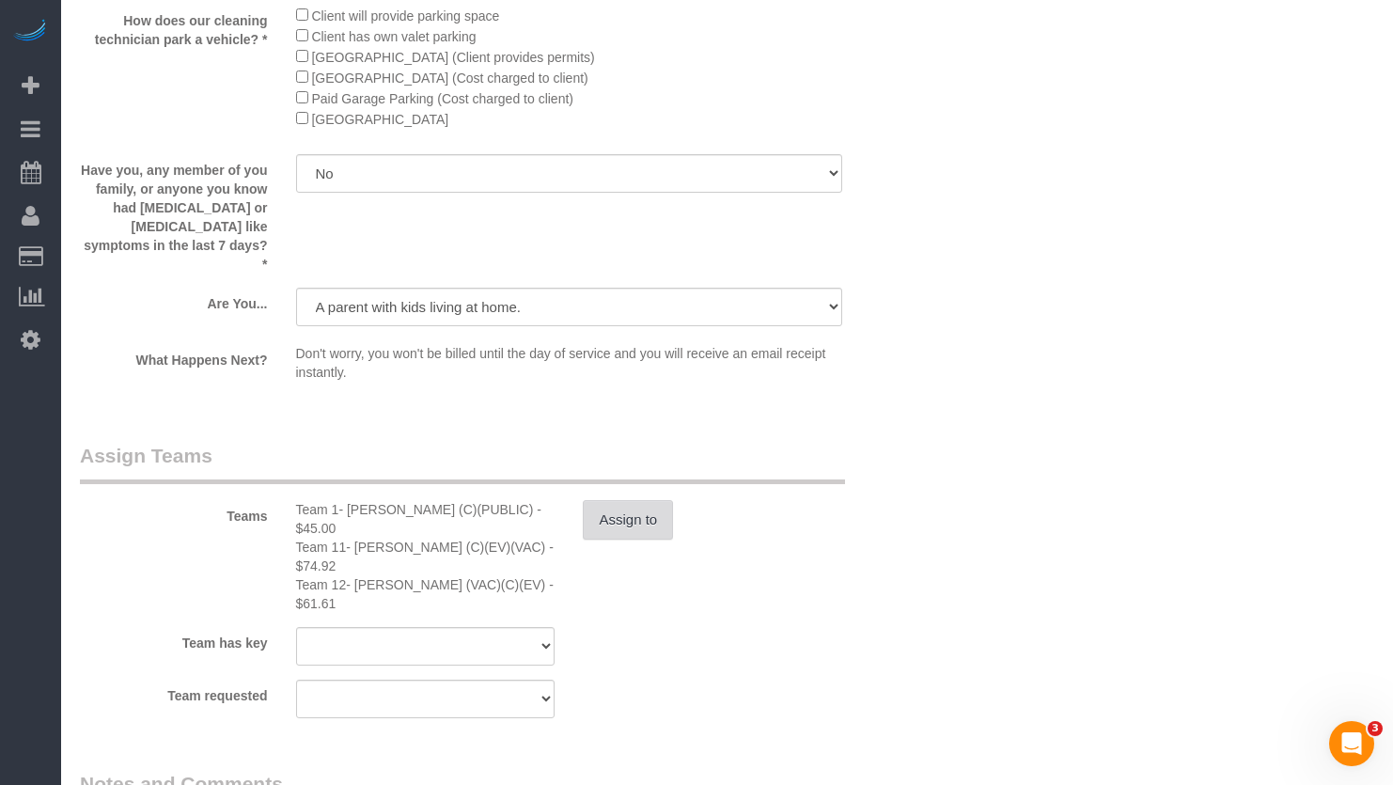
click at [634, 528] on button "Assign to" at bounding box center [628, 519] width 90 height 39
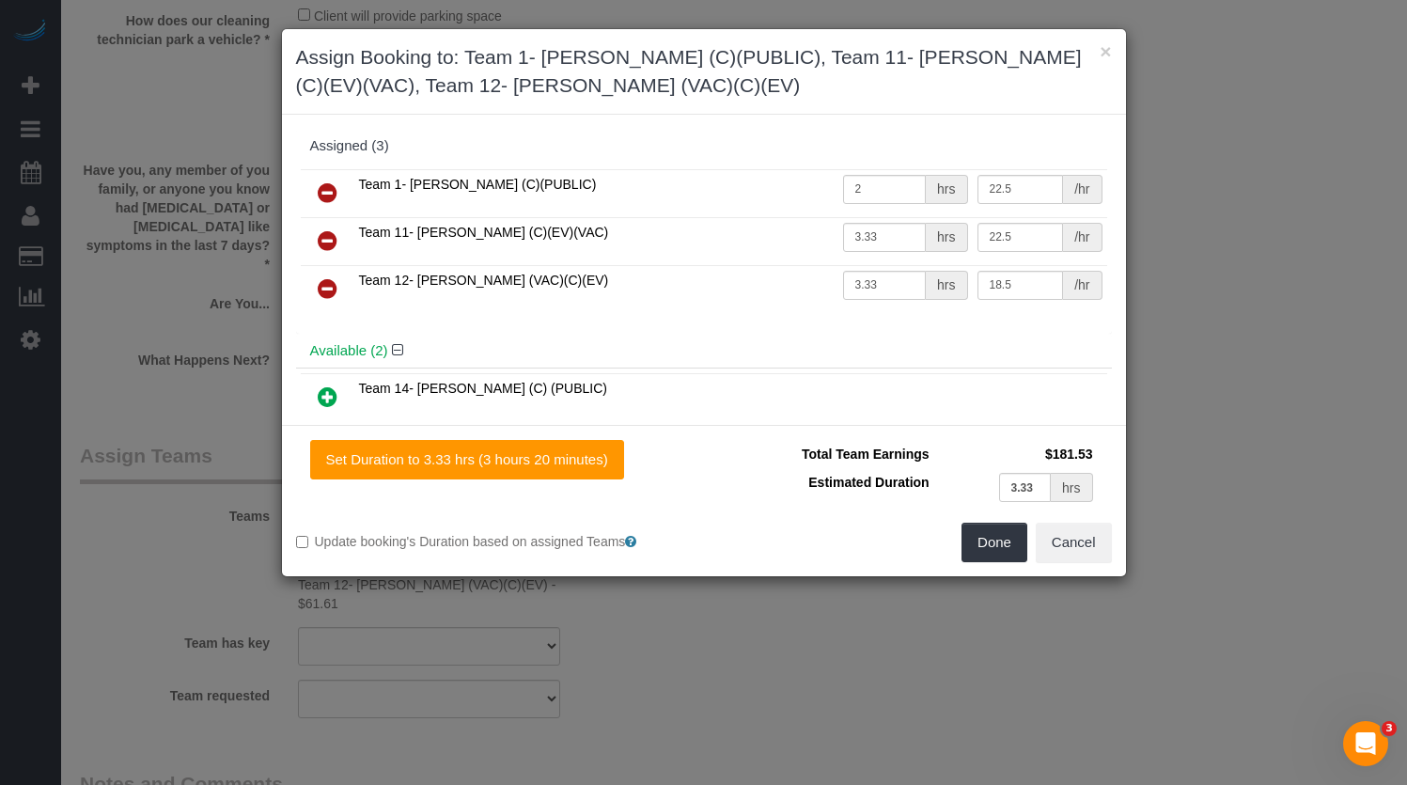
click at [318, 195] on icon at bounding box center [328, 192] width 20 height 23
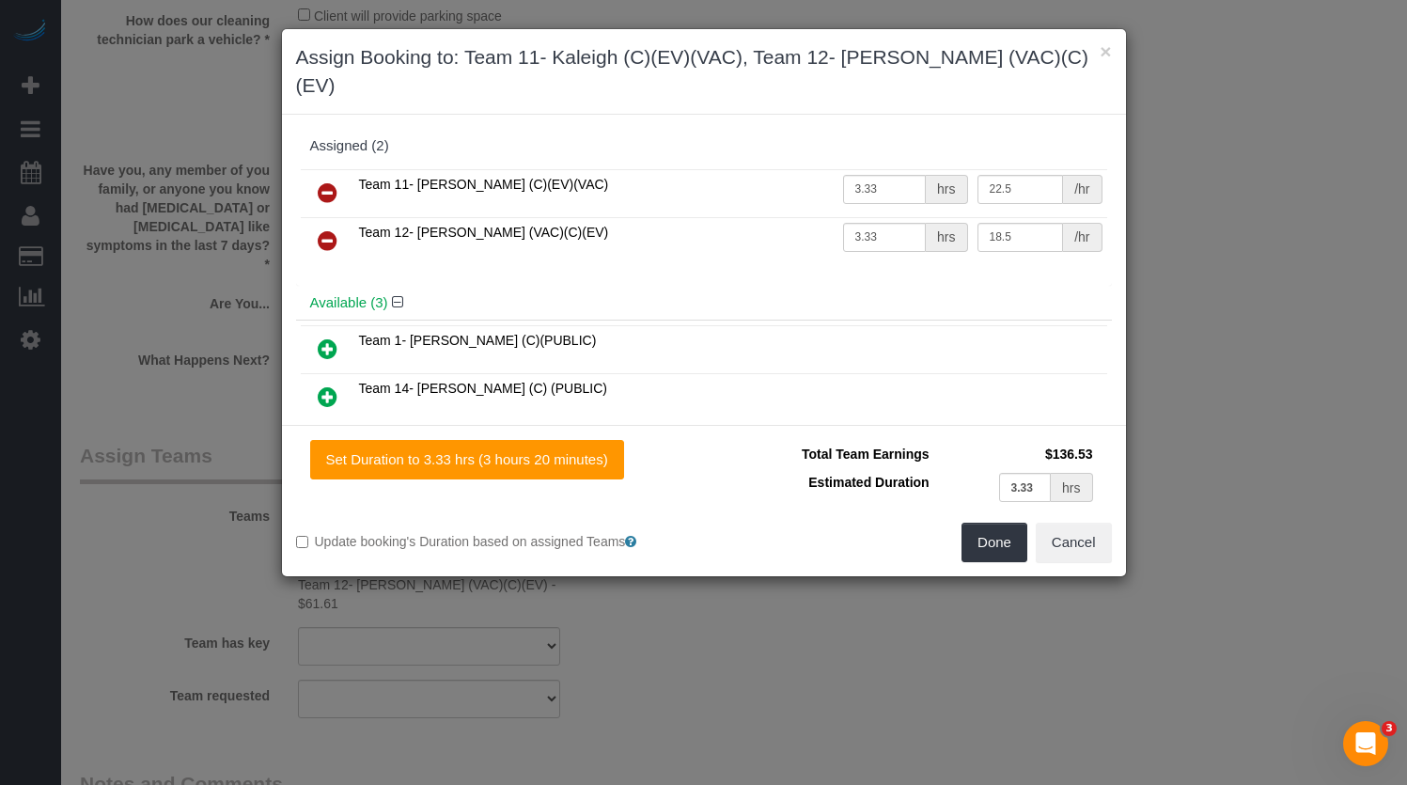
click at [325, 229] on icon at bounding box center [328, 240] width 20 height 23
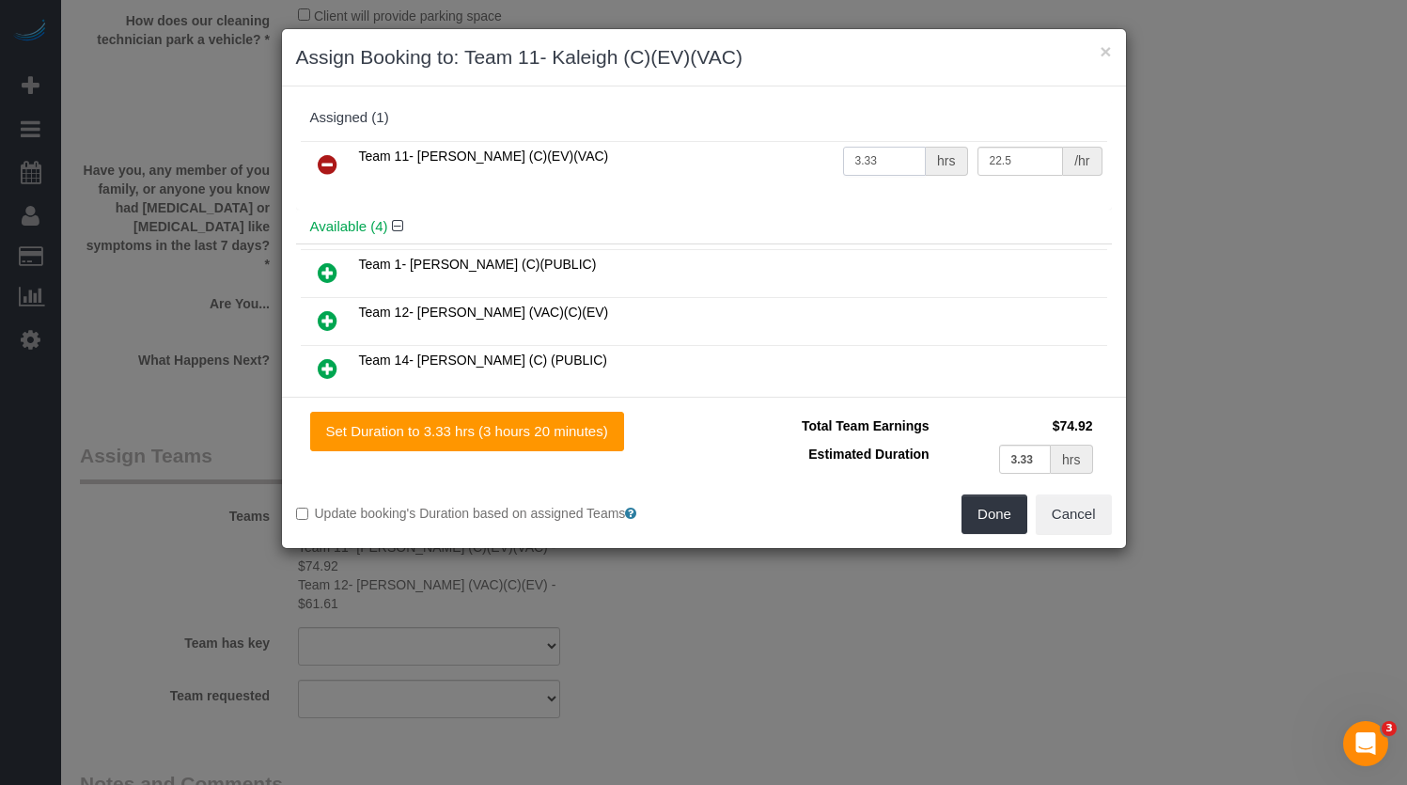
drag, startPoint x: 891, startPoint y: 167, endPoint x: 675, endPoint y: 171, distance: 216.2
click at [680, 170] on tr "Team 11- Kaleigh (C)(EV)(VAC) 3.33 hrs 22.5 /hr" at bounding box center [704, 165] width 807 height 48
type input "5.33"
drag, startPoint x: 766, startPoint y: 202, endPoint x: 791, endPoint y: 230, distance: 37.3
drag, startPoint x: 791, startPoint y: 230, endPoint x: 1227, endPoint y: 410, distance: 471.7
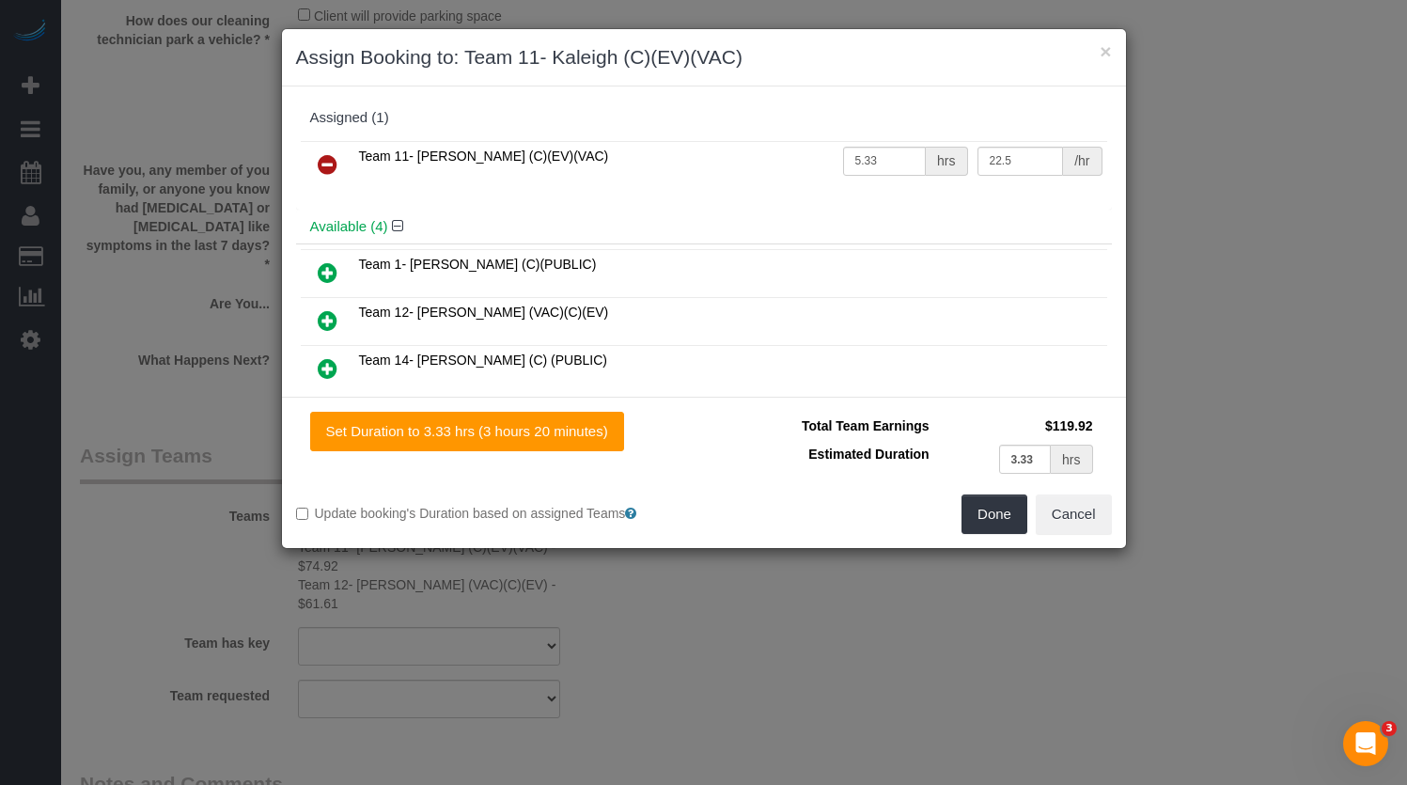
click at [1242, 409] on div "× Assign Booking to: Team 11- Kaleigh (C)(EV)(VAC) Assigned (1) Team 11- Kaleig…" at bounding box center [703, 392] width 1407 height 785
click at [998, 512] on button "Done" at bounding box center [995, 513] width 66 height 39
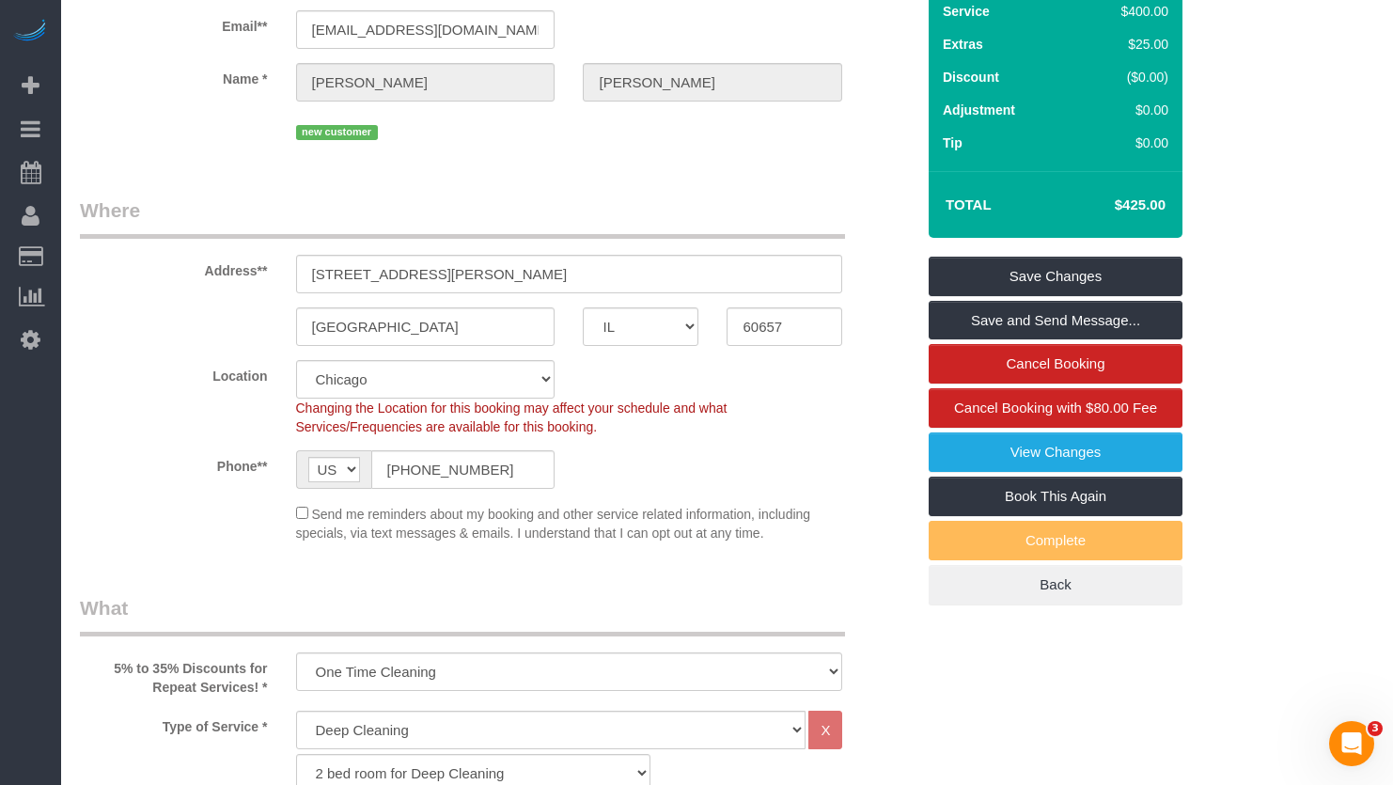
scroll to position [0, 0]
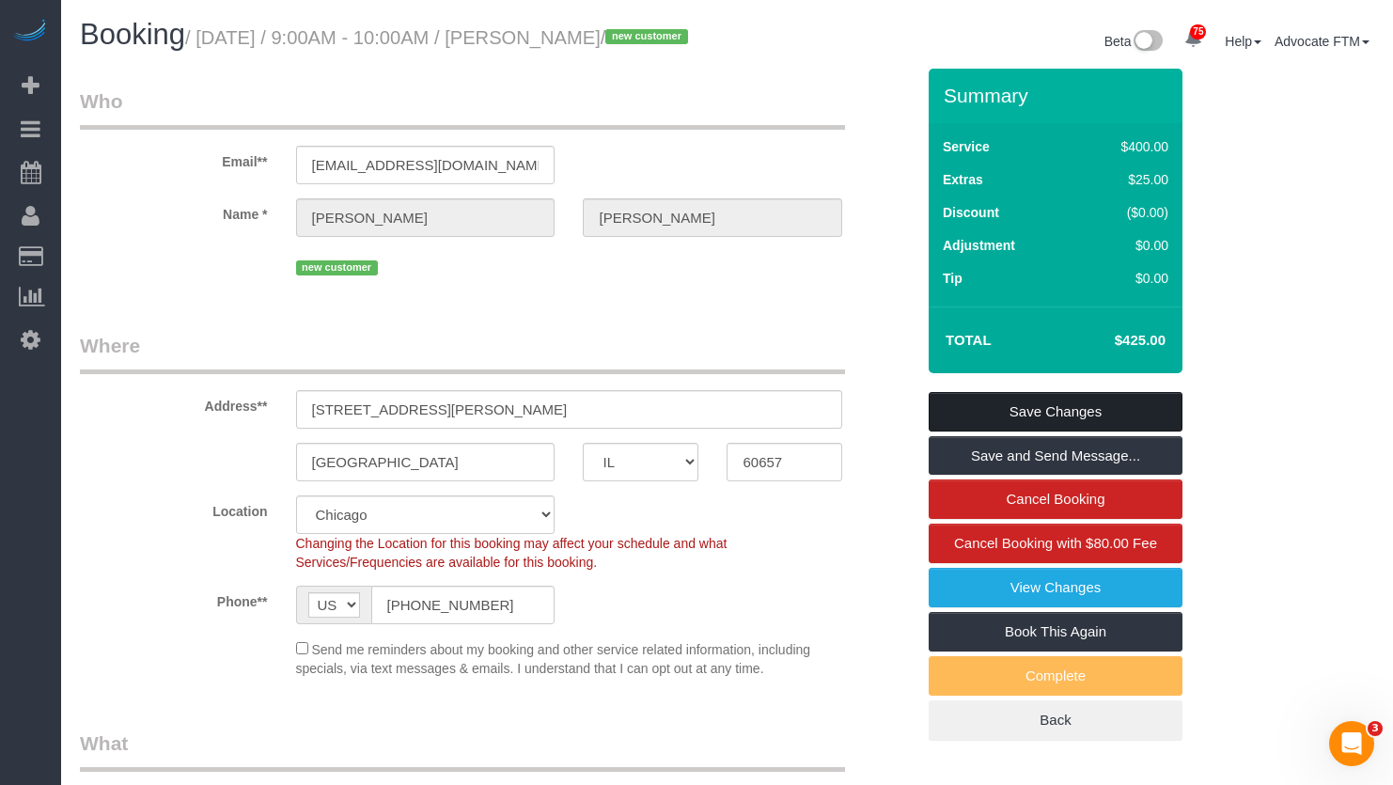
click at [1082, 431] on link "Save Changes" at bounding box center [1056, 411] width 254 height 39
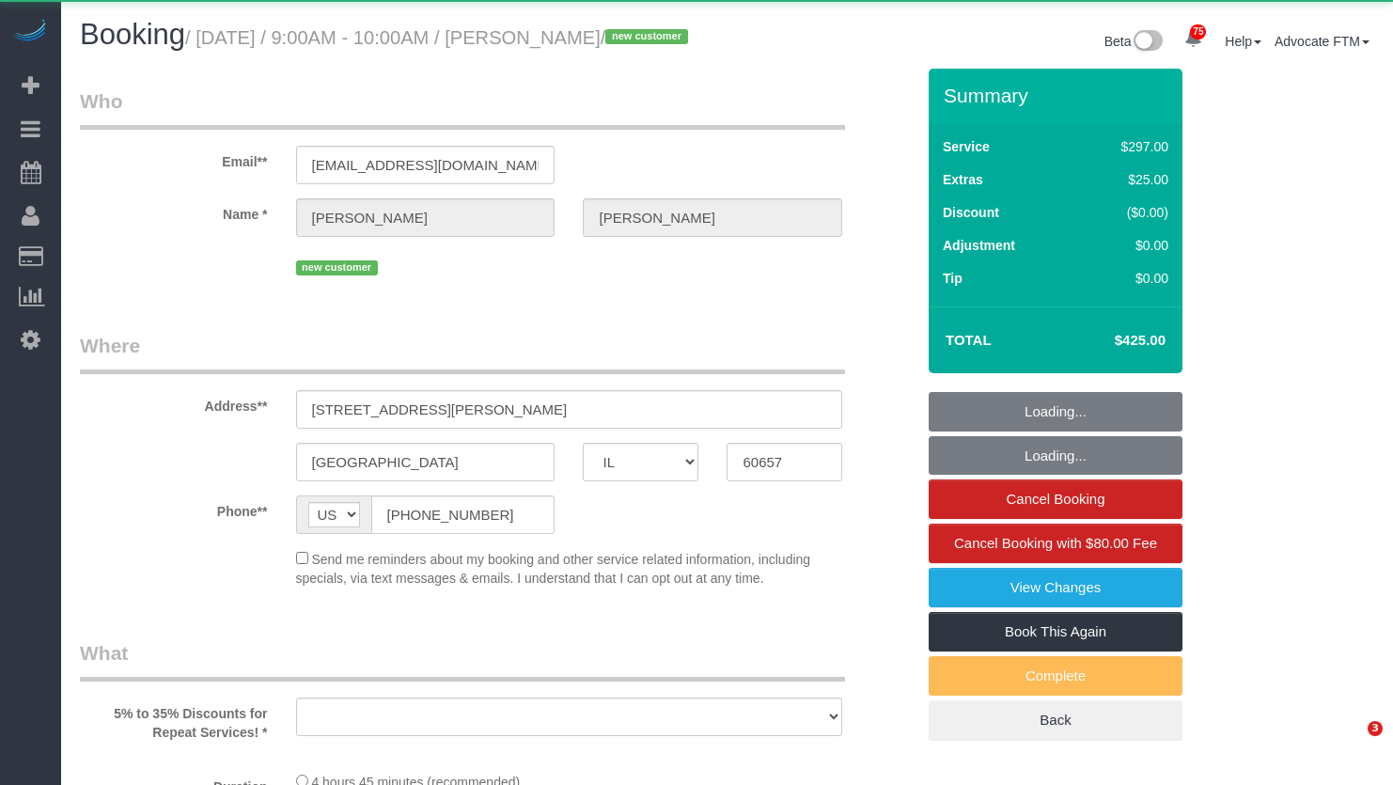
select select "IL"
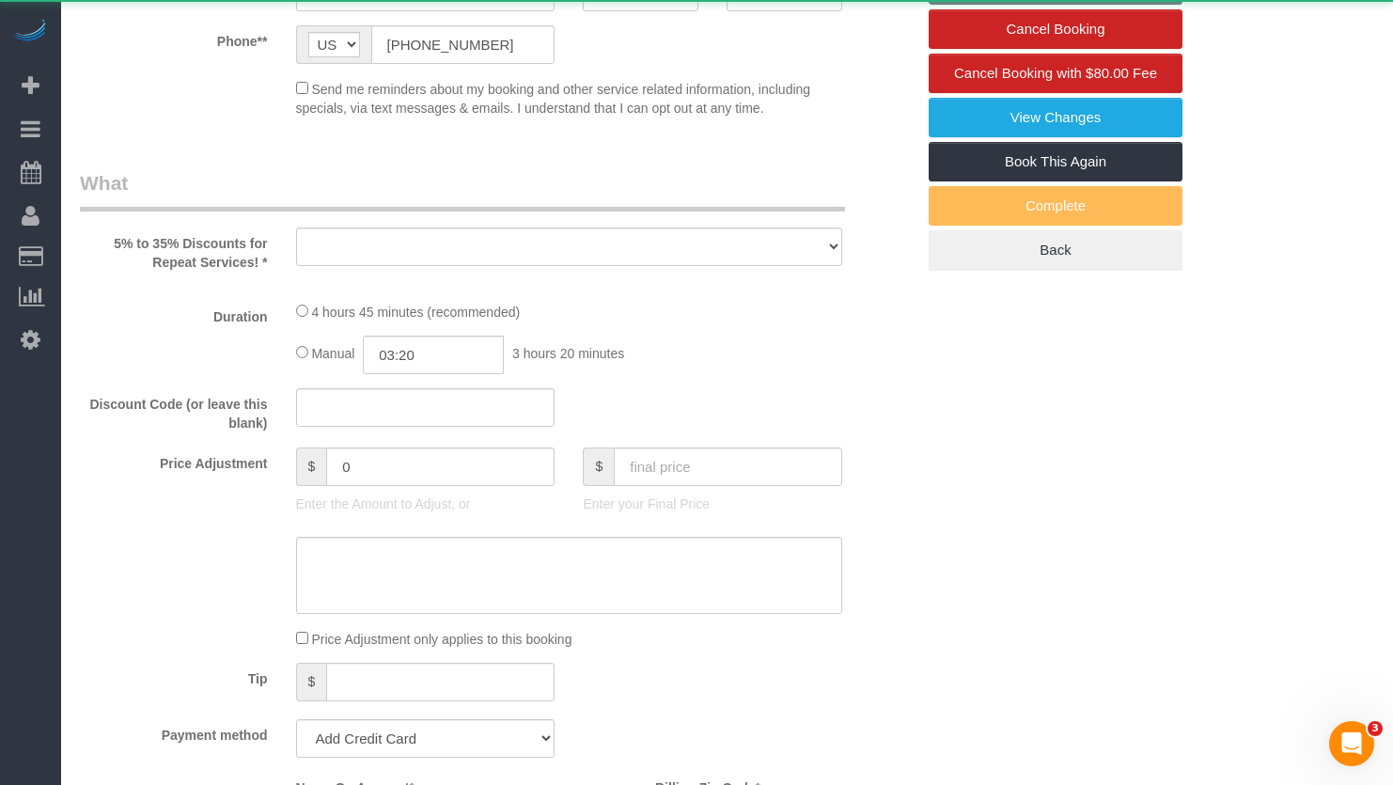
select select "string:fspay-6c1c872c-8c59-4139-a7da-ef8f0fe24d2b"
select select "number:1"
select select "number:58"
select select "number:139"
select select "number:104"
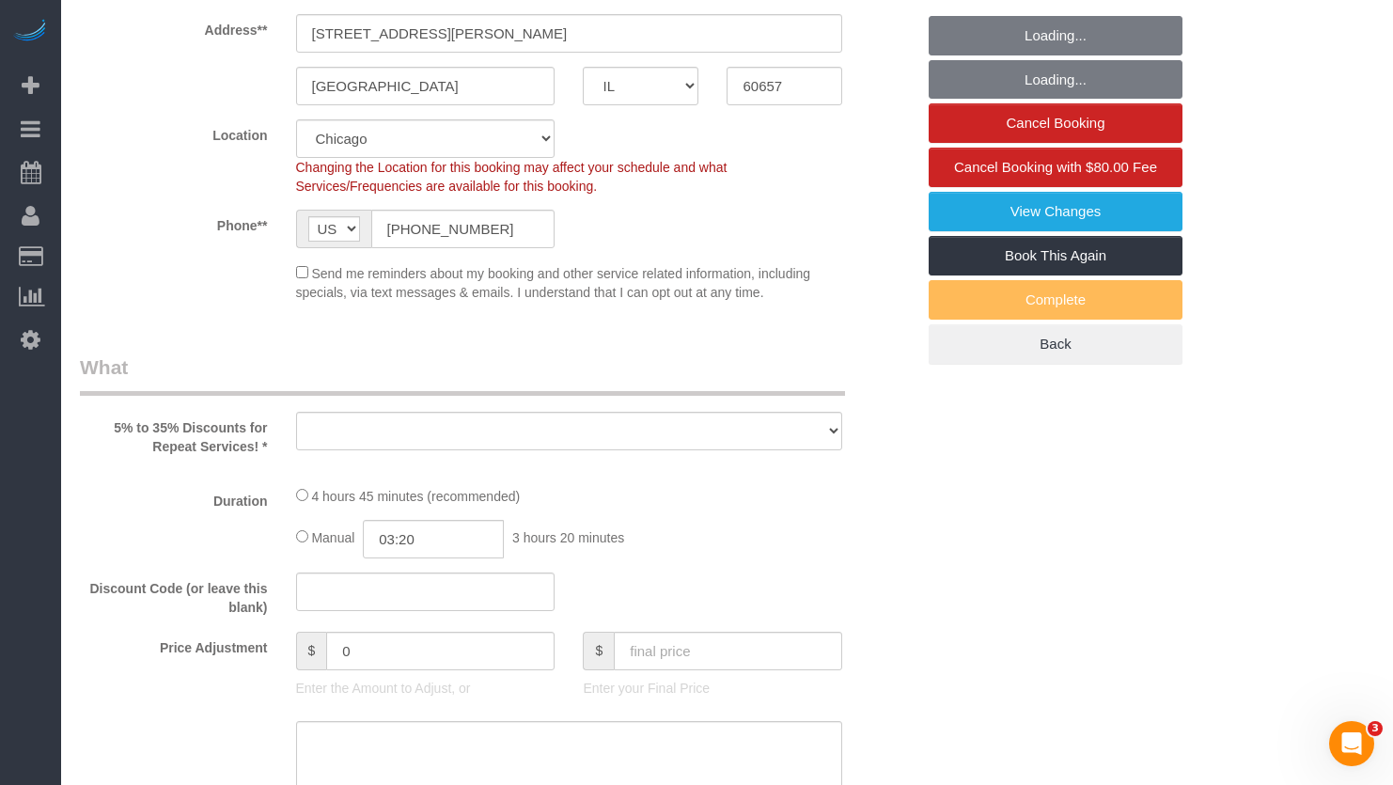
select select "object:1041"
select select "spot1"
select select "513"
select select "7"
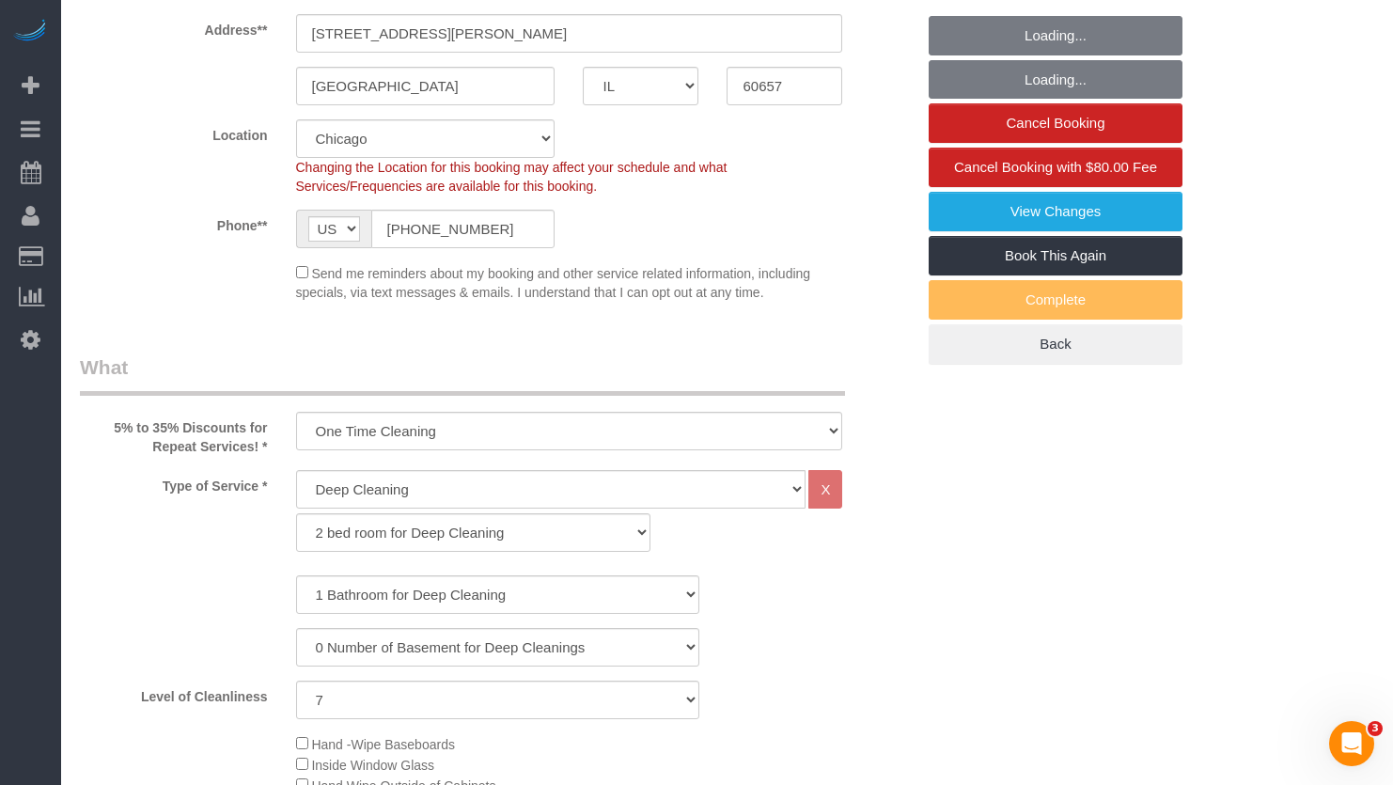
select select "object:1279"
select select "7"
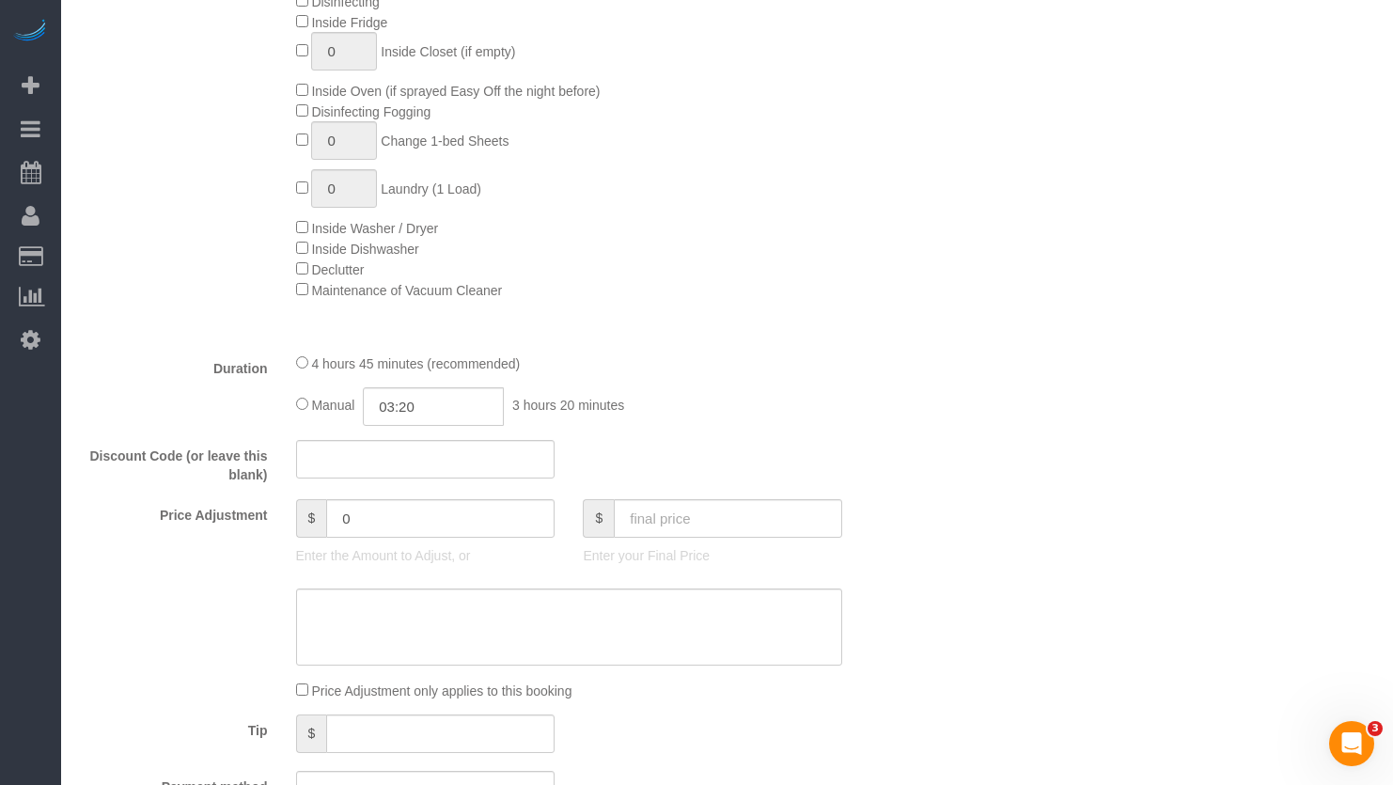
scroll to position [1504, 0]
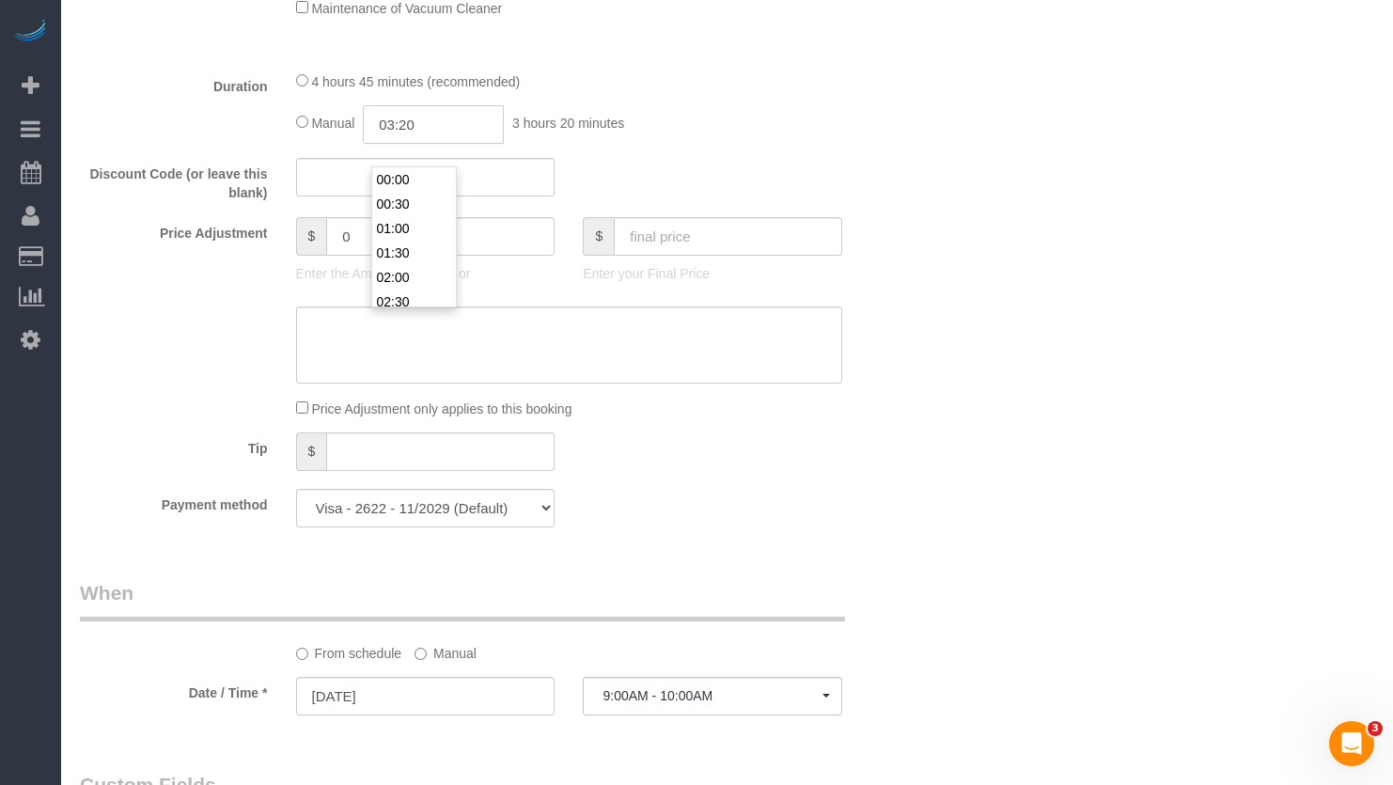
drag, startPoint x: 475, startPoint y: 143, endPoint x: 351, endPoint y: 144, distance: 124.1
click at [363, 144] on div "Manual 03:20 3 hours 20 minutes" at bounding box center [569, 124] width 547 height 39
type input "5:"
select select "spot6"
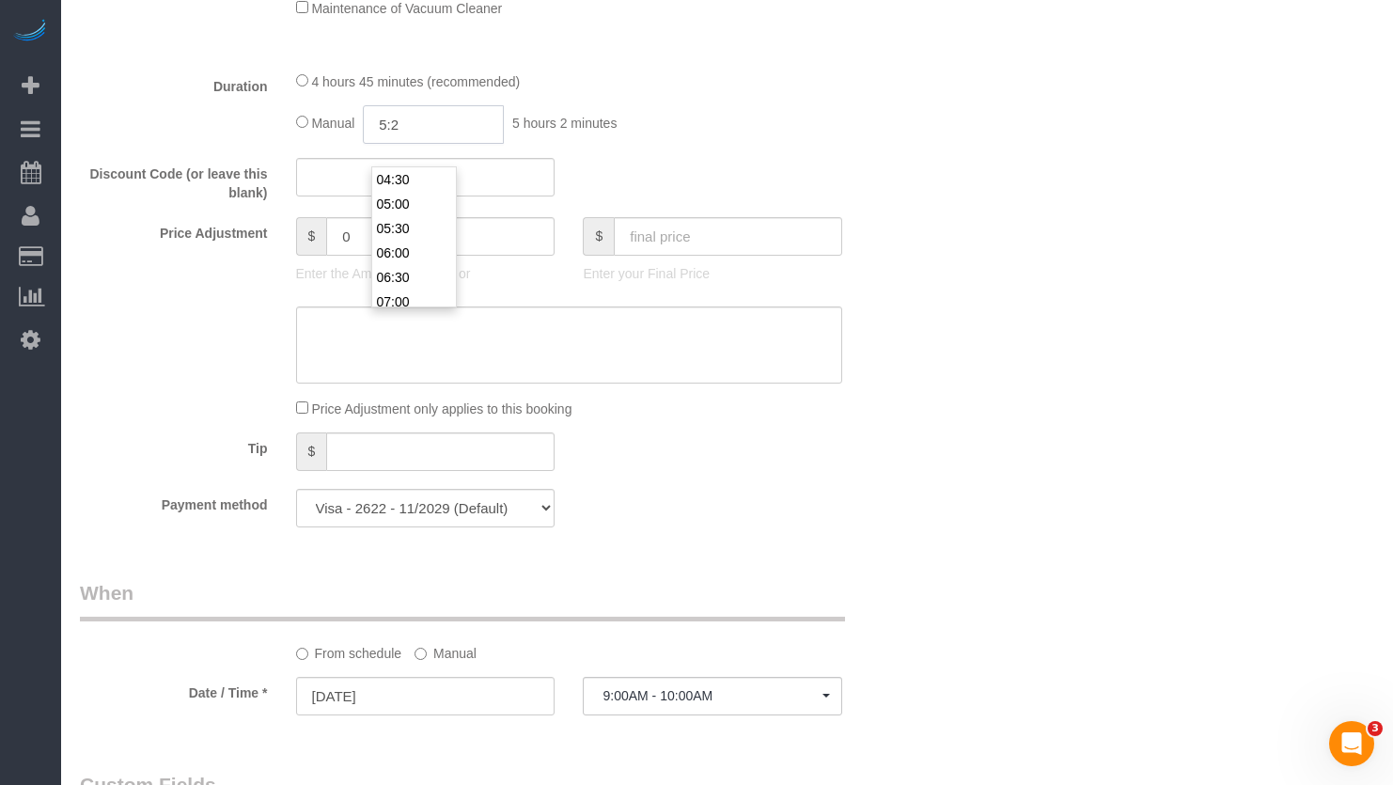
type input "5:20"
select select "spot11"
select select "spot16"
type input "5:2"
select select "spot21"
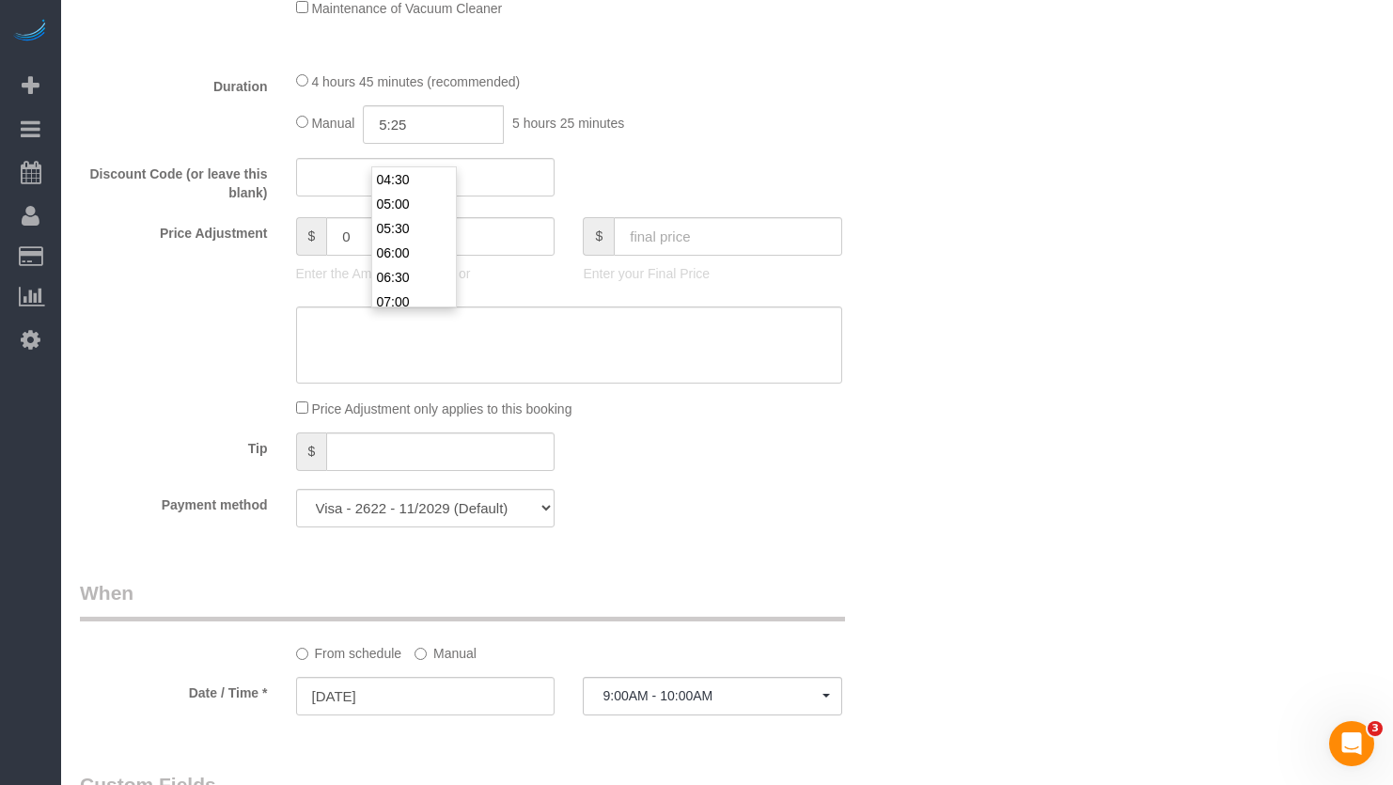
type input "05:25"
click at [1056, 191] on div "Who Email** kelseylightsey@gmail.com Name * Kelsey Lightsey new customer Where …" at bounding box center [727, 556] width 1294 height 3982
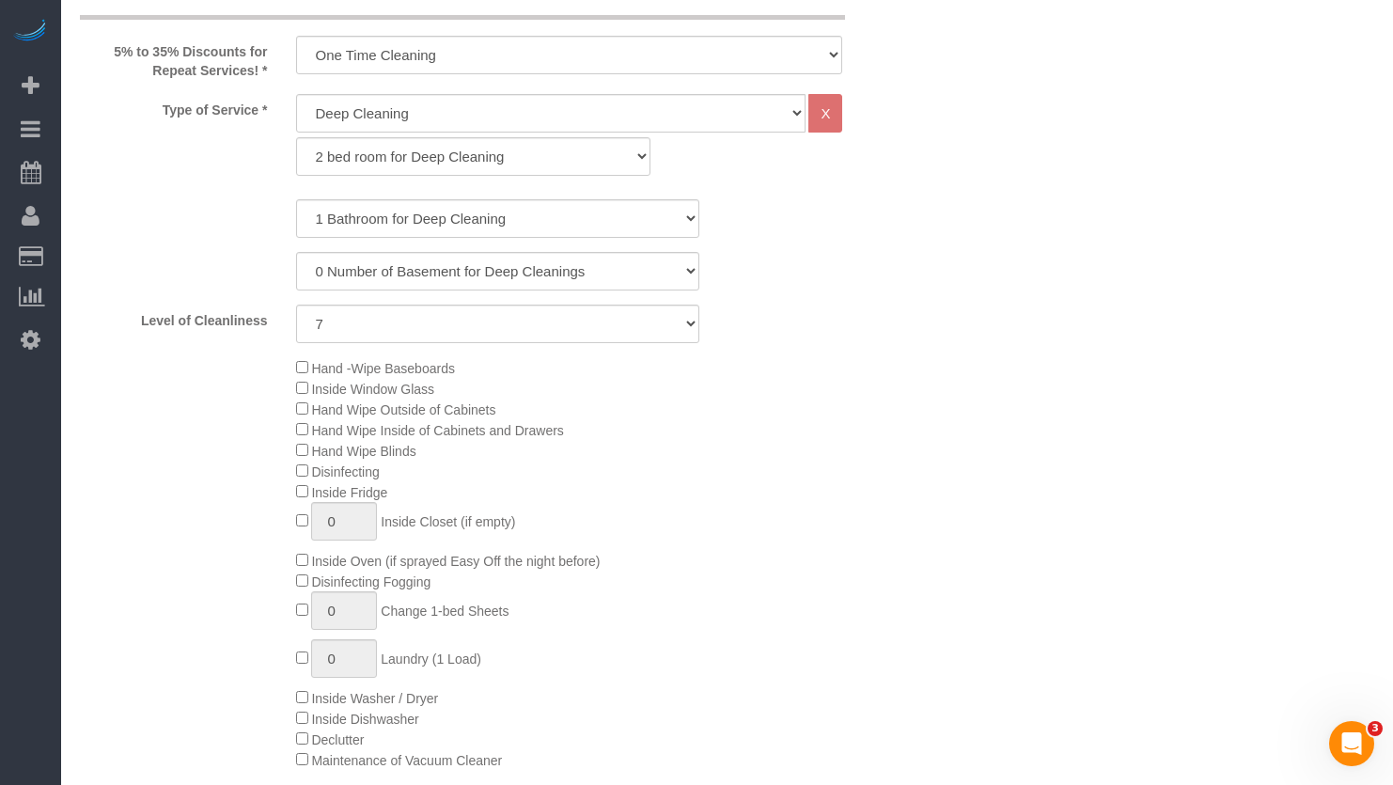
select select "spot26"
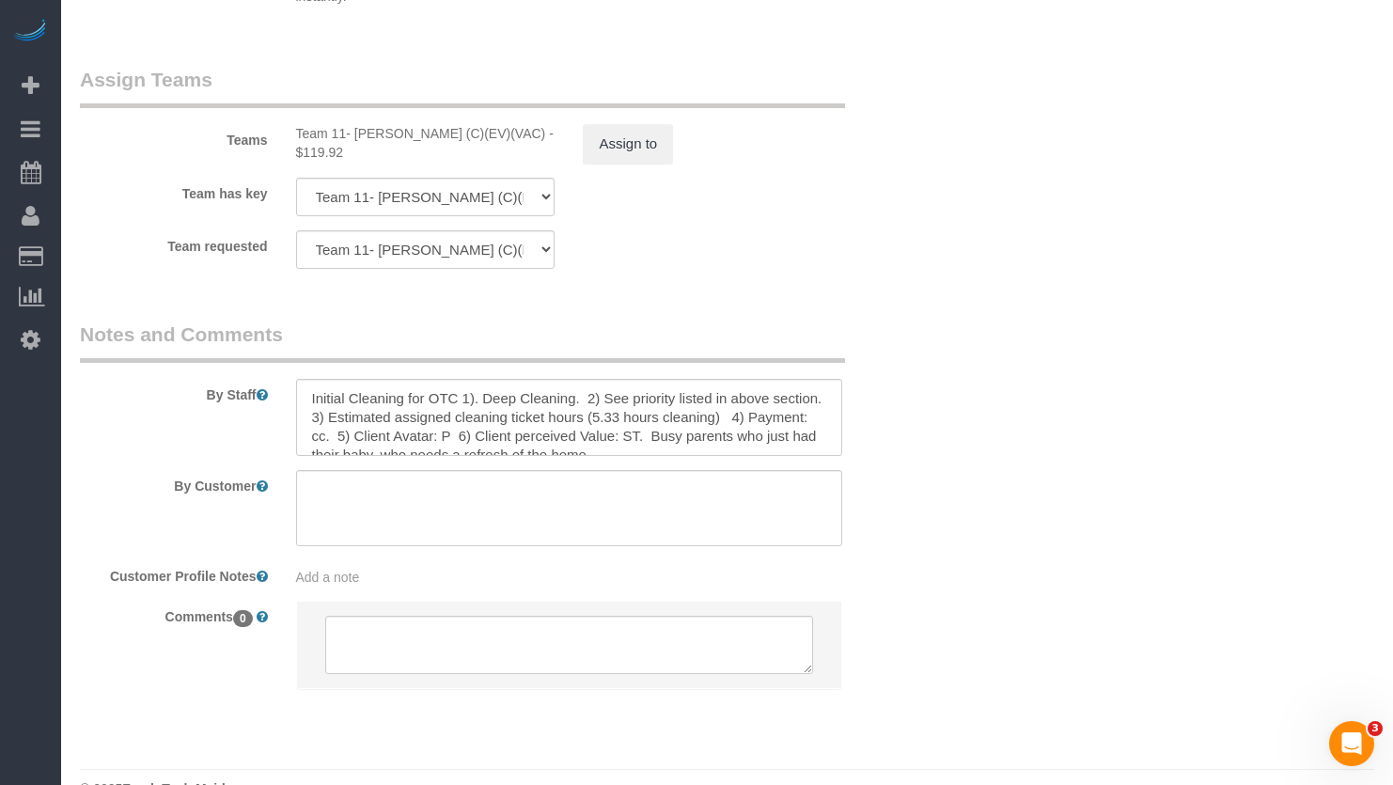
scroll to position [19, 0]
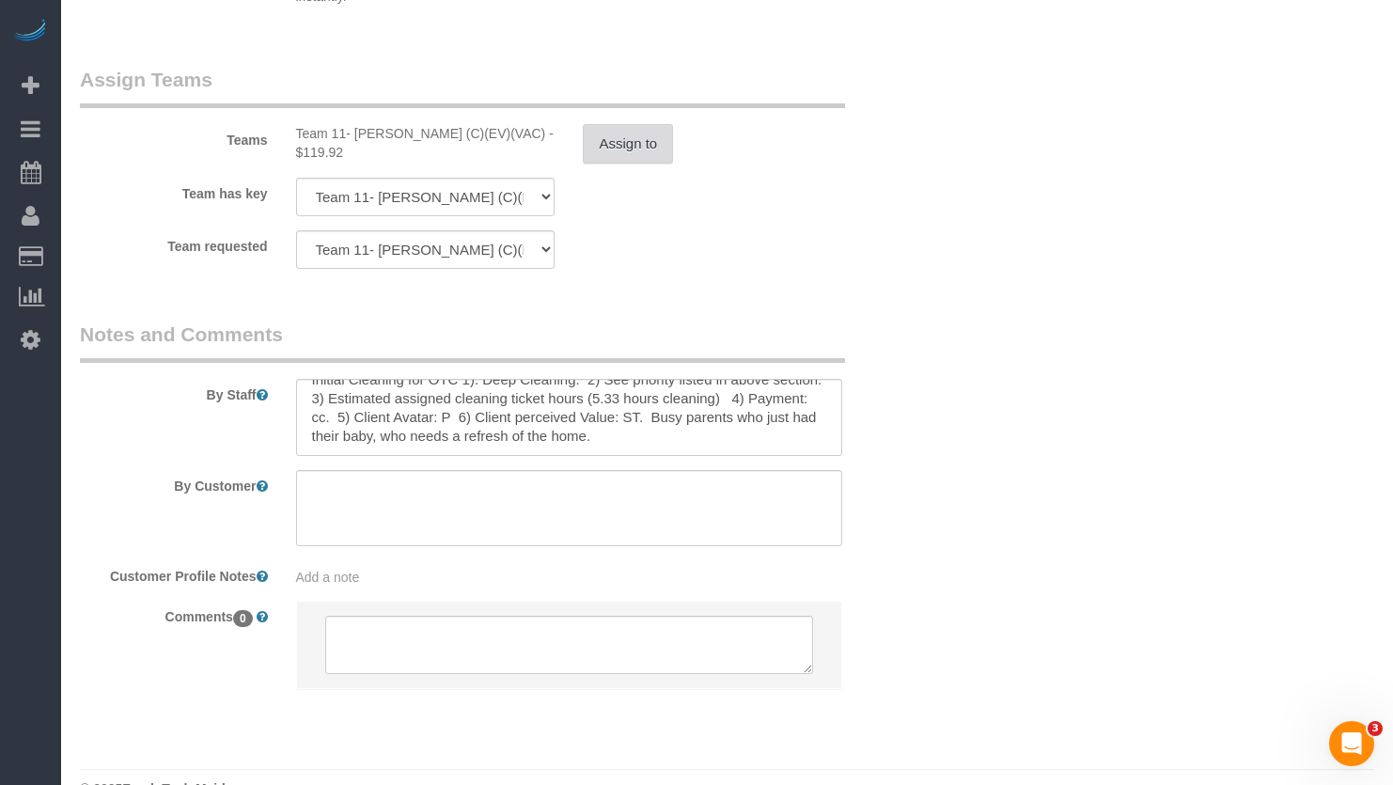
click at [615, 145] on button "Assign to" at bounding box center [628, 143] width 90 height 39
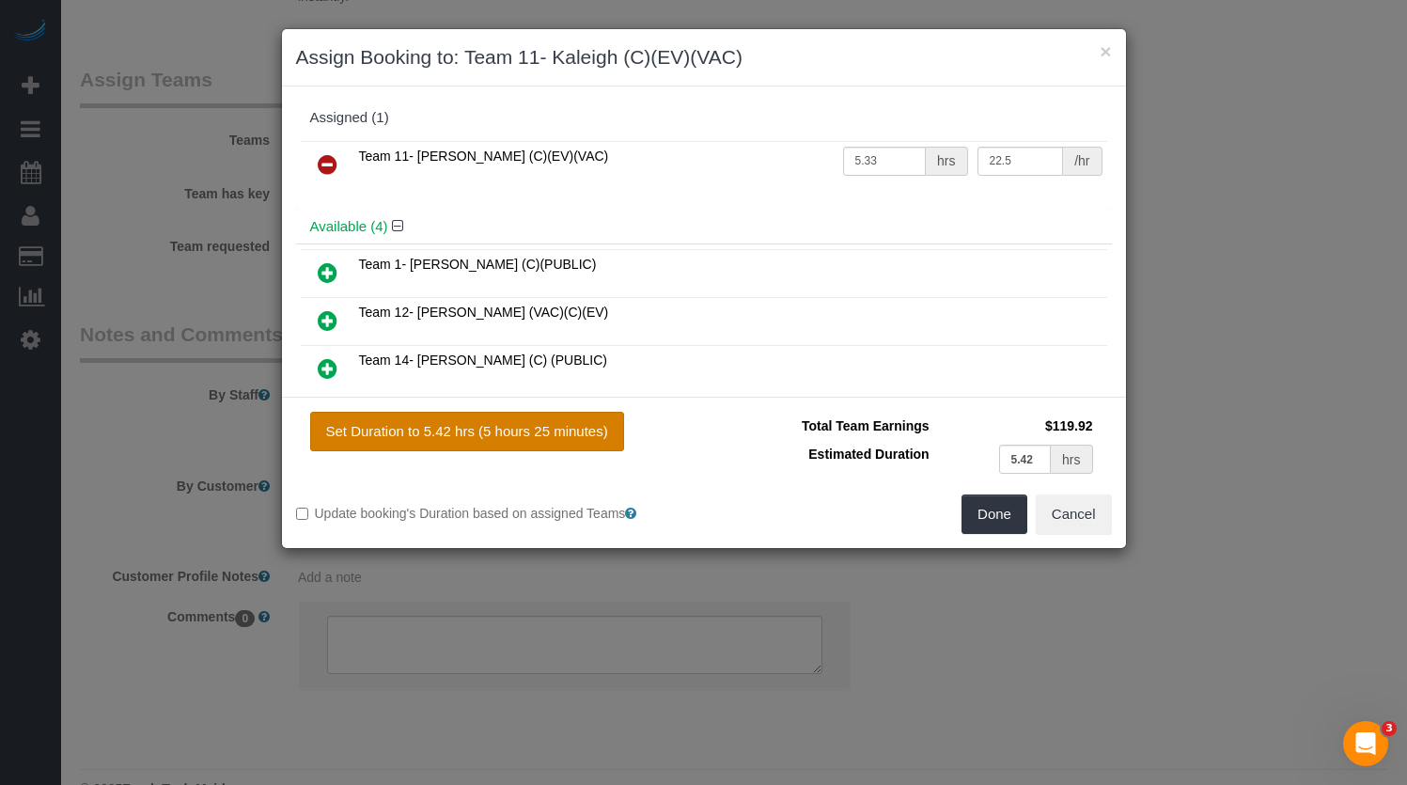
click at [394, 415] on button "Set Duration to 5.42 hrs (5 hours 25 minutes)" at bounding box center [467, 431] width 314 height 39
type input "5.42"
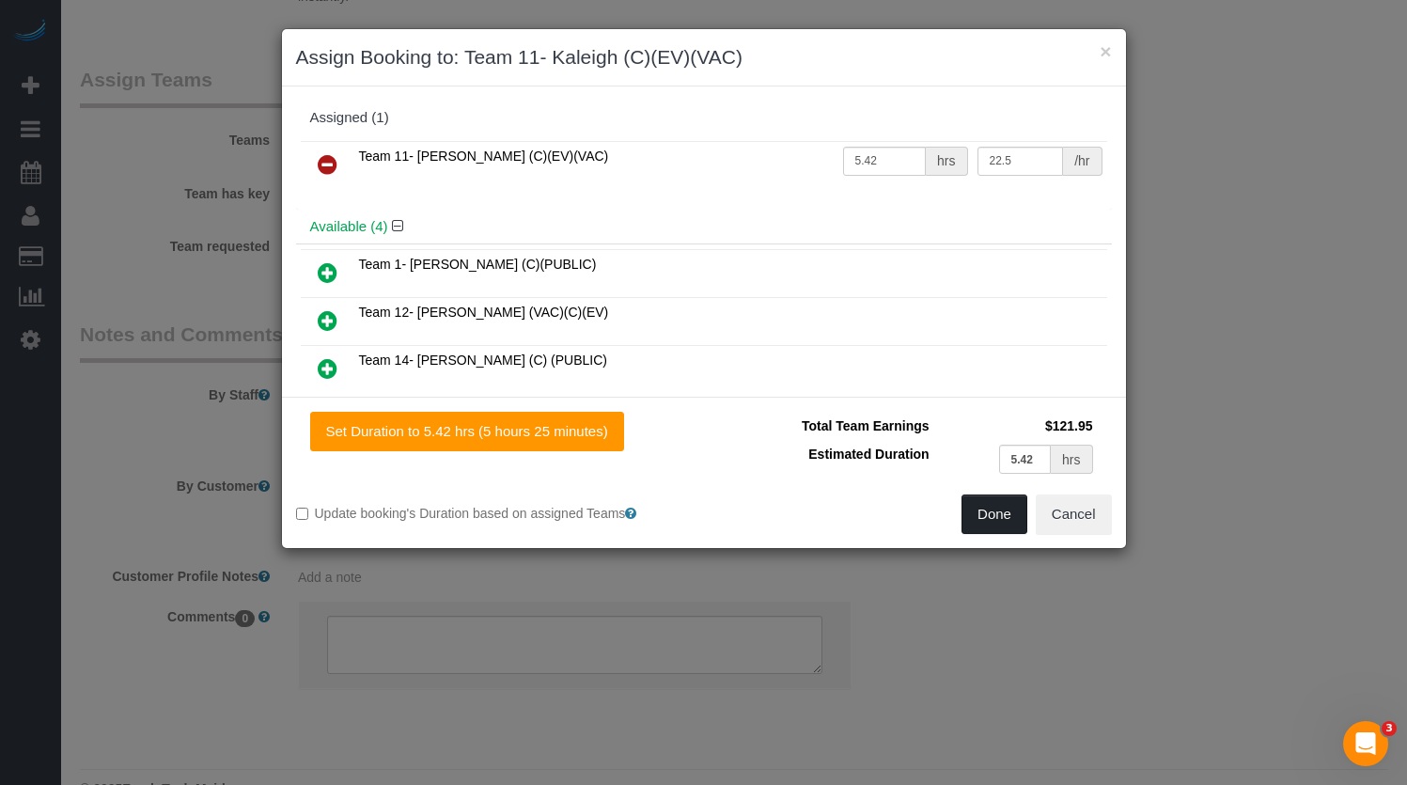
click at [991, 517] on button "Done" at bounding box center [995, 513] width 66 height 39
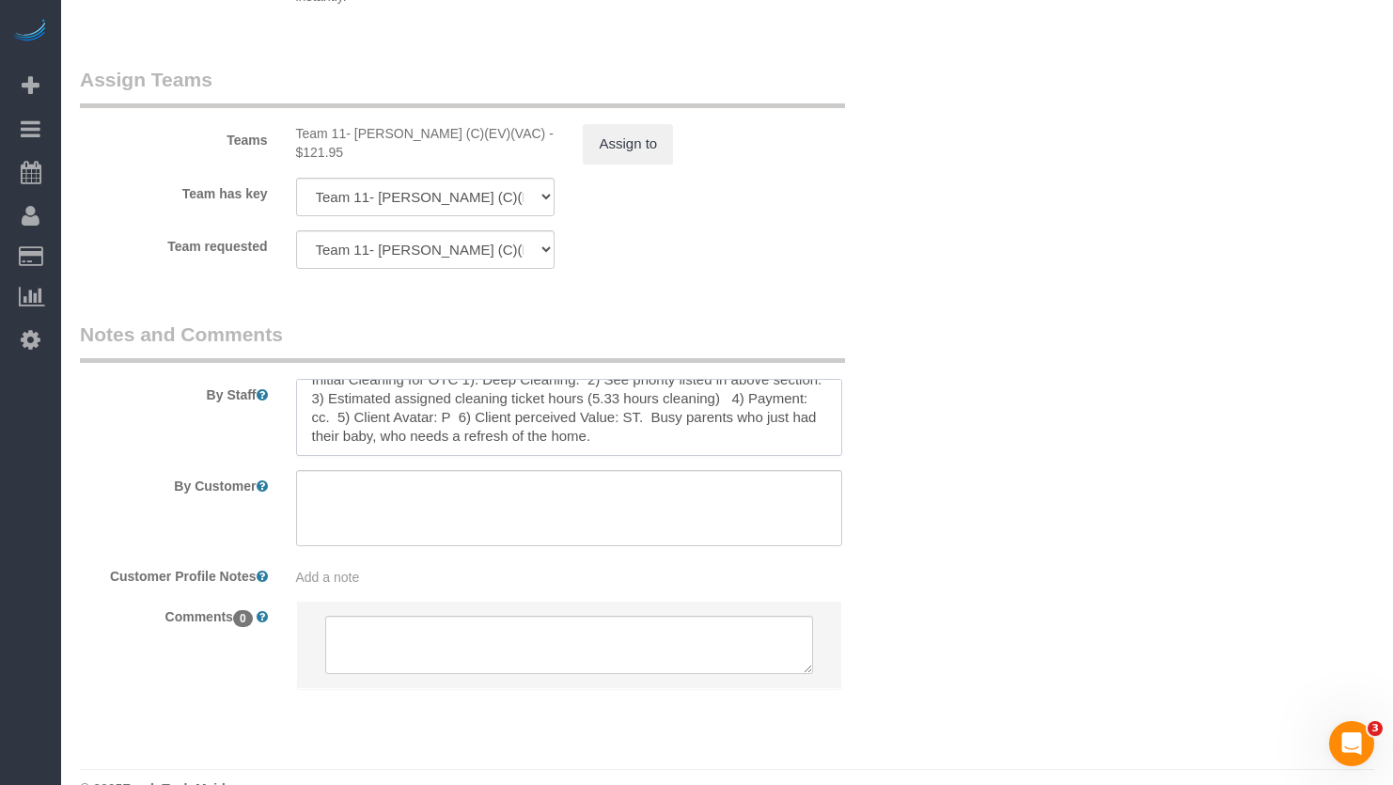
click at [609, 403] on textarea at bounding box center [569, 417] width 547 height 77
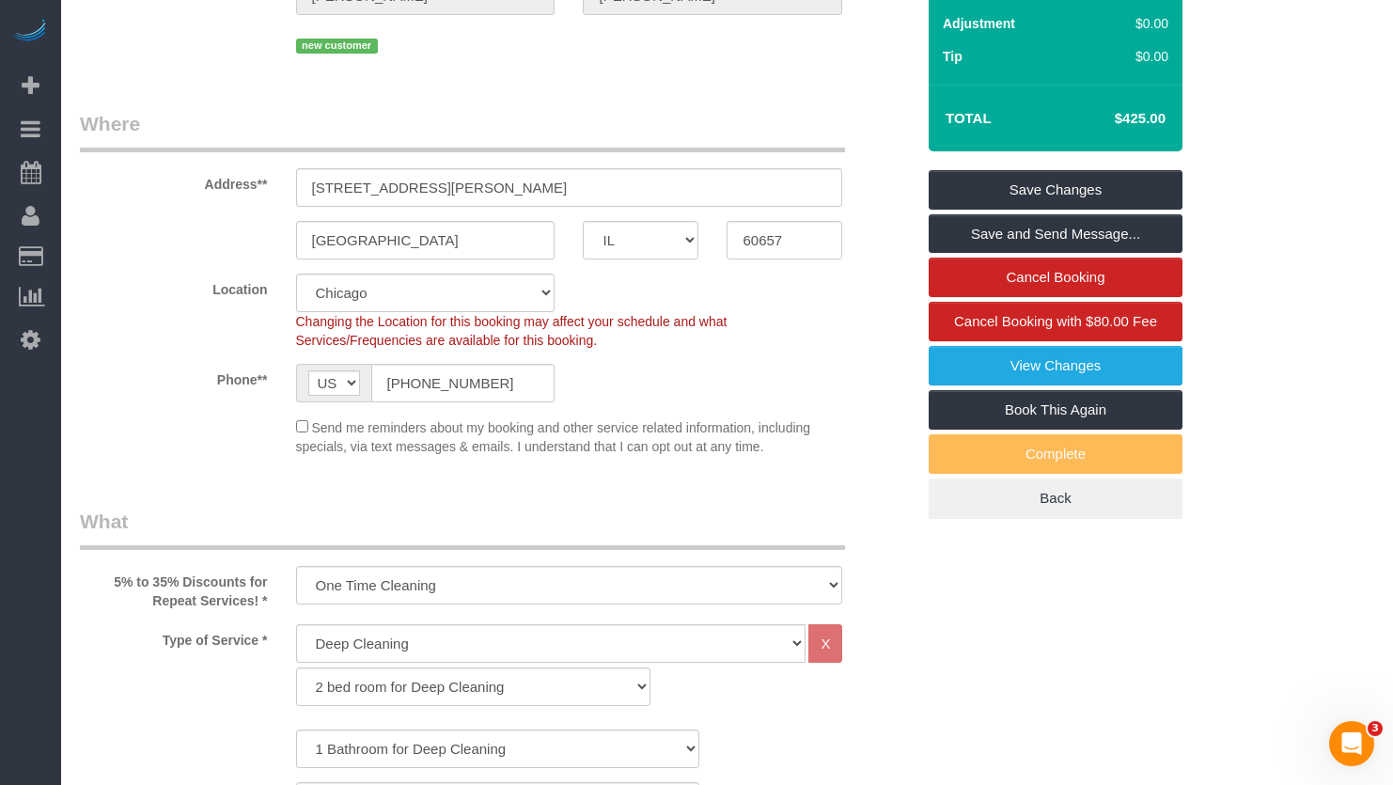
scroll to position [0, 0]
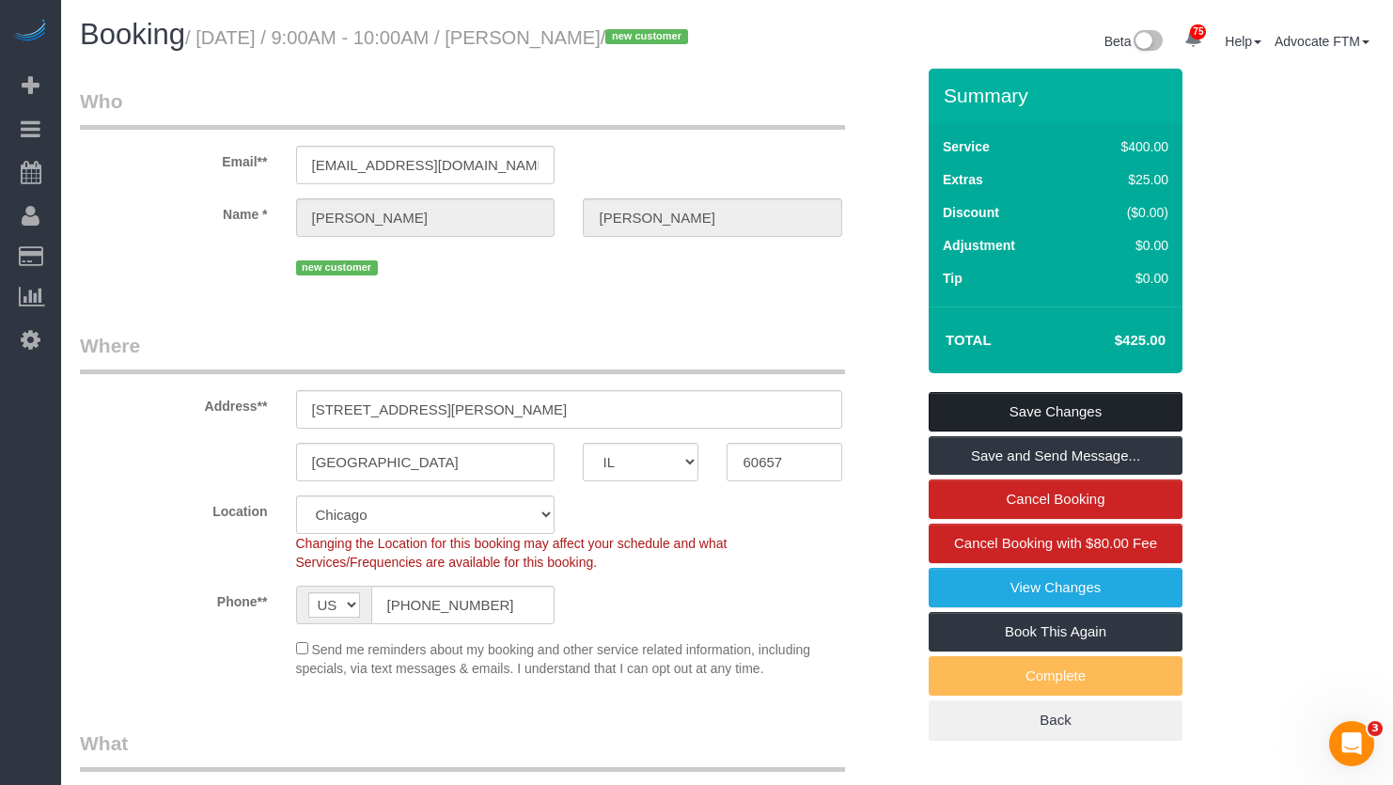
type textarea "Initial Cleaning for OTC 1). Deep Cleaning. 2) See priority listed in above sec…"
click at [1075, 431] on link "Save Changes" at bounding box center [1056, 411] width 254 height 39
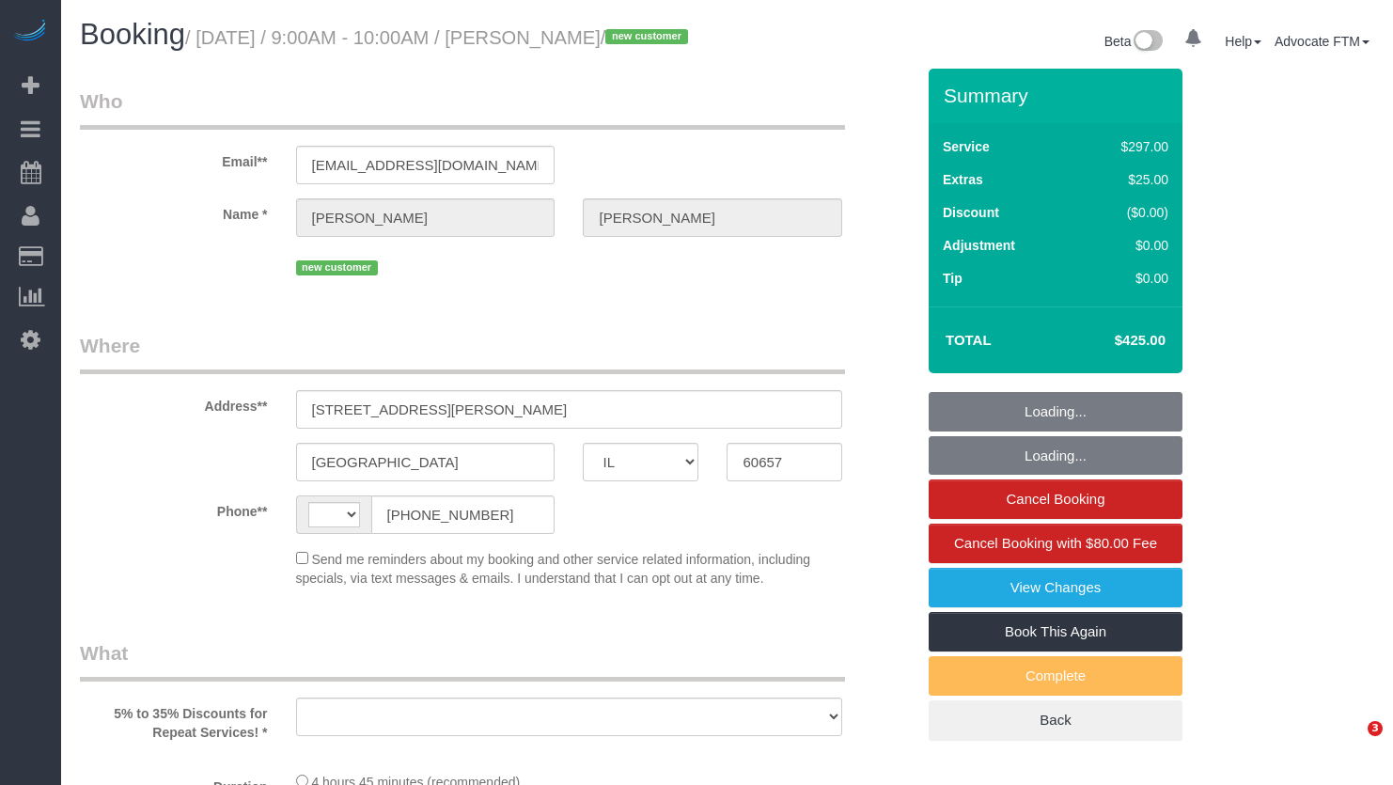
select select "IL"
select select "string:[GEOGRAPHIC_DATA]"
select select "object:1279"
select select "string:fspay-6c1c872c-8c59-4139-a7da-ef8f0fe24d2b"
select select "513"
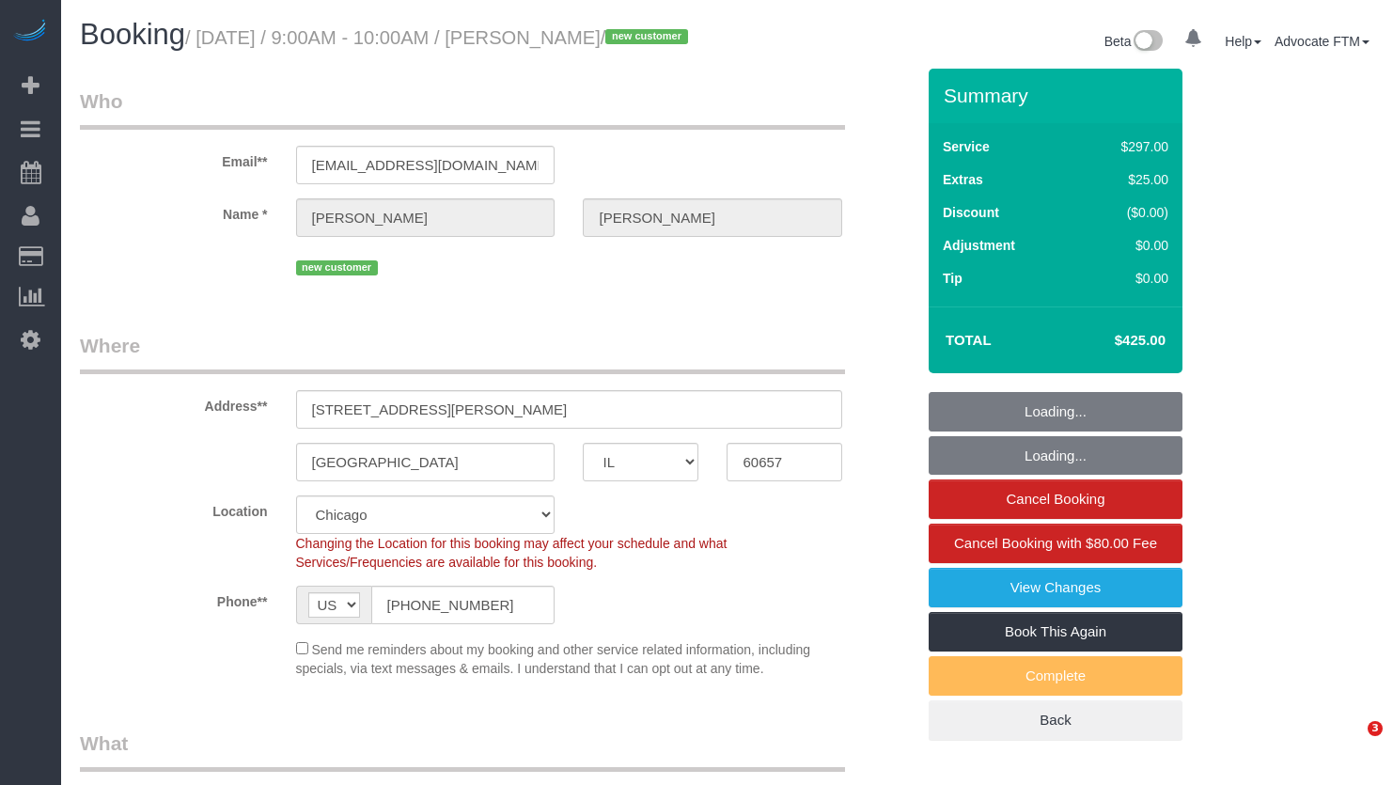
select select "spot1"
select select "7"
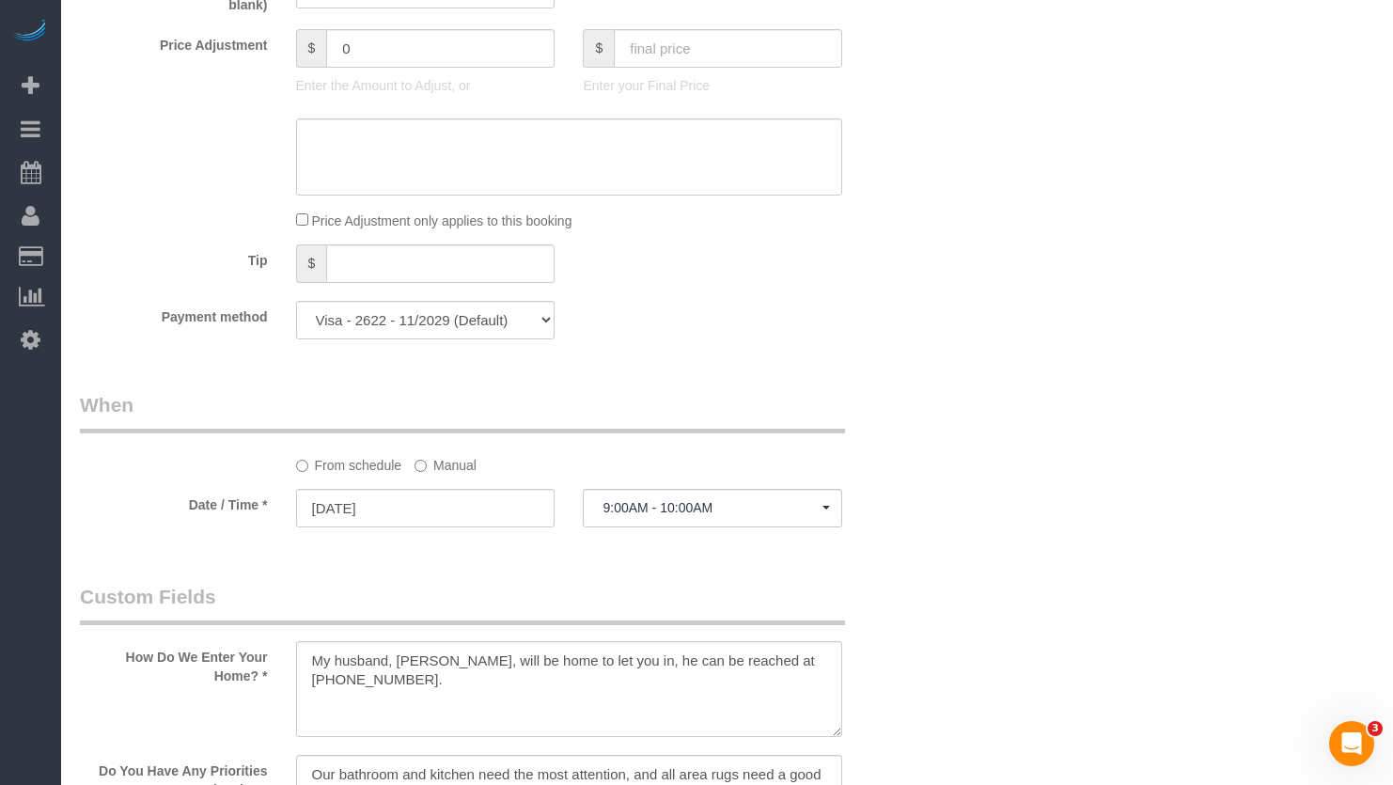
scroll to position [1786, 0]
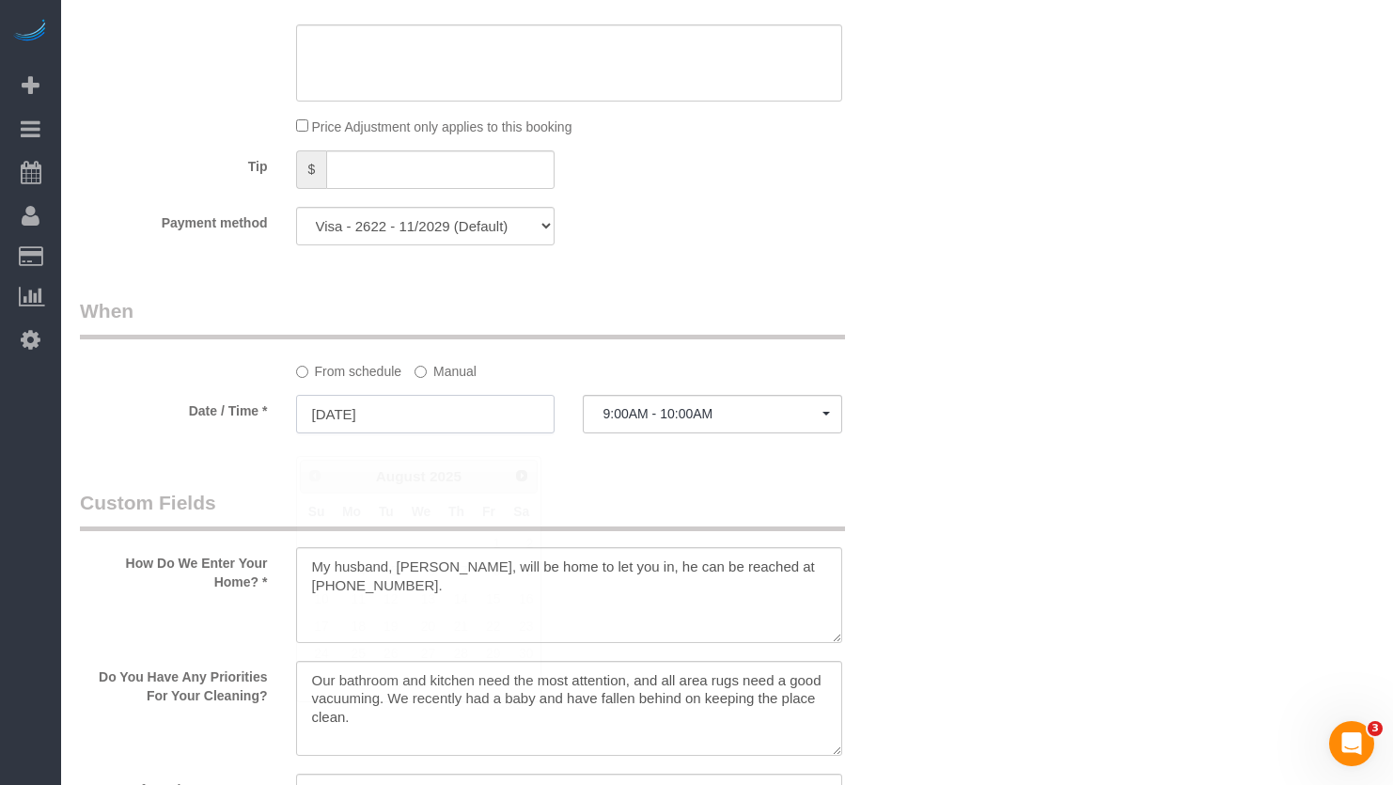
click at [452, 433] on input "[DATE]" at bounding box center [425, 414] width 259 height 39
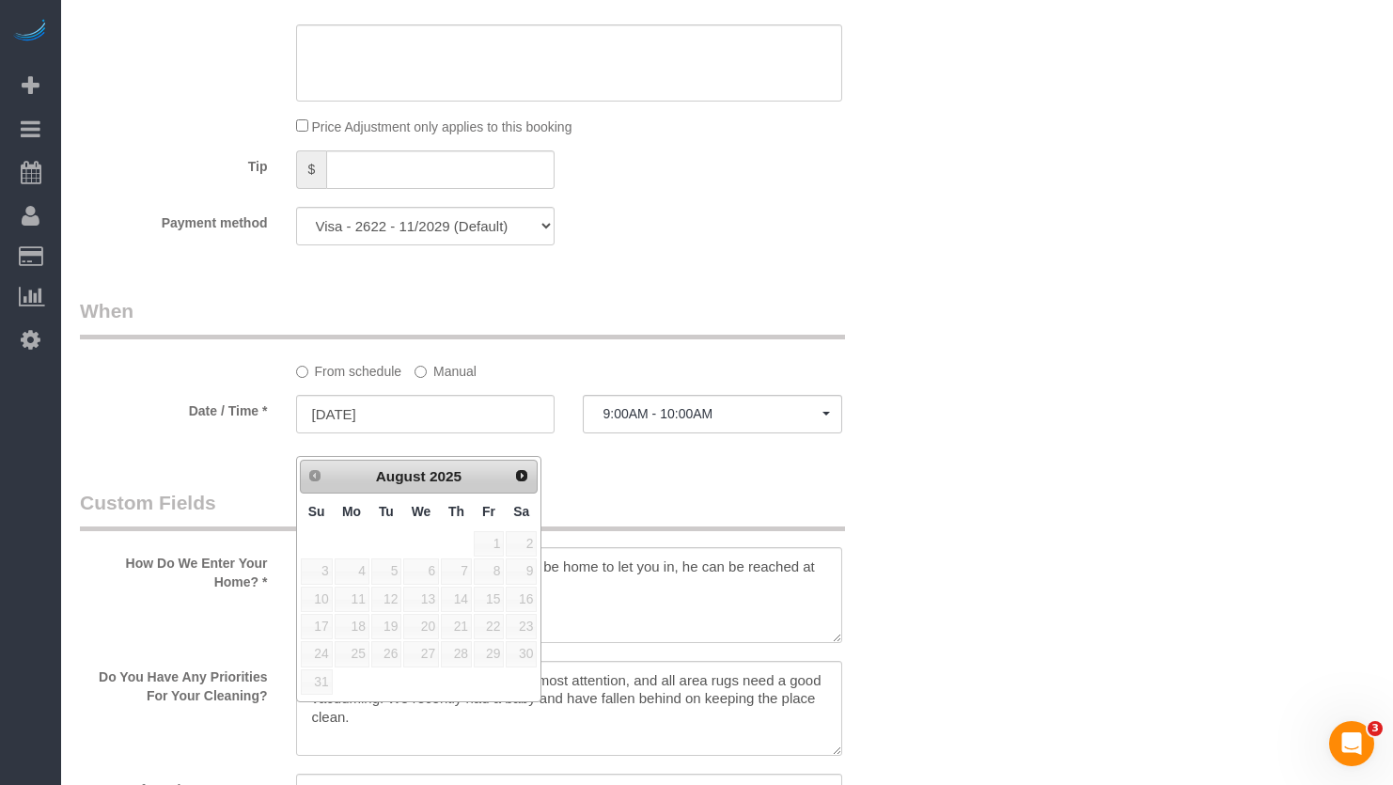
click at [440, 381] on label "Manual" at bounding box center [446, 367] width 62 height 25
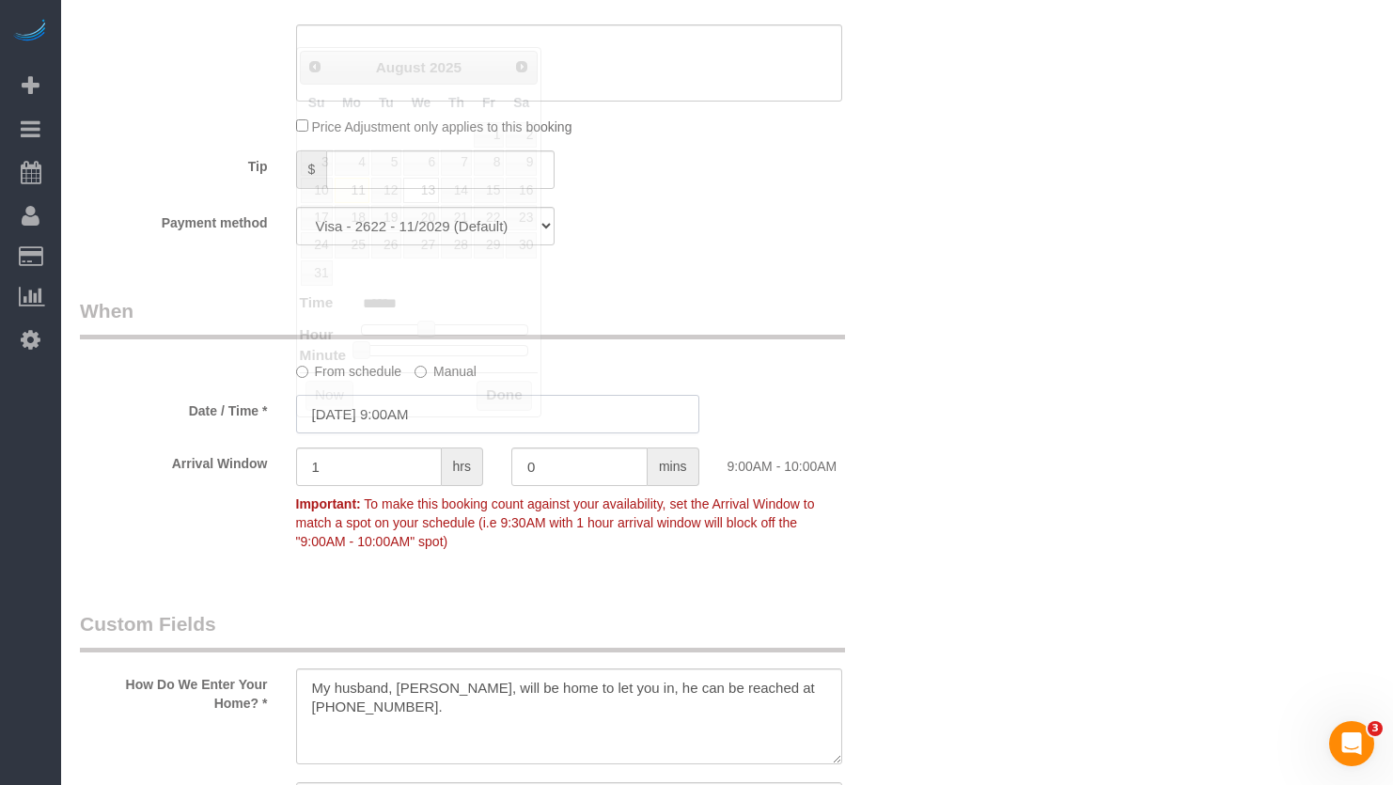
drag, startPoint x: 442, startPoint y: 425, endPoint x: 447, endPoint y: 436, distance: 12.6
click at [444, 428] on input "[DATE] 9:00AM" at bounding box center [497, 414] width 403 height 39
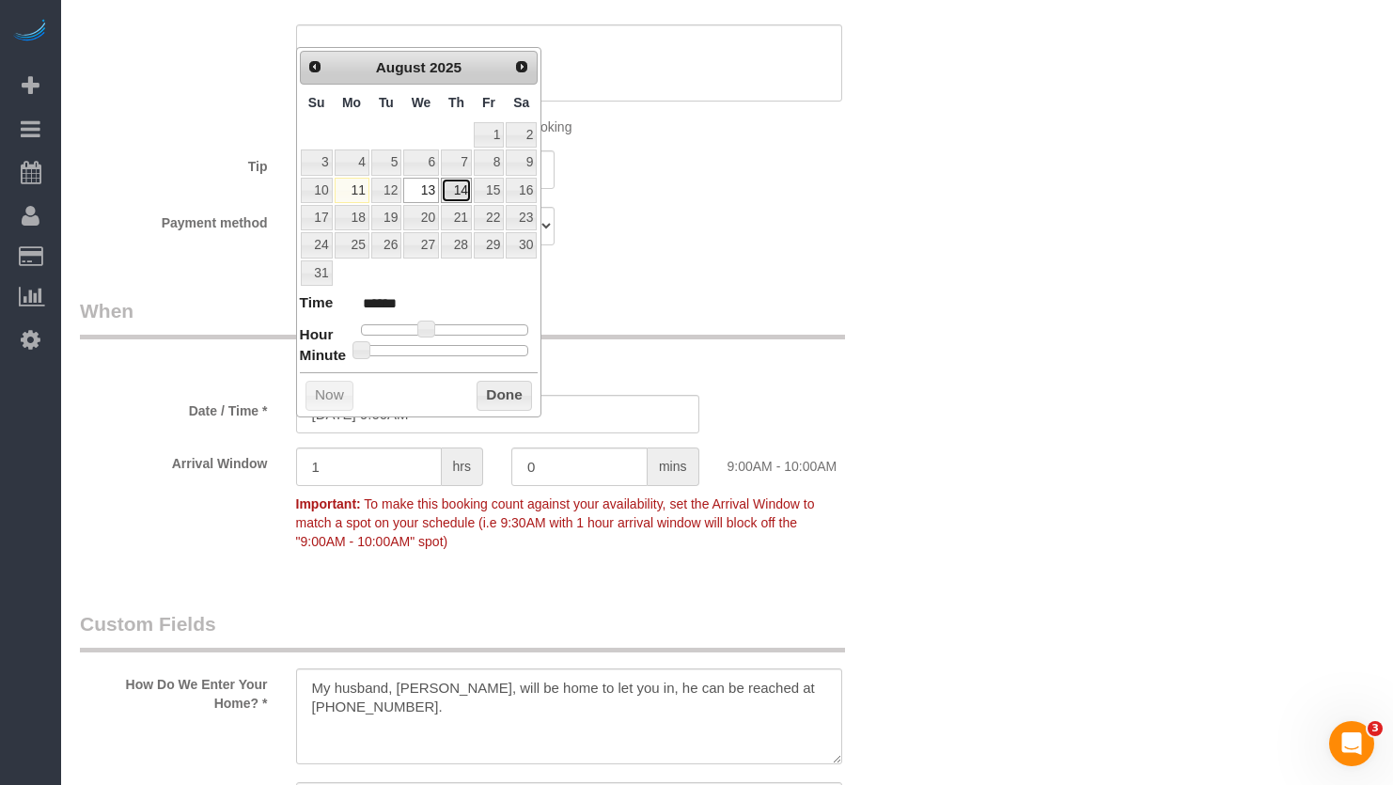
click at [455, 189] on link "14" at bounding box center [456, 190] width 31 height 25
type input "[DATE] 10:00AM"
type input "*******"
type input "[DATE] 11:00AM"
type input "*******"
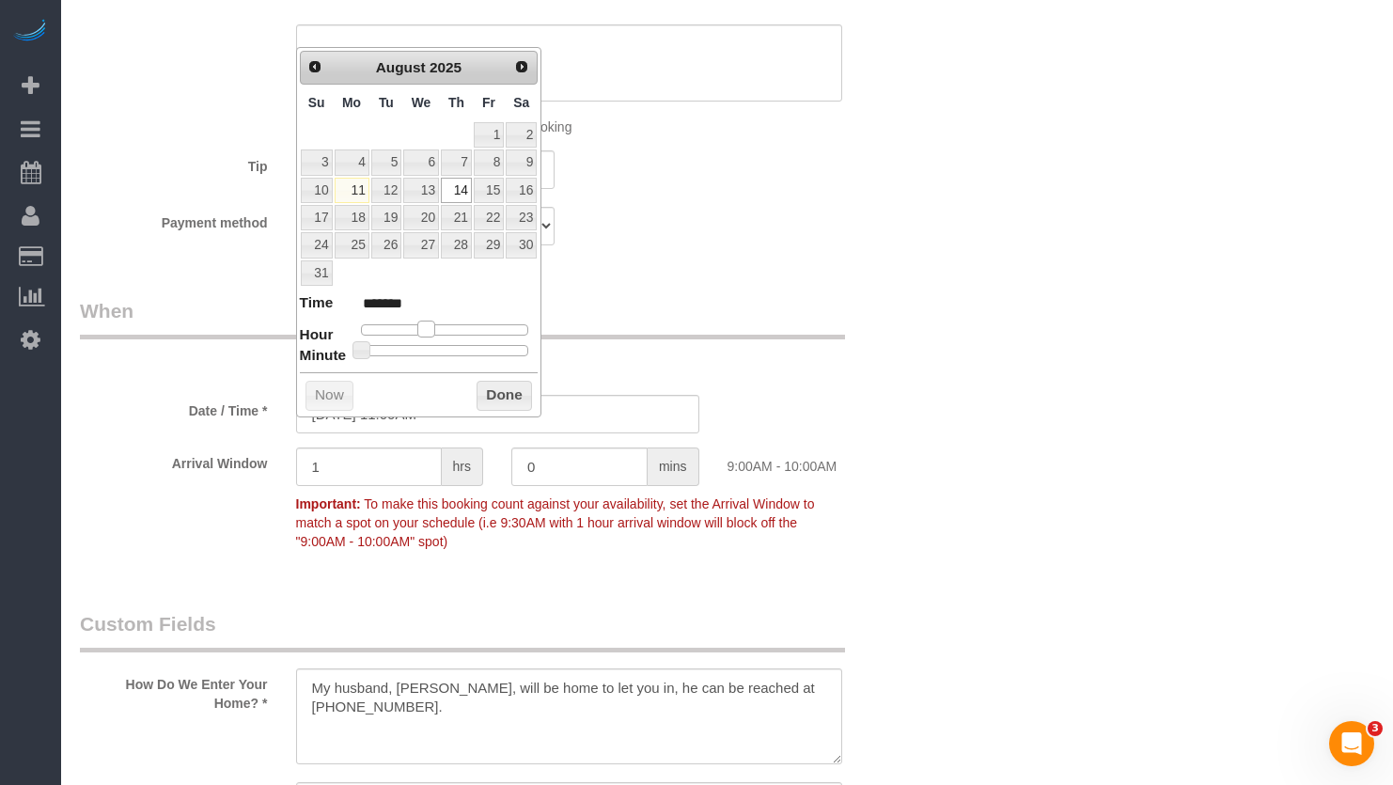
type input "[DATE] 12:00PM"
type input "*******"
type input "[DATE] 1:00PM"
type input "******"
type input "[DATE] 2:00PM"
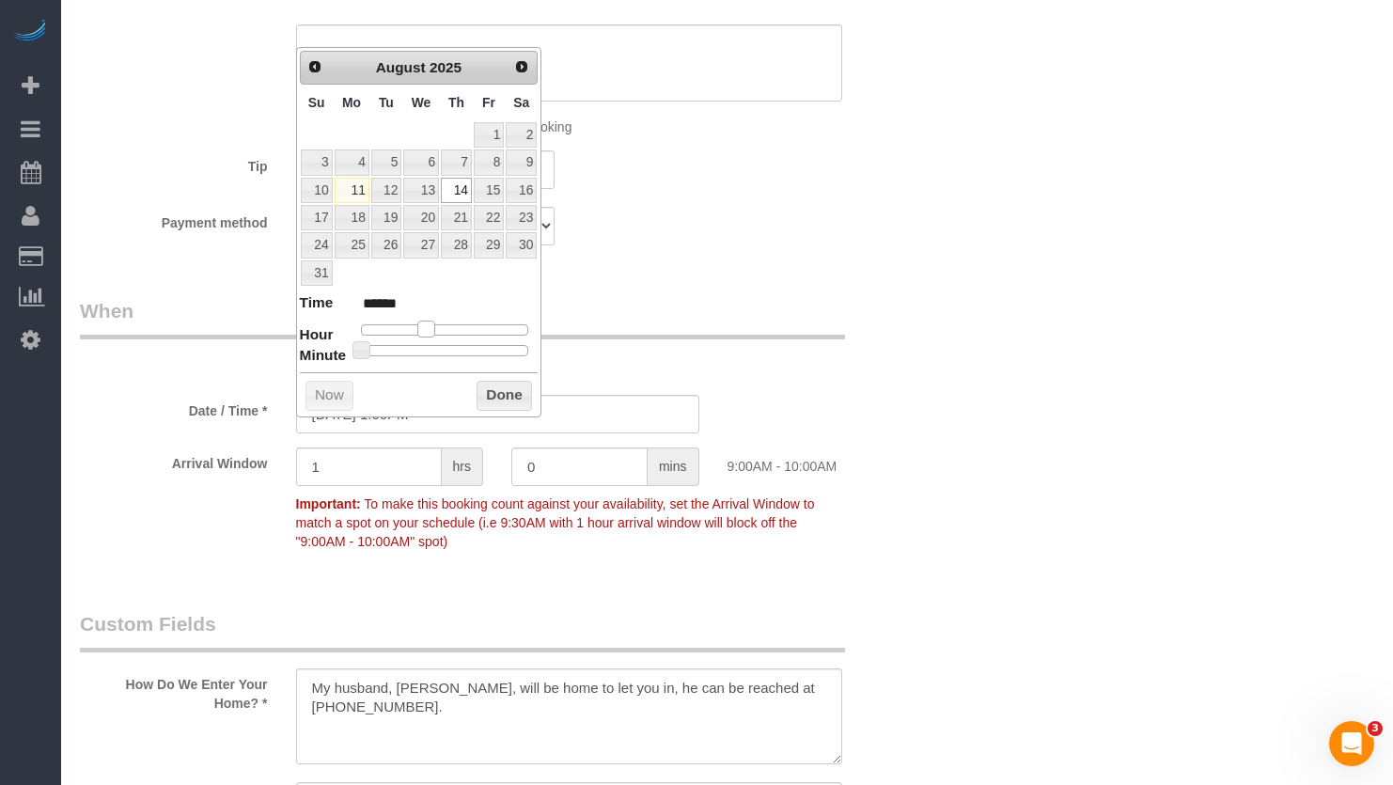
type input "******"
type input "[DATE] 3:00PM"
type input "******"
type input "08/14/2025 4:00PM"
type input "******"
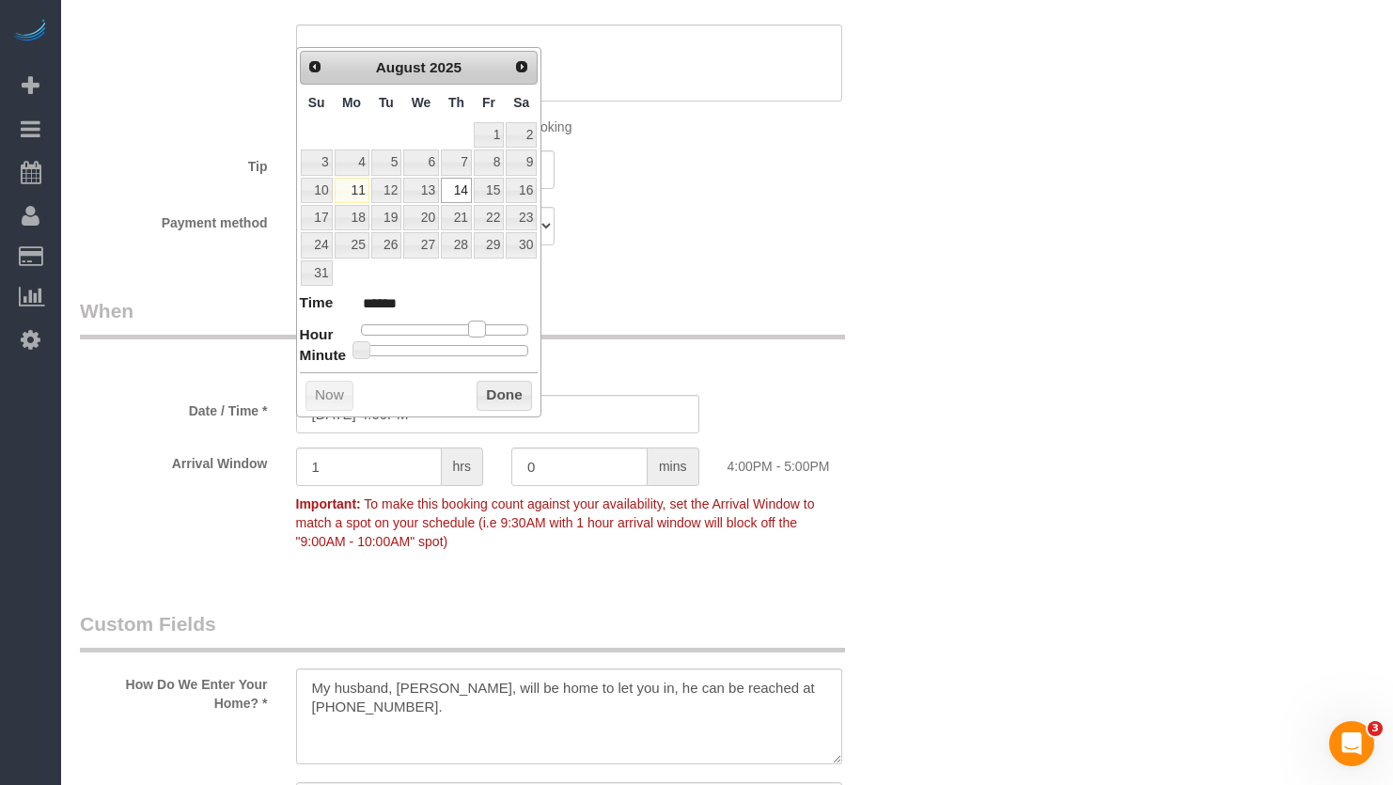
type input "08/14/2025 5:00PM"
type input "******"
type input "08/14/2025 6:00PM"
type input "******"
type input "08/14/2025 7:00PM"
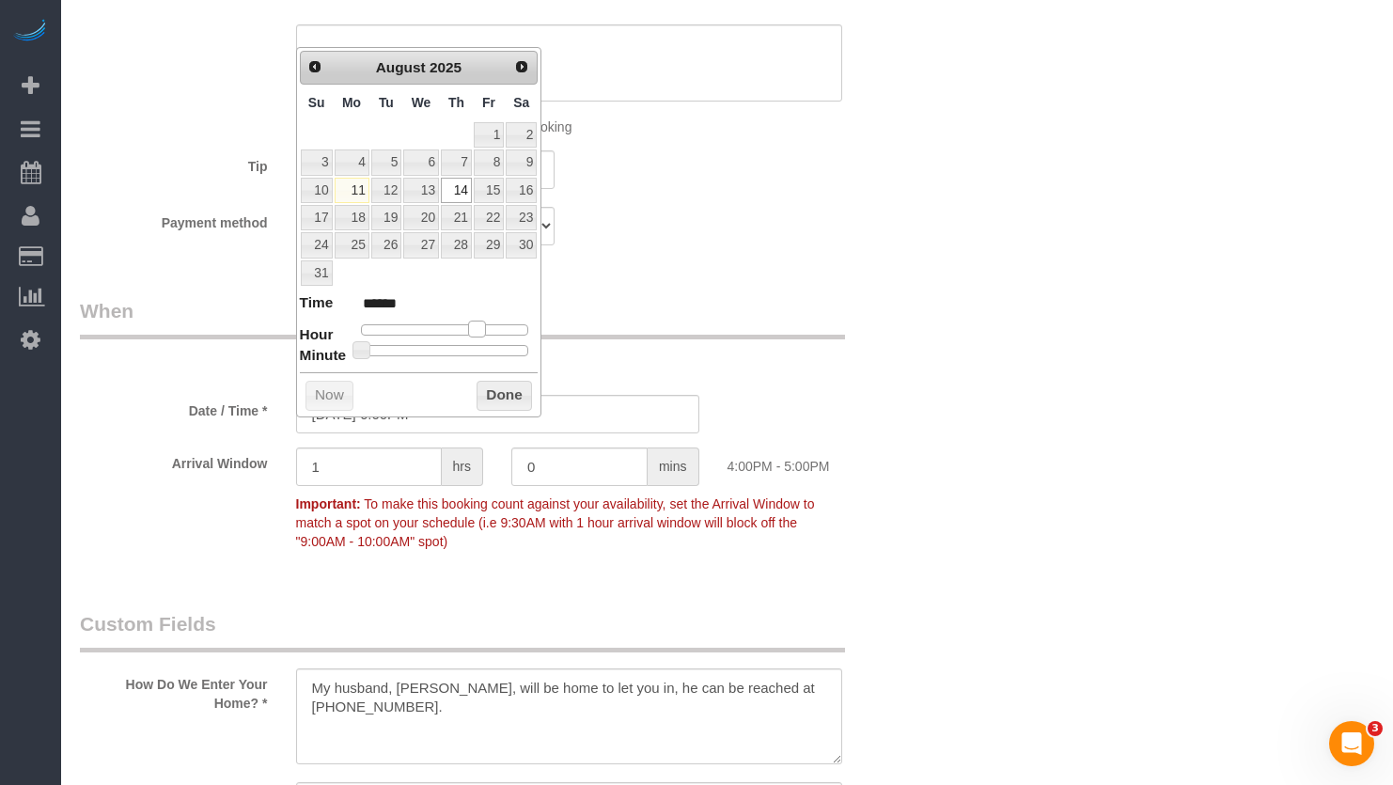
type input "******"
type input "08/14/2025 6:00PM"
type input "******"
type input "08/14/2025 5:00PM"
type input "******"
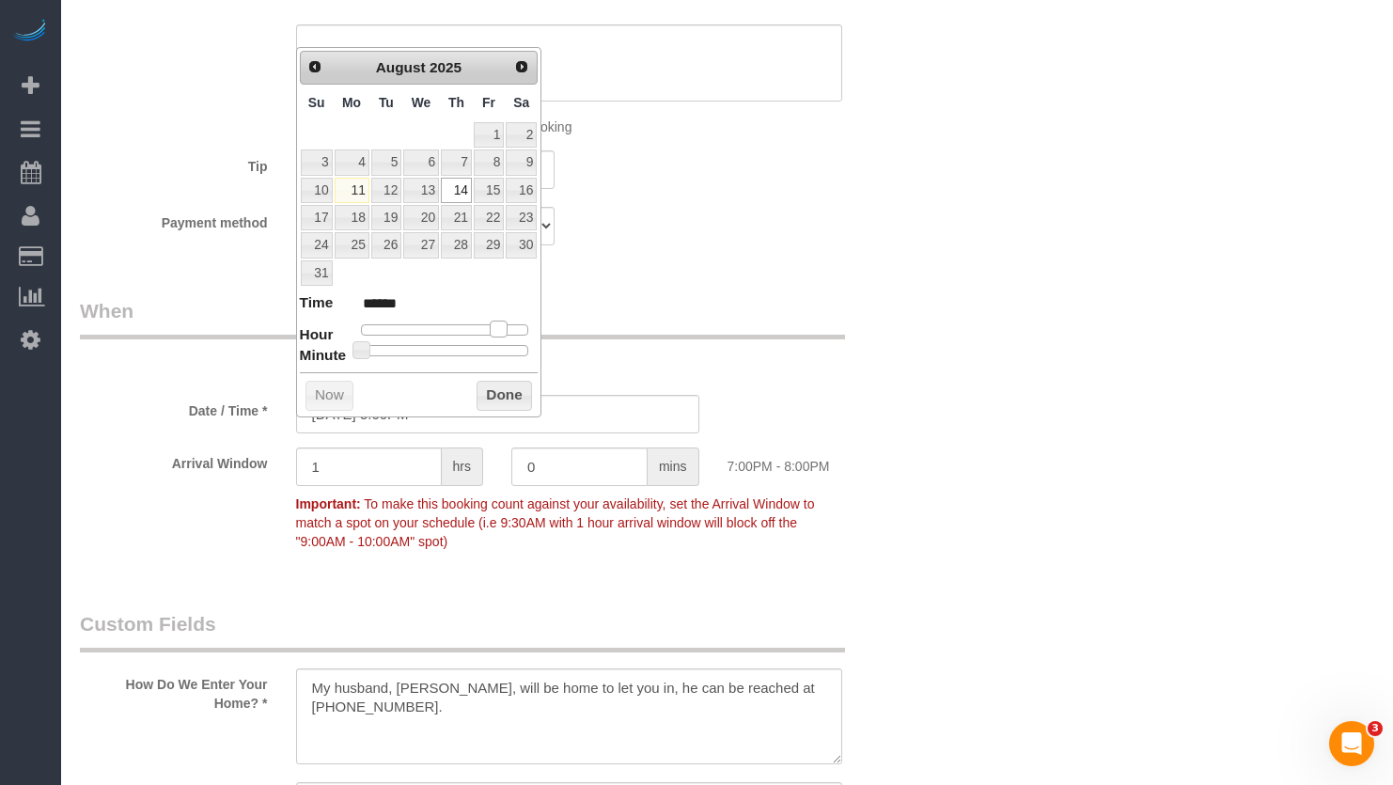
type input "08/14/2025 4:00PM"
type input "******"
type input "08/14/2025 3:00PM"
type input "******"
type input "08/14/2025 2:00PM"
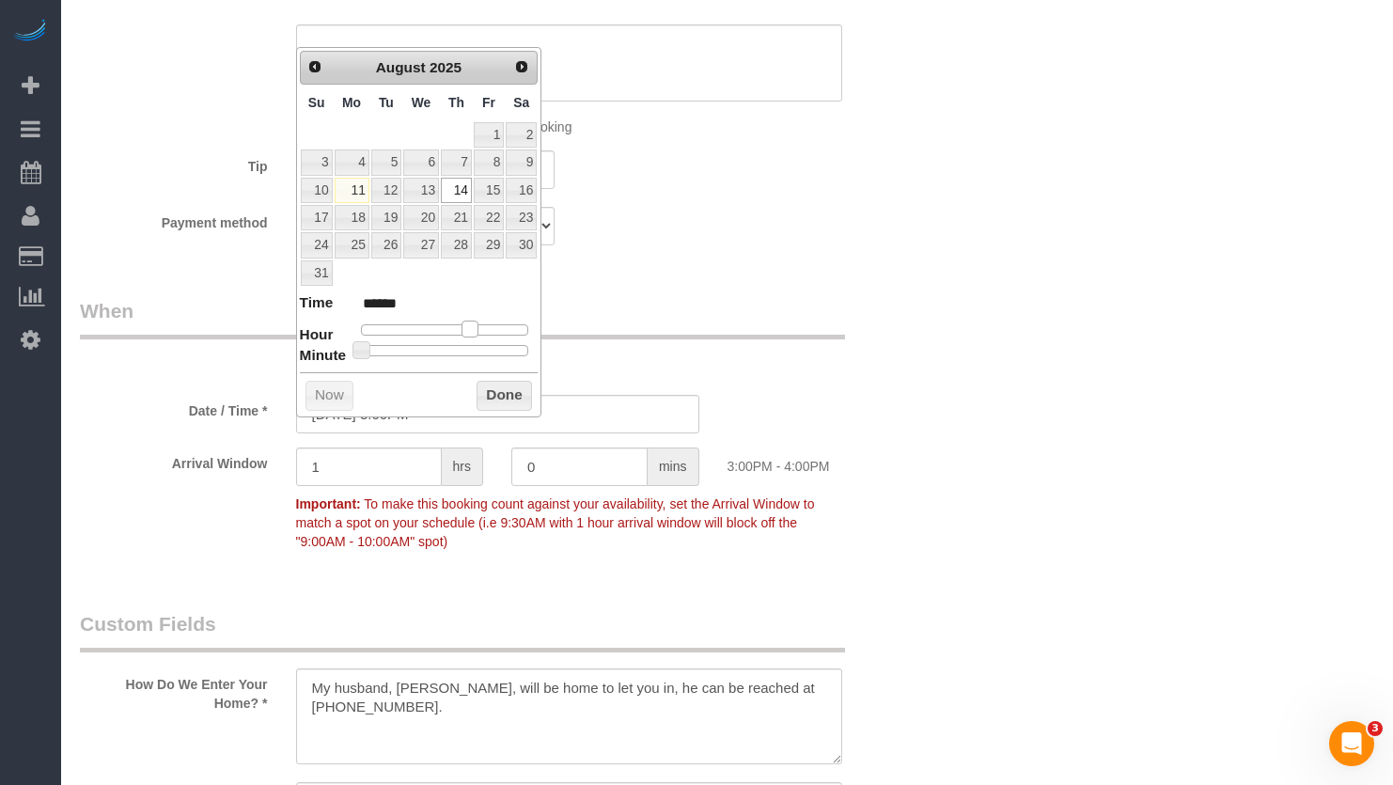
type input "******"
type input "08/14/2025 1:00PM"
type input "******"
drag, startPoint x: 418, startPoint y: 329, endPoint x: 451, endPoint y: 336, distance: 33.6
click at [451, 336] on span at bounding box center [455, 329] width 17 height 17
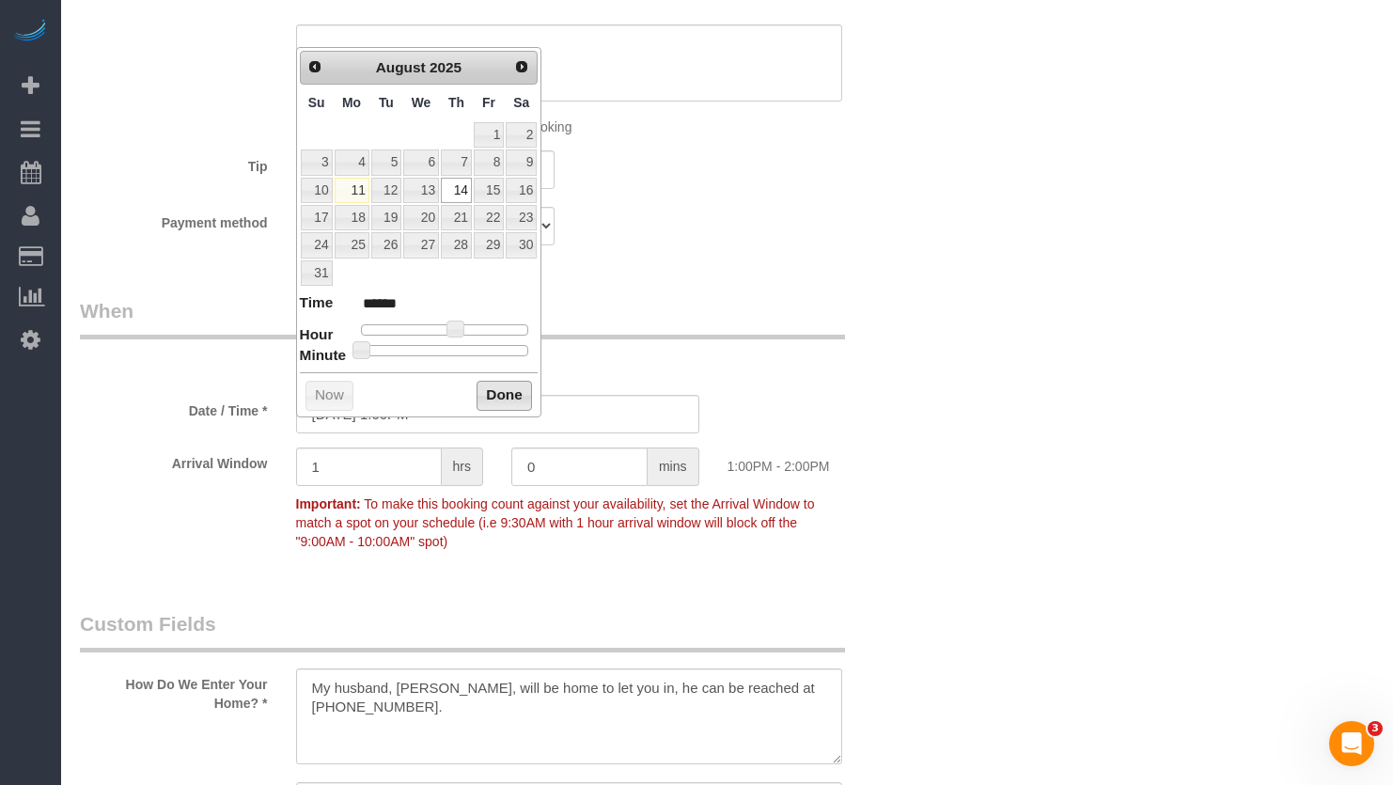
click at [478, 402] on button "Done" at bounding box center [504, 396] width 55 height 30
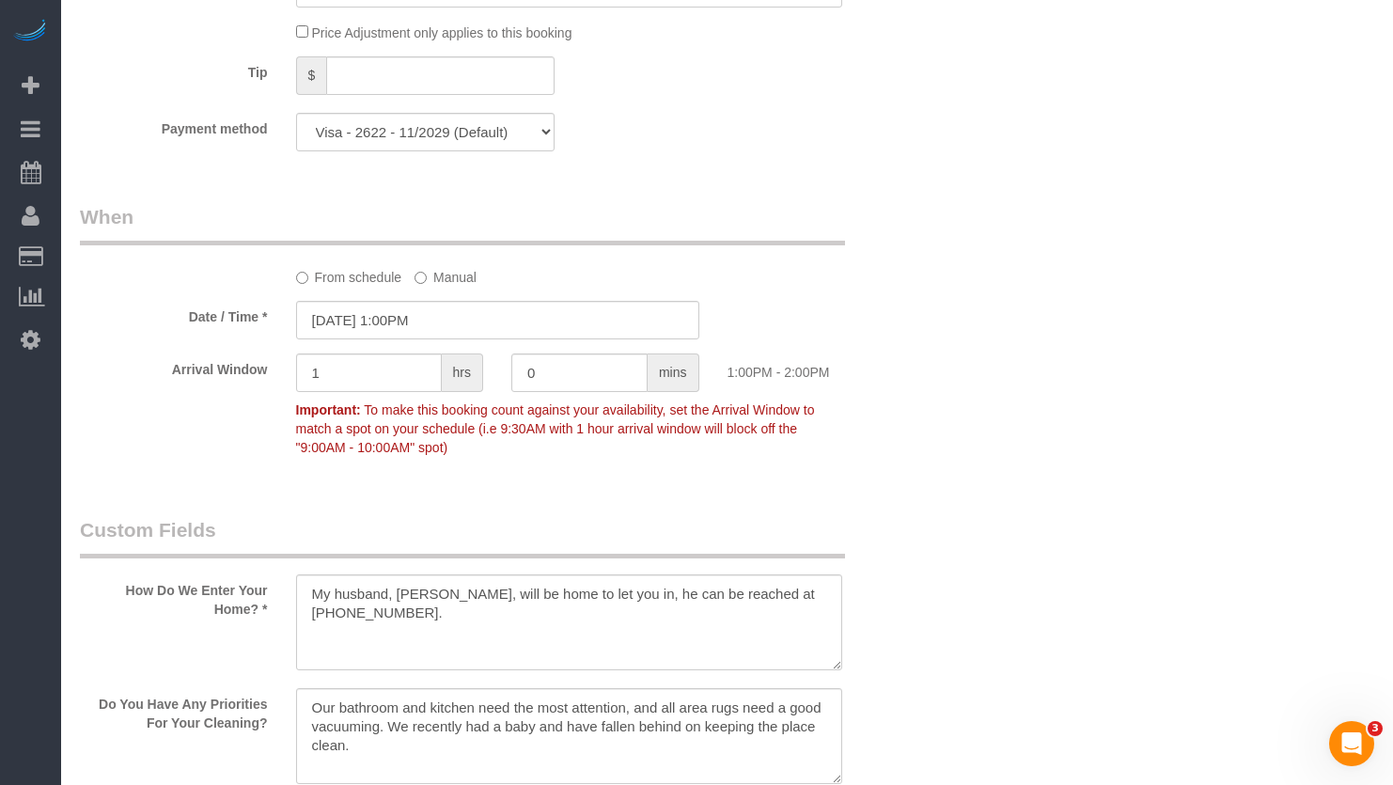
scroll to position [2350, 0]
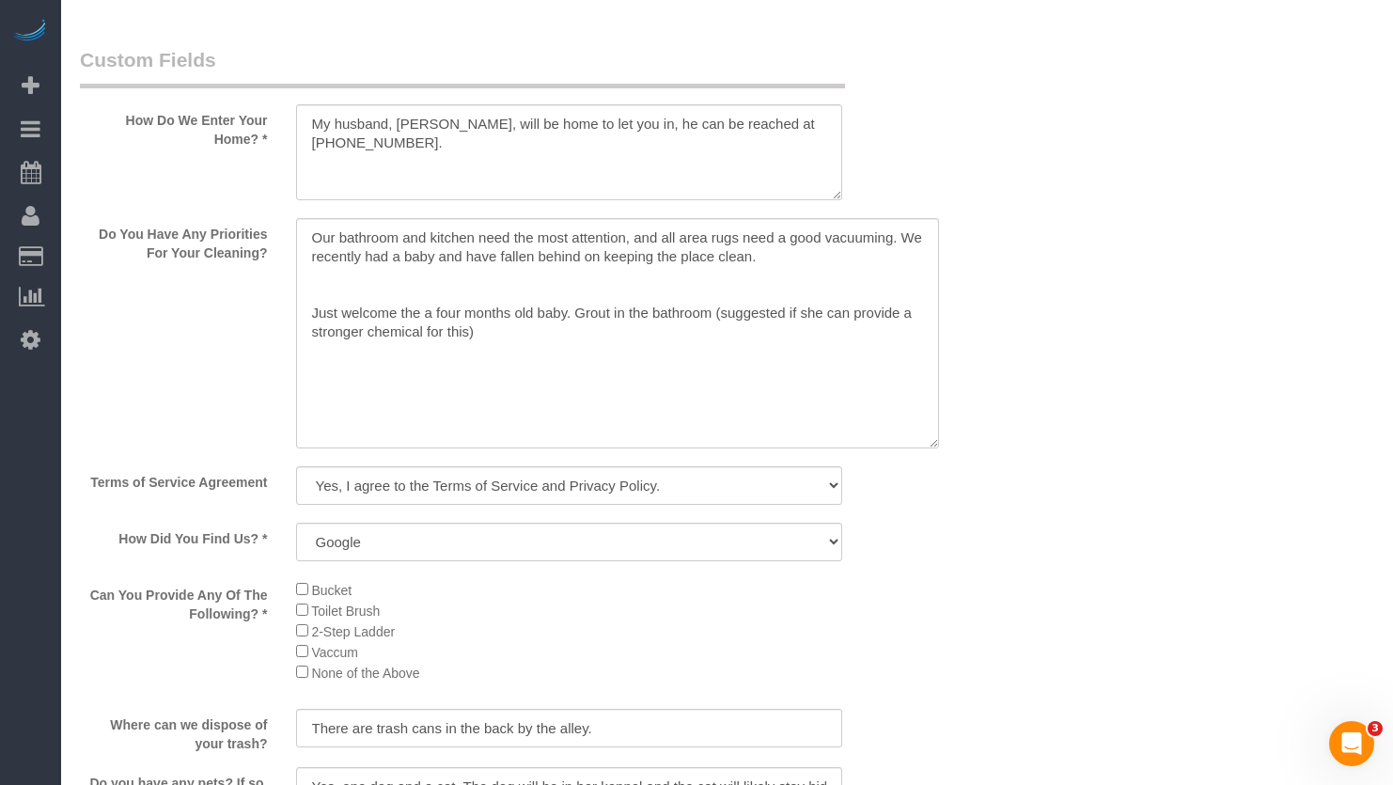
drag, startPoint x: 838, startPoint y: 327, endPoint x: 976, endPoint y: 497, distance: 219.2
click at [939, 448] on textarea at bounding box center [617, 333] width 643 height 230
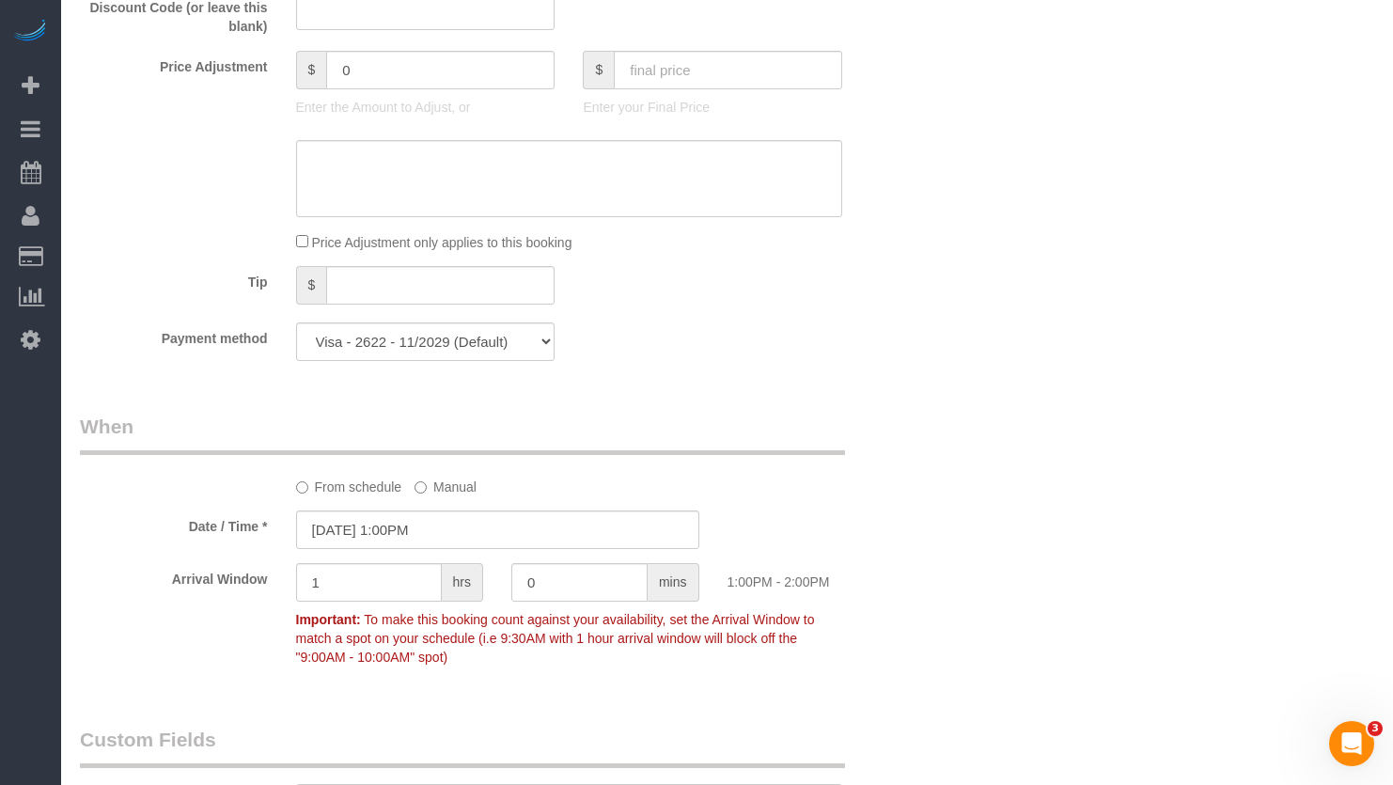
scroll to position [0, 0]
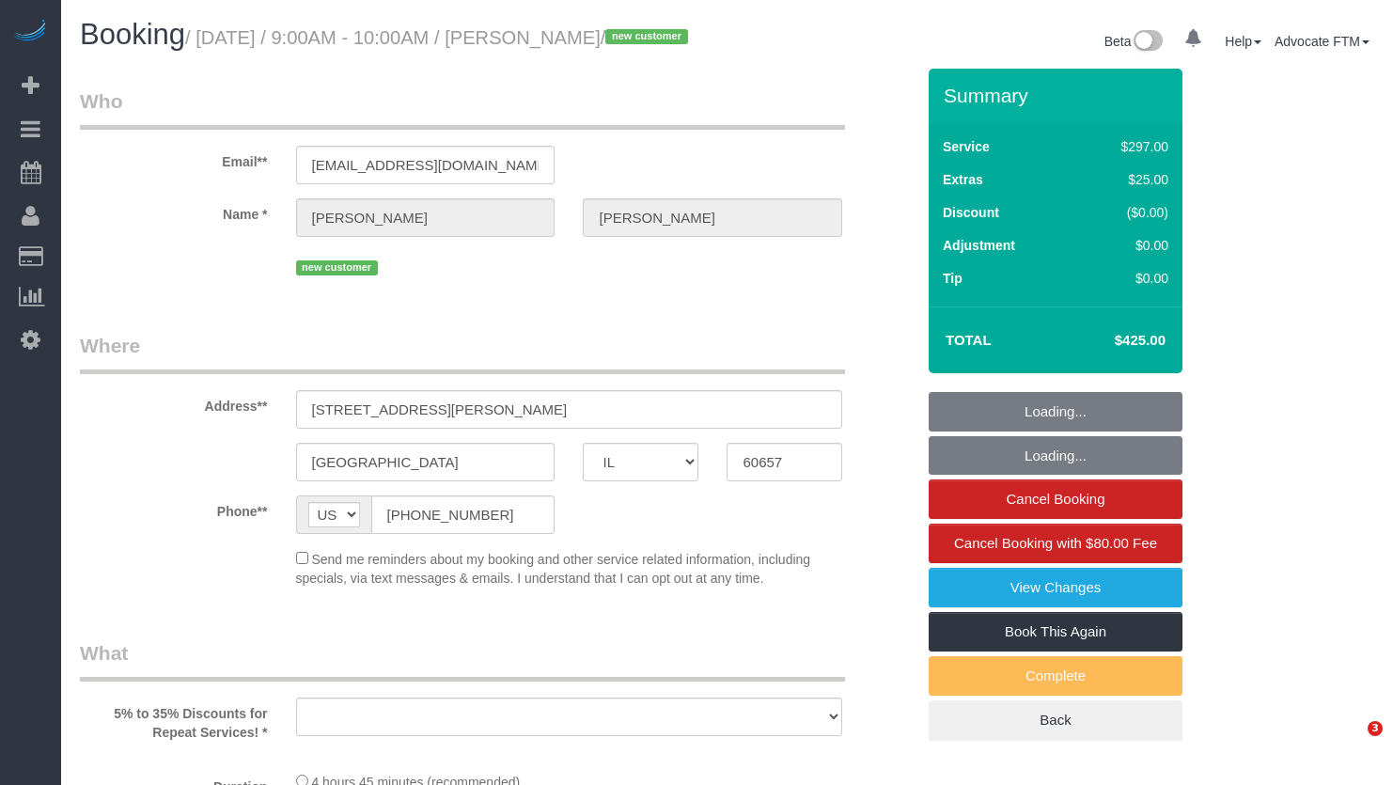
select select "IL"
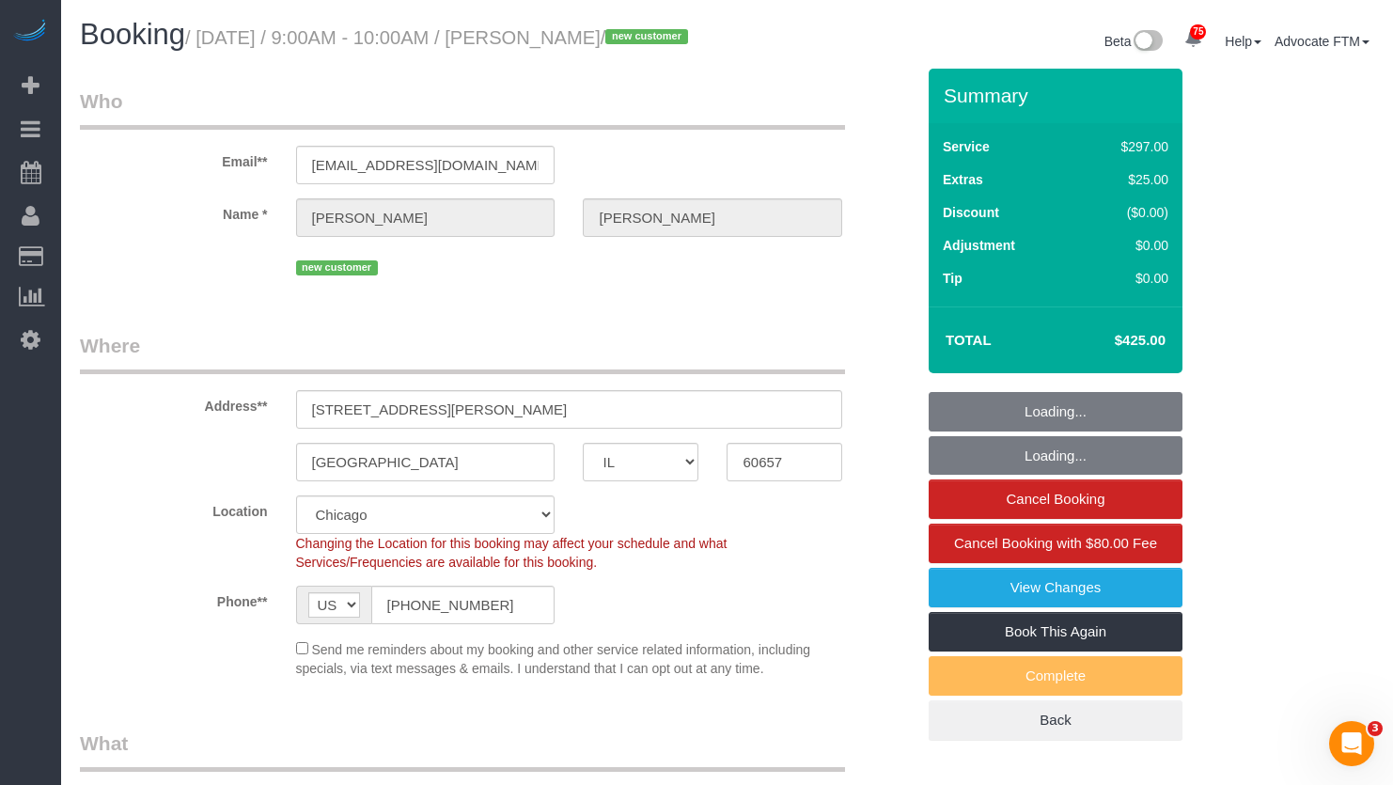
select select "object:817"
select select "number:1"
select select "number:58"
select select "number:139"
select select "number:104"
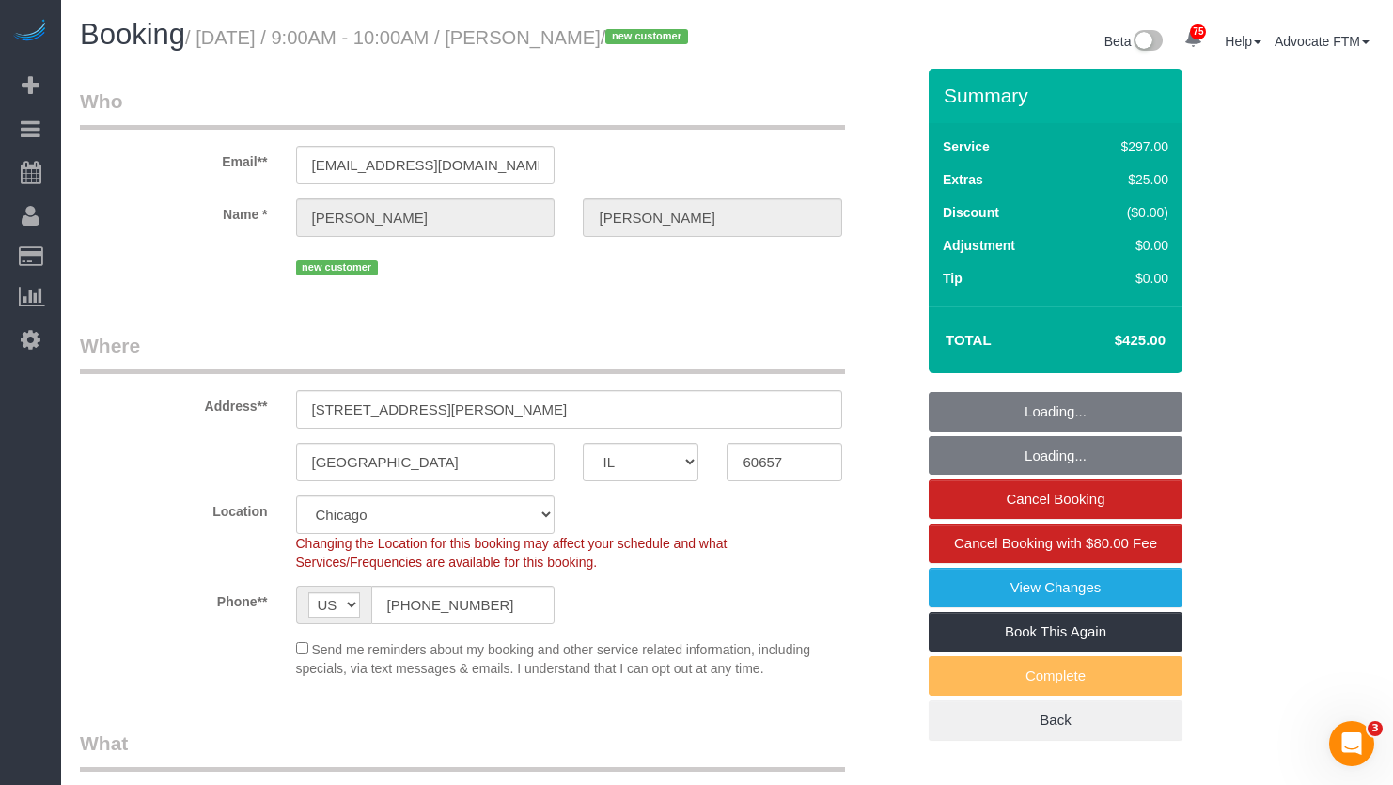
select select "513"
select select "7"
select select "spot1"
select select "object:1279"
select select "7"
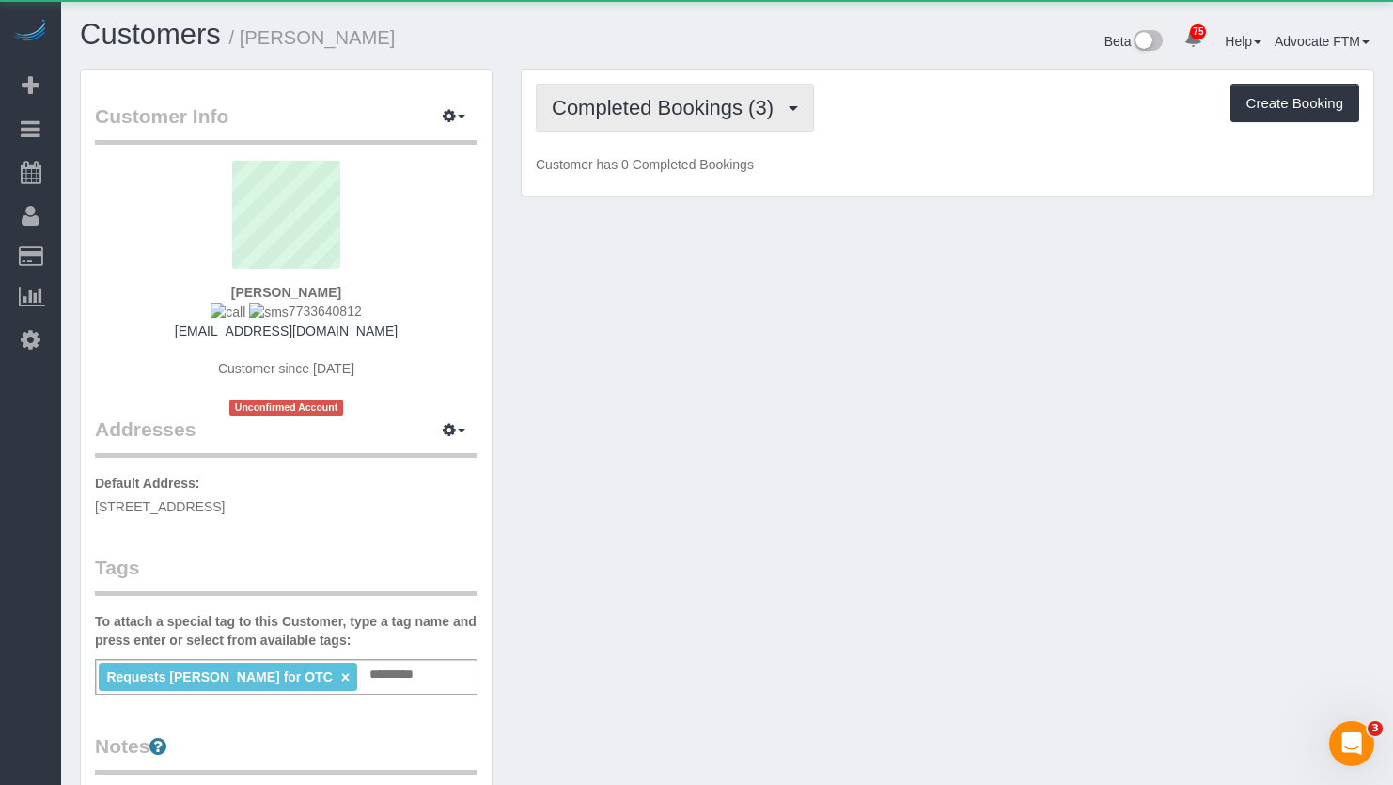
click at [637, 131] on button "Completed Bookings (3)" at bounding box center [675, 108] width 278 height 48
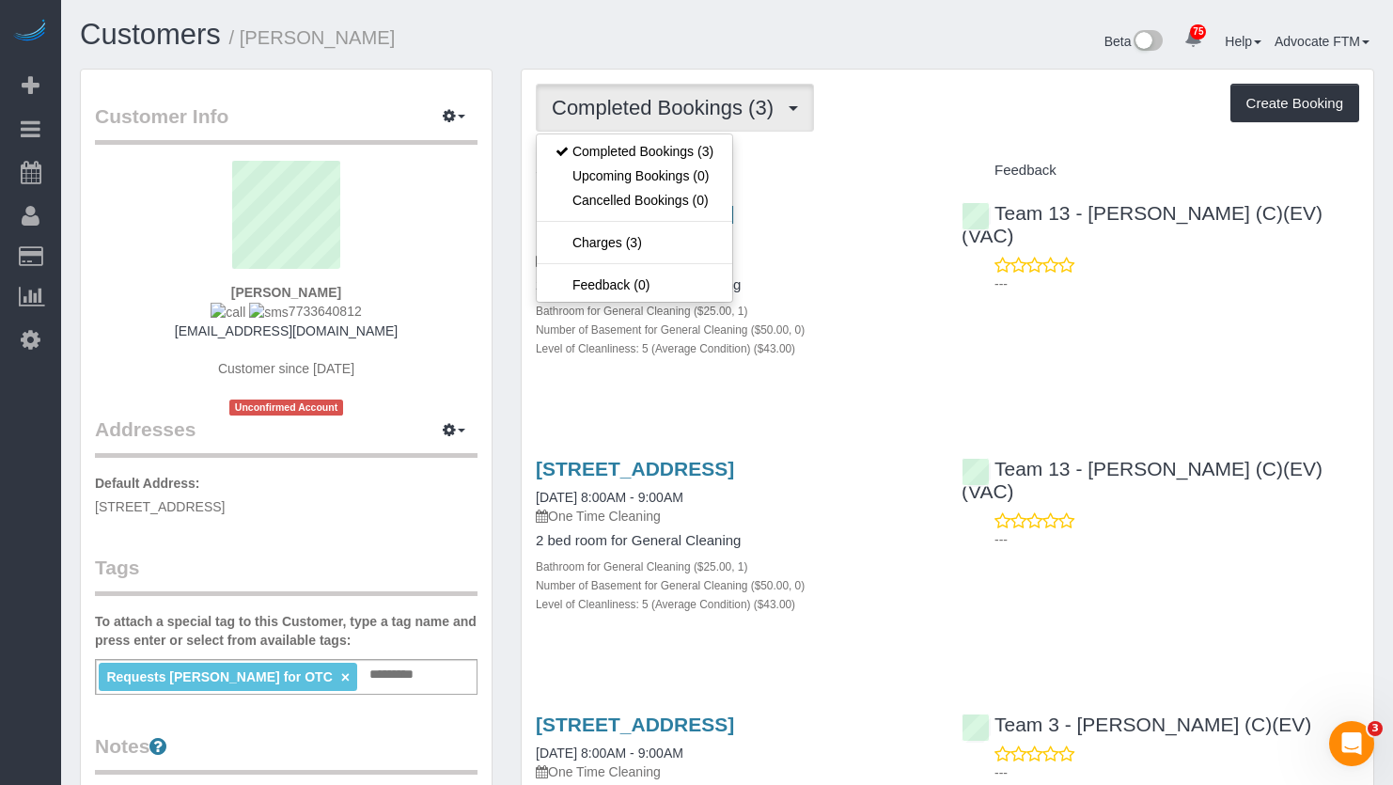
click at [981, 91] on div "Completed Bookings (3) Completed Bookings (3) Upcoming Bookings (0) Cancelled B…" at bounding box center [947, 108] width 823 height 48
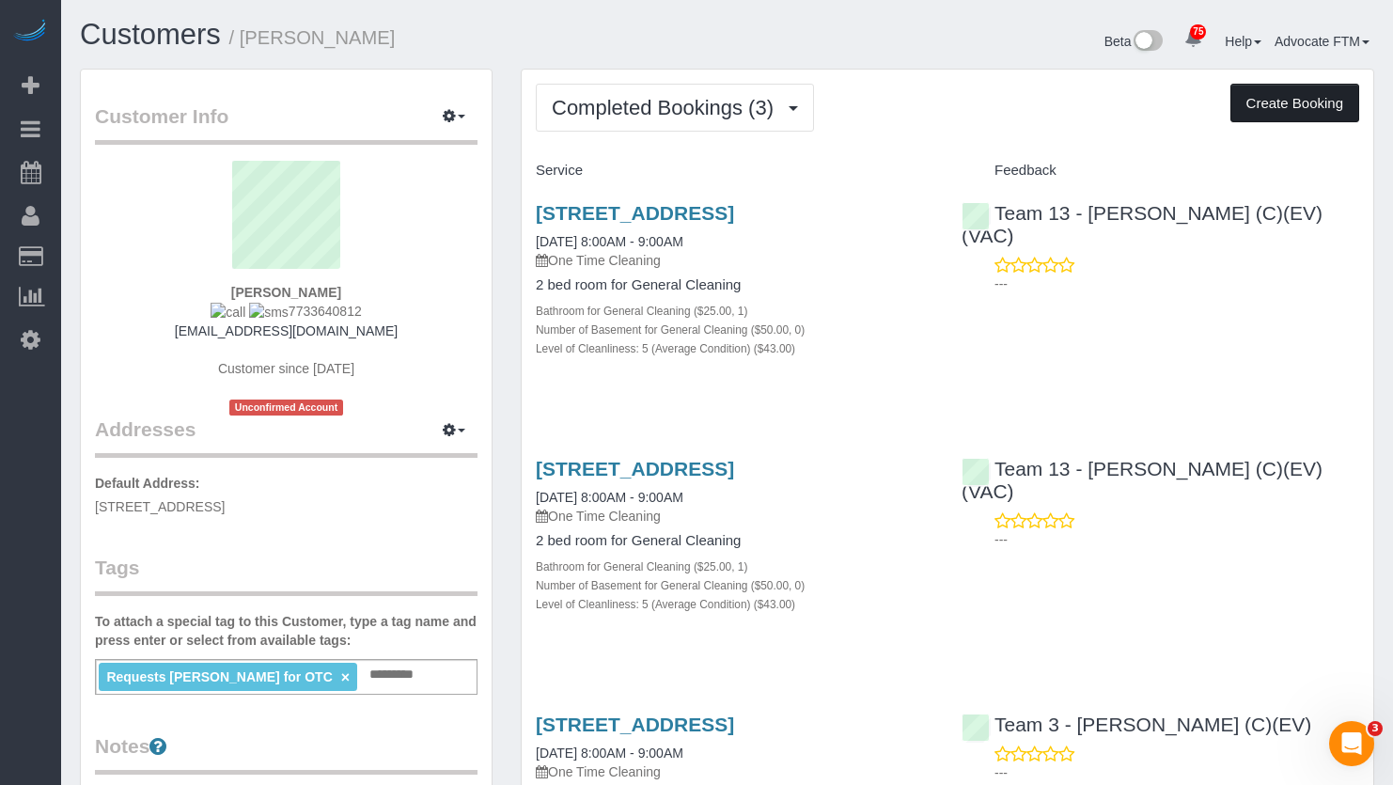
click at [1253, 94] on button "Create Booking" at bounding box center [1295, 103] width 129 height 39
select select "IL"
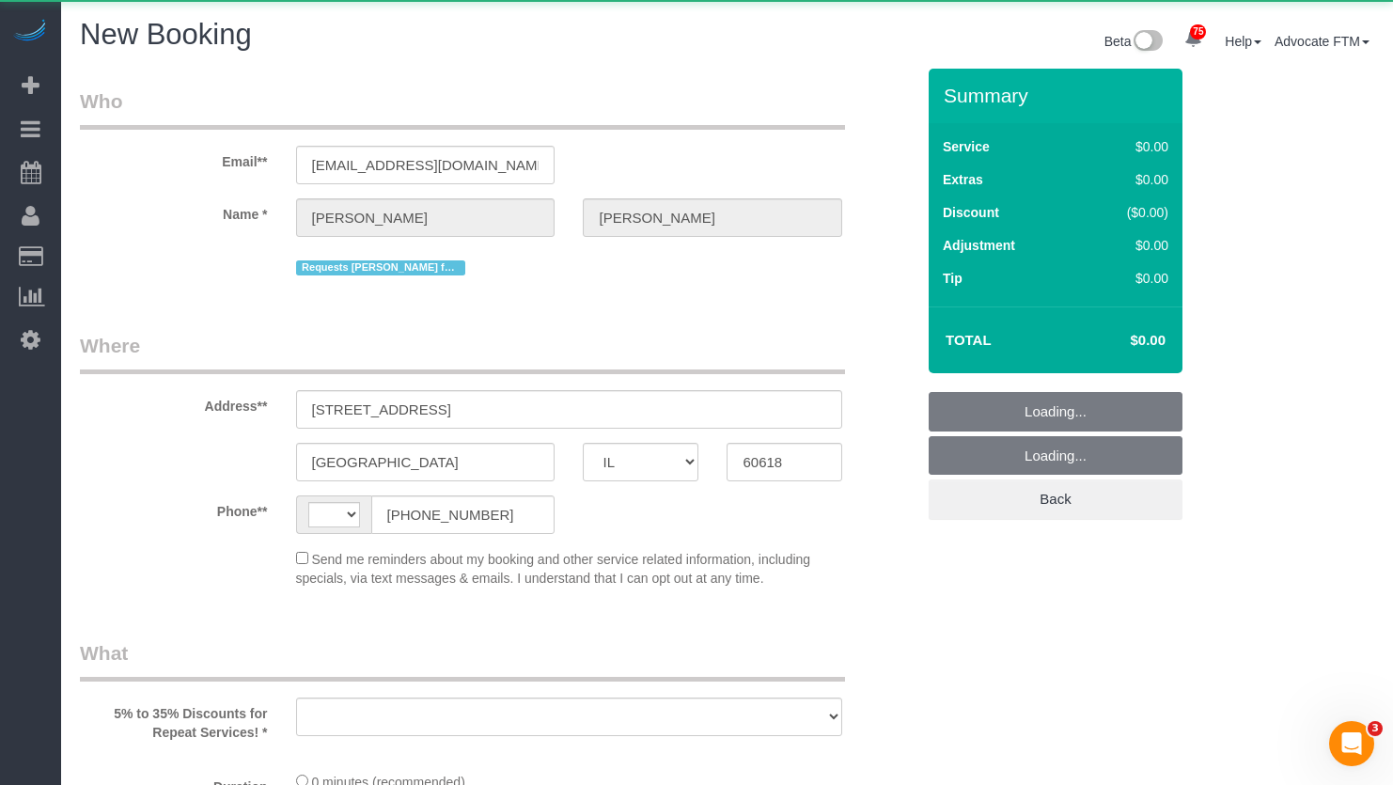
select select "string:fspay-8cf697b9-0158-4181-a9d1-c60ab1315c98"
select select "string:[GEOGRAPHIC_DATA]"
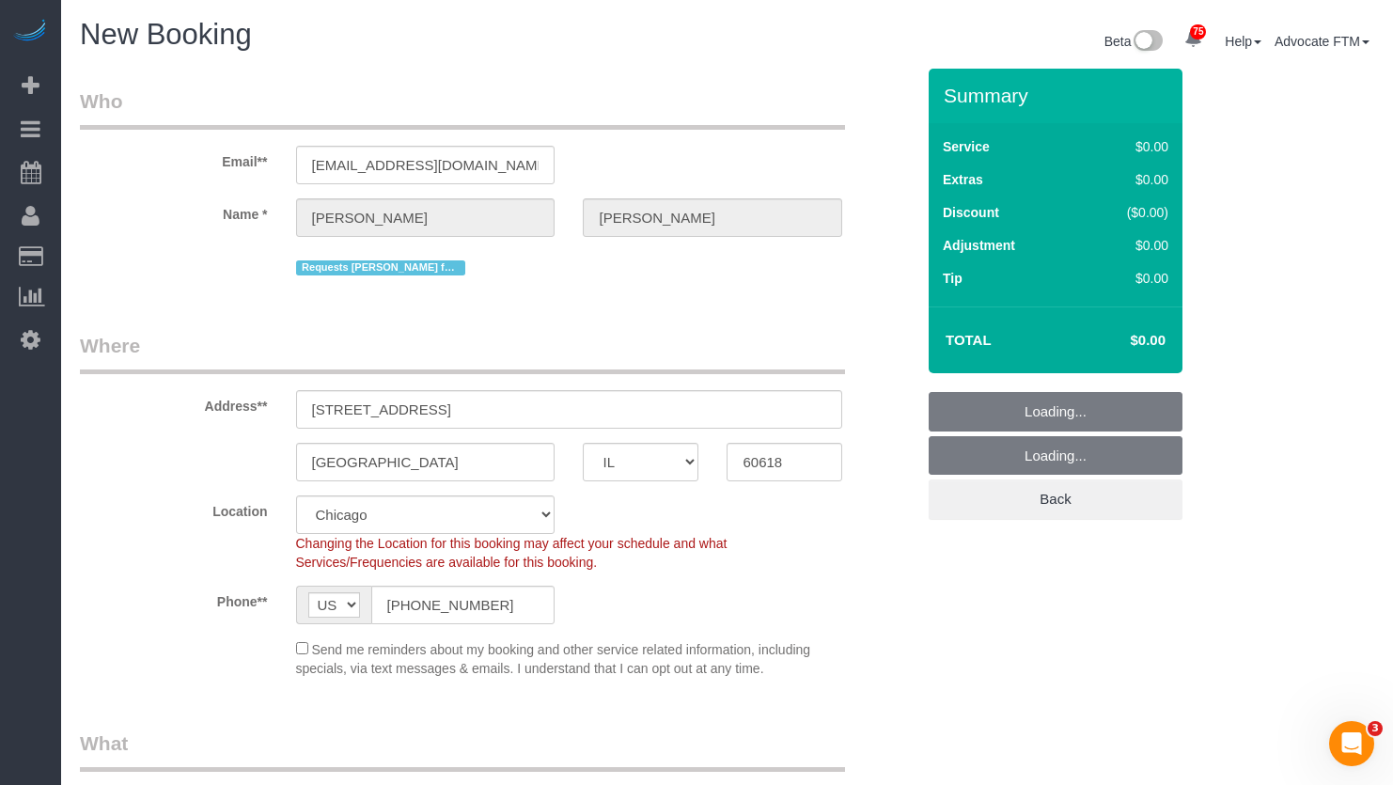
select select "object:1602"
select select "512"
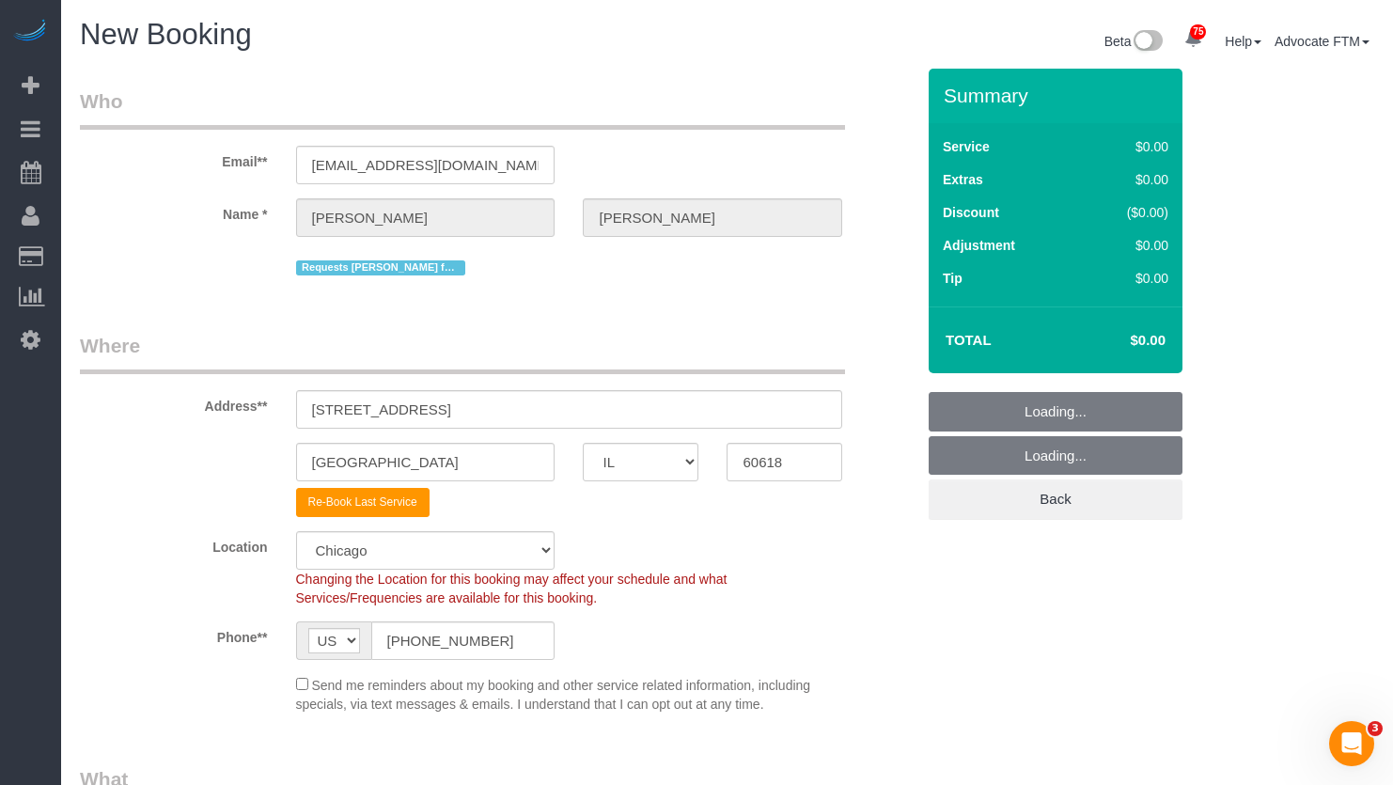
select select "object:1828"
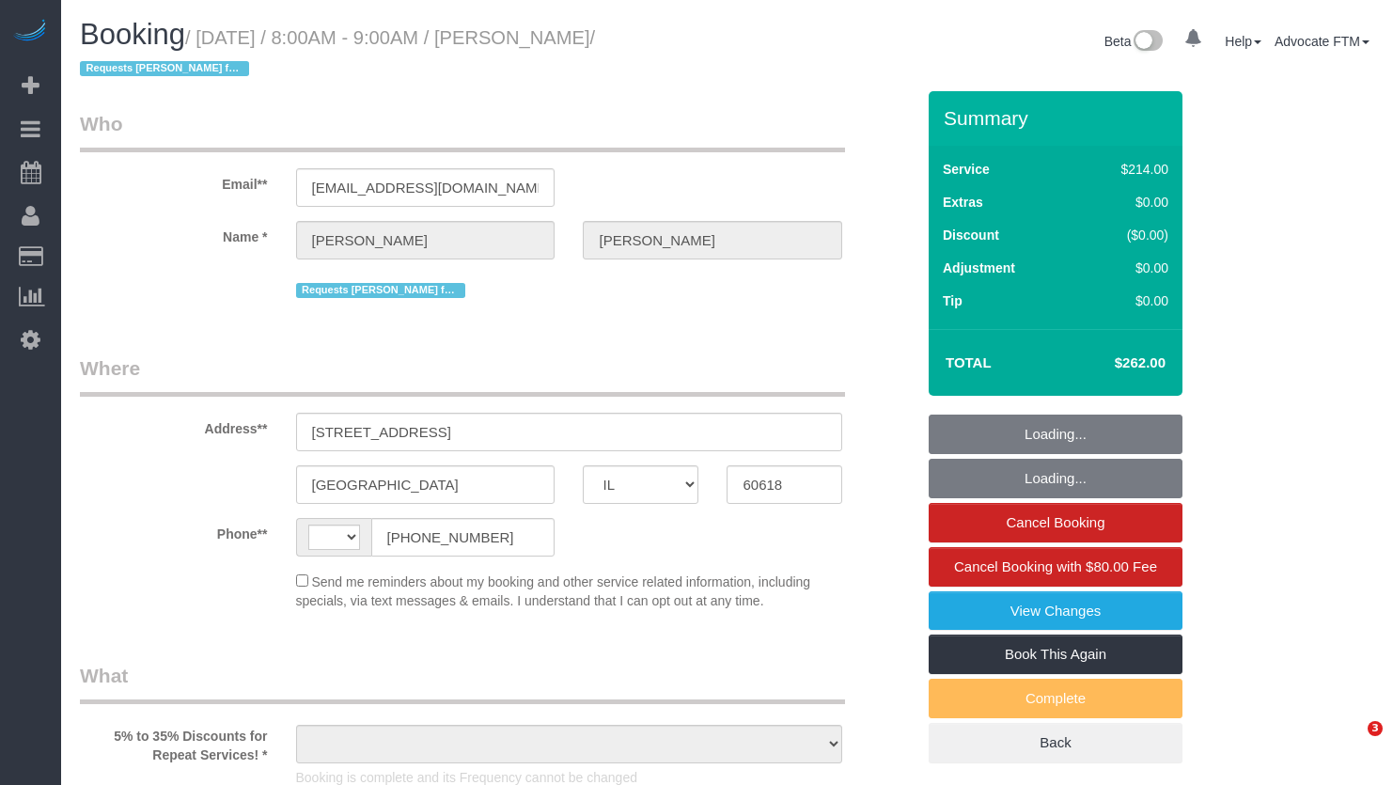
select select "IL"
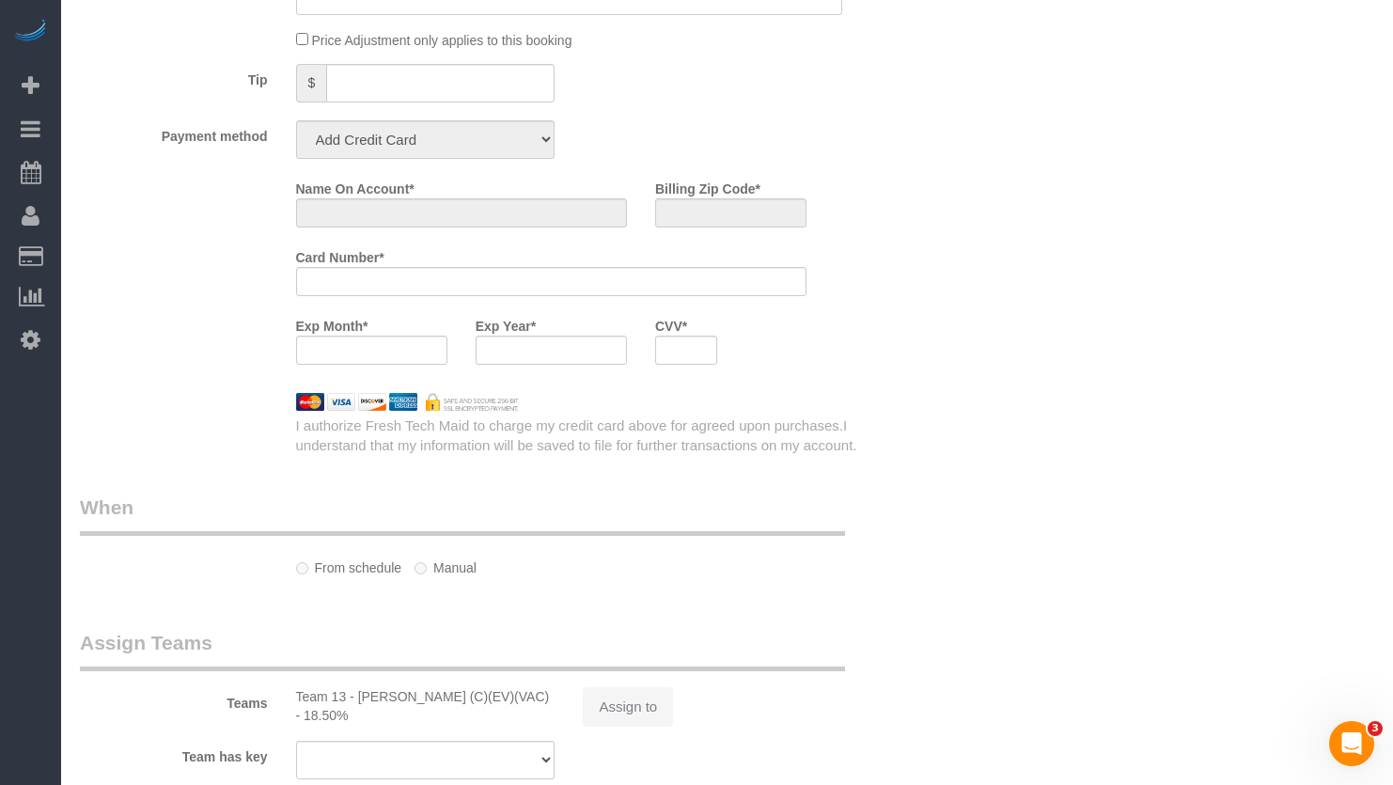
select select "object:573"
select select "string:fspay-8cf697b9-0158-4181-a9d1-c60ab1315c98"
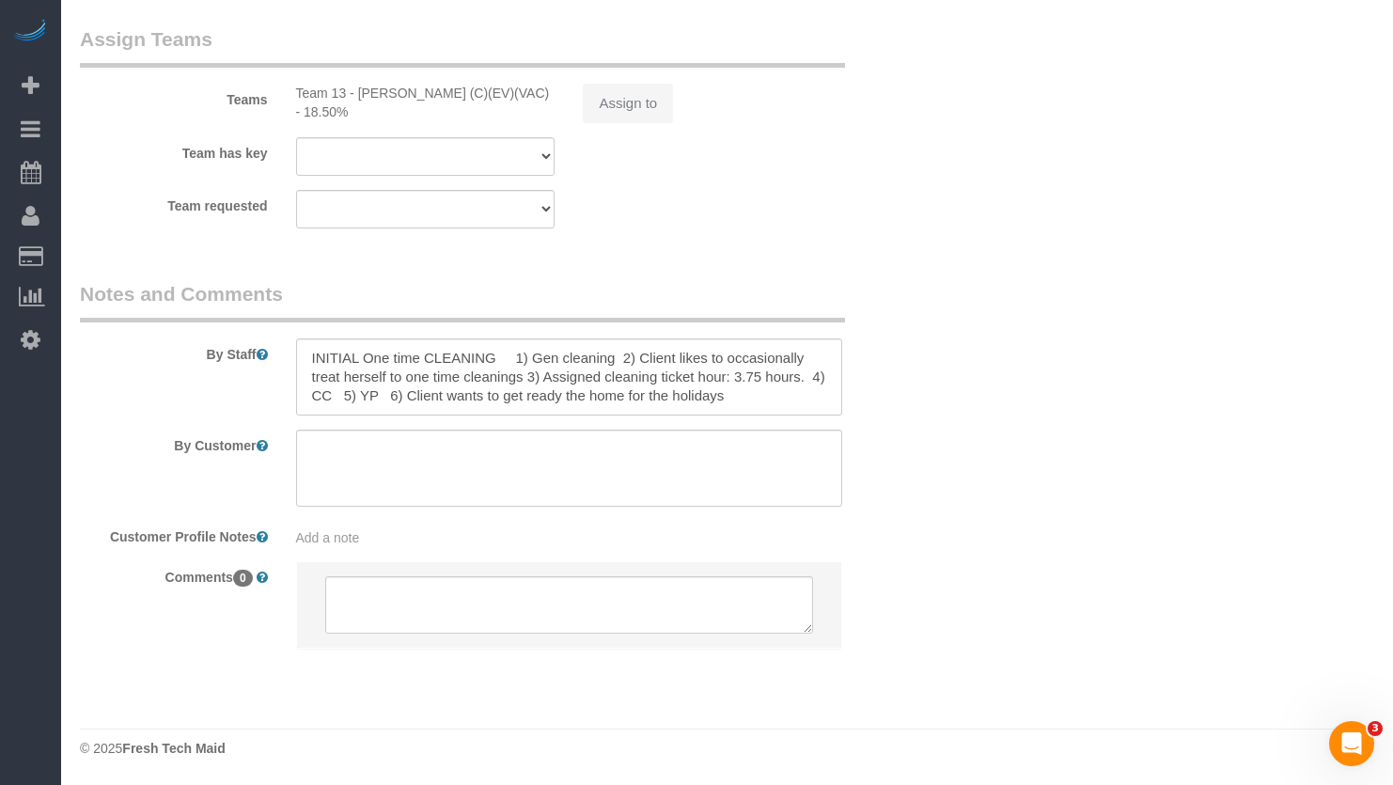
select select "string:US"
select select "512"
select select "5"
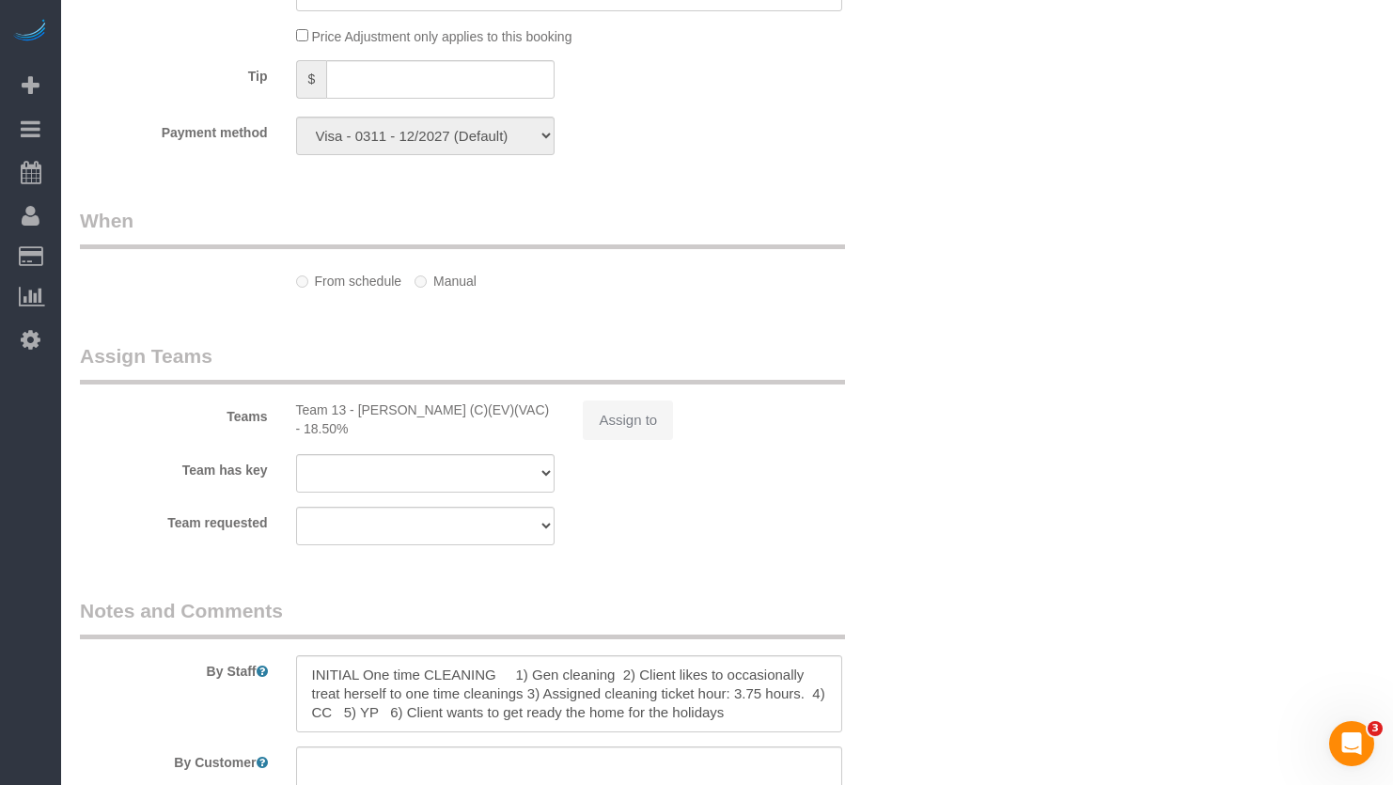
scroll to position [2030, 0]
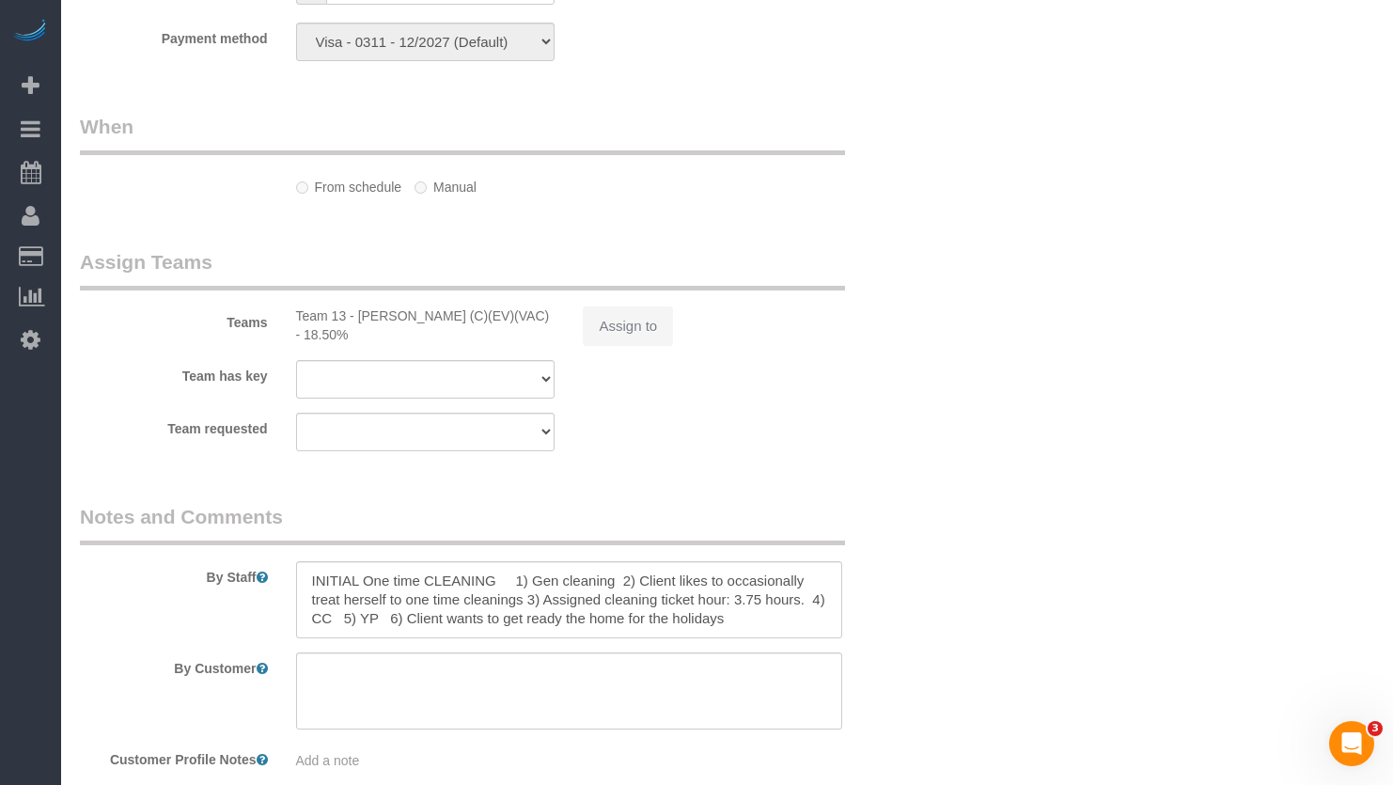
select select "object:972"
select select "number:1"
select select "number:65"
select select "number:139"
select select "number:106"
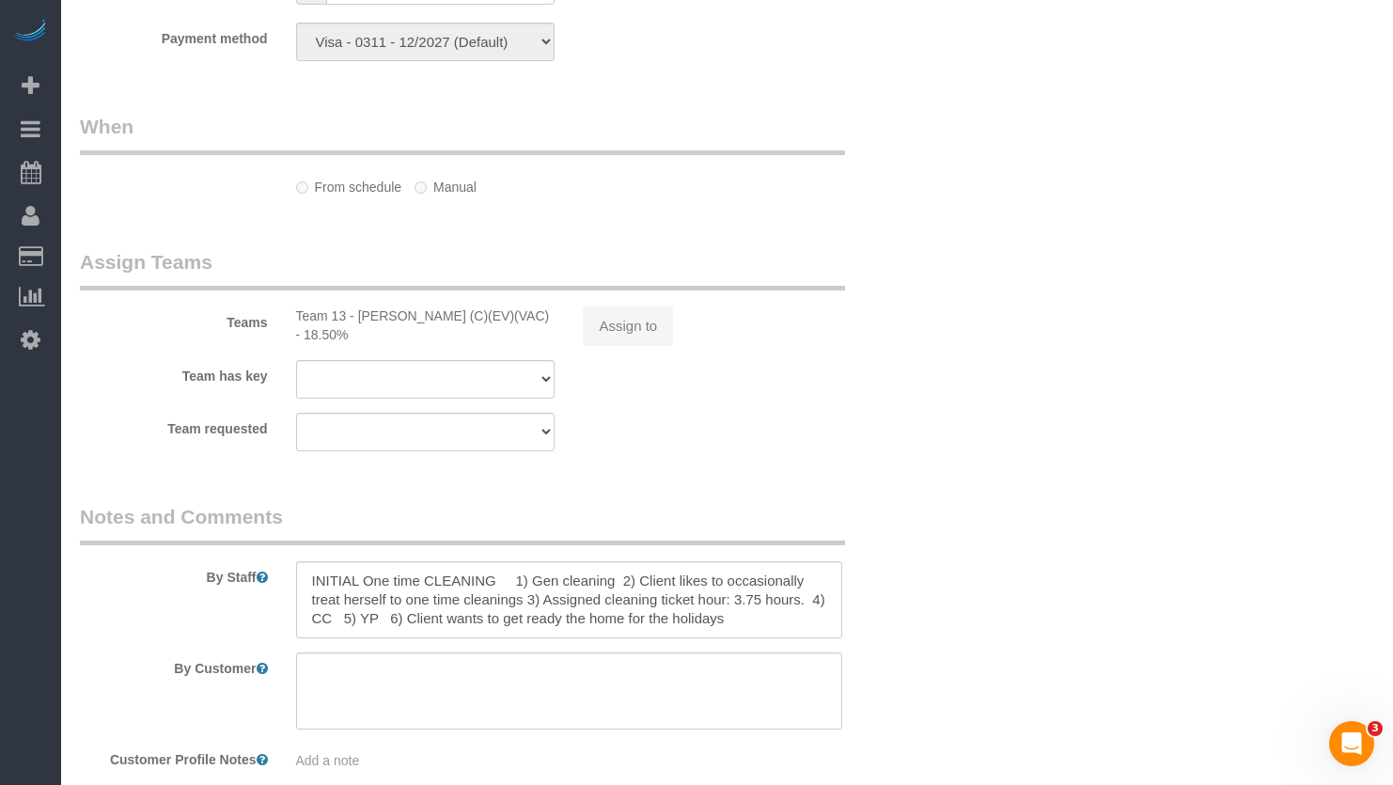
select select "5"
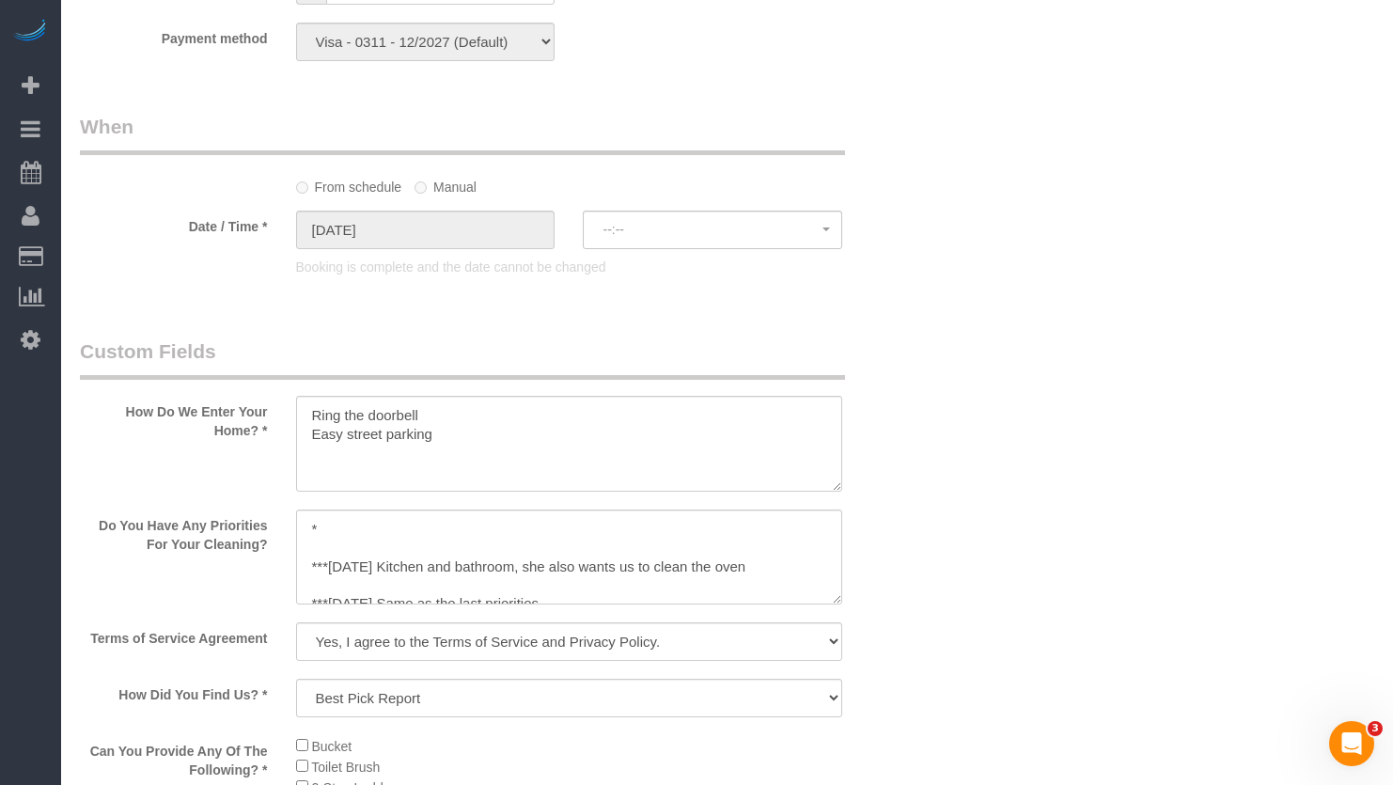
select select "spot1"
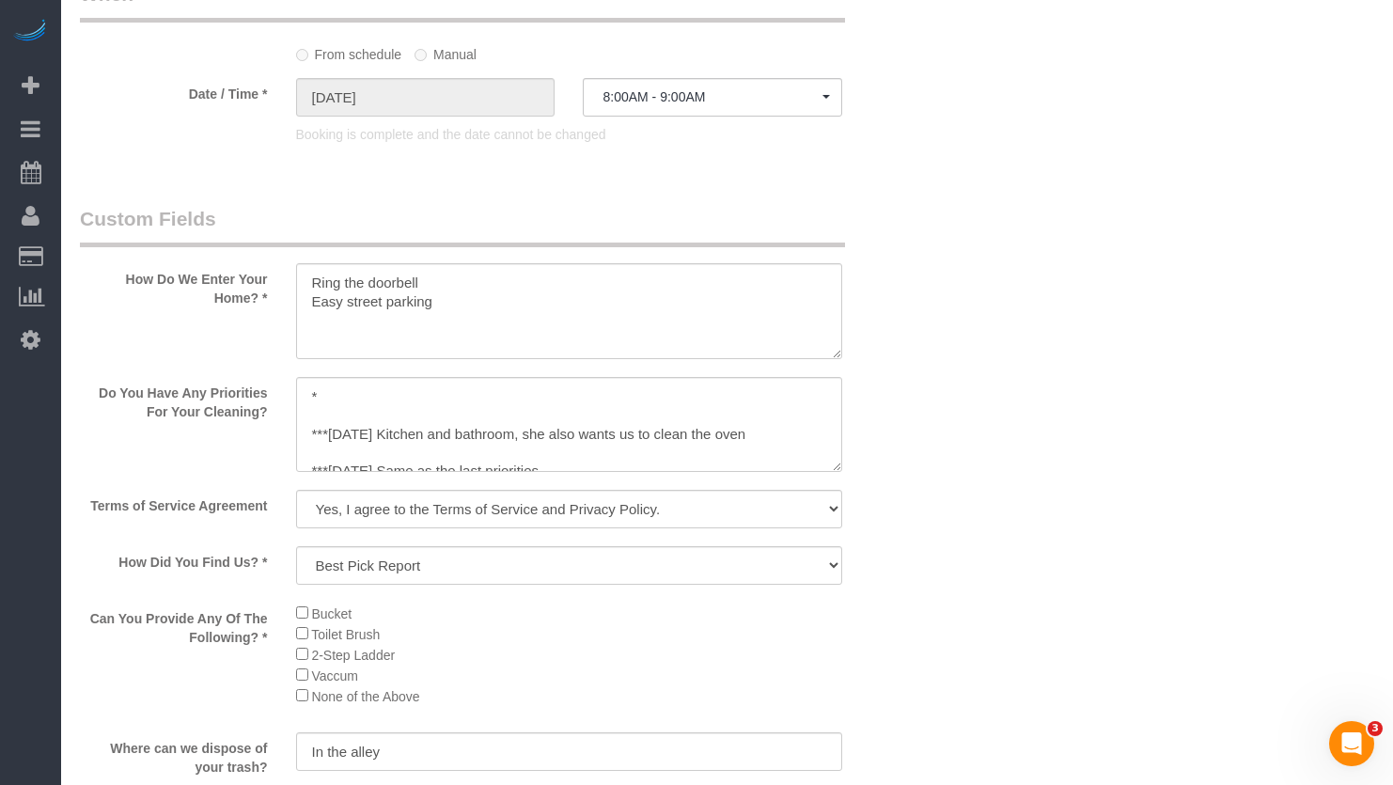
scroll to position [2444, 0]
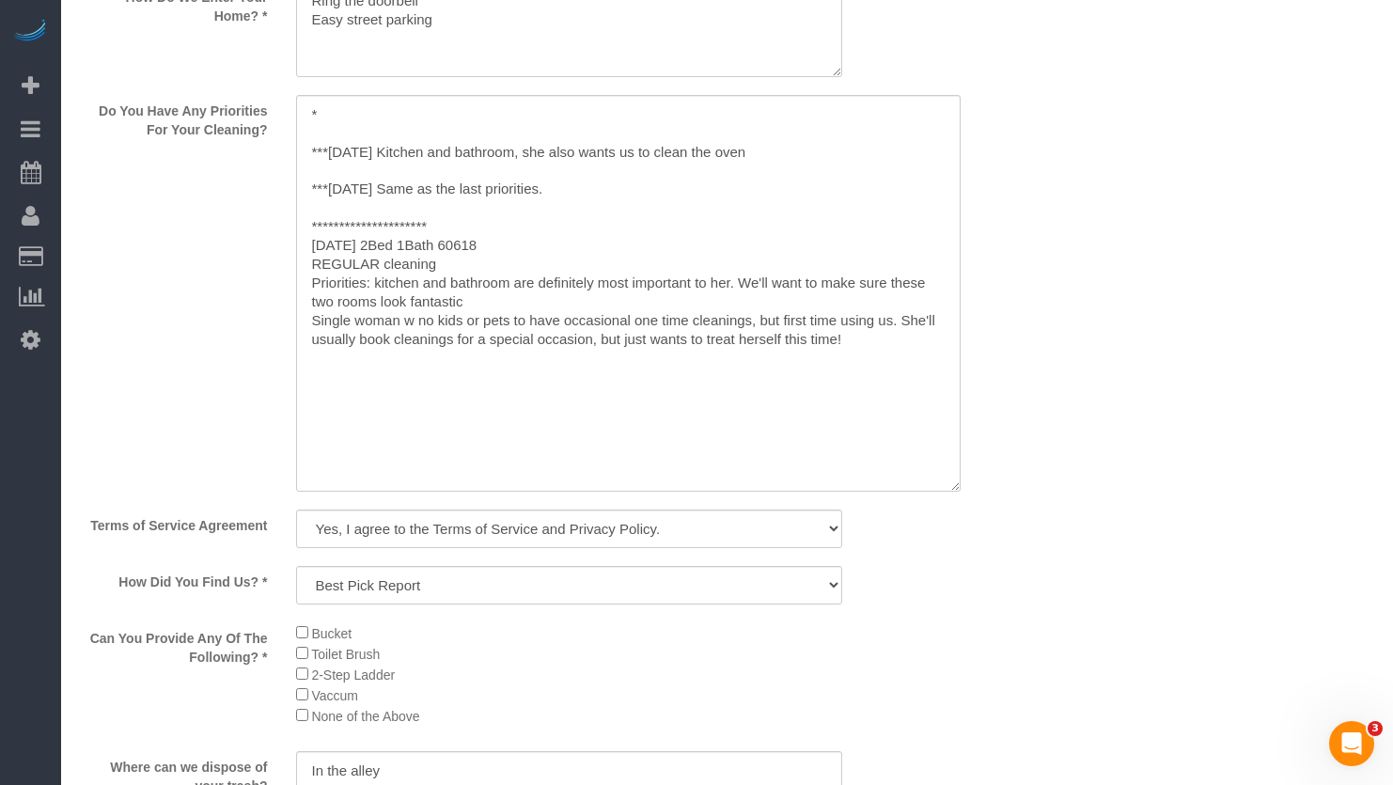
drag, startPoint x: 838, startPoint y: 182, endPoint x: 956, endPoint y: 483, distance: 323.3
click at [956, 483] on textarea at bounding box center [628, 293] width 665 height 397
click at [800, 363] on textarea at bounding box center [628, 293] width 665 height 397
click at [428, 108] on textarea at bounding box center [628, 293] width 665 height 397
click at [324, 118] on textarea at bounding box center [628, 293] width 665 height 397
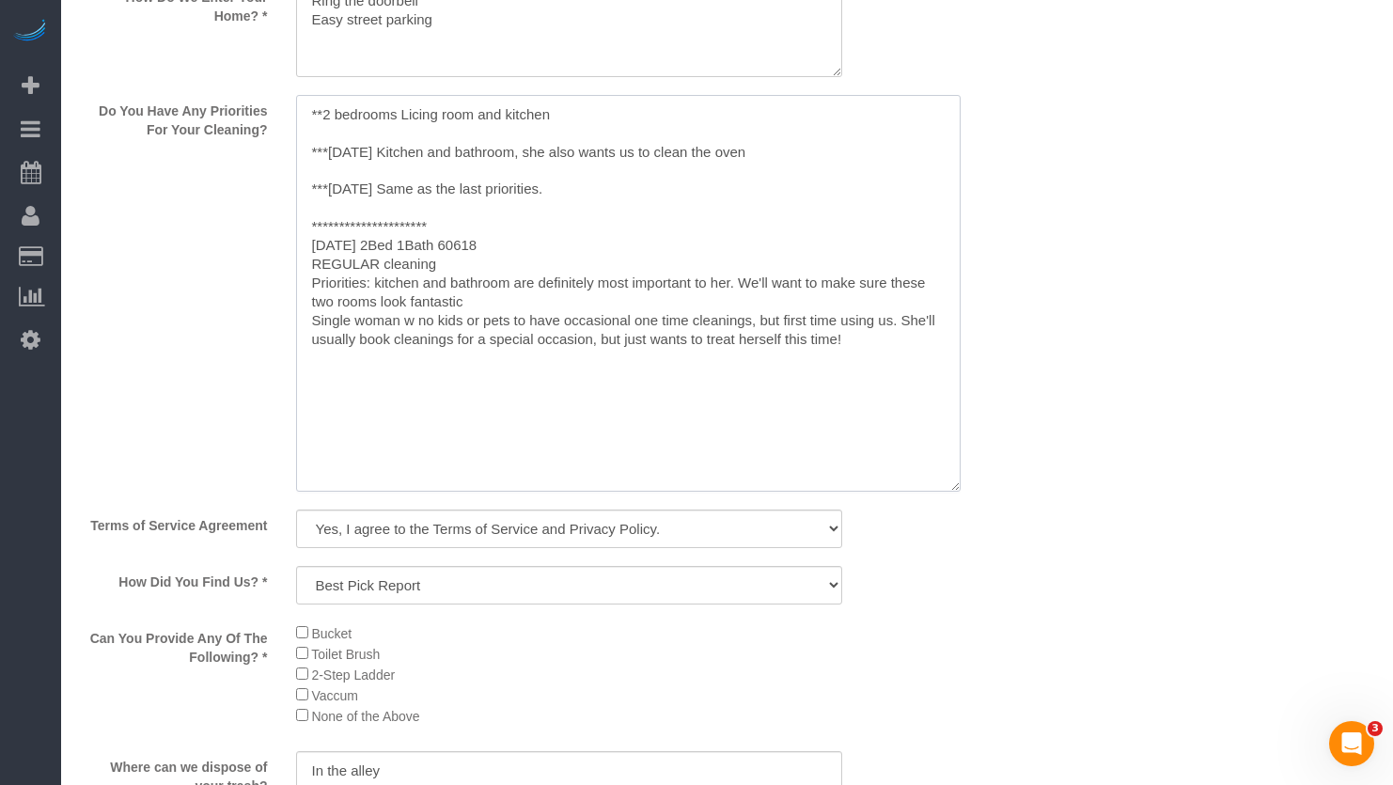
click at [415, 119] on textarea at bounding box center [628, 293] width 665 height 397
drag, startPoint x: 415, startPoint y: 119, endPoint x: 383, endPoint y: 122, distance: 32.1
click at [377, 130] on textarea at bounding box center [628, 293] width 665 height 397
click at [416, 107] on textarea at bounding box center [628, 293] width 665 height 397
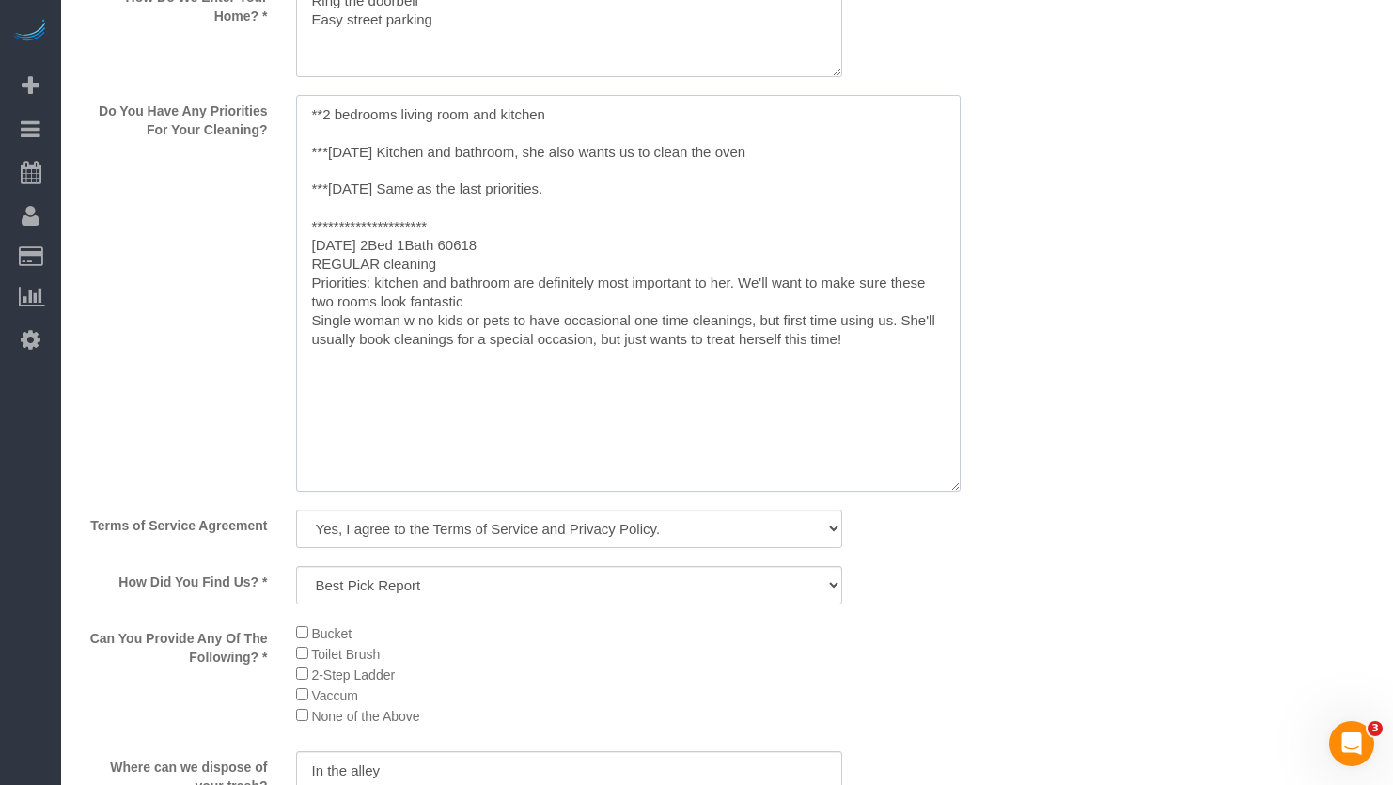
click at [443, 131] on textarea at bounding box center [628, 293] width 665 height 397
click at [353, 114] on textarea at bounding box center [628, 293] width 665 height 397
click at [322, 114] on textarea at bounding box center [628, 293] width 665 height 397
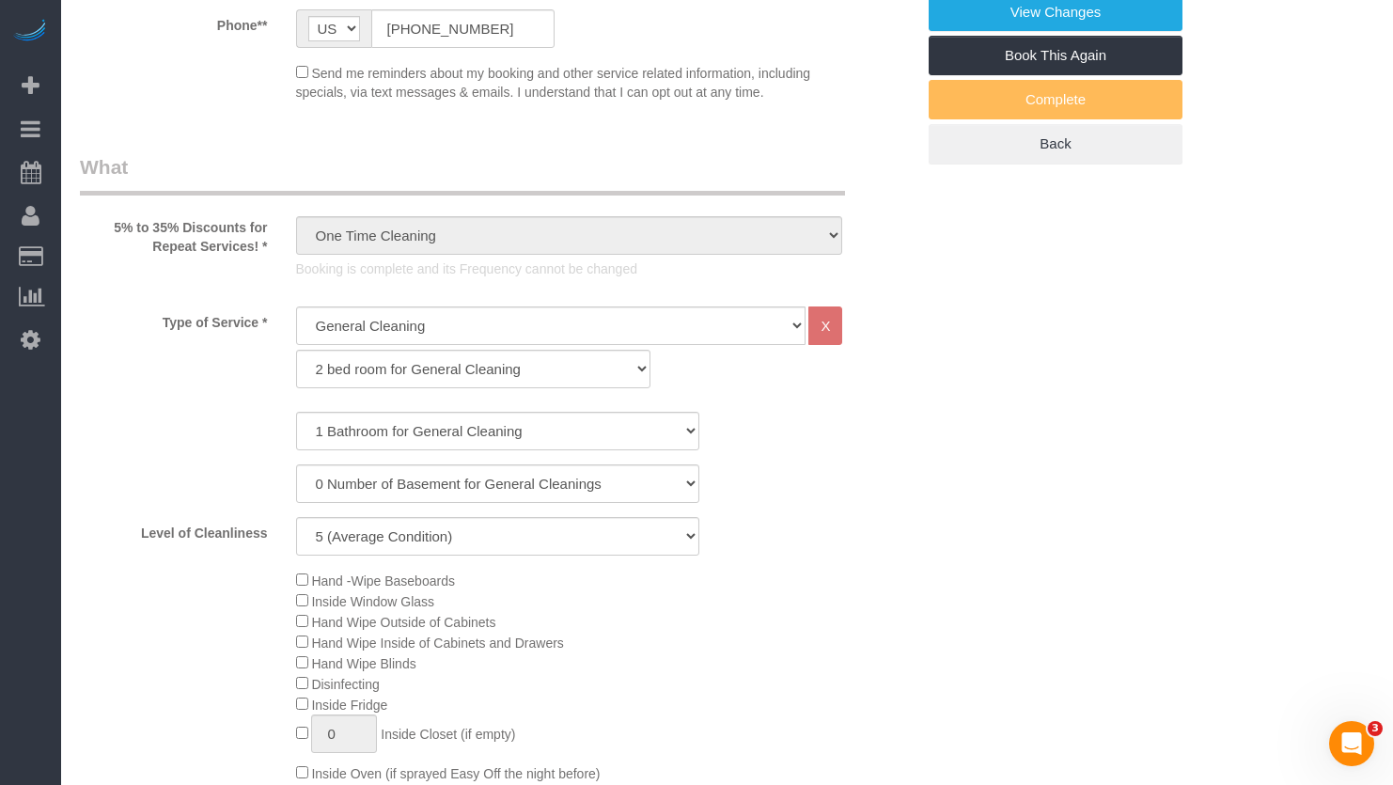
scroll to position [593, 0]
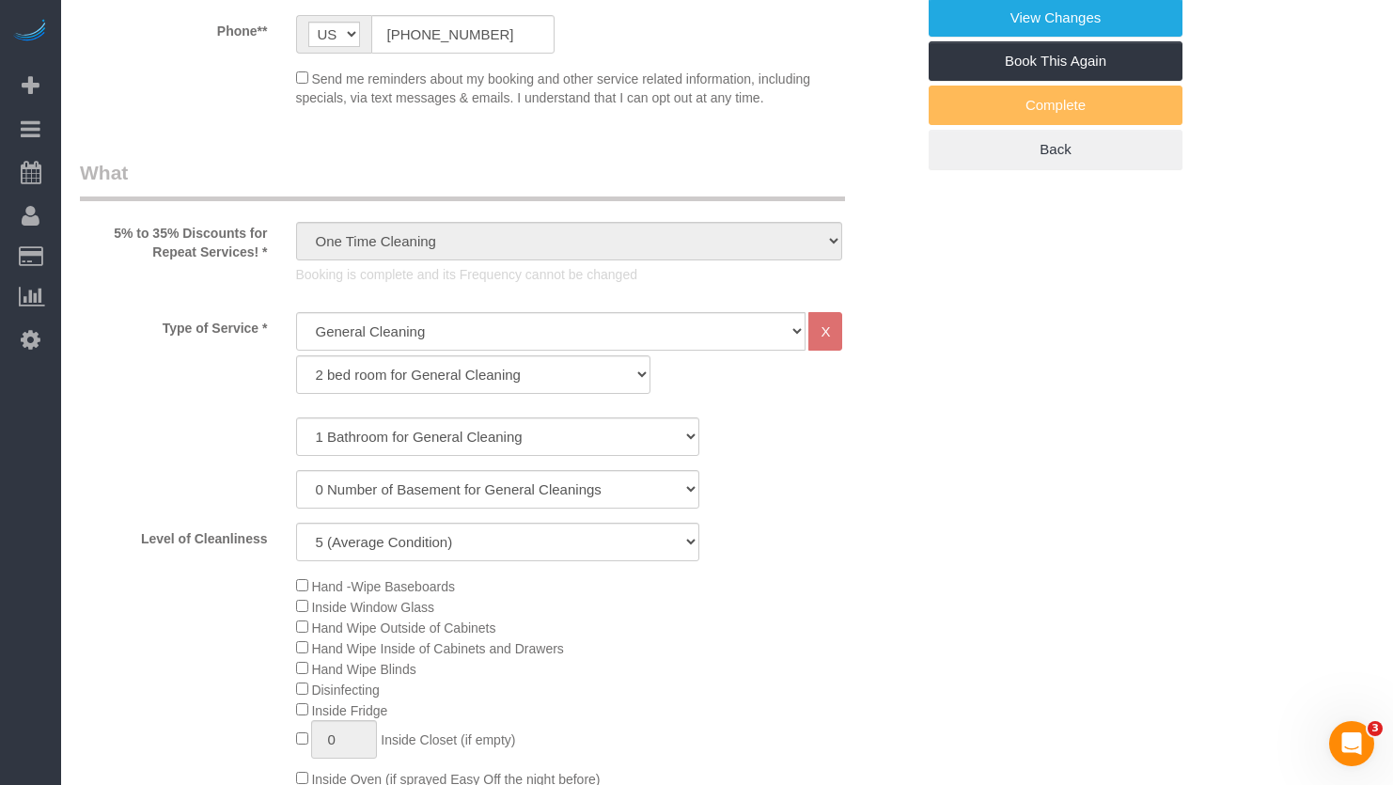
drag, startPoint x: 1389, startPoint y: 188, endPoint x: 1392, endPoint y: 111, distance: 77.1
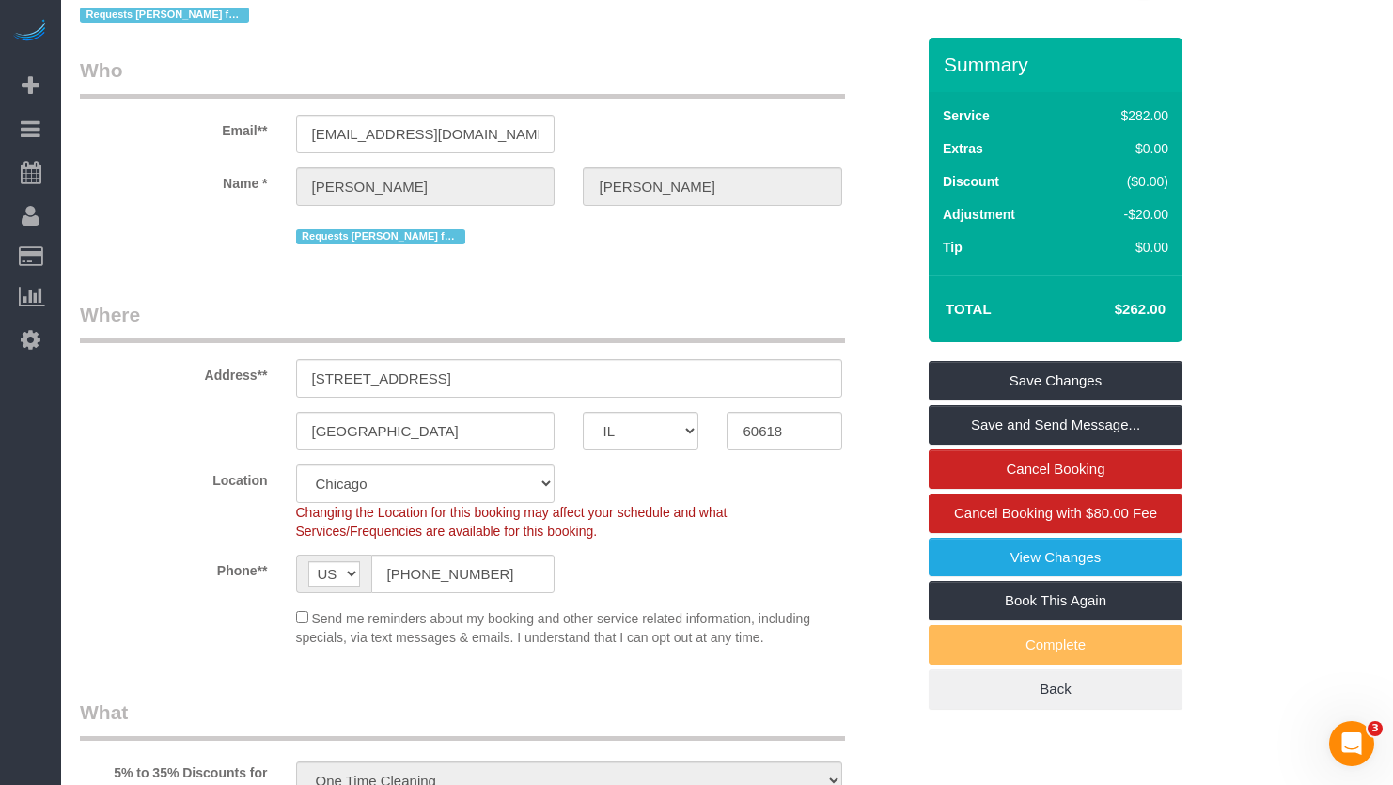
scroll to position [42, 0]
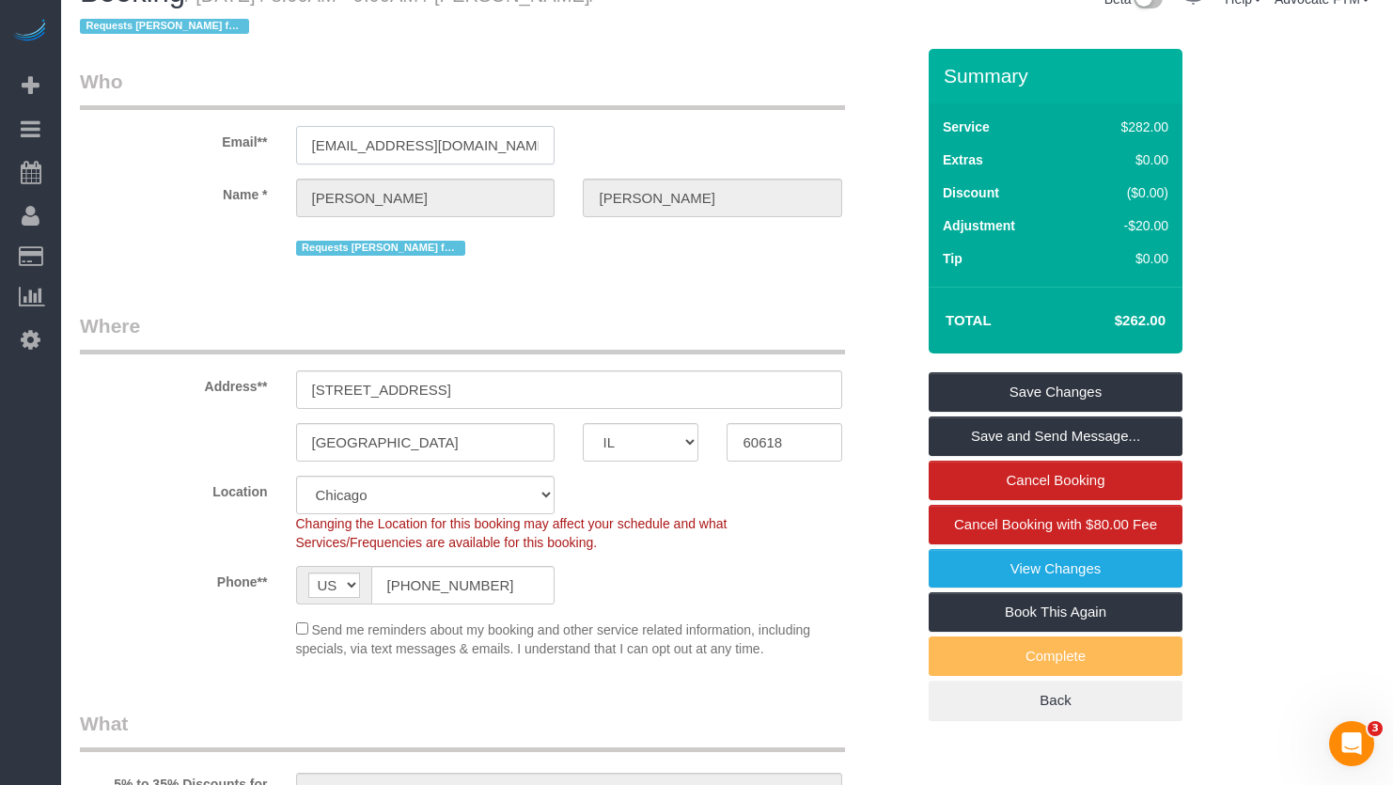
click at [496, 149] on input "[EMAIL_ADDRESS][DOMAIN_NAME]" at bounding box center [425, 145] width 259 height 39
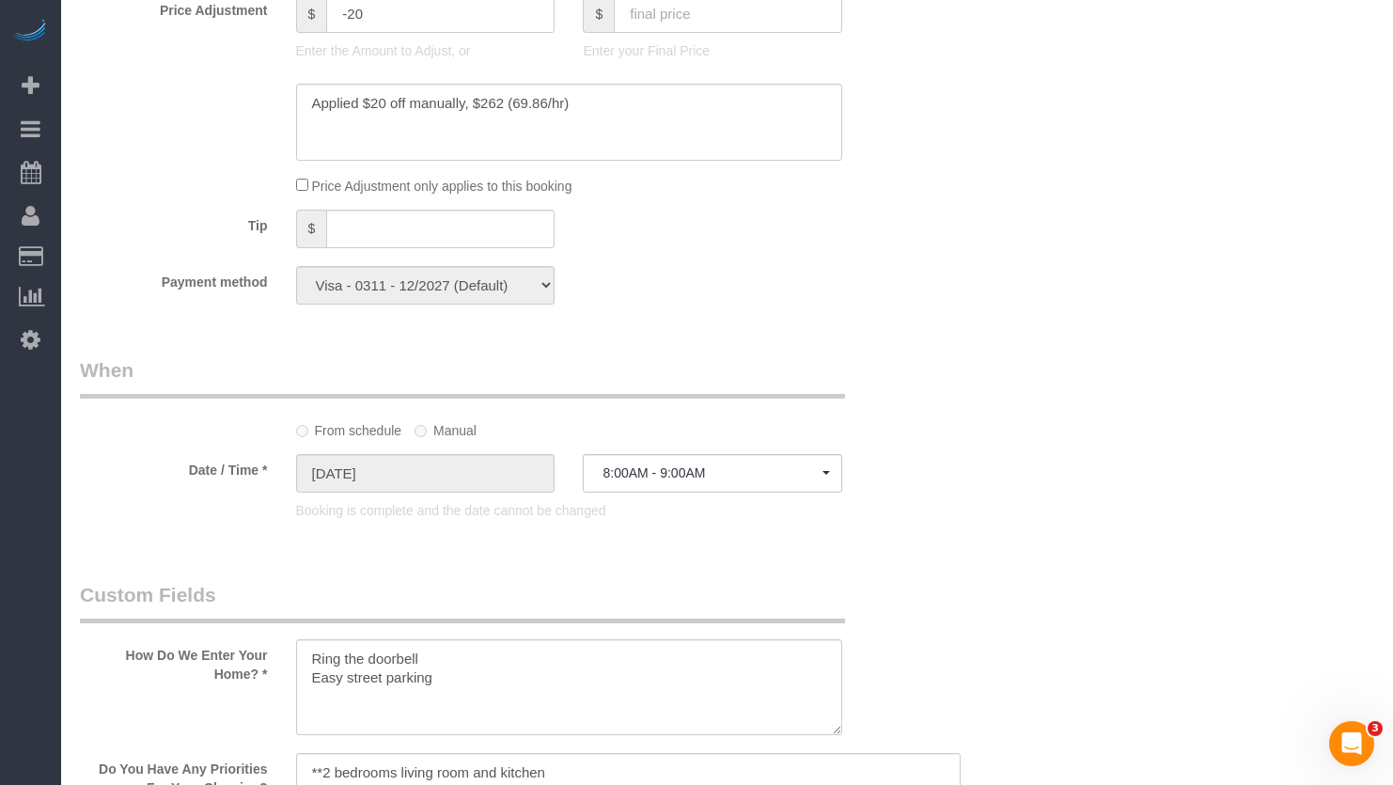
scroll to position [2162, 0]
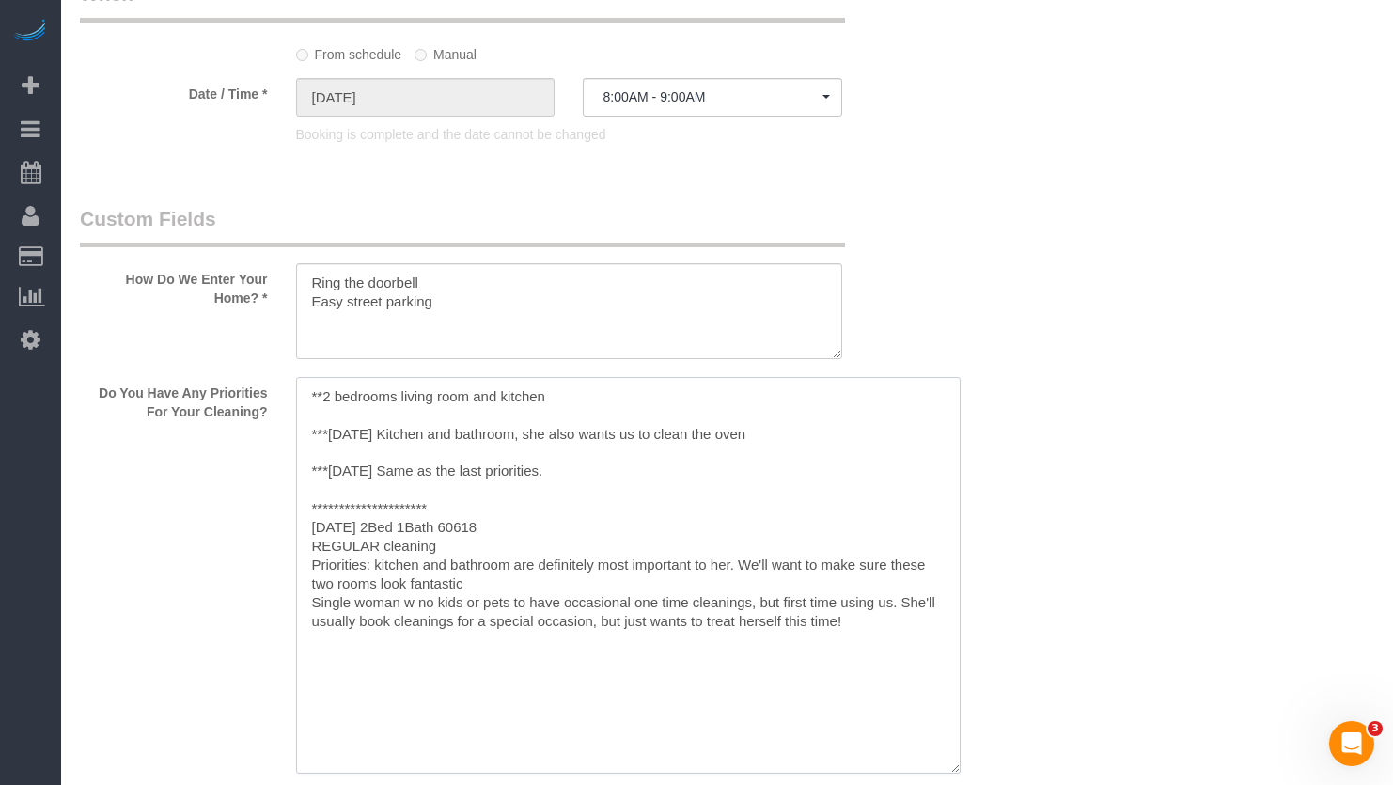
click at [317, 398] on textarea at bounding box center [628, 575] width 665 height 397
click at [325, 397] on textarea at bounding box center [628, 575] width 665 height 397
drag, startPoint x: 599, startPoint y: 390, endPoint x: 763, endPoint y: 403, distance: 165.0
click at [763, 403] on textarea at bounding box center [628, 575] width 665 height 397
drag, startPoint x: 763, startPoint y: 403, endPoint x: 759, endPoint y: 394, distance: 10.5
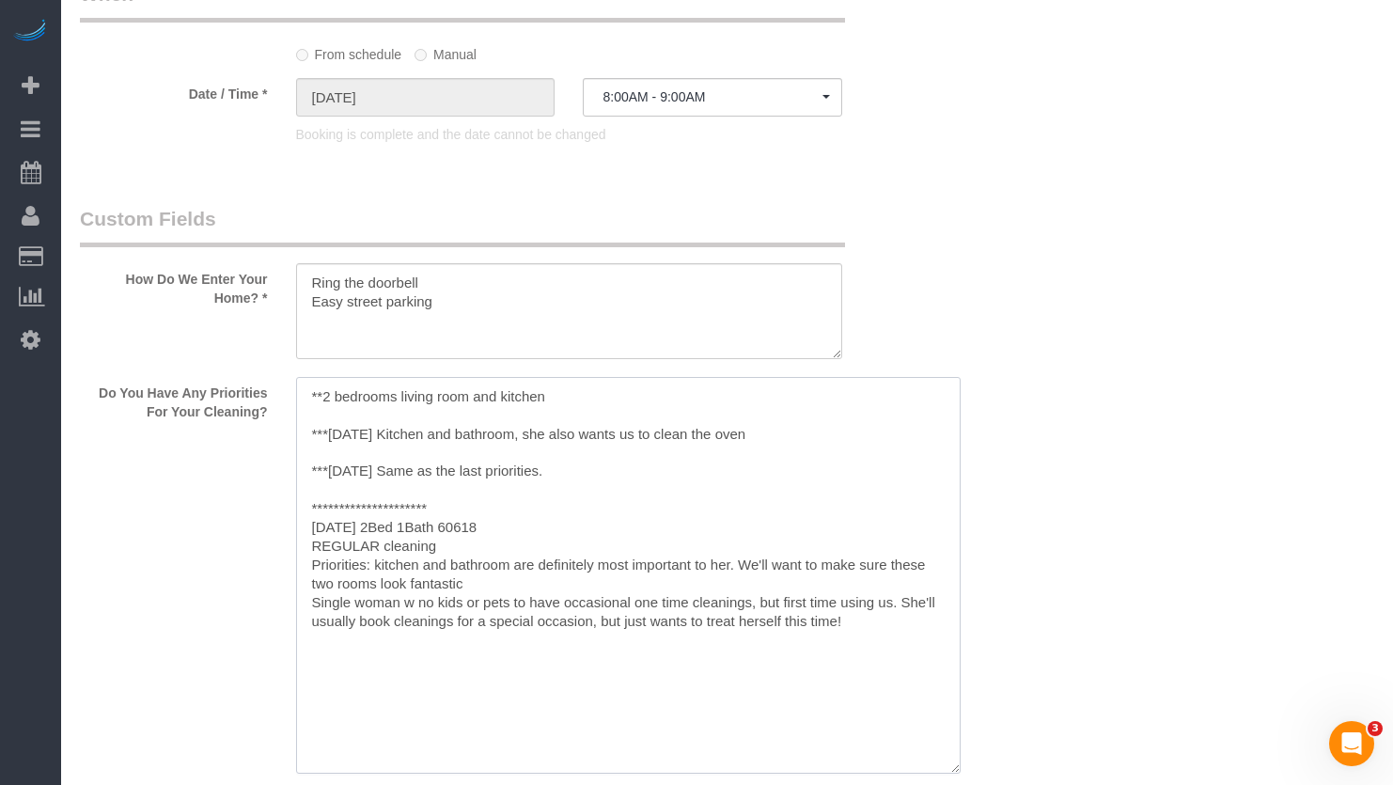
click at [764, 403] on textarea at bounding box center [628, 575] width 665 height 397
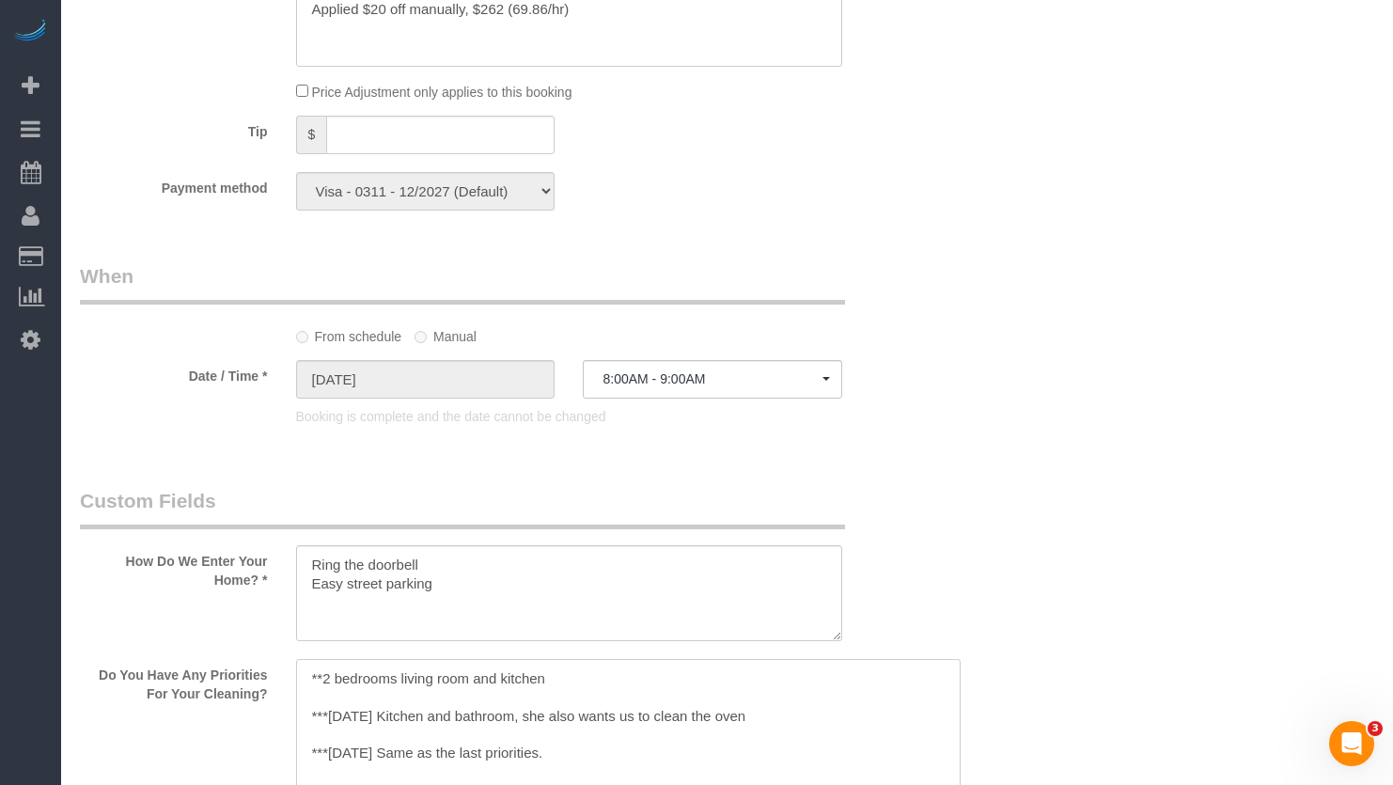
scroll to position [2256, 0]
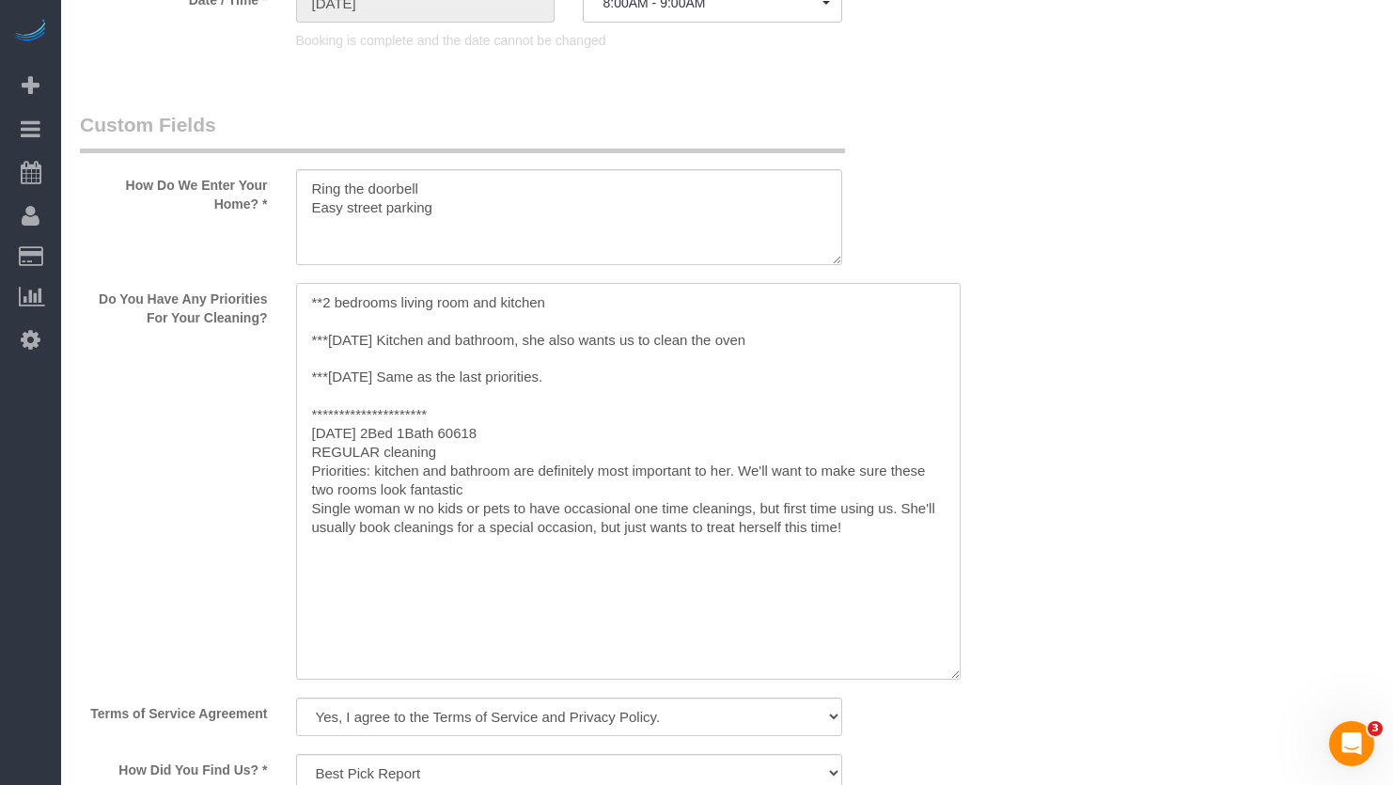
click at [326, 306] on textarea at bounding box center [628, 481] width 665 height 397
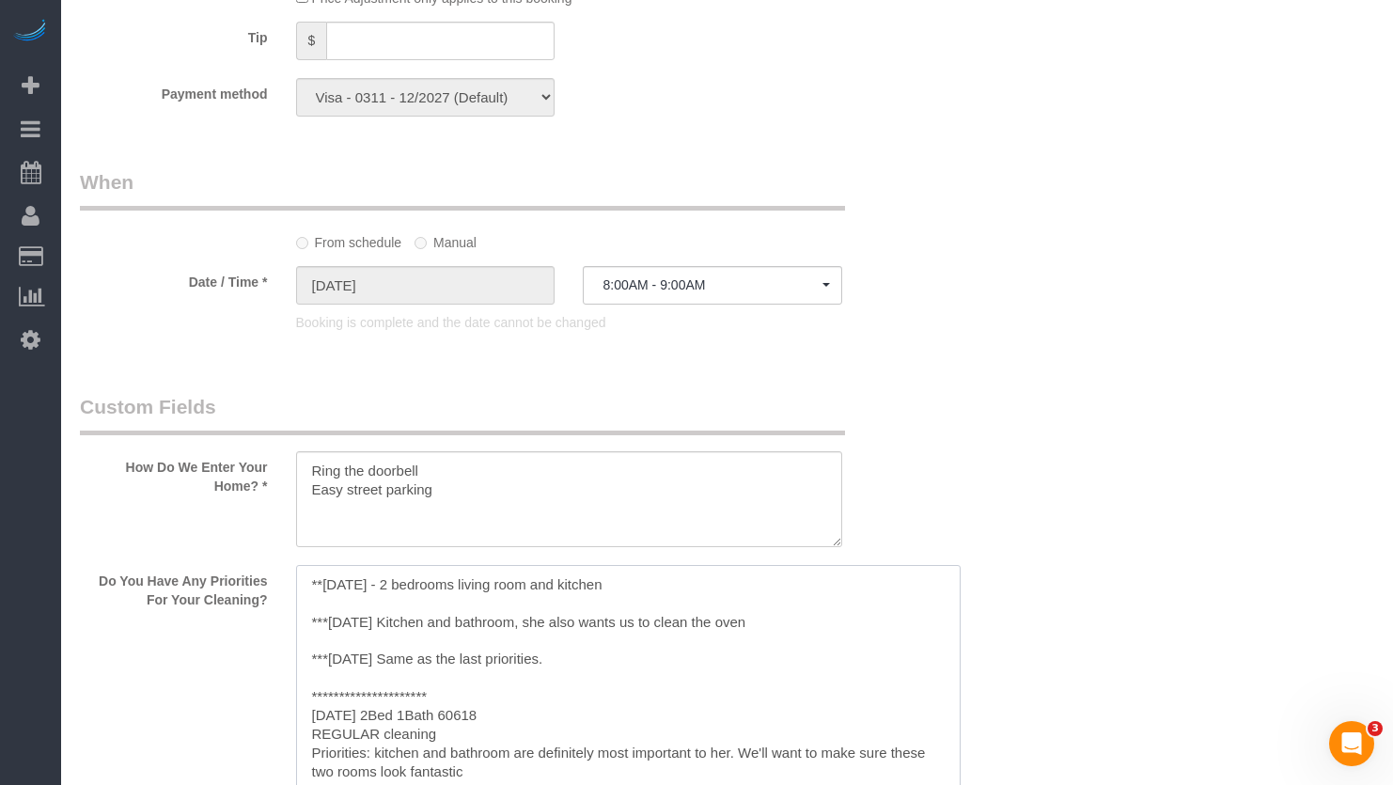
scroll to position [2068, 0]
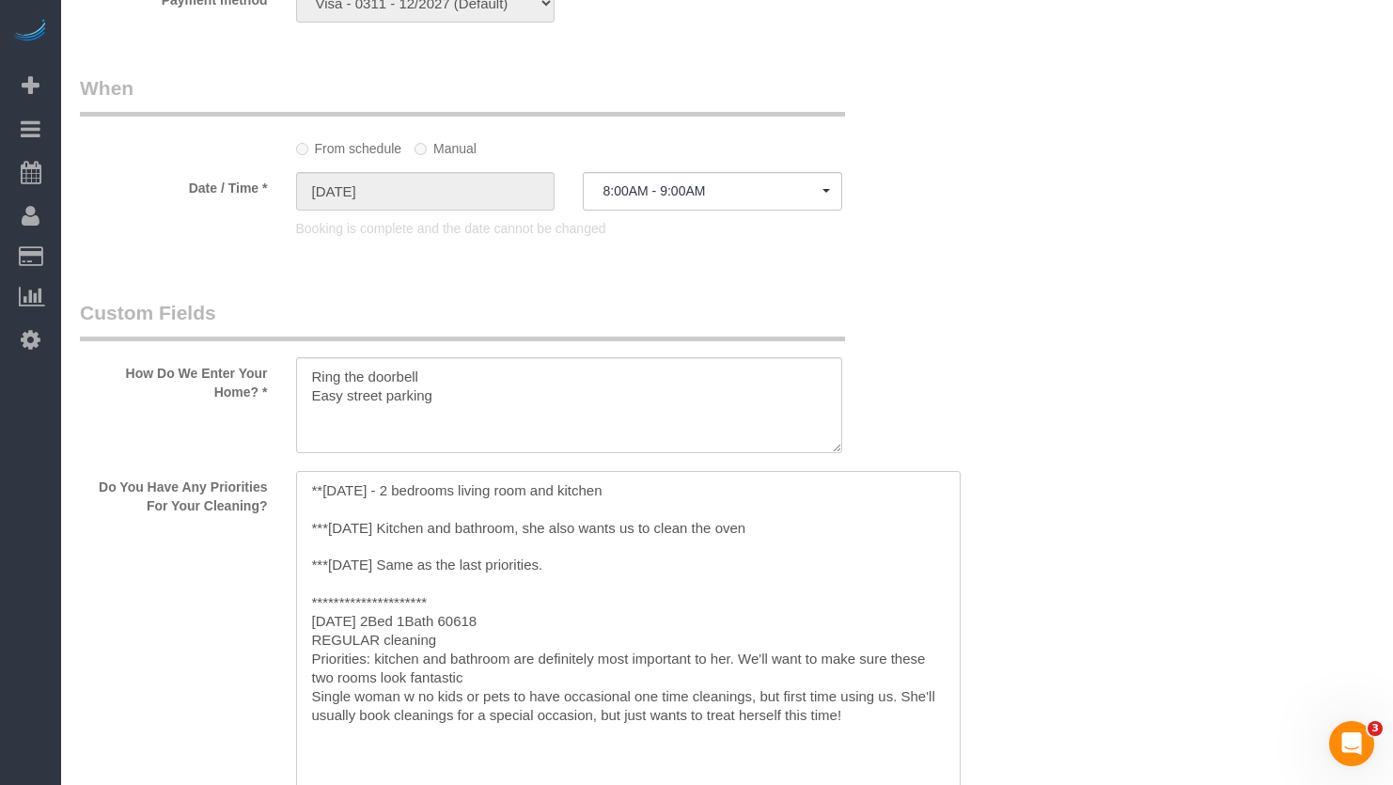
drag, startPoint x: 456, startPoint y: 488, endPoint x: 478, endPoint y: 521, distance: 39.4
click at [456, 492] on textarea at bounding box center [628, 669] width 665 height 397
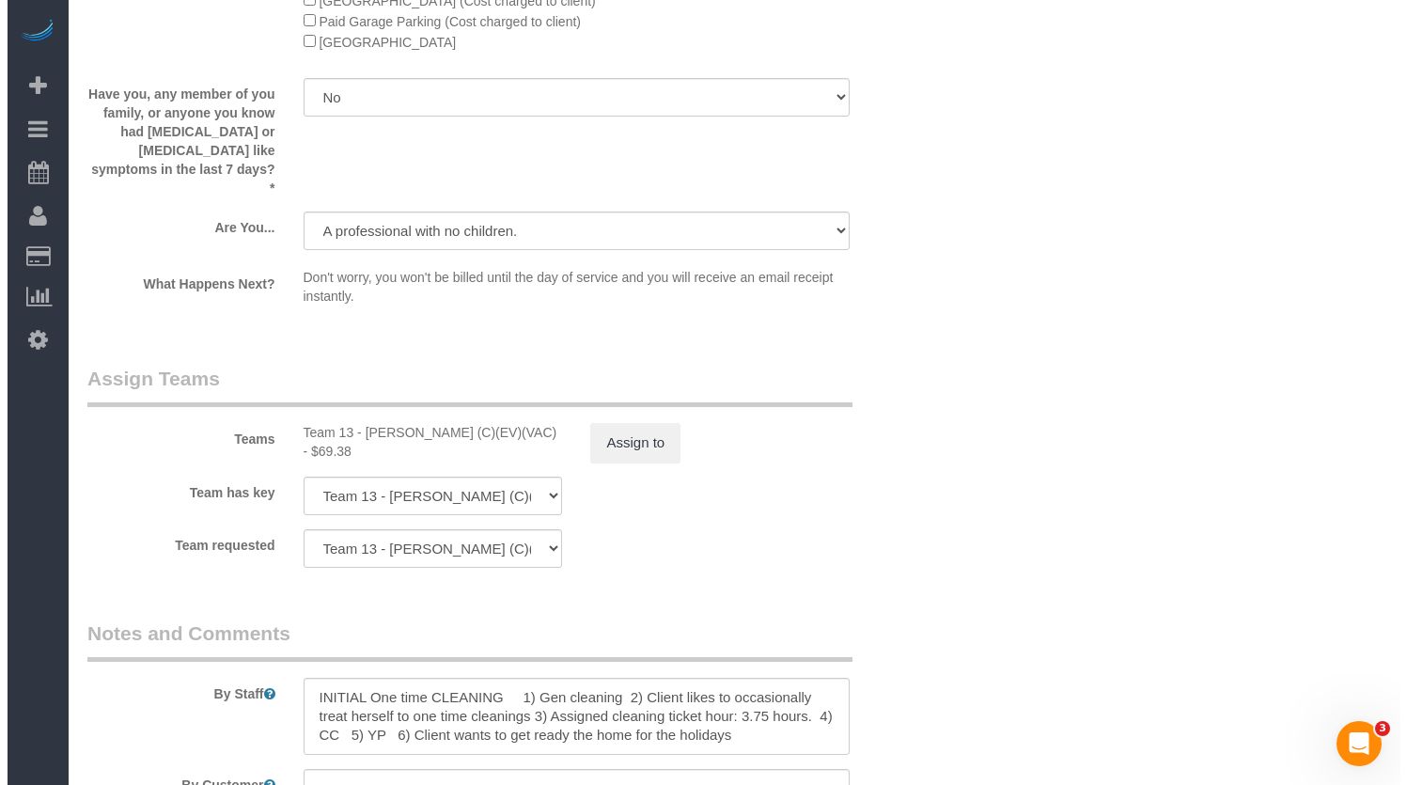
scroll to position [3706, 0]
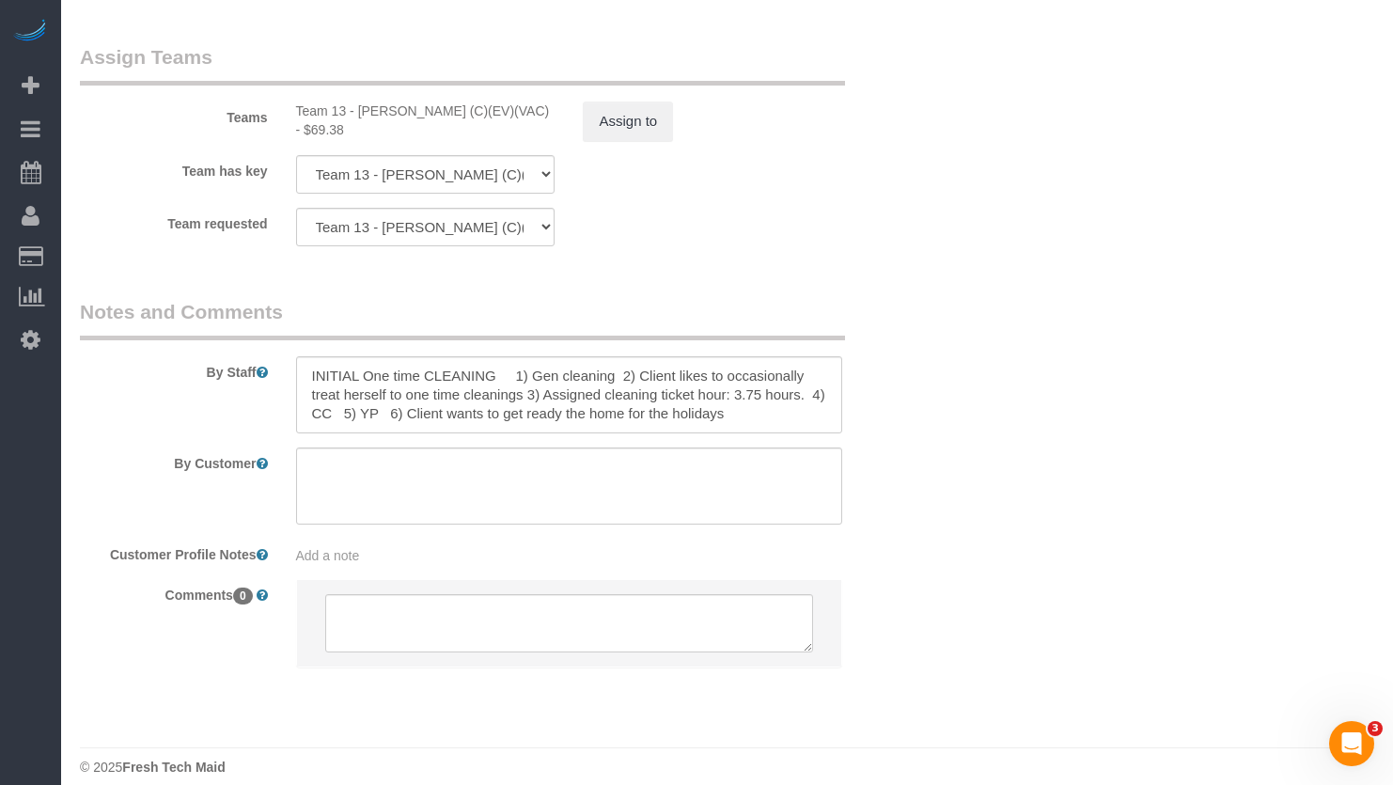
type textarea "**********"
click at [619, 78] on div "Teams Team 13 - Ligia (C)(EV)(VAC) - $69.38 Assign to" at bounding box center [497, 92] width 863 height 98
click at [635, 109] on button "Assign to" at bounding box center [628, 121] width 90 height 39
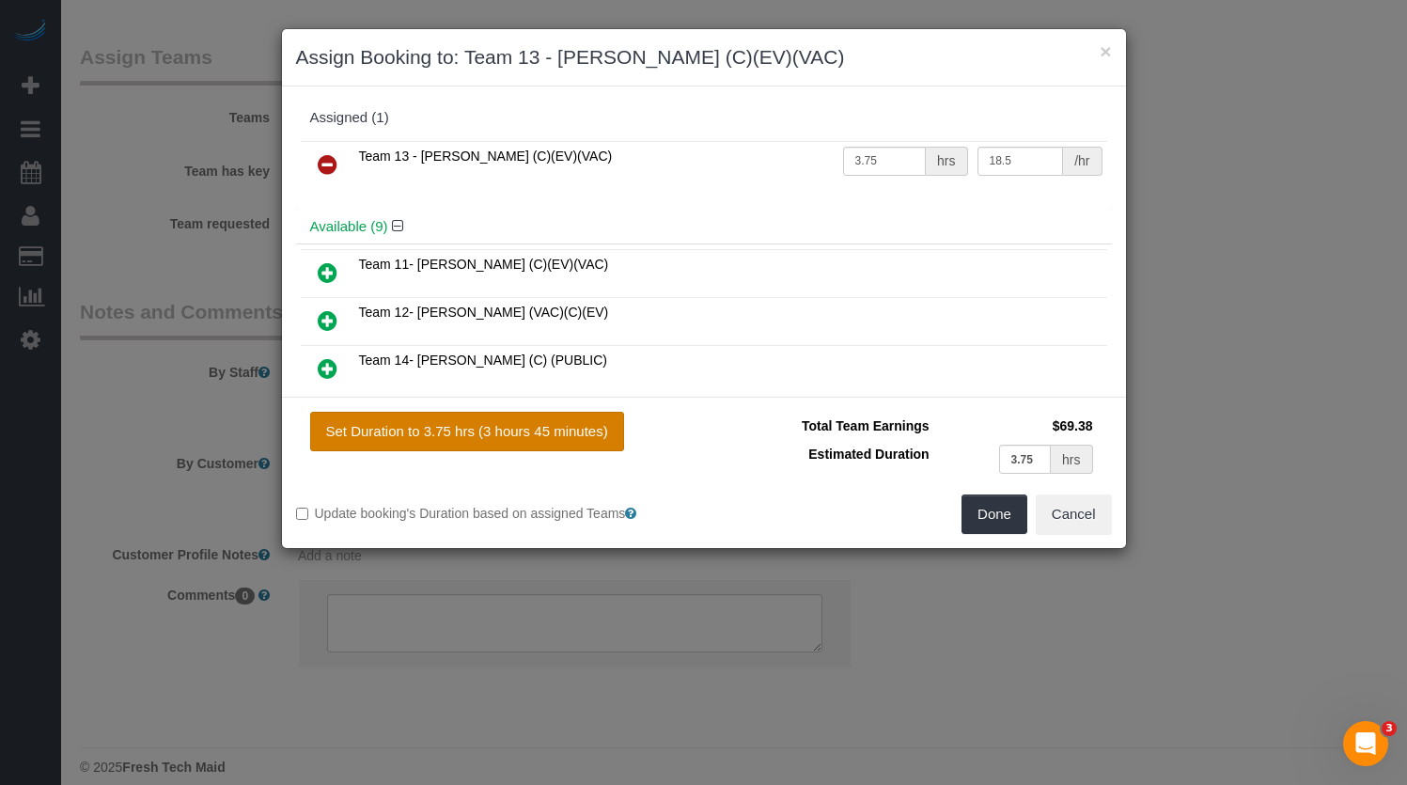
click at [541, 430] on button "Set Duration to 3.75 hrs (3 hours 45 minutes)" at bounding box center [467, 431] width 314 height 39
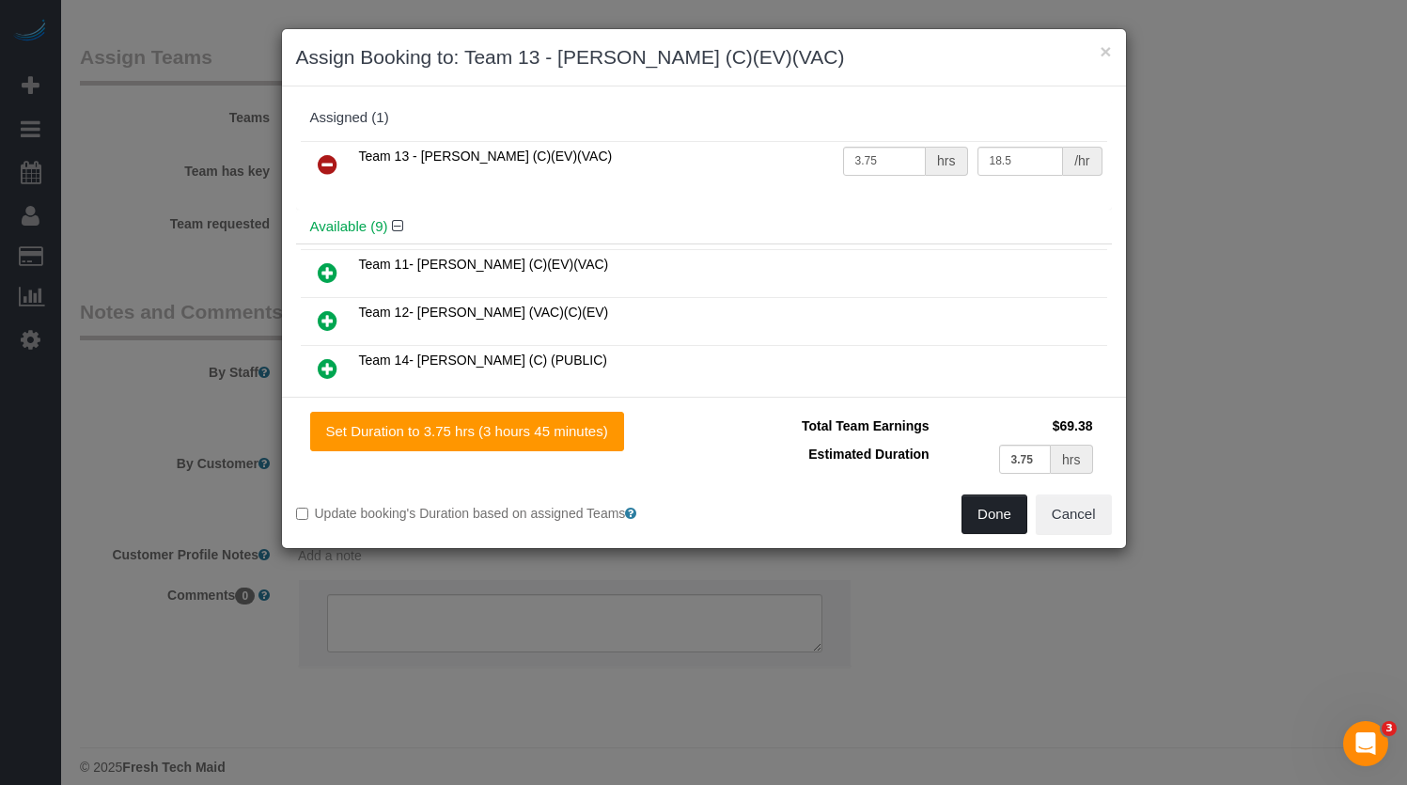
click at [984, 515] on button "Done" at bounding box center [995, 513] width 66 height 39
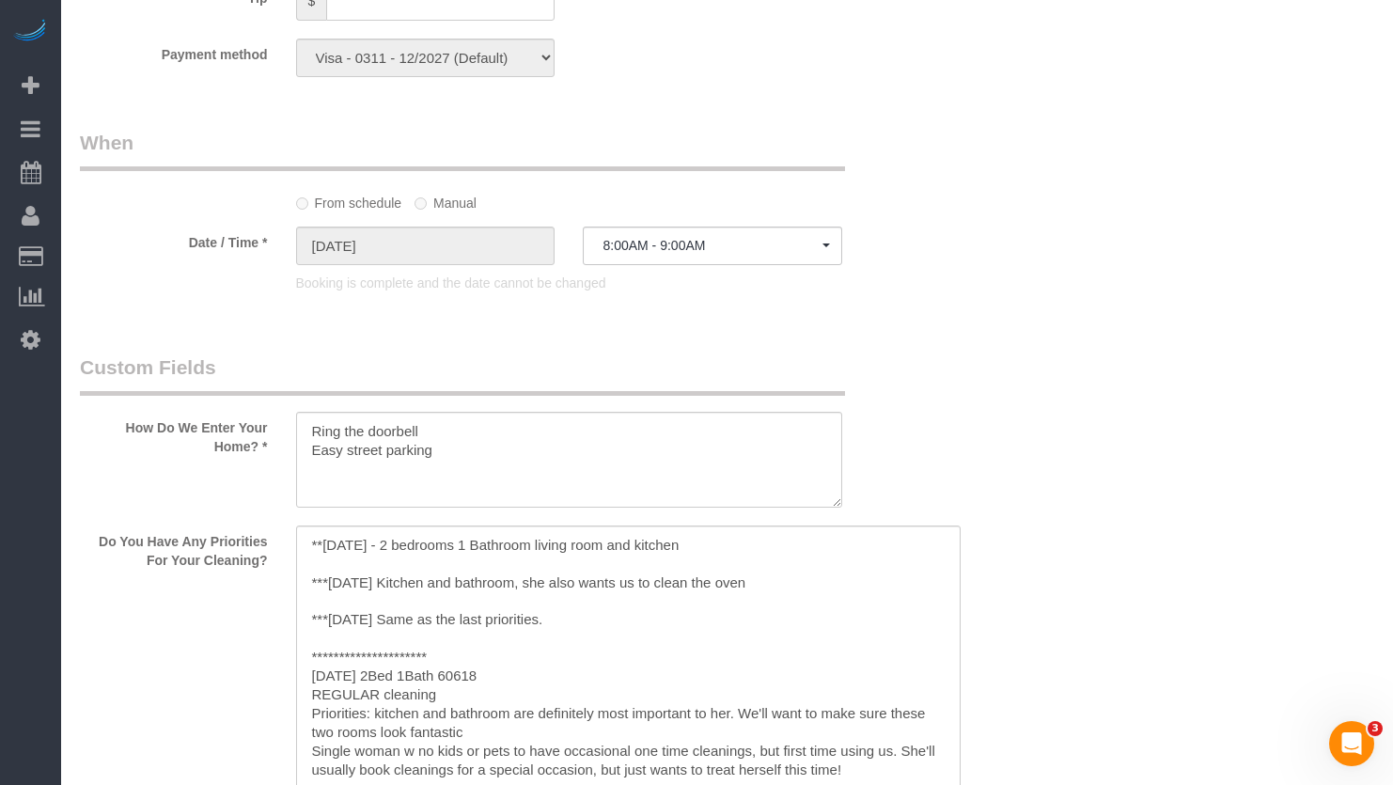
scroll to position [1826, 0]
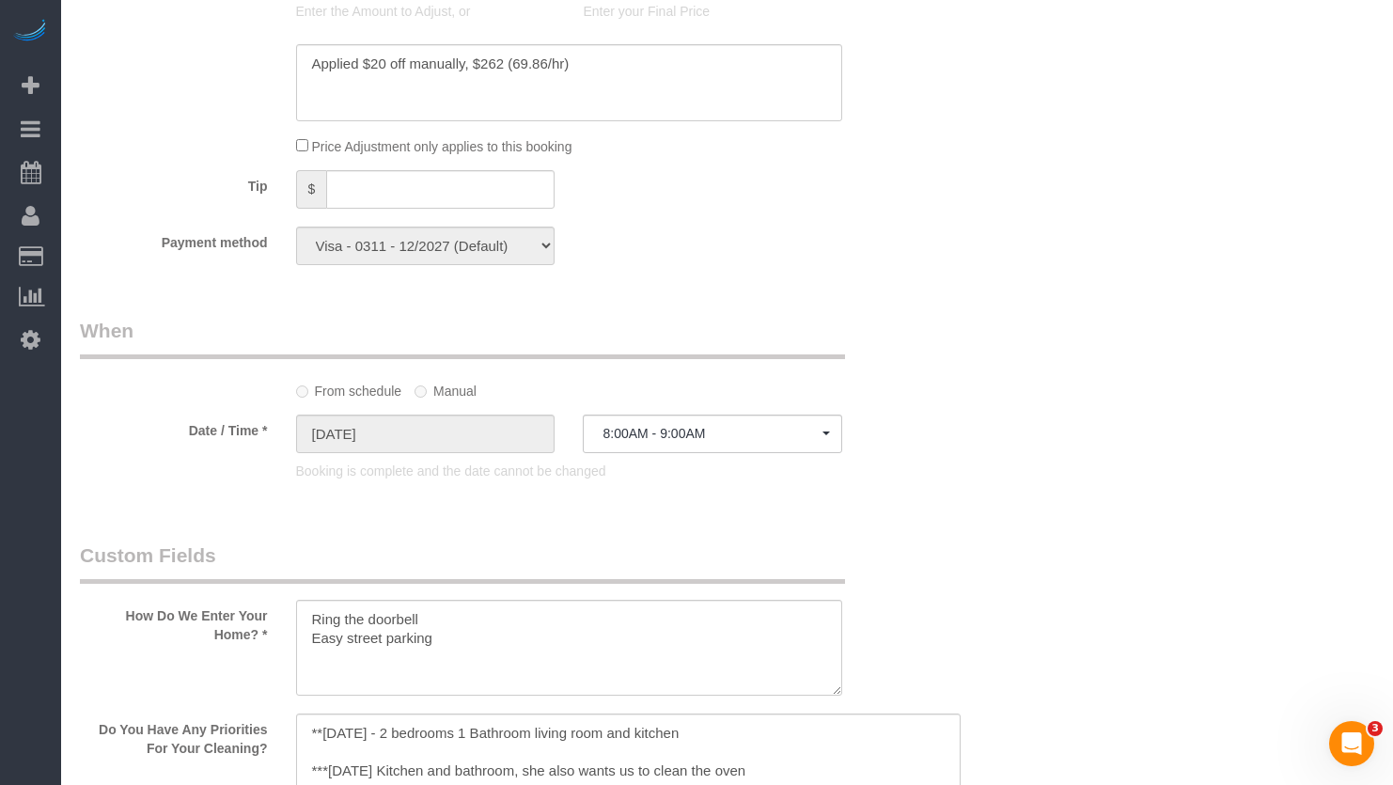
click at [433, 395] on label "Manual" at bounding box center [446, 387] width 62 height 25
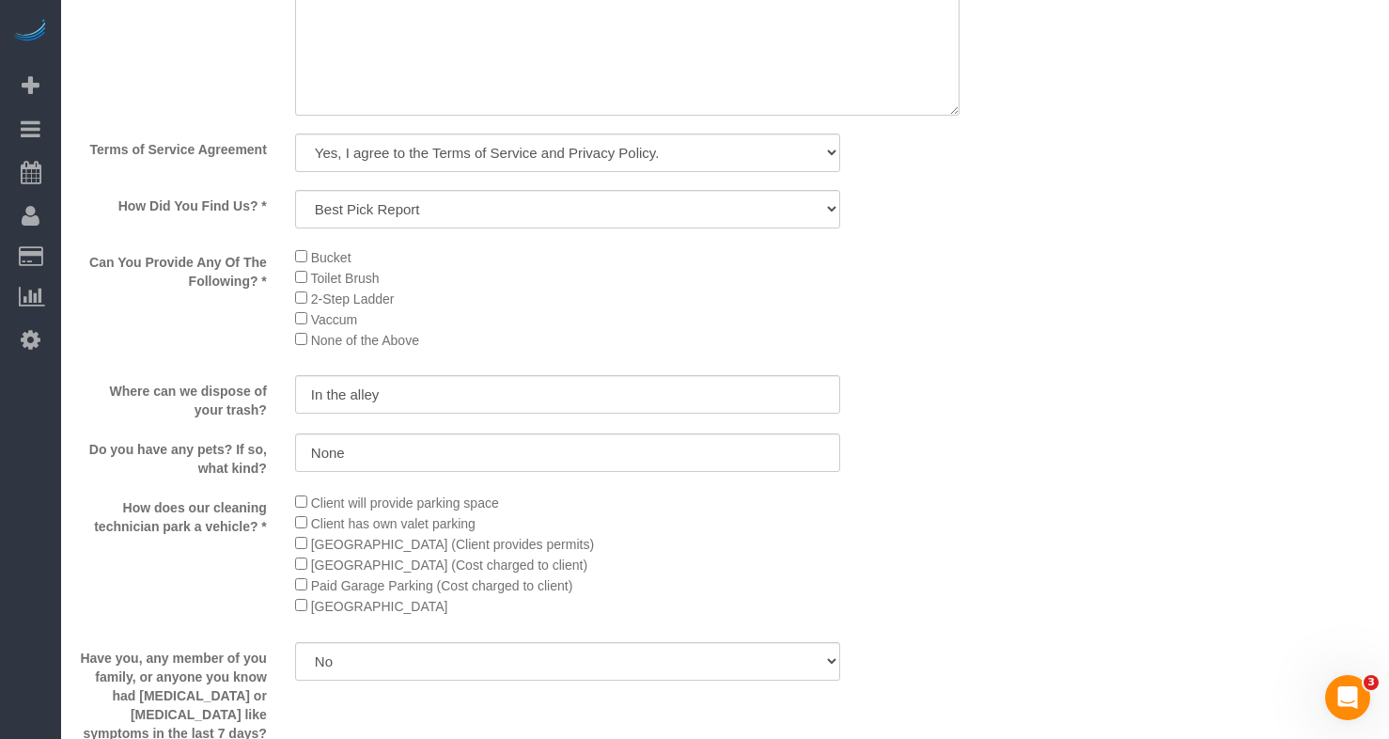
scroll to position [2444, 0]
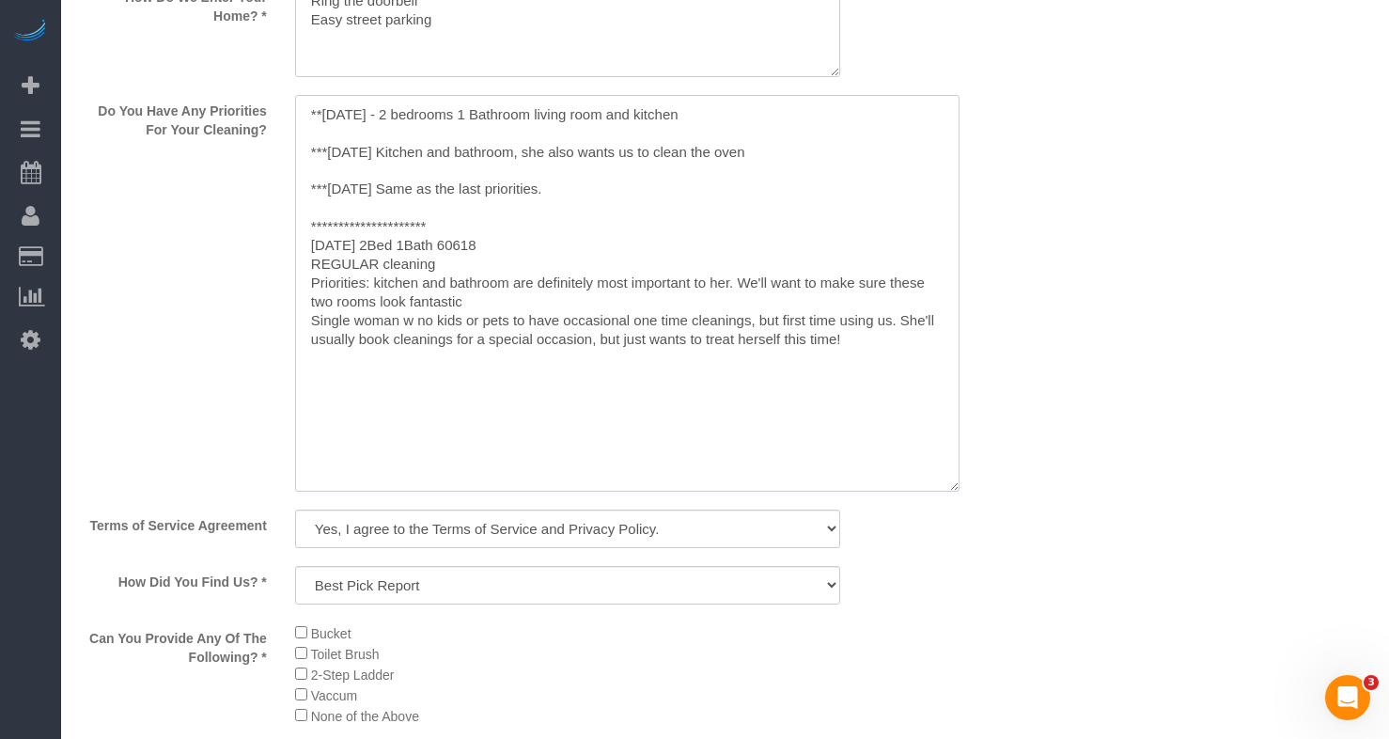
click at [463, 253] on textarea at bounding box center [627, 293] width 665 height 397
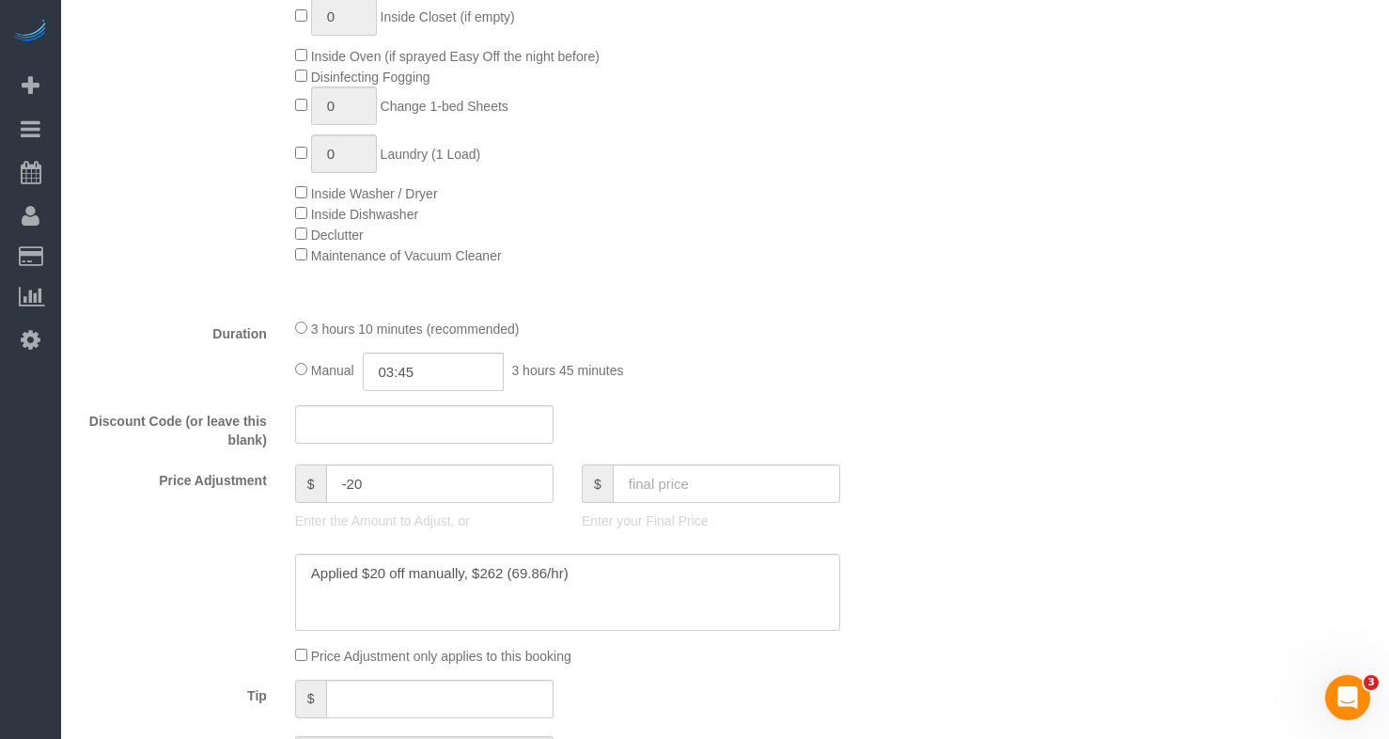
scroll to position [1410, 0]
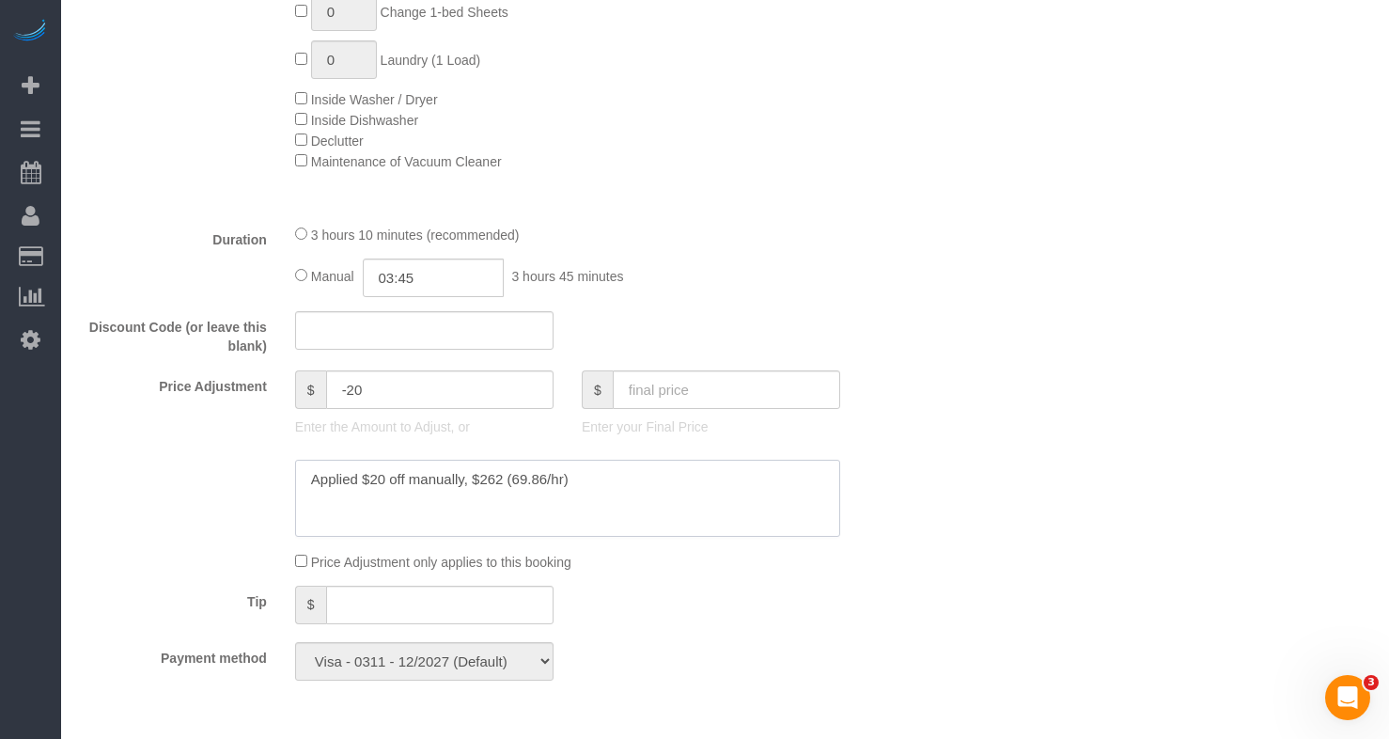
drag, startPoint x: 595, startPoint y: 475, endPoint x: 1, endPoint y: 459, distance: 594.3
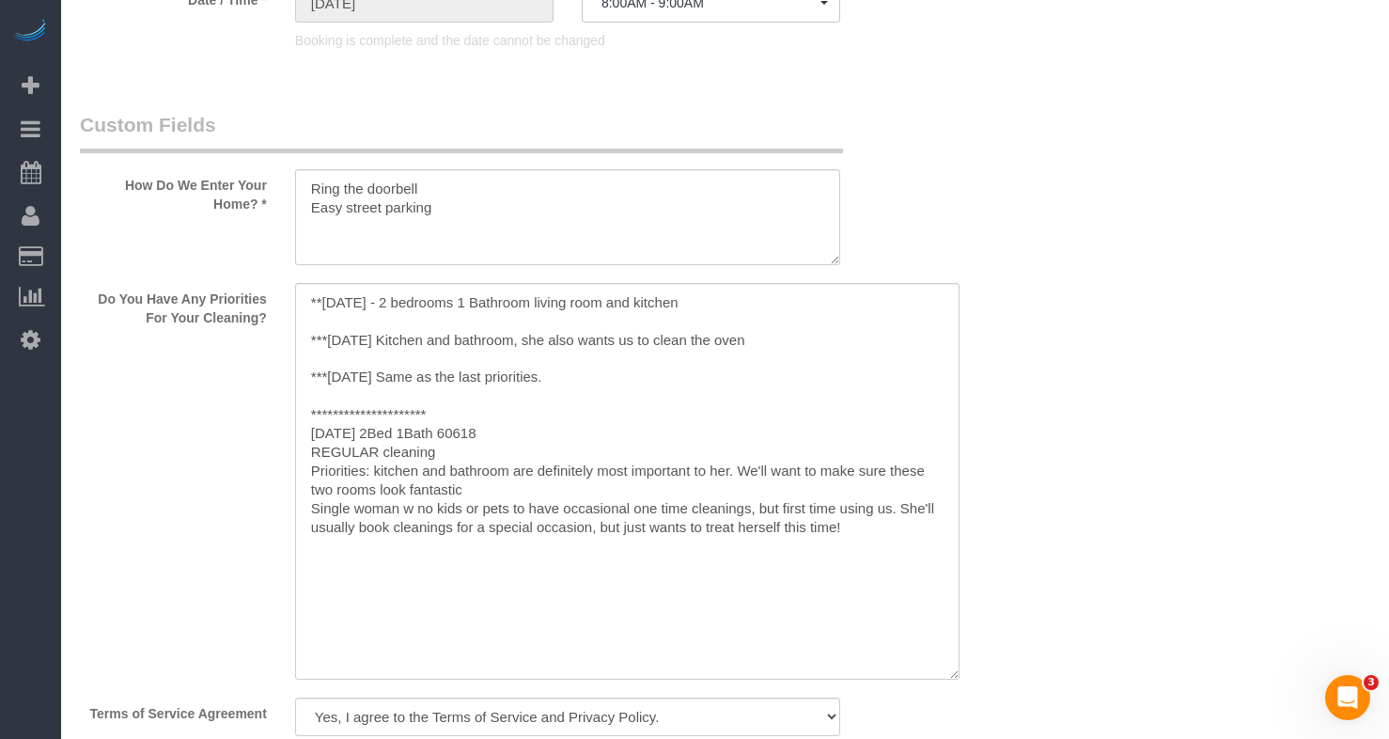
scroll to position [2350, 0]
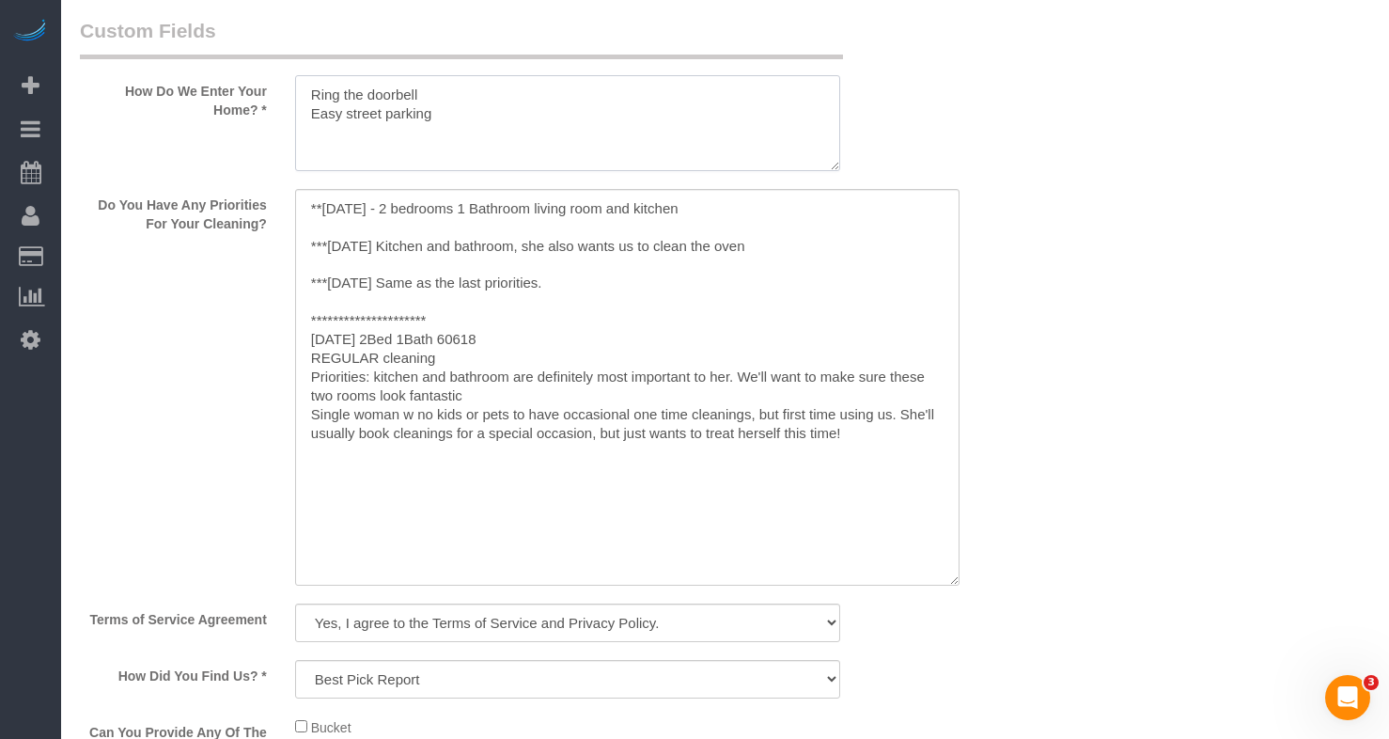
click at [485, 118] on textarea at bounding box center [567, 123] width 545 height 96
drag, startPoint x: 410, startPoint y: 124, endPoint x: -23, endPoint y: 102, distance: 433.0
click at [600, 431] on textarea at bounding box center [627, 387] width 665 height 397
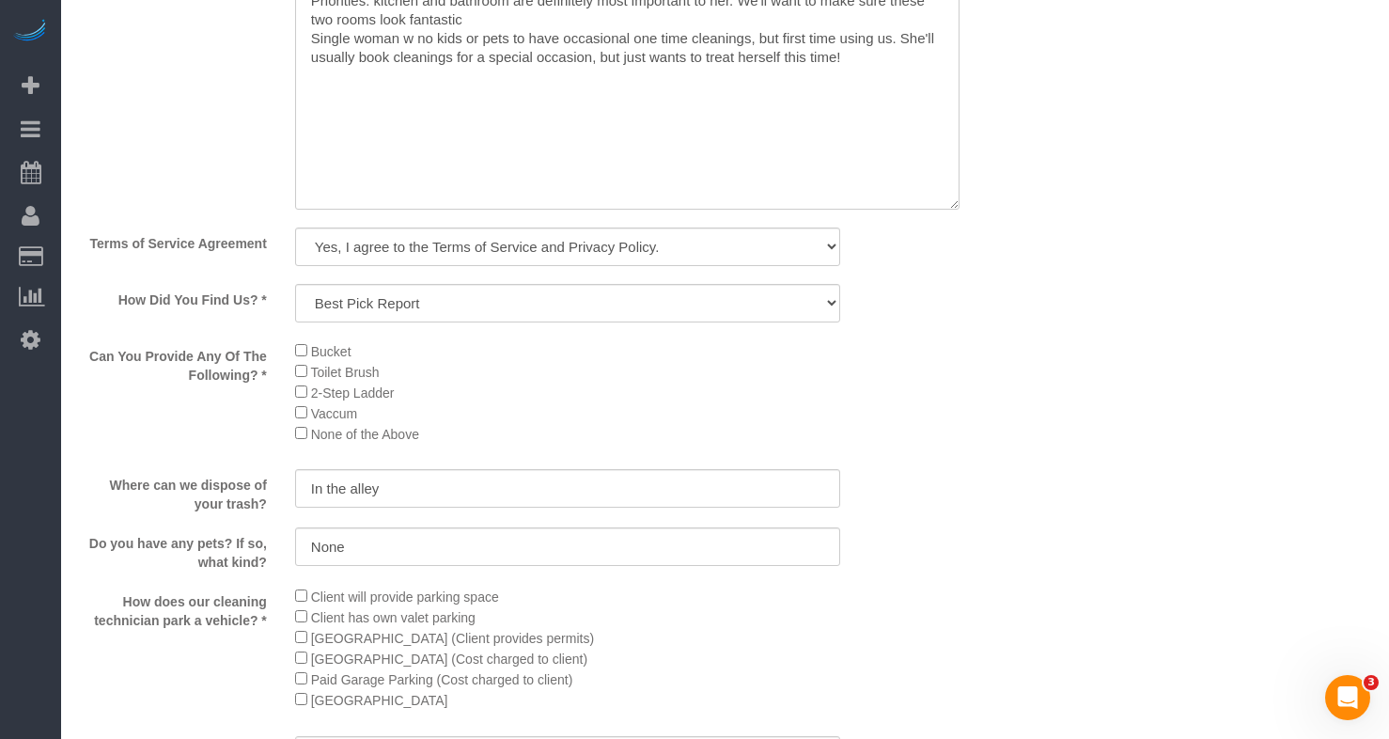
scroll to position [3008, 0]
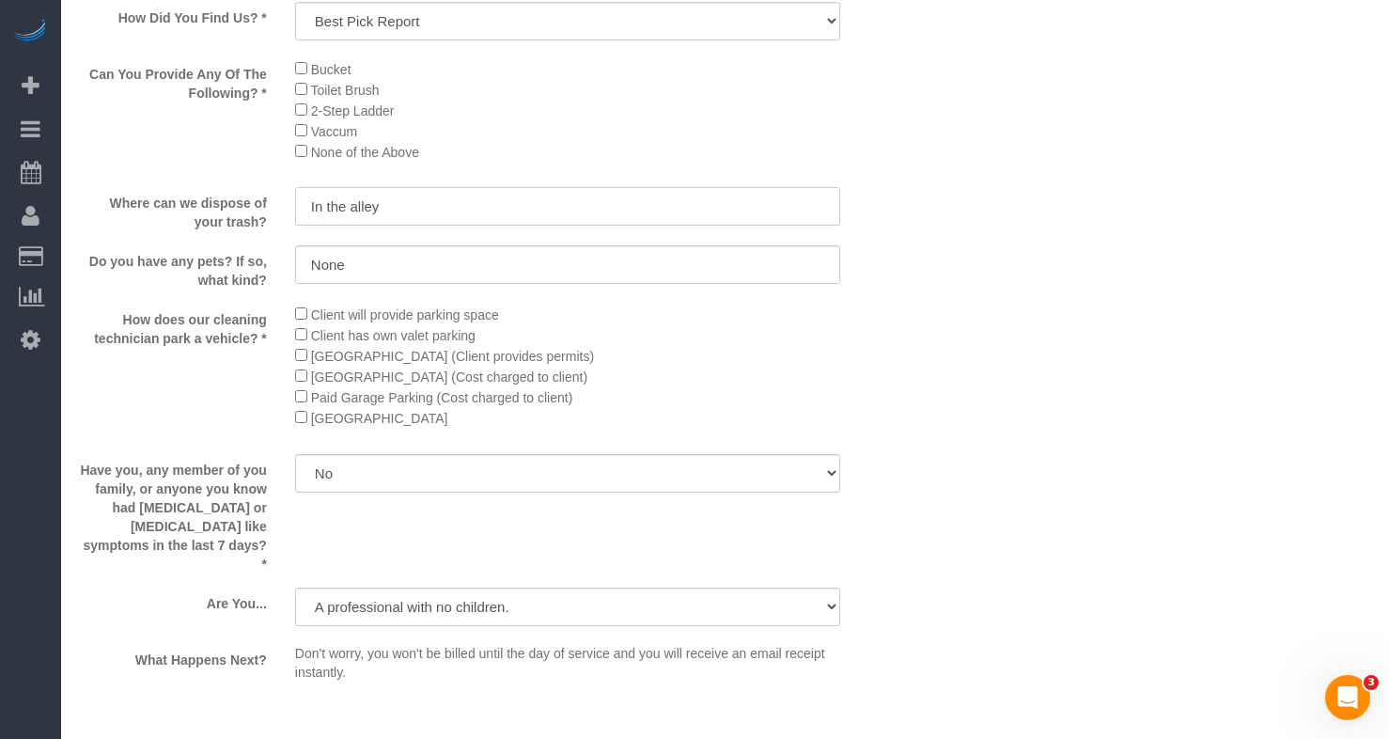
drag, startPoint x: 452, startPoint y: 214, endPoint x: -330, endPoint y: 154, distance: 784.4
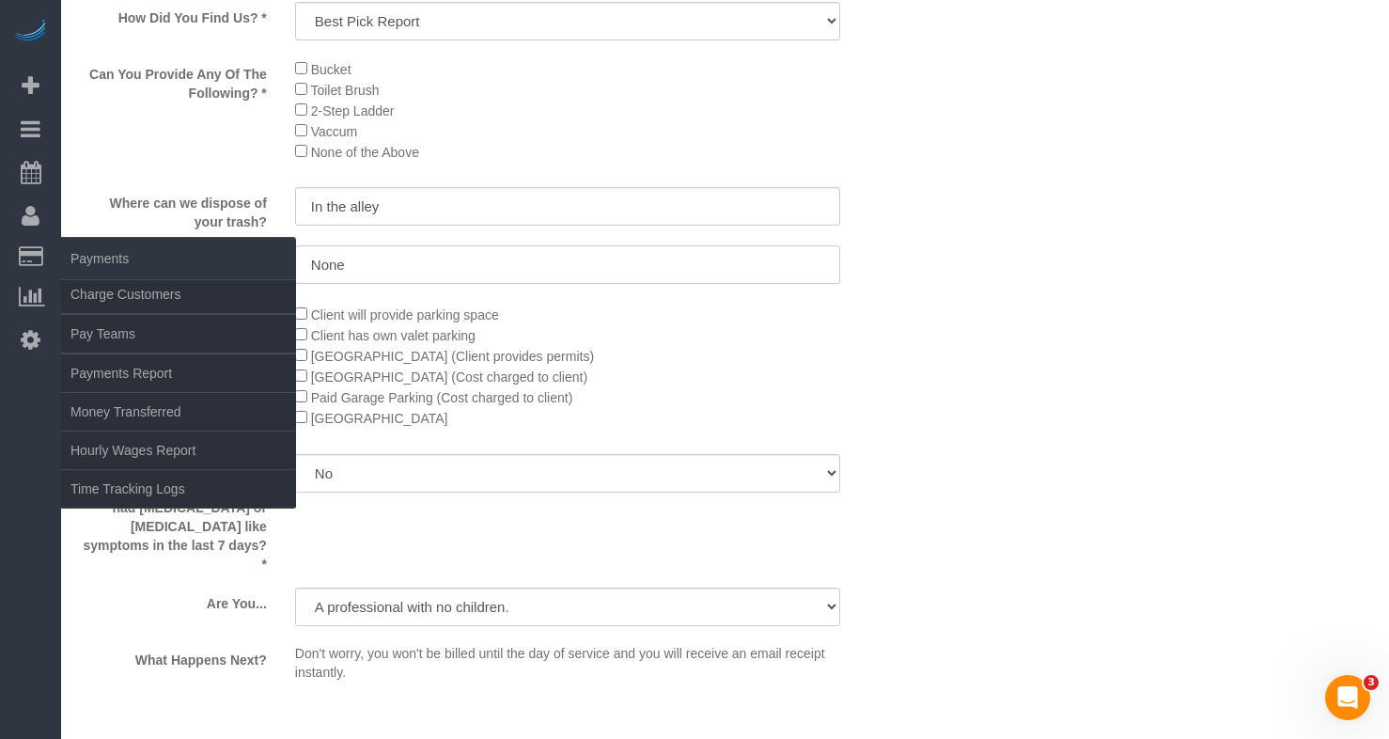
drag, startPoint x: 452, startPoint y: 263, endPoint x: 2, endPoint y: 267, distance: 450.3
click at [89, 264] on div "Do you have any pets? If so, what kind? None" at bounding box center [496, 267] width 860 height 44
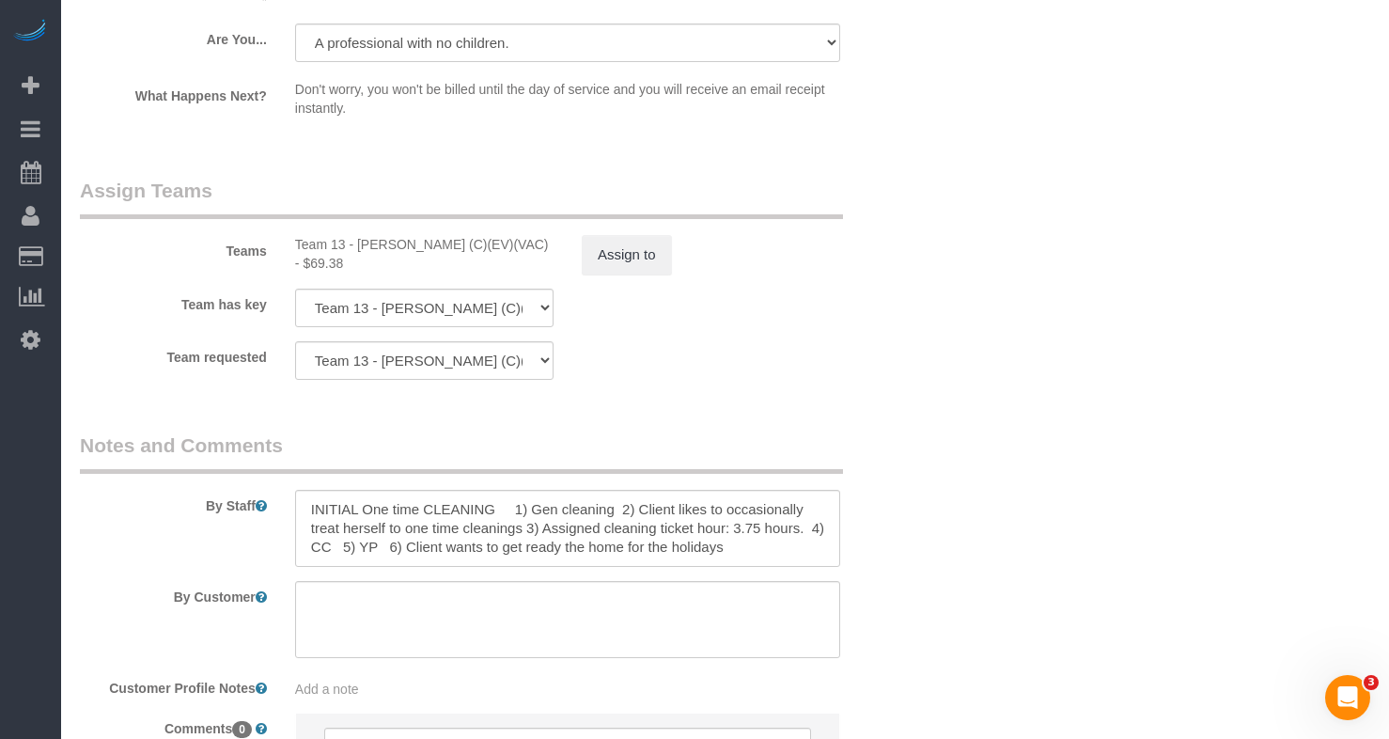
scroll to position [3752, 0]
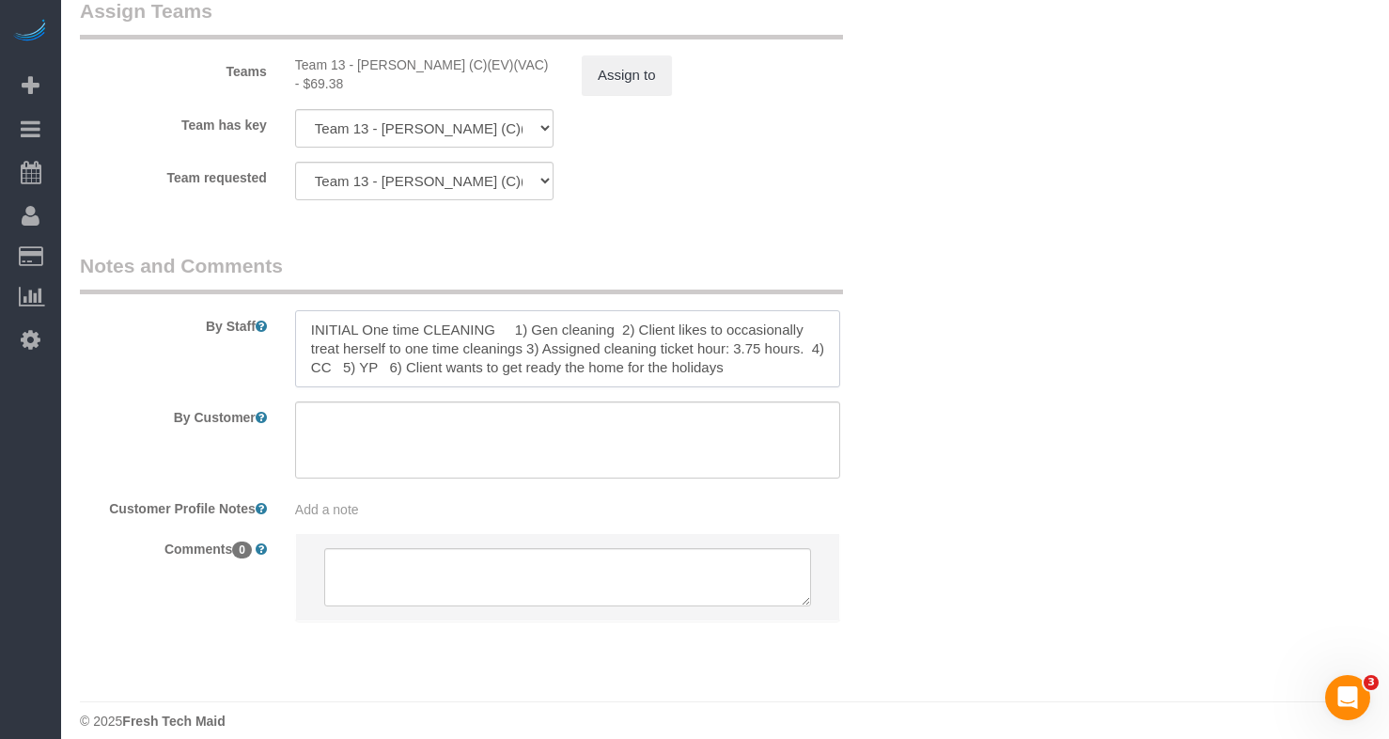
click at [609, 317] on textarea at bounding box center [567, 348] width 545 height 77
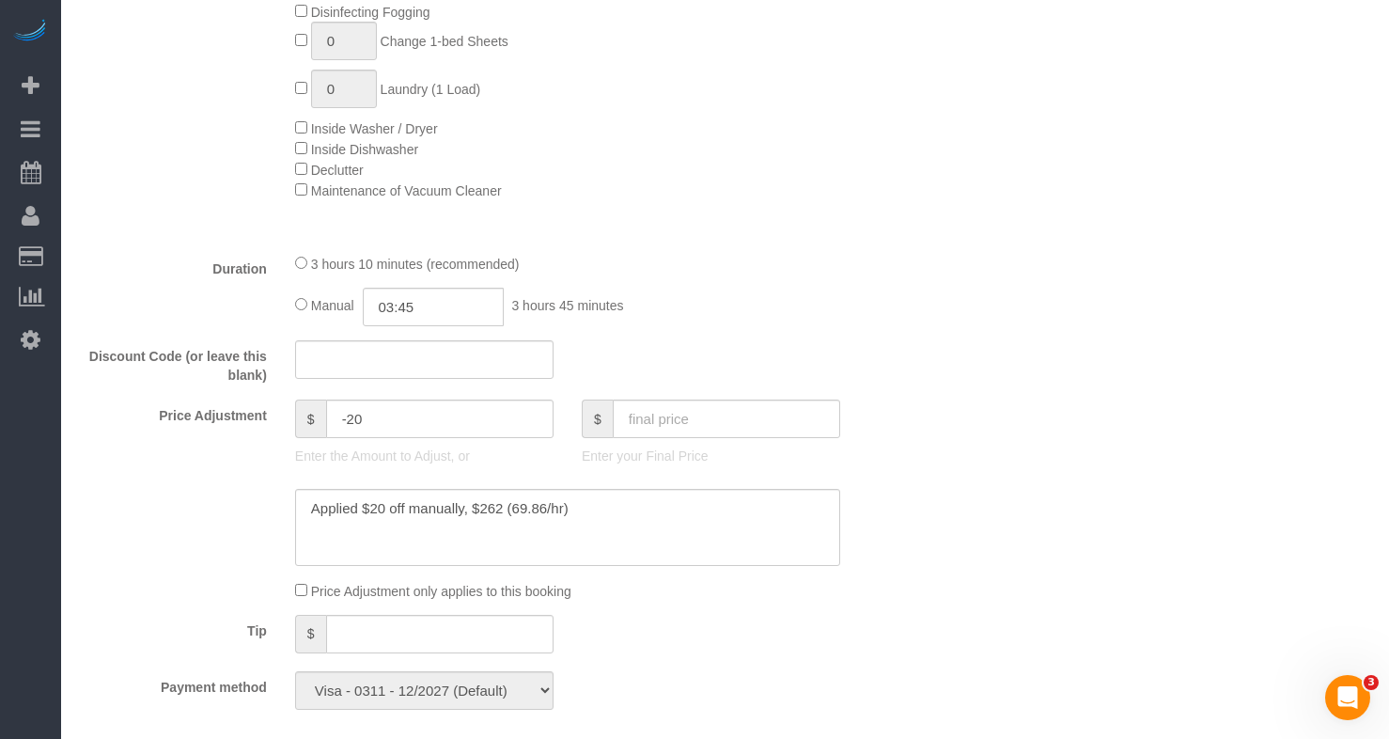
scroll to position [0, 0]
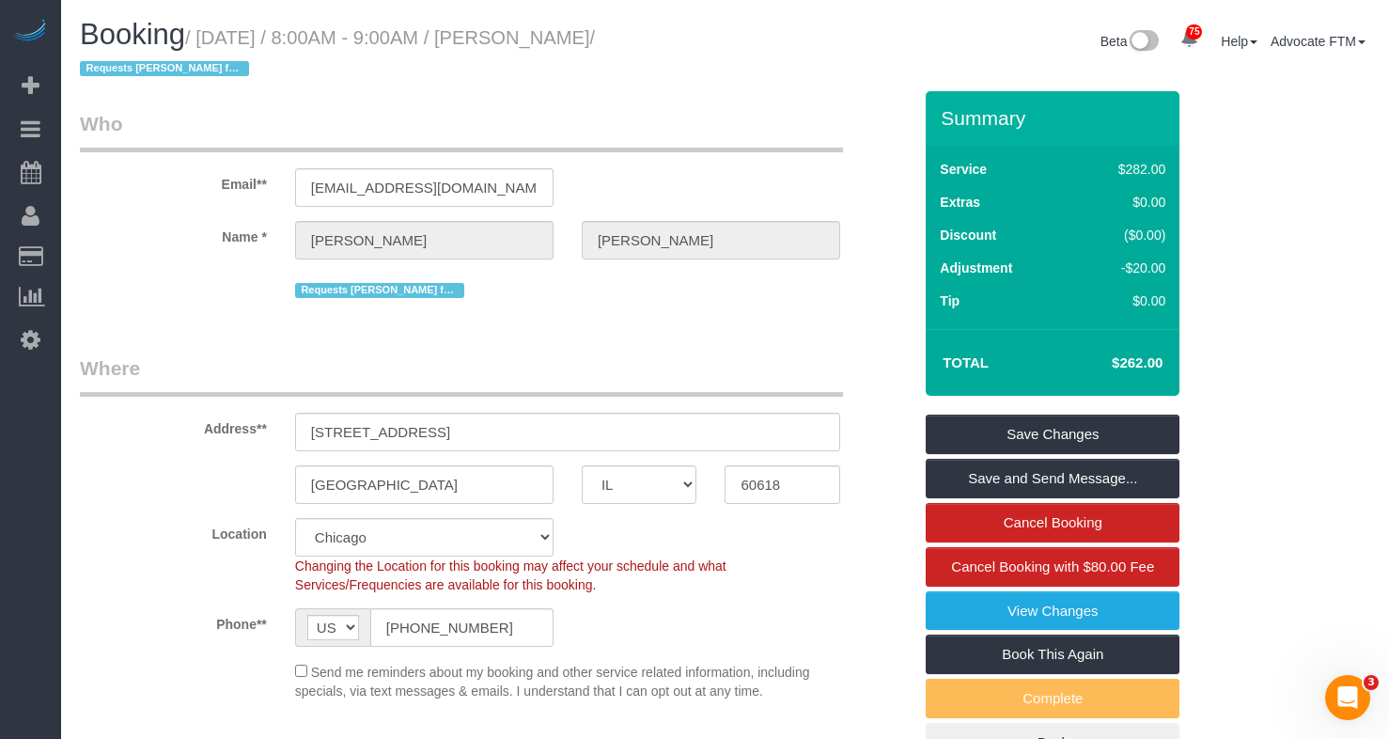
drag, startPoint x: 1100, startPoint y: 356, endPoint x: 761, endPoint y: 415, distance: 343.6
click at [1140, 360] on h4 "$262.00" at bounding box center [1109, 363] width 107 height 16
drag, startPoint x: 1181, startPoint y: 283, endPoint x: 1169, endPoint y: 289, distance: 12.6
click at [1181, 282] on div "Summary Service $282.00 Extras $0.00 Discount ($0.00) Adjustment -$20.00 Tip $0…" at bounding box center [1073, 446] width 322 height 710
drag, startPoint x: 1103, startPoint y: 361, endPoint x: 1145, endPoint y: 355, distance: 42.7
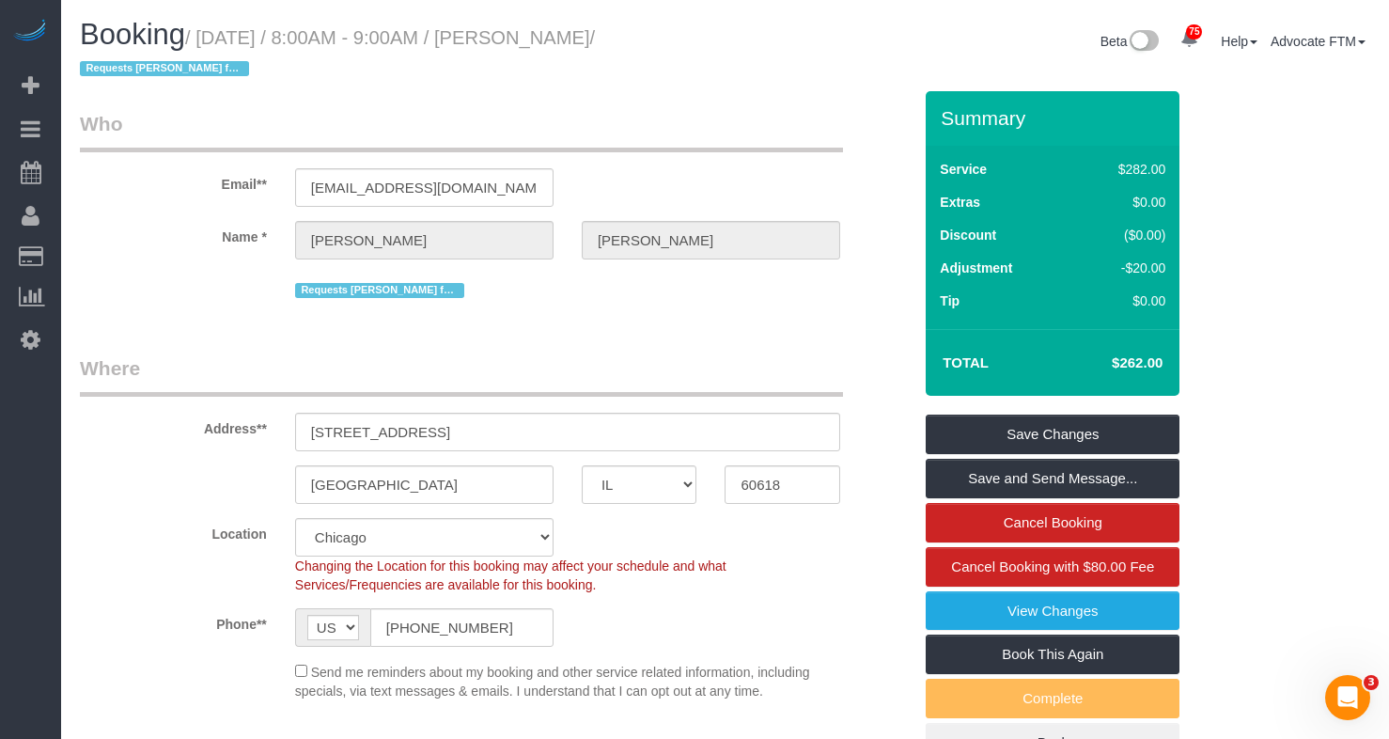
click at [1145, 355] on h4 "$262.00" at bounding box center [1109, 363] width 107 height 16
copy h4 "$262"
drag, startPoint x: 649, startPoint y: 35, endPoint x: 531, endPoint y: 45, distance: 118.0
click at [531, 45] on small "/ January 17, 2025 / 8:00AM - 9:00AM / Ellen Reynolds / Requests Ligia for OTC" at bounding box center [337, 53] width 515 height 53
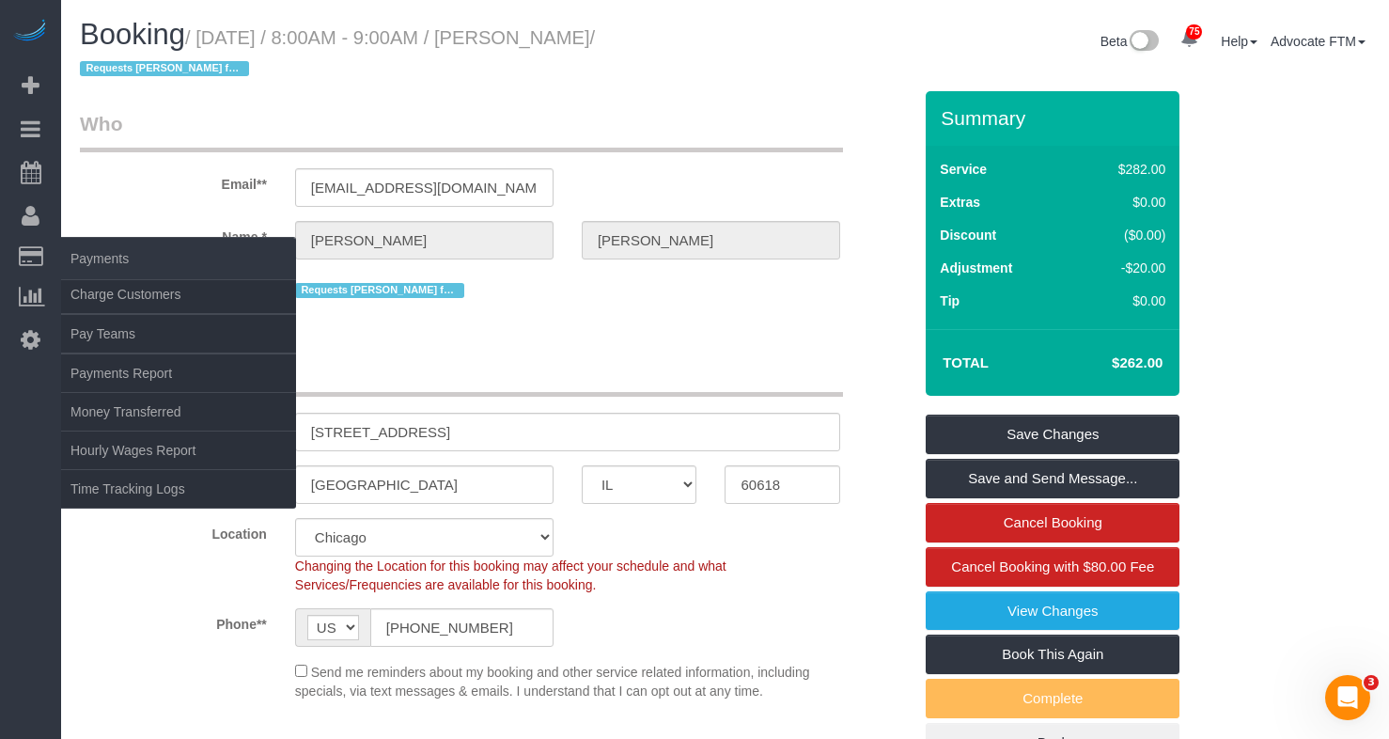
copy small "Ellen Reynolds"
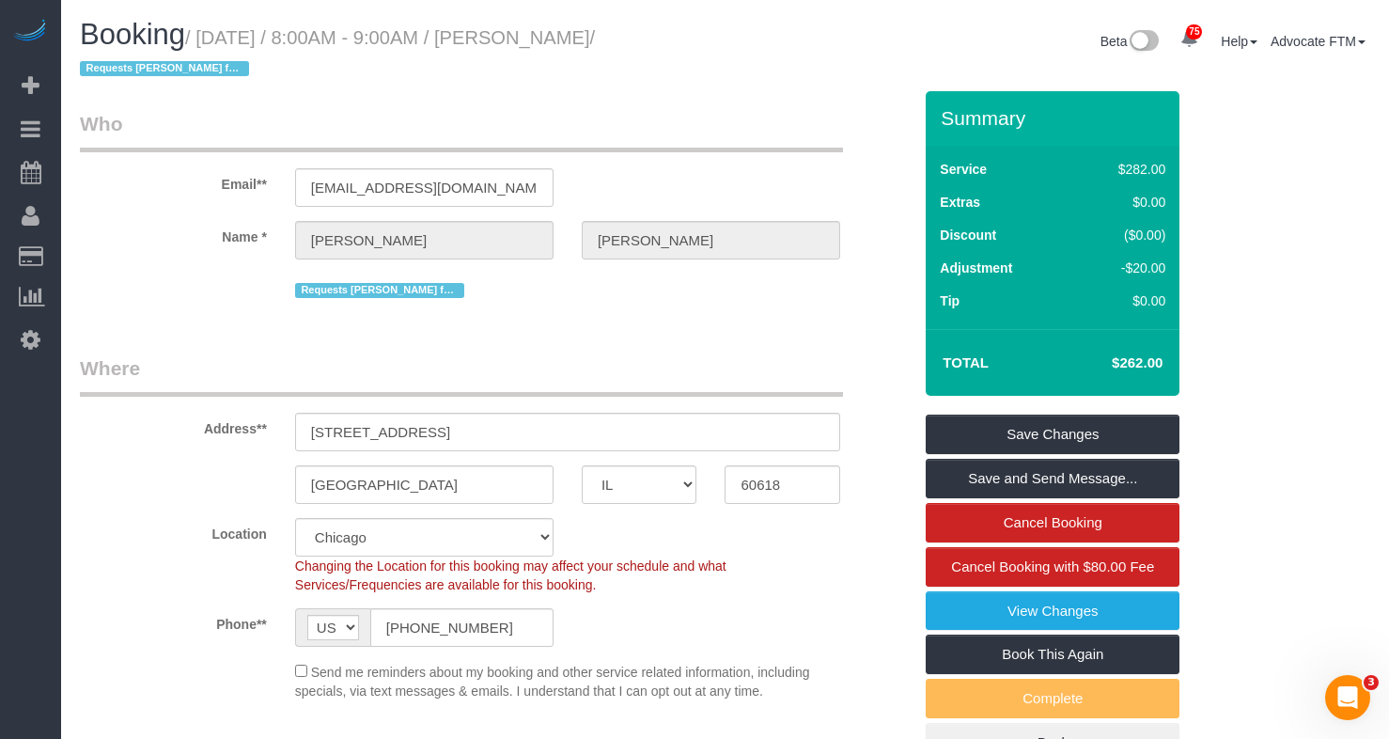
drag, startPoint x: 1097, startPoint y: 360, endPoint x: 1143, endPoint y: 361, distance: 46.1
click at [1143, 361] on h4 "$262.00" at bounding box center [1109, 363] width 107 height 16
copy h4 "$262"
drag, startPoint x: 652, startPoint y: 36, endPoint x: 530, endPoint y: 48, distance: 122.8
click at [530, 48] on h1 "Booking / January 17, 2025 / 8:00AM - 9:00AM / Ellen Reynolds / Requests Ligia …" at bounding box center [396, 51] width 632 height 64
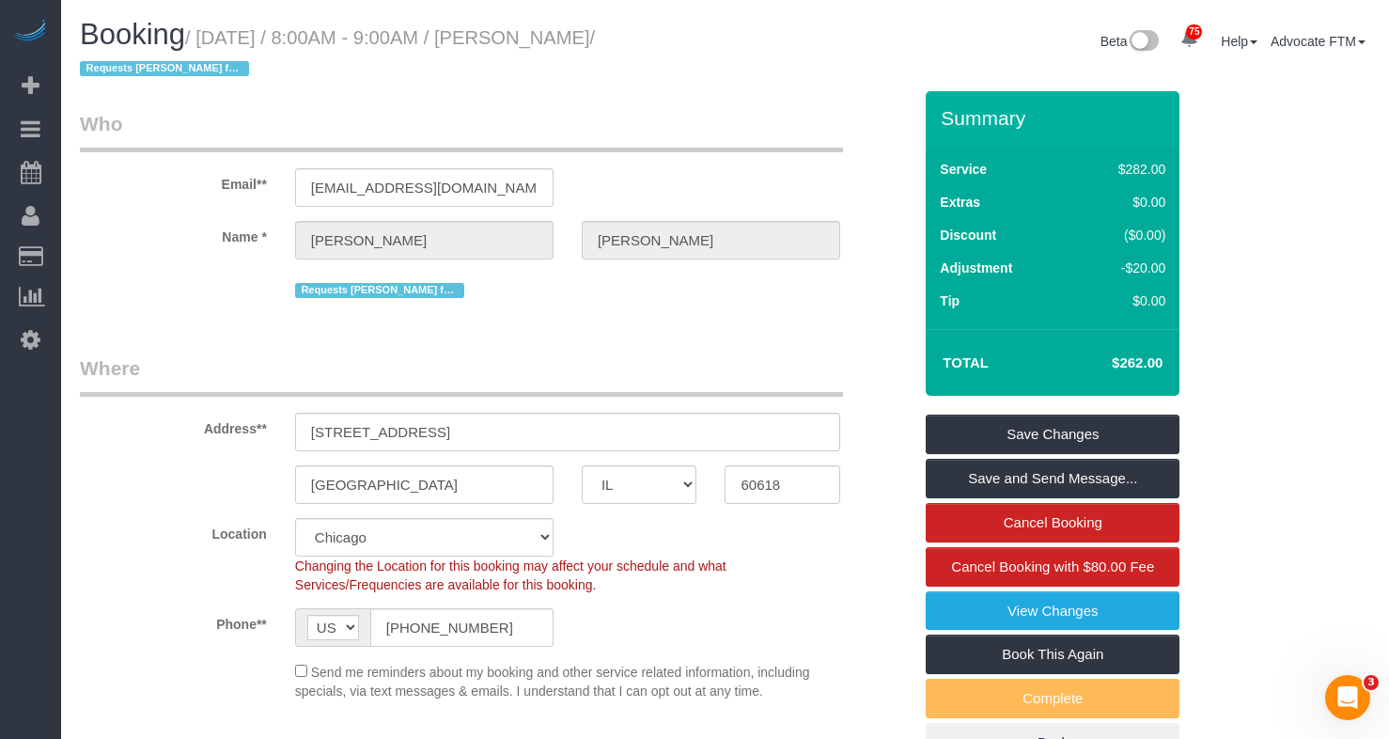
copy small "Ellen Reynolds"
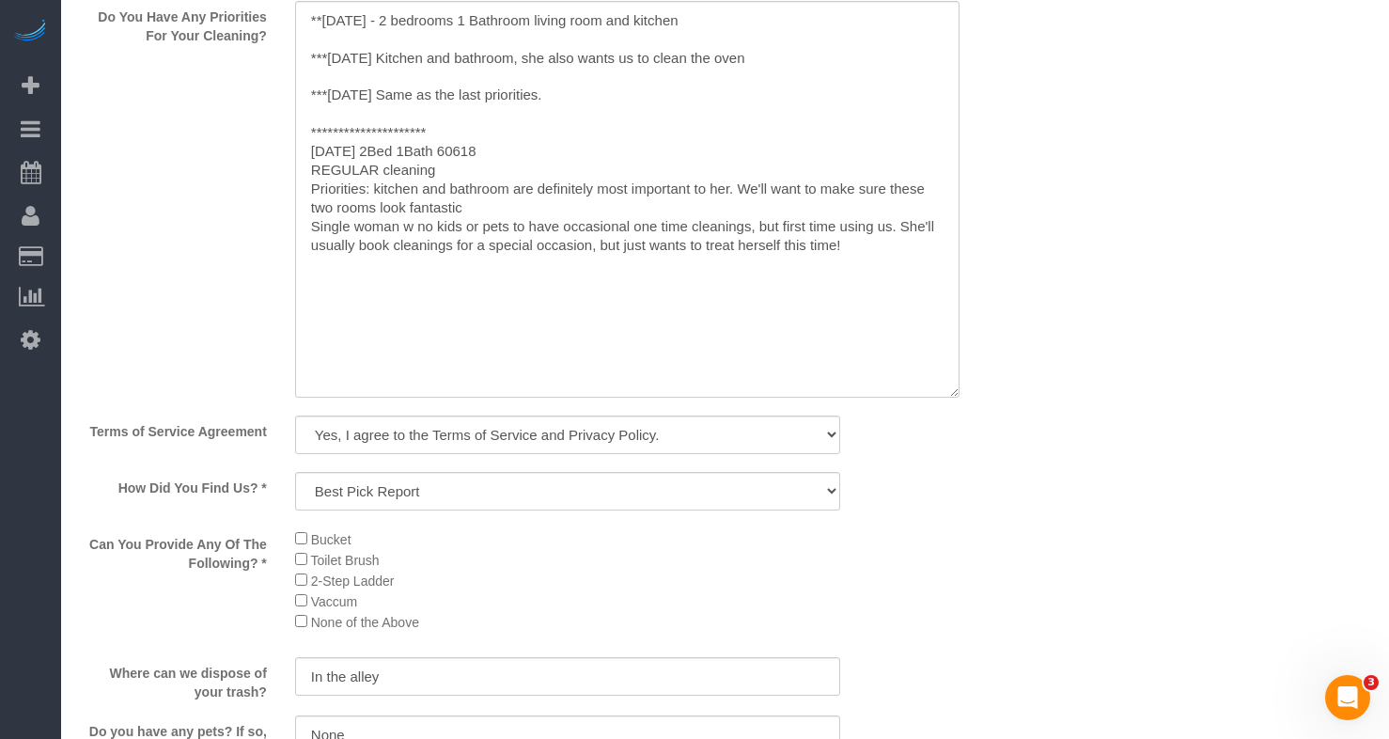
scroll to position [2444, 0]
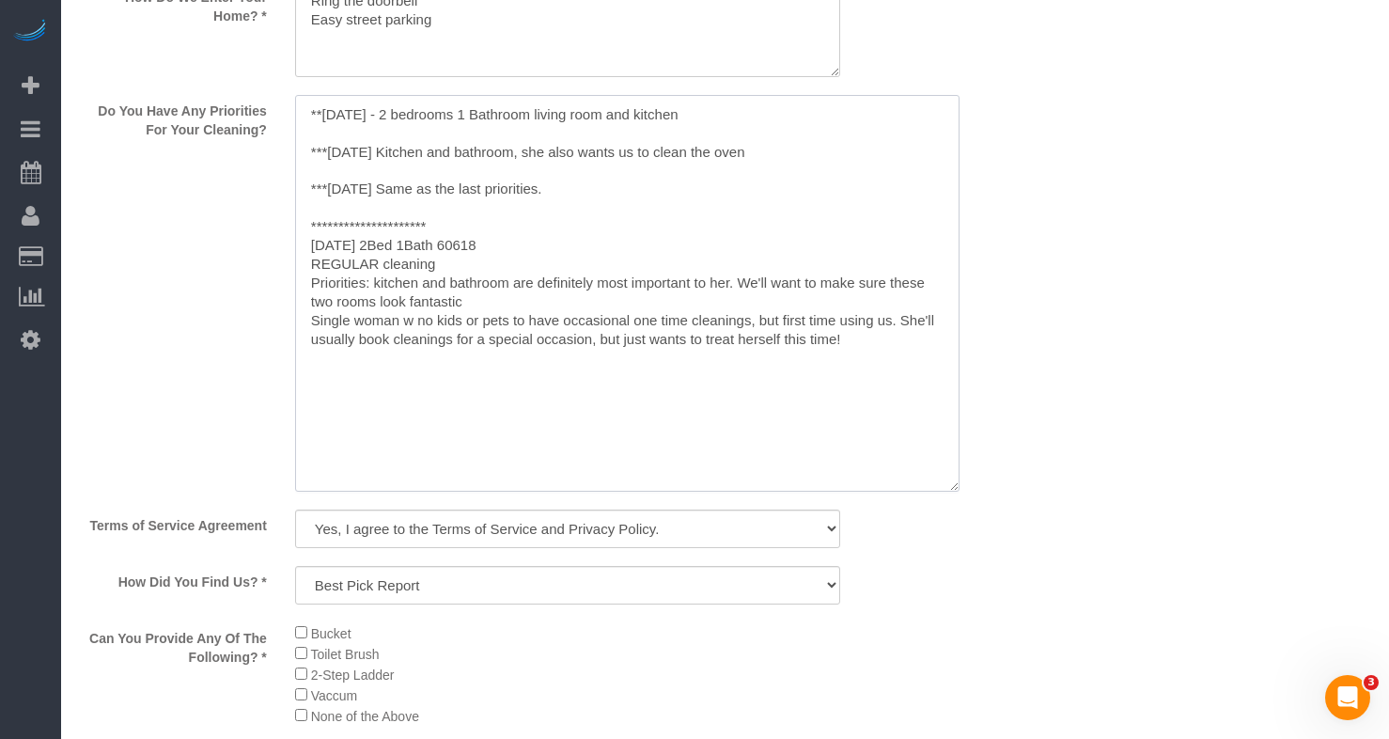
click at [455, 114] on textarea at bounding box center [627, 293] width 665 height 397
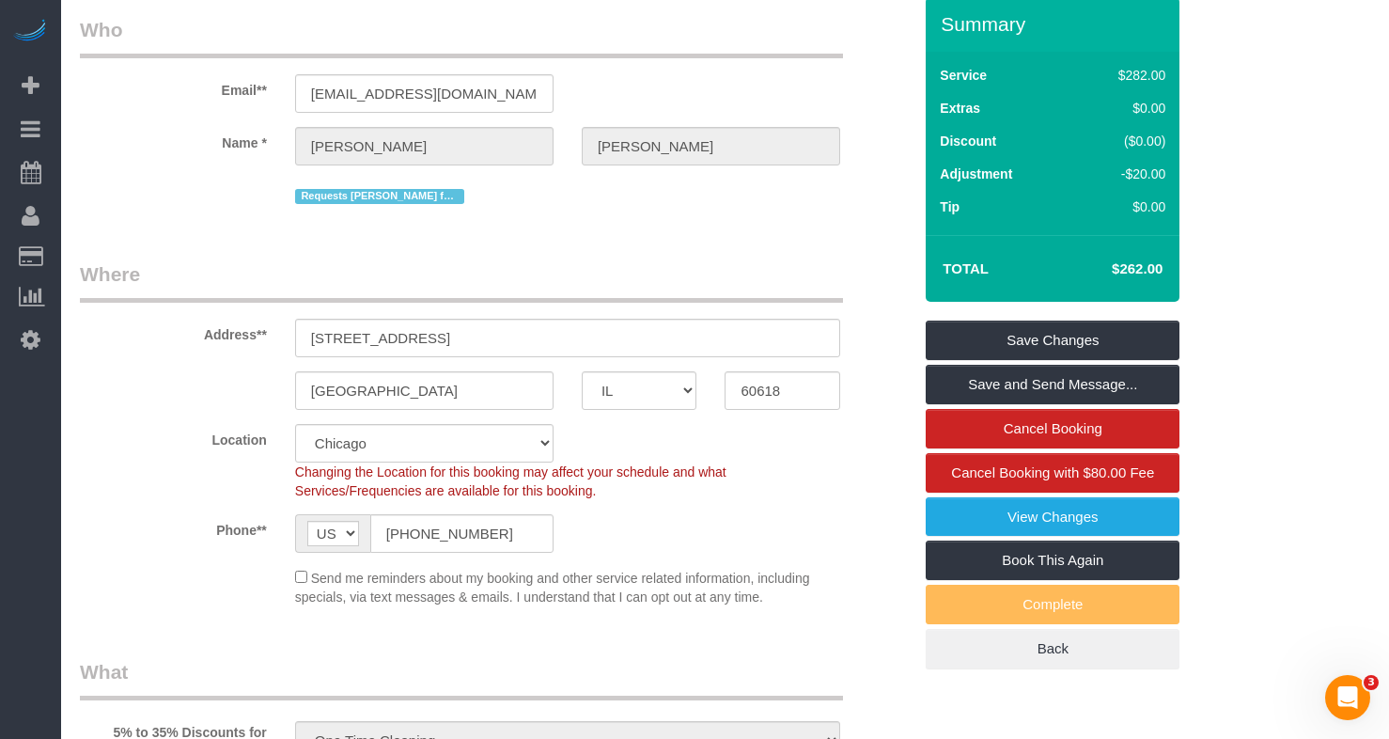
scroll to position [0, 0]
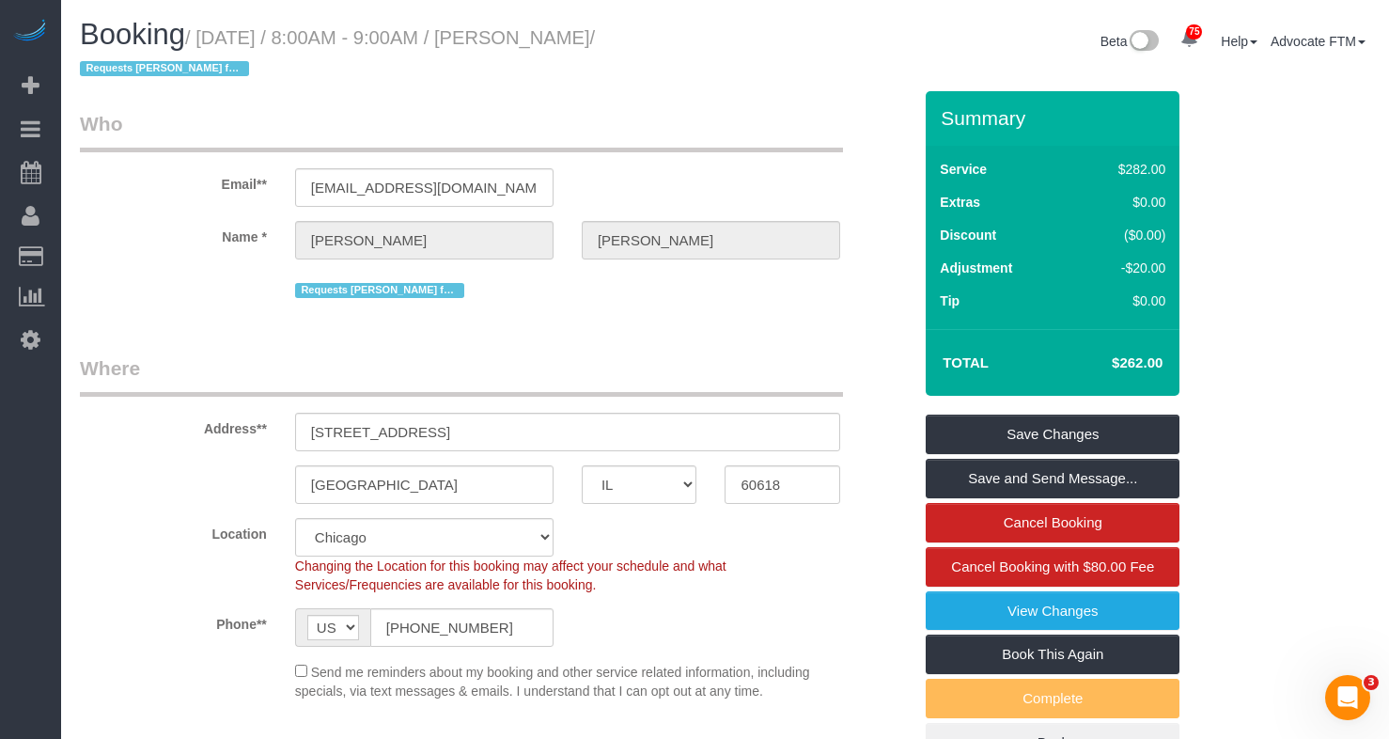
drag, startPoint x: 651, startPoint y: 35, endPoint x: 529, endPoint y: 38, distance: 122.2
click at [529, 38] on small "/ January 17, 2025 / 8:00AM - 9:00AM / Ellen Reynolds / Requests Ligia for OTC" at bounding box center [337, 53] width 515 height 53
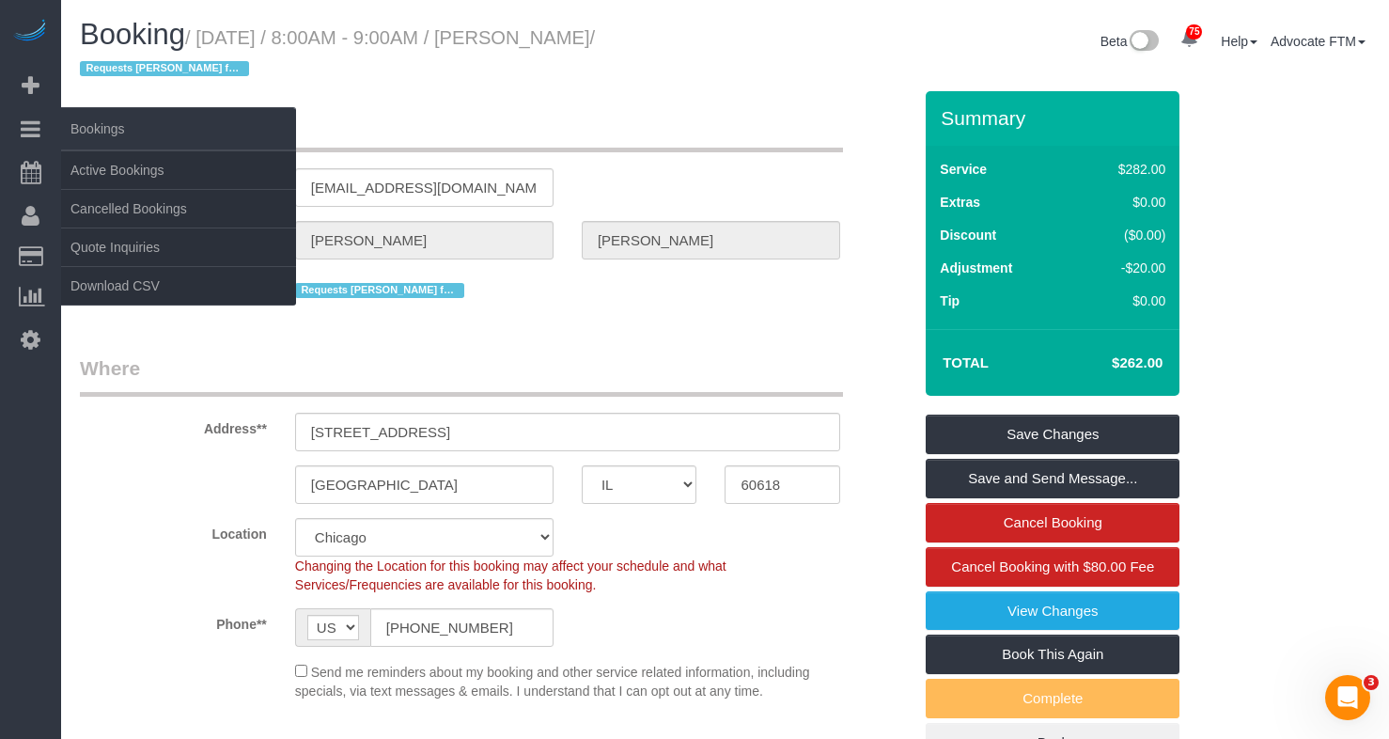
copy small "Ellen Reynolds"
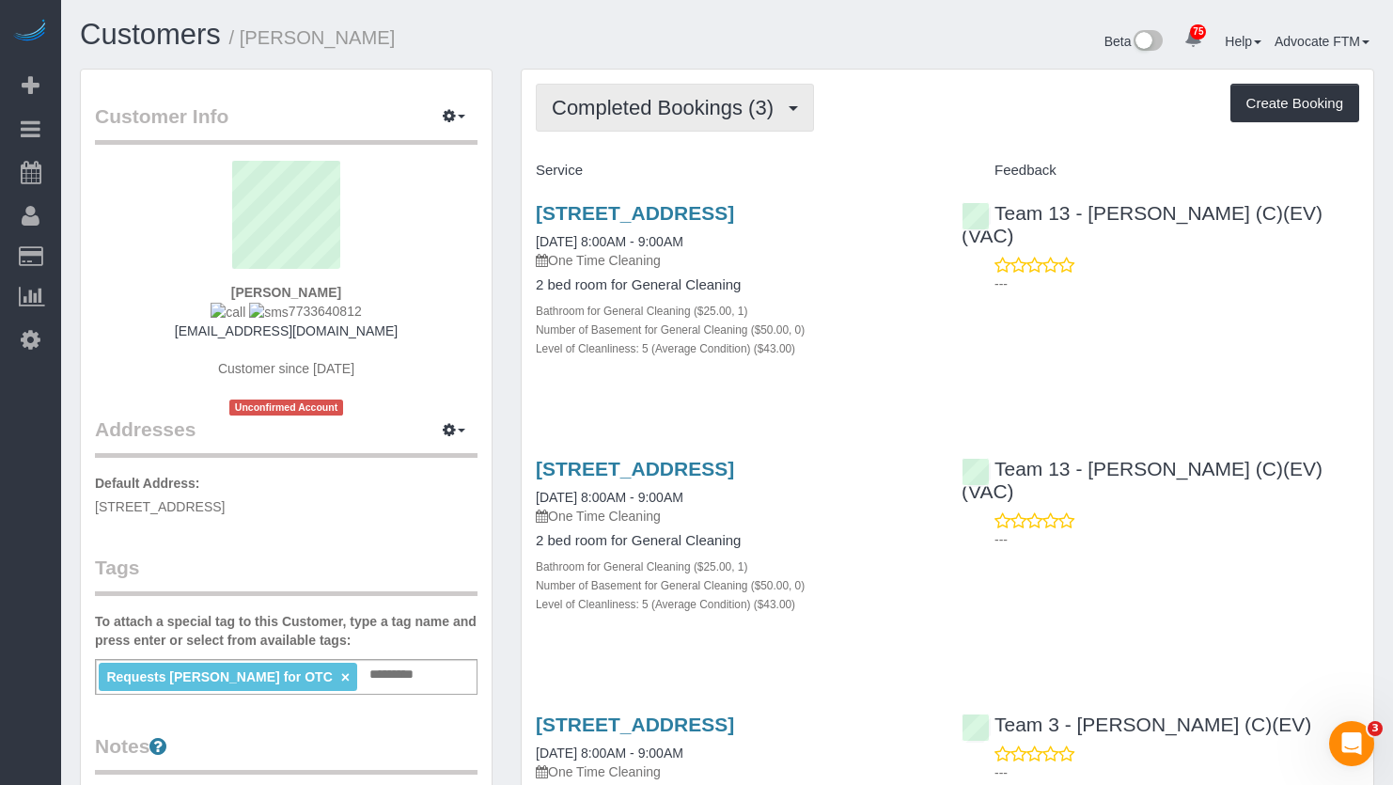
click at [725, 97] on span "Completed Bookings (3)" at bounding box center [667, 108] width 231 height 24
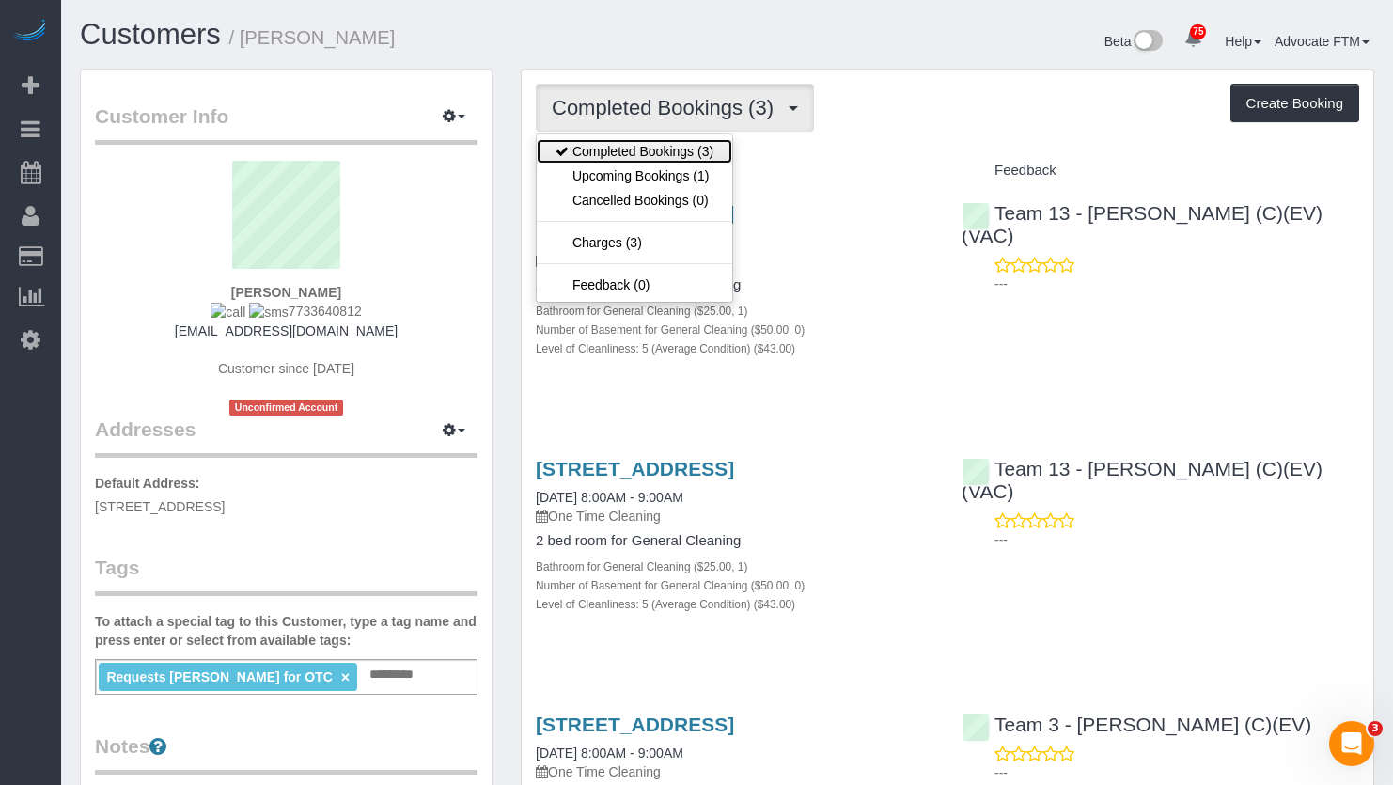
click at [682, 157] on link "Completed Bookings (3)" at bounding box center [635, 151] width 196 height 24
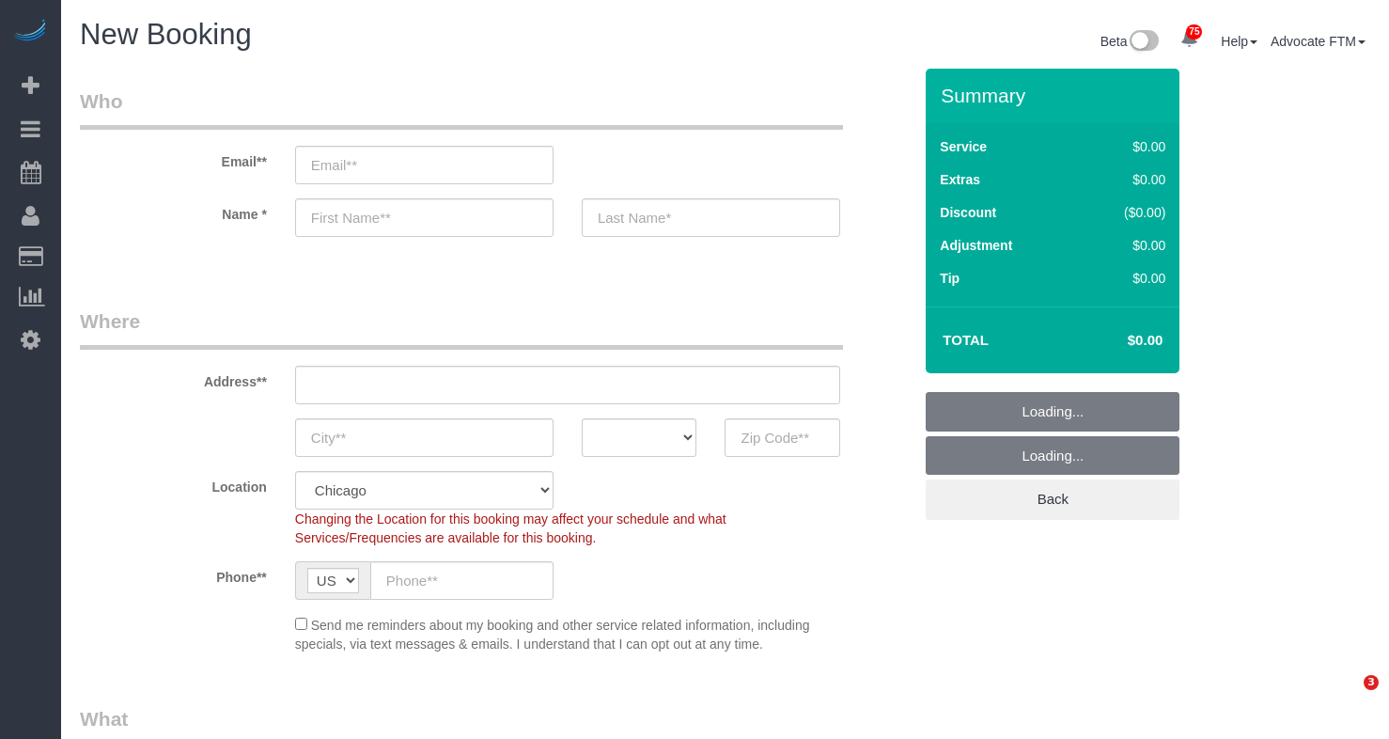
select select "512"
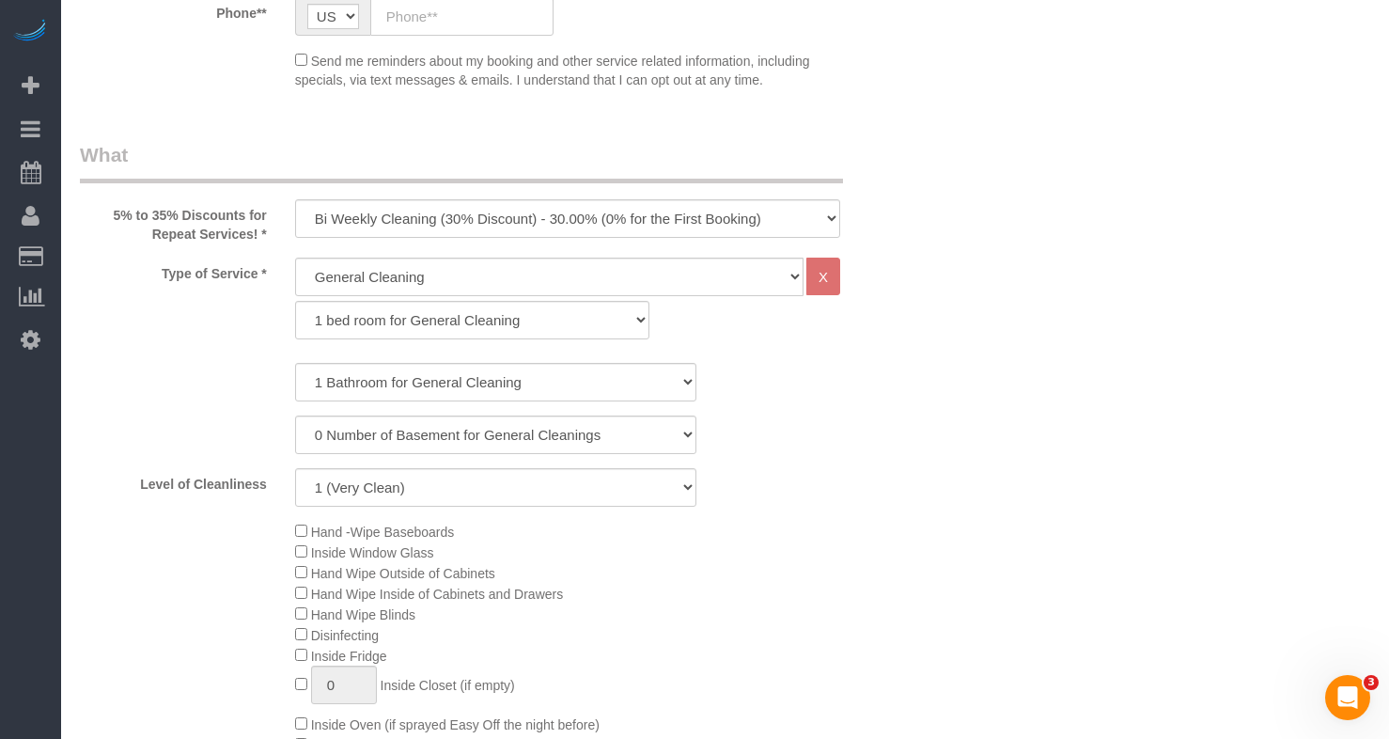
scroll to position [752, 0]
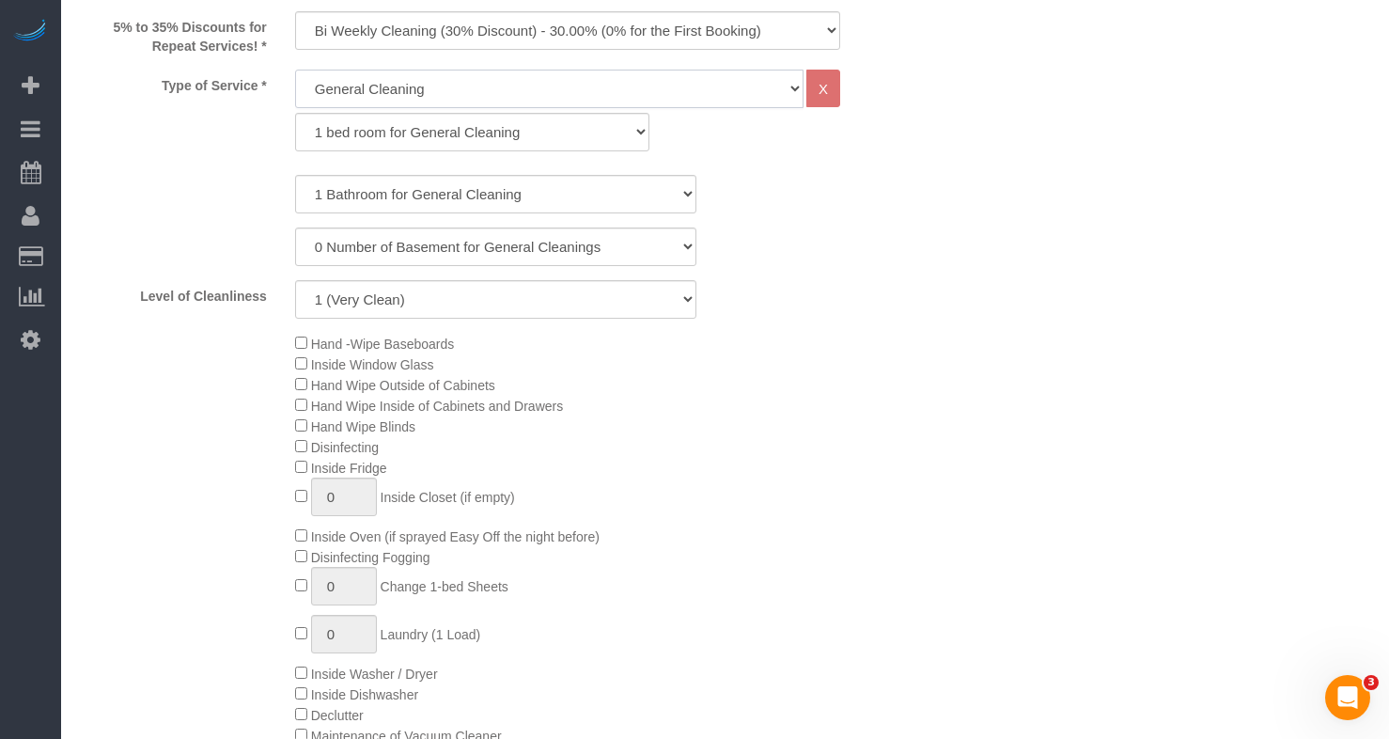
click at [415, 93] on select "General Cleaning Deep Cleaning Move-in / Move-out Cleaning COUNTS Cleaning" at bounding box center [549, 89] width 509 height 39
click at [215, 132] on div "Type of Service * General Cleaning Deep Cleaning Move-in / Move-out Cleaning CO…" at bounding box center [496, 115] width 860 height 91
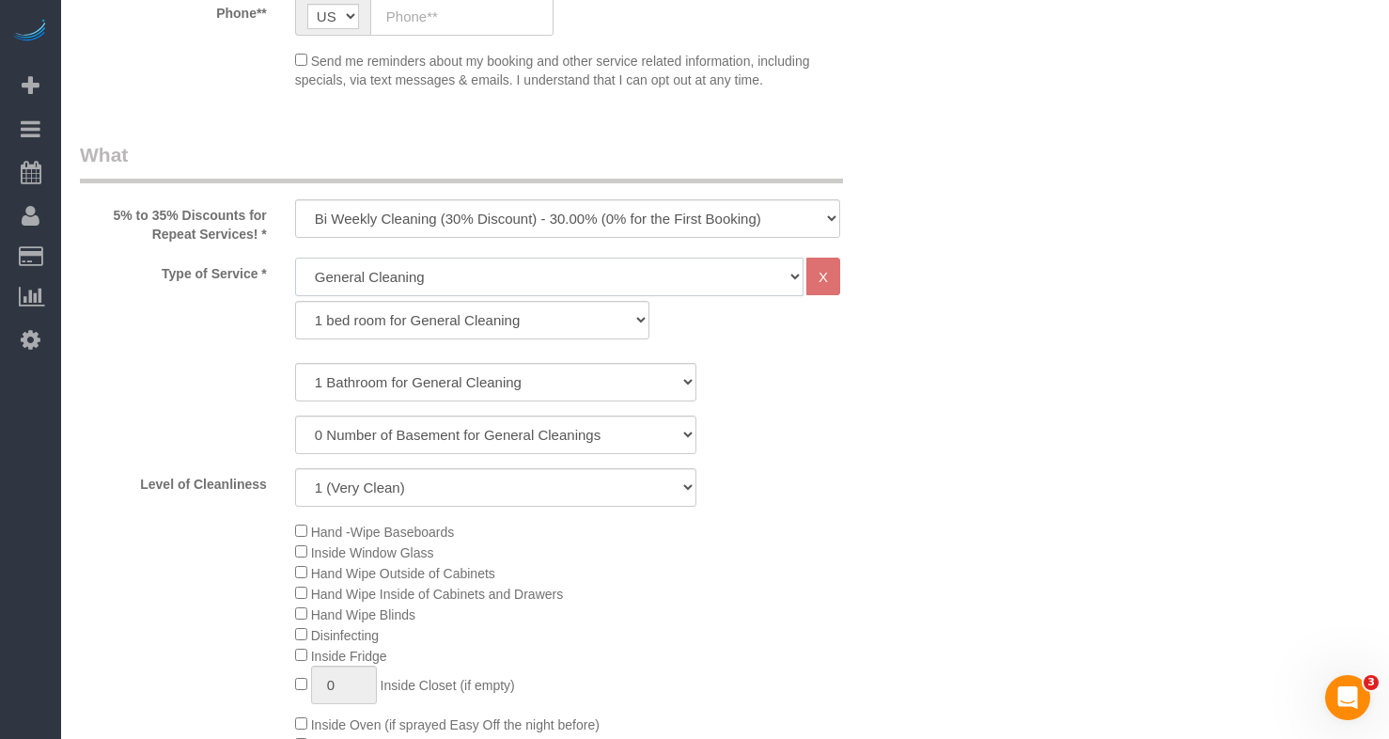
click at [438, 263] on select "General Cleaning Deep Cleaning Move-in / Move-out Cleaning COUNTS Cleaning" at bounding box center [549, 277] width 509 height 39
click at [237, 352] on div "Type of Service * General Cleaning Deep Cleaning Move-in / Move-out Cleaning CO…" at bounding box center [496, 614] width 832 height 713
click at [366, 310] on select "1 bed room for General Cleaning 2 bed room for General Cleaning 3 bed room for …" at bounding box center [472, 320] width 354 height 39
click at [230, 353] on div "Type of Service * General Cleaning Deep Cleaning Move-in / Move-out Cleaning CO…" at bounding box center [496, 614] width 832 height 713
click at [345, 222] on select "One Time Cleaning Weekly Cleaning (35% Discount) - 35.00% (0% for the First Boo…" at bounding box center [567, 218] width 545 height 39
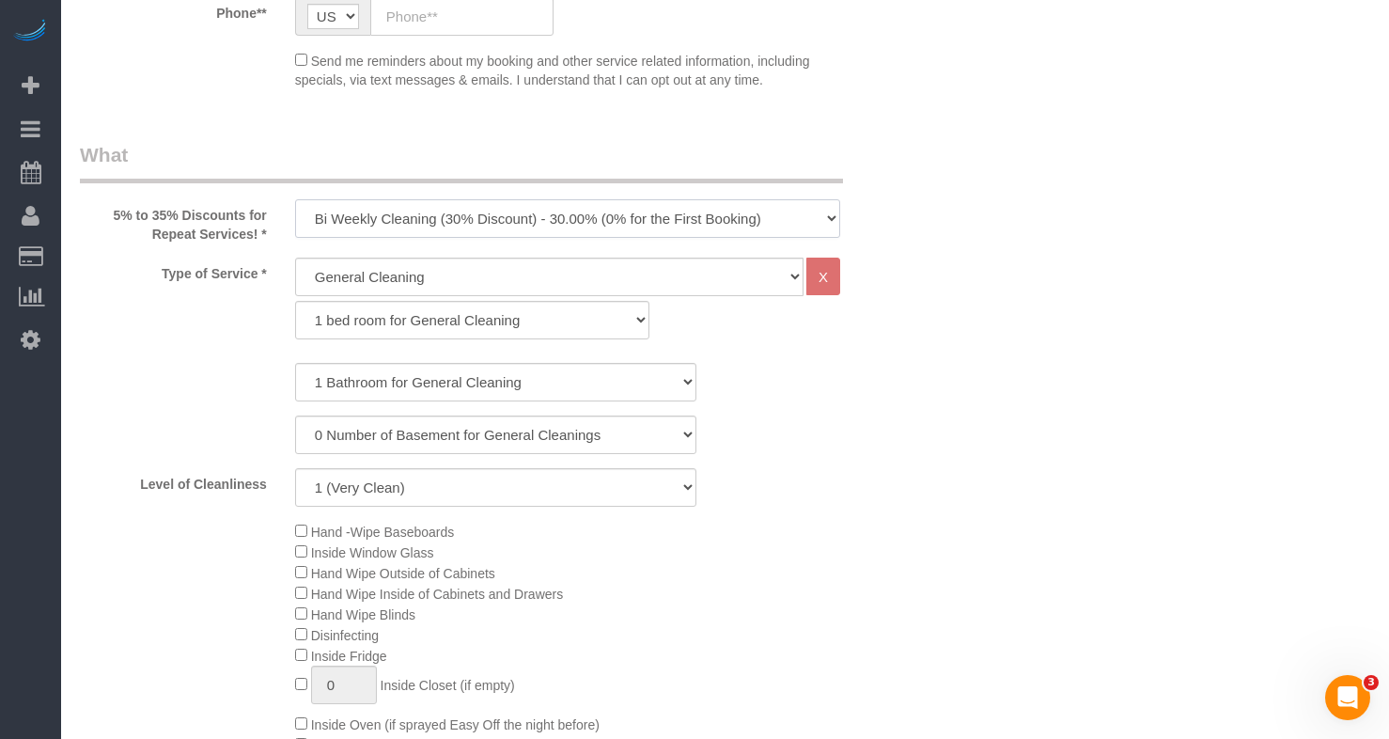
select select "object:1228"
click at [295, 199] on select "One Time Cleaning Weekly Cleaning (35% Discount) - 35.00% (0% for the First Boo…" at bounding box center [567, 218] width 545 height 39
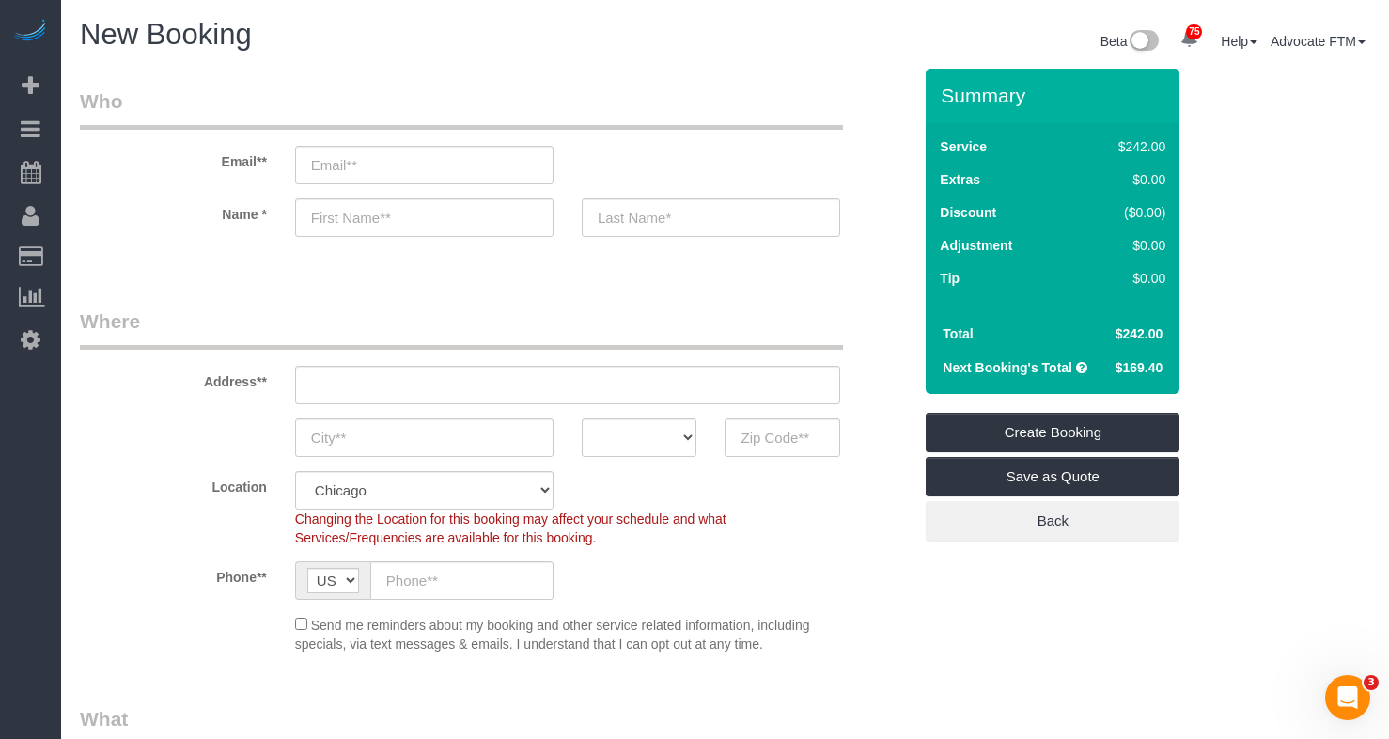
scroll to position [752, 0]
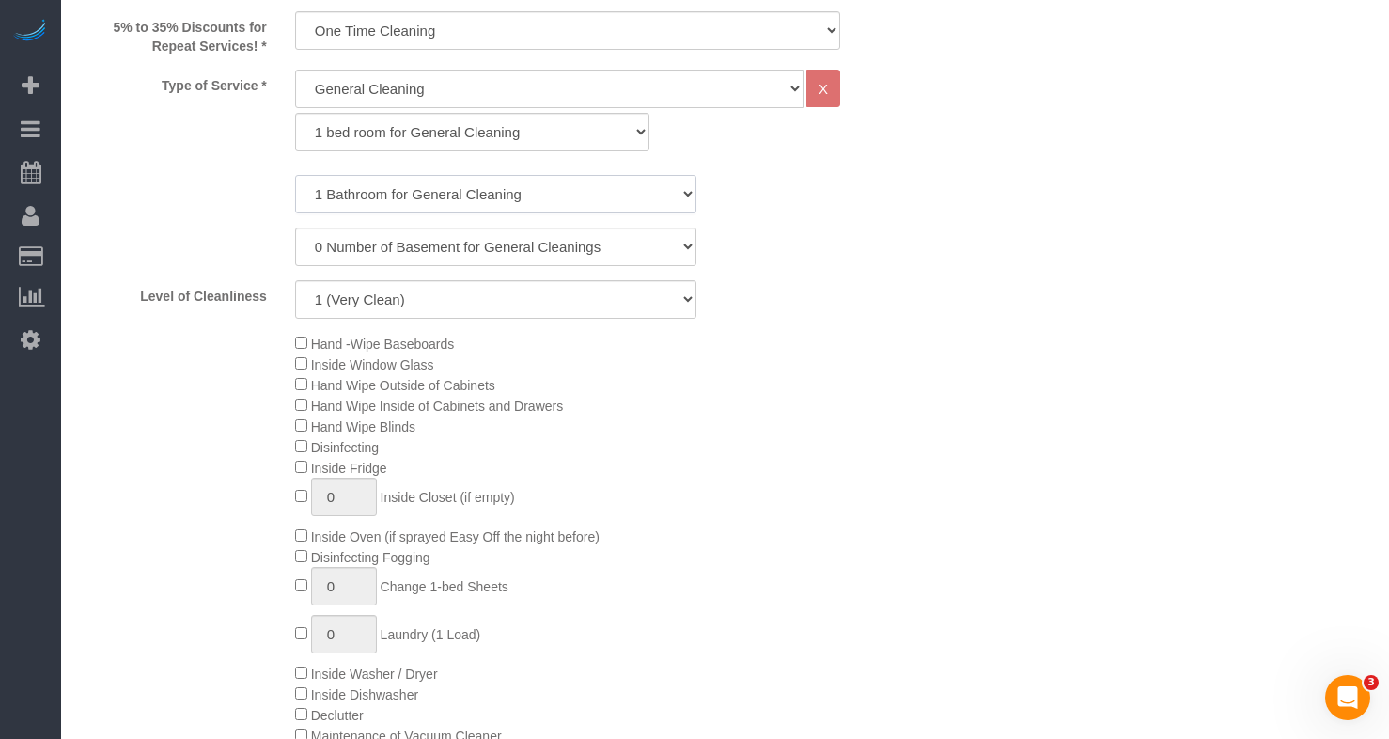
click at [403, 196] on select "1 Bathroom for General Cleaning 2 Bathroom for General Cleanings 3 Bathroom for…" at bounding box center [496, 194] width 402 height 39
click at [224, 223] on div "1 Bathroom for General Cleaning 2 Bathroom for General Cleanings 3 Bathroom for…" at bounding box center [496, 247] width 832 height 144
click at [887, 252] on div "0 Number of Basement for General Cleanings 1 Number of Basement for General Cle…" at bounding box center [496, 246] width 860 height 39
click at [604, 209] on select "1 Bathroom for General Cleaning 2 Bathroom for General Cleanings 3 Bathroom for…" at bounding box center [496, 194] width 402 height 39
select select "2"
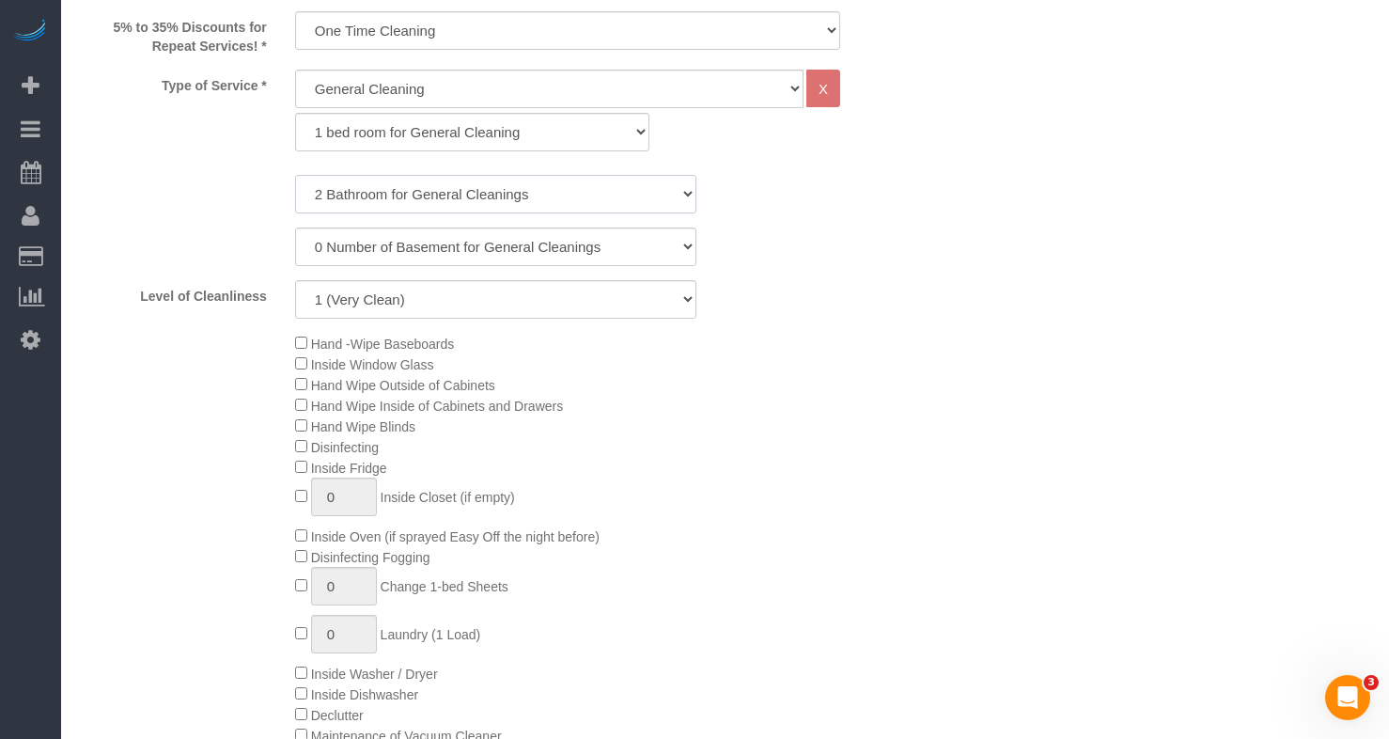
click at [295, 175] on select "1 Bathroom for General Cleaning 2 Bathroom for General Cleanings 3 Bathroom for…" at bounding box center [496, 194] width 402 height 39
click at [411, 302] on select "1 (Very Clean) 2 3 4 5 (Average Condition) 6 7 8 9 10 (Extremely Dirty)" at bounding box center [496, 299] width 402 height 39
select select "8"
click at [295, 280] on select "1 (Very Clean) 2 3 4 5 (Average Condition) 6 7 8 9 10 (Extremely Dirty)" at bounding box center [496, 299] width 402 height 39
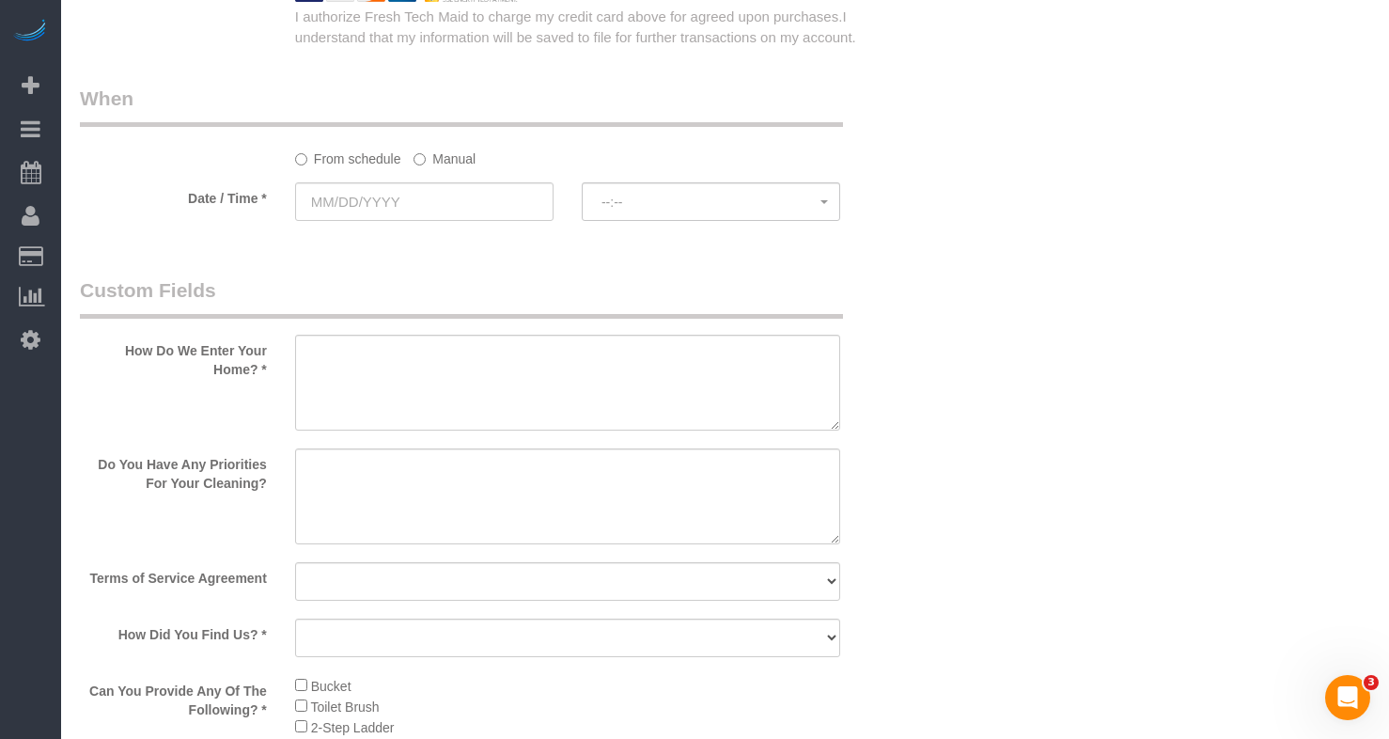
scroll to position [2350, 0]
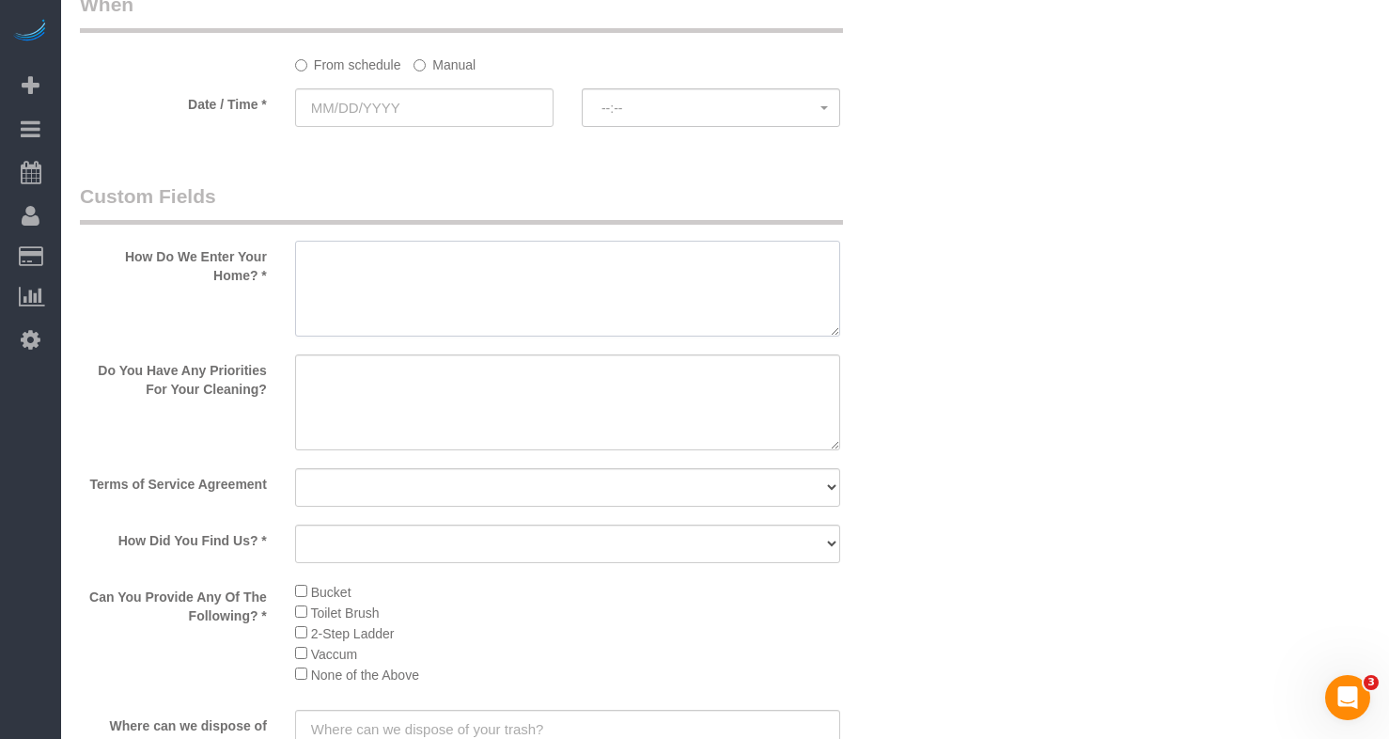
click at [504, 291] on textarea at bounding box center [567, 289] width 545 height 96
click at [485, 430] on textarea at bounding box center [567, 402] width 545 height 96
click at [444, 382] on textarea at bounding box center [567, 402] width 545 height 96
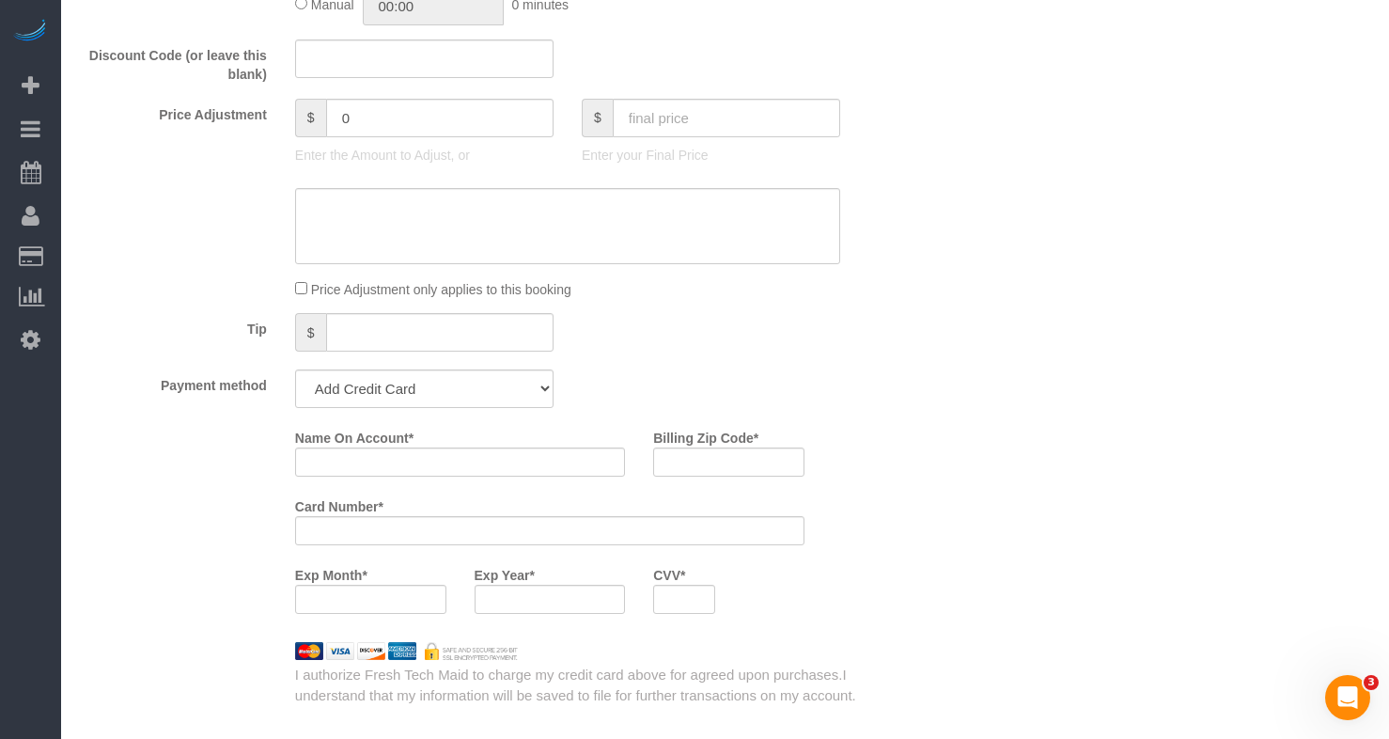
scroll to position [1410, 0]
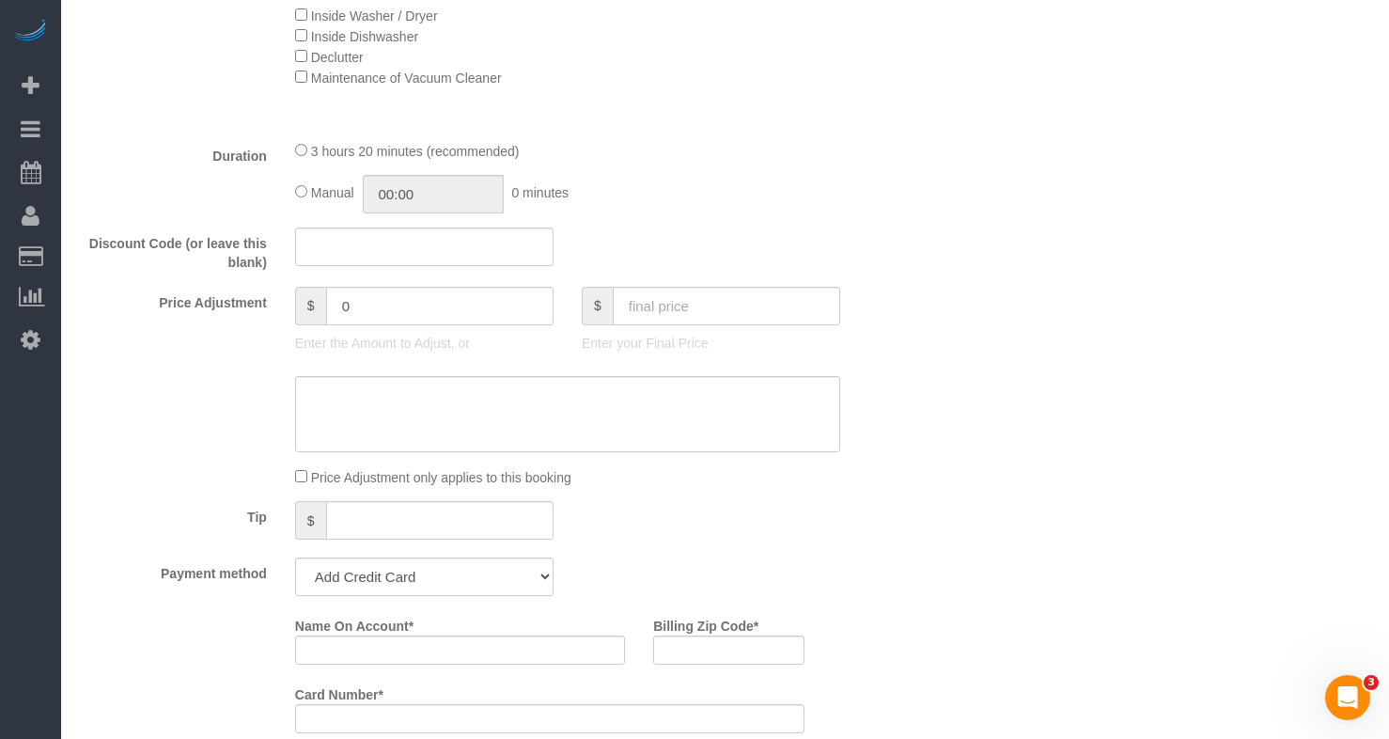
type textarea "Baseboard oven"
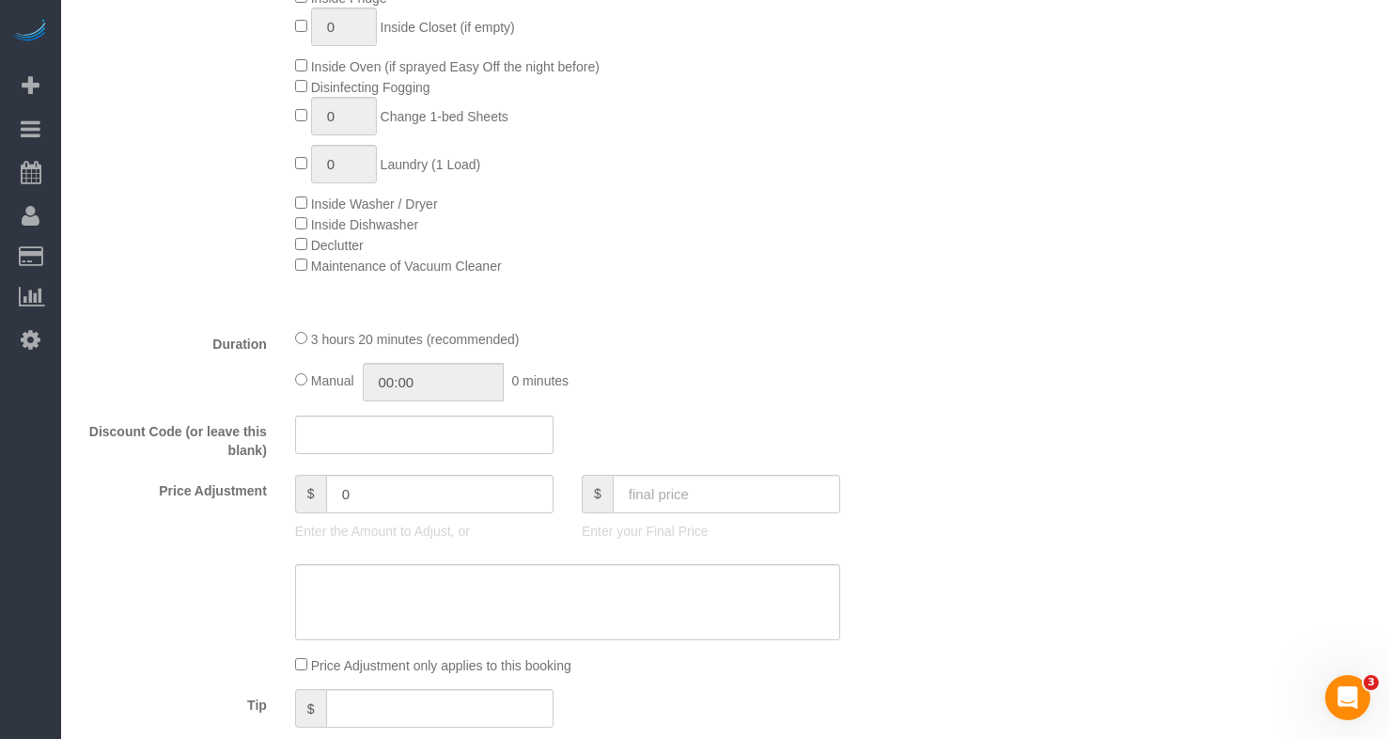
scroll to position [940, 0]
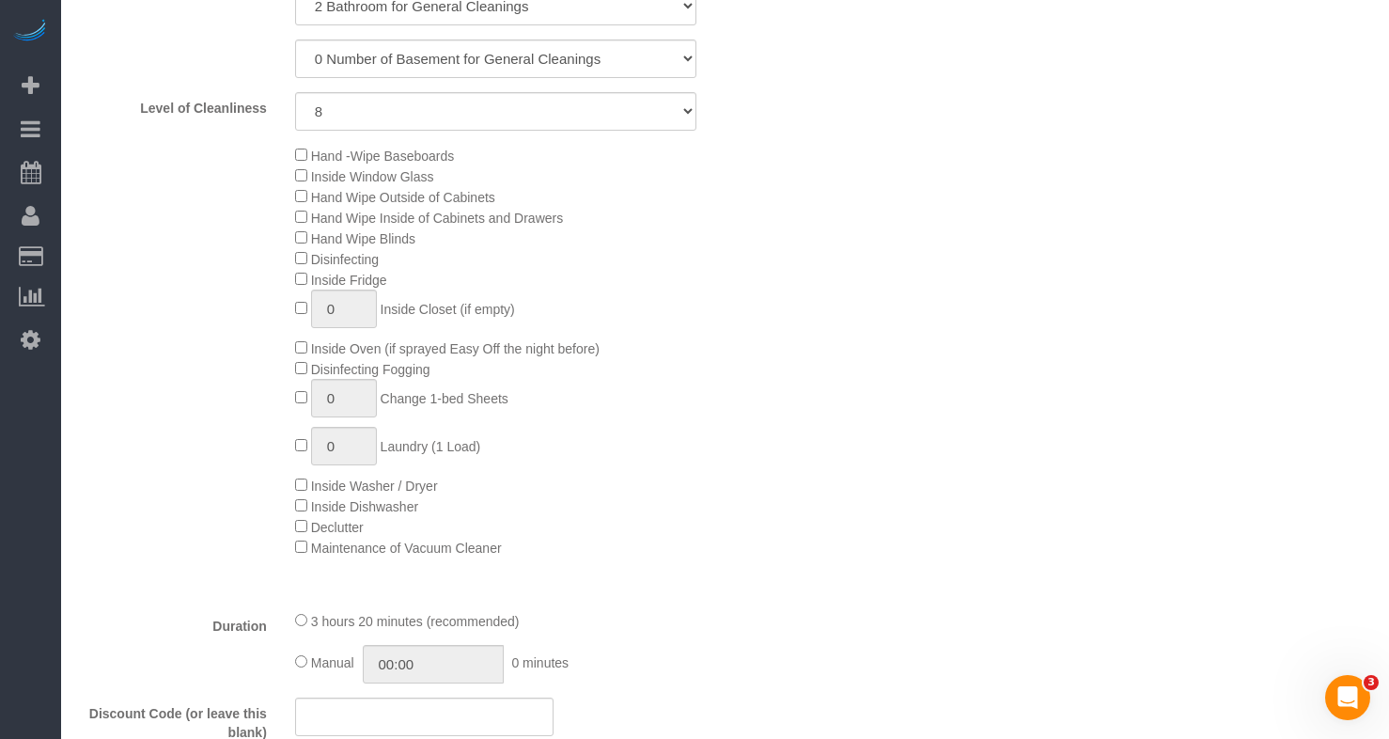
click at [256, 226] on div "Hand -Wipe Baseboards Inside Window Glass Hand Wipe Outside of Cabinets Hand Wi…" at bounding box center [496, 351] width 860 height 413
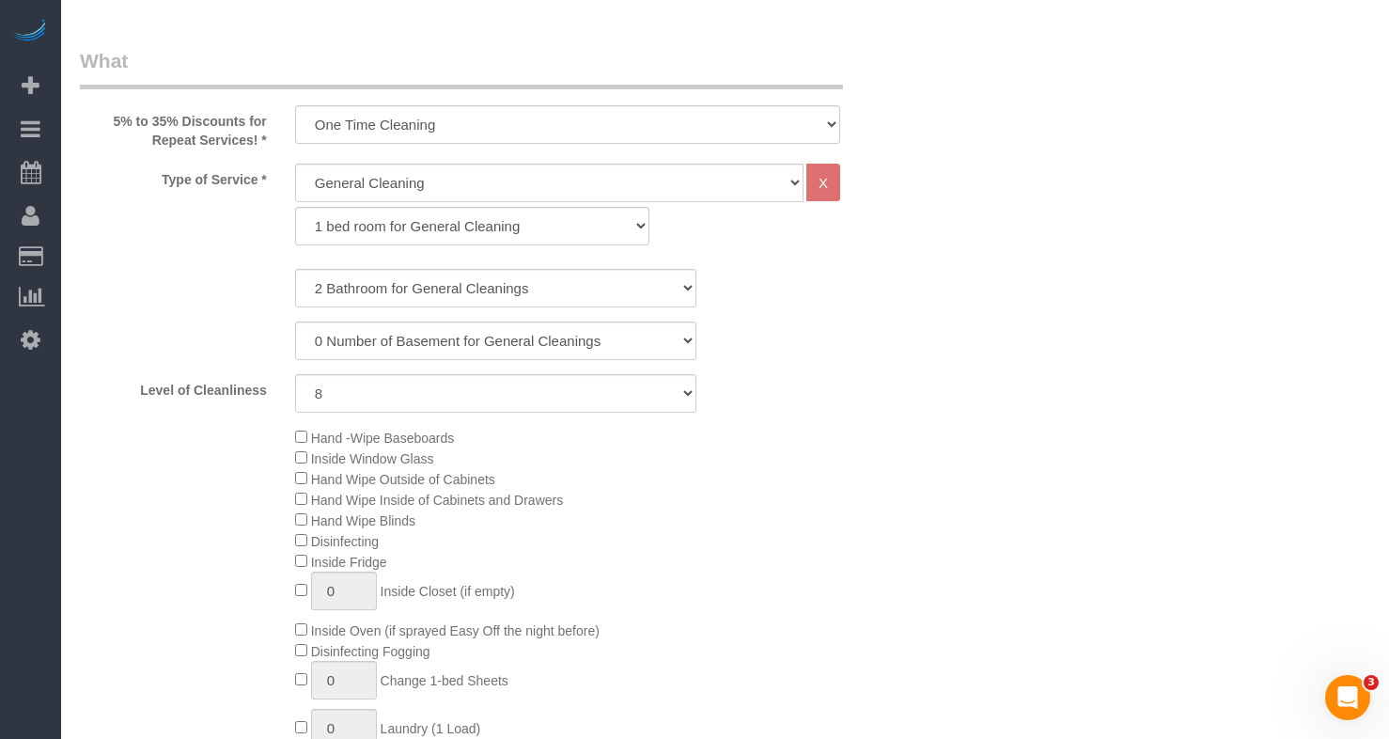
scroll to position [752, 0]
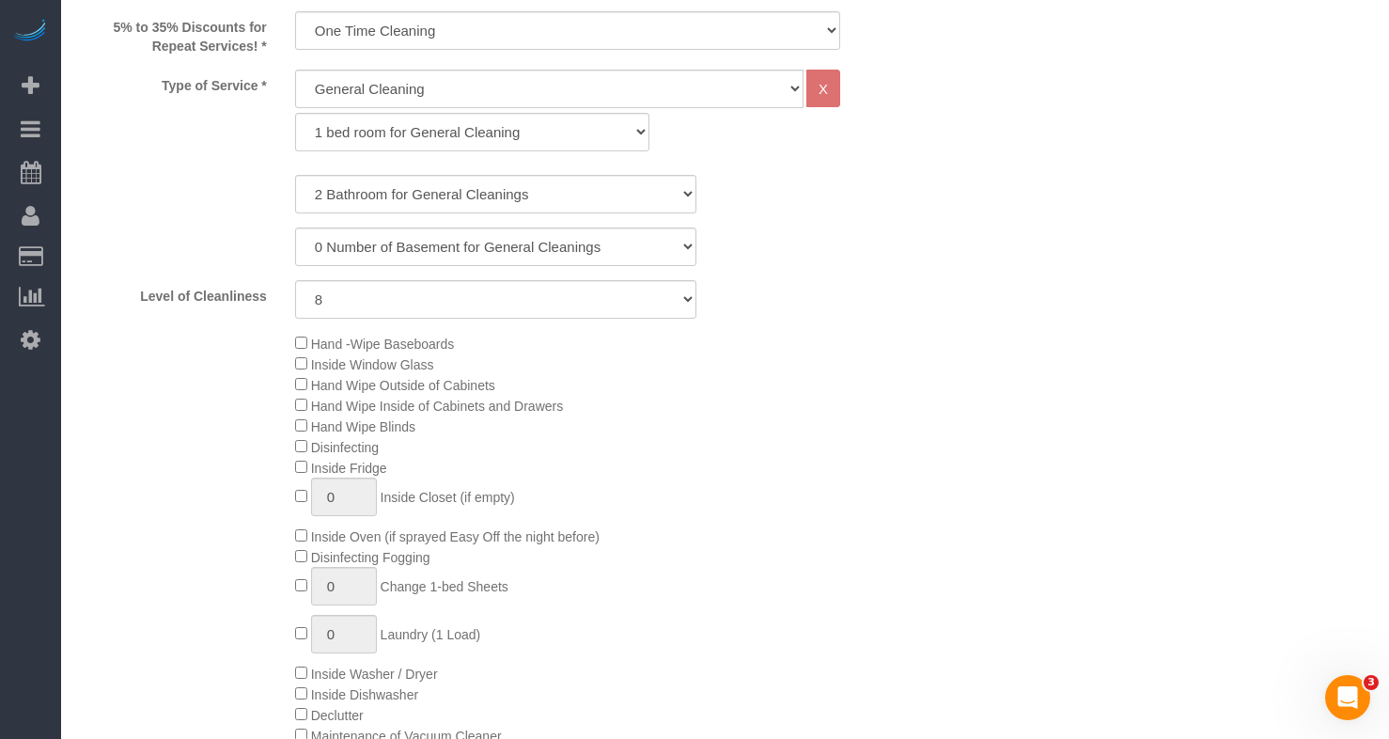
click at [907, 324] on div "Type of Service * General Cleaning Deep Cleaning Move-in / Move-out Cleaning CO…" at bounding box center [496, 426] width 832 height 713
click at [889, 249] on div "0 Number of Basement for General Cleanings 1 Number of Basement for General Cle…" at bounding box center [496, 246] width 860 height 39
click at [545, 87] on select "General Cleaning Deep Cleaning Move-in / Move-out Cleaning COUNTS Cleaning" at bounding box center [549, 89] width 509 height 39
select select "514"
click at [295, 70] on select "General Cleaning Deep Cleaning Move-in / Move-out Cleaning COUNTS Cleaning" at bounding box center [549, 89] width 509 height 39
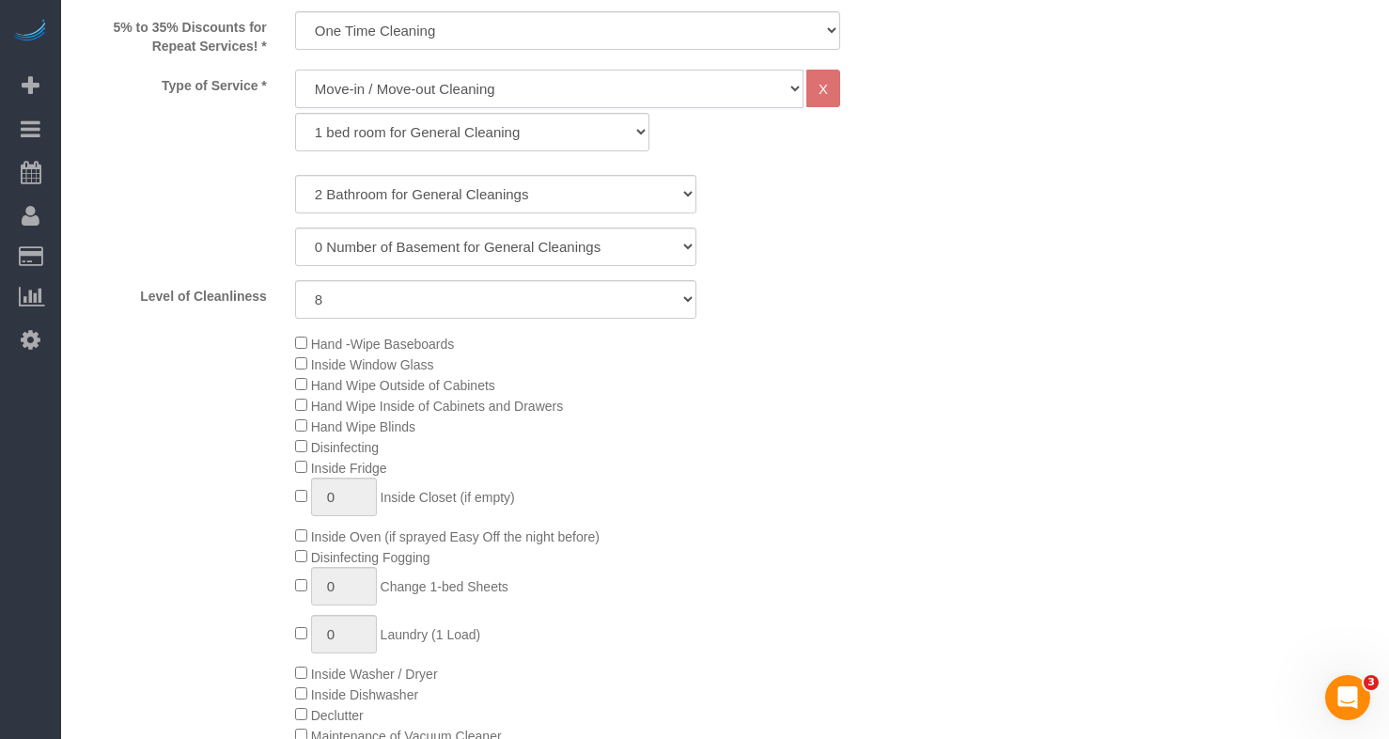
select select "296"
select select "8"
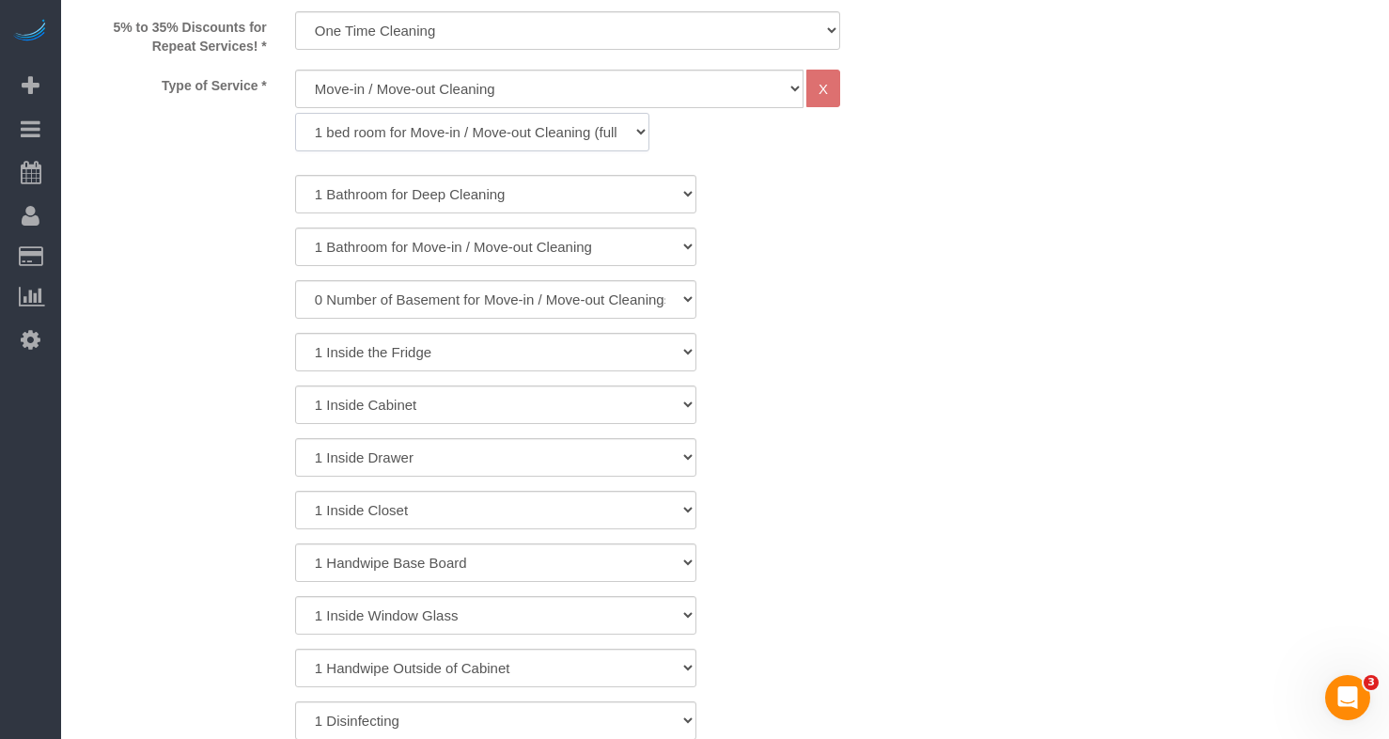
click at [445, 126] on select "1 bed room for Move-in / Move-out Cleaning (full scale) 2 bed room for Move-in …" at bounding box center [472, 132] width 354 height 39
drag, startPoint x: 940, startPoint y: 234, endPoint x: 787, endPoint y: 220, distance: 153.9
click at [554, 196] on select "1 Bathroom for Deep Cleaning 2 Bathroom for Deep Cleanings 3 Bathroom for Deep …" at bounding box center [496, 194] width 402 height 39
select select "2"
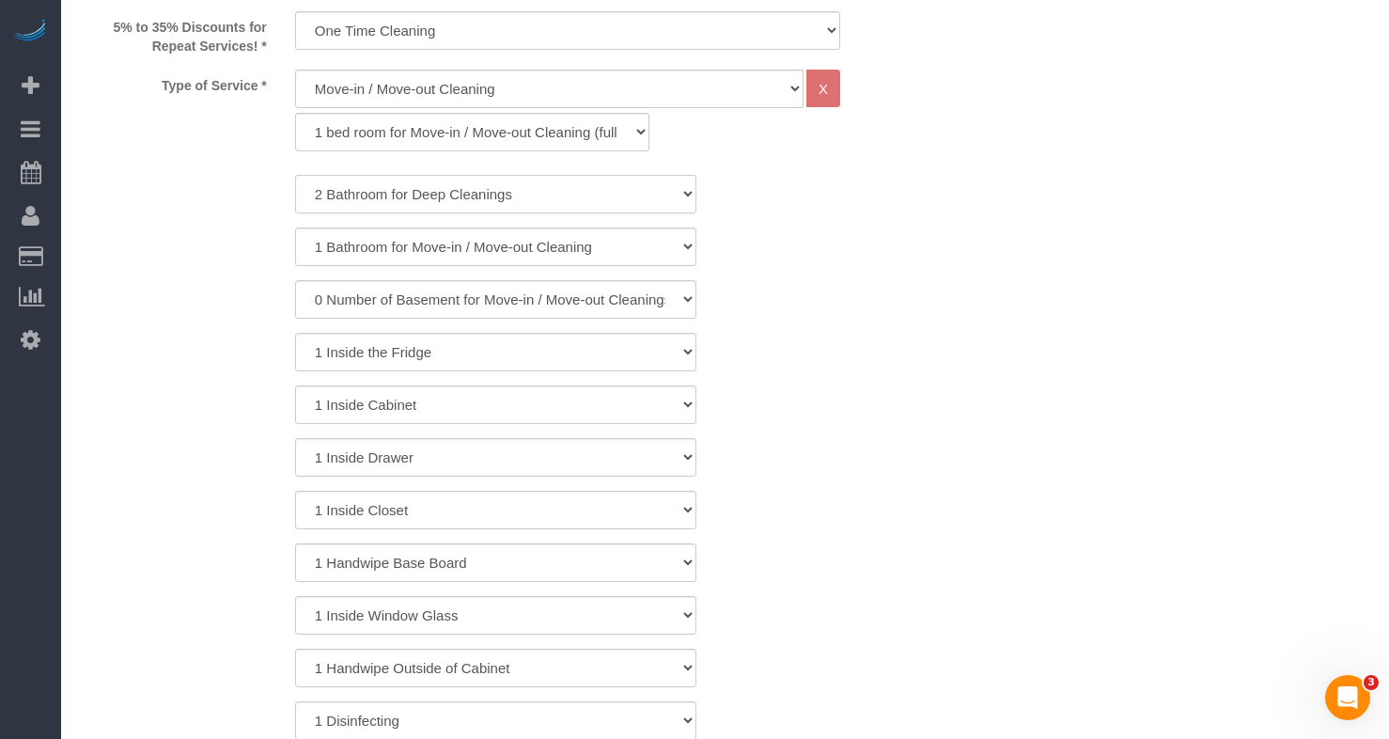
click at [295, 175] on select "1 Bathroom for Deep Cleaning 2 Bathroom for Deep Cleanings 3 Bathroom for Deep …" at bounding box center [496, 194] width 402 height 39
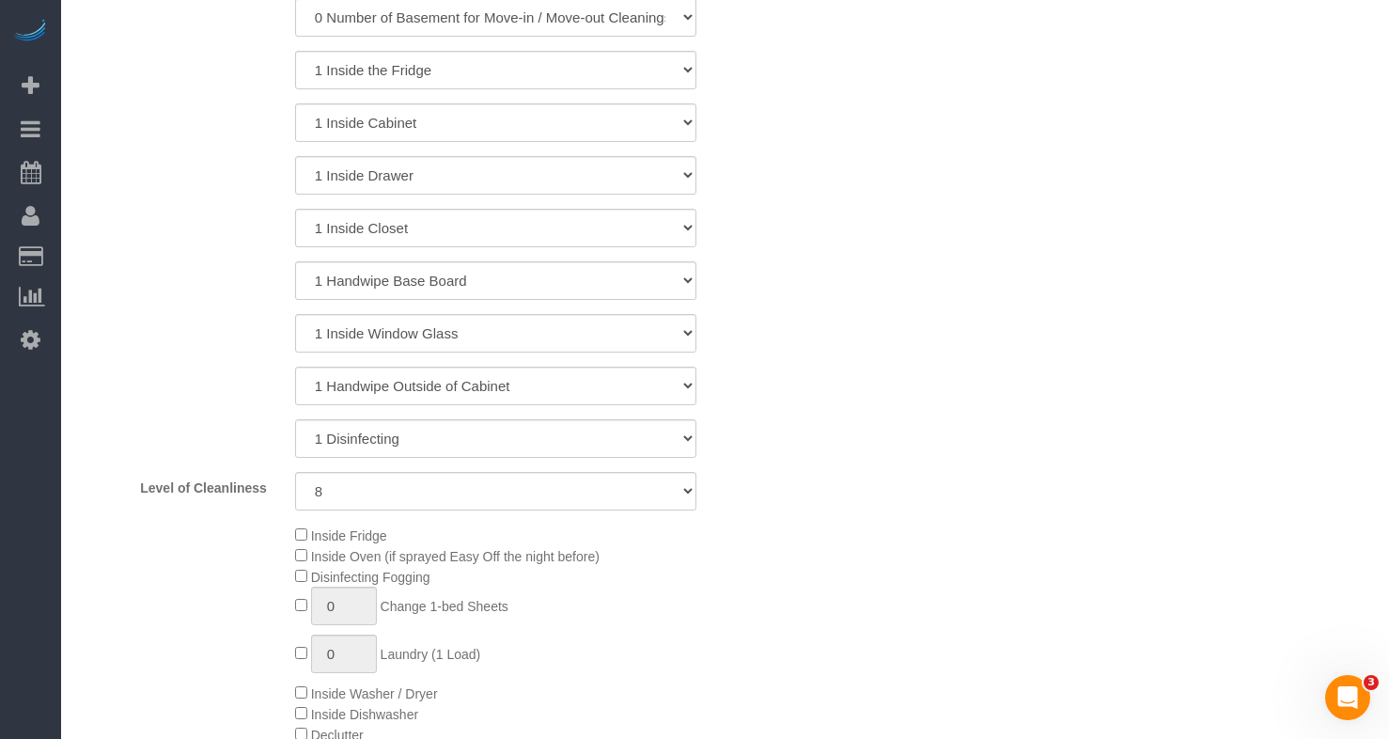
scroll to position [1222, 0]
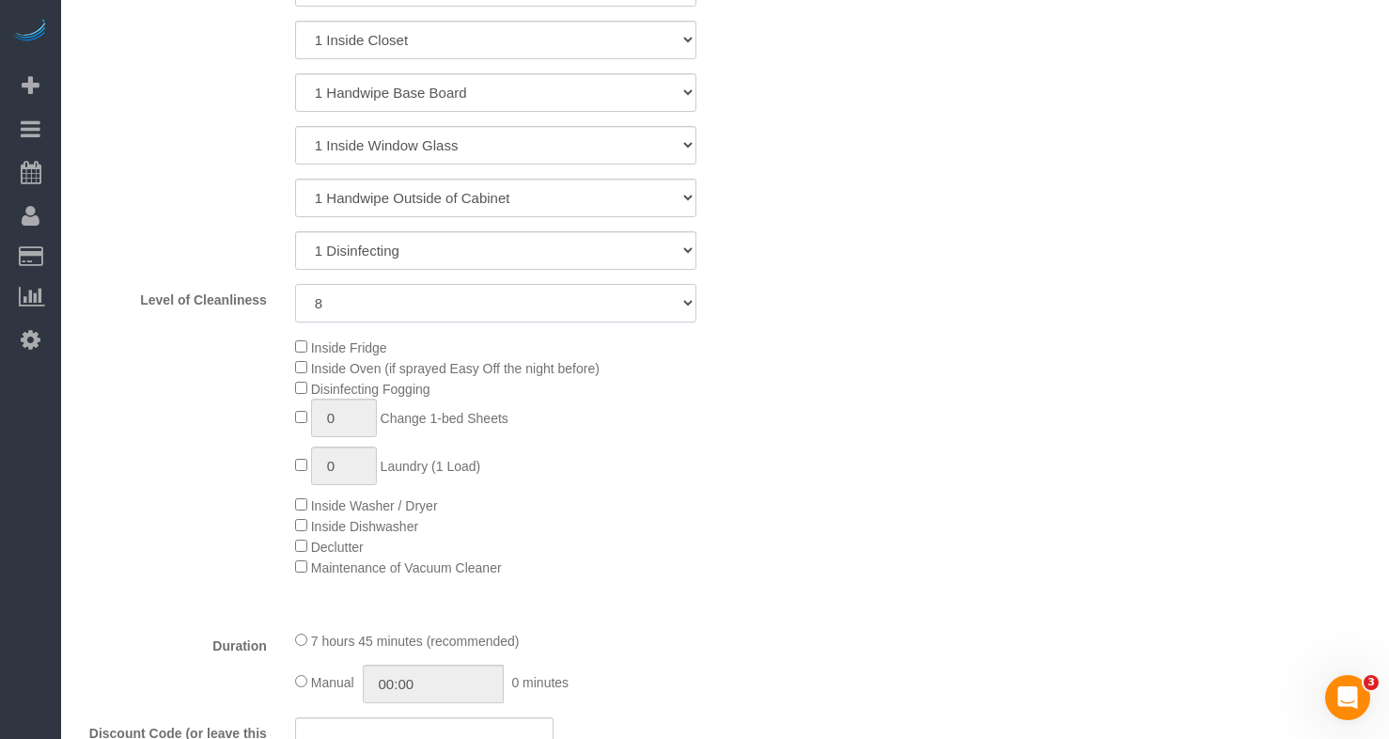
click at [409, 306] on select "1 (Very Clean) 2 3 4 5 (Average Condition) 6 7 8 9 10 (Extremely Dirty)" at bounding box center [496, 303] width 402 height 39
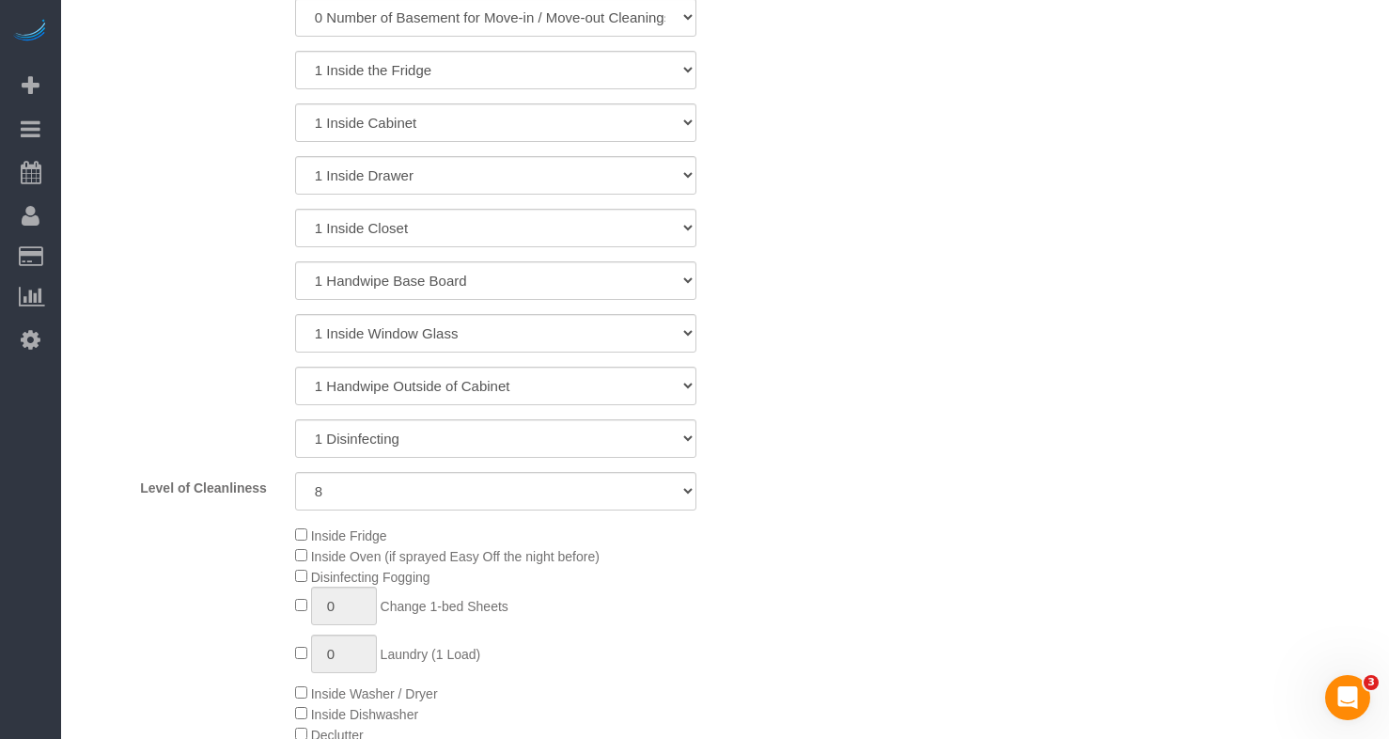
scroll to position [658, 0]
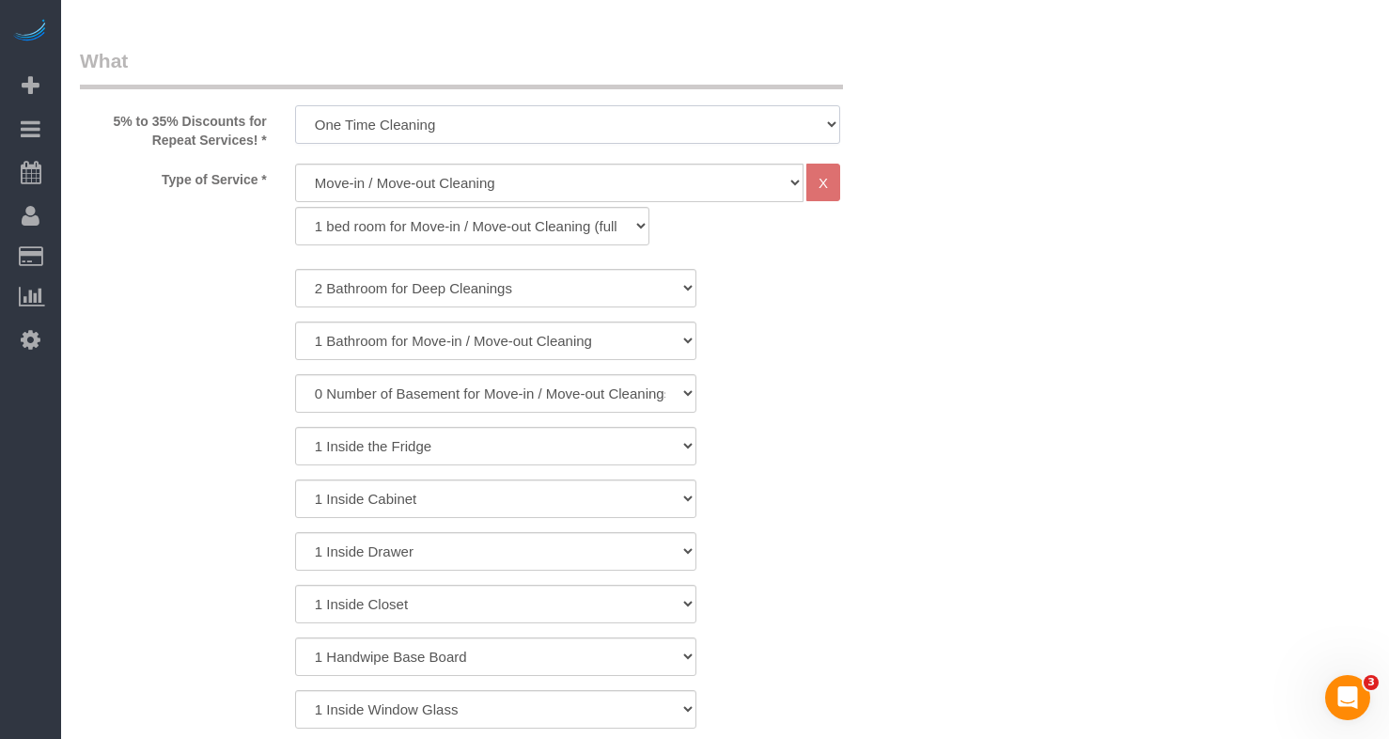
click at [415, 120] on select "One Time Cleaning Weekly Cleaning (35% Discount) - 35.00% (0% for the First Boo…" at bounding box center [567, 124] width 545 height 39
click at [119, 288] on div "1 Bathroom for Deep Cleaning 2 Bathroom for Deep Cleanings 3 Bathroom for Deep …" at bounding box center [496, 288] width 860 height 39
click at [381, 188] on select "General Cleaning Deep Cleaning Move-in / Move-out Cleaning COUNTS Cleaning" at bounding box center [549, 183] width 509 height 39
select select "513"
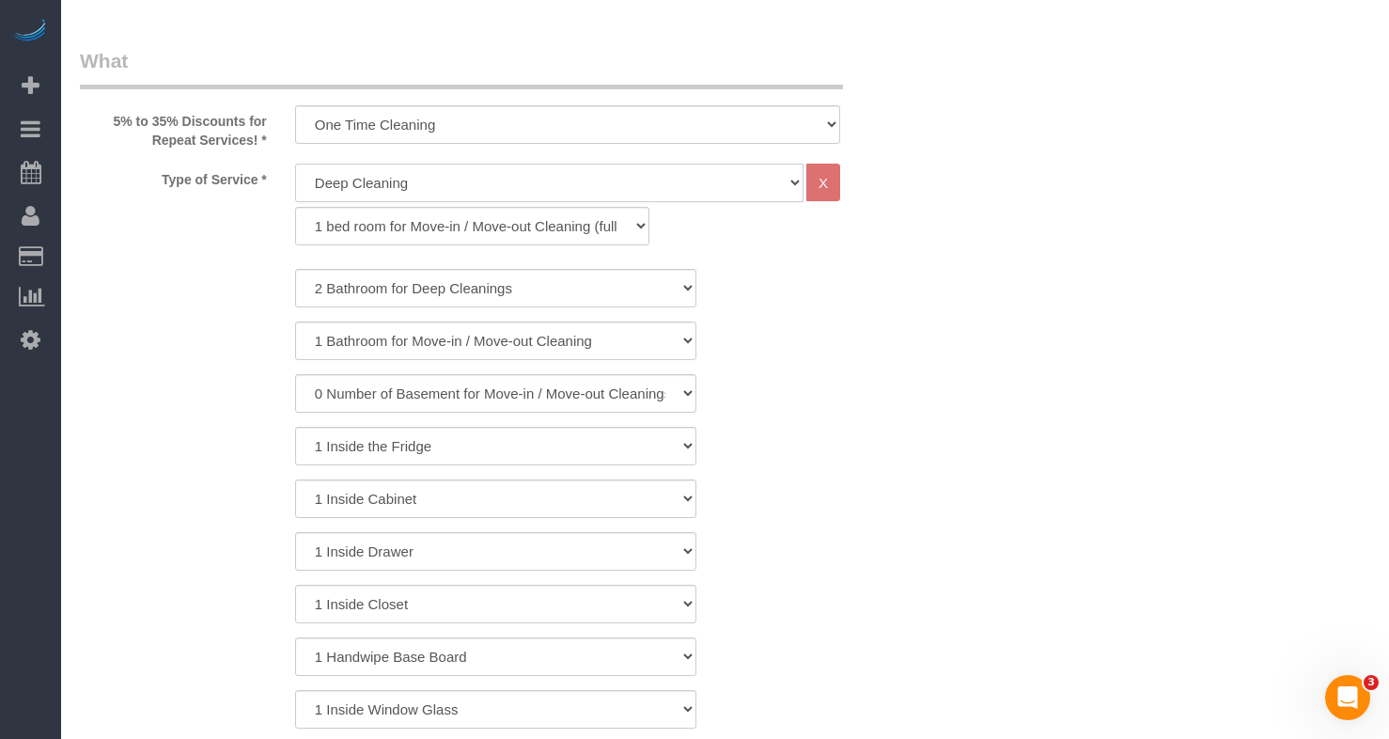
click at [295, 164] on select "General Cleaning Deep Cleaning Move-in / Move-out Cleaning COUNTS Cleaning" at bounding box center [549, 183] width 509 height 39
select select "291"
select select "2"
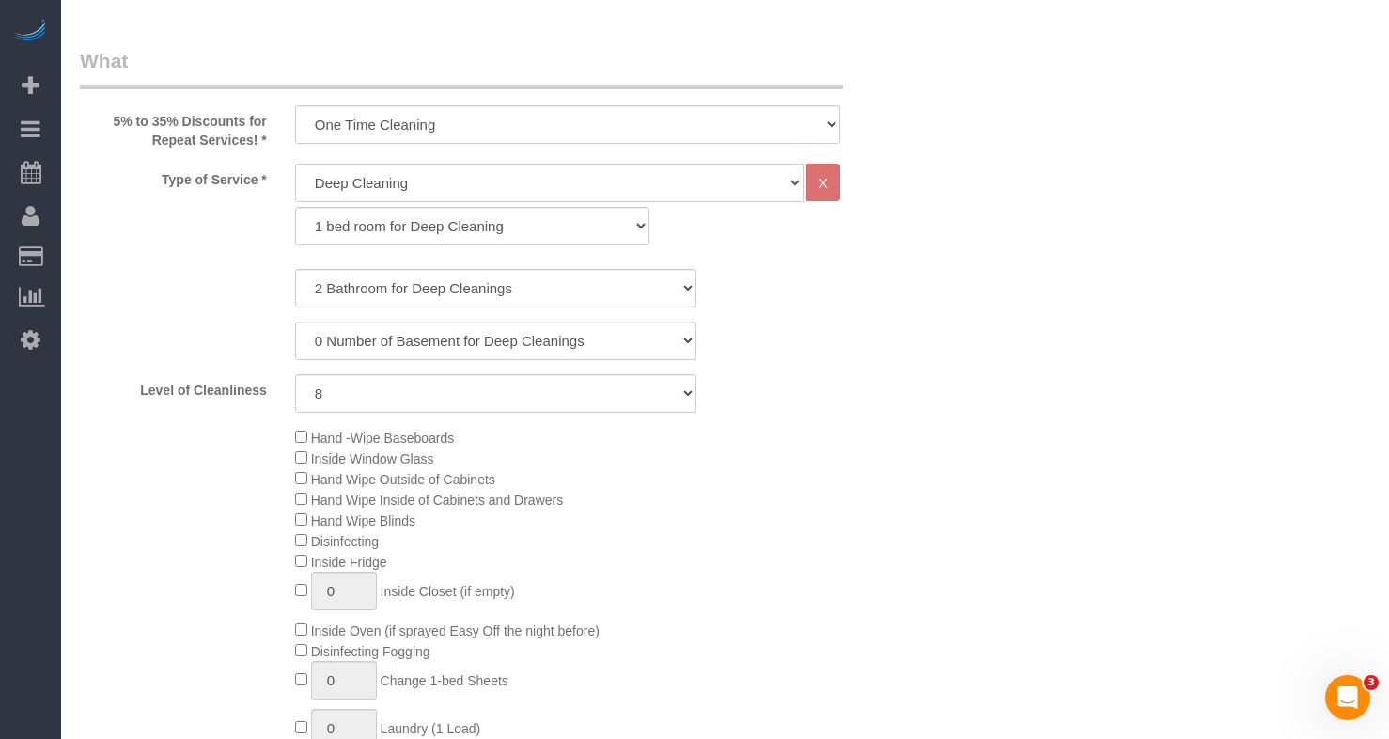
click at [207, 243] on div "Type of Service * General Cleaning Deep Cleaning Move-in / Move-out Cleaning CO…" at bounding box center [496, 209] width 860 height 91
click at [818, 331] on div "0 Number of Basement for Deep Cleanings 1 Number of Basement for Deep Cleaning …" at bounding box center [496, 340] width 860 height 39
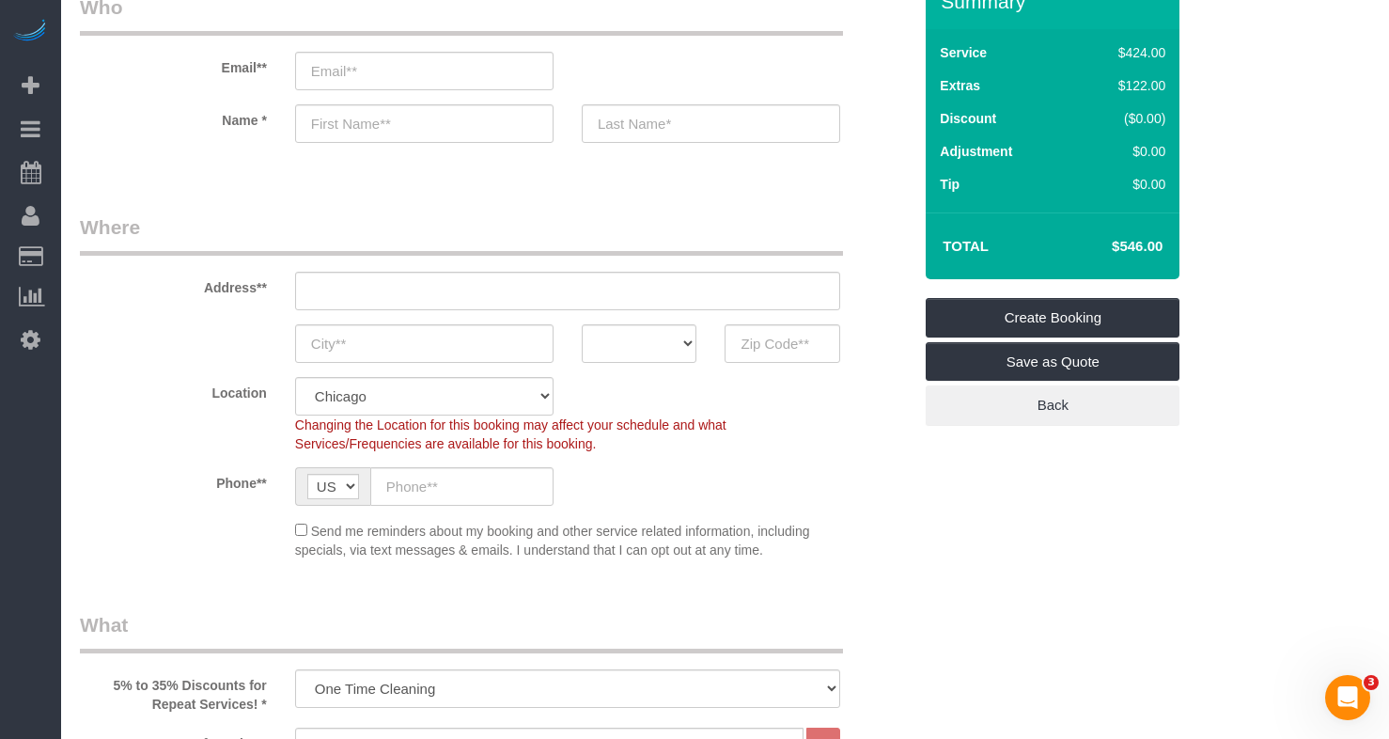
scroll to position [0, 0]
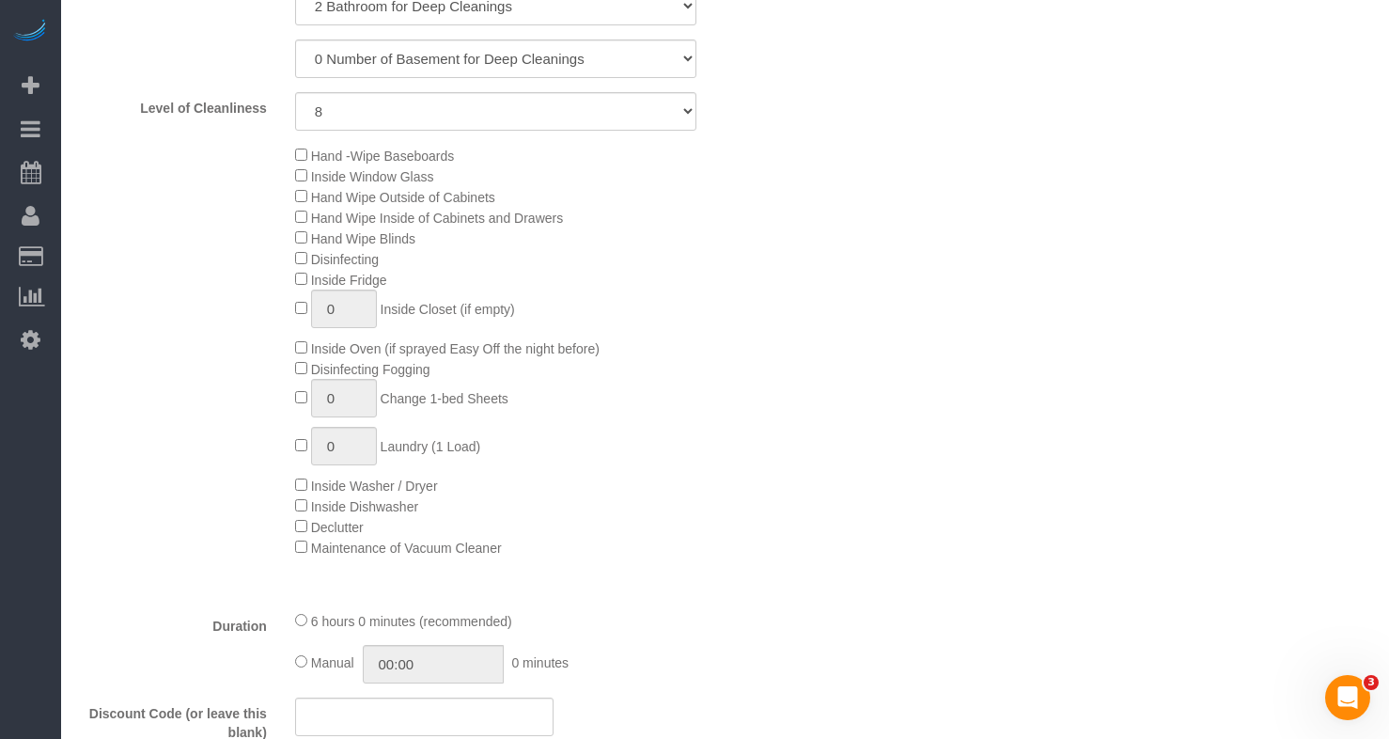
click at [230, 234] on div "Hand -Wipe Baseboards Inside Window Glass Hand Wipe Outside of Cabinets Hand Wi…" at bounding box center [496, 351] width 860 height 413
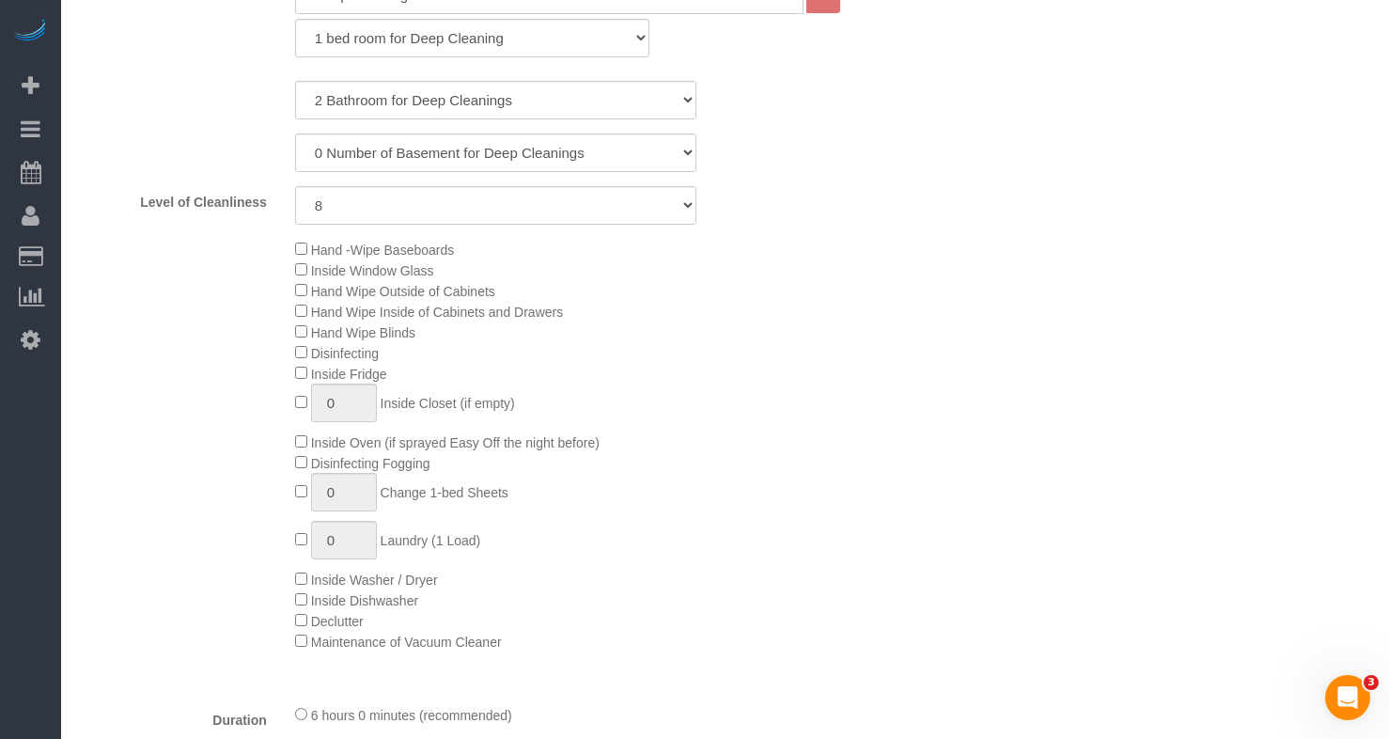
scroll to position [940, 0]
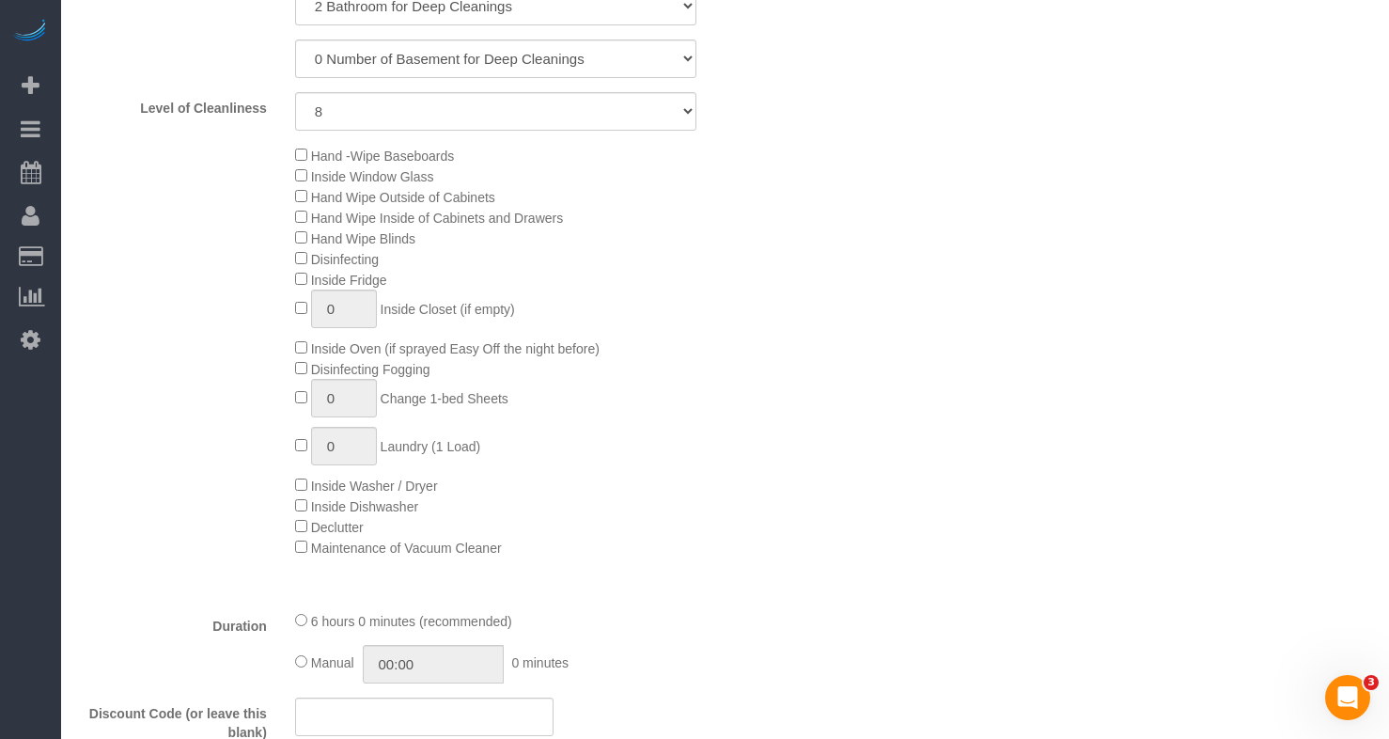
click at [598, 290] on div "Hand -Wipe Baseboards Inside Window Glass Hand Wipe Outside of Cabinets Hand Wi…" at bounding box center [603, 351] width 645 height 413
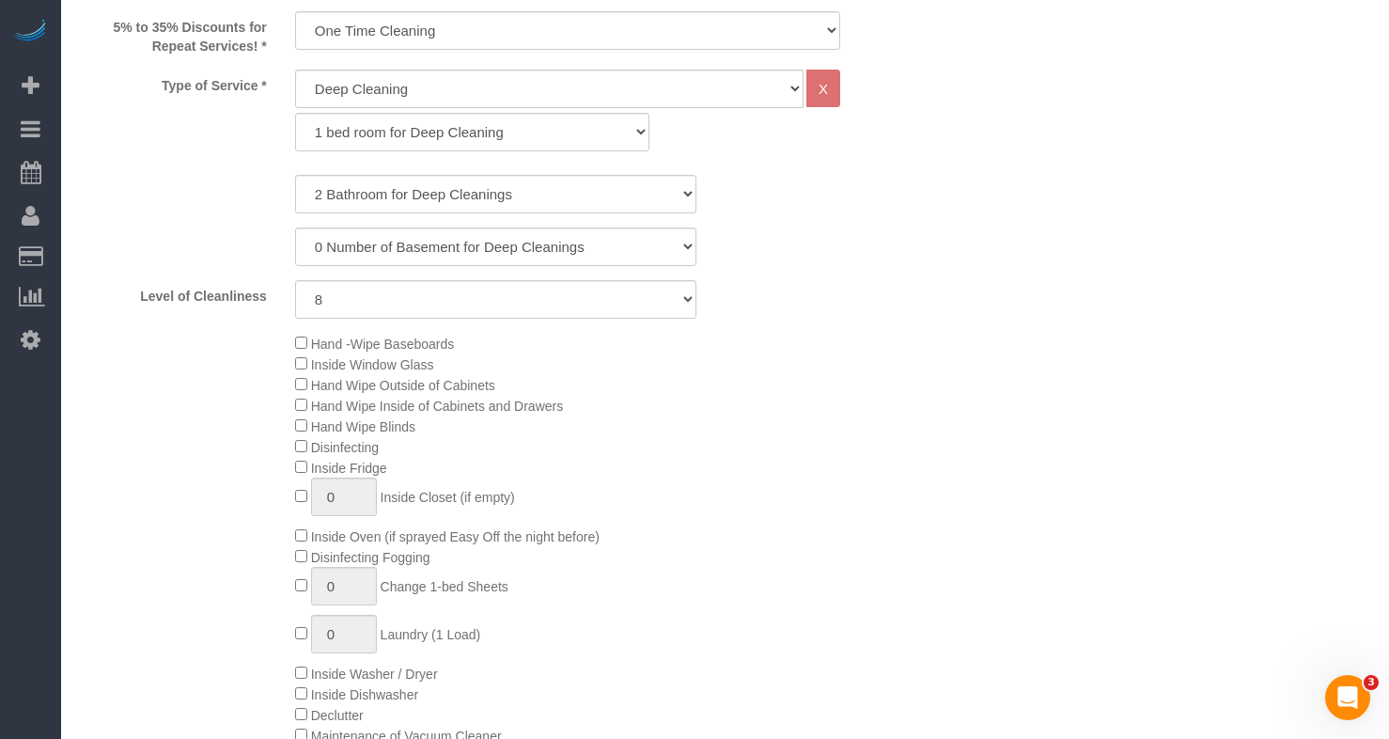
scroll to position [658, 0]
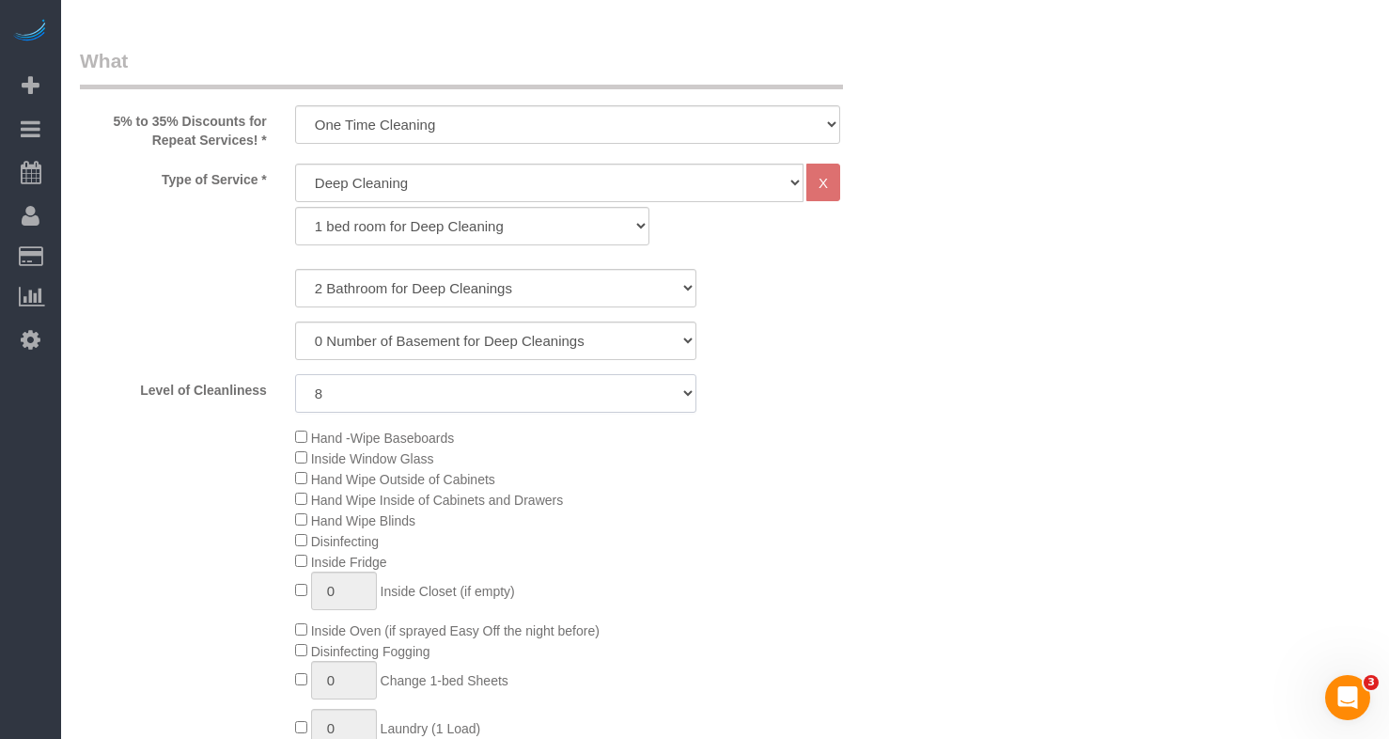
click at [349, 412] on select "1 (Very Clean) 2 3 4 5 (Average Condition) 6 7 8 9 10 (Extremely Dirty)" at bounding box center [496, 393] width 402 height 39
click at [295, 374] on select "1 (Very Clean) 2 3 4 5 (Average Condition) 6 7 8 9 10 (Extremely Dirty)" at bounding box center [496, 393] width 402 height 39
click at [358, 416] on div "Type of Service * General Cleaning Deep Cleaning Move-in / Move-out Cleaning CO…" at bounding box center [496, 520] width 832 height 713
click at [348, 400] on select "1 (Very Clean) 2 3 4 5 (Average Condition) 6 7 8 9 10 (Extremely Dirty)" at bounding box center [496, 393] width 402 height 39
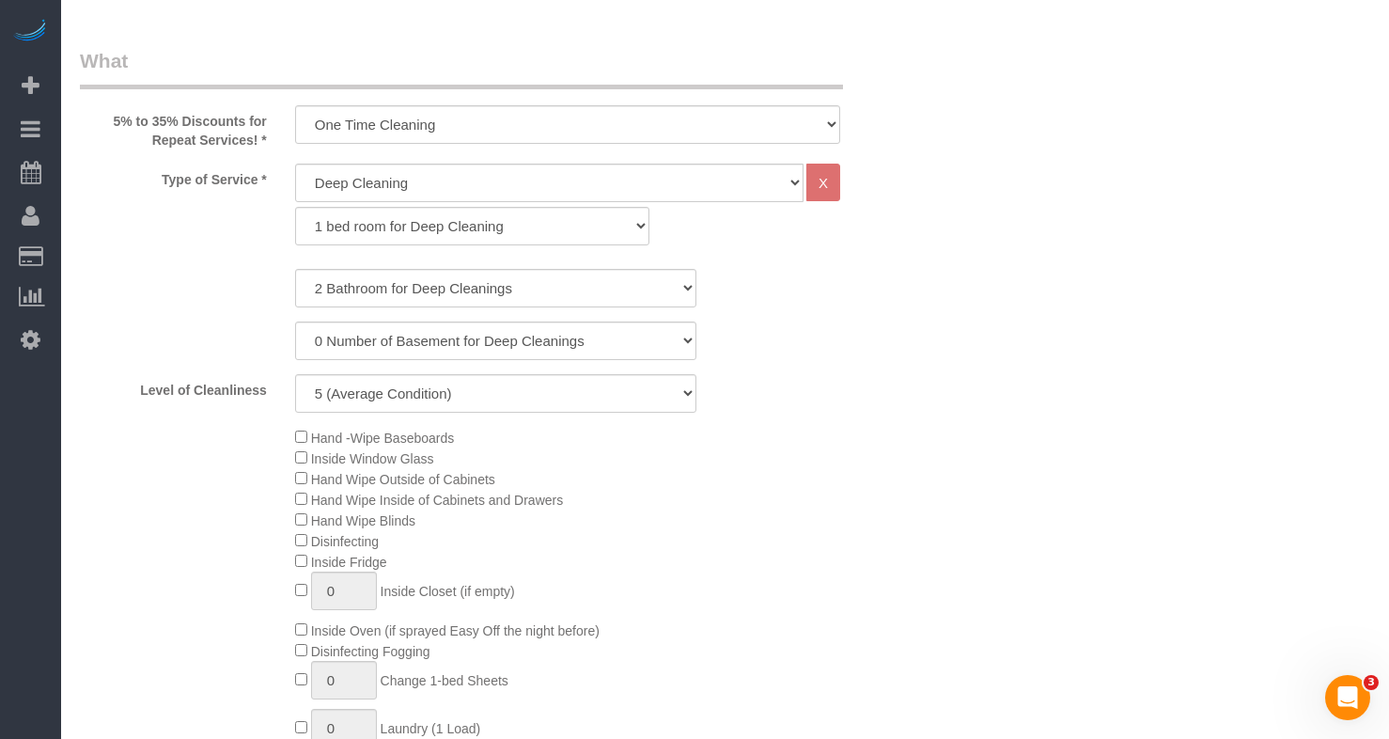
drag, startPoint x: 1274, startPoint y: 509, endPoint x: 1264, endPoint y: 503, distance: 11.0
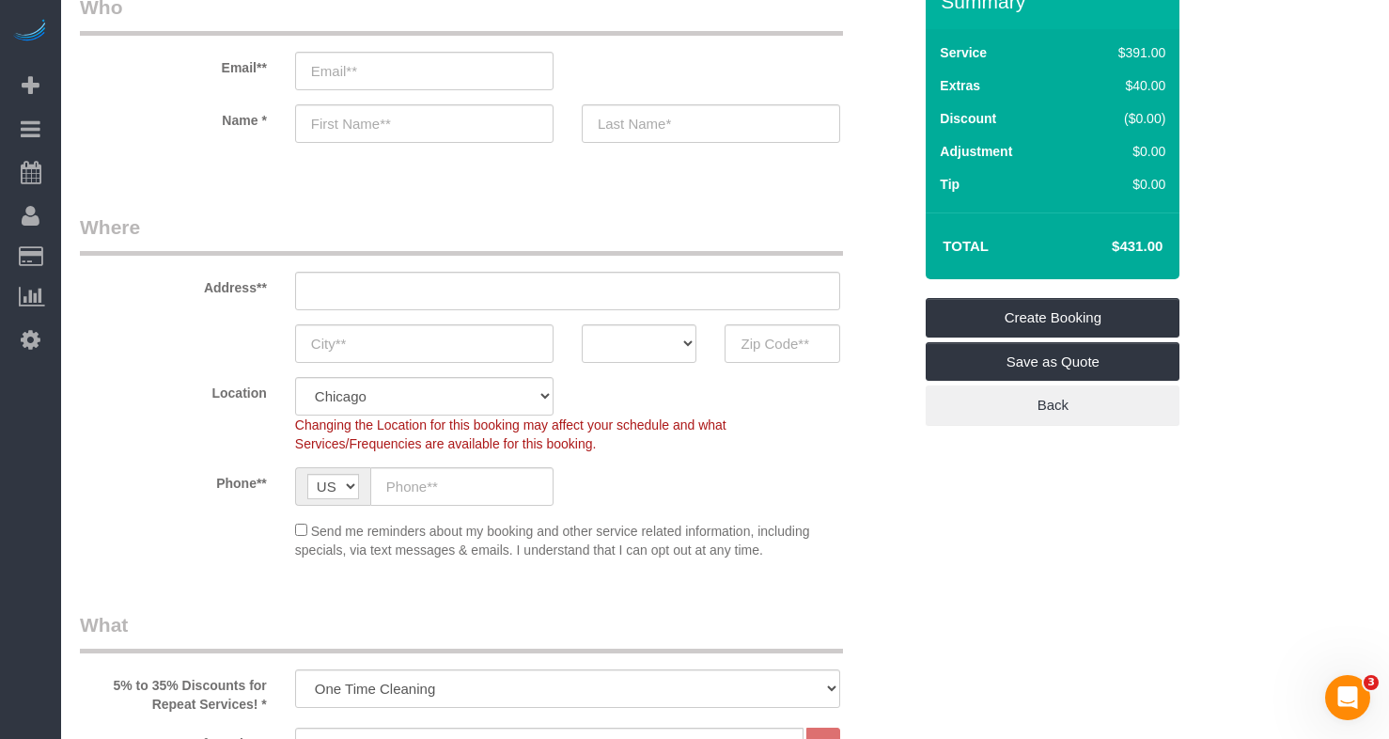
scroll to position [752, 0]
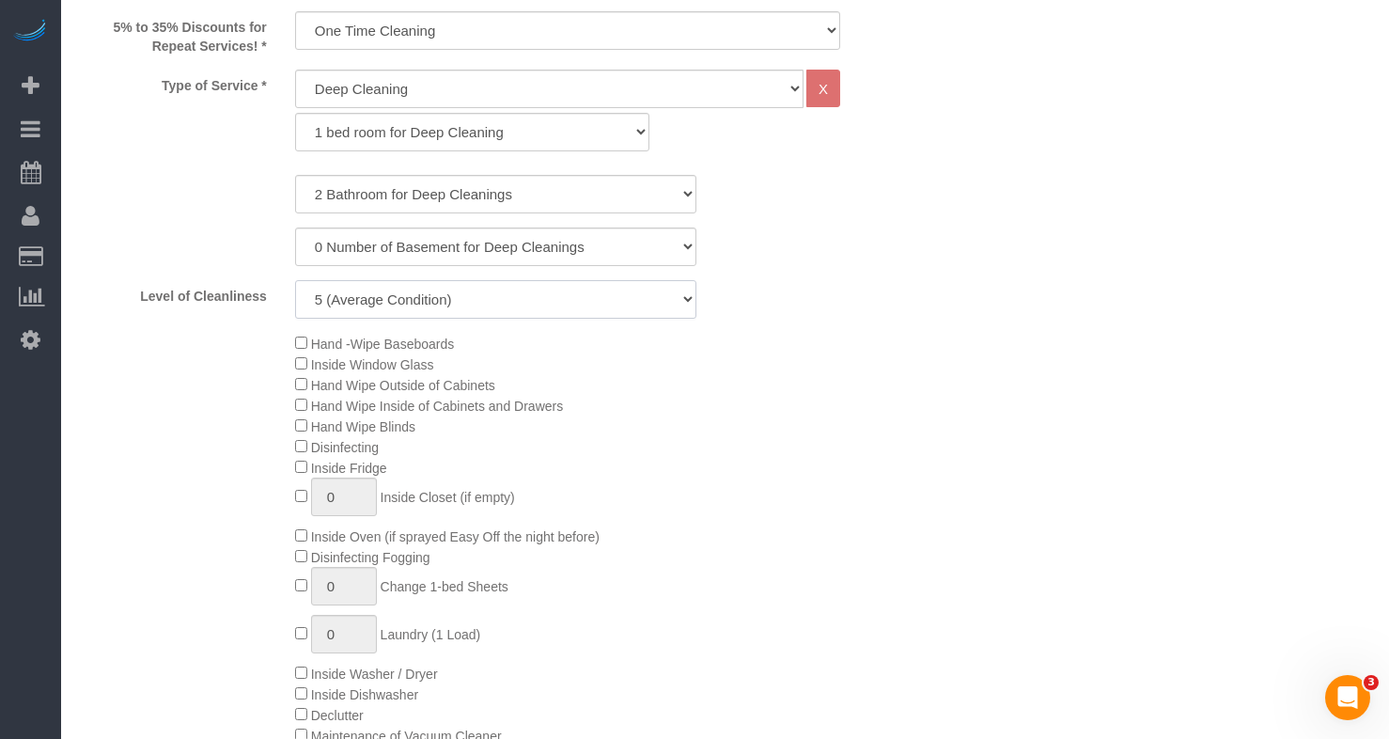
click at [348, 299] on select "1 (Very Clean) 2 3 4 5 (Average Condition) 6 7 8 9 10 (Extremely Dirty)" at bounding box center [496, 299] width 402 height 39
select select "3"
click at [295, 280] on select "1 (Very Clean) 2 3 4 5 (Average Condition) 6 7 8 9 10 (Extremely Dirty)" at bounding box center [496, 299] width 402 height 39
click at [355, 96] on select "General Cleaning Deep Cleaning Move-in / Move-out Cleaning COUNTS Cleaning" at bounding box center [549, 89] width 509 height 39
select select "512"
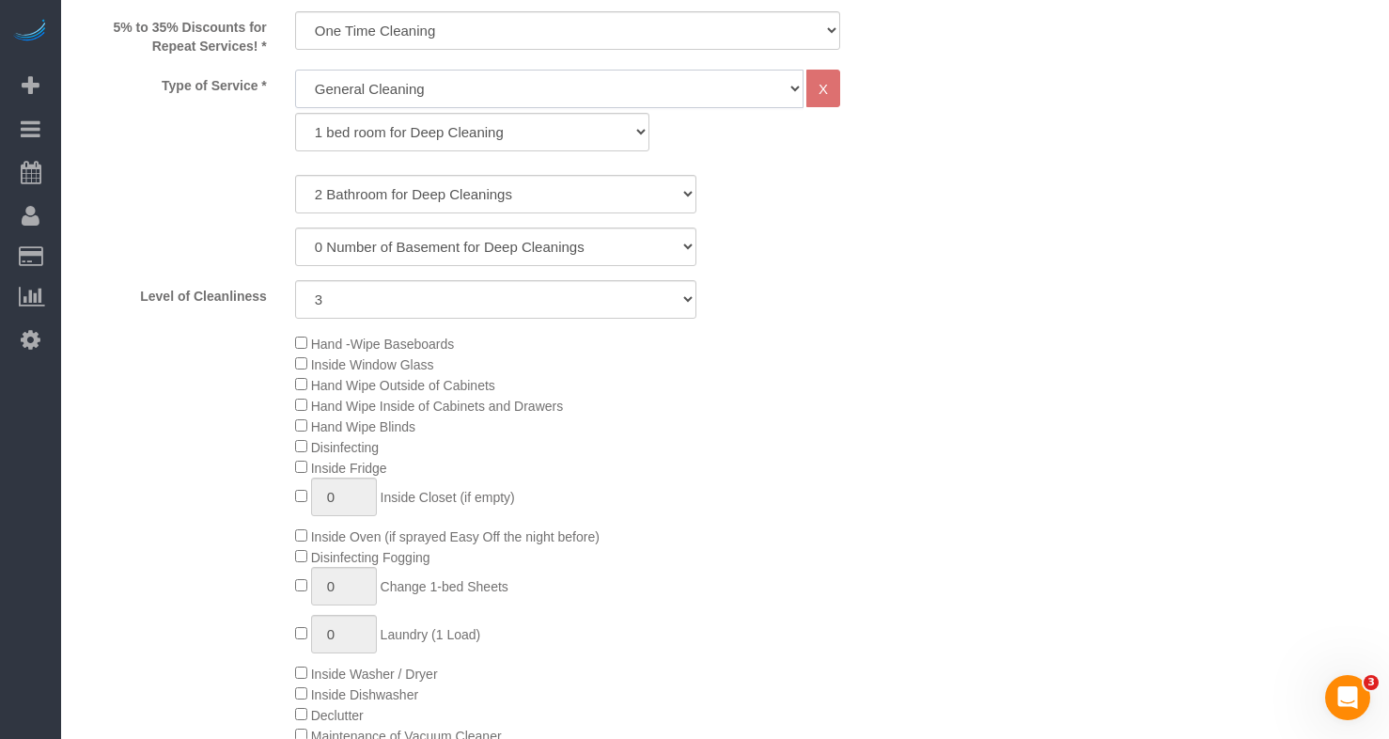
click at [295, 70] on select "General Cleaning Deep Cleaning Move-in / Move-out Cleaning COUNTS Cleaning" at bounding box center [549, 89] width 509 height 39
select select "286"
select select "3"
click at [347, 142] on select "1 bed room for General Cleaning 2 bed room for General Cleaning 3 bed room for …" at bounding box center [472, 132] width 354 height 39
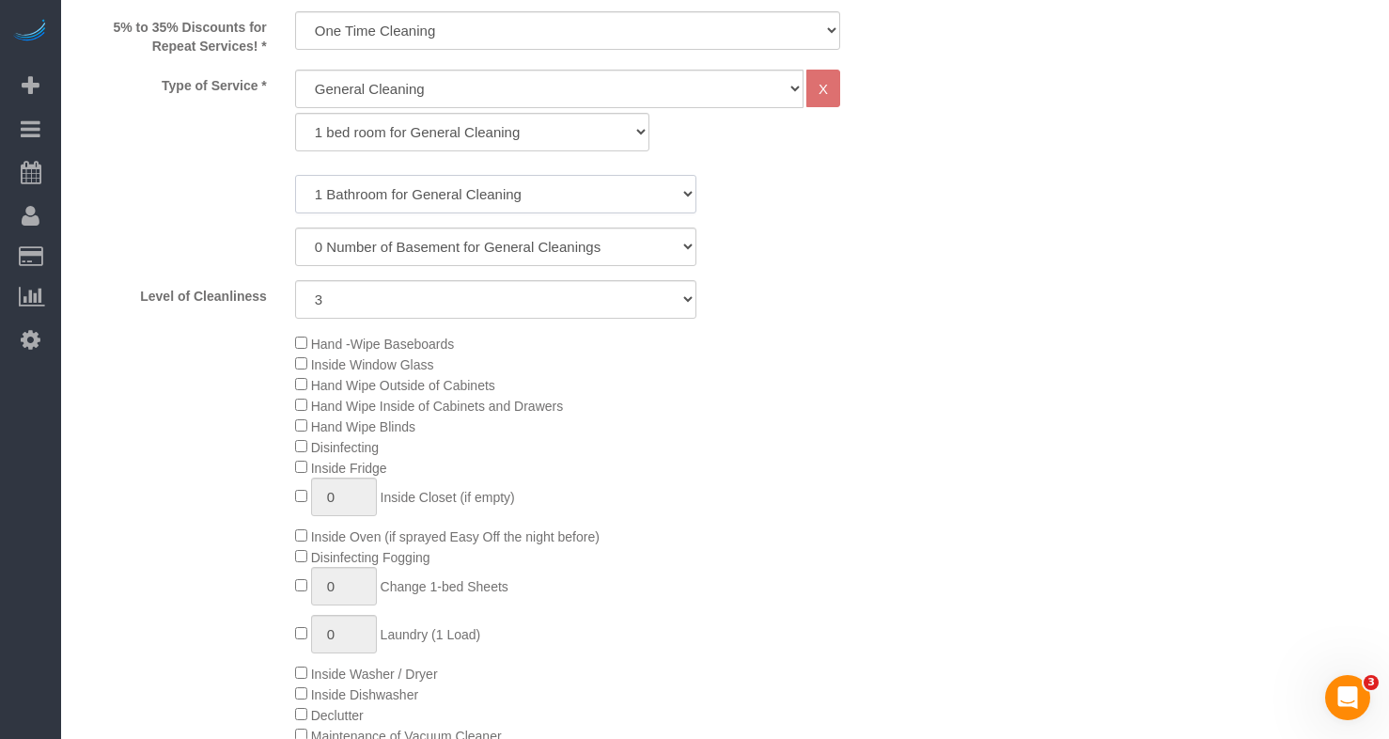
click at [615, 191] on select "1 Bathroom for General Cleaning 2 Bathroom for General Cleanings 3 Bathroom for…" at bounding box center [496, 194] width 402 height 39
select select "2"
click at [295, 175] on select "1 Bathroom for General Cleaning 2 Bathroom for General Cleanings 3 Bathroom for…" at bounding box center [496, 194] width 402 height 39
drag, startPoint x: 952, startPoint y: 304, endPoint x: 976, endPoint y: 308, distance: 24.0
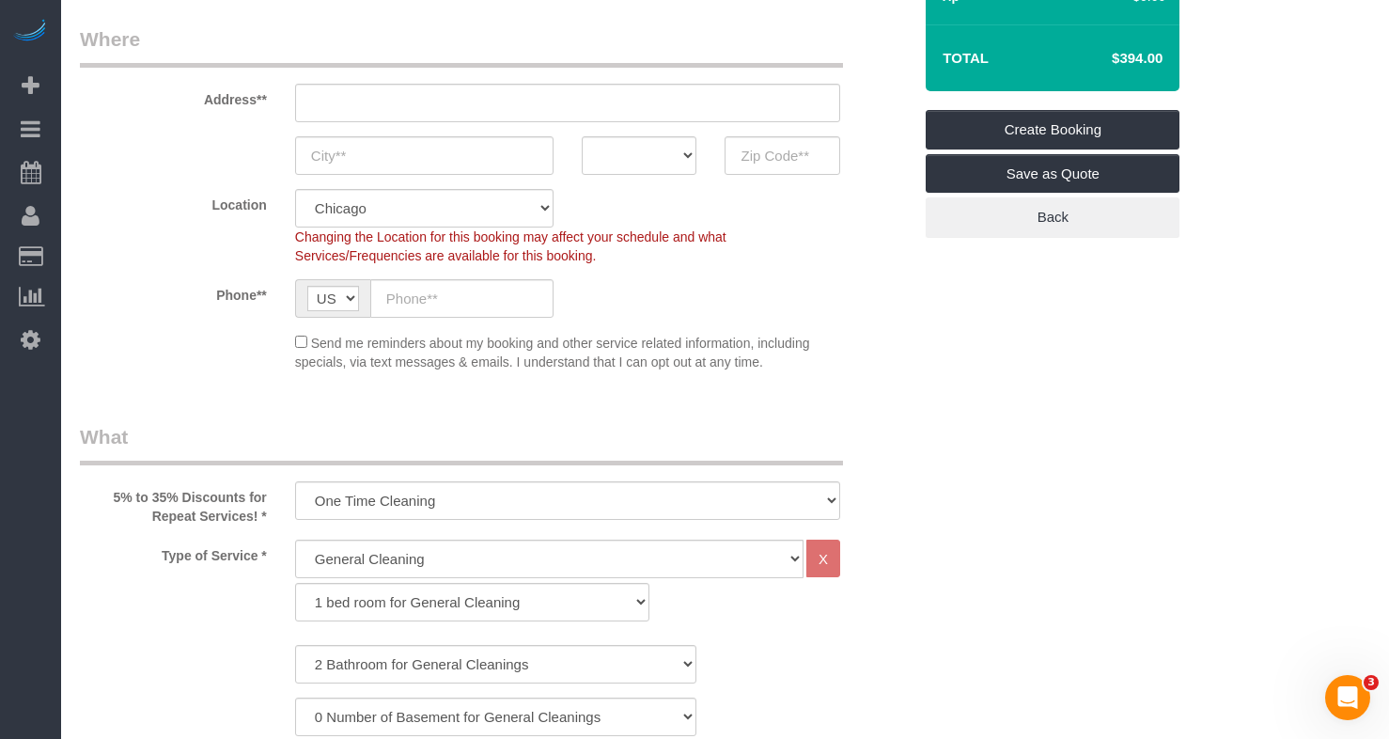
scroll to position [846, 0]
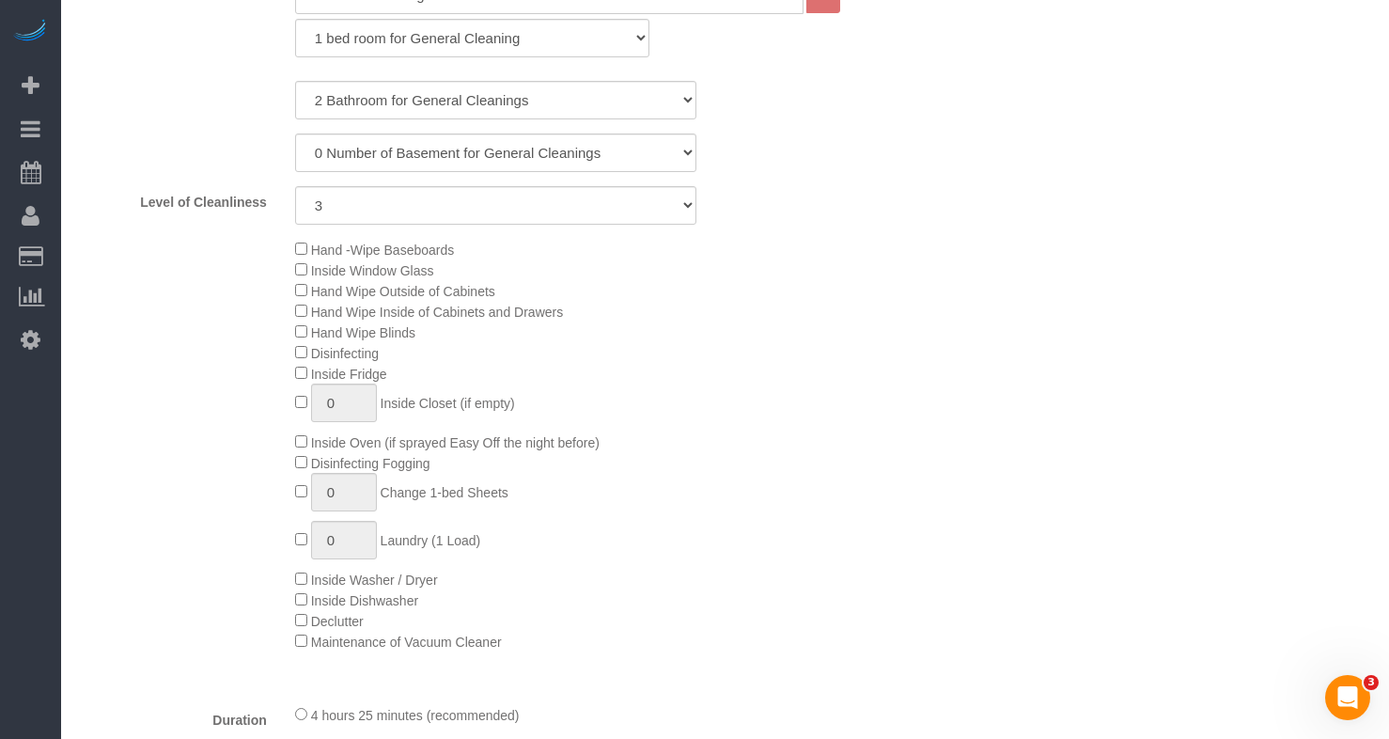
click at [345, 225] on div "Type of Service * General Cleaning Deep Cleaning Move-in / Move-out Cleaning CO…" at bounding box center [496, 332] width 832 height 713
click at [342, 217] on select "1 (Very Clean) 2 3 4 5 (Average Condition) 6 7 8 9 10 (Extremely Dirty)" at bounding box center [496, 205] width 402 height 39
click at [295, 186] on select "1 (Very Clean) 2 3 4 5 (Average Condition) 6 7 8 9 10 (Extremely Dirty)" at bounding box center [496, 205] width 402 height 39
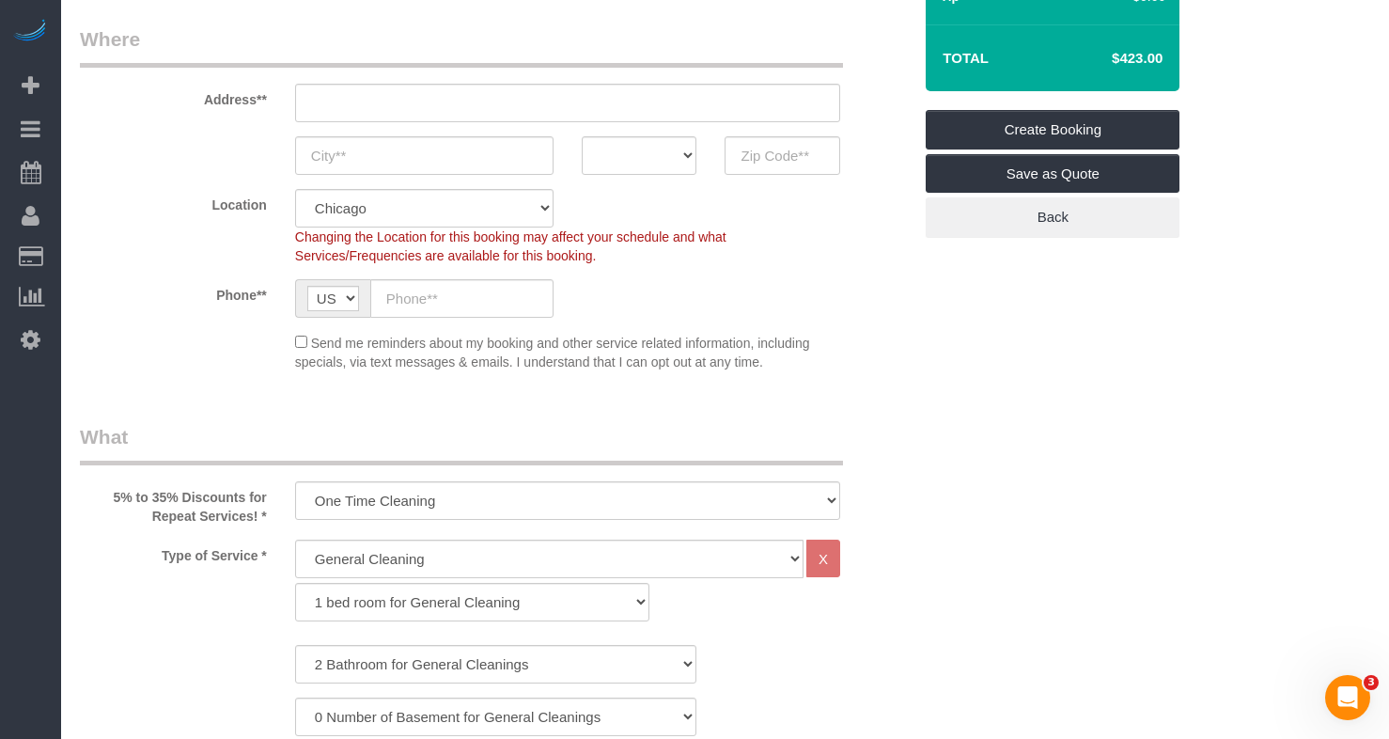
scroll to position [940, 0]
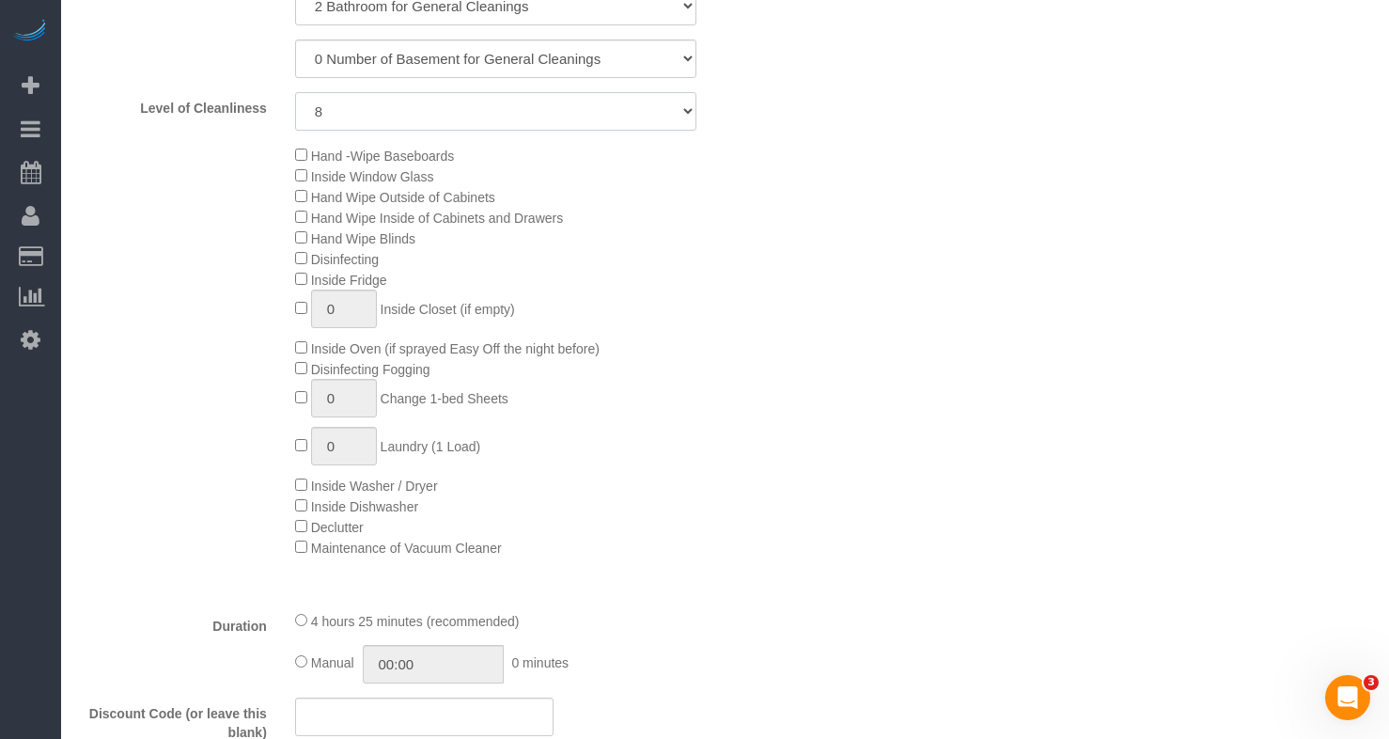
click at [309, 111] on select "1 (Very Clean) 2 3 4 5 (Average Condition) 6 7 8 9 10 (Extremely Dirty)" at bounding box center [496, 111] width 402 height 39
select select "4"
click at [295, 92] on select "1 (Very Clean) 2 3 4 5 (Average Condition) 6 7 8 9 10 (Extremely Dirty)" at bounding box center [496, 111] width 402 height 39
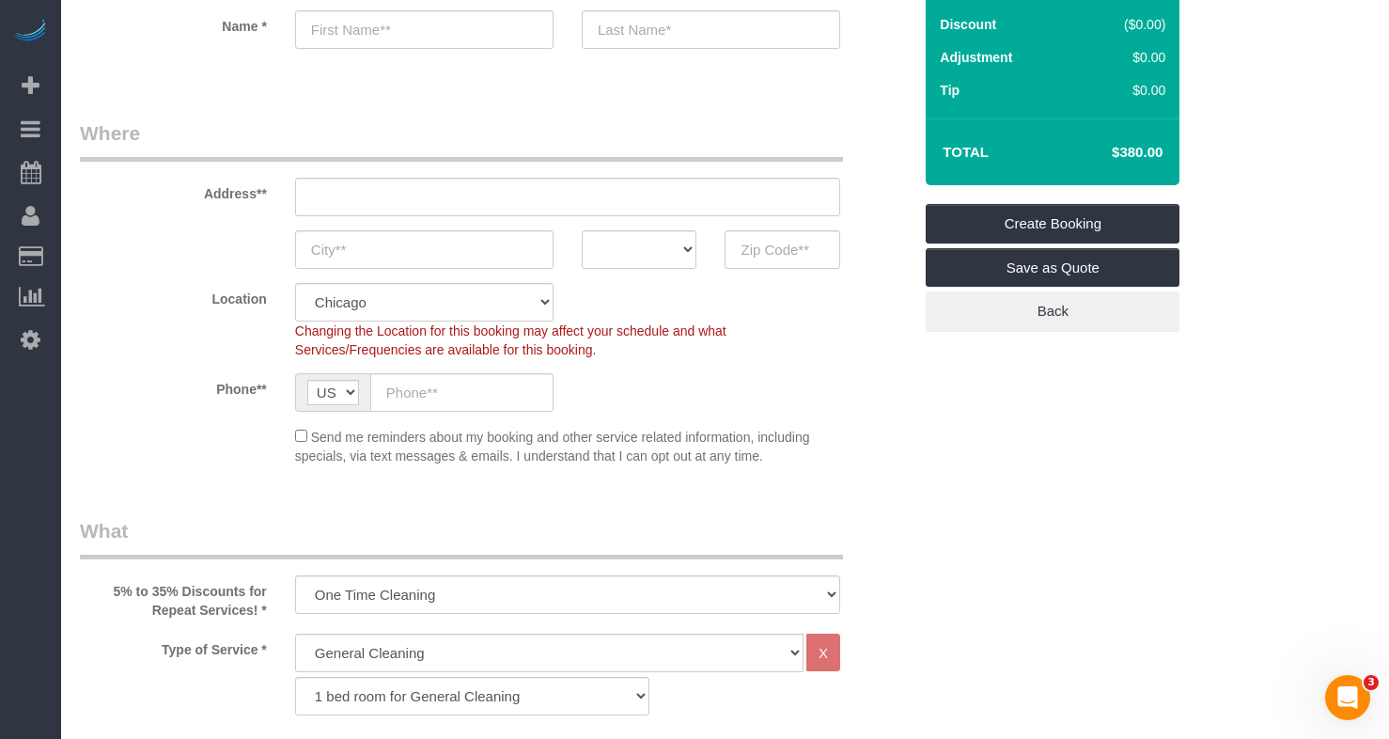
scroll to position [0, 0]
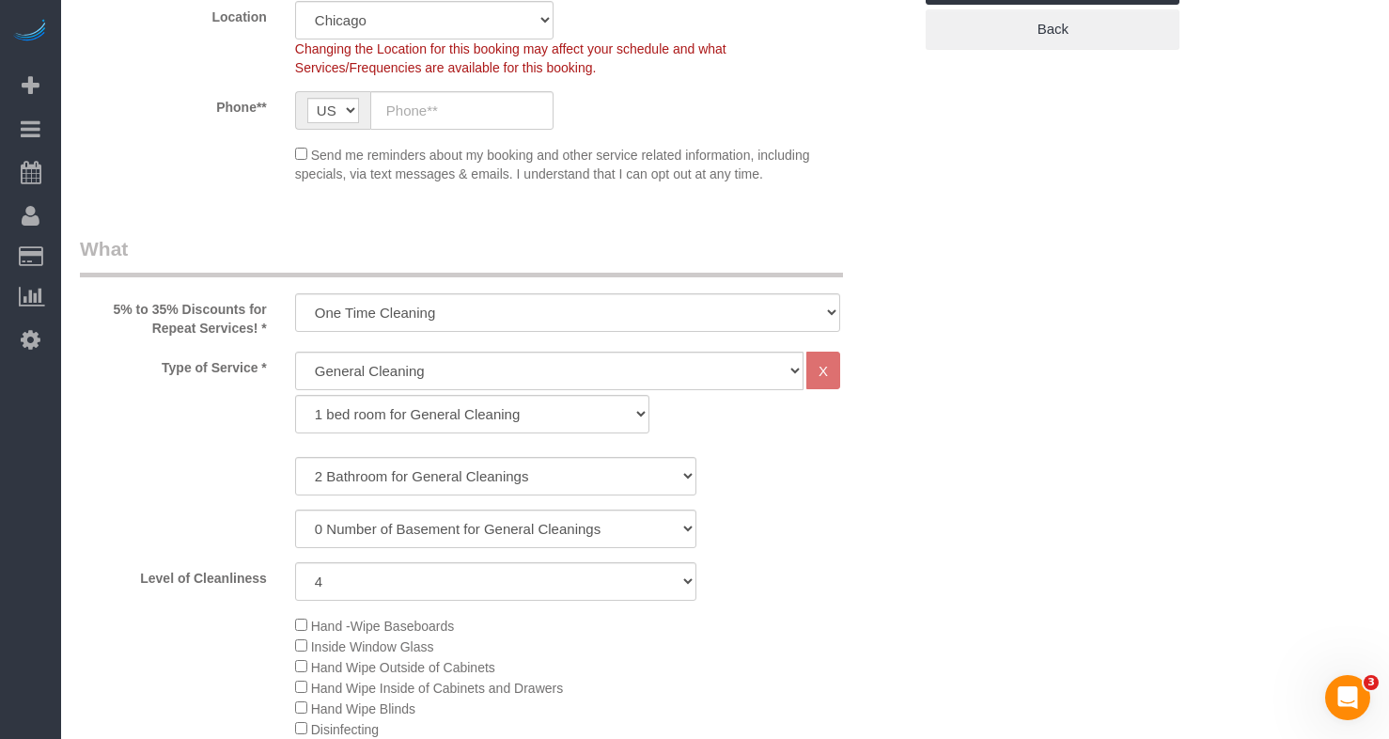
scroll to position [564, 0]
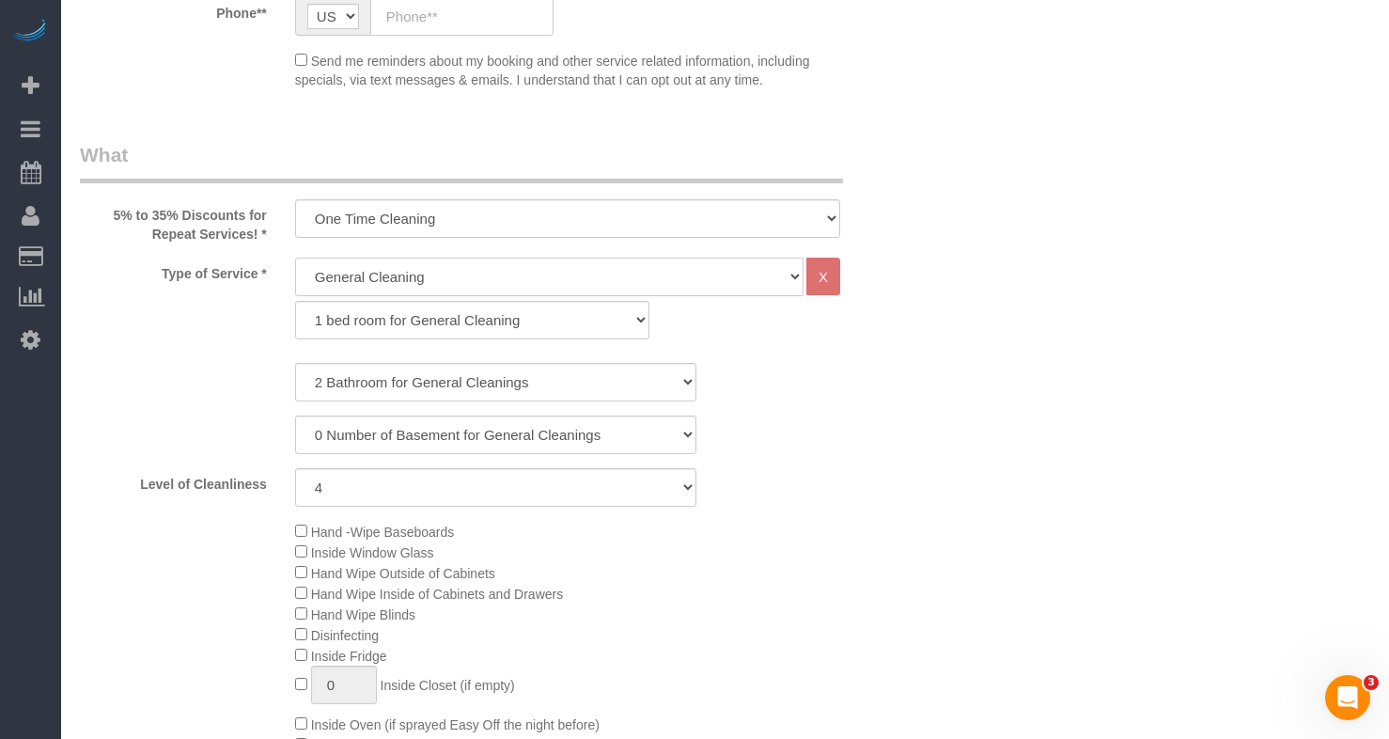
click at [438, 283] on select "General Cleaning Deep Cleaning Move-in / Move-out Cleaning COUNTS Cleaning" at bounding box center [549, 277] width 509 height 39
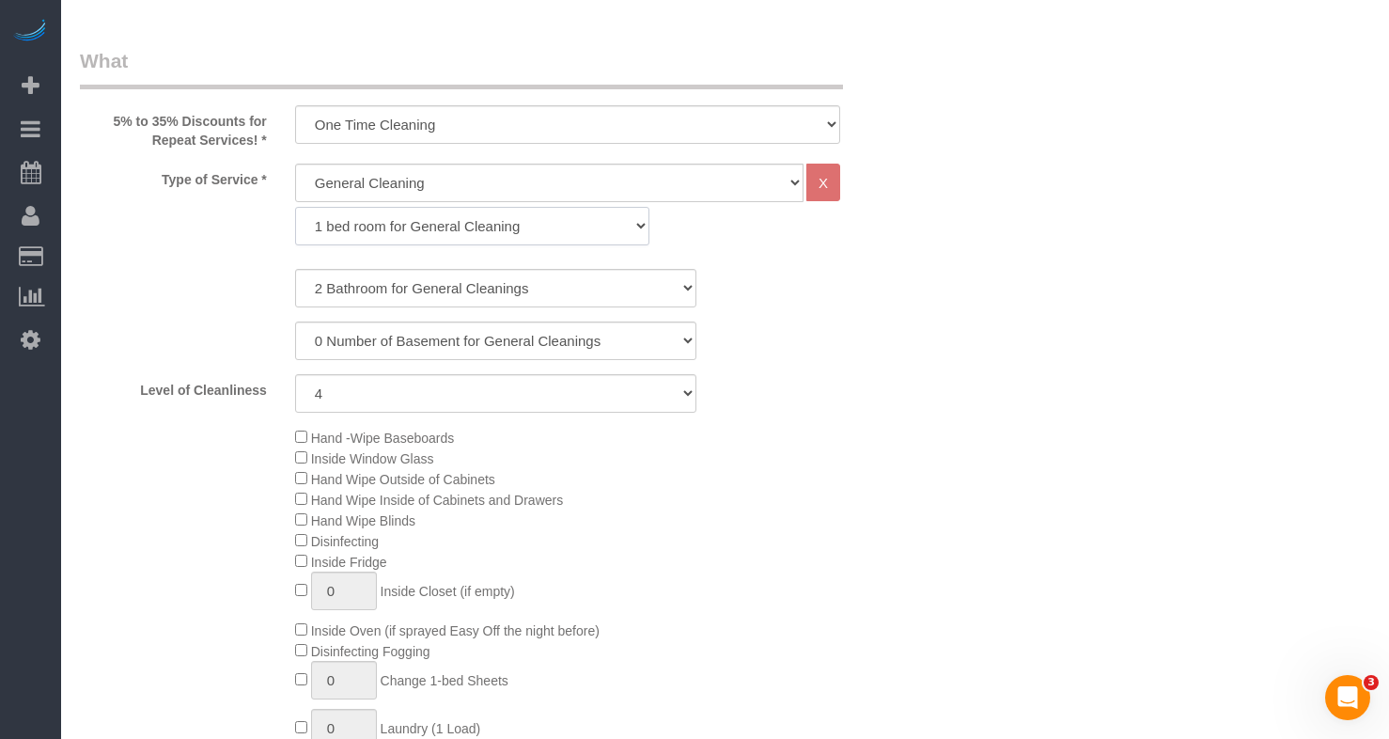
click at [418, 228] on select "1 bed room for General Cleaning 2 bed room for General Cleaning 3 bed room for …" at bounding box center [472, 226] width 354 height 39
click at [512, 393] on select "1 (Very Clean) 2 3 4 5 (Average Condition) 6 7 8 9 10 (Extremely Dirty)" at bounding box center [496, 393] width 402 height 39
drag, startPoint x: 934, startPoint y: 416, endPoint x: 567, endPoint y: 533, distance: 385.6
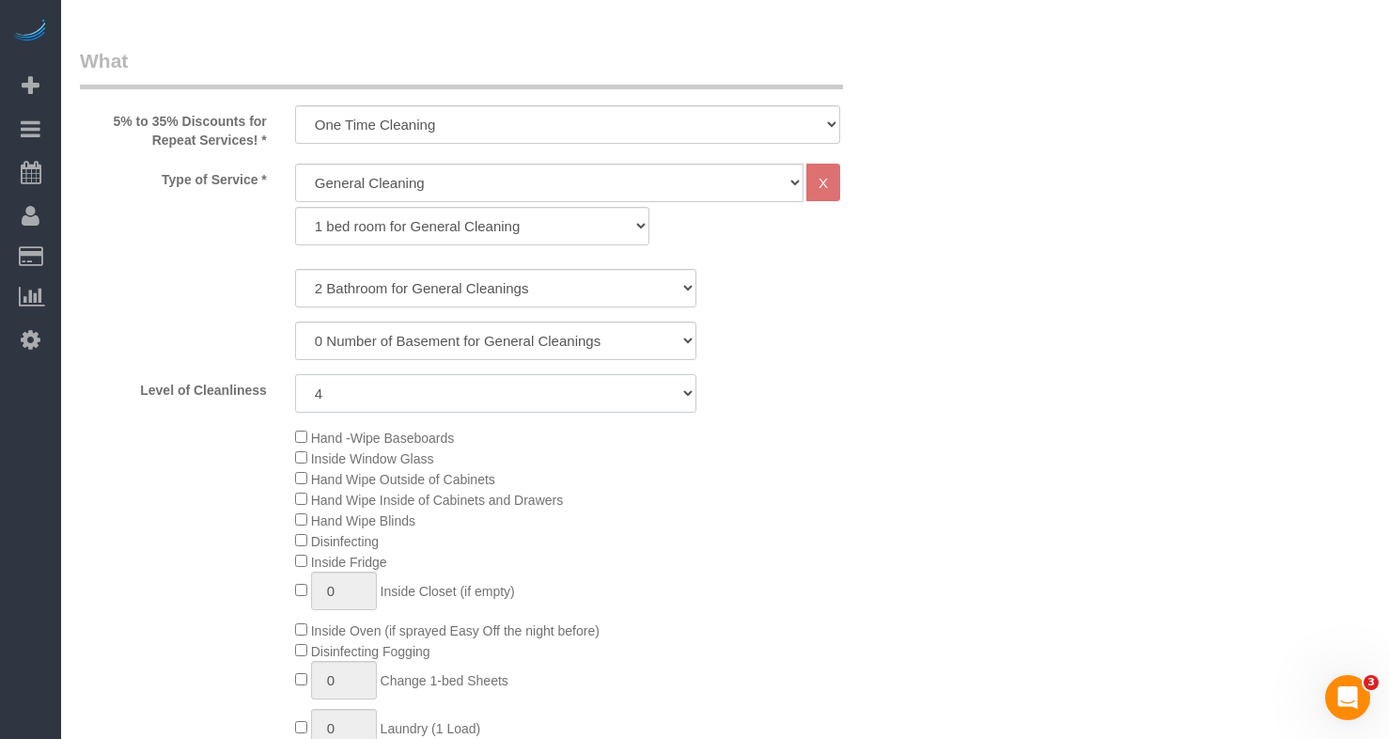
click at [453, 386] on select "1 (Very Clean) 2 3 4 5 (Average Condition) 6 7 8 9 10 (Extremely Dirty)" at bounding box center [496, 393] width 402 height 39
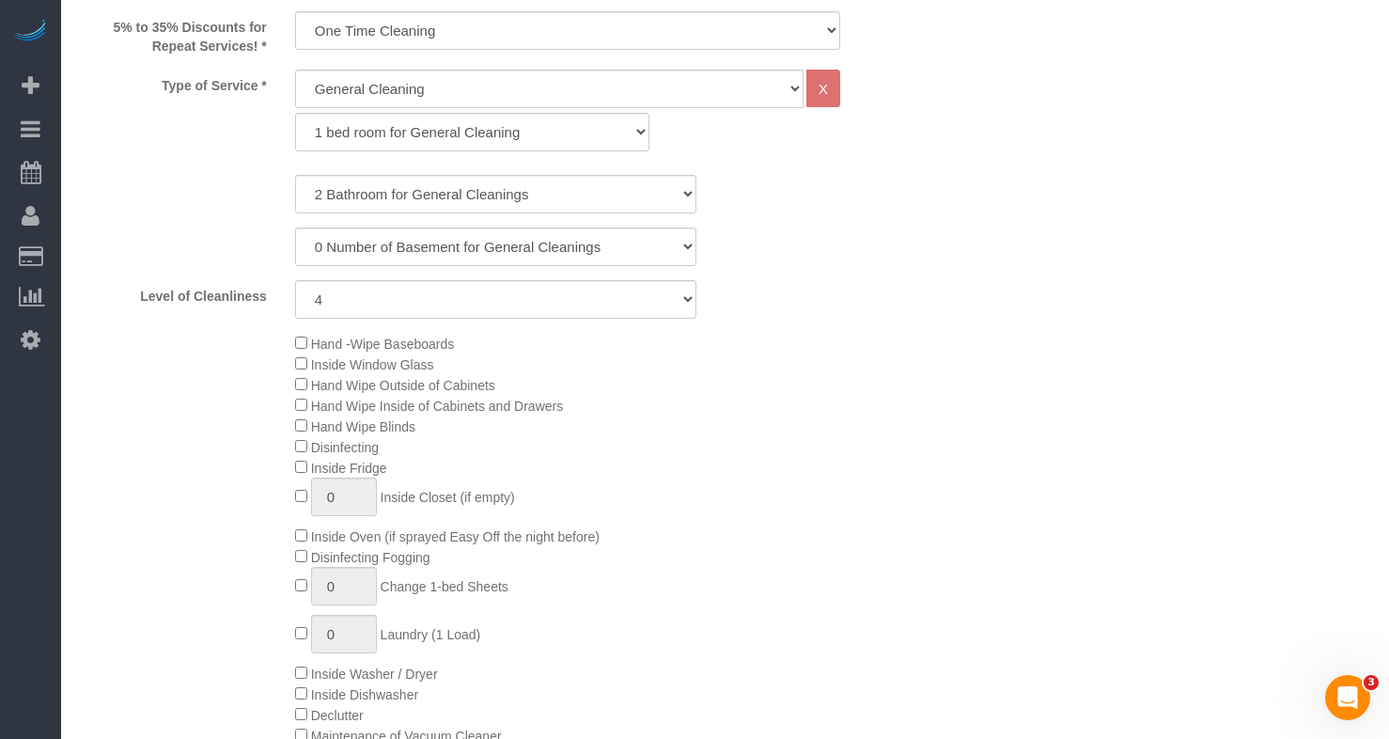
scroll to position [940, 0]
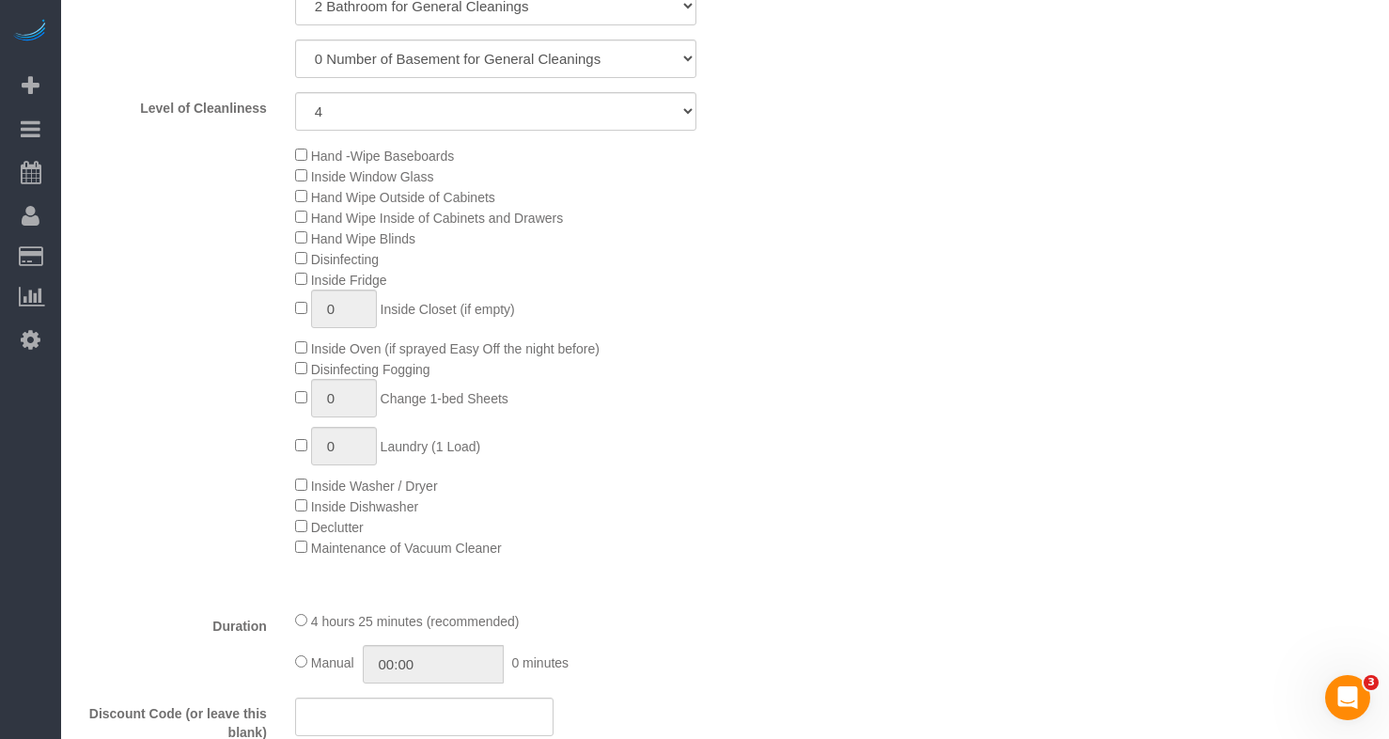
click at [816, 205] on div "Hand -Wipe Baseboards Inside Window Glass Hand Wipe Outside of Cabinets Hand Wi…" at bounding box center [603, 351] width 645 height 413
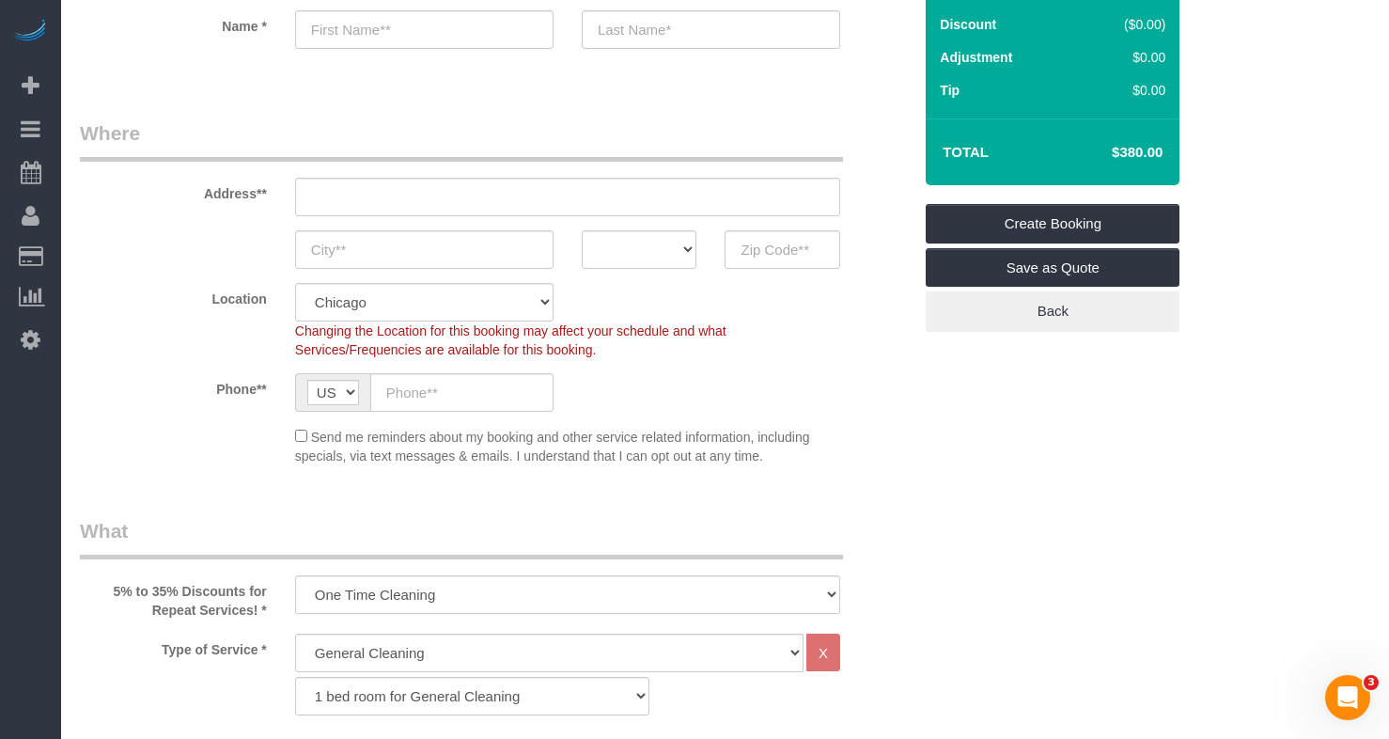
drag, startPoint x: 1120, startPoint y: 149, endPoint x: 1141, endPoint y: 151, distance: 21.7
click at [1141, 151] on h4 "$380.00" at bounding box center [1109, 153] width 107 height 16
copy h4 "$380"
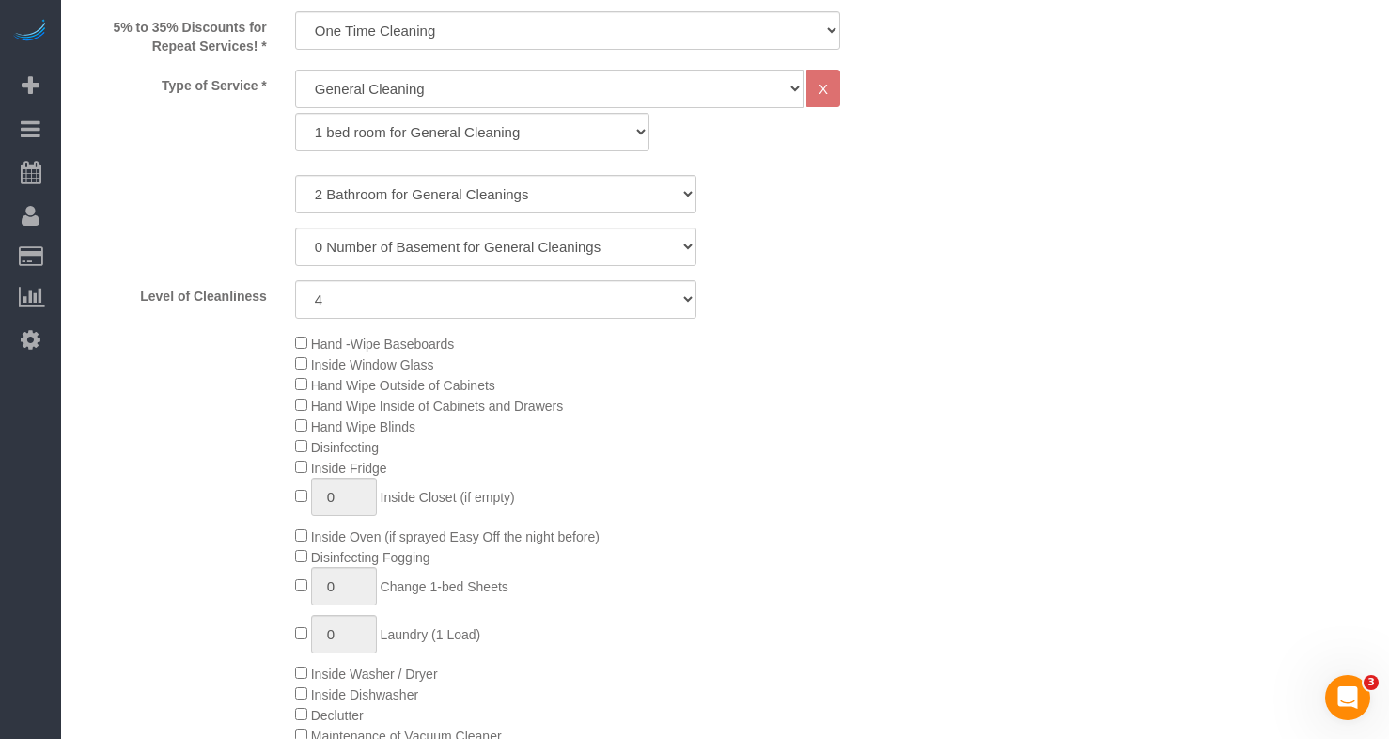
scroll to position [940, 0]
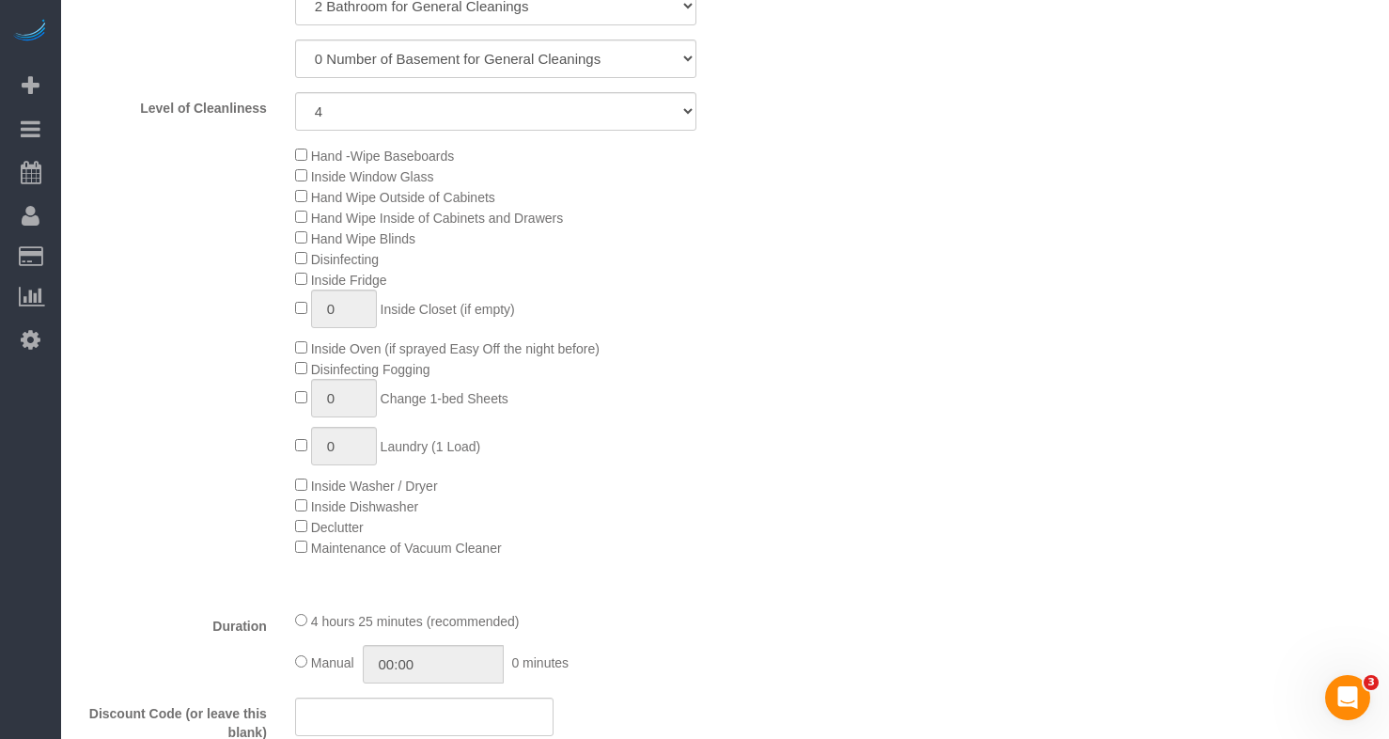
click at [446, 166] on div "Hand -Wipe Baseboards Inside Window Glass Hand Wipe Outside of Cabinets Hand Wi…" at bounding box center [603, 351] width 645 height 413
click at [535, 213] on span "Hand Wipe Inside of Cabinets and Drawers" at bounding box center [437, 218] width 252 height 15
drag, startPoint x: 614, startPoint y: 228, endPoint x: 325, endPoint y: 212, distance: 289.0
click at [325, 212] on div "Hand -Wipe Baseboards Inside Window Glass Hand Wipe Outside of Cabinets Hand Wi…" at bounding box center [603, 351] width 645 height 413
click at [329, 217] on span "Hand Wipe Inside of Cabinets and Drawers" at bounding box center [437, 218] width 252 height 15
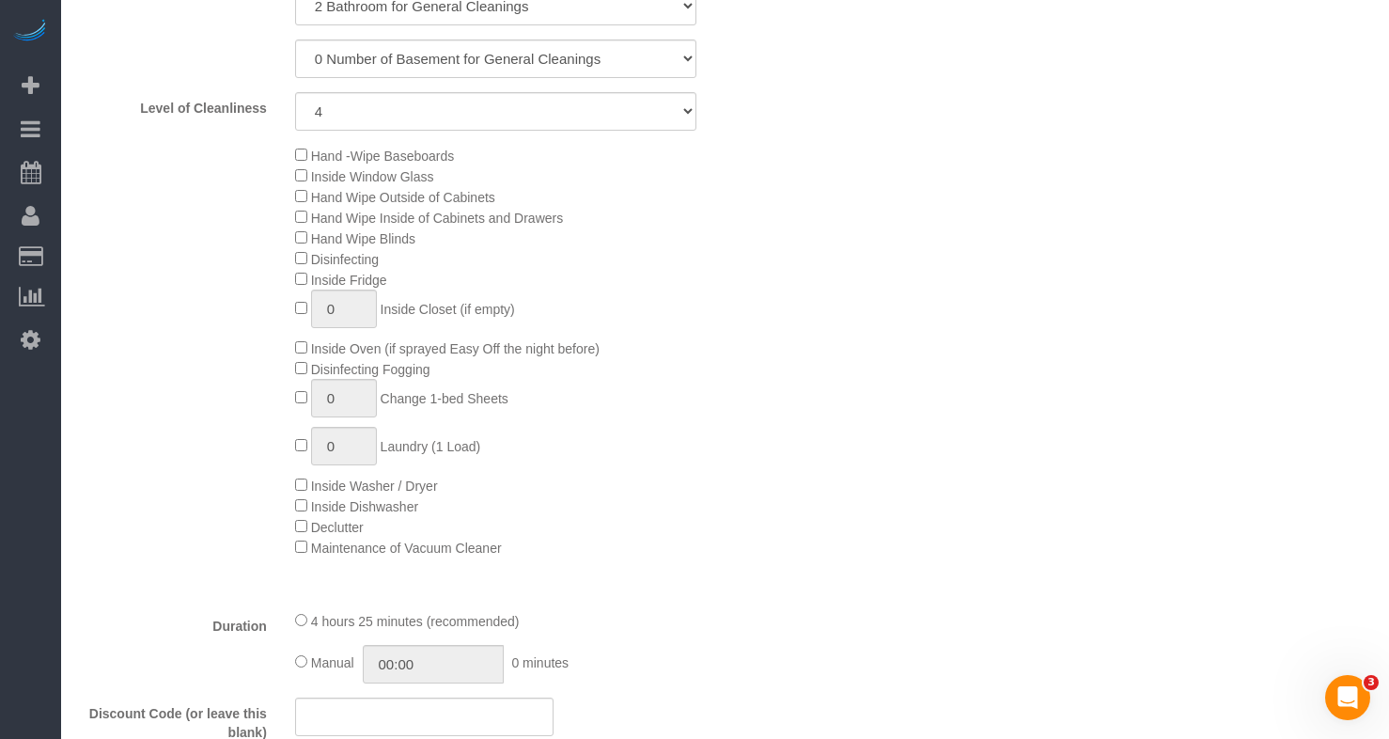
drag, startPoint x: 318, startPoint y: 216, endPoint x: 494, endPoint y: 232, distance: 176.5
click at [632, 228] on div "Hand -Wipe Baseboards Inside Window Glass Hand Wipe Outside of Cabinets Hand Wi…" at bounding box center [603, 351] width 645 height 413
click at [476, 227] on div "Hand -Wipe Baseboards Inside Window Glass Hand Wipe Outside of Cabinets Hand Wi…" at bounding box center [603, 351] width 645 height 413
drag, startPoint x: 320, startPoint y: 212, endPoint x: 583, endPoint y: 218, distance: 263.3
click at [586, 218] on div "Hand -Wipe Baseboards Inside Window Glass Hand Wipe Outside of Cabinets Hand Wi…" at bounding box center [603, 351] width 645 height 413
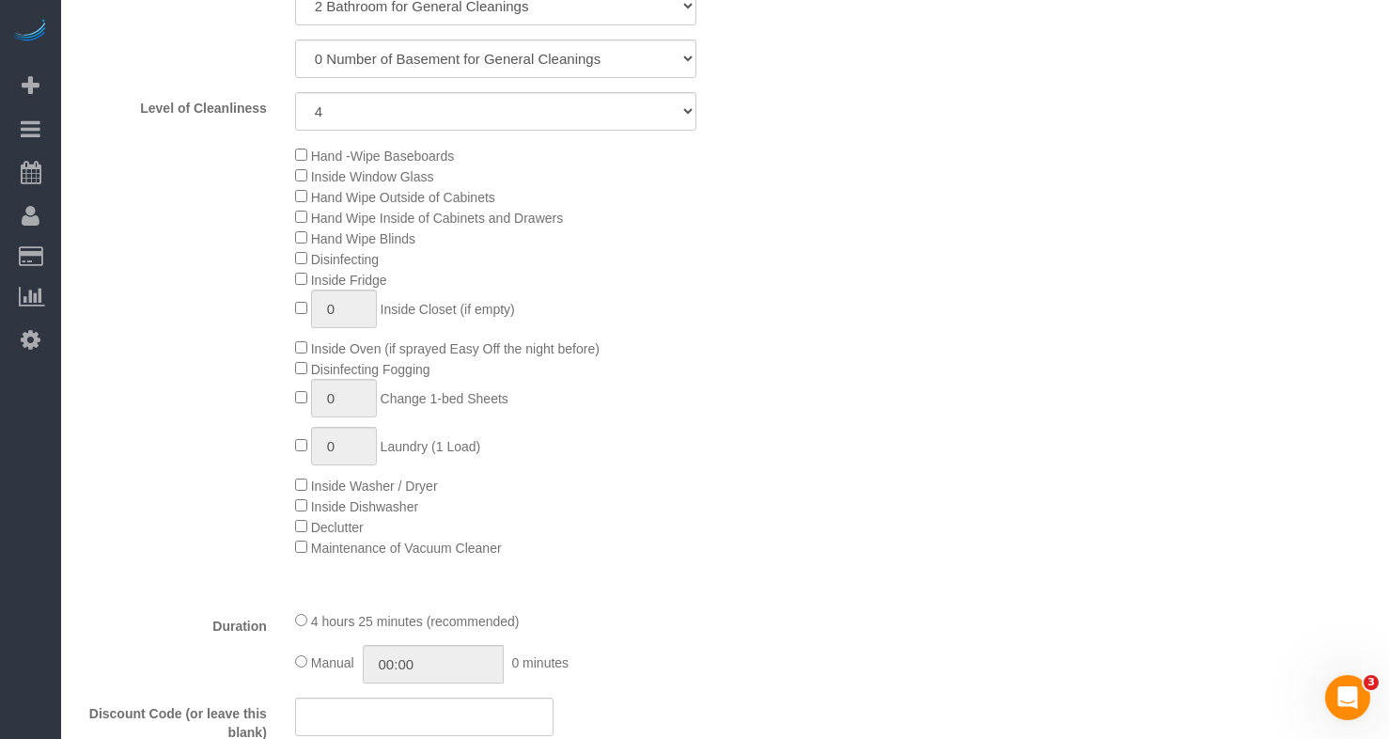
copy span "Hand Wipe Inside of Cabinets and Drawers"
click at [526, 302] on div "Hand -Wipe Baseboards Inside Window Glass Hand Wipe Outside of Cabinets Hand Wi…" at bounding box center [603, 351] width 645 height 413
drag, startPoint x: 421, startPoint y: 275, endPoint x: 313, endPoint y: 277, distance: 108.1
click at [313, 277] on div "Hand -Wipe Baseboards Inside Window Glass Hand Wipe Outside of Cabinets Hand Wi…" at bounding box center [603, 351] width 645 height 413
copy span "Inside Fridge"
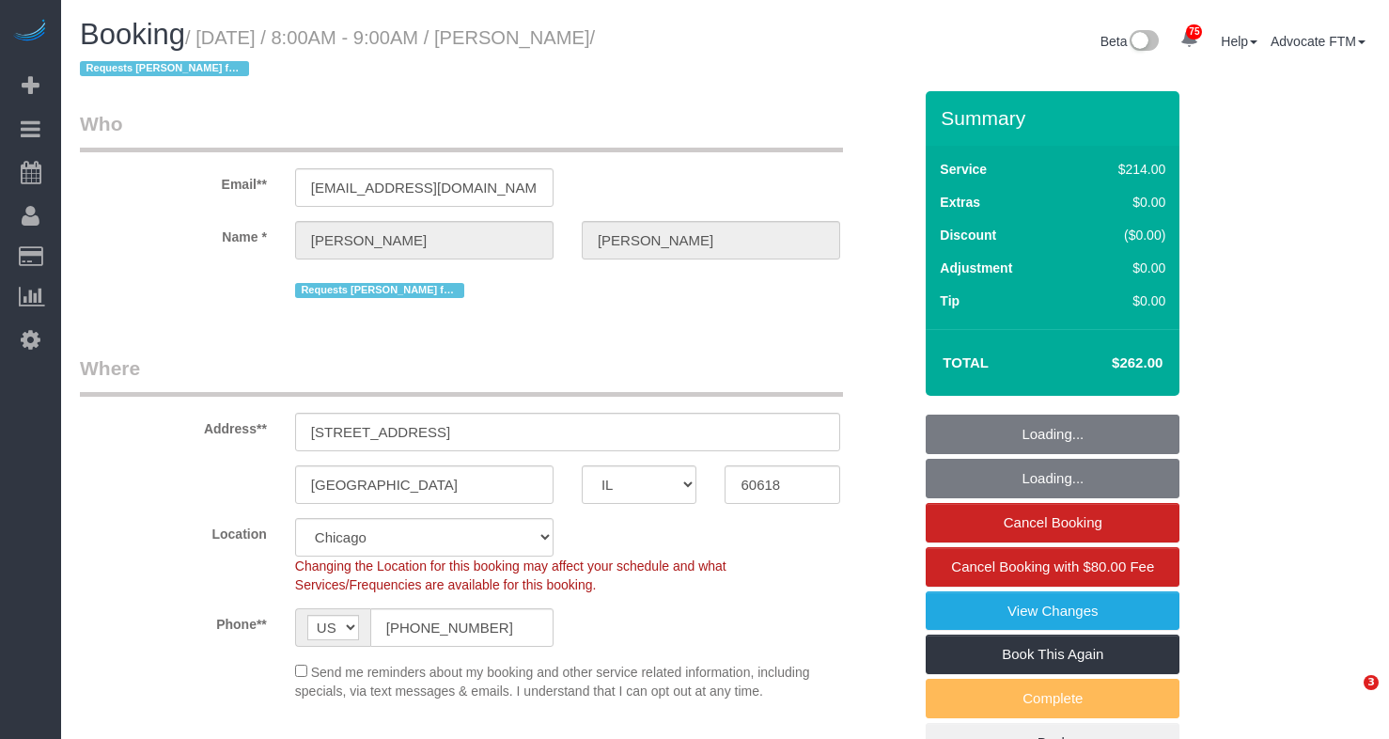
select select "IL"
select select "512"
select select "spot1"
select select "number:1"
select select "number:65"
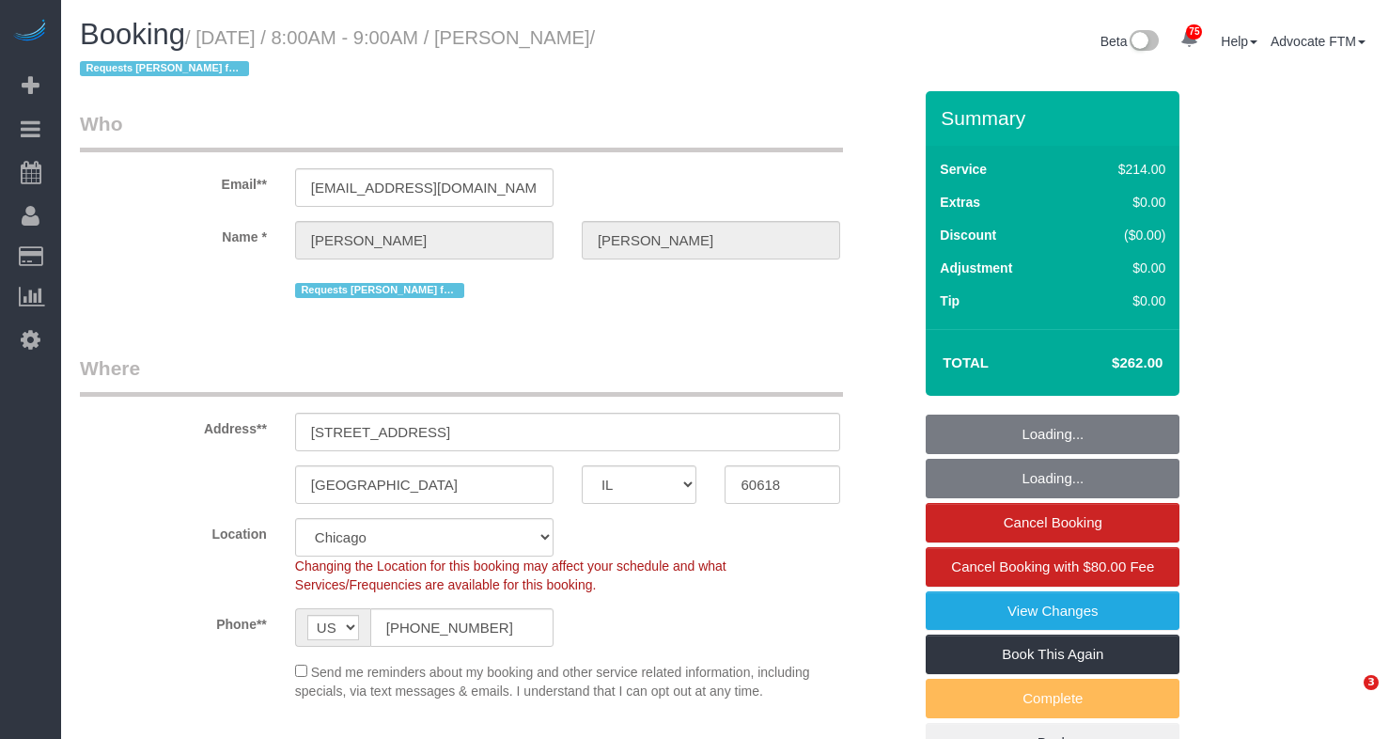
select select "number:139"
select select "number:106"
select select "object:1286"
select select "5"
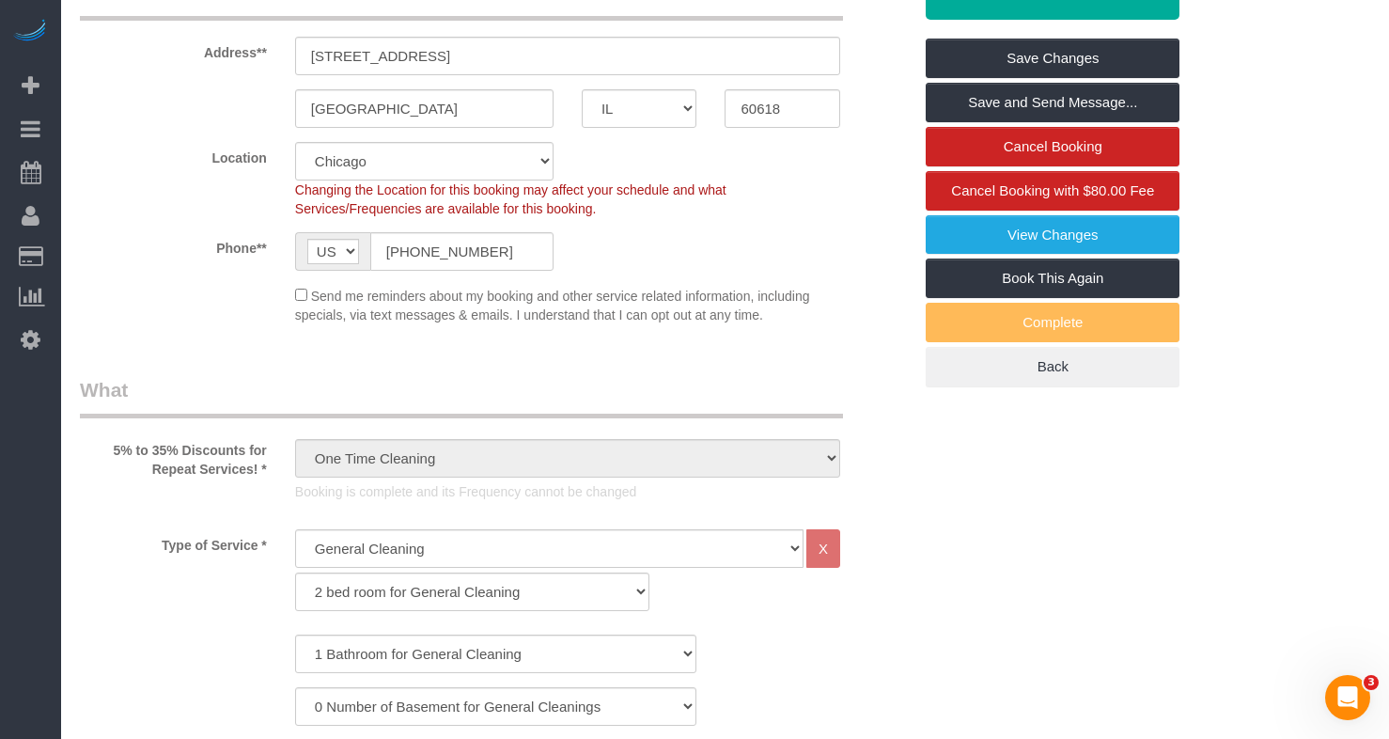
scroll to position [564, 0]
